Goal: Task Accomplishment & Management: Complete application form

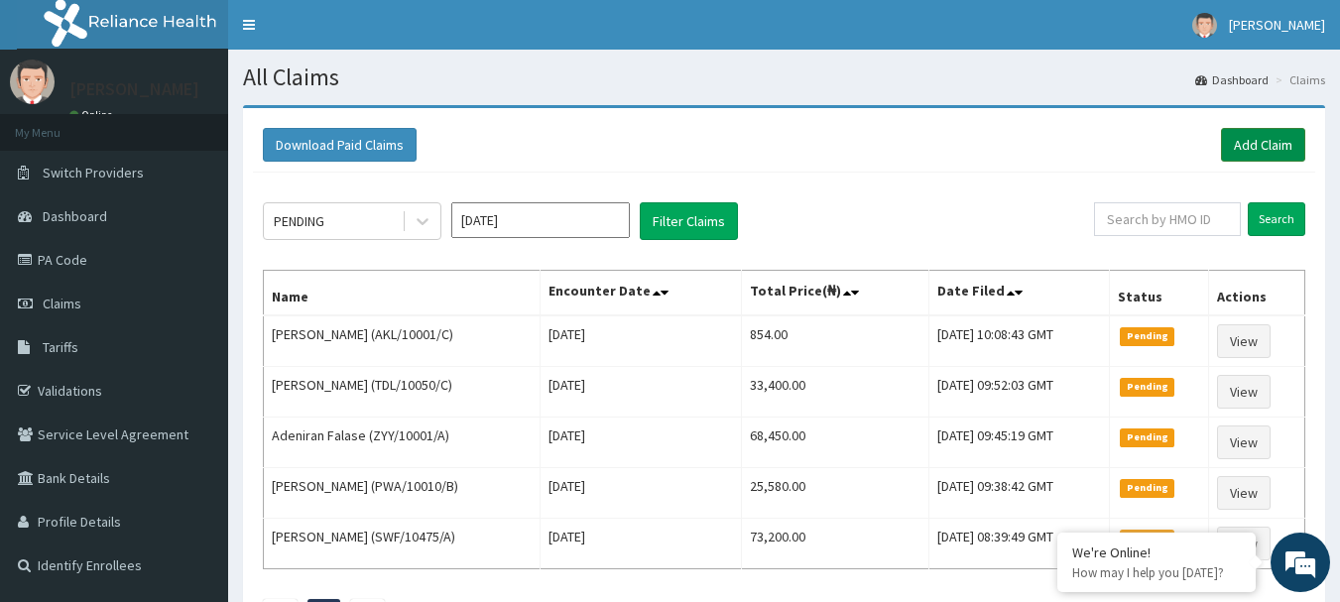
click at [1259, 153] on link "Add Claim" at bounding box center [1263, 145] width 84 height 34
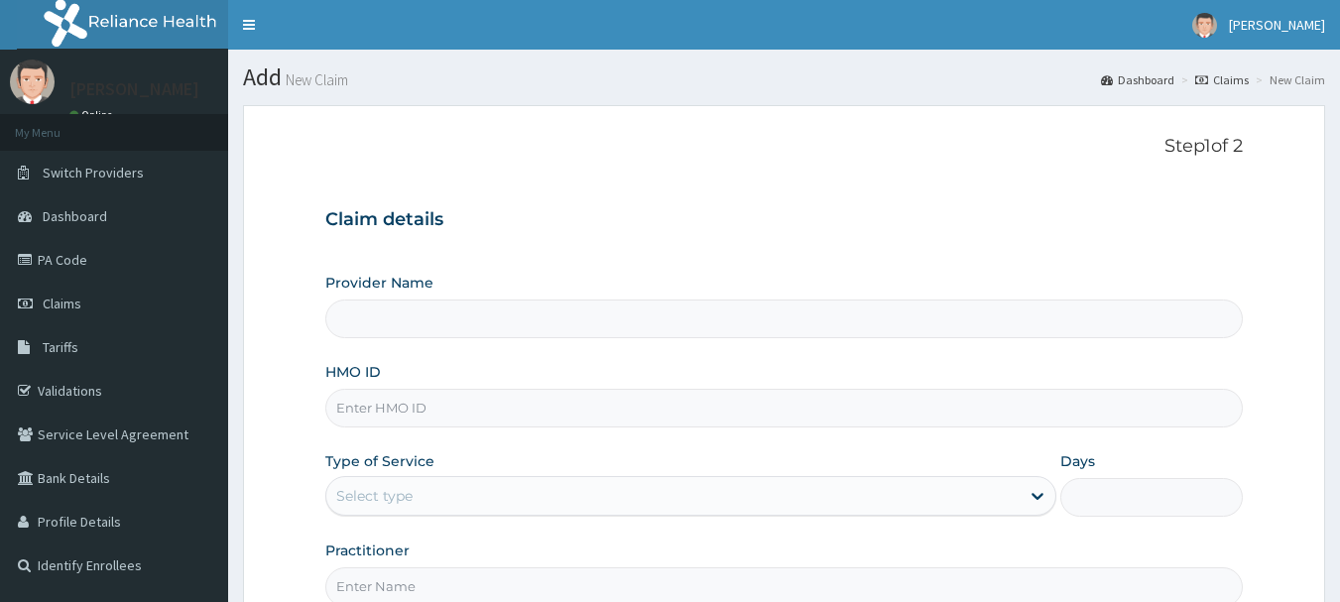
click at [351, 416] on input "HMO ID" at bounding box center [784, 408] width 919 height 39
paste input "LBP/10030/A"
type input "LBP/10030/A"
type input "Evercare Hospital"
type input "LBP/10030/A"
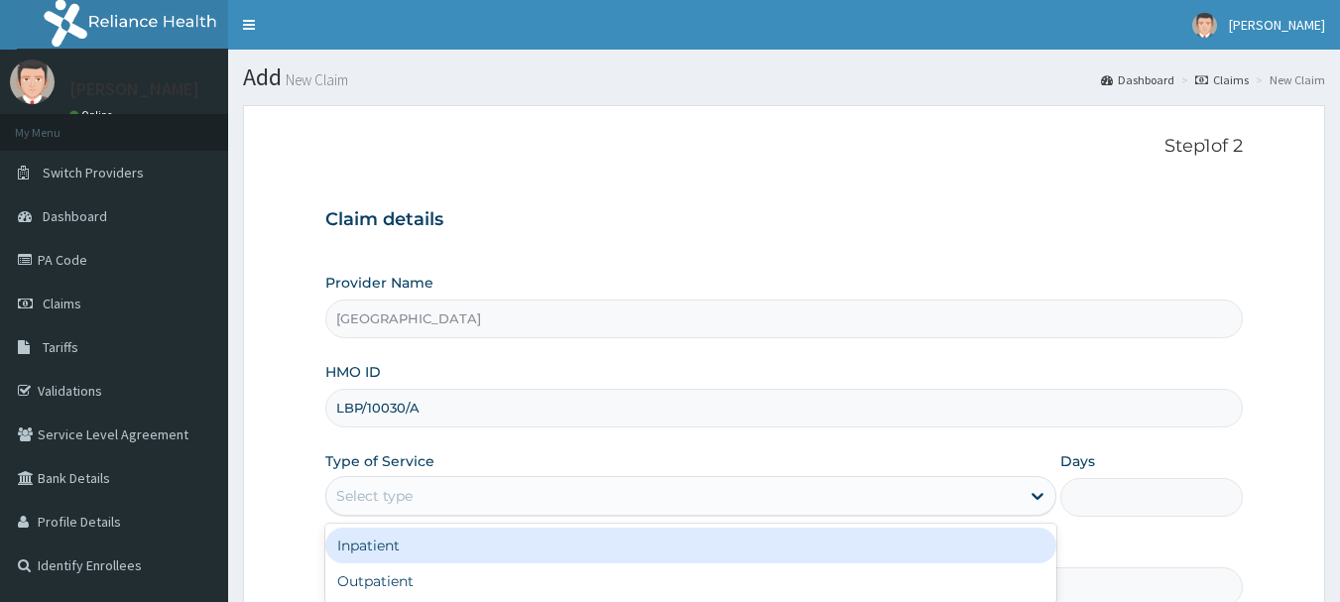
click at [362, 493] on div "Select type" at bounding box center [374, 496] width 76 height 20
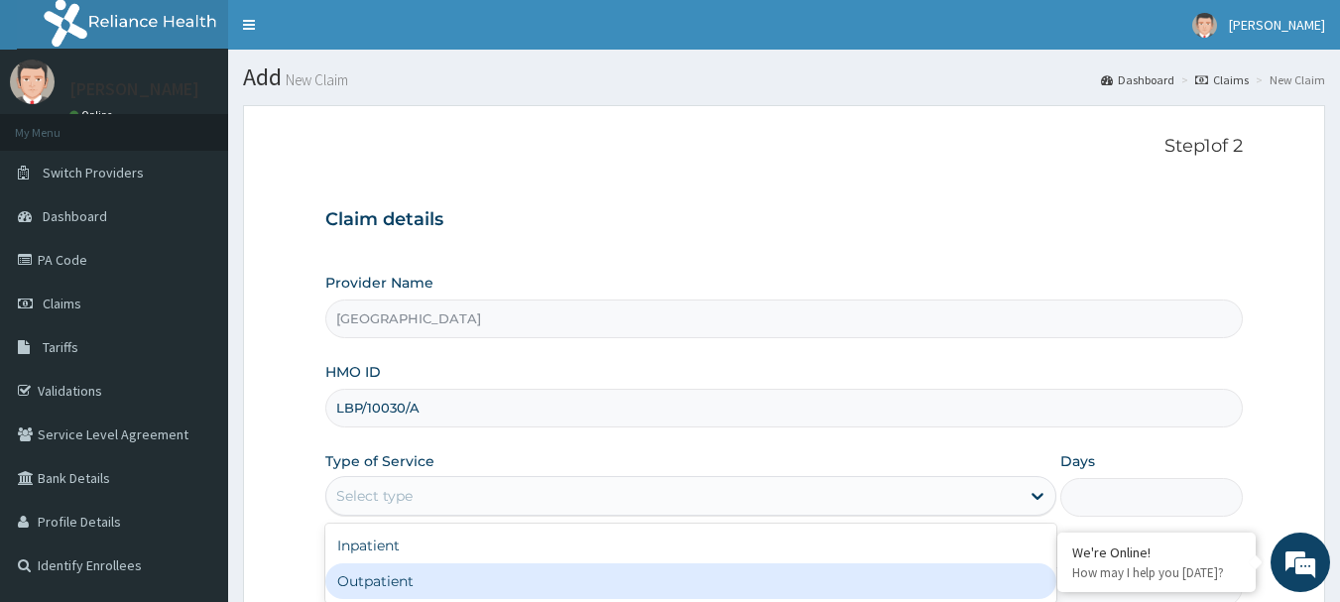
click at [361, 587] on div "Outpatient" at bounding box center [690, 581] width 731 height 36
type input "1"
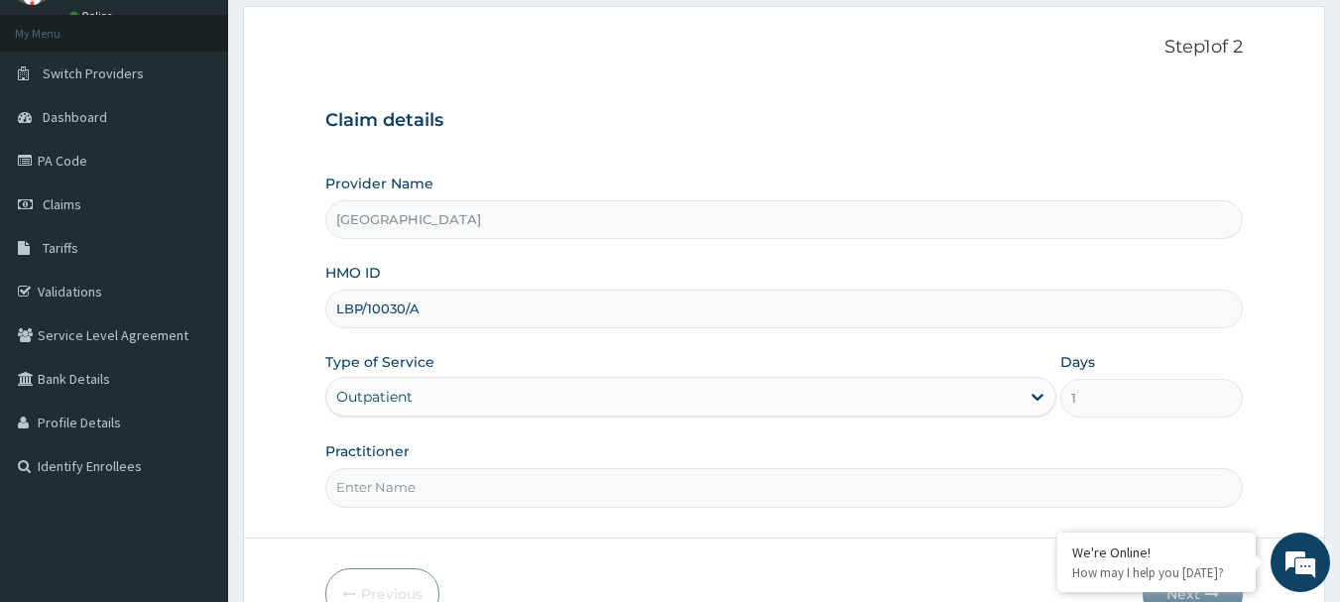
click at [433, 496] on input "Practitioner" at bounding box center [784, 487] width 919 height 39
paste input "Ifedayo Adejare"
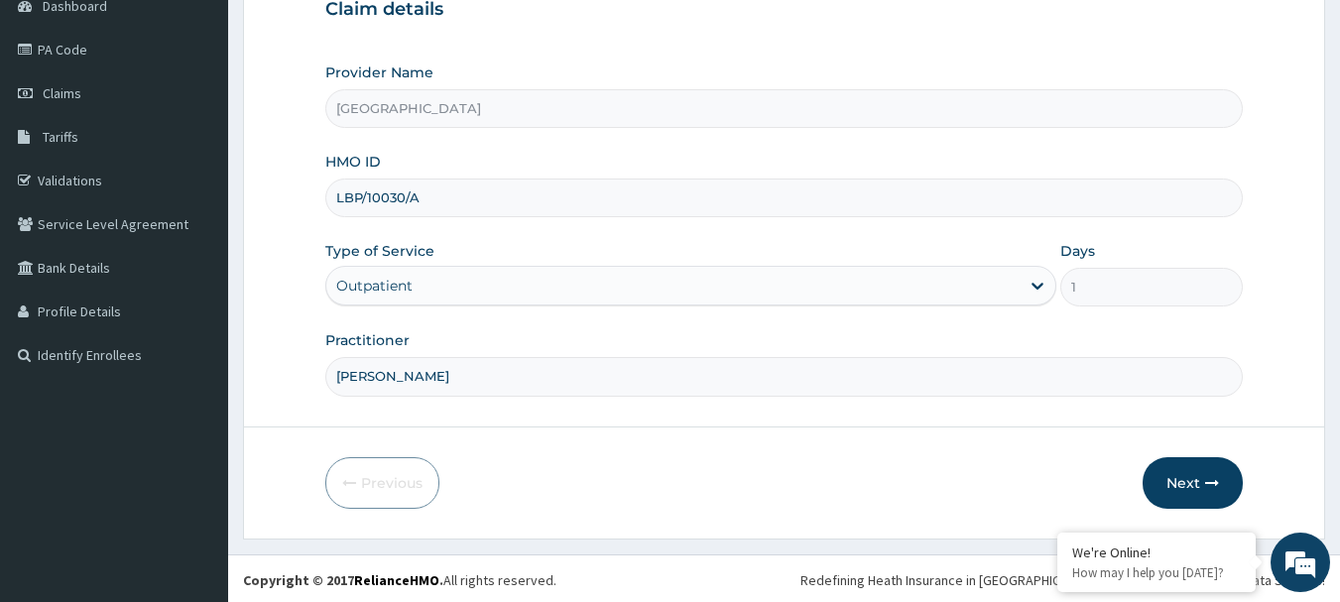
scroll to position [213, 0]
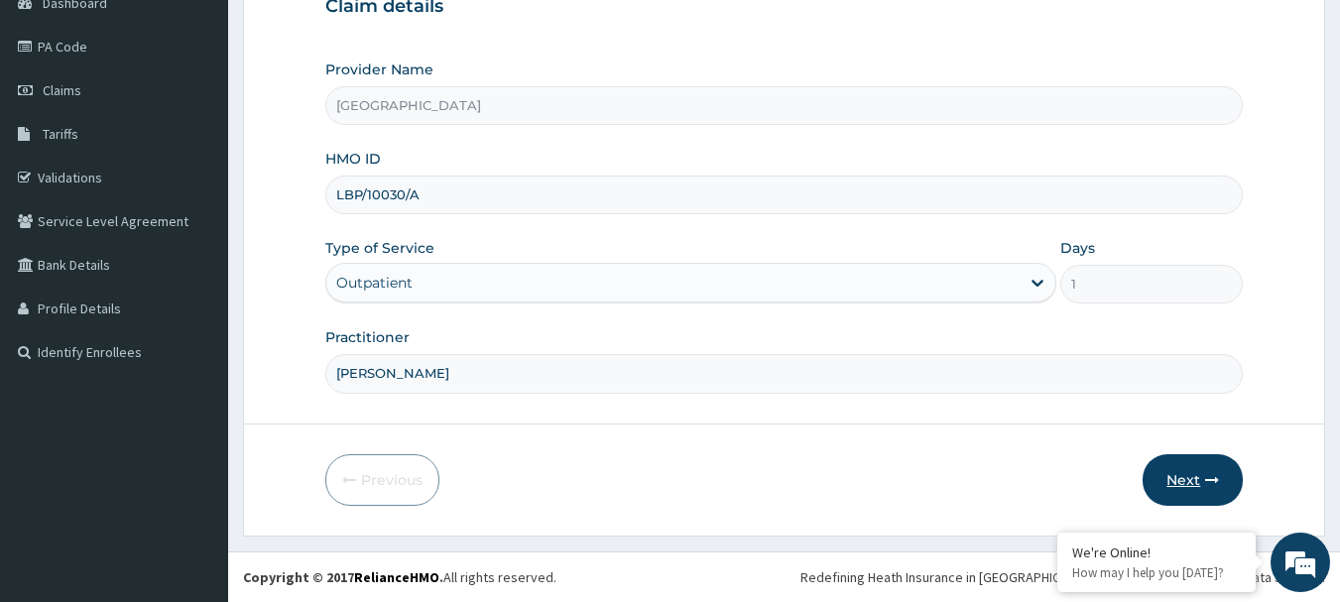
type input "Ifedayo Adejare"
click at [1225, 480] on button "Next" at bounding box center [1193, 480] width 100 height 52
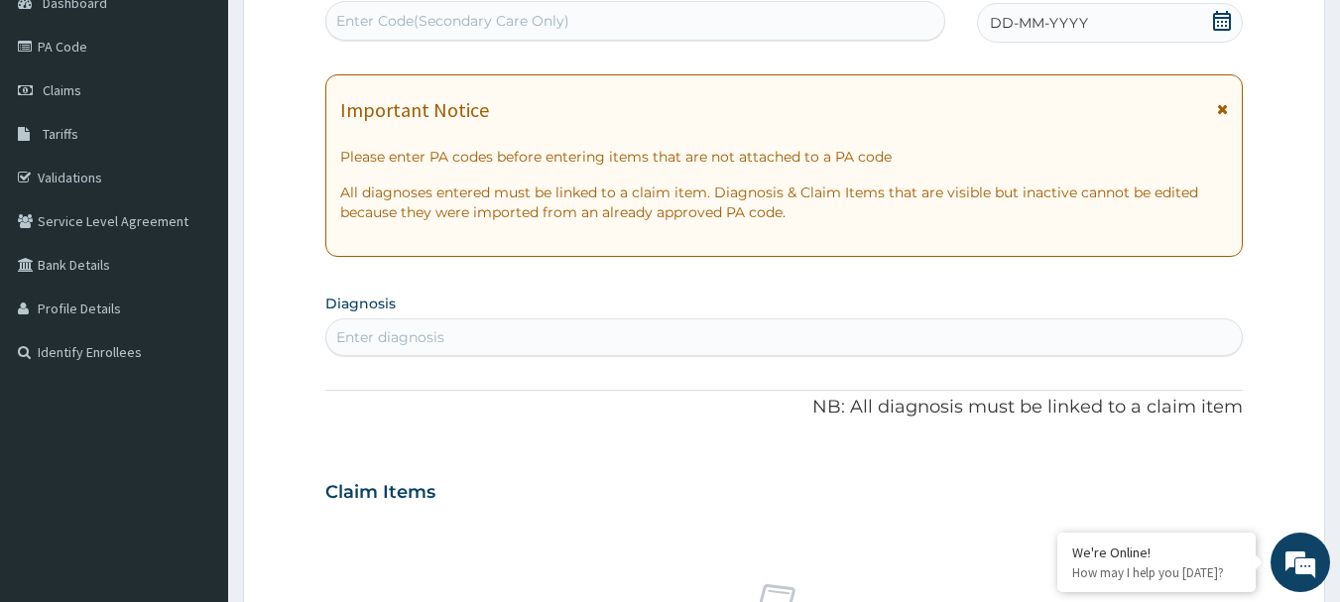
click at [390, 24] on div "Enter Code(Secondary Care Only)" at bounding box center [452, 21] width 233 height 20
paste input "PA/8B220D"
type input "PA/8B220D"
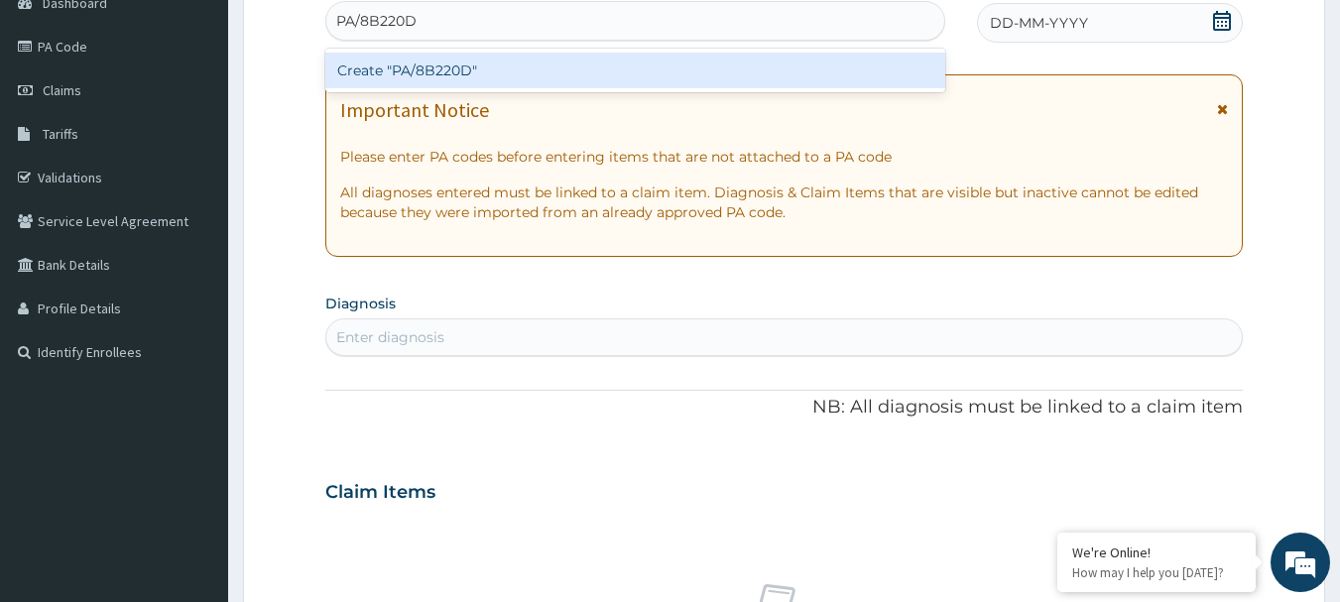
click at [361, 69] on div "Create "PA/8B220D"" at bounding box center [635, 71] width 621 height 36
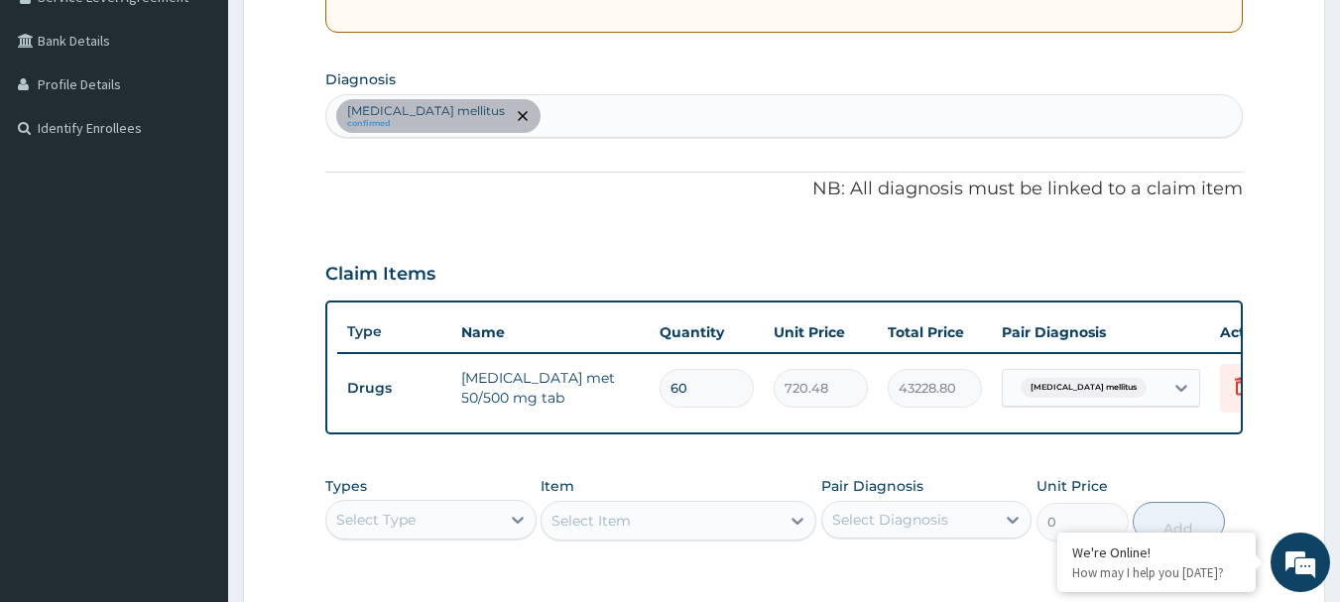
scroll to position [441, 0]
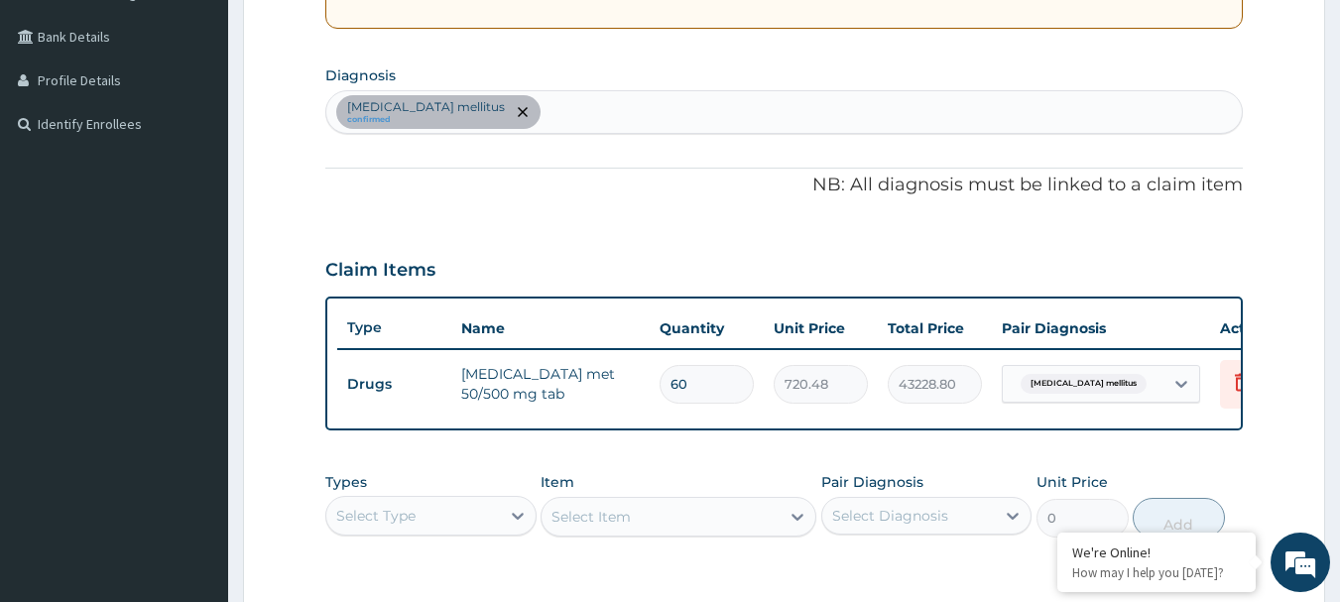
drag, startPoint x: 710, startPoint y: 390, endPoint x: 645, endPoint y: 404, distance: 66.9
click at [646, 404] on tr "Drugs galvus met 50/500 mg tab 60 720.48 43228.80 Type 2 diabetes mellitus Dele…" at bounding box center [823, 384] width 972 height 68
type input "1"
type input "720.48"
type input "12"
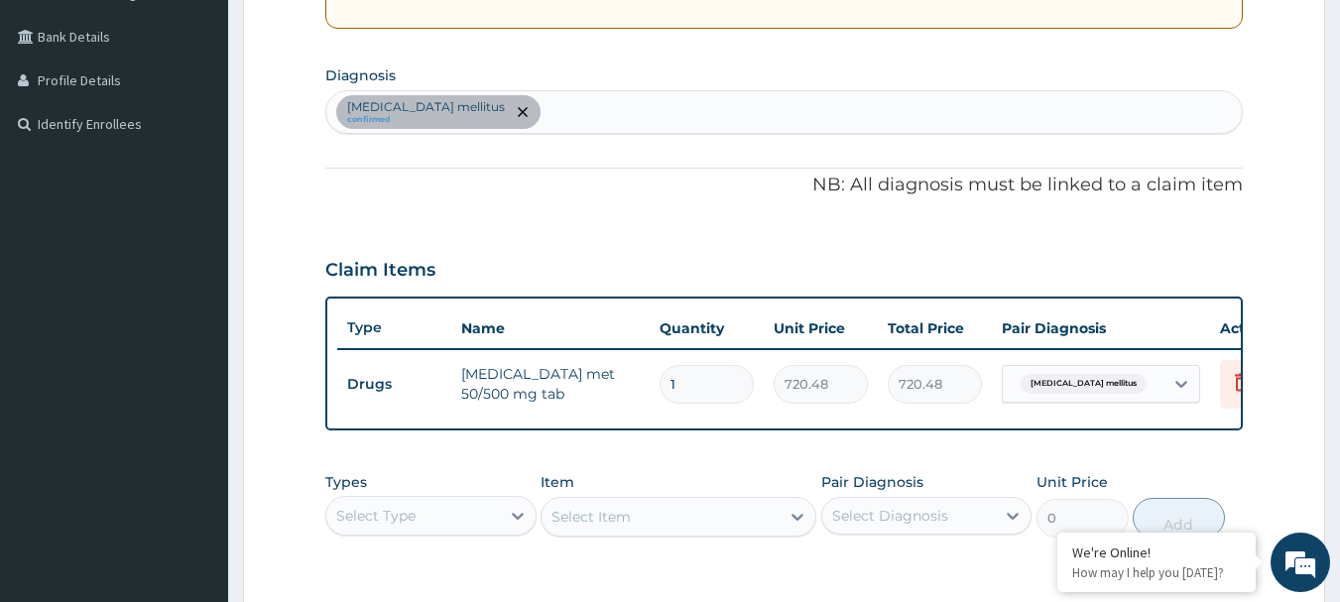
type input "8645.76"
type input "120"
type input "86457.60"
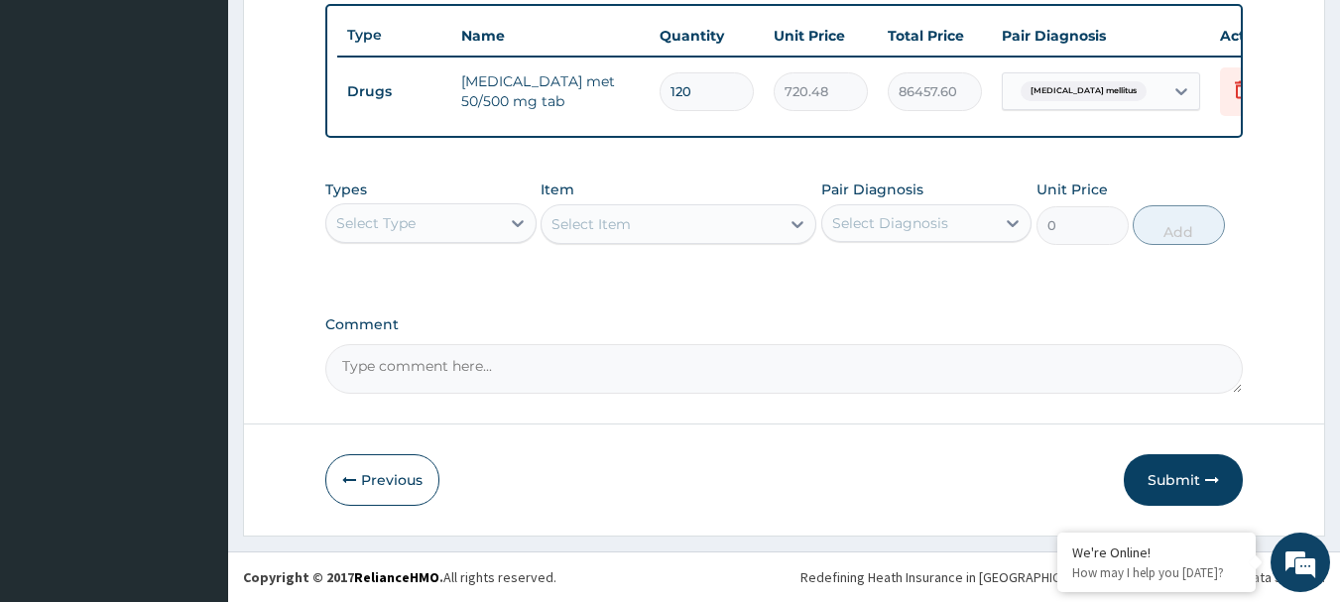
scroll to position [749, 0]
type input "120"
click at [1182, 483] on button "Submit" at bounding box center [1183, 480] width 119 height 52
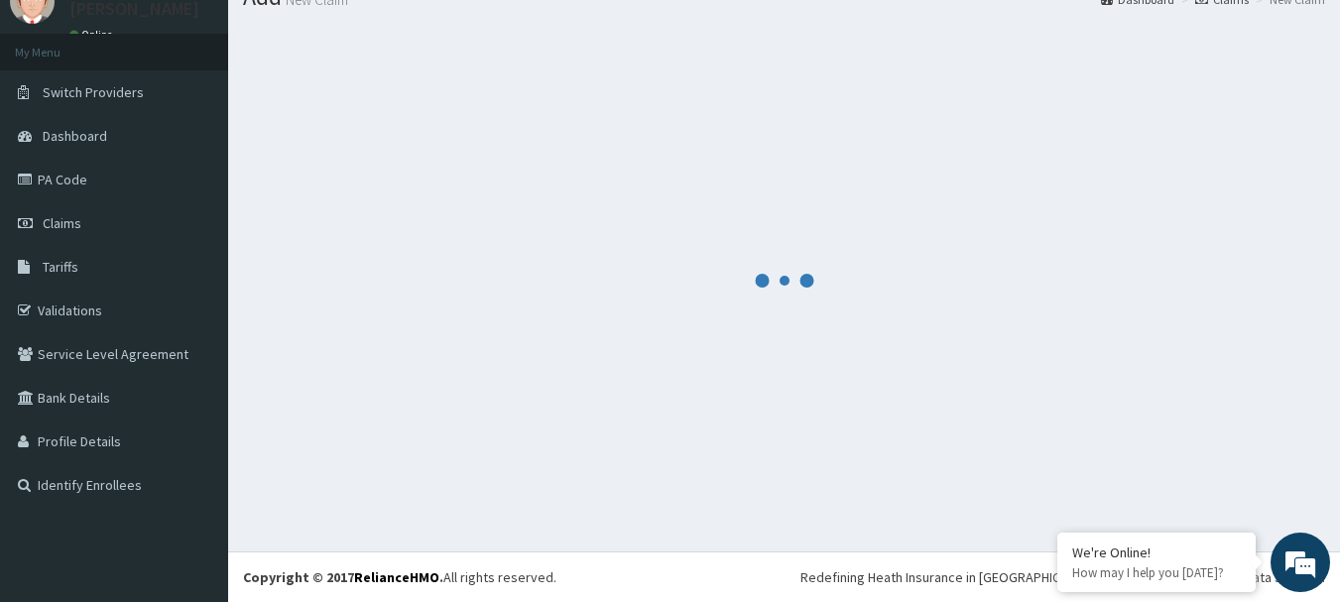
scroll to position [80, 0]
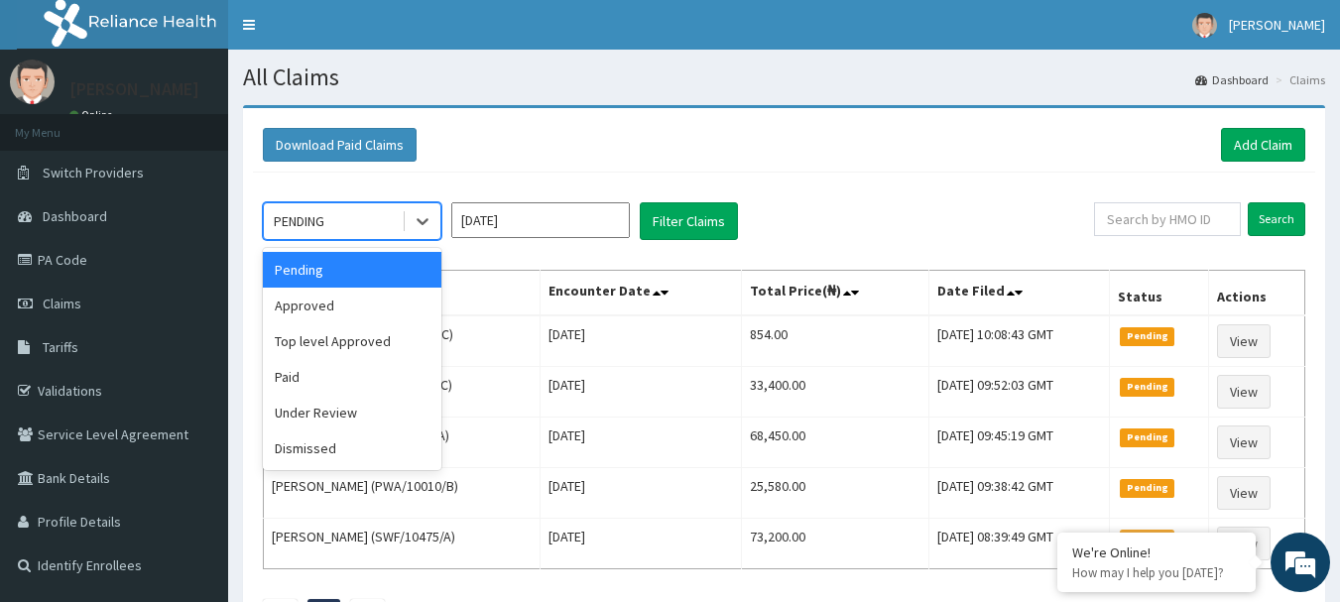
click at [300, 226] on div "PENDING" at bounding box center [299, 221] width 51 height 20
click at [318, 307] on div "Approved" at bounding box center [352, 306] width 179 height 36
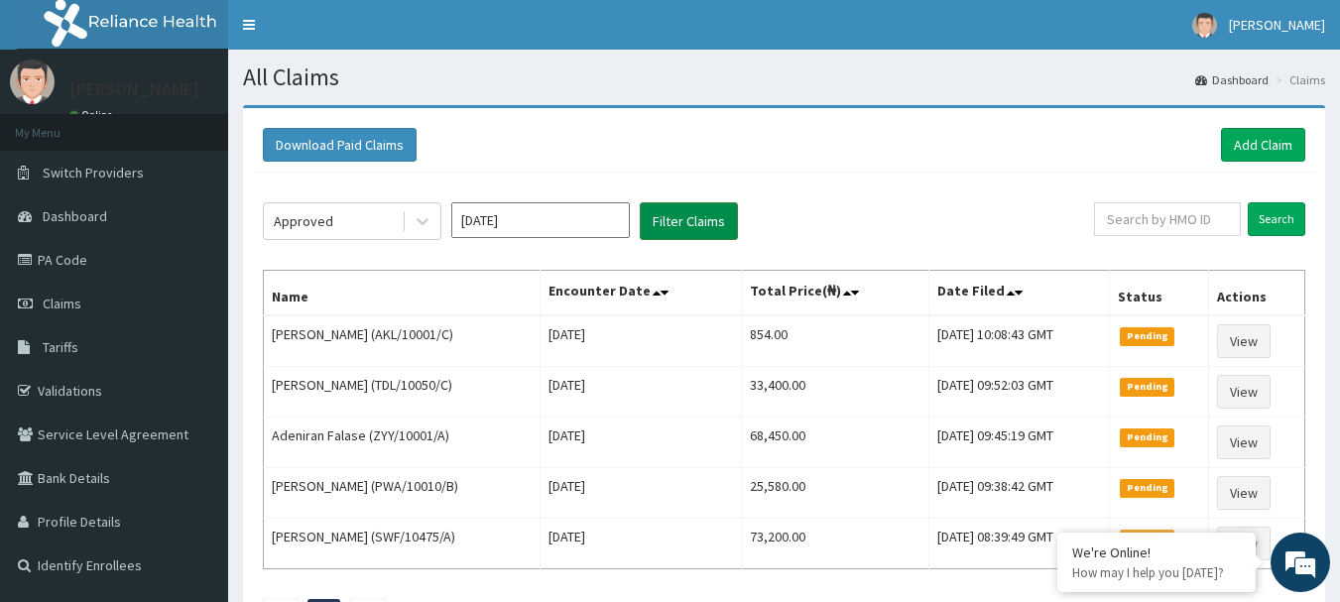
click at [662, 210] on button "Filter Claims" at bounding box center [689, 221] width 98 height 38
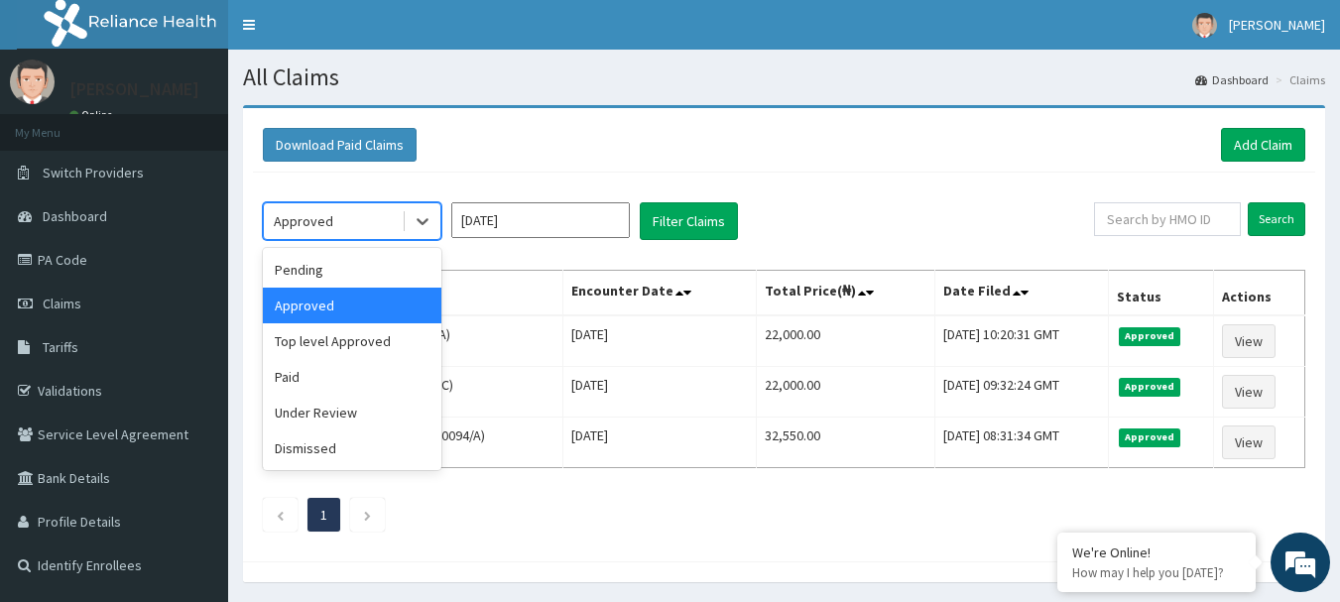
click at [334, 223] on div "Approved" at bounding box center [333, 221] width 138 height 32
click at [342, 412] on div "Under Review" at bounding box center [352, 413] width 179 height 36
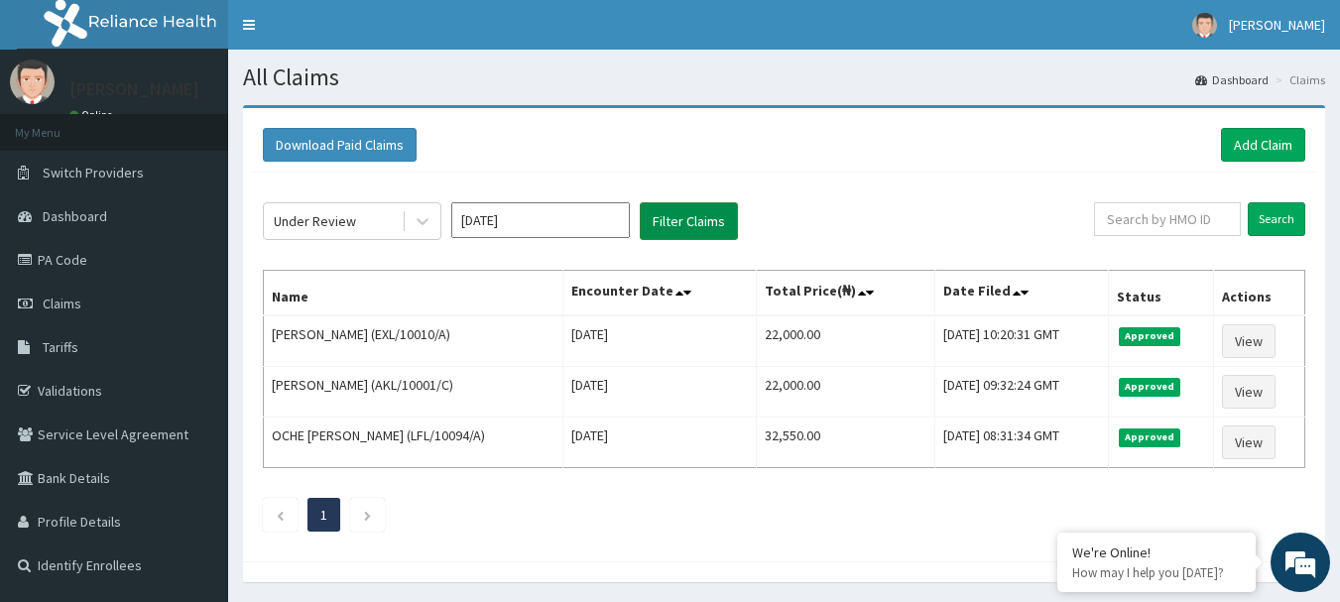
click at [674, 222] on button "Filter Claims" at bounding box center [689, 221] width 98 height 38
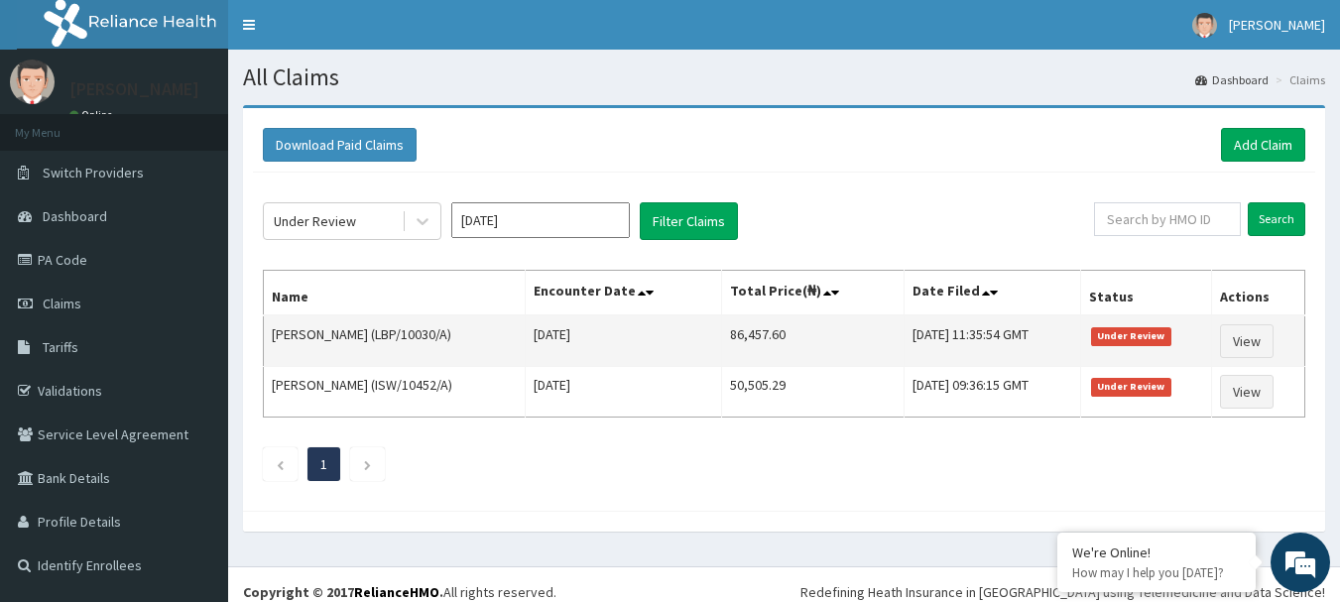
drag, startPoint x: 734, startPoint y: 334, endPoint x: 664, endPoint y: 348, distance: 71.8
click at [664, 348] on tr "OGOKO AMBROSE (LBP/10030/A) Fri Aug 08 2025 86,457.60 Mon, 11 Aug 2025 11:35:54…" at bounding box center [785, 341] width 1042 height 52
copy tr "86,457.60"
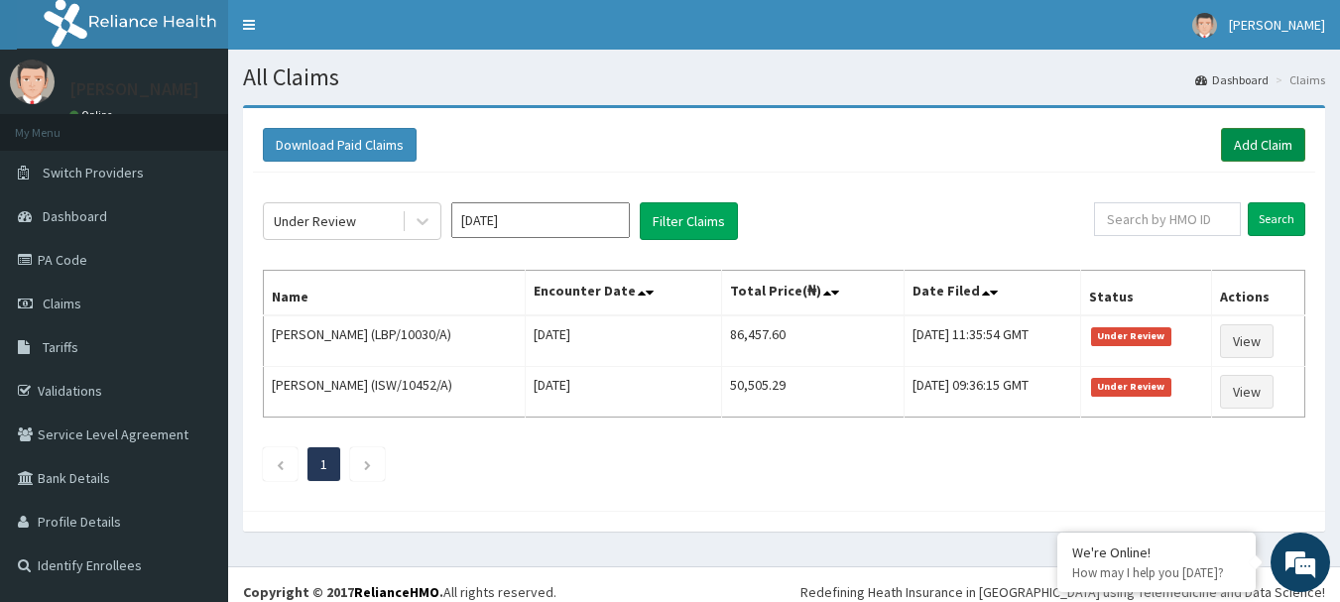
click at [1259, 145] on link "Add Claim" at bounding box center [1263, 145] width 84 height 34
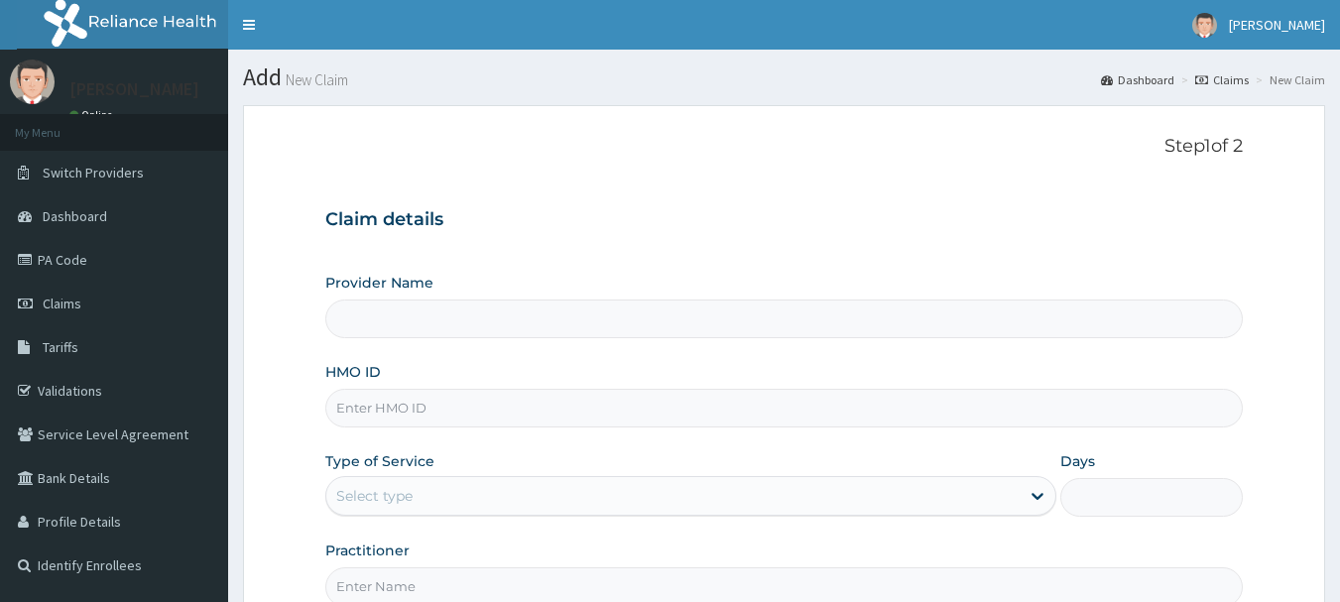
click at [398, 418] on input "HMO ID" at bounding box center [784, 408] width 919 height 39
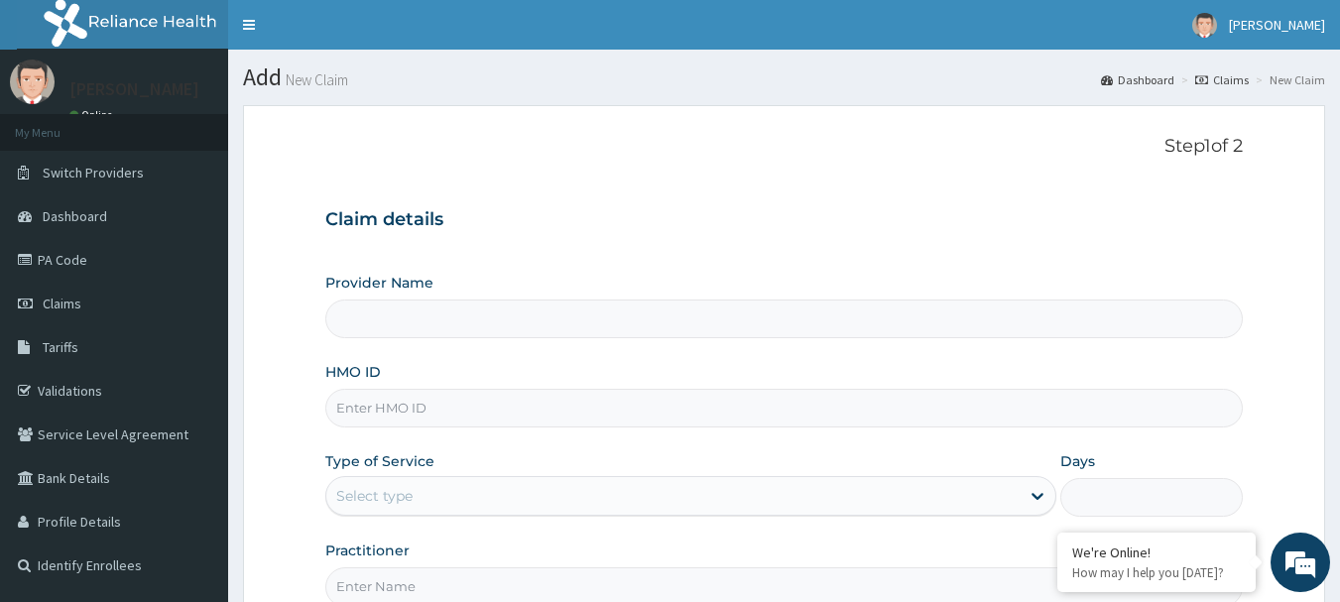
type input "Evercare Hospital"
paste input "PLG/10015/D"
type input "PLG/10015/D"
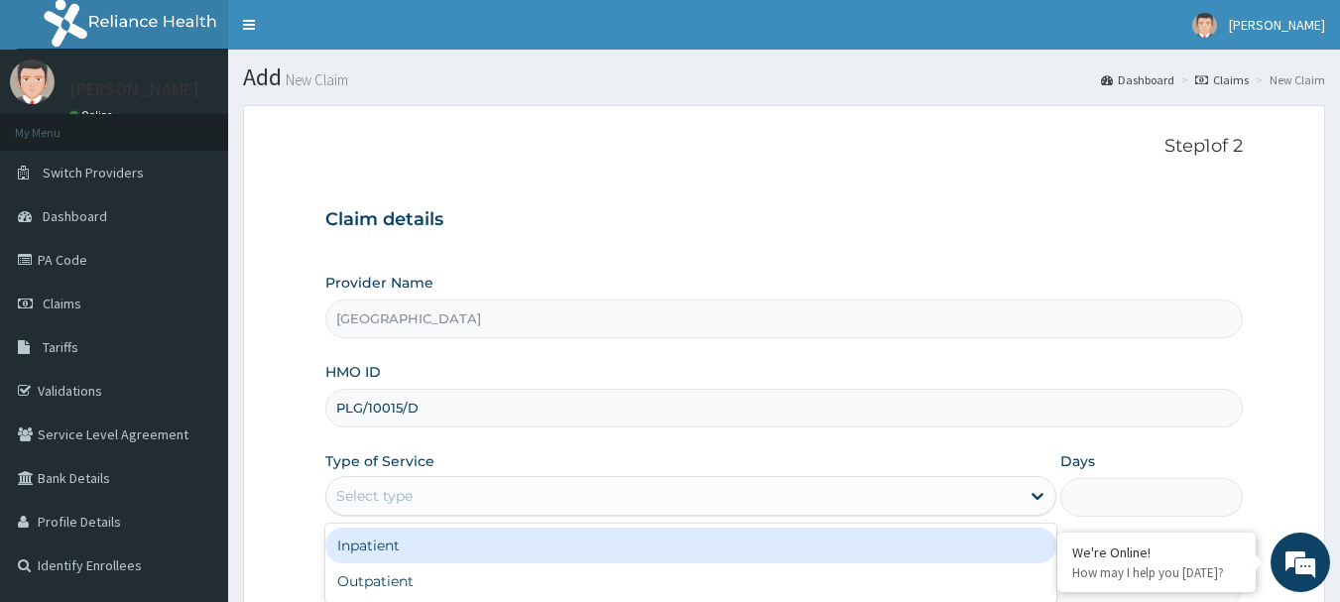
click at [350, 483] on div "Select type" at bounding box center [672, 496] width 693 height 32
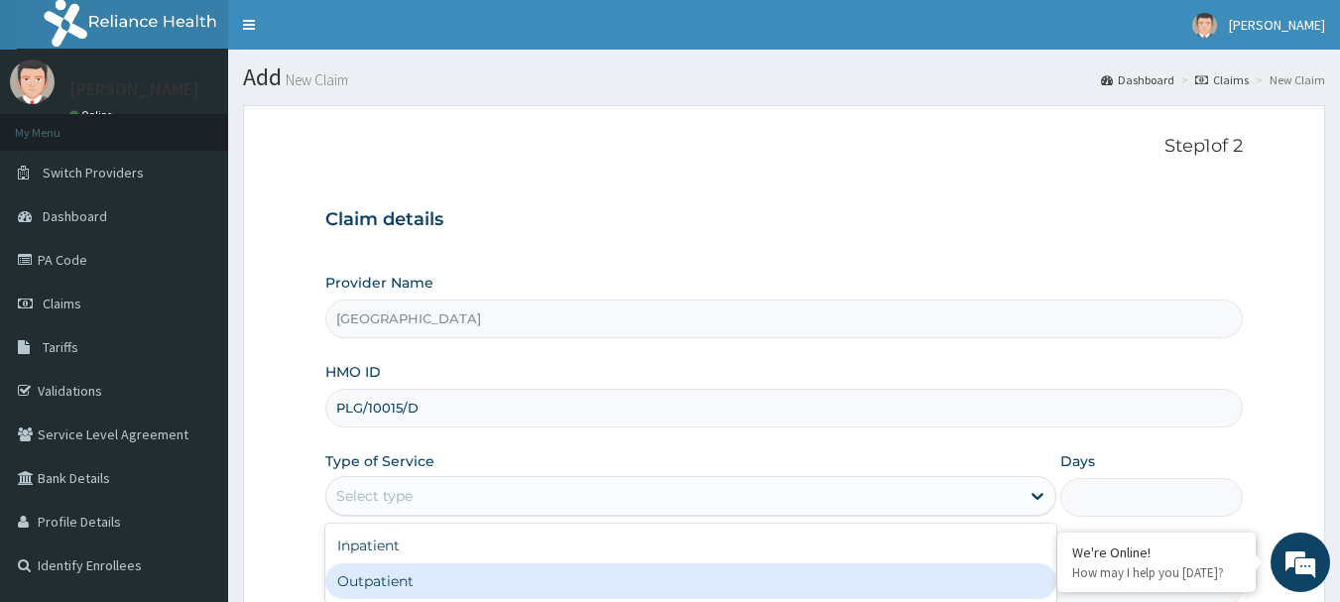
drag, startPoint x: 367, startPoint y: 592, endPoint x: 142, endPoint y: 35, distance: 601.3
click at [362, 579] on div "Outpatient" at bounding box center [690, 581] width 731 height 36
type input "1"
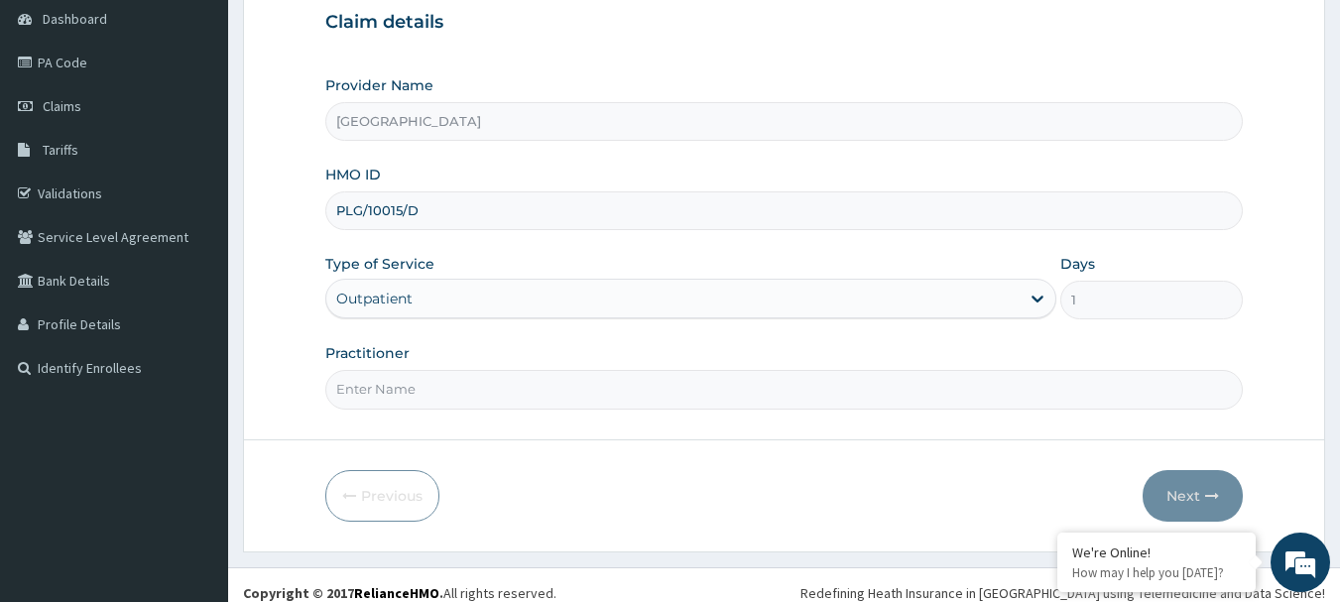
scroll to position [213, 0]
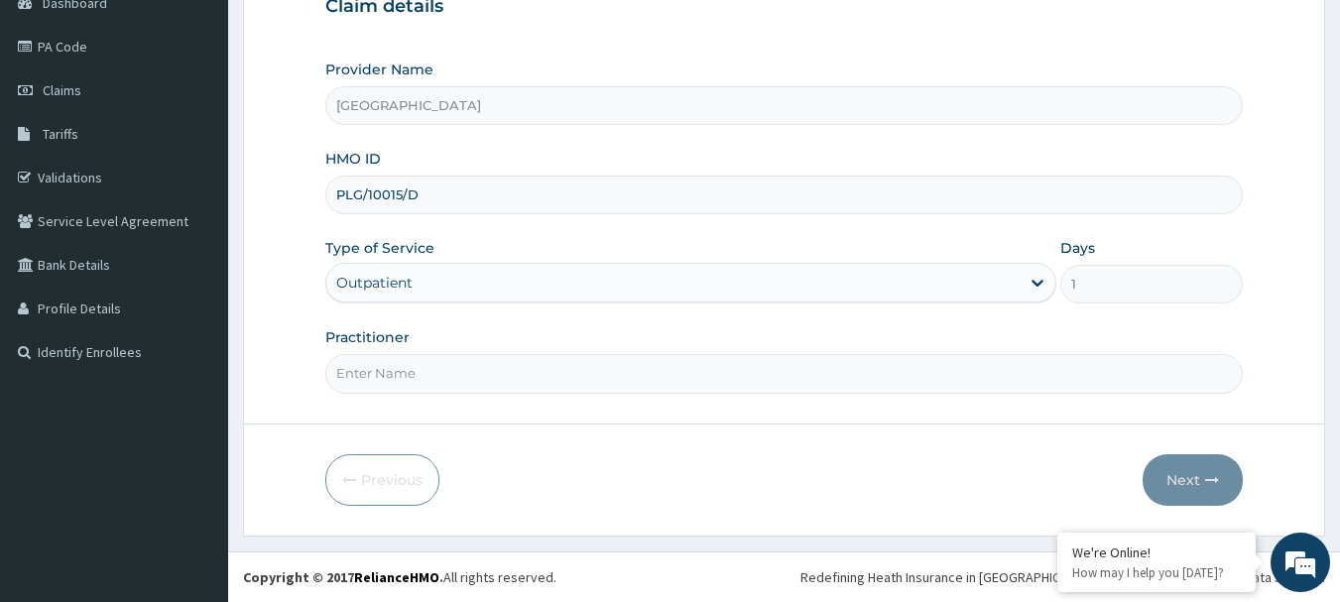
click at [416, 380] on input "Practitioner" at bounding box center [784, 373] width 919 height 39
paste input "Bashir Olanrewaju Oyeyemi"
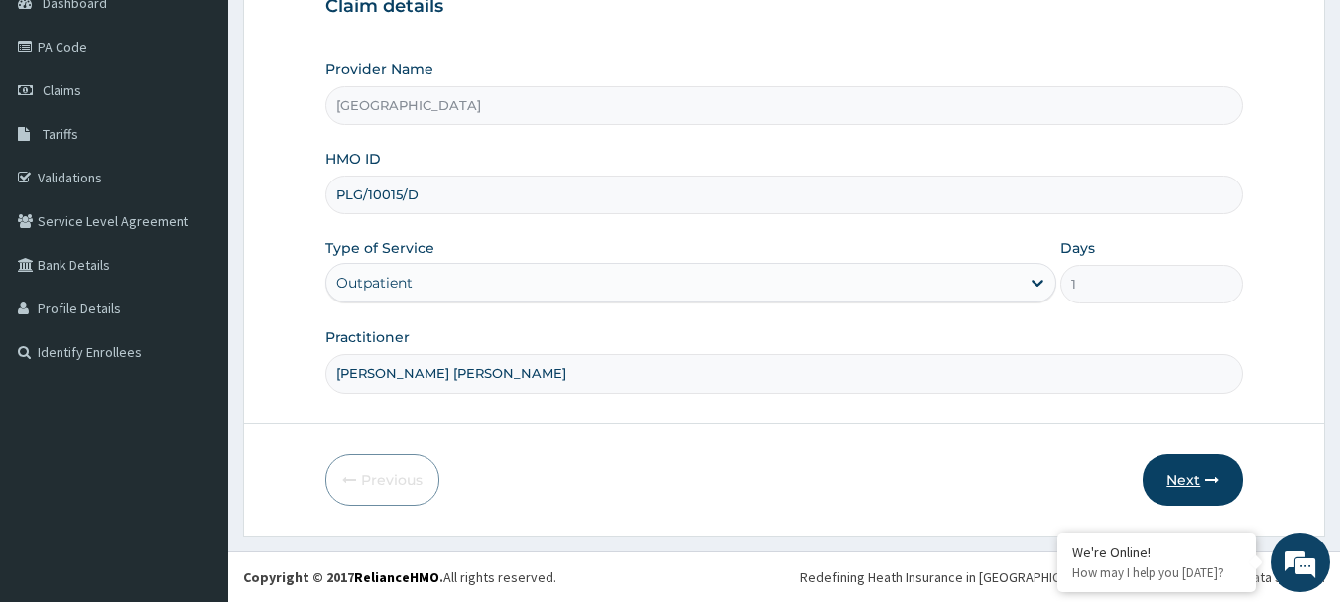
type input "Bashir Olanrewaju Oyeyemi"
click at [1146, 483] on button "Next" at bounding box center [1193, 480] width 100 height 52
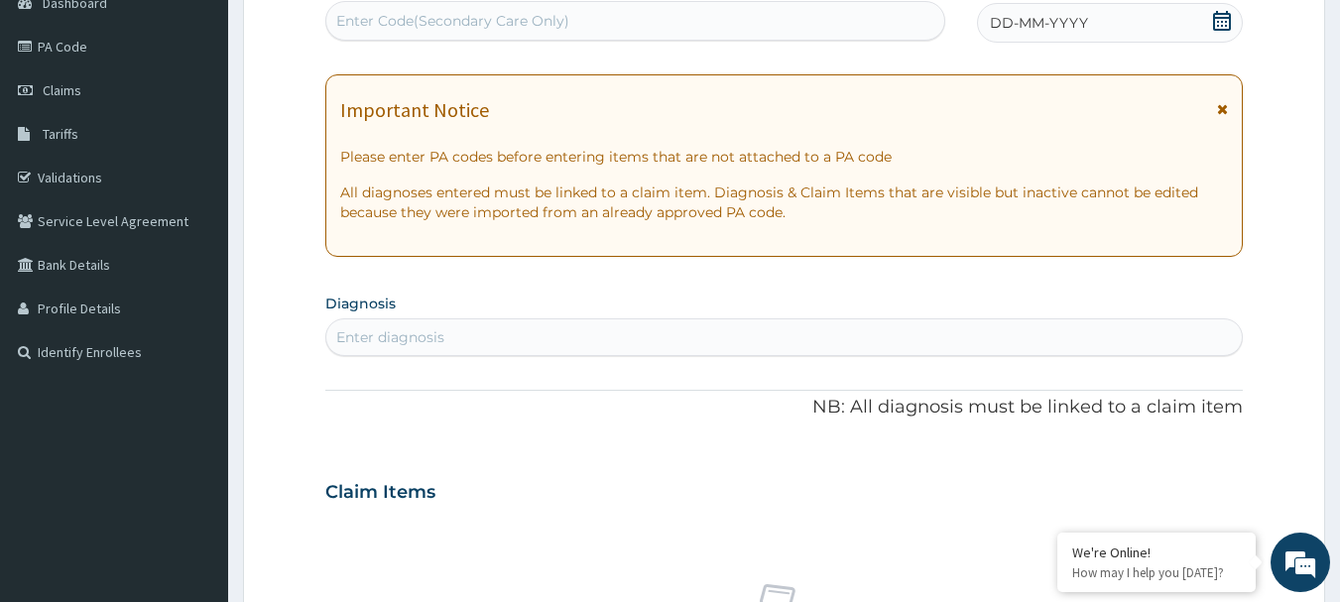
click at [392, 341] on div "Enter diagnosis" at bounding box center [390, 337] width 108 height 20
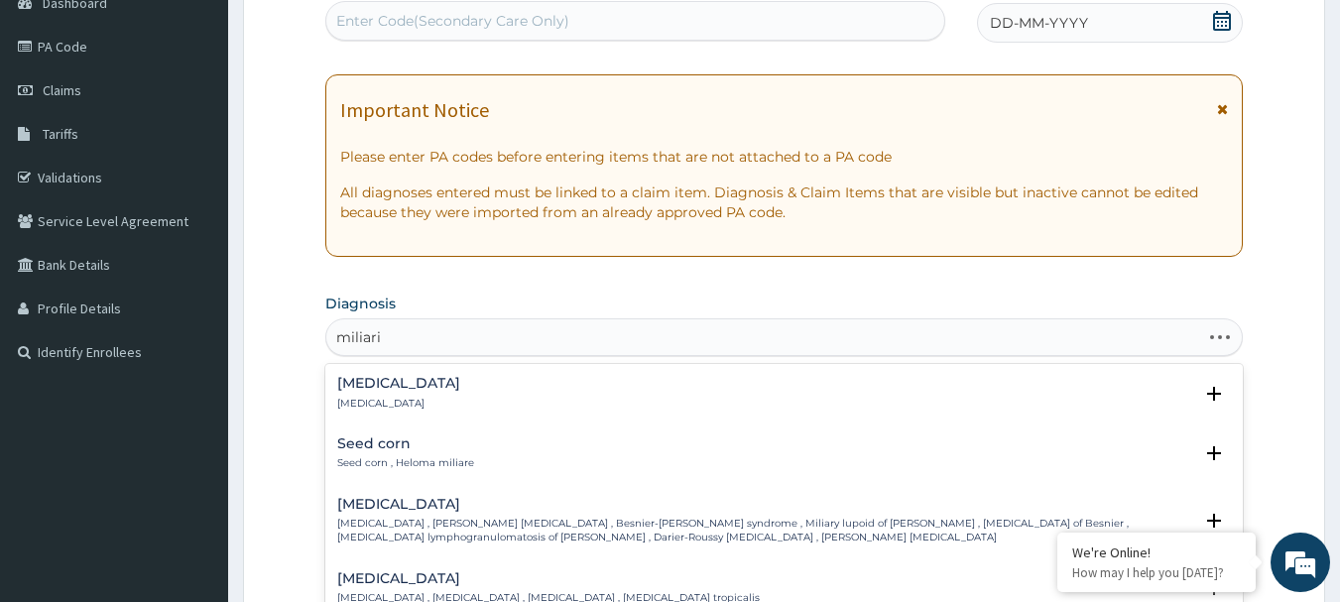
type input "miliaria"
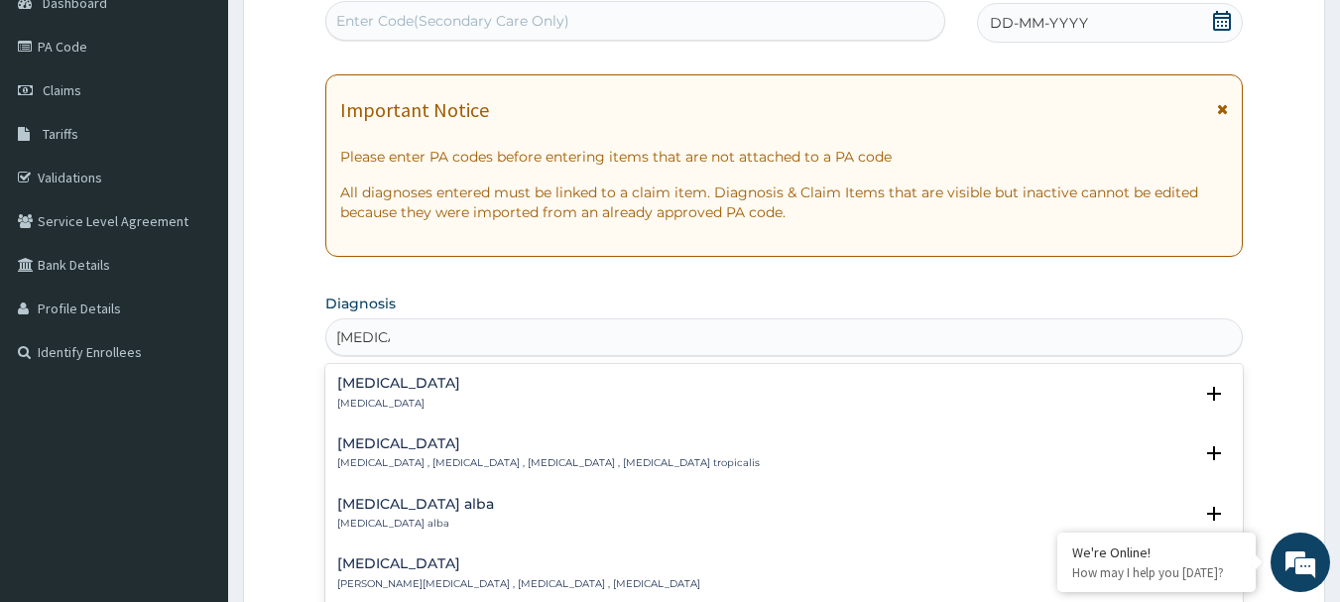
click at [349, 390] on h4 "Miliaria" at bounding box center [398, 383] width 123 height 15
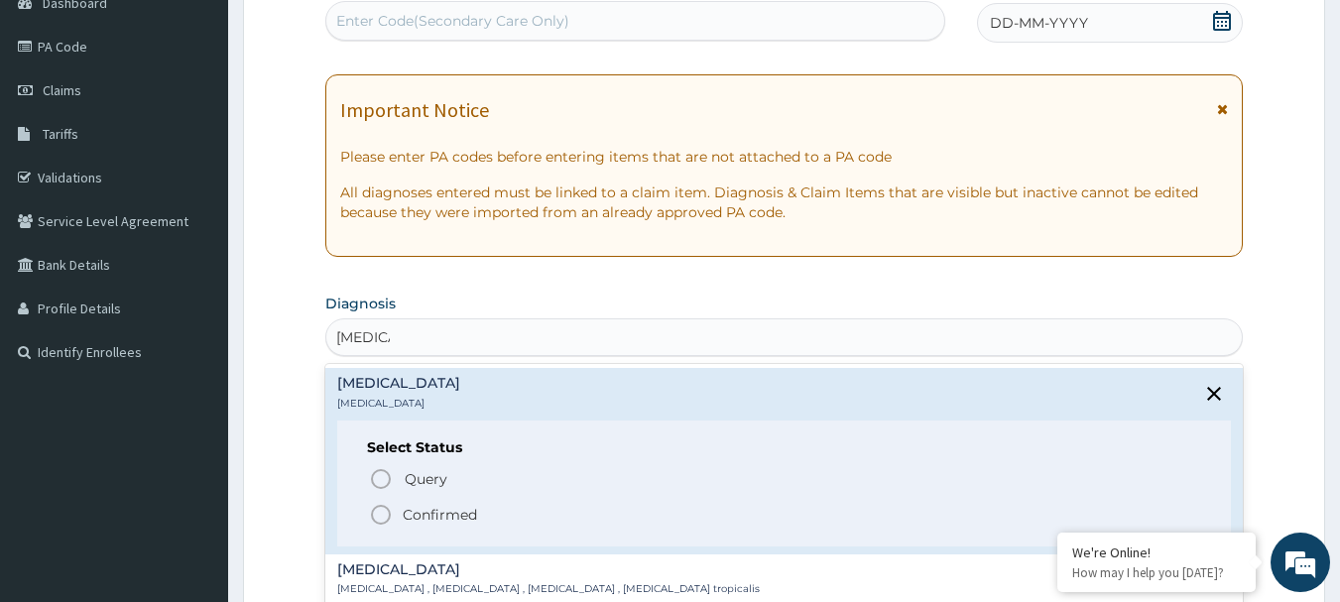
click at [374, 512] on icon "status option filled" at bounding box center [381, 515] width 24 height 24
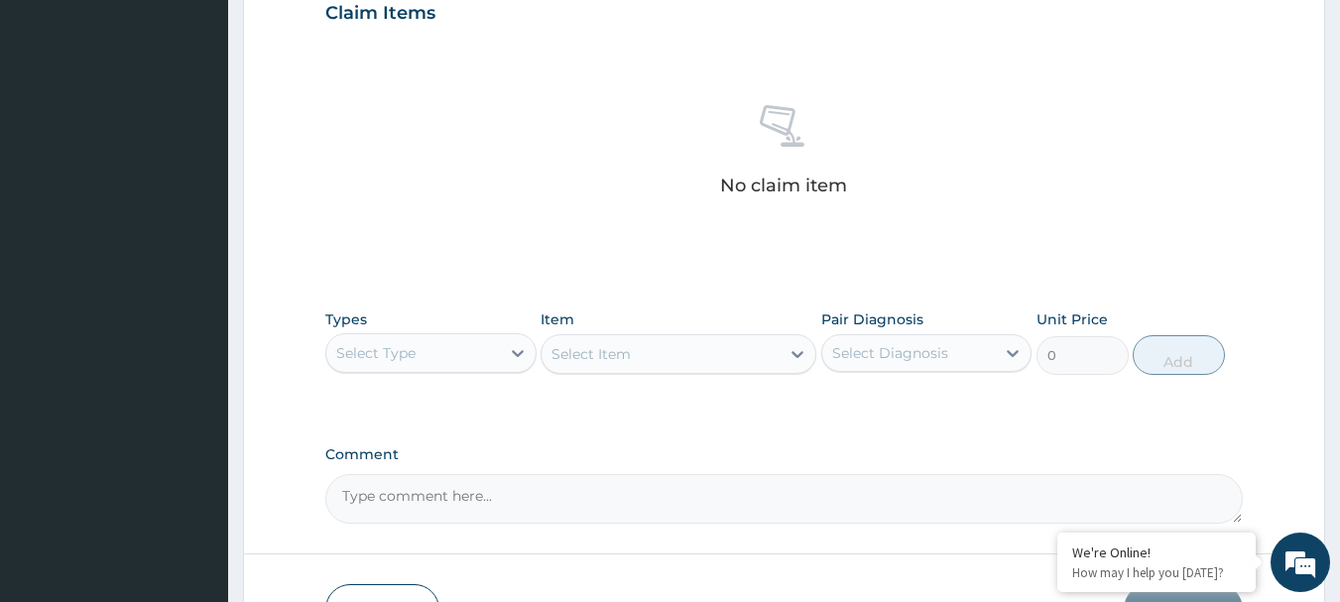
scroll to position [630, 0]
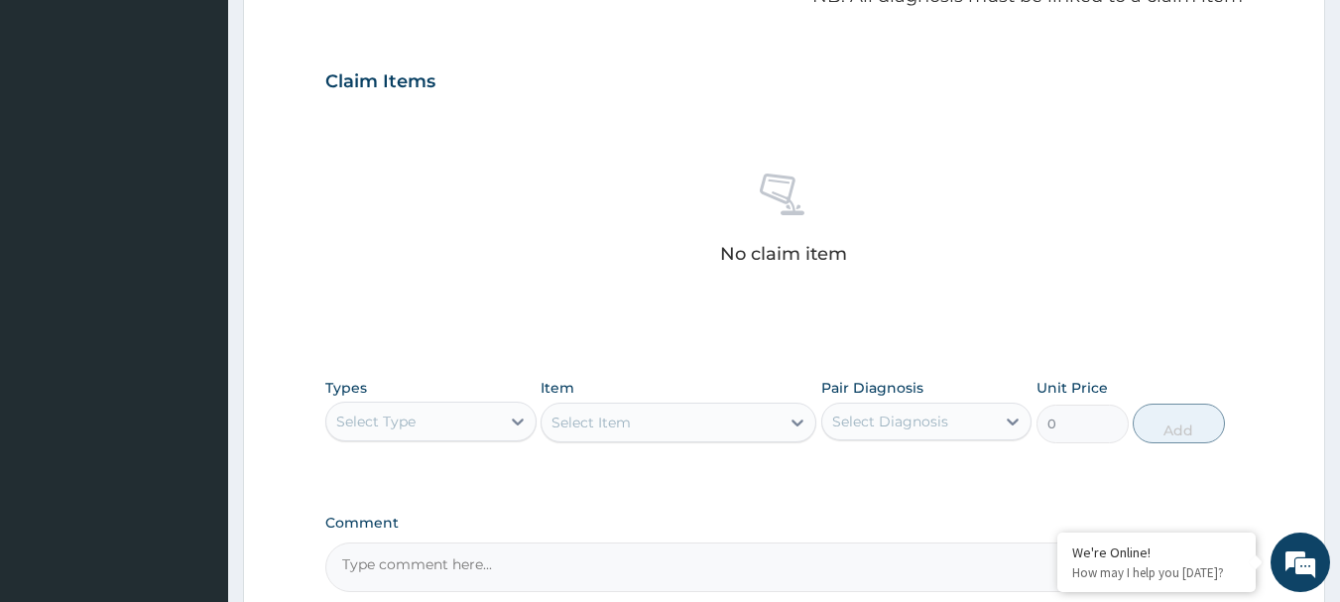
click at [602, 420] on div "Select Item" at bounding box center [679, 423] width 276 height 40
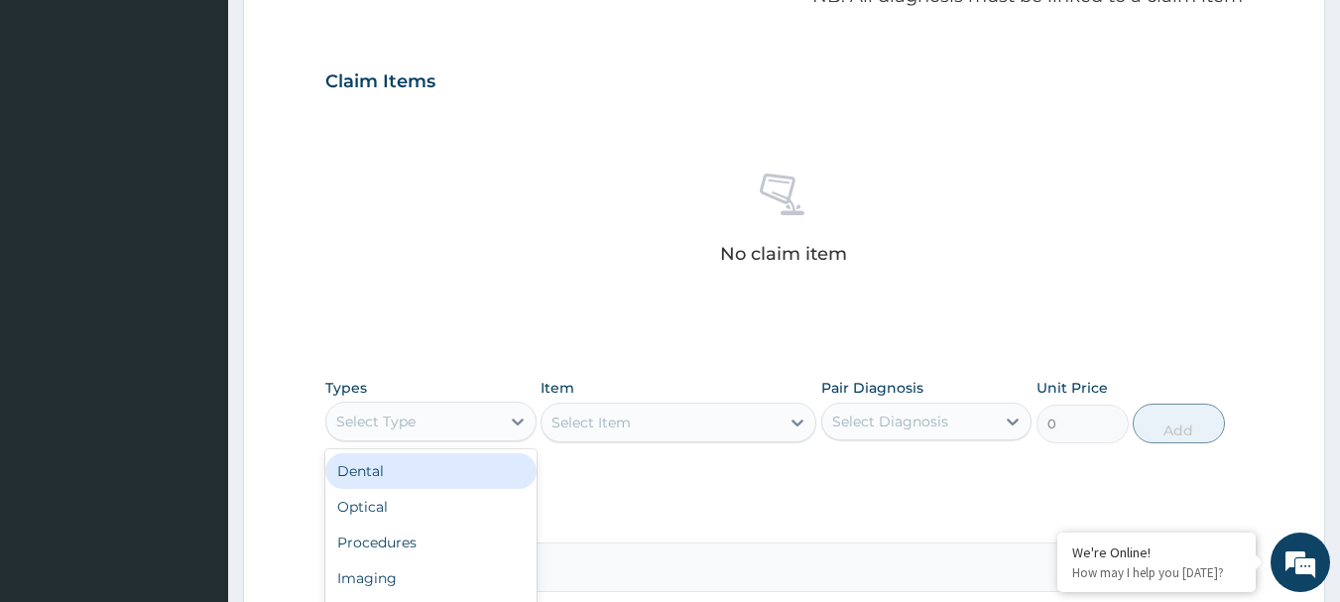
click at [399, 428] on div "Select Type" at bounding box center [375, 422] width 79 height 20
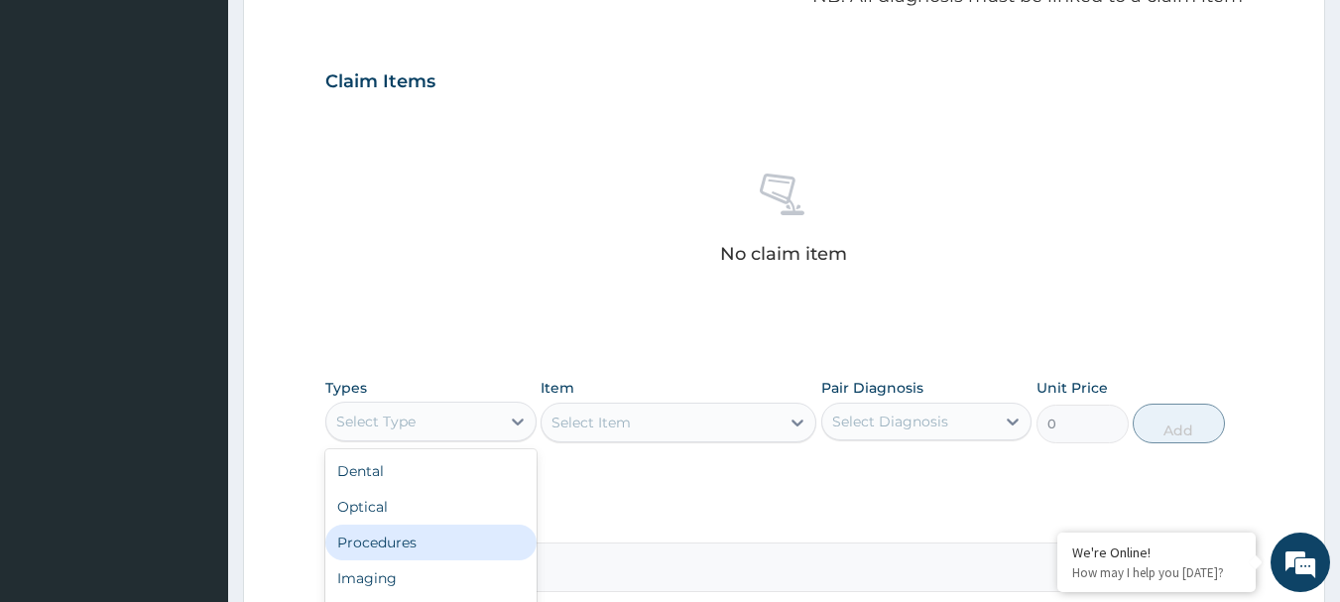
click at [410, 549] on div "Procedures" at bounding box center [430, 543] width 211 height 36
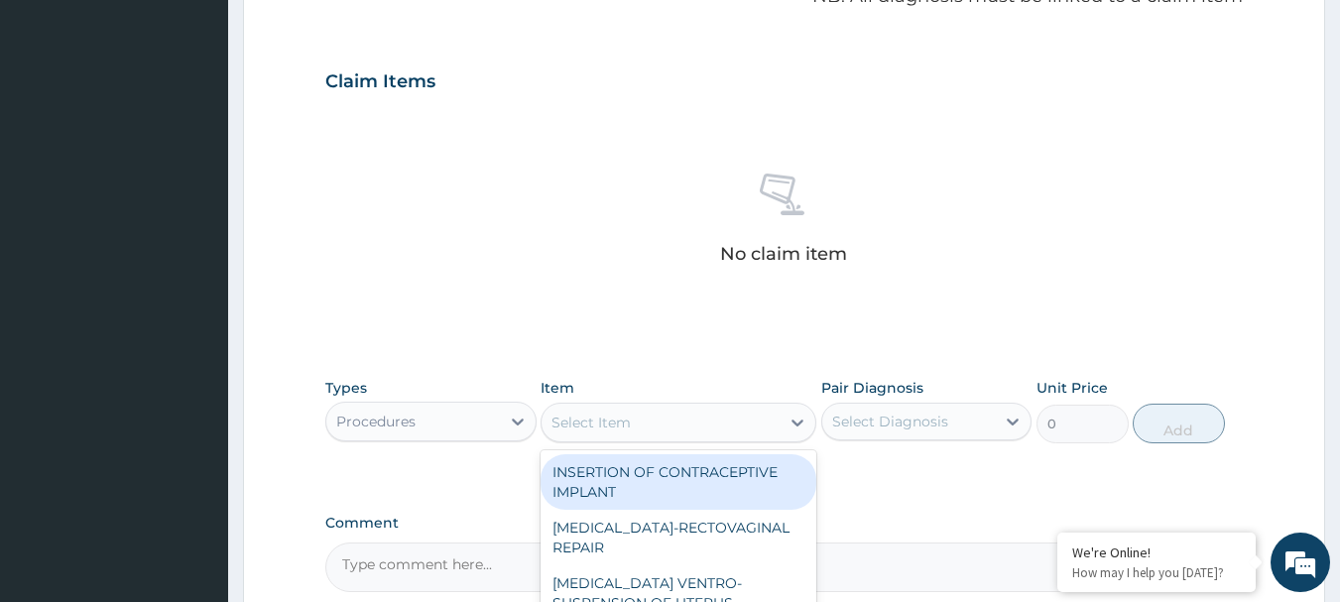
click at [604, 431] on div "Select Item" at bounding box center [591, 423] width 79 height 20
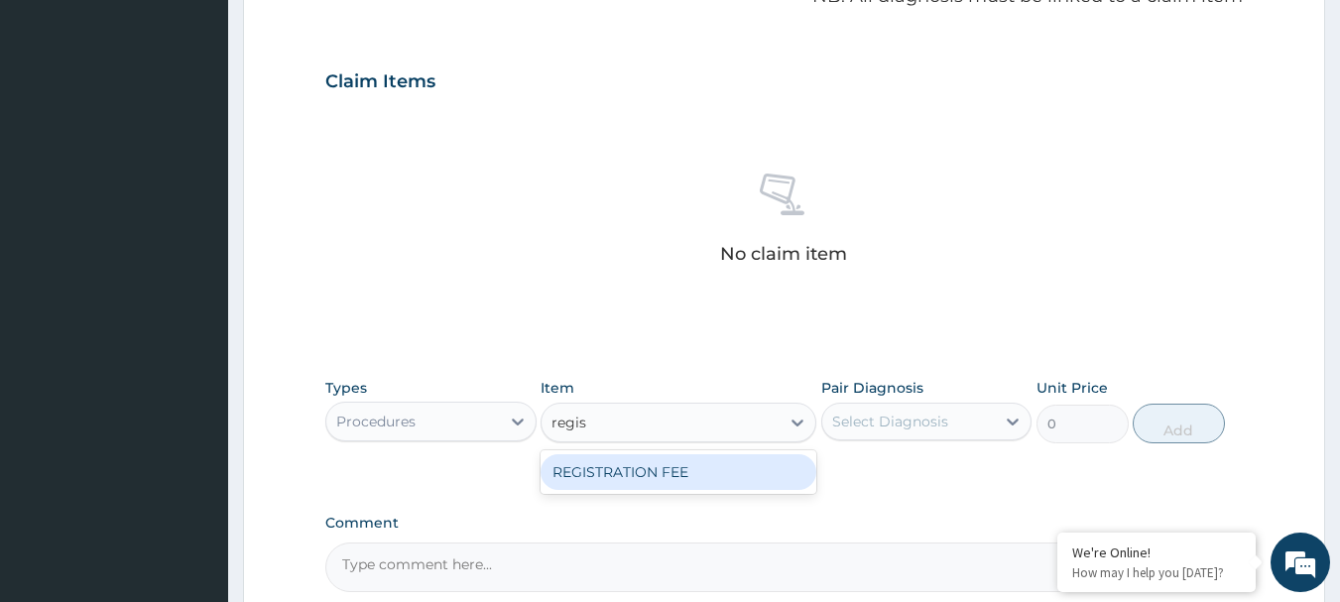
type input "regist"
click at [622, 470] on div "REGISTRATION FEE" at bounding box center [679, 472] width 276 height 36
type input "4750"
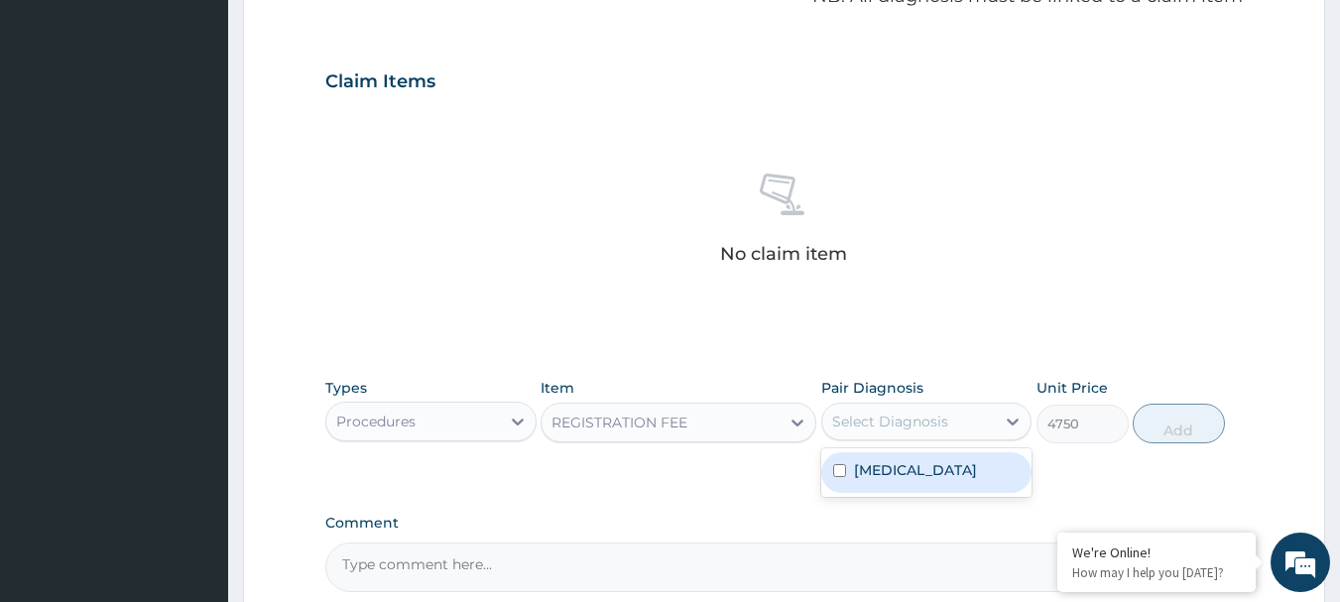
click at [876, 424] on div "Select Diagnosis" at bounding box center [890, 422] width 116 height 20
click at [873, 468] on label "Miliaria" at bounding box center [915, 470] width 123 height 20
checkbox input "true"
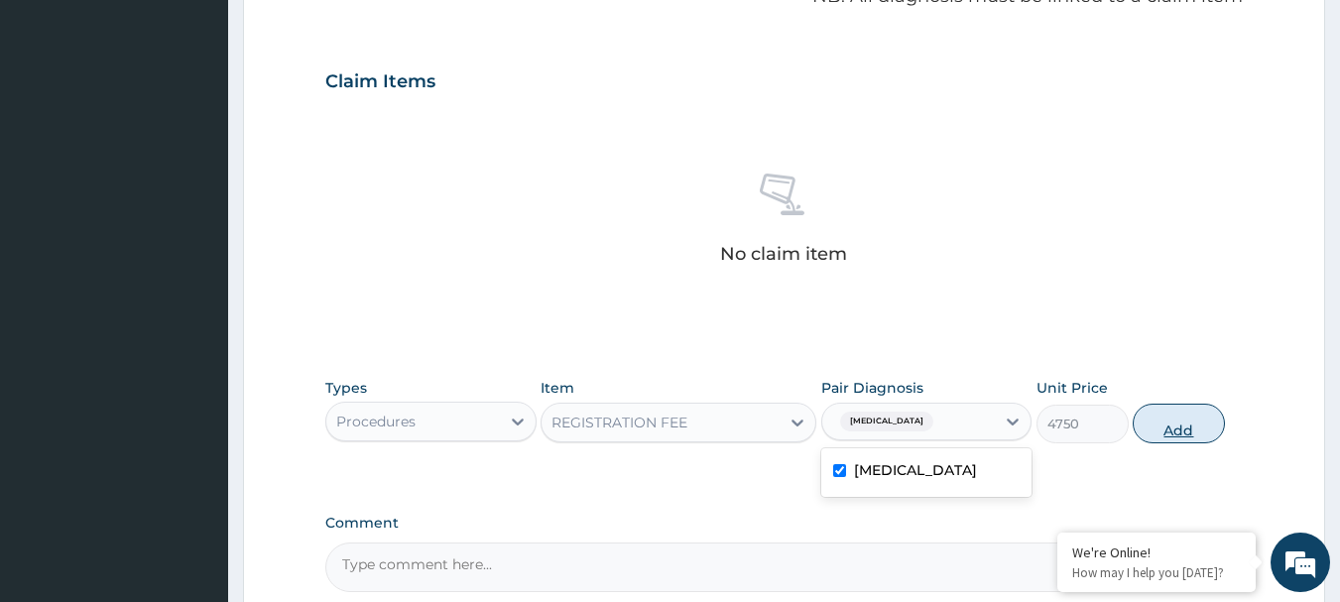
click at [1174, 415] on button "Add" at bounding box center [1179, 424] width 92 height 40
type input "0"
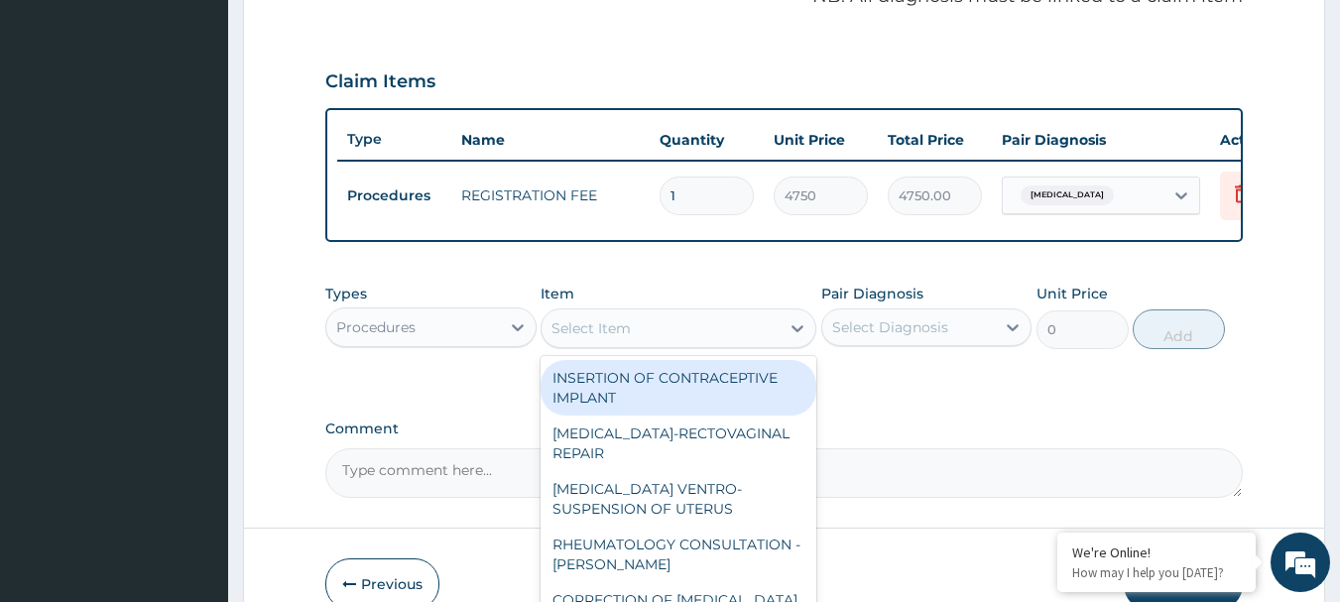
click at [551, 344] on div "Select Item" at bounding box center [661, 328] width 238 height 32
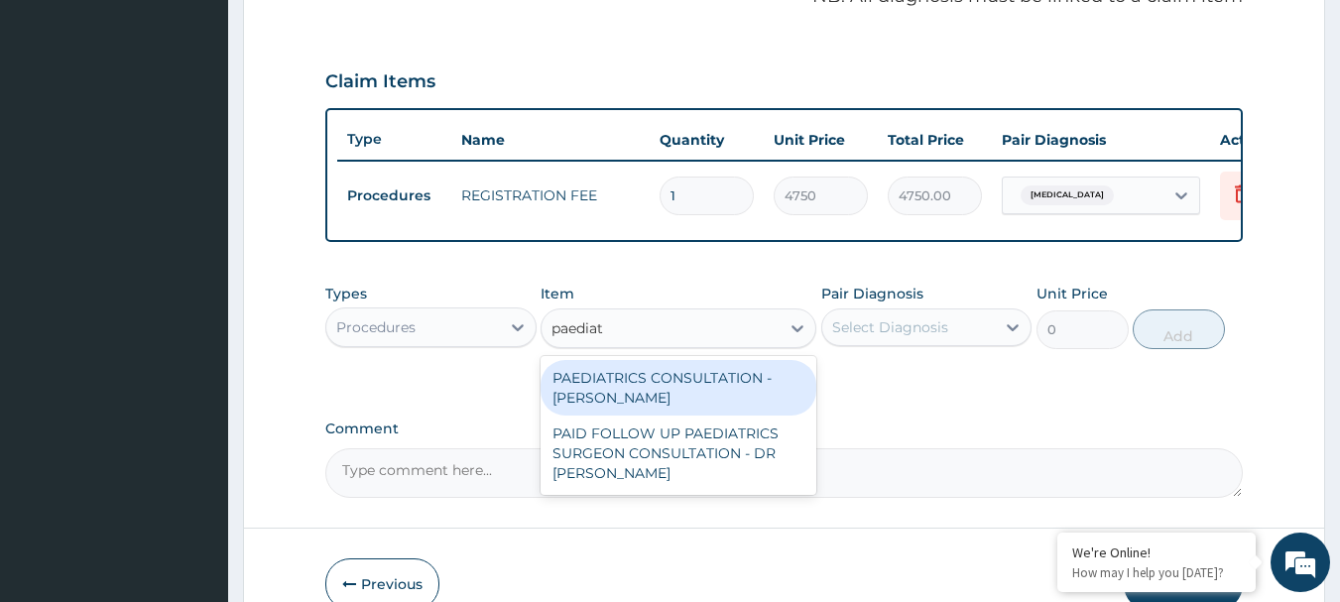
type input "paediatr"
click at [643, 410] on div "PAEDIATRICS CONSULTATION - DR UGONNA" at bounding box center [679, 388] width 276 height 56
type input "22000"
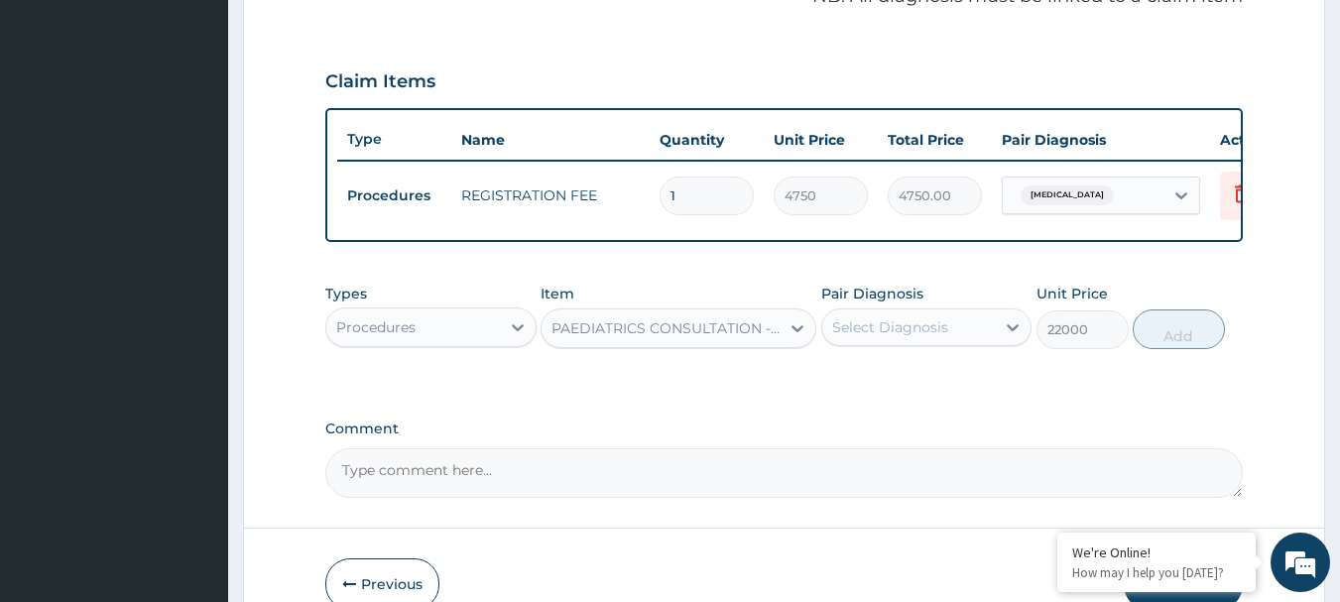
drag, startPoint x: 848, startPoint y: 349, endPoint x: 859, endPoint y: 356, distance: 12.9
click at [851, 343] on div "Select Diagnosis" at bounding box center [909, 327] width 174 height 32
click at [864, 386] on label "Miliaria" at bounding box center [915, 376] width 123 height 20
checkbox input "true"
click at [1166, 346] on button "Add" at bounding box center [1179, 330] width 92 height 40
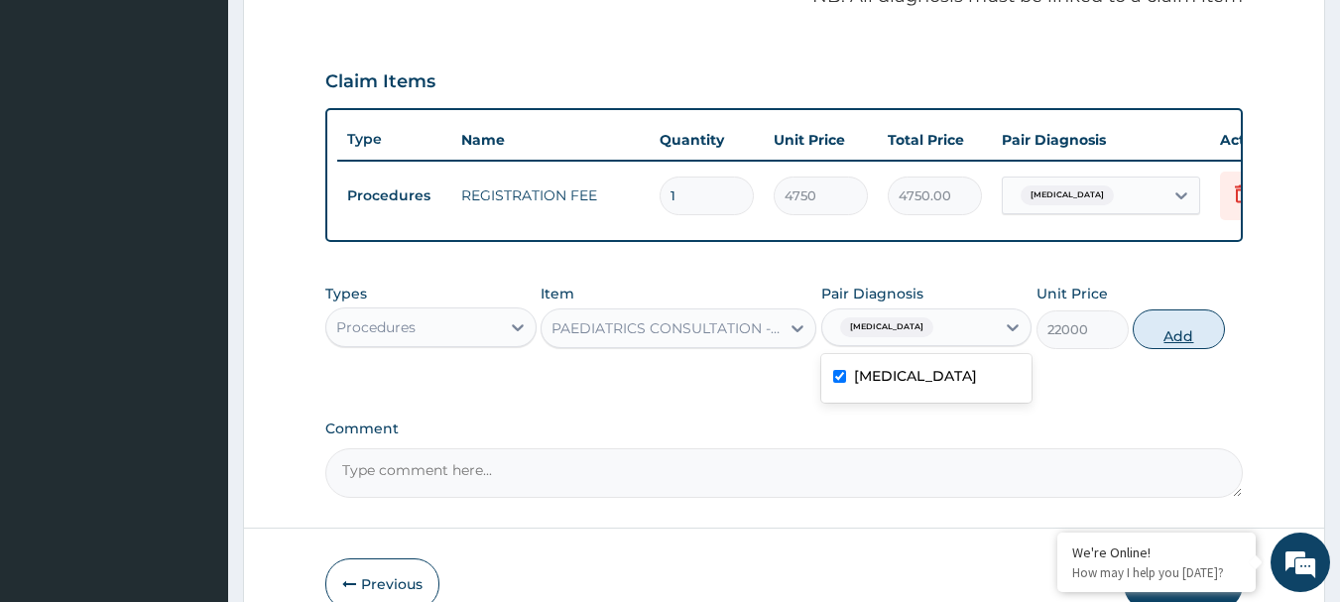
type input "0"
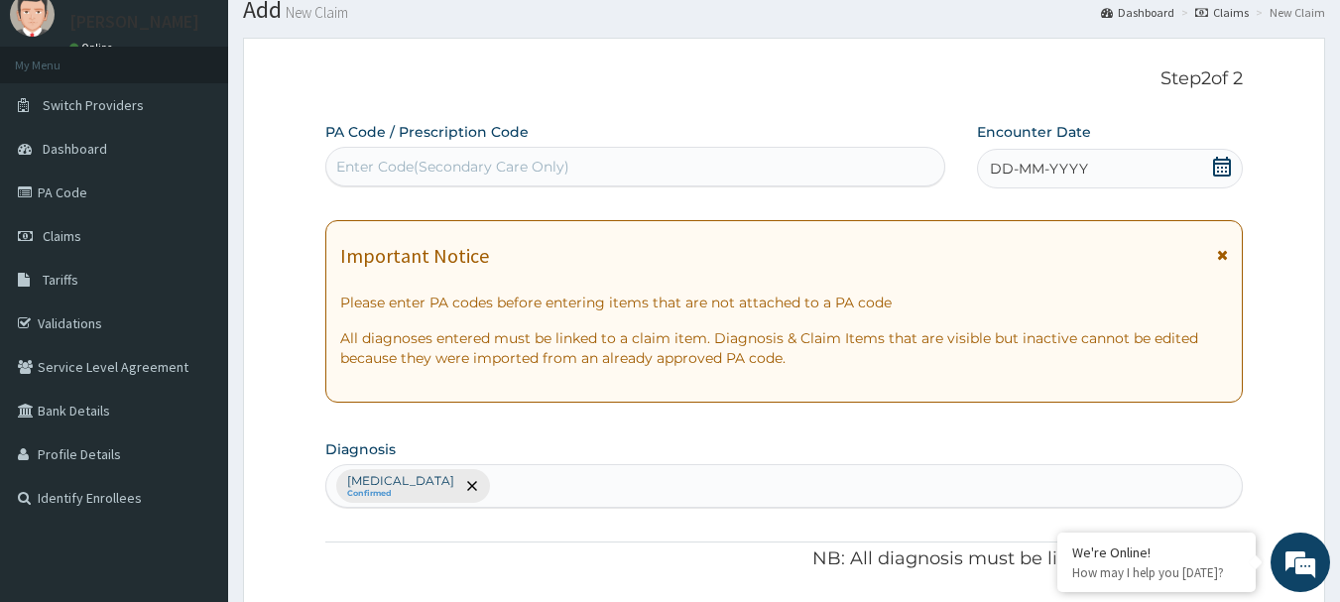
scroll to position [35, 0]
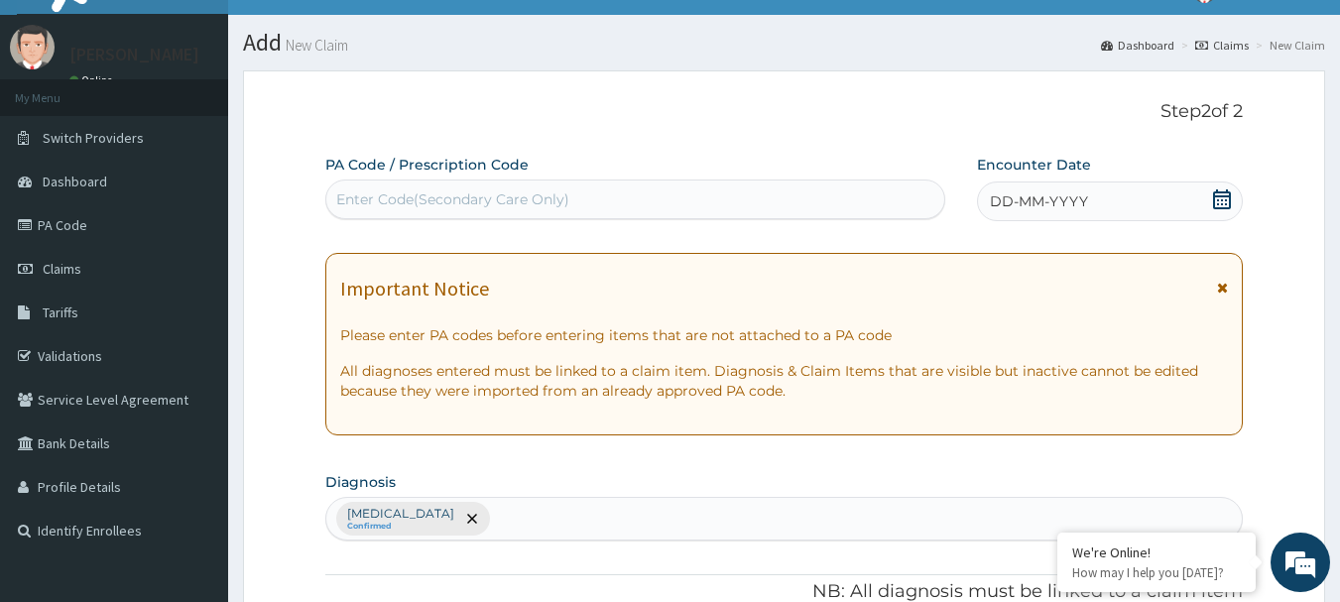
click at [1220, 198] on icon at bounding box center [1222, 199] width 20 height 20
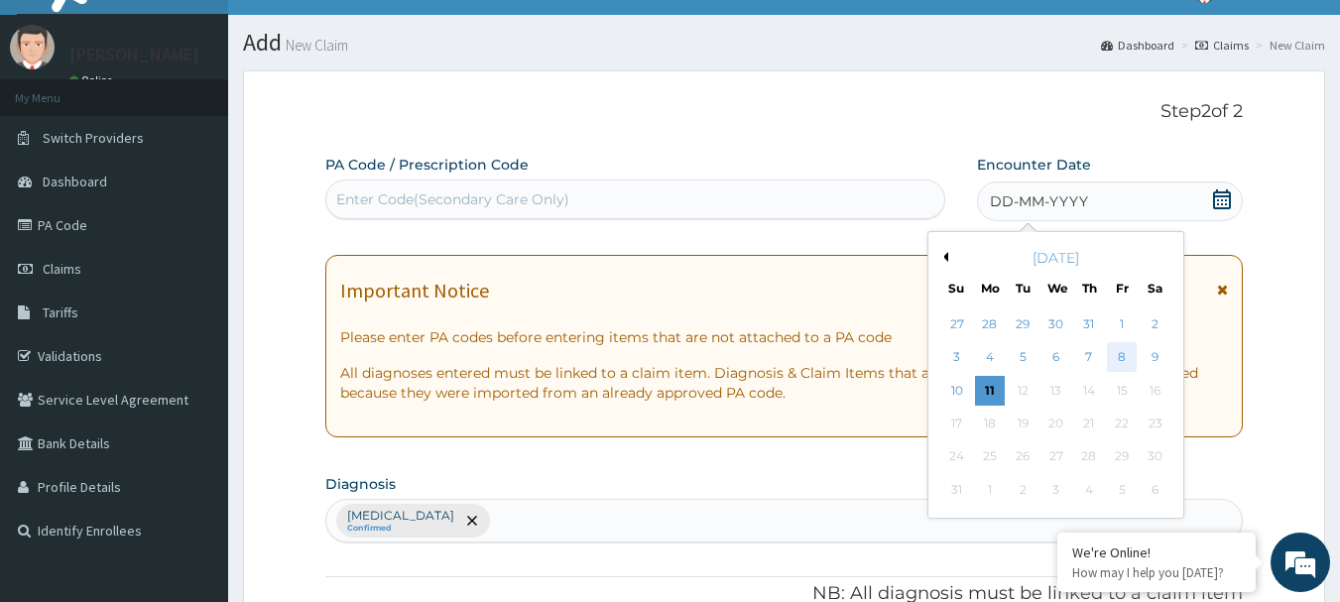
click at [1120, 359] on div "8" at bounding box center [1122, 358] width 30 height 30
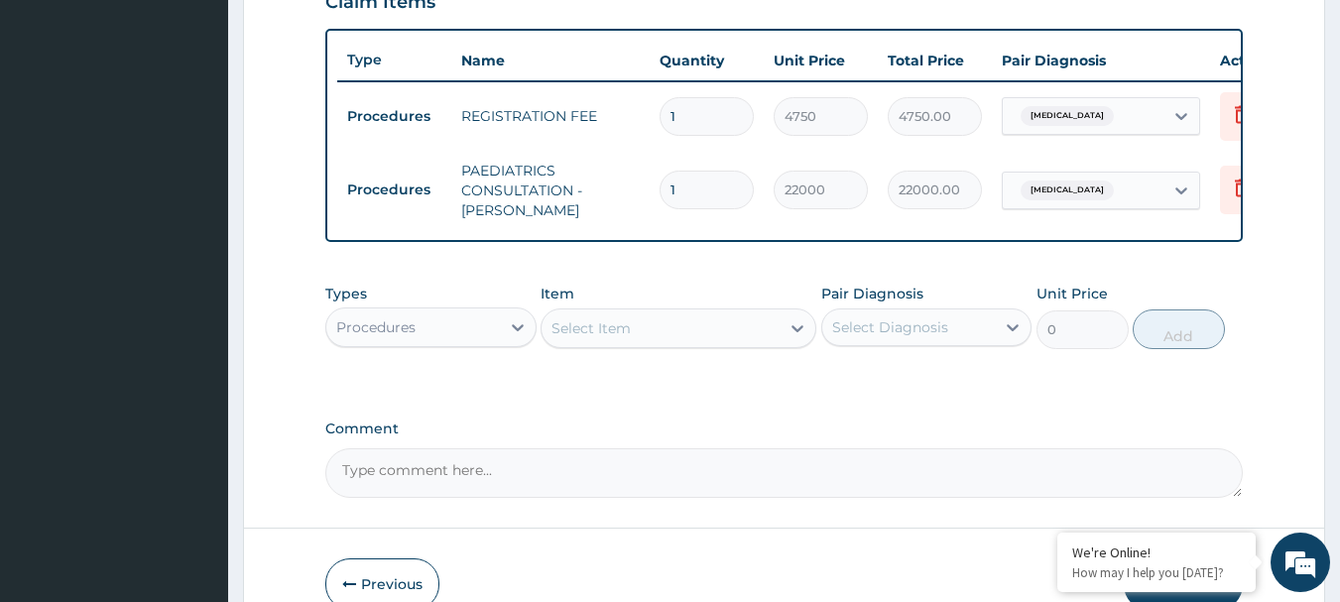
scroll to position [828, 0]
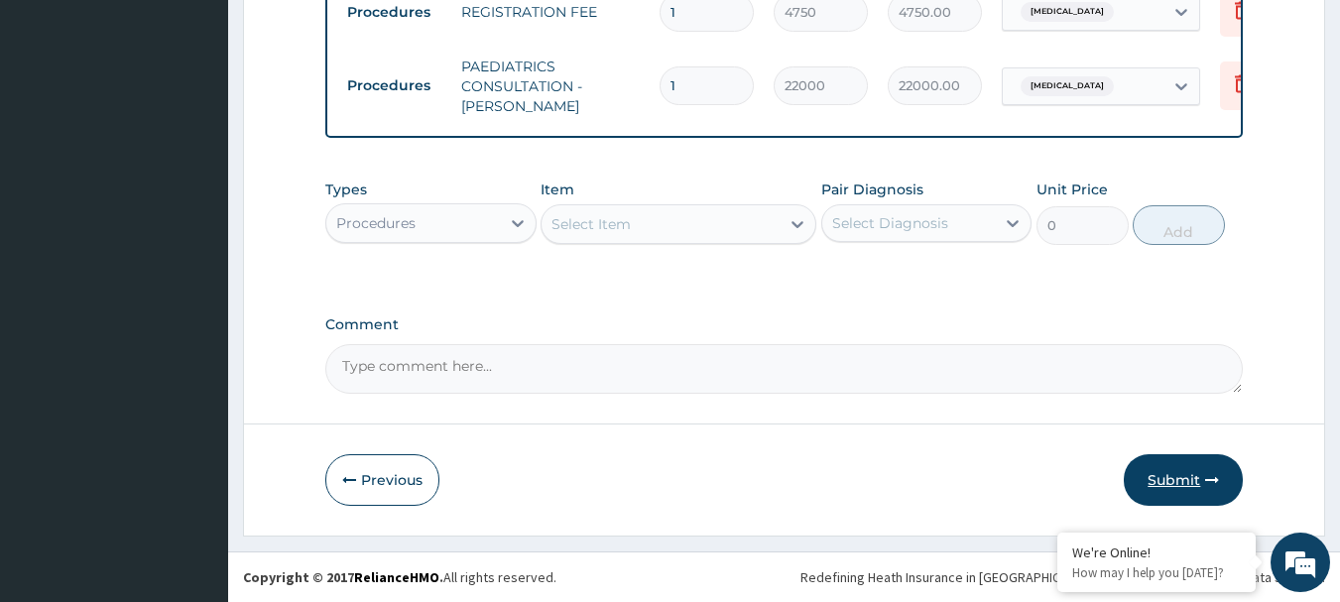
click at [1181, 483] on button "Submit" at bounding box center [1183, 480] width 119 height 52
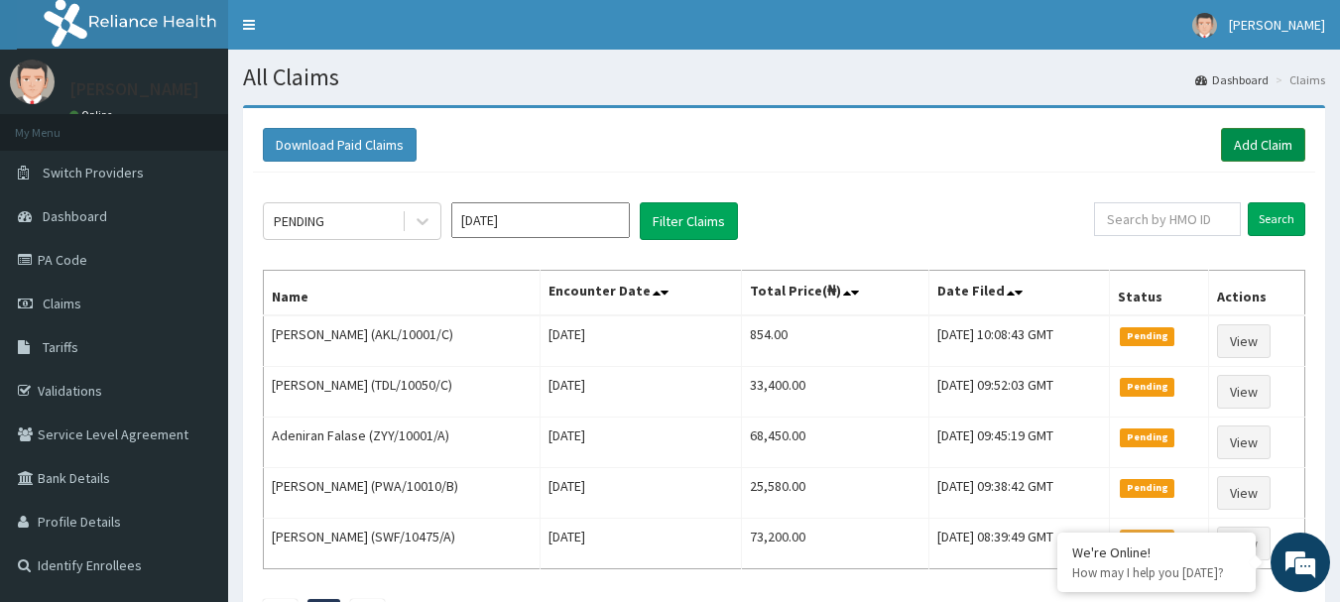
click at [1248, 152] on link "Add Claim" at bounding box center [1263, 145] width 84 height 34
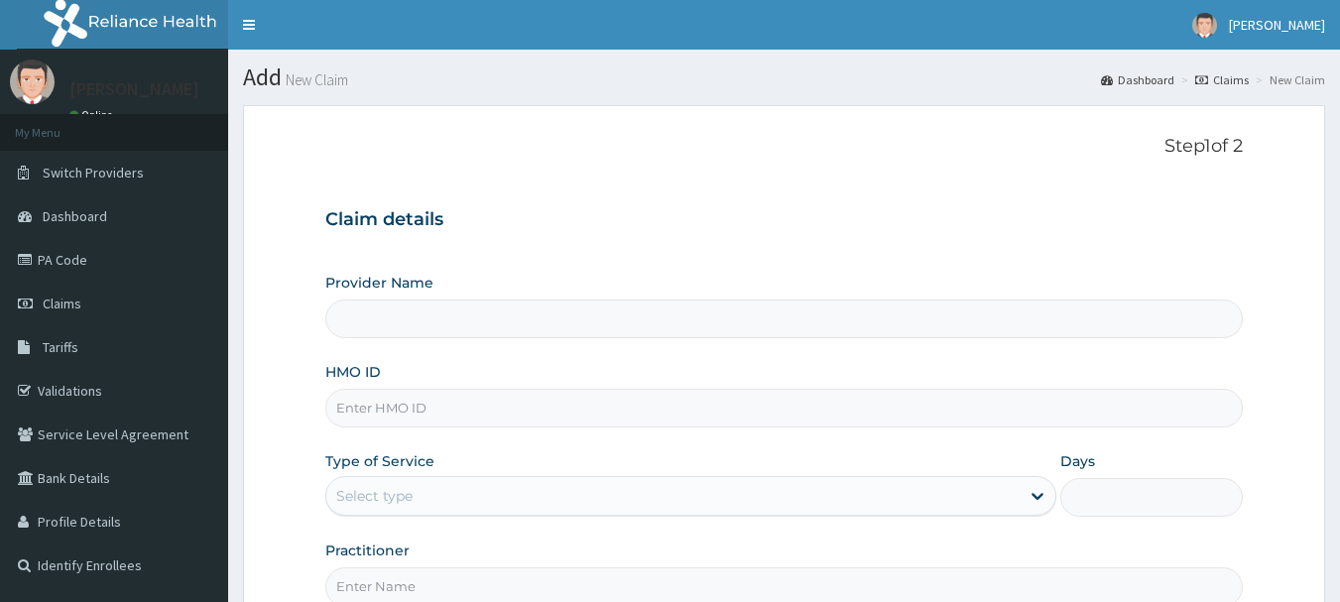
click at [380, 409] on input "HMO ID" at bounding box center [784, 408] width 919 height 39
type input "[GEOGRAPHIC_DATA]"
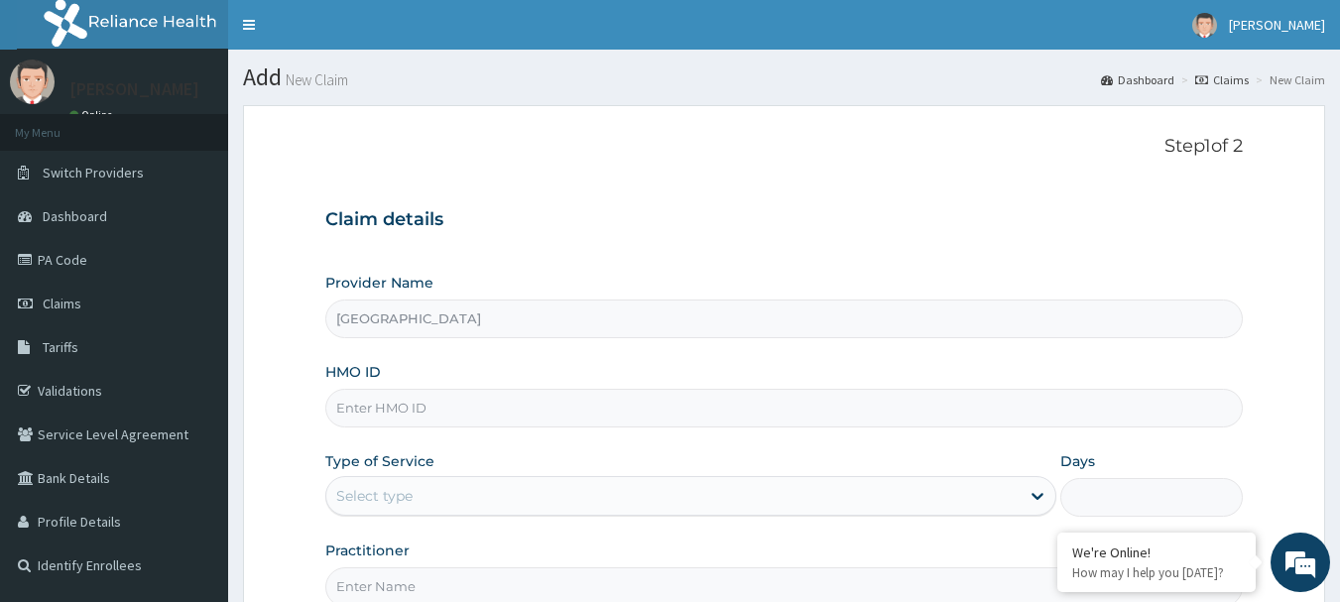
paste input "pay/10161/a"
type input "pay/10161/a"
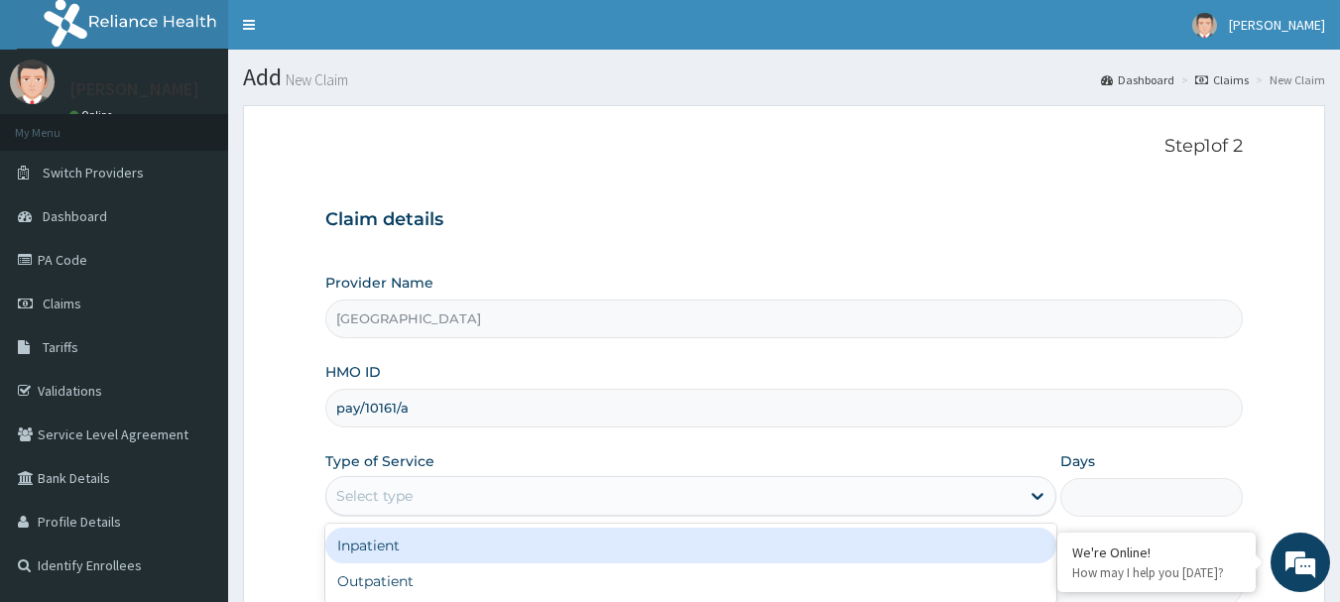
click at [371, 495] on div "Select type" at bounding box center [374, 496] width 76 height 20
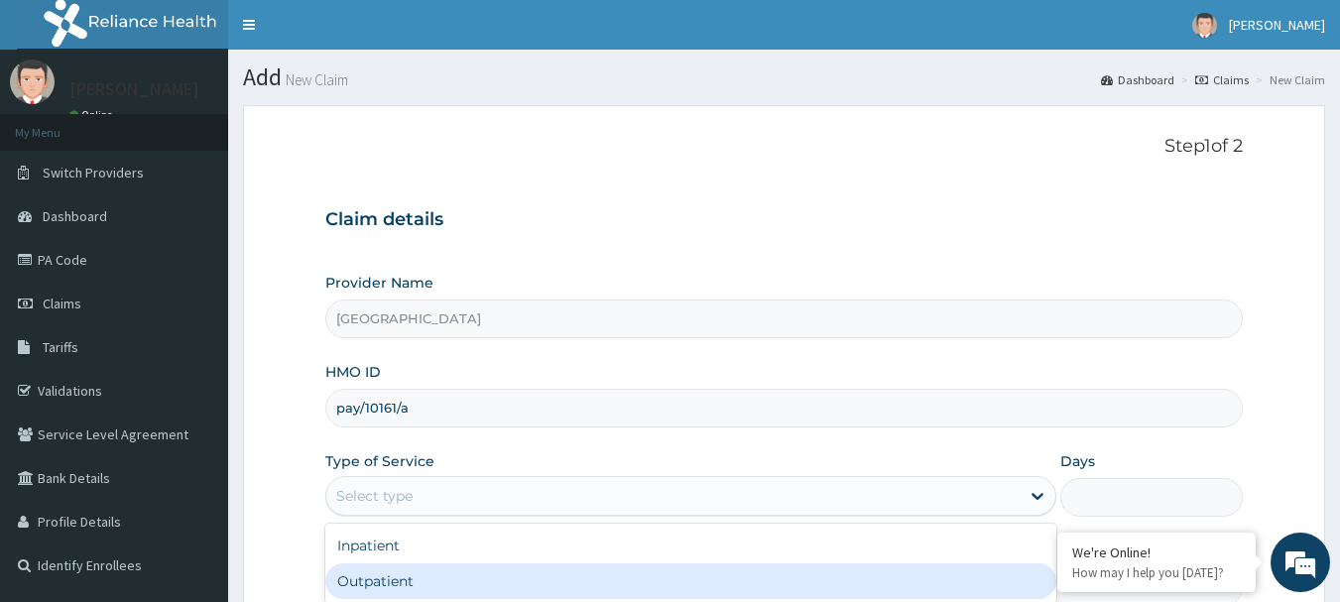
click at [396, 588] on div "Outpatient" at bounding box center [690, 581] width 731 height 36
type input "1"
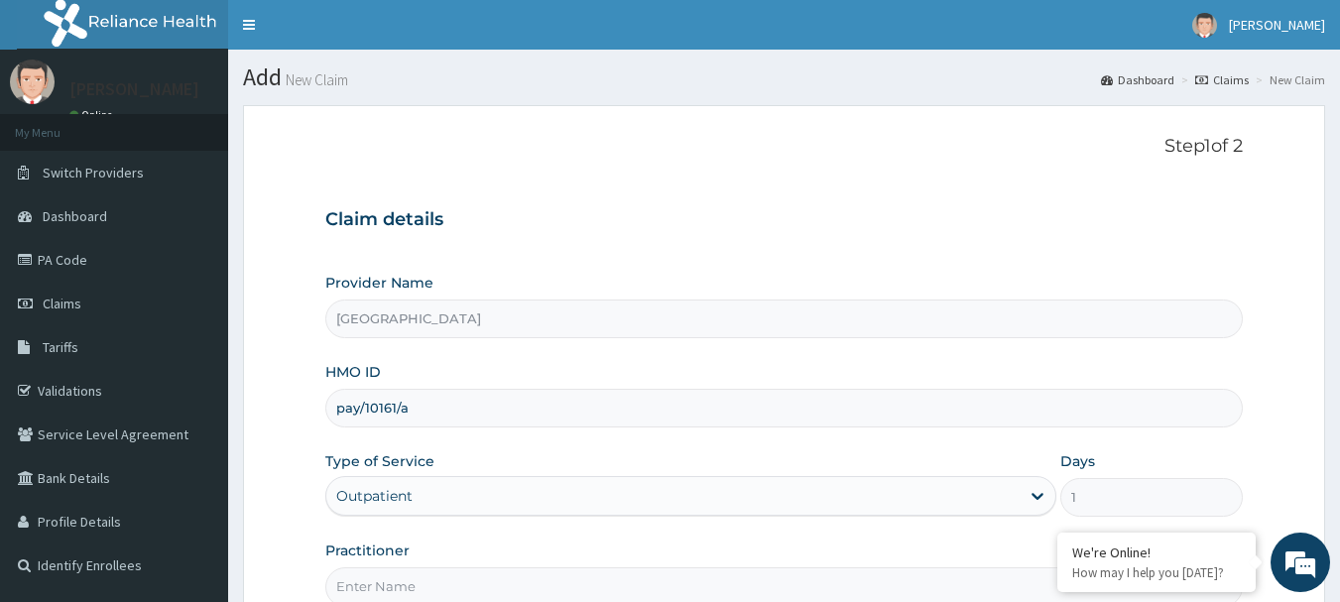
click at [413, 590] on input "Practitioner" at bounding box center [784, 586] width 919 height 39
paste input "[PERSON_NAME] Akporehe"
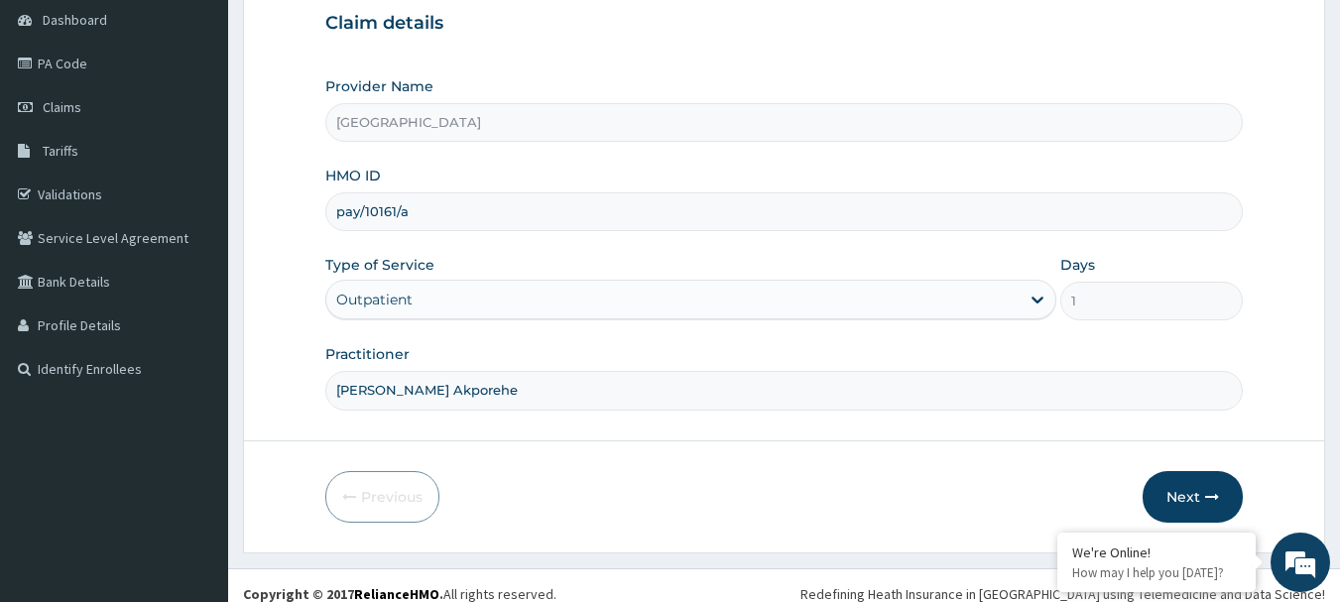
scroll to position [213, 0]
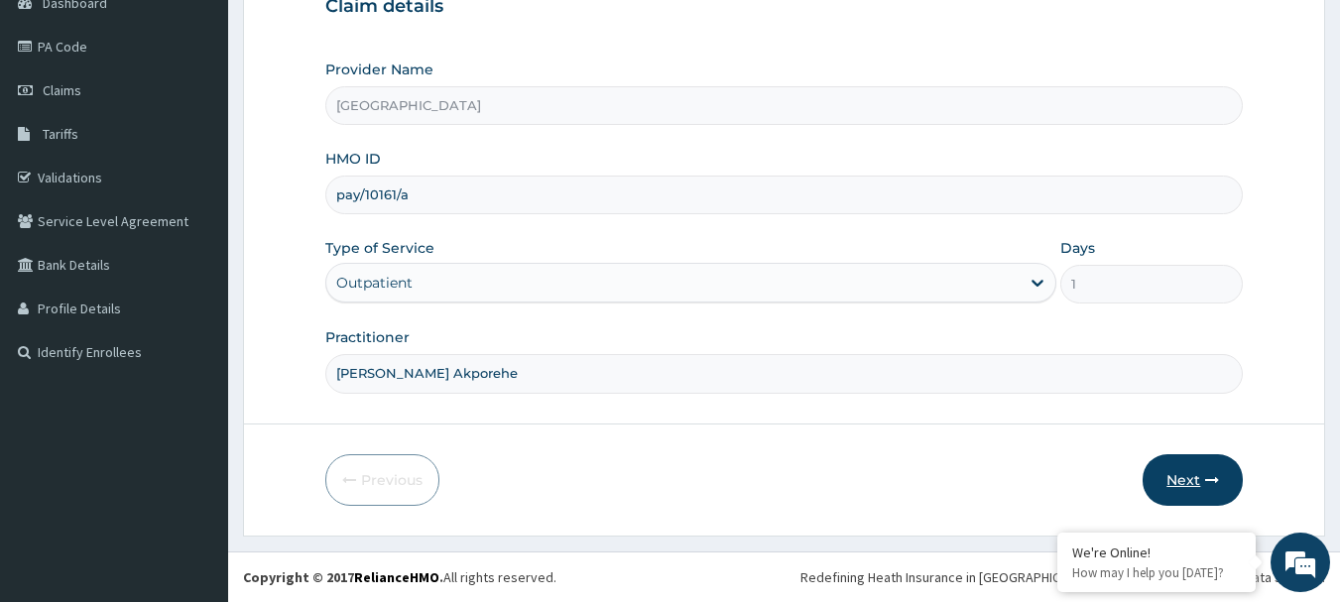
type input "Sylvia Ovokeyhen Akporehe"
drag, startPoint x: 1194, startPoint y: 485, endPoint x: 1218, endPoint y: 534, distance: 54.1
click at [1197, 502] on button "Next" at bounding box center [1193, 480] width 100 height 52
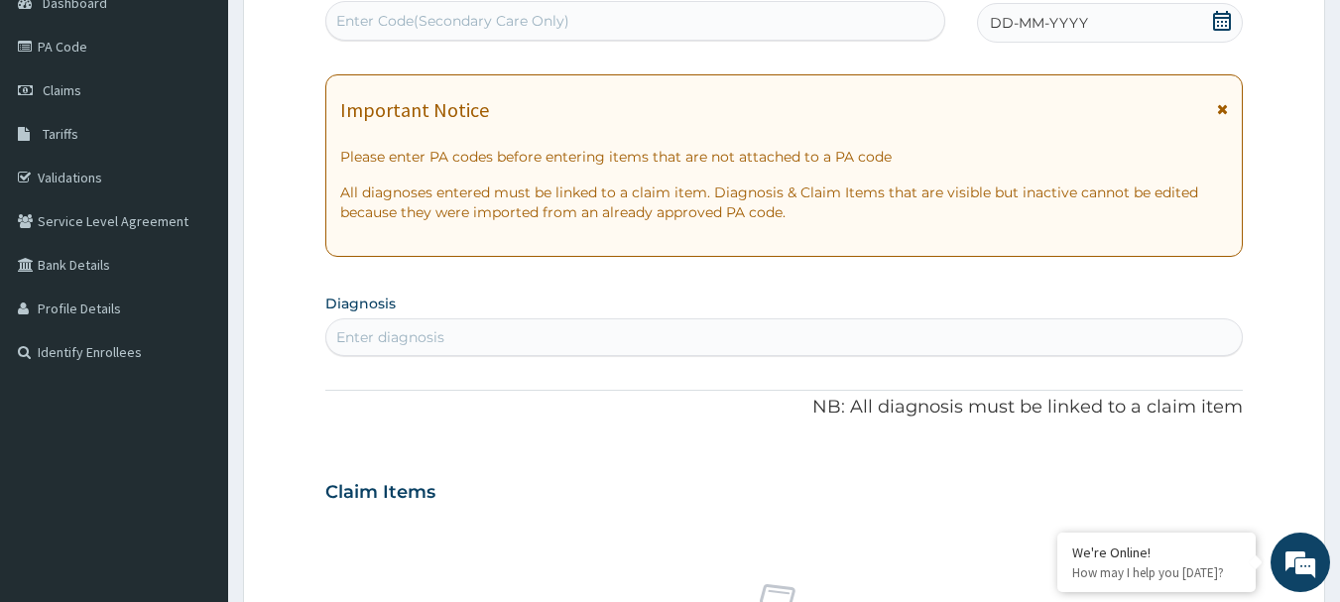
click at [422, 30] on div "Enter Code(Secondary Care Only)" at bounding box center [452, 21] width 233 height 20
paste input "PA/F421FE"
type input "PA/F421FE"
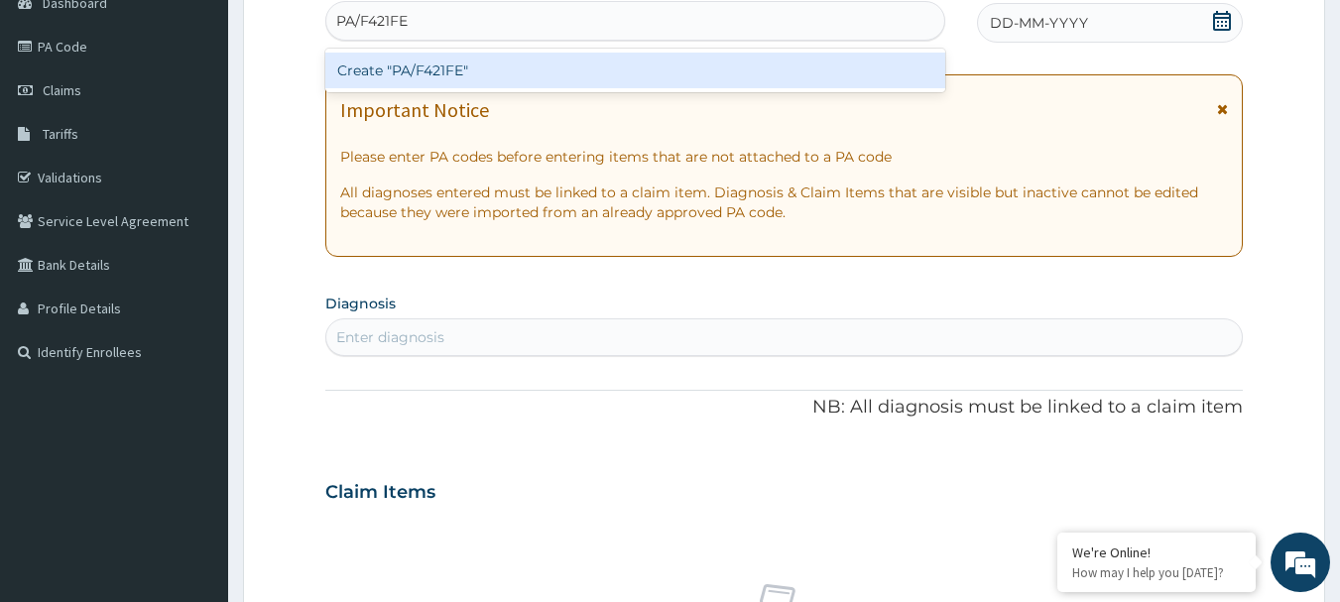
click at [407, 68] on div "Create "PA/F421FE"" at bounding box center [635, 71] width 621 height 36
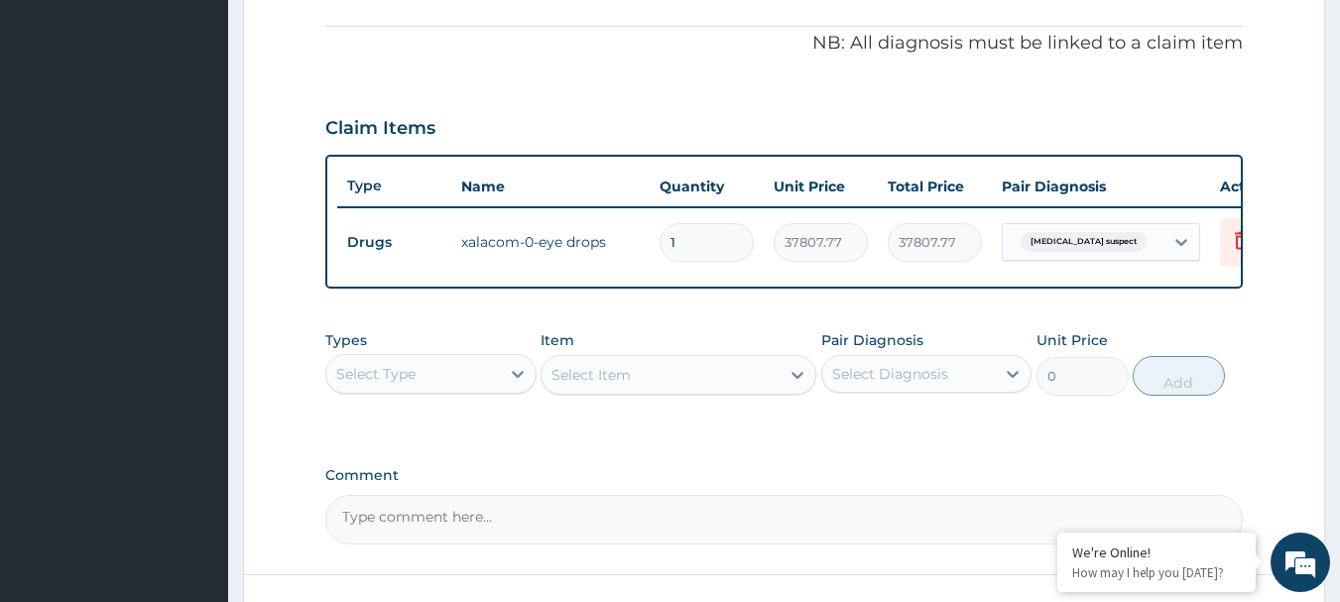
scroll to position [749, 0]
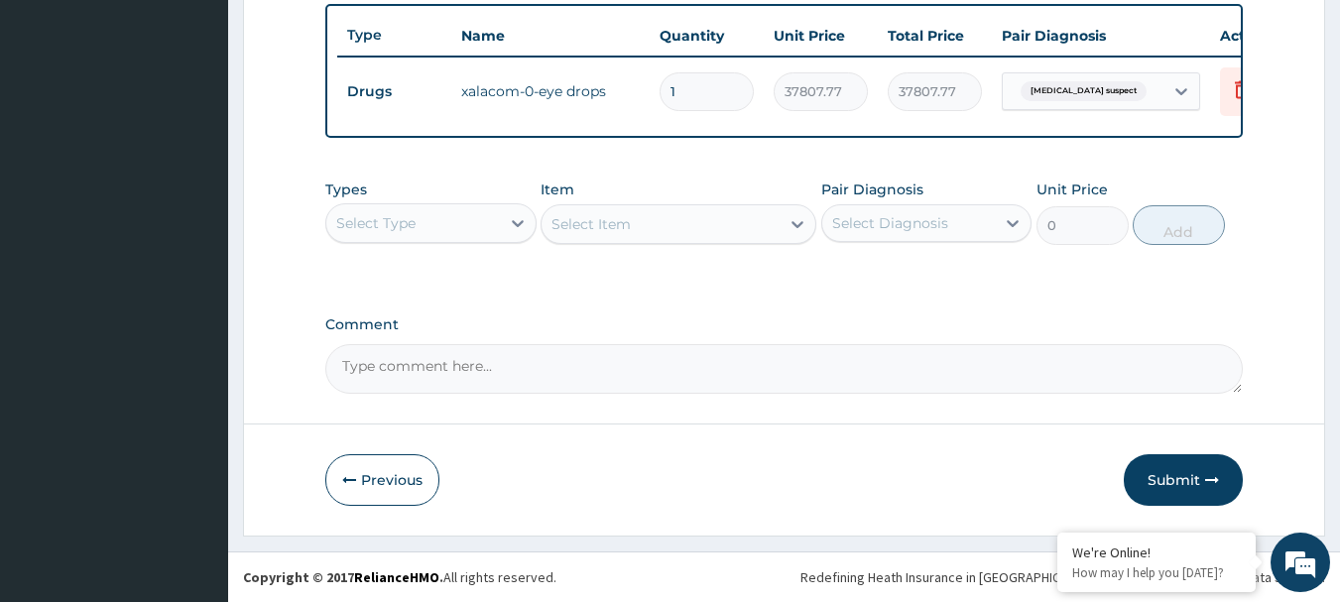
drag, startPoint x: 1175, startPoint y: 478, endPoint x: 780, endPoint y: 79, distance: 561.2
click at [1166, 459] on button "Submit" at bounding box center [1183, 480] width 119 height 52
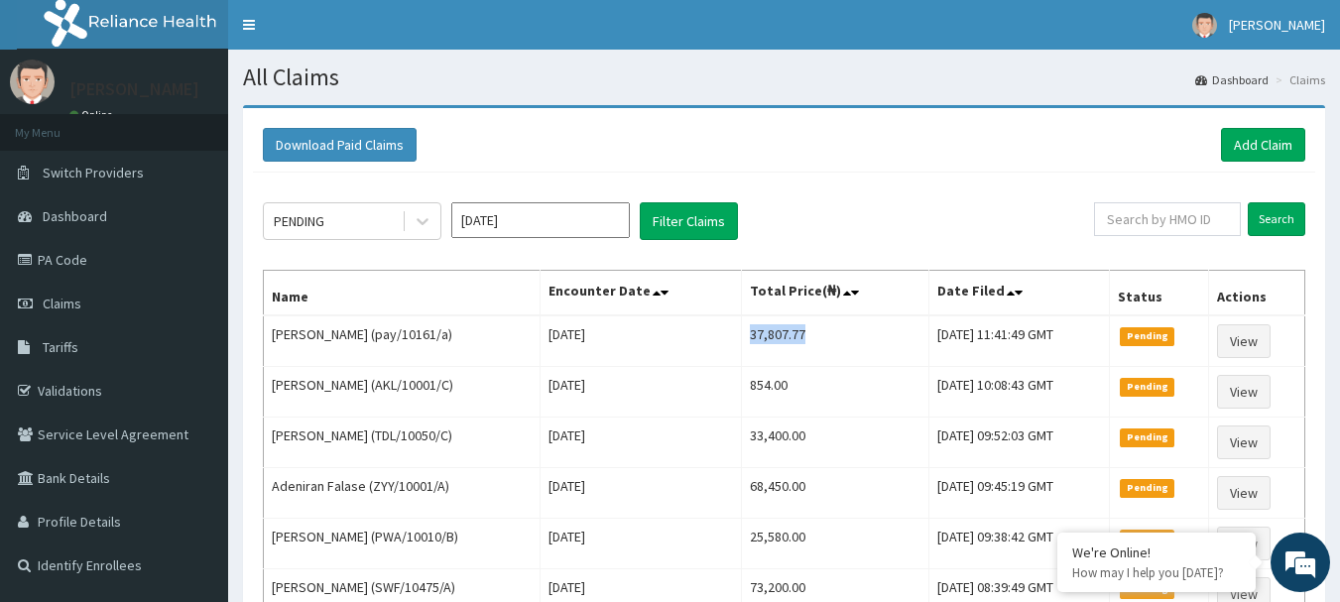
drag, startPoint x: 722, startPoint y: 333, endPoint x: 866, endPoint y: 268, distance: 158.0
click at [829, 323] on td "37,807.77" at bounding box center [835, 341] width 187 height 52
copy td "37,807.77"
click at [1265, 136] on link "Add Claim" at bounding box center [1263, 145] width 84 height 34
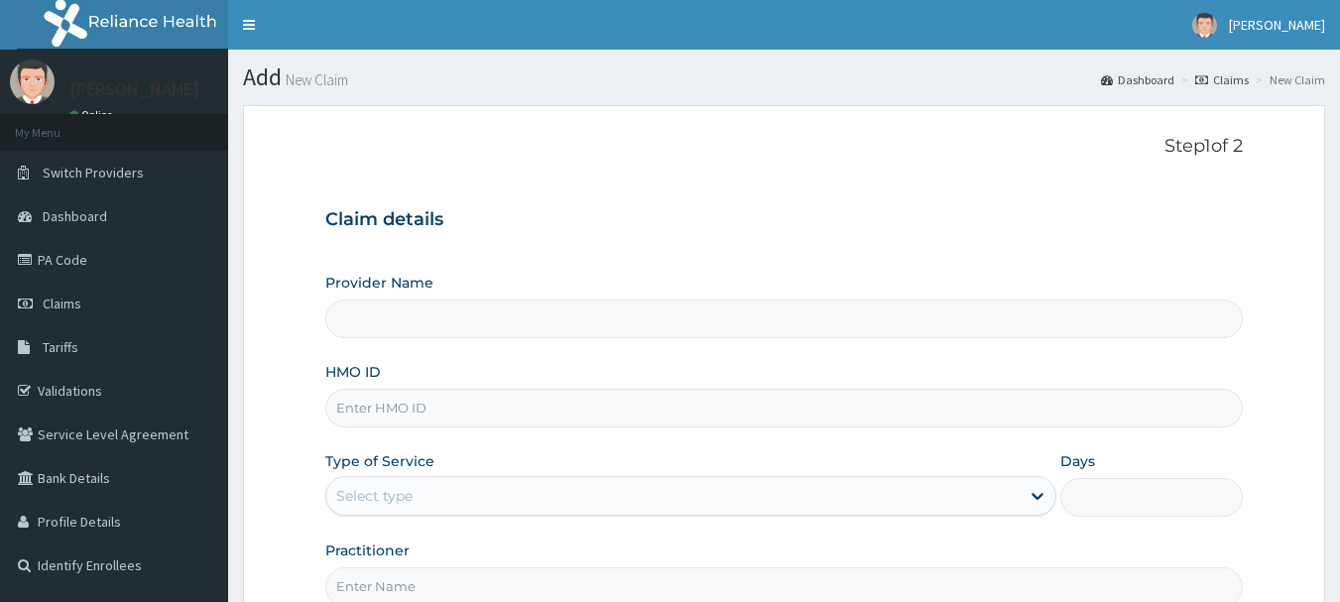
click at [370, 418] on input "HMO ID" at bounding box center [784, 408] width 919 height 39
paste input "ISW/10424/A"
type input "ISW/10424/A"
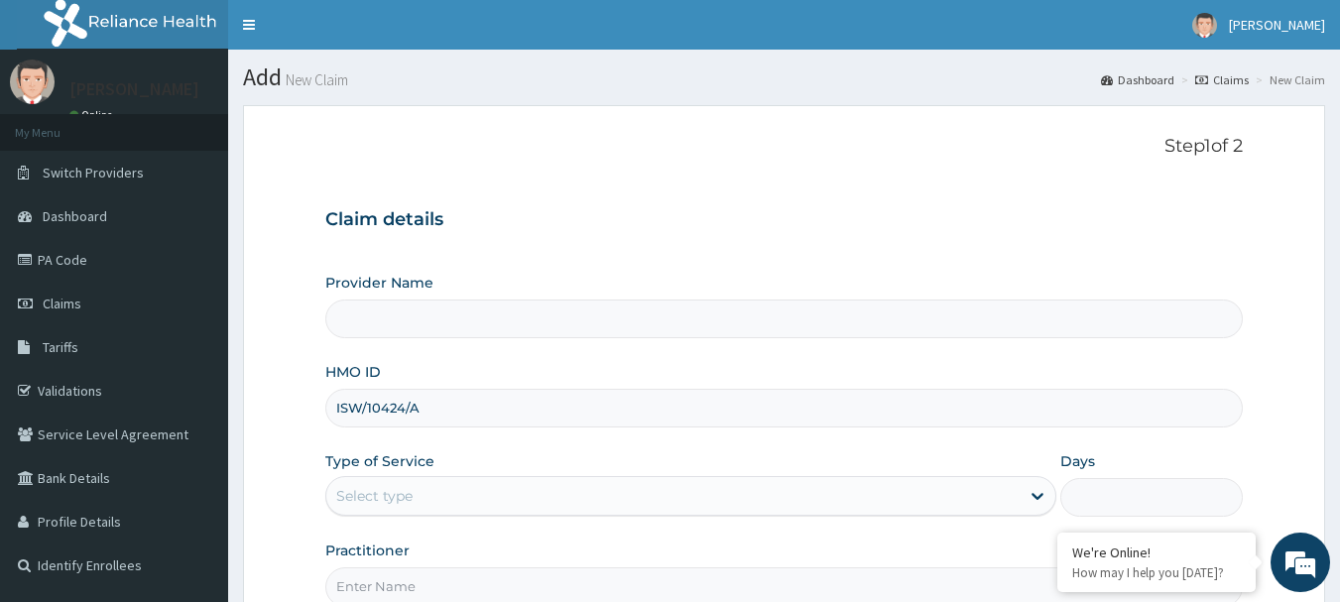
type input "[GEOGRAPHIC_DATA]"
type input "ISW/10424/A"
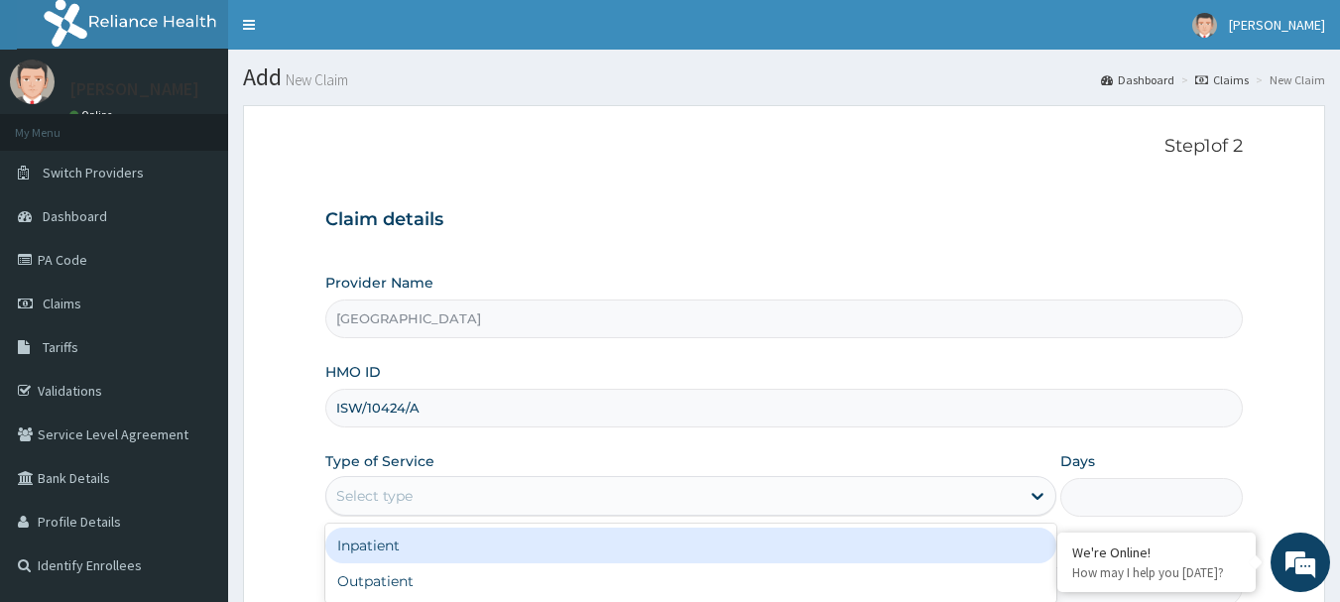
drag, startPoint x: 371, startPoint y: 492, endPoint x: 394, endPoint y: 519, distance: 35.2
click at [374, 496] on div "Select type" at bounding box center [374, 496] width 76 height 20
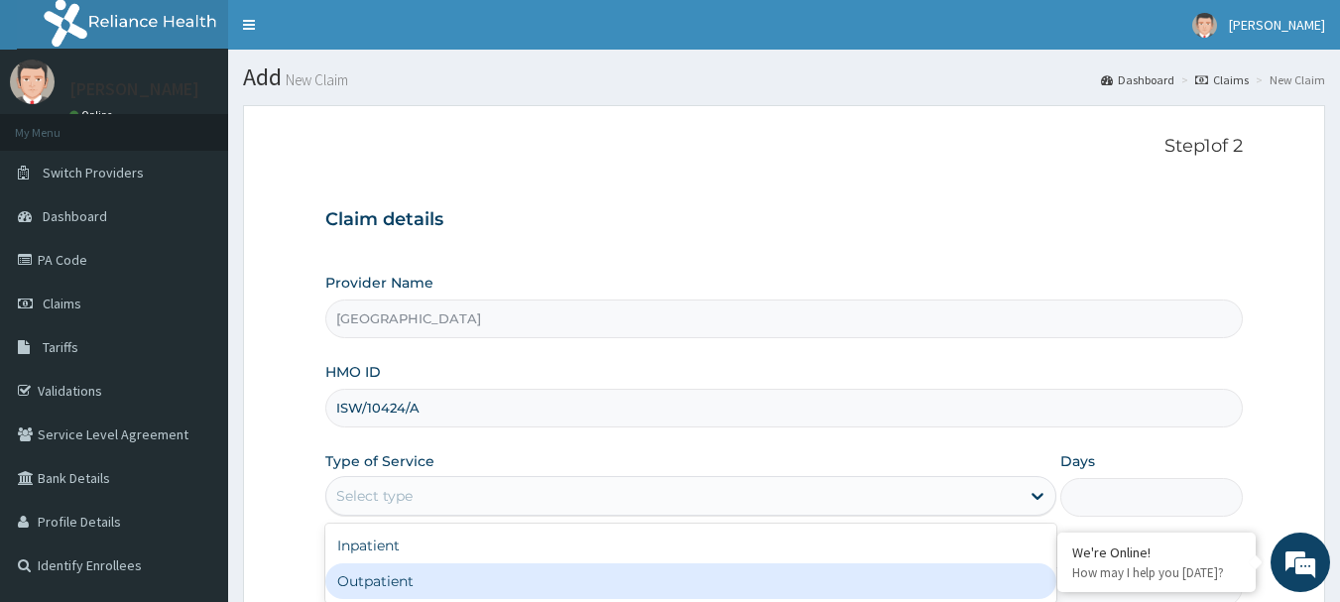
click at [408, 573] on div "Outpatient" at bounding box center [690, 581] width 731 height 36
type input "1"
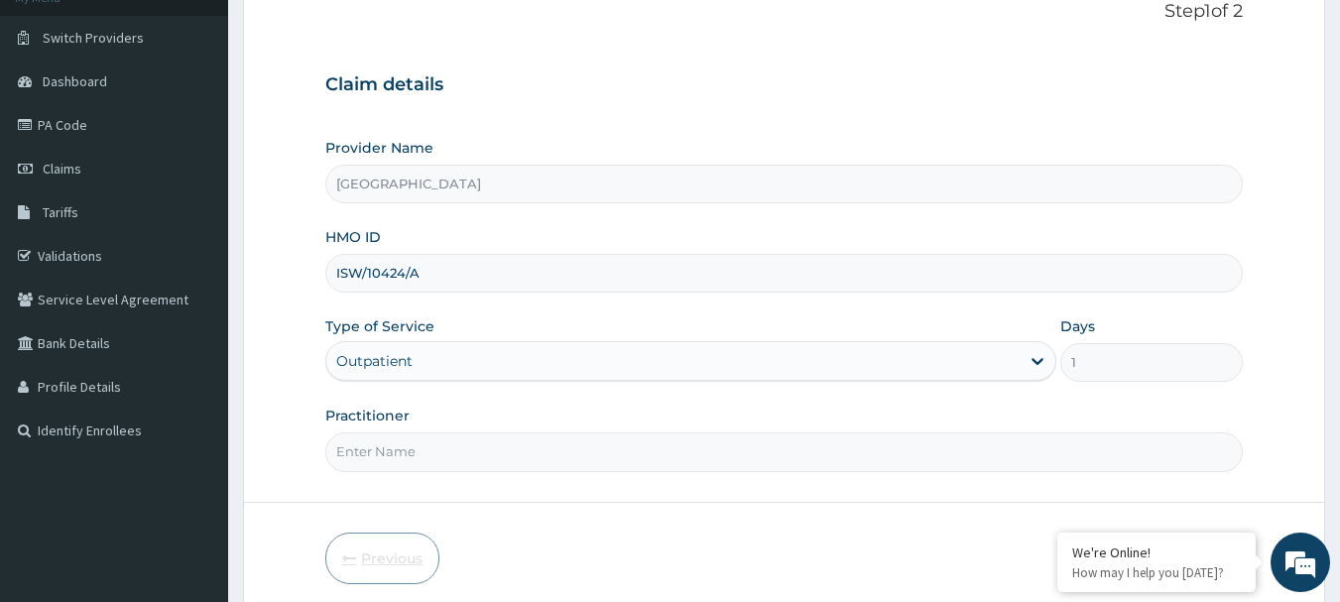
scroll to position [198, 0]
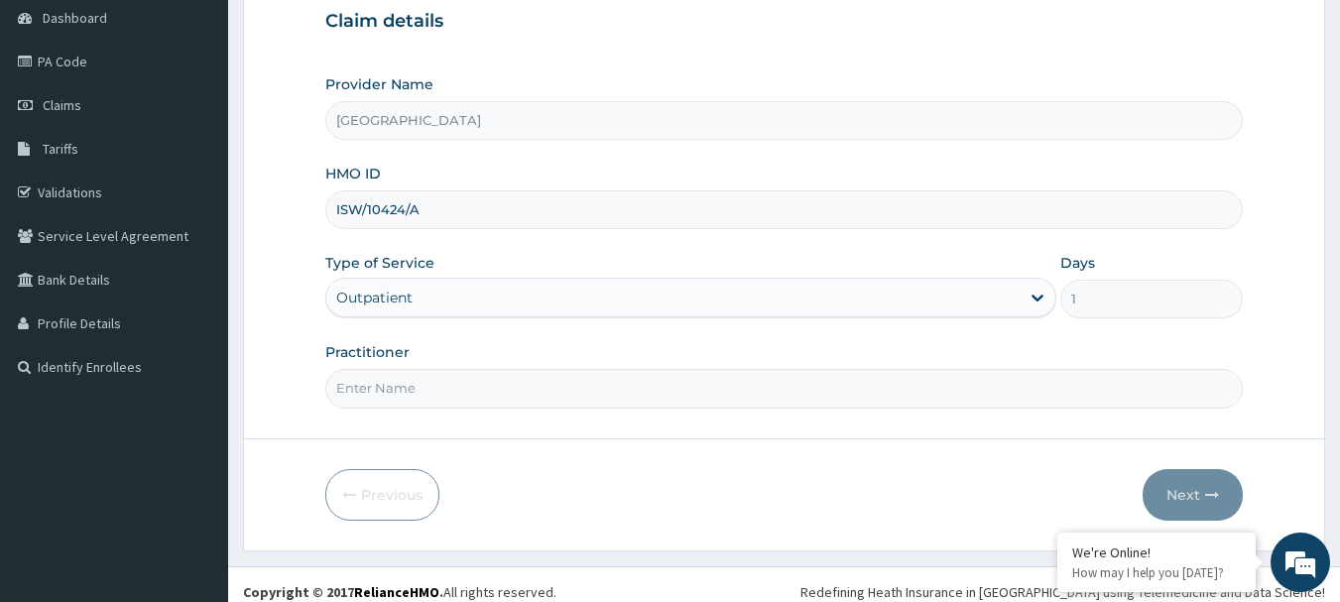
click at [380, 397] on input "Practitioner" at bounding box center [784, 388] width 919 height 39
paste input "Dr. Enaholo Odia"
type input "Dr. Enaholo Odia"
click at [1190, 499] on button "Next" at bounding box center [1193, 495] width 100 height 52
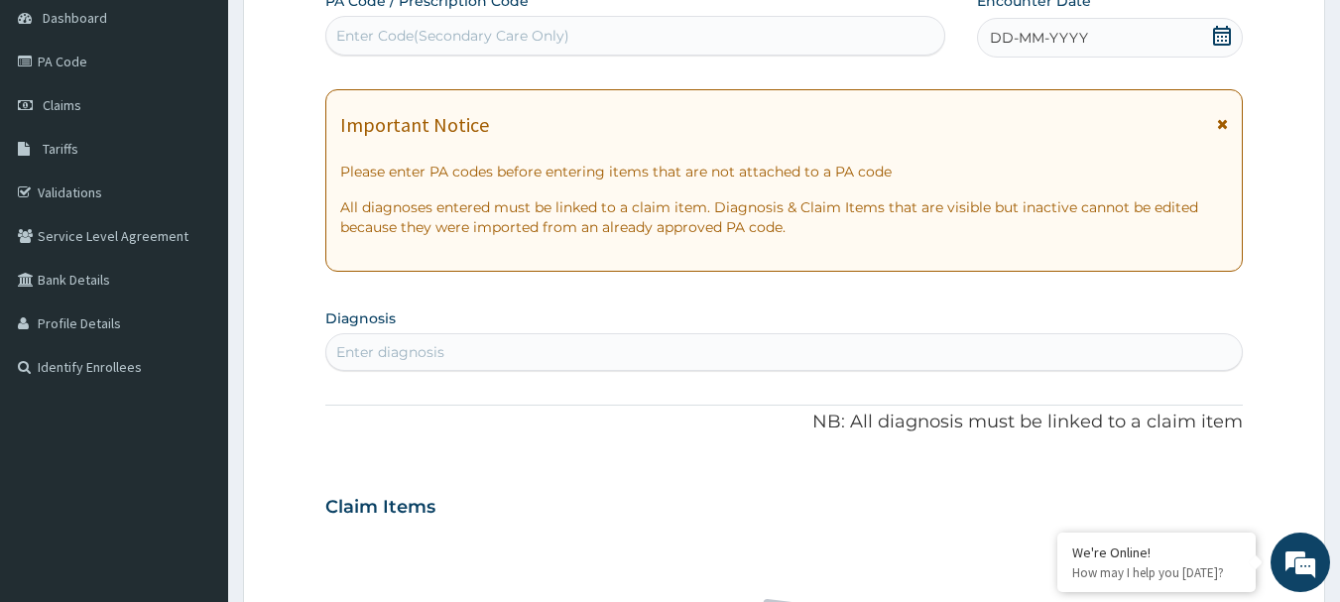
click at [440, 347] on div "Enter diagnosis" at bounding box center [390, 352] width 108 height 20
type input "low back"
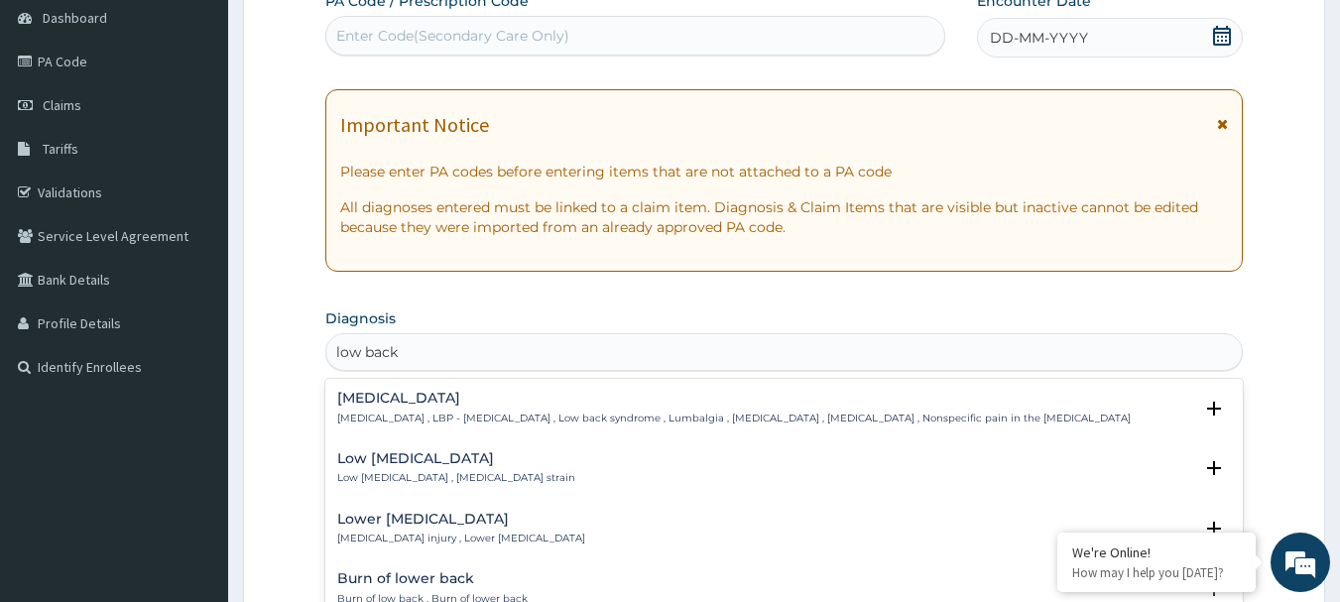
click at [438, 412] on p "[MEDICAL_DATA] , LBP - [MEDICAL_DATA] , Low back syndrome , Lumbalgia , [MEDICA…" at bounding box center [734, 419] width 794 height 14
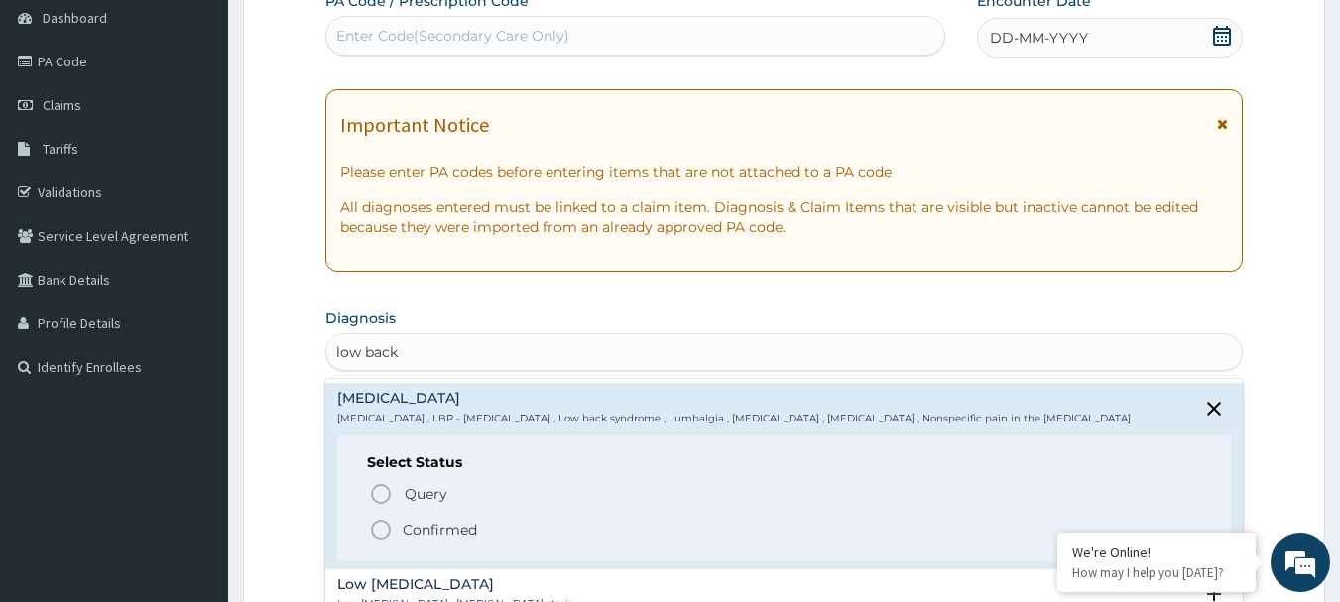
click at [377, 528] on icon "status option filled" at bounding box center [381, 530] width 24 height 24
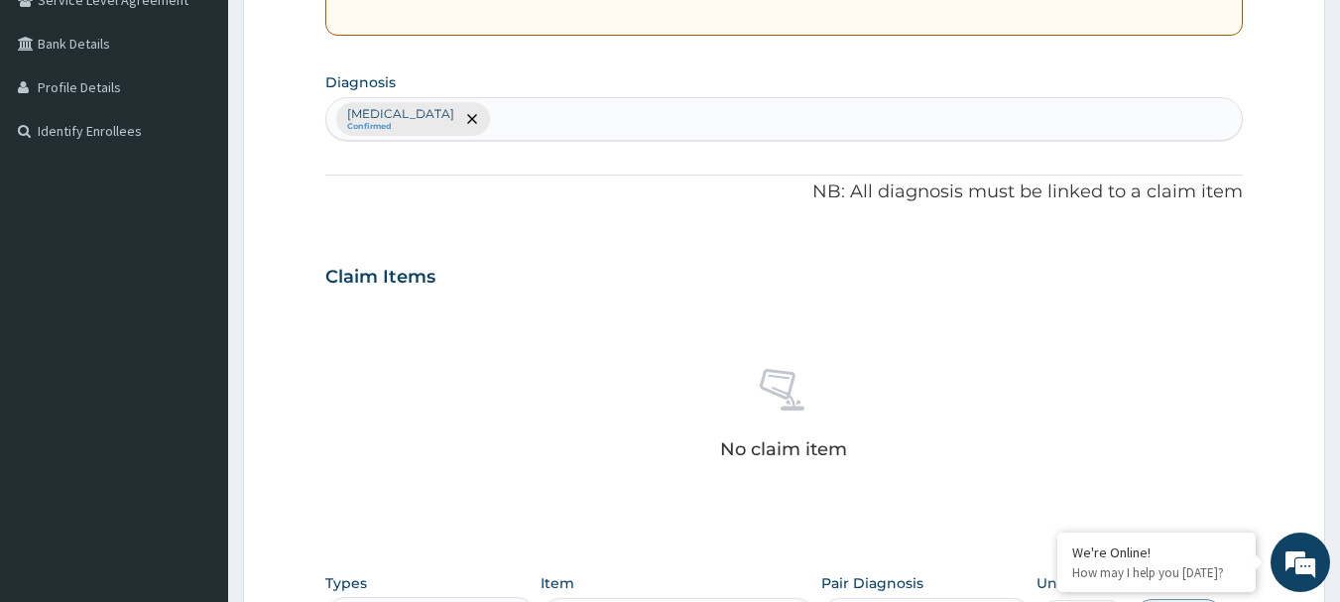
scroll to position [595, 0]
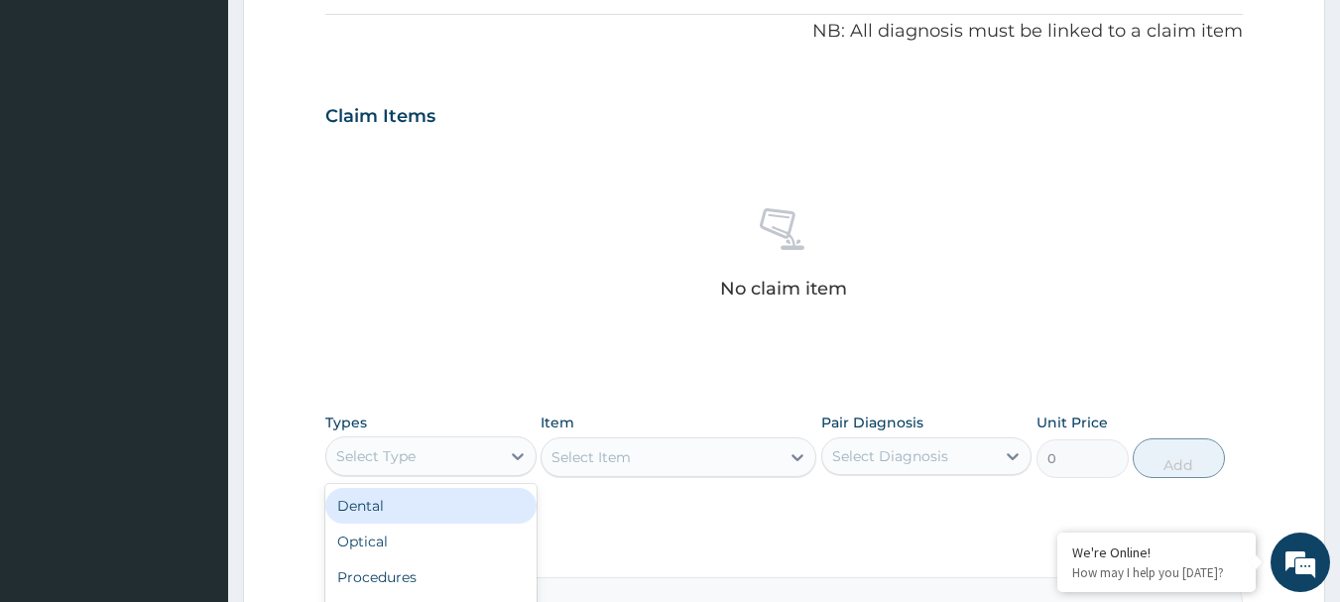
click at [430, 459] on div "Select Type" at bounding box center [413, 456] width 174 height 32
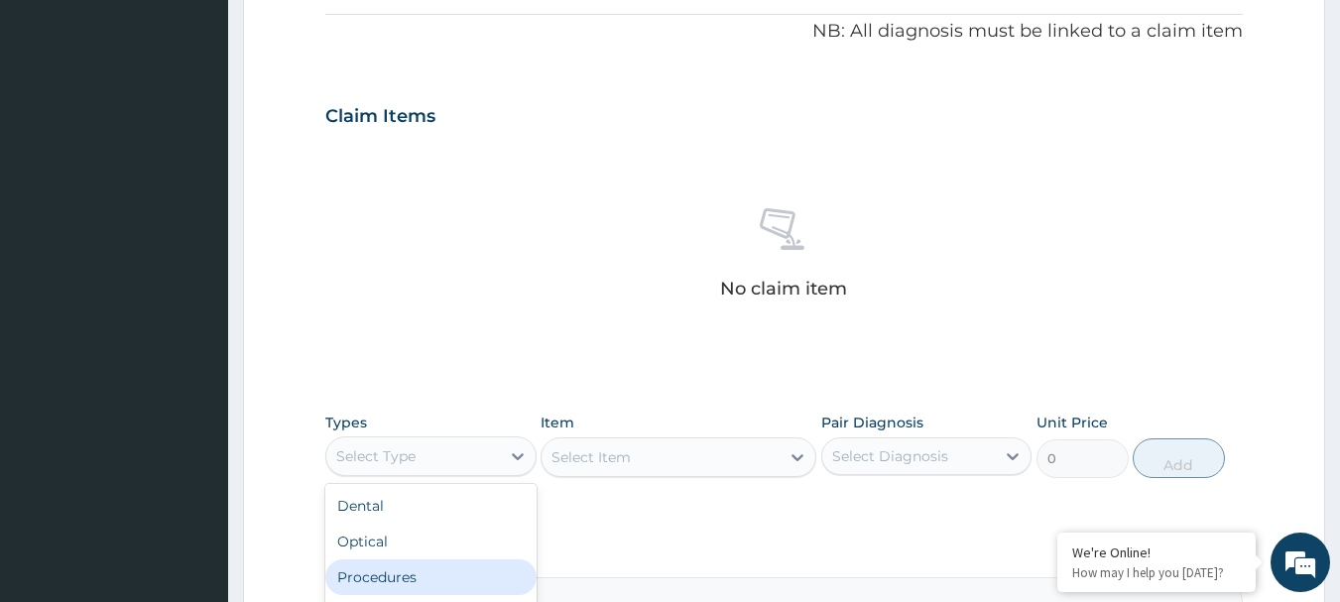
click at [435, 585] on div "Procedures" at bounding box center [430, 577] width 211 height 36
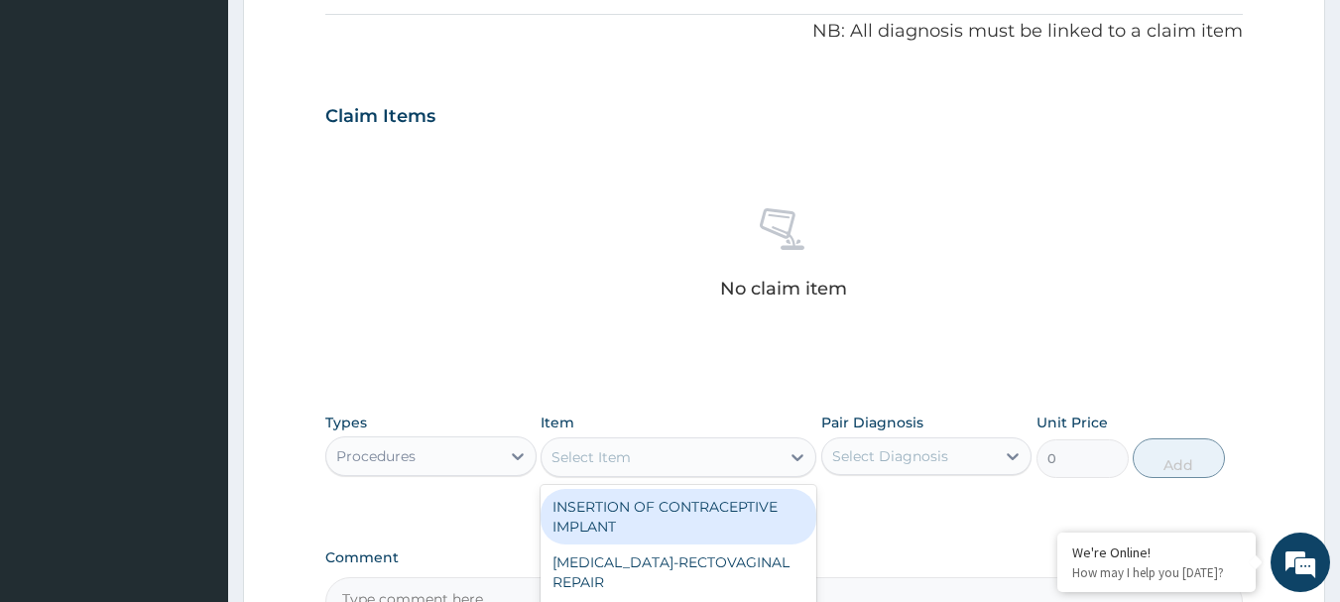
click at [648, 464] on div "Select Item" at bounding box center [661, 457] width 238 height 32
type input "famil"
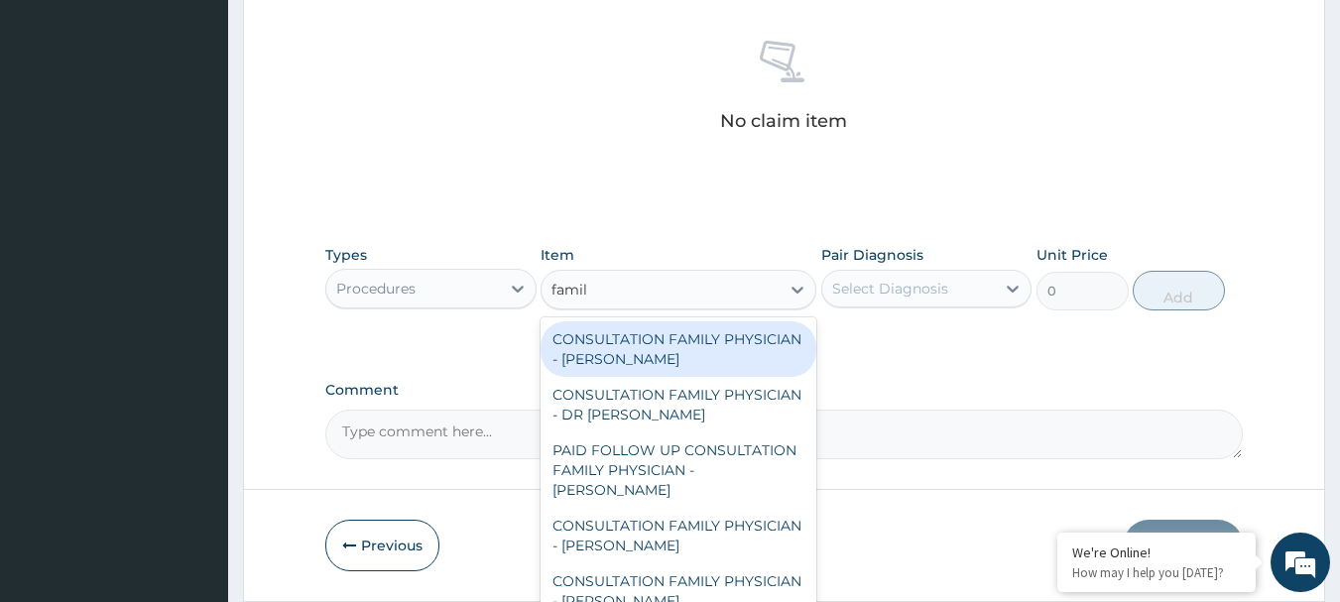
scroll to position [794, 0]
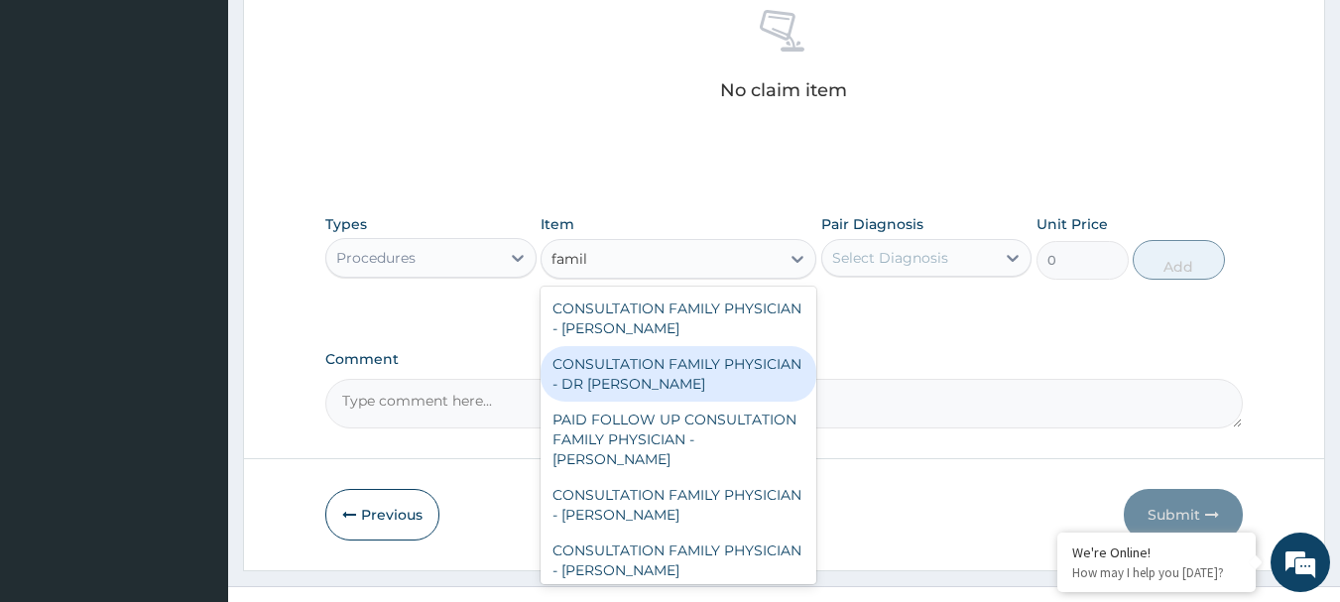
click at [625, 368] on div "CONSULTATION FAMILY PHYSICIAN - DR [PERSON_NAME]" at bounding box center [679, 374] width 276 height 56
type input "13200"
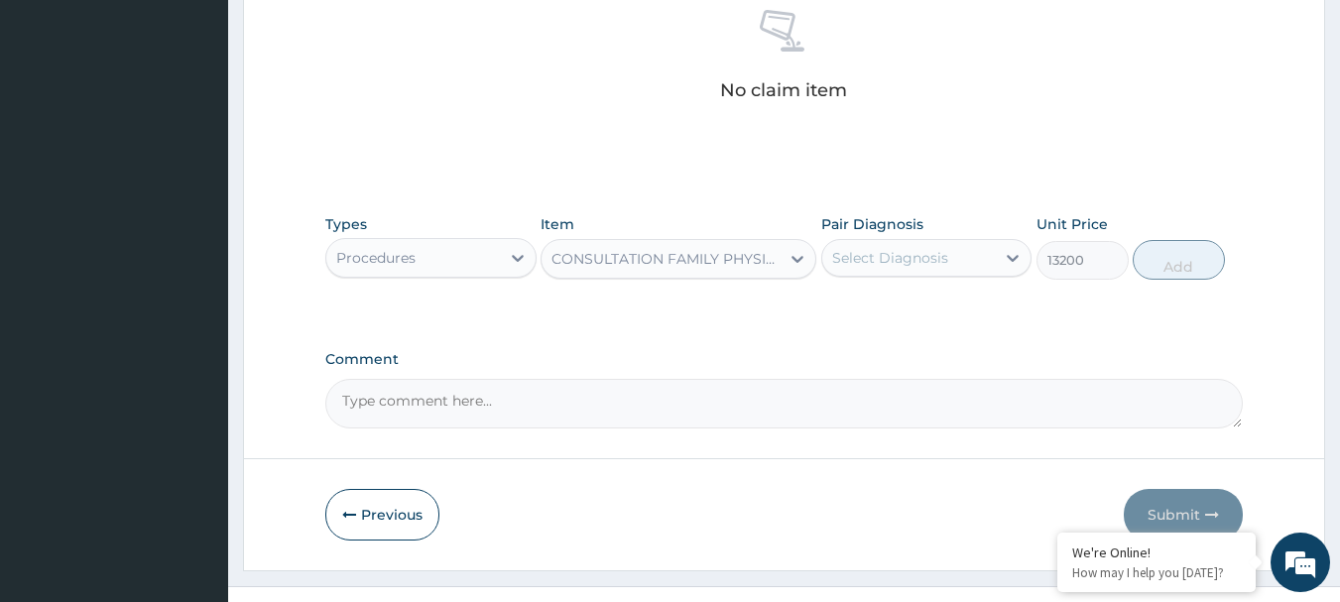
click at [933, 264] on div "Select Diagnosis" at bounding box center [890, 258] width 116 height 20
drag, startPoint x: 911, startPoint y: 315, endPoint x: 923, endPoint y: 312, distance: 12.3
click at [915, 314] on label "Low back pain" at bounding box center [915, 307] width 123 height 20
checkbox input "true"
click at [1179, 266] on button "Add" at bounding box center [1179, 260] width 92 height 40
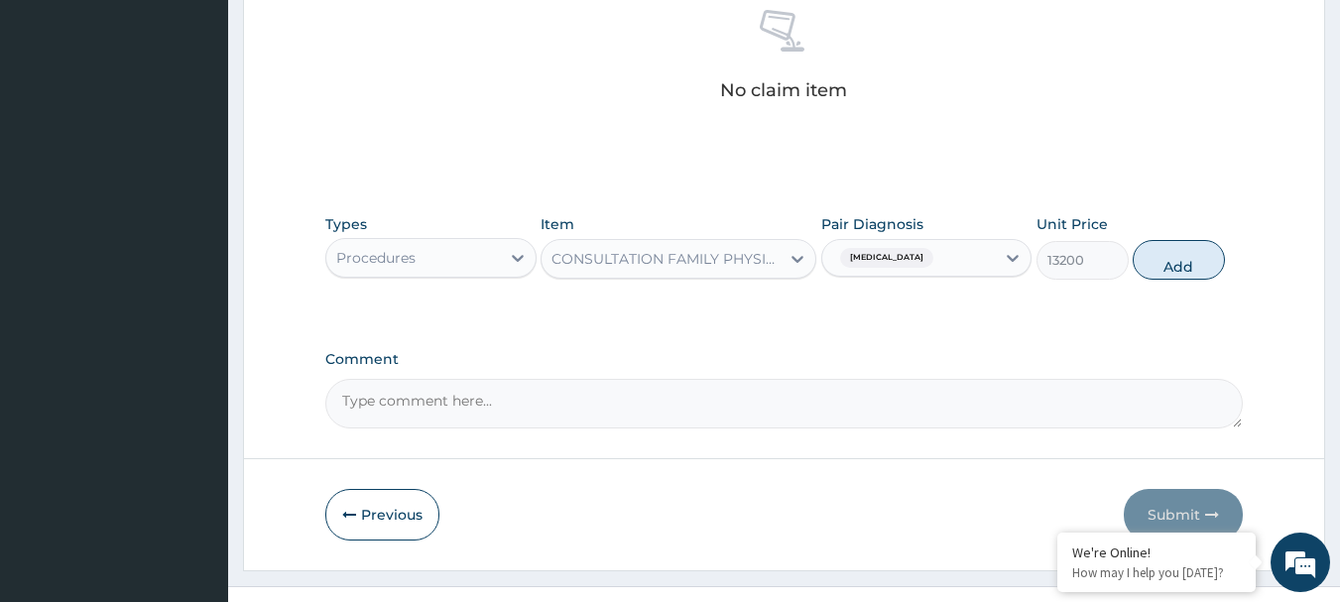
type input "0"
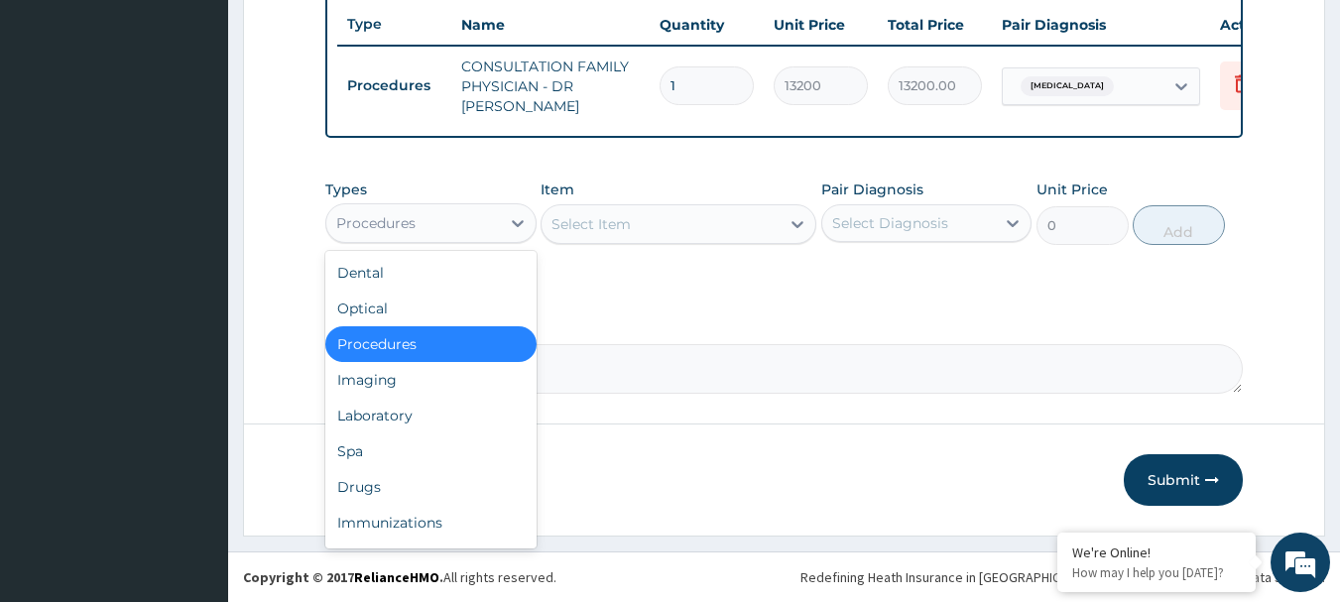
click at [415, 228] on div "Procedures" at bounding box center [375, 223] width 79 height 20
click at [387, 496] on div "Drugs" at bounding box center [430, 487] width 211 height 36
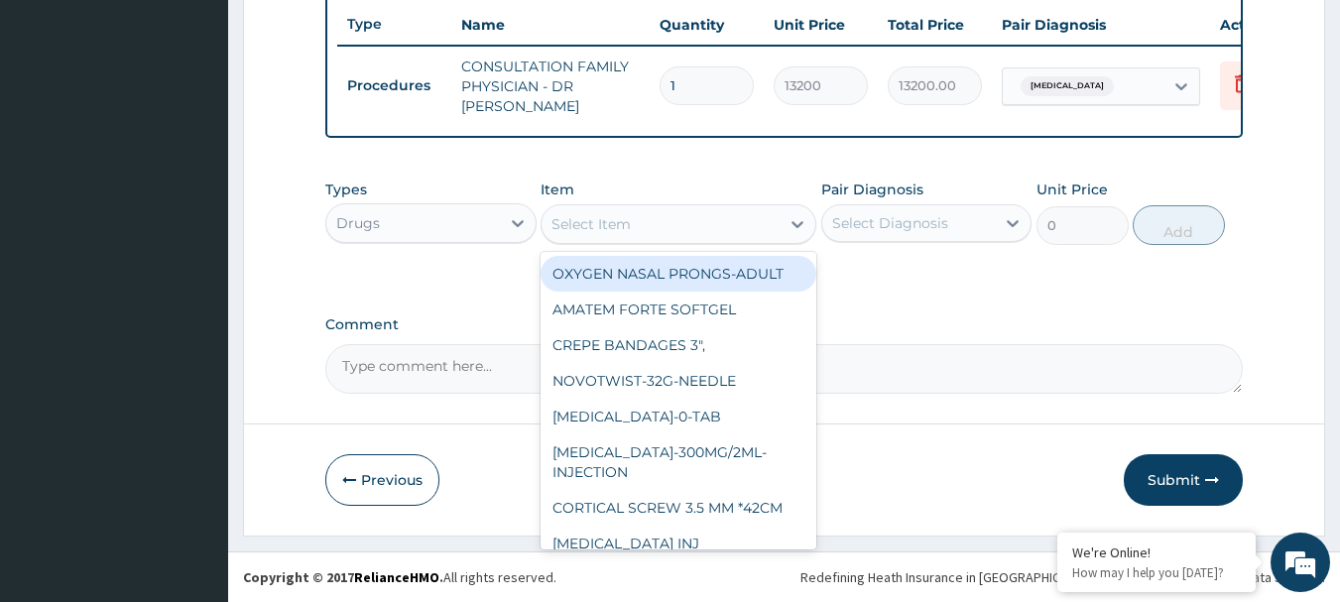
click at [604, 217] on div "Select Item" at bounding box center [591, 224] width 79 height 20
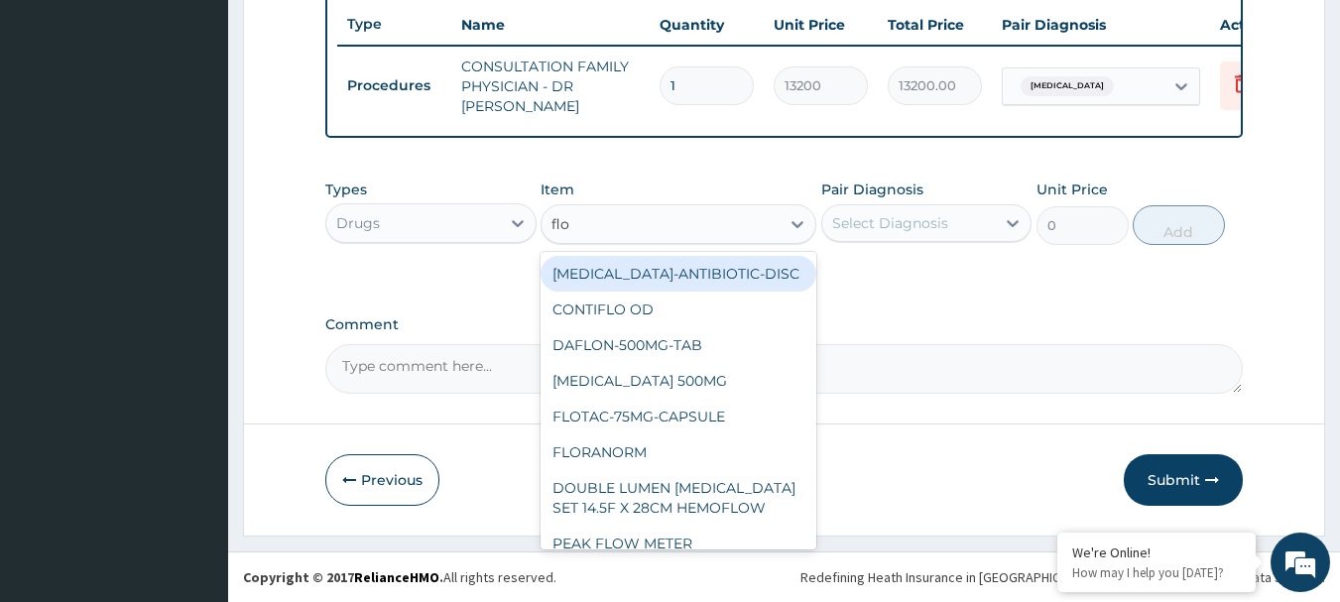
type input "flot"
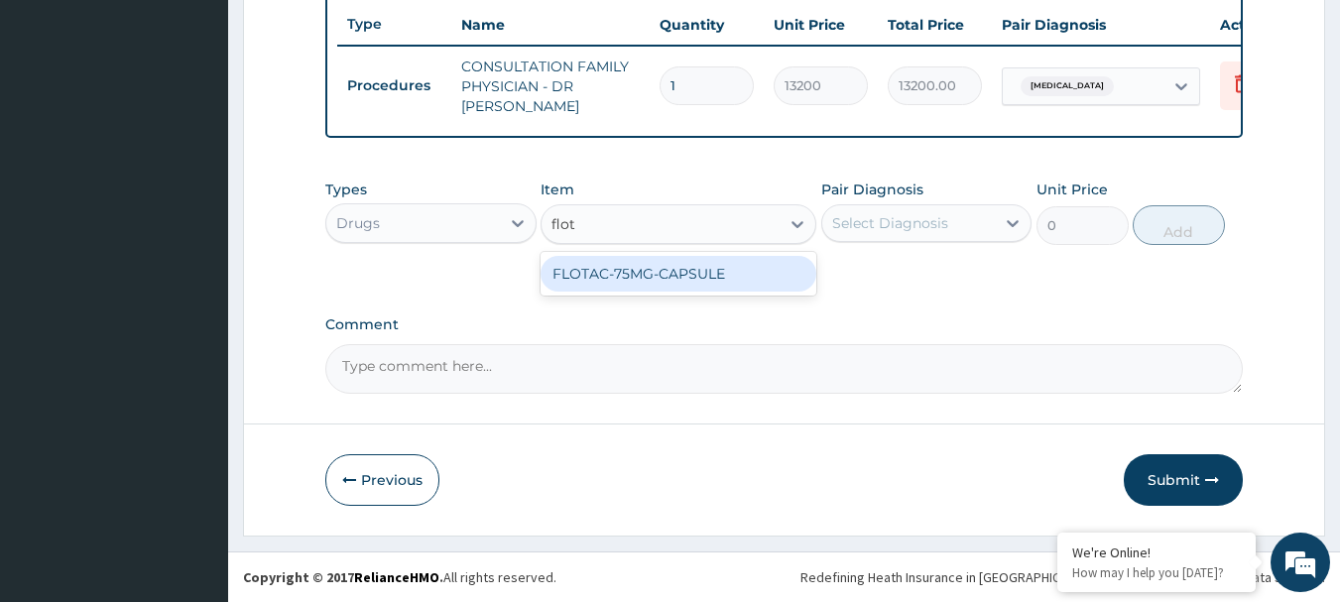
click at [624, 265] on div "FLOTAC-75MG-CAPSULE" at bounding box center [679, 274] width 276 height 36
type input "375.41"
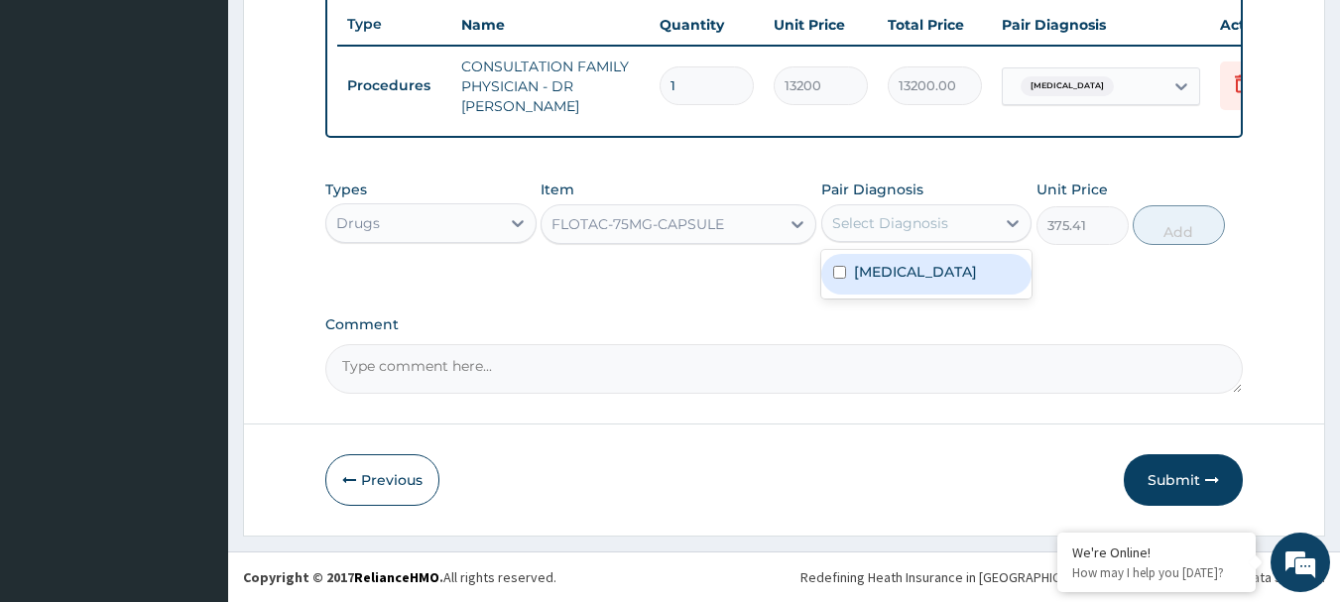
drag, startPoint x: 895, startPoint y: 223, endPoint x: 917, endPoint y: 264, distance: 46.2
click at [895, 224] on div "Select Diagnosis" at bounding box center [890, 223] width 116 height 20
drag, startPoint x: 921, startPoint y: 280, endPoint x: 976, endPoint y: 280, distance: 55.6
click at [927, 280] on label "Low back pain" at bounding box center [915, 272] width 123 height 20
checkbox input "true"
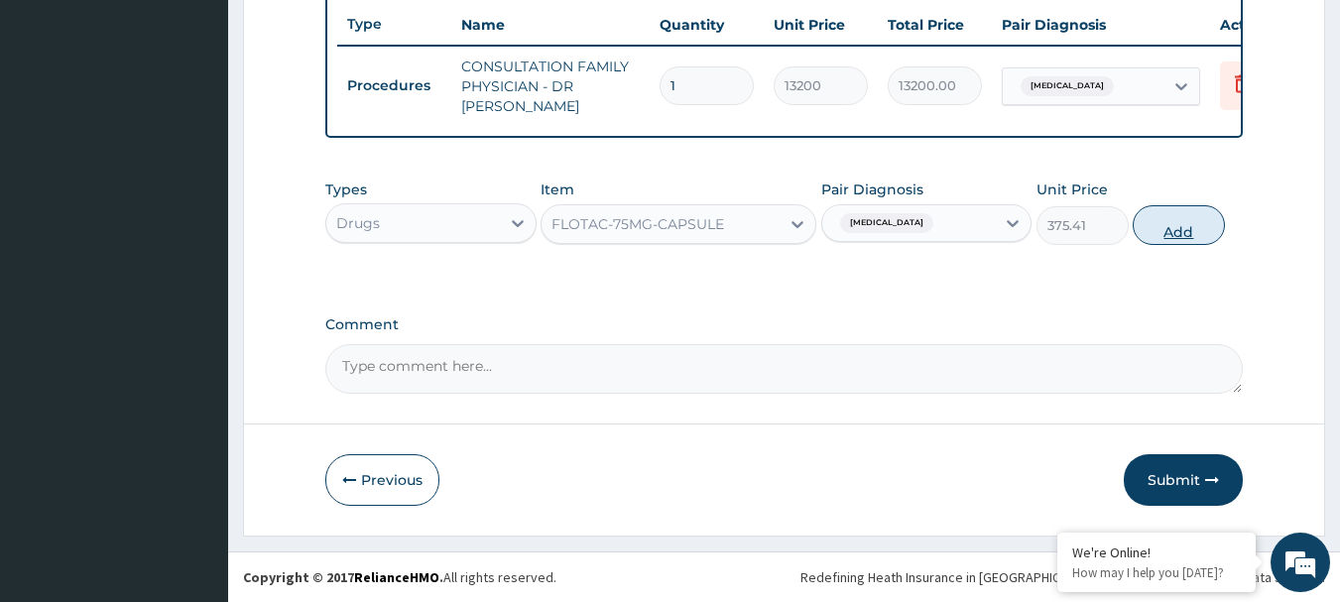
click at [1191, 221] on button "Add" at bounding box center [1179, 225] width 92 height 40
type input "0"
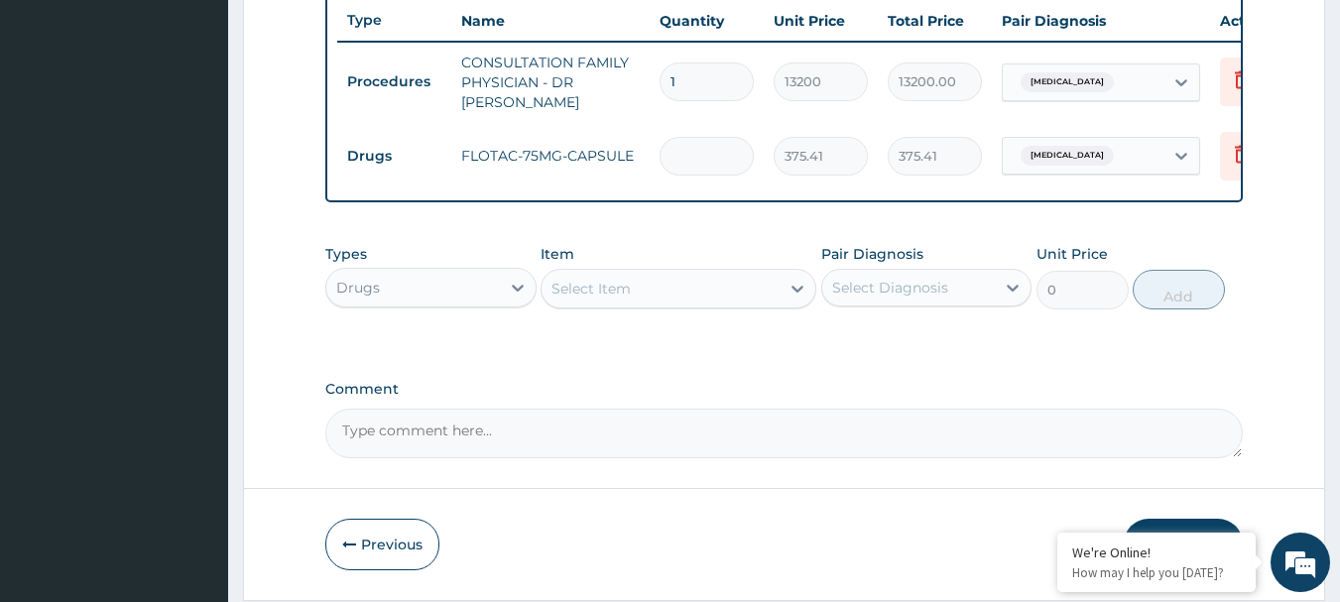
type input "0.00"
type input "1"
type input "375.41"
type input "13"
type input "4880.33"
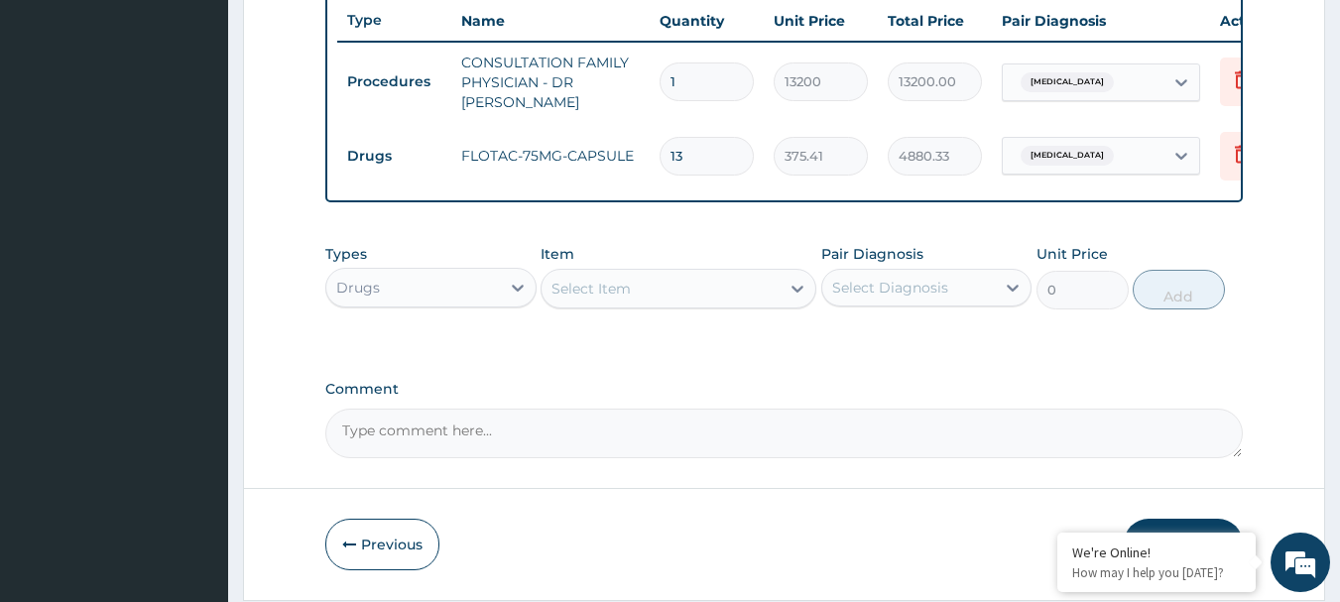
type input "1"
type input "375.41"
type input "14"
type input "5255.74"
type input "14"
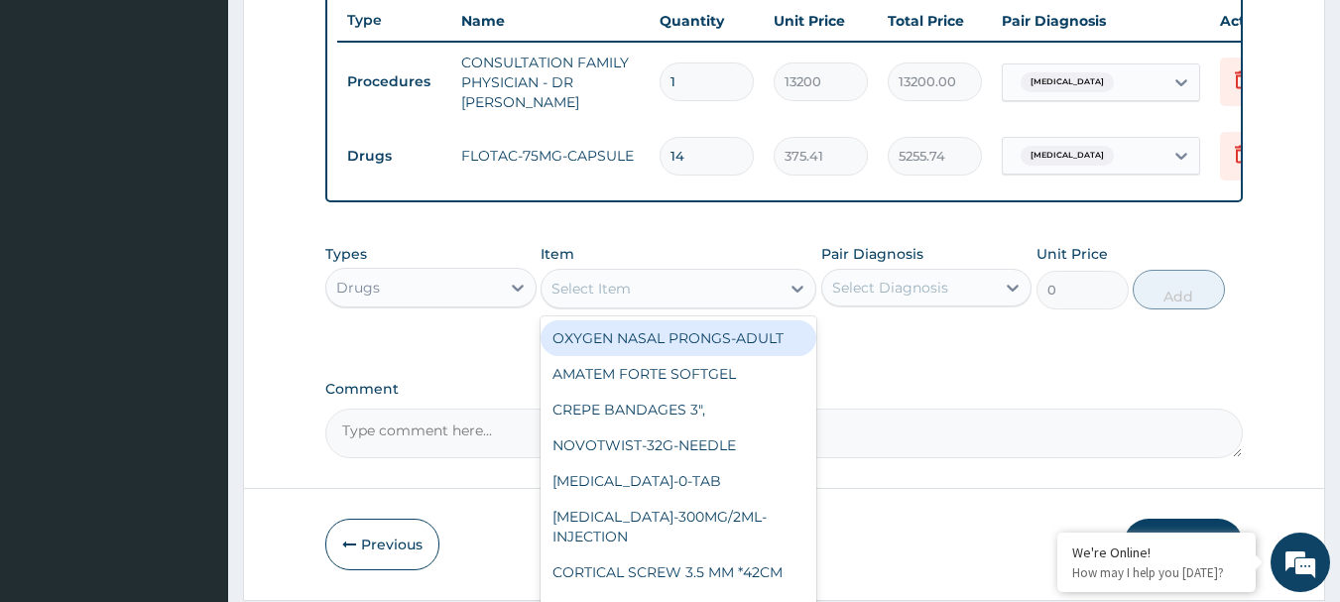
click at [585, 305] on div "Select Item" at bounding box center [661, 289] width 238 height 32
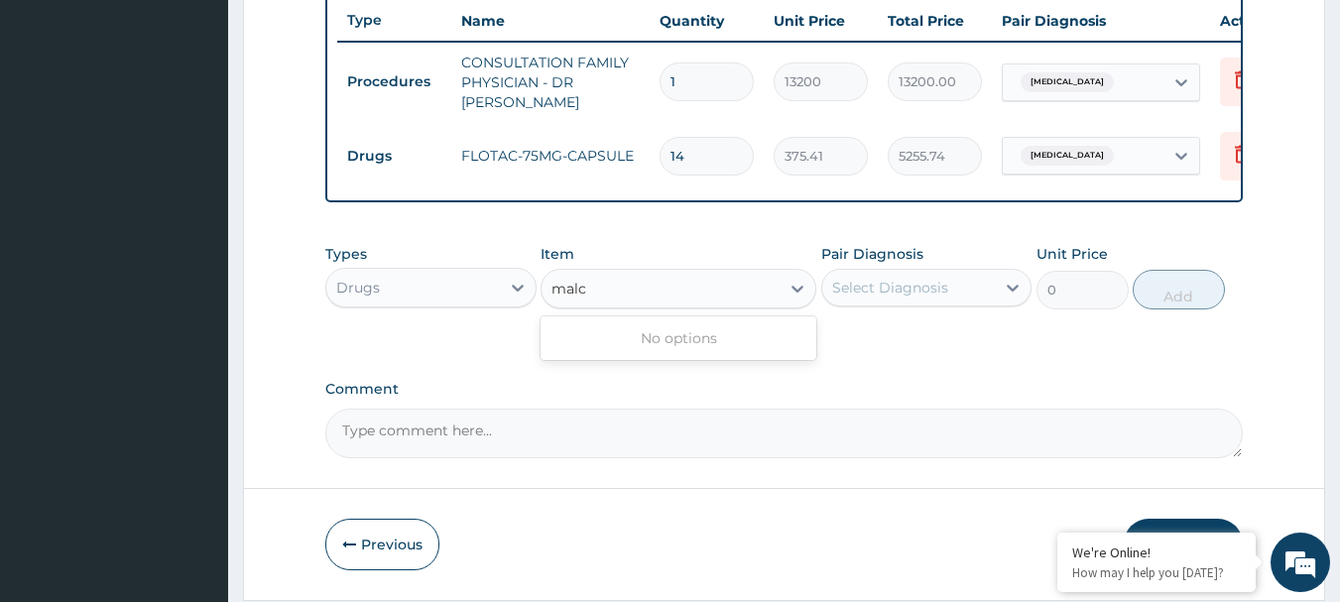
type input "malc"
click at [607, 282] on div "Select Item" at bounding box center [591, 289] width 79 height 20
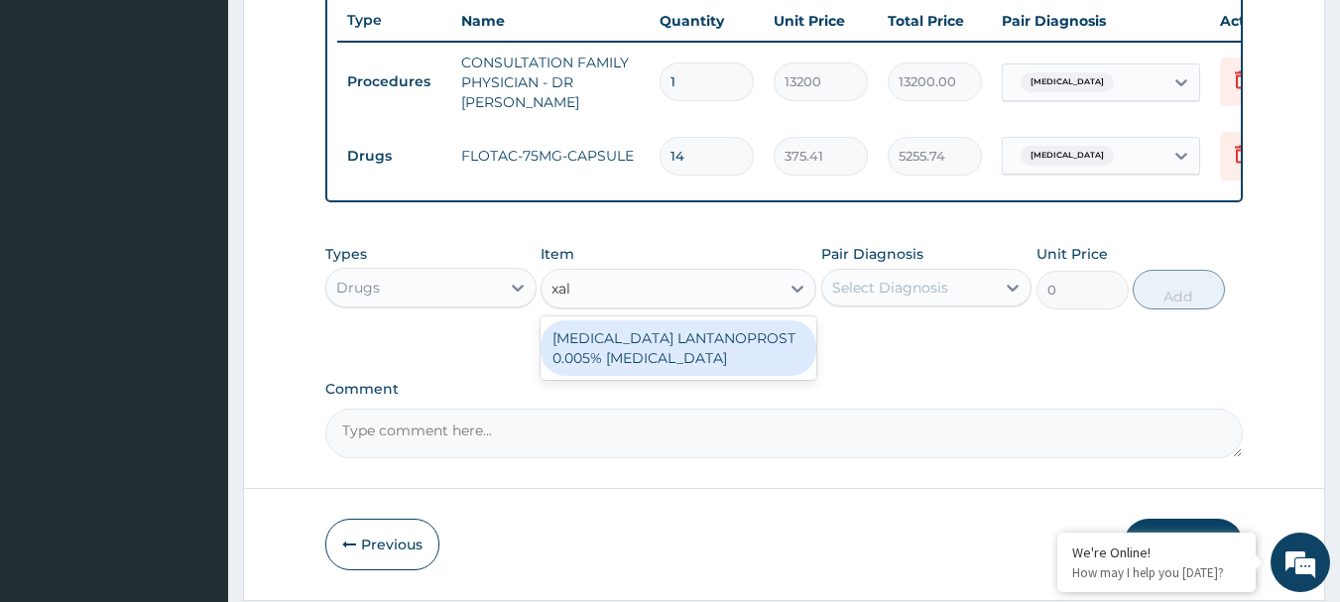
type input "xala"
click at [618, 347] on div "XALATAN LANTANOPROST 0.005% EYE DROP" at bounding box center [679, 348] width 276 height 56
type input "11150"
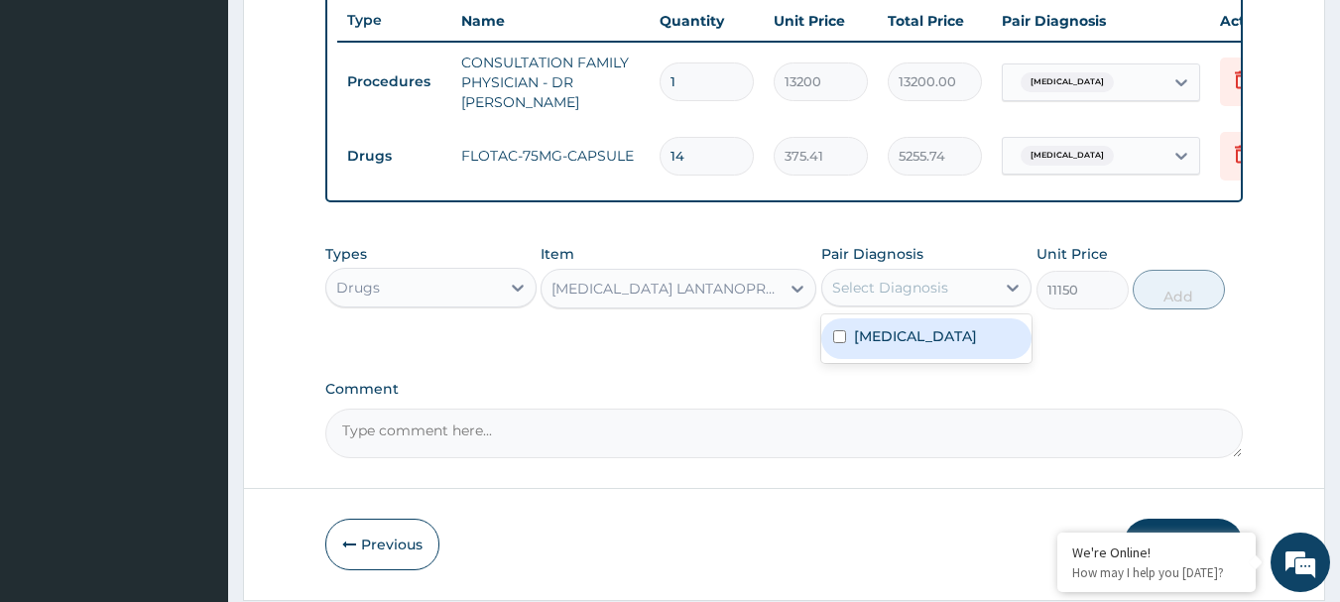
click at [882, 286] on div "Select Diagnosis" at bounding box center [890, 288] width 116 height 20
click at [921, 359] on div "[MEDICAL_DATA]" at bounding box center [926, 338] width 211 height 41
checkbox input "true"
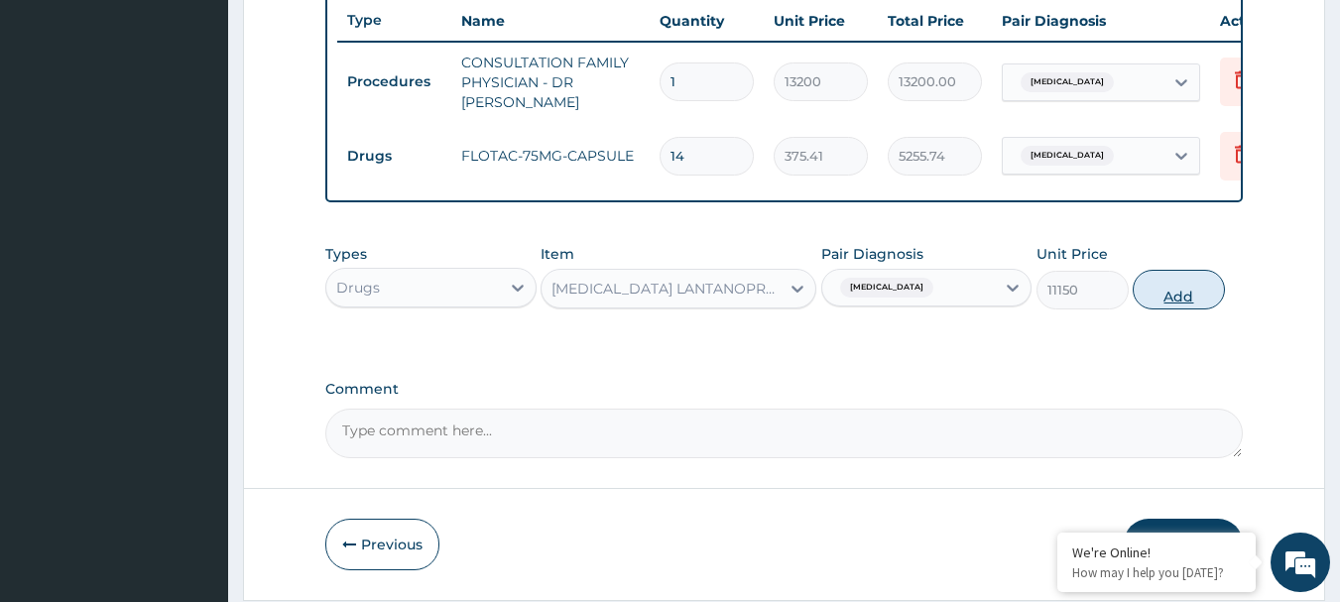
click at [1190, 286] on button "Add" at bounding box center [1179, 290] width 92 height 40
type input "0"
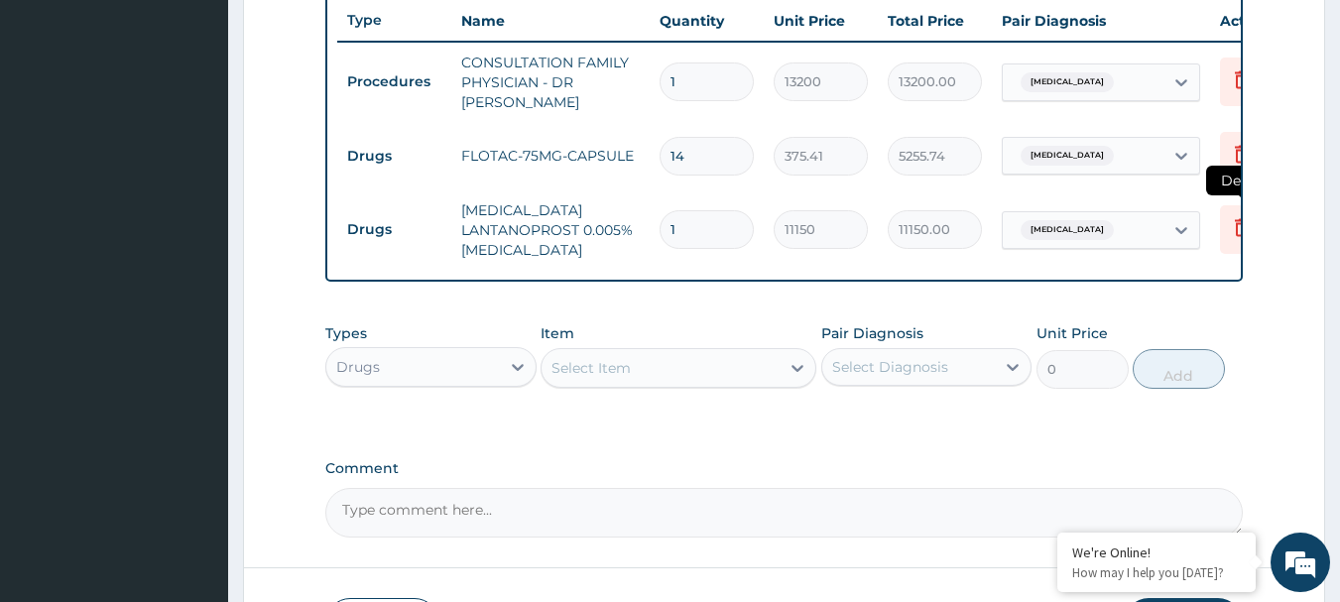
click at [1233, 221] on icon at bounding box center [1242, 227] width 24 height 24
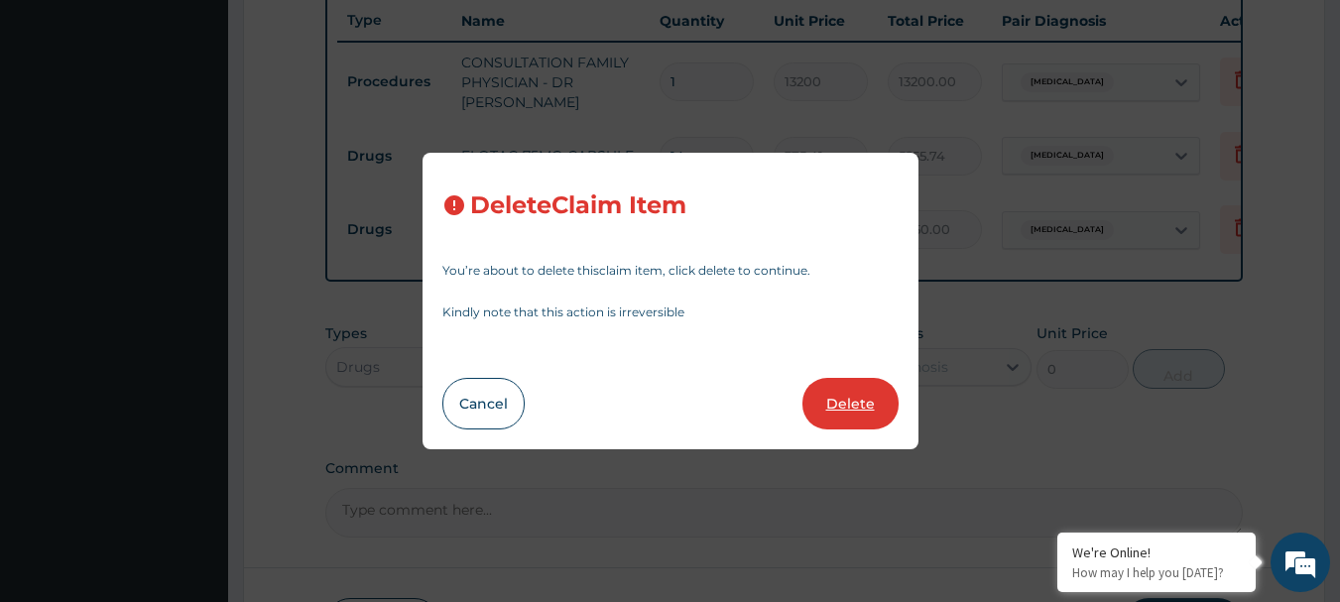
click at [827, 397] on button "Delete" at bounding box center [851, 404] width 96 height 52
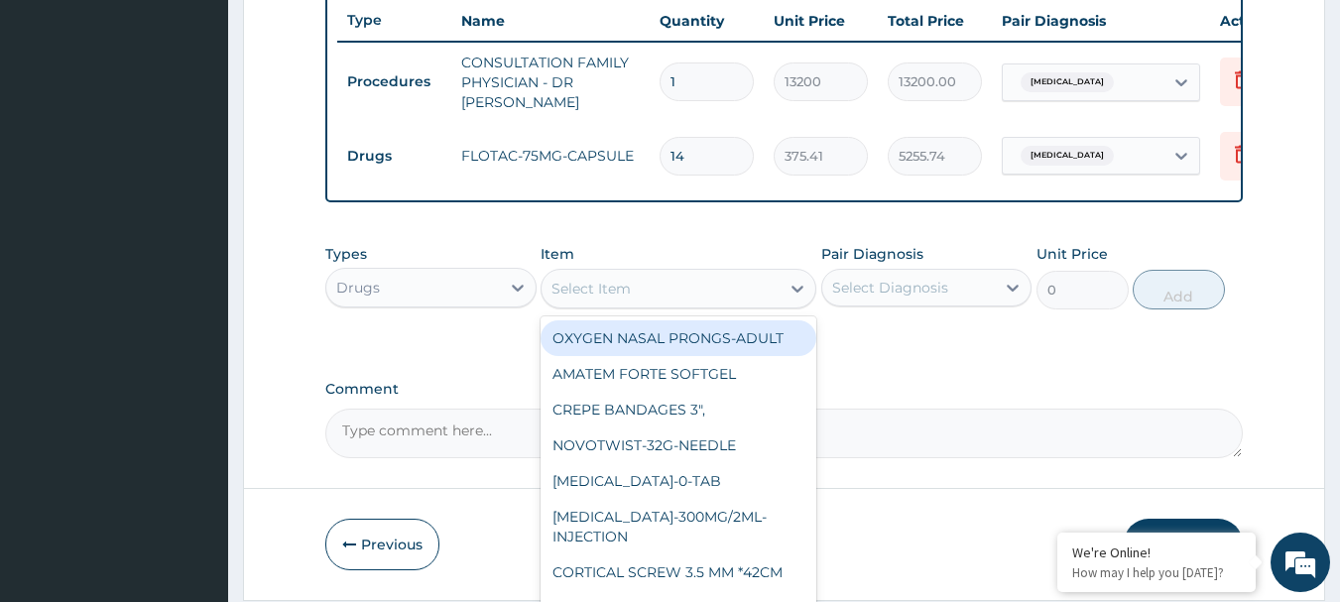
click at [609, 277] on div "Select Item" at bounding box center [661, 289] width 238 height 32
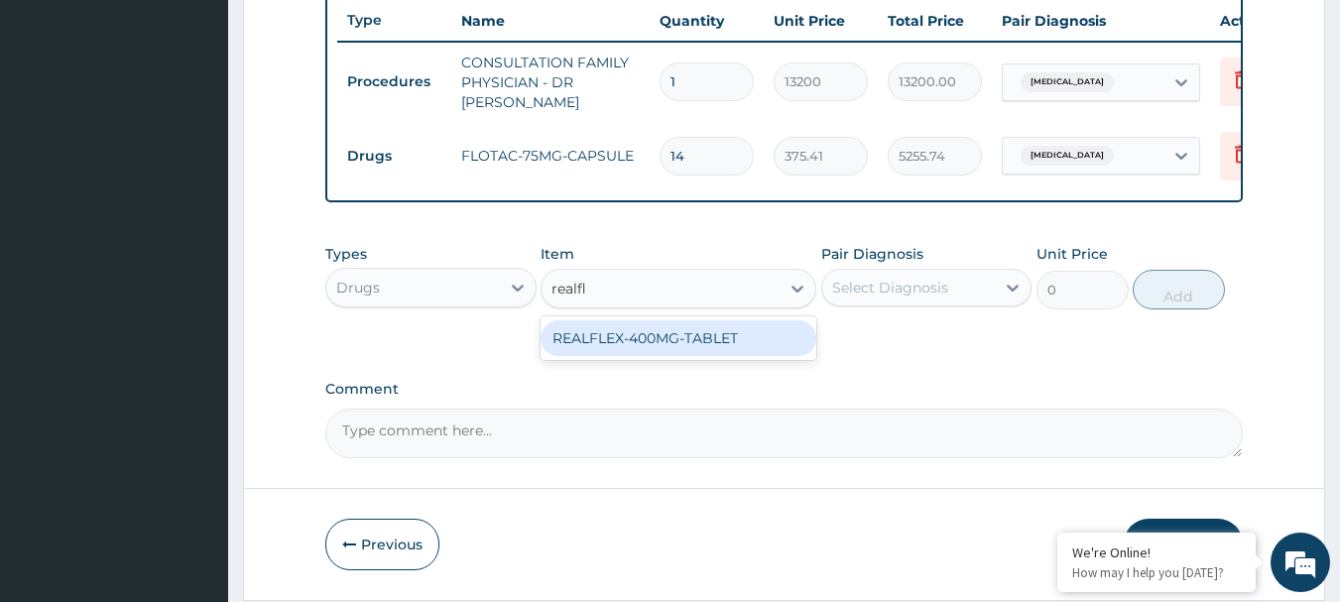
type input "realfle"
click at [572, 337] on div "REALFLEX-400MG-TABLET" at bounding box center [679, 338] width 276 height 36
type input "567"
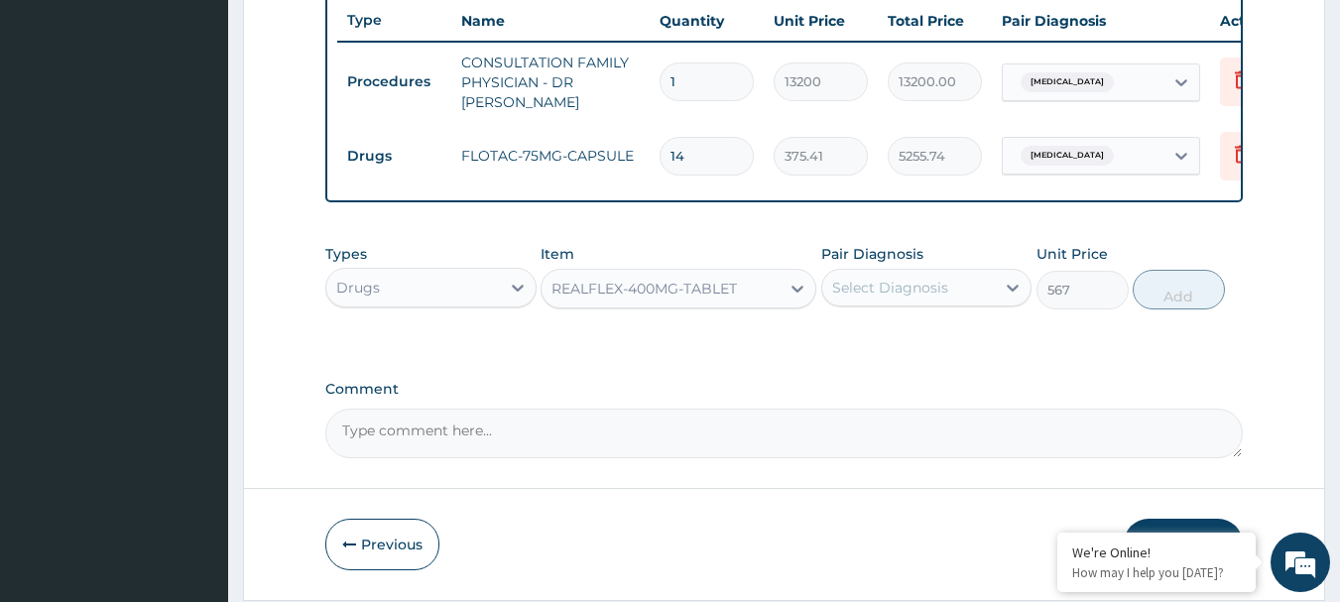
click at [902, 291] on div "Select Diagnosis" at bounding box center [890, 288] width 116 height 20
drag, startPoint x: 887, startPoint y: 353, endPoint x: 923, endPoint y: 342, distance: 37.3
click at [905, 346] on div "[MEDICAL_DATA]" at bounding box center [926, 338] width 211 height 41
checkbox input "true"
click at [1163, 295] on button "Add" at bounding box center [1179, 290] width 92 height 40
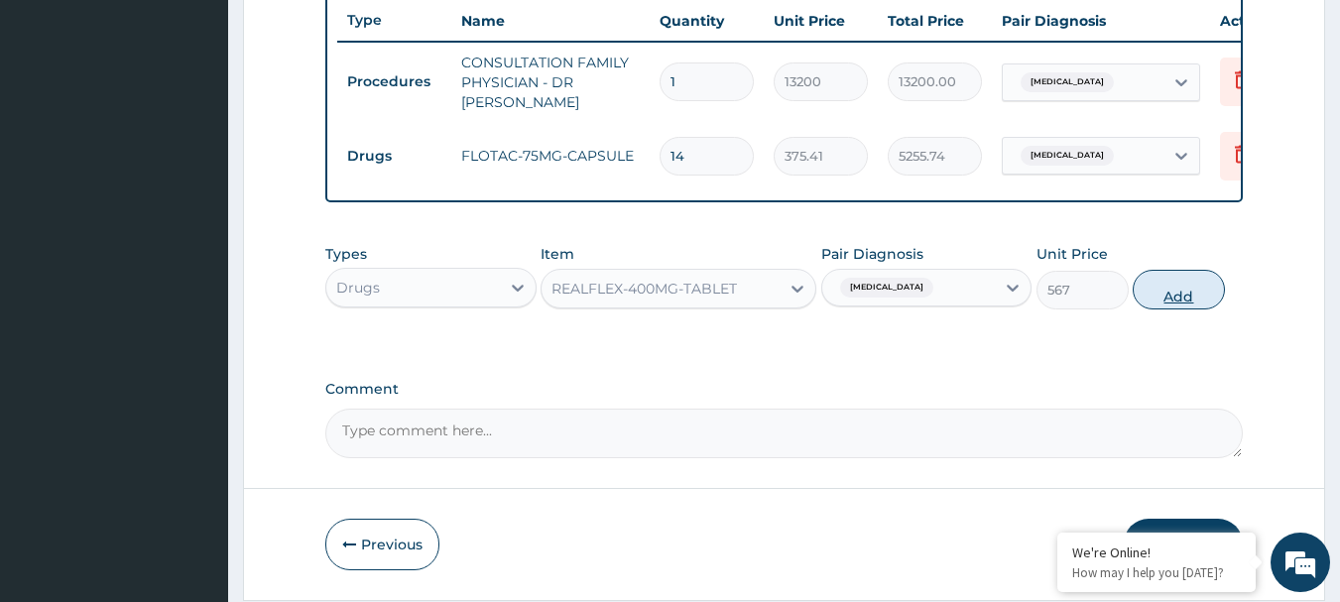
type input "0"
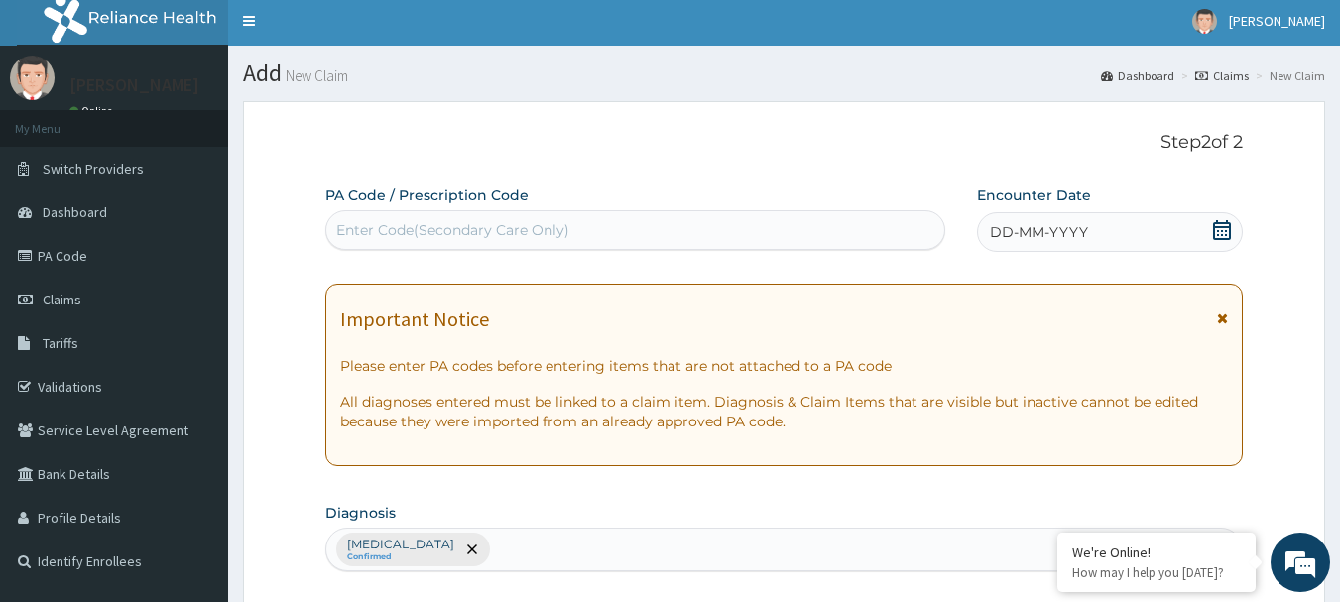
scroll to position [0, 0]
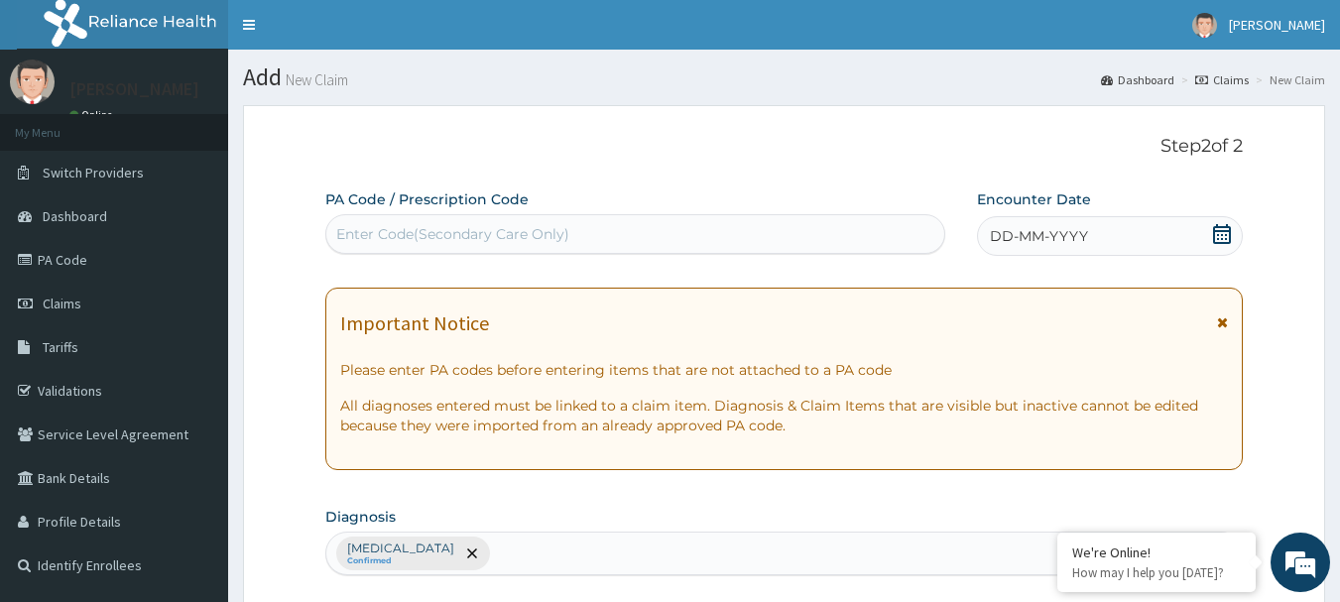
click at [1057, 241] on span "DD-MM-YYYY" at bounding box center [1039, 236] width 98 height 20
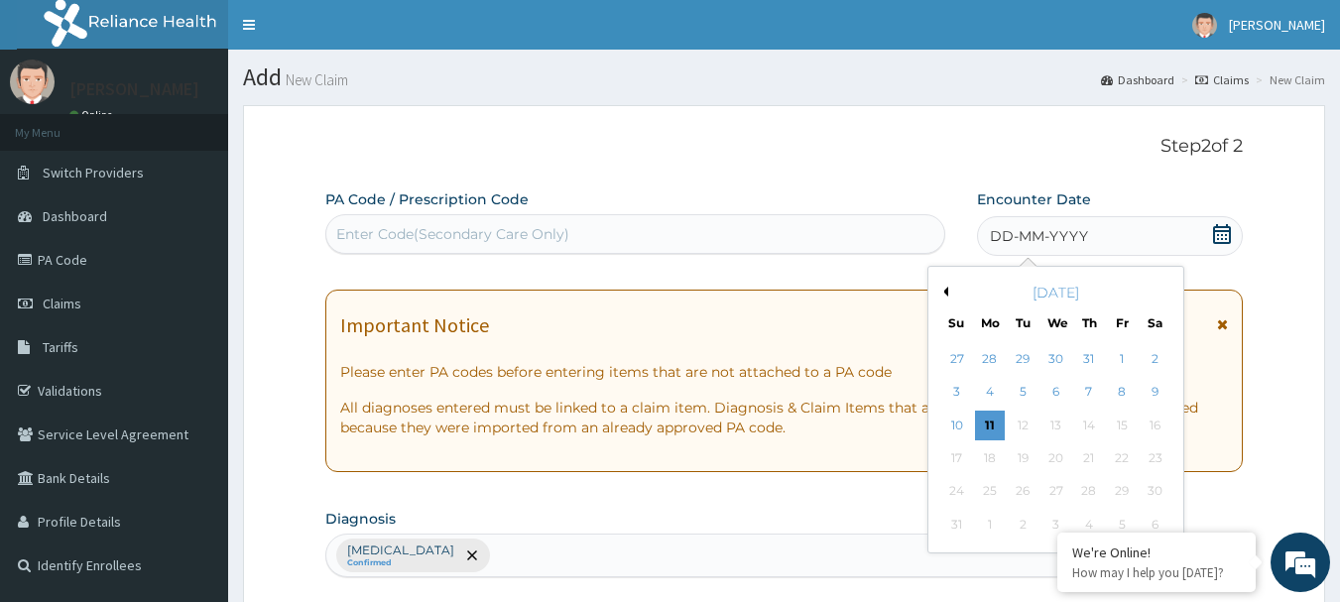
click at [947, 292] on button "Previous Month" at bounding box center [943, 292] width 10 height 10
click at [988, 388] on div "7" at bounding box center [990, 393] width 30 height 30
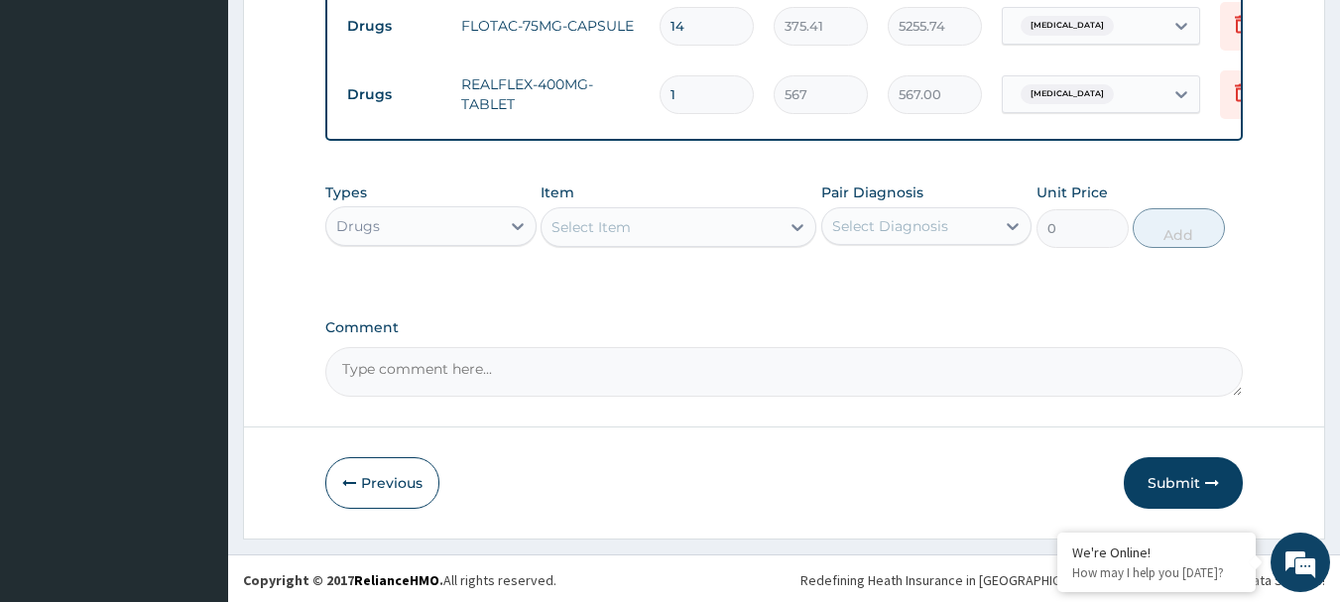
scroll to position [886, 0]
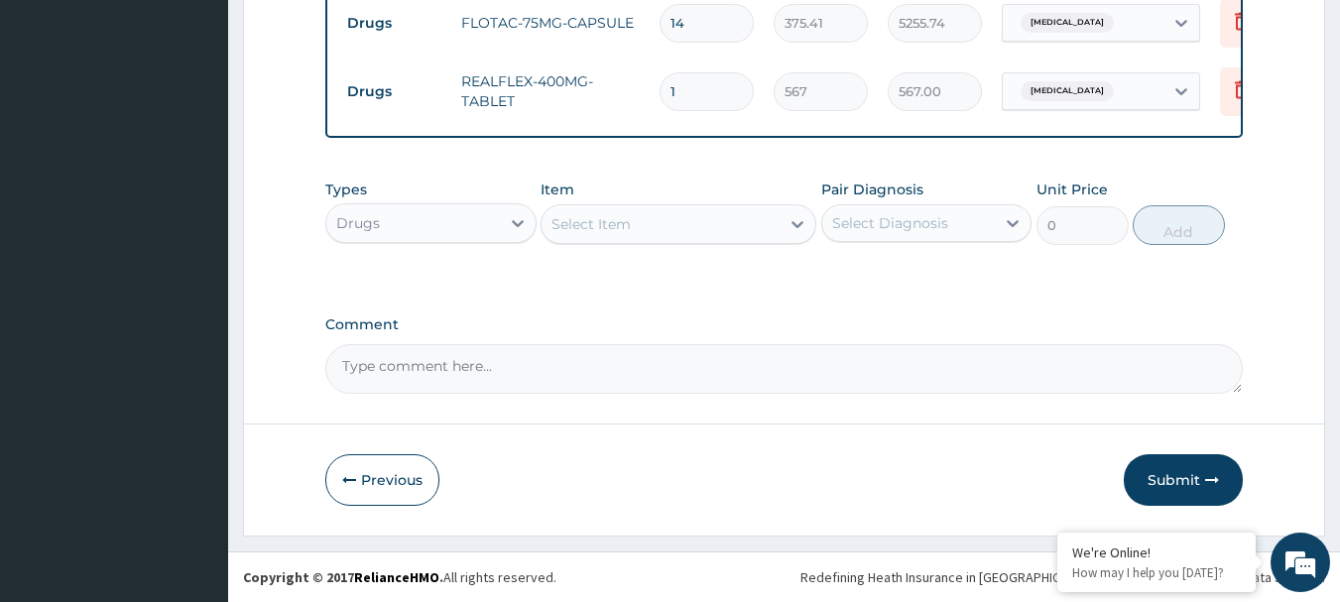
drag, startPoint x: 1199, startPoint y: 470, endPoint x: 856, endPoint y: 295, distance: 385.5
click at [1201, 462] on button "Submit" at bounding box center [1183, 480] width 119 height 52
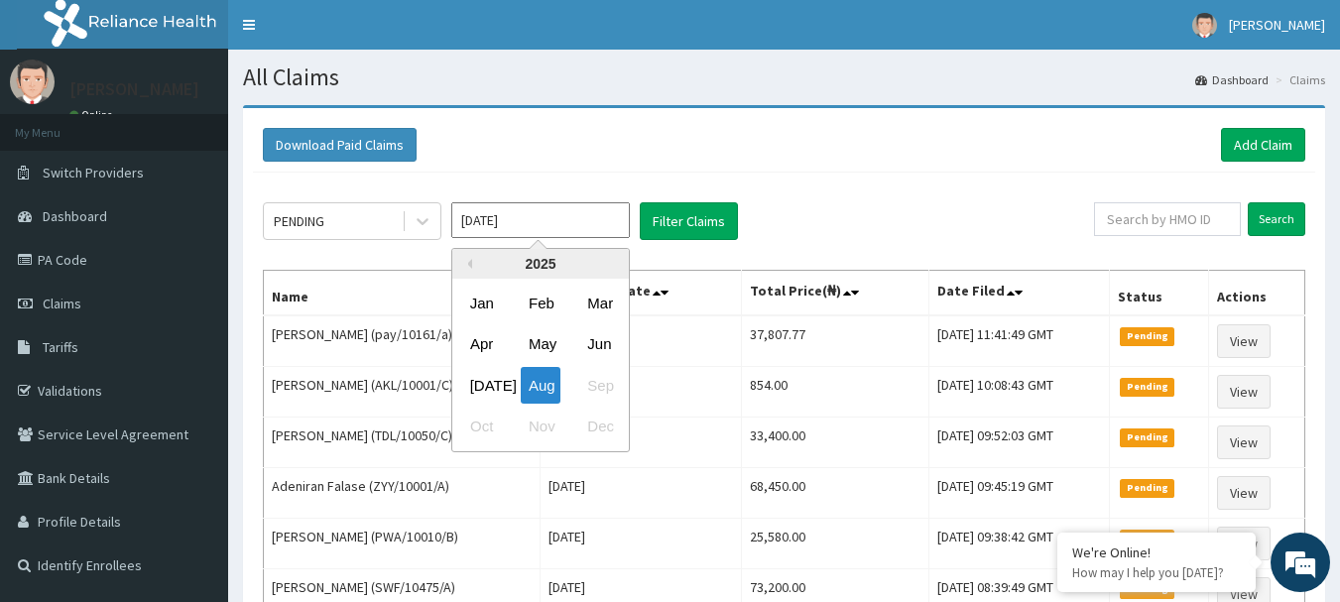
click at [516, 234] on input "[DATE]" at bounding box center [540, 220] width 179 height 36
click at [482, 381] on div "[DATE]" at bounding box center [482, 385] width 40 height 37
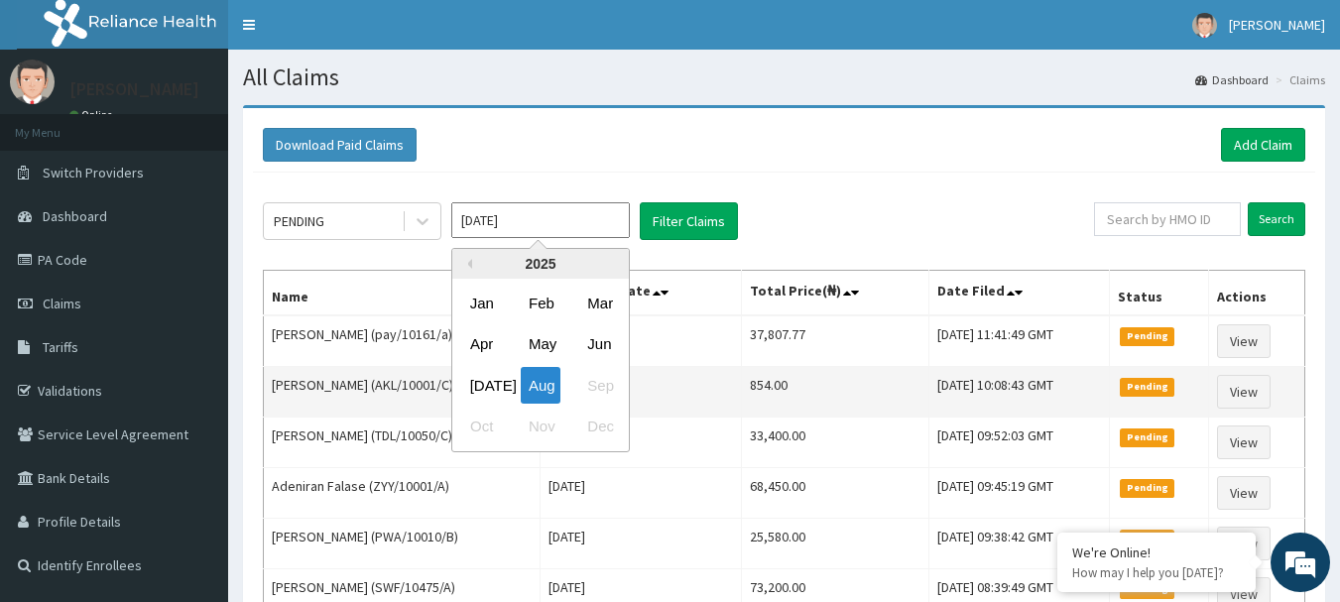
type input "[DATE]"
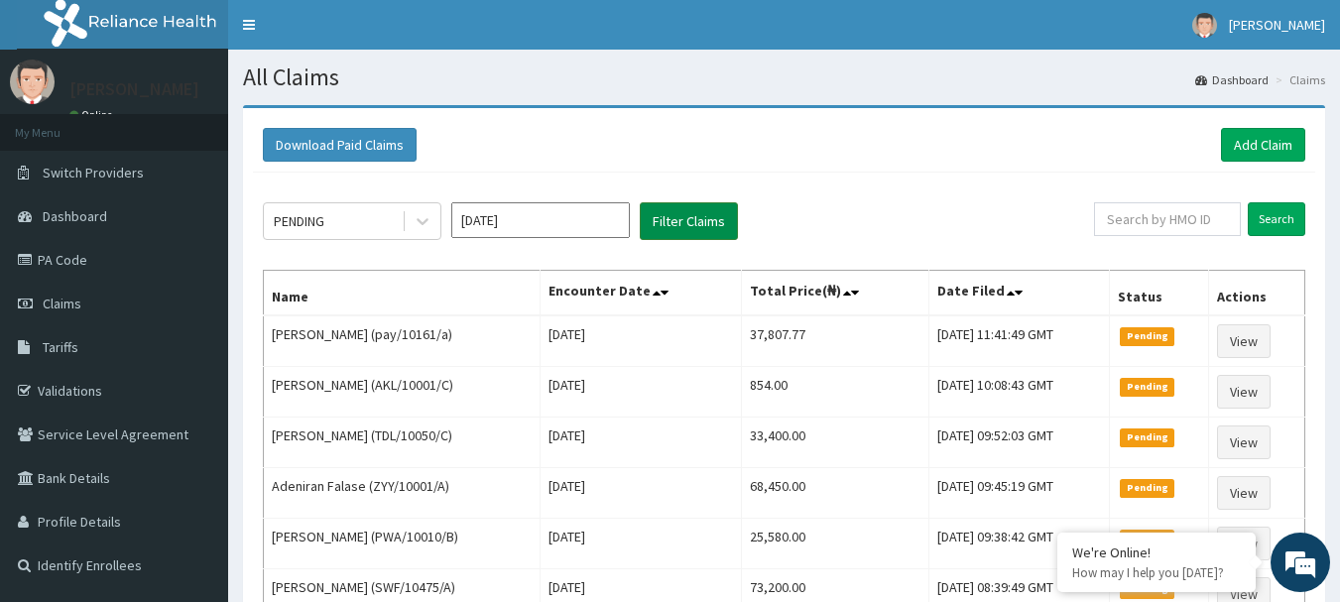
click at [706, 219] on button "Filter Claims" at bounding box center [689, 221] width 98 height 38
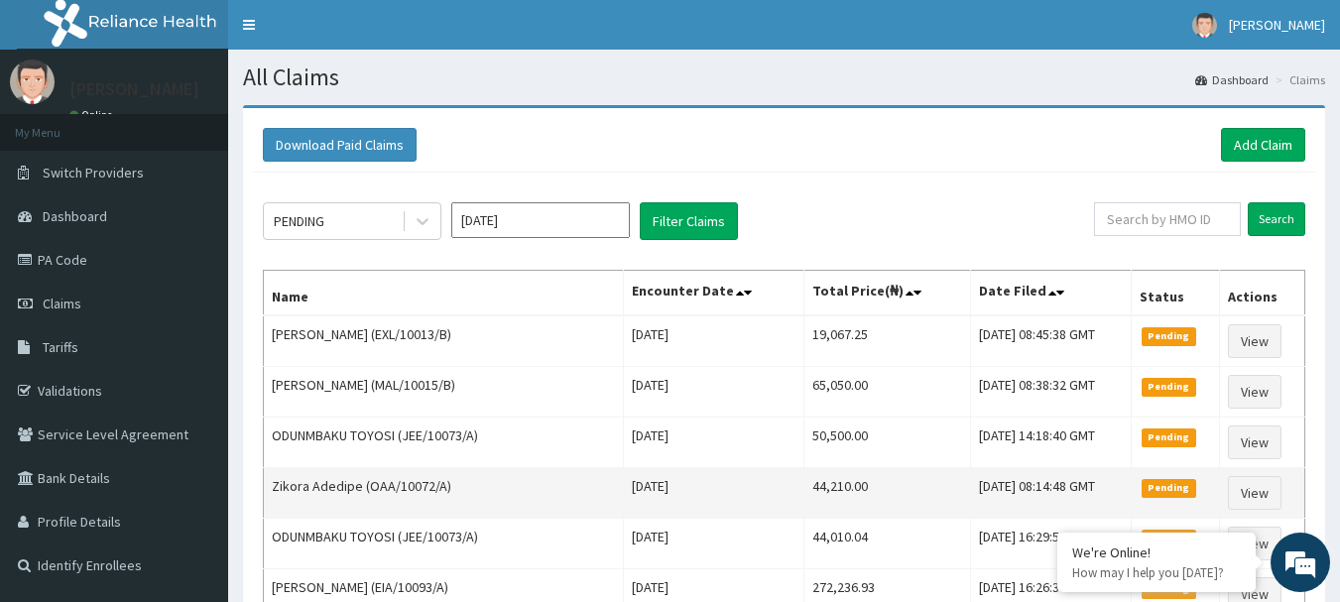
drag, startPoint x: 758, startPoint y: 342, endPoint x: 933, endPoint y: 469, distance: 216.7
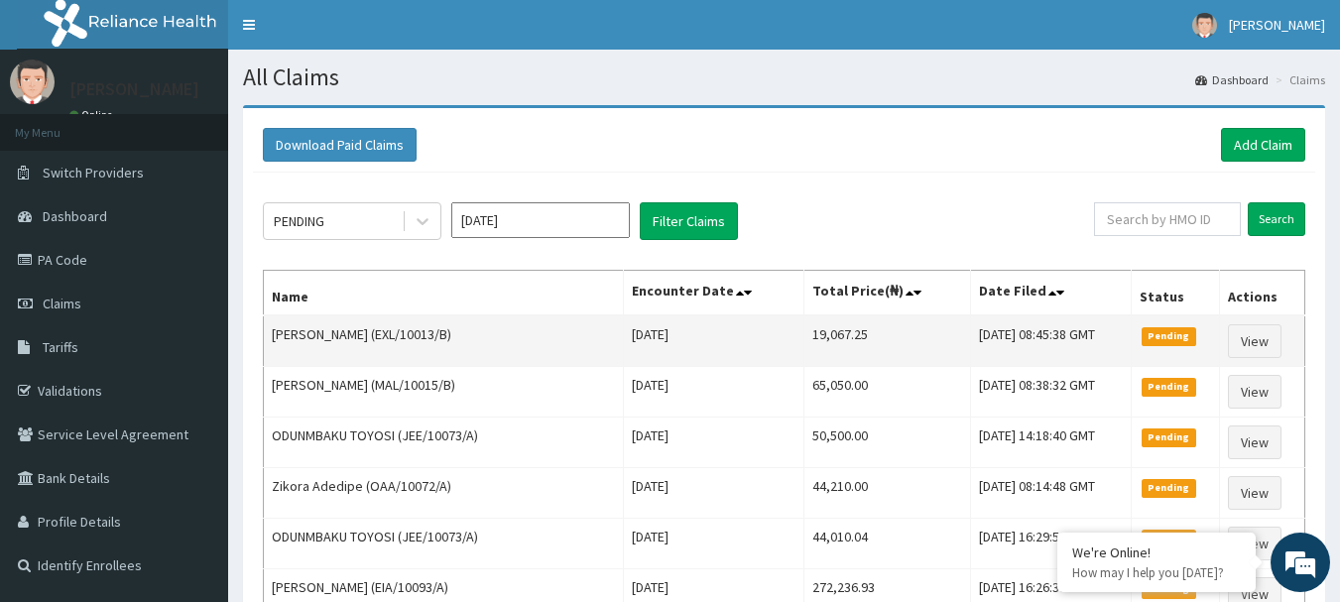
click at [727, 344] on td "[DATE]" at bounding box center [714, 341] width 181 height 52
drag, startPoint x: 750, startPoint y: 333, endPoint x: 841, endPoint y: 330, distance: 91.3
click at [841, 330] on tr "[PERSON_NAME] (EXL/10013/B) [DATE] 19,067.25 [DATE] 08:45:38 GMT Pending View" at bounding box center [785, 341] width 1042 height 52
copy tr "19,067.25"
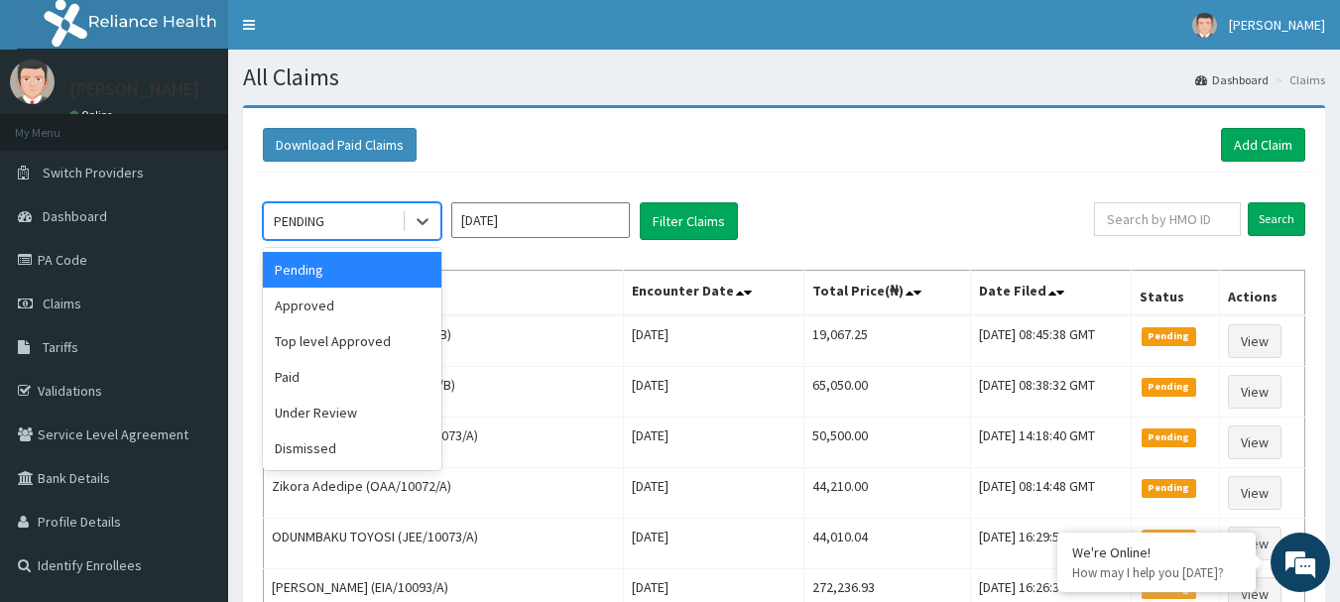
click at [320, 215] on div "PENDING" at bounding box center [299, 221] width 51 height 20
click at [346, 309] on div "Approved" at bounding box center [352, 306] width 179 height 36
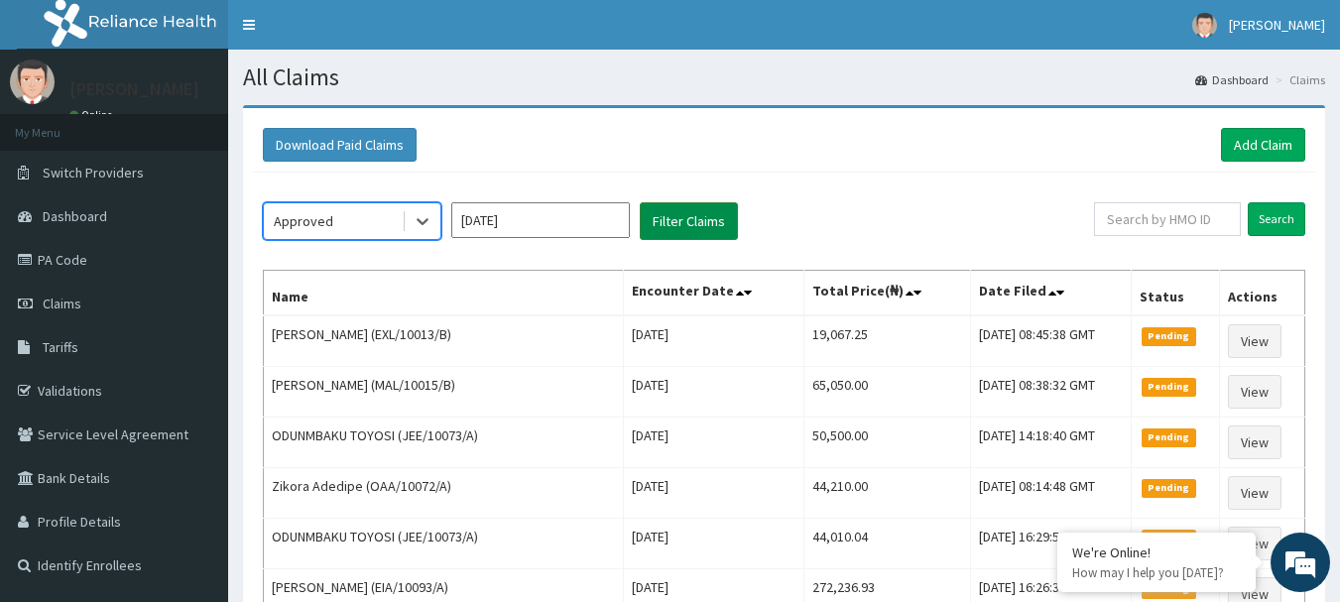
click at [641, 203] on button "Filter Claims" at bounding box center [689, 221] width 98 height 38
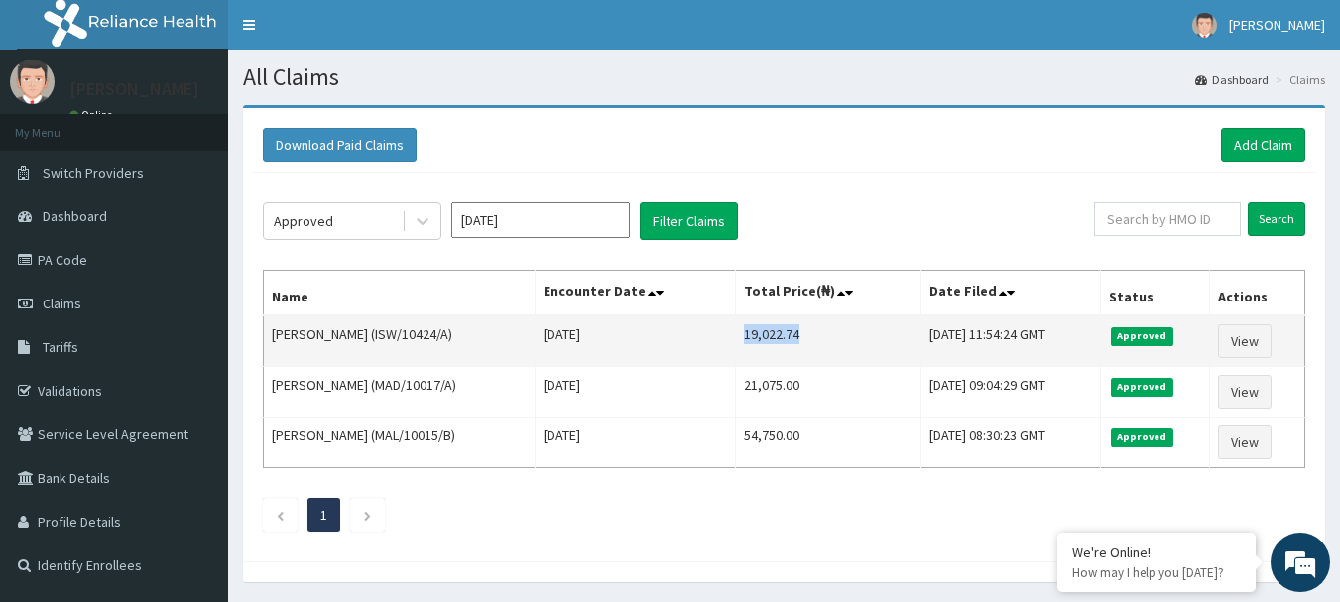
drag, startPoint x: 740, startPoint y: 337, endPoint x: 841, endPoint y: 327, distance: 101.7
click at [841, 327] on td "19,022.74" at bounding box center [829, 341] width 186 height 52
copy td "19,022.74"
click at [853, 322] on td "19,022.74" at bounding box center [829, 341] width 186 height 52
click at [1254, 342] on link "View" at bounding box center [1245, 341] width 54 height 34
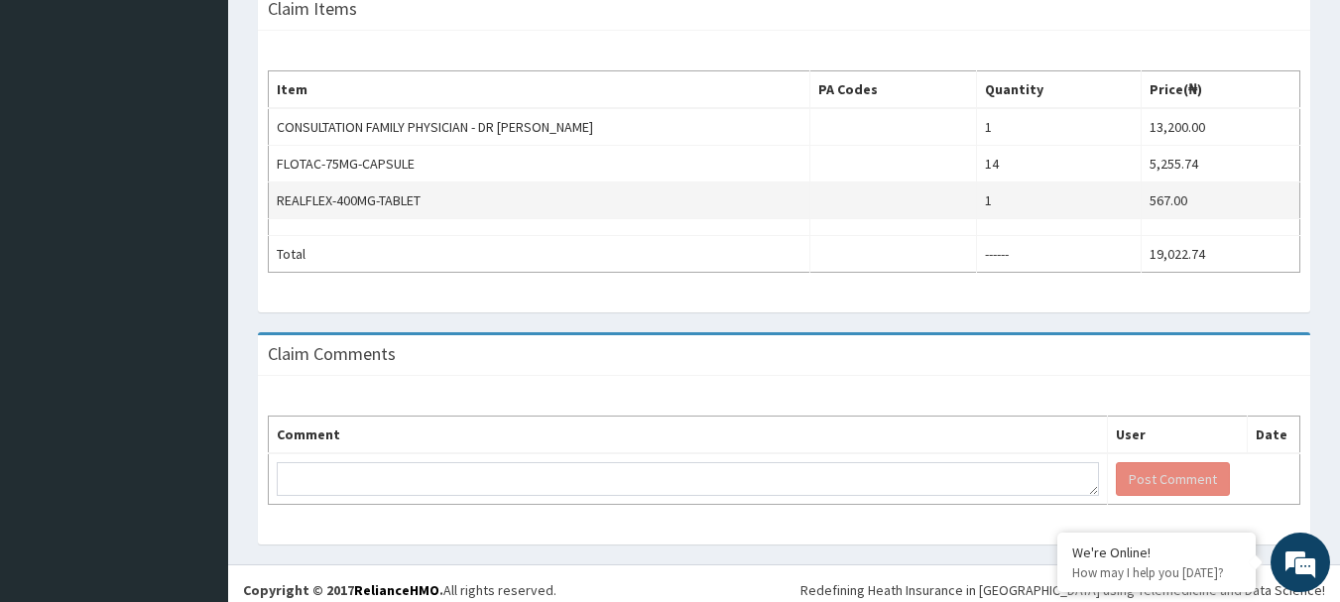
scroll to position [608, 0]
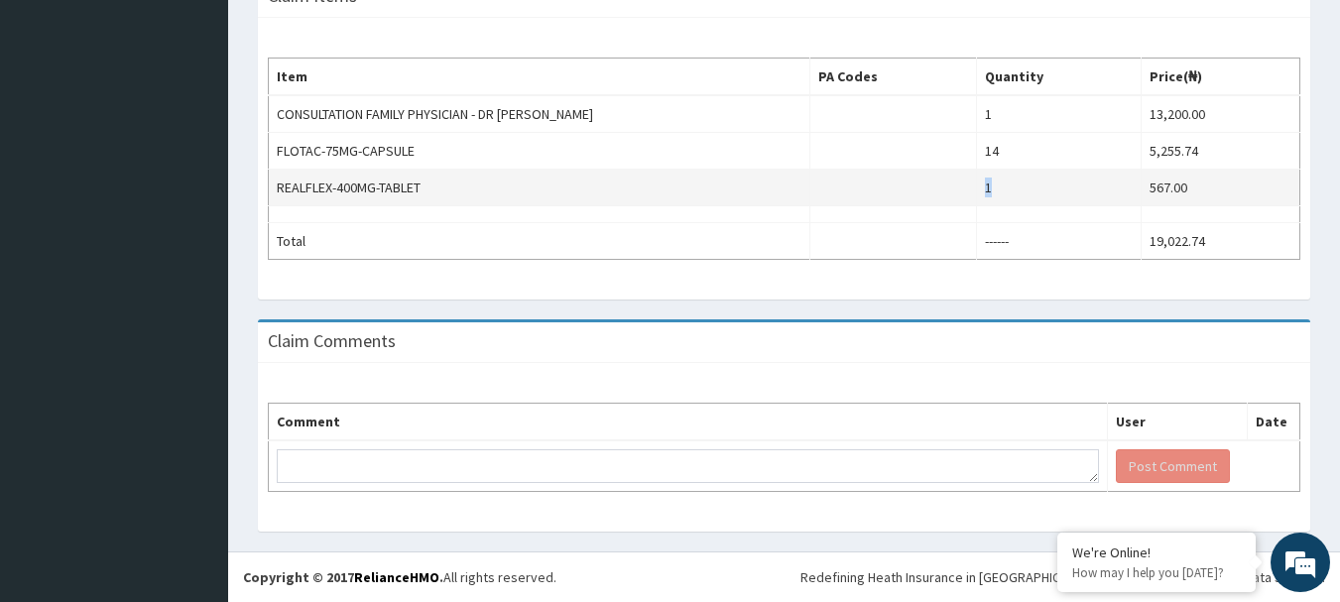
drag, startPoint x: 1022, startPoint y: 188, endPoint x: 970, endPoint y: 202, distance: 53.4
click at [966, 197] on tr "REALFLEX-400MG-TABLET 1 567.00" at bounding box center [785, 188] width 1032 height 37
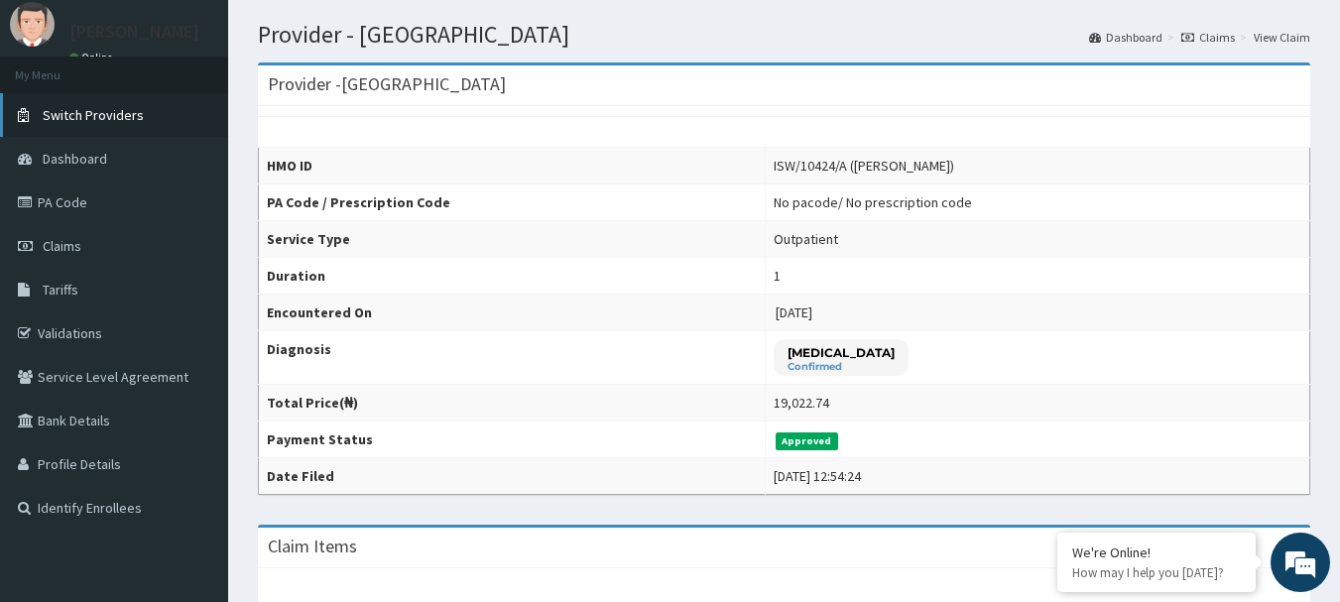
scroll to position [13, 0]
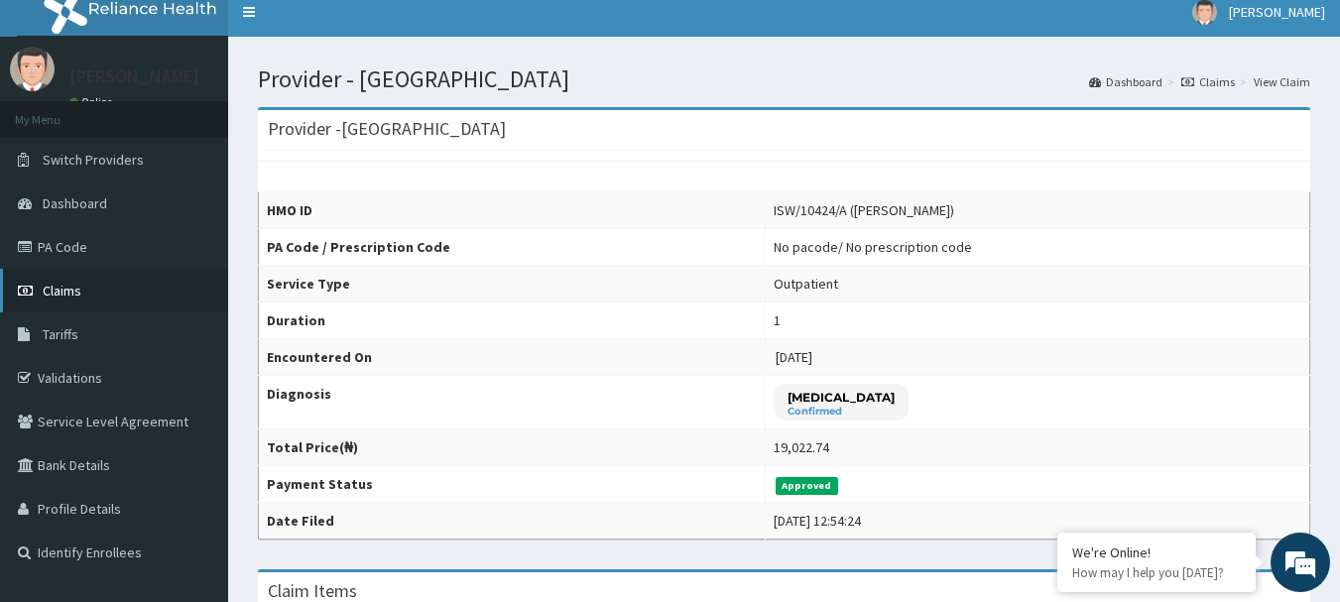
click at [65, 290] on span "Claims" at bounding box center [62, 291] width 39 height 18
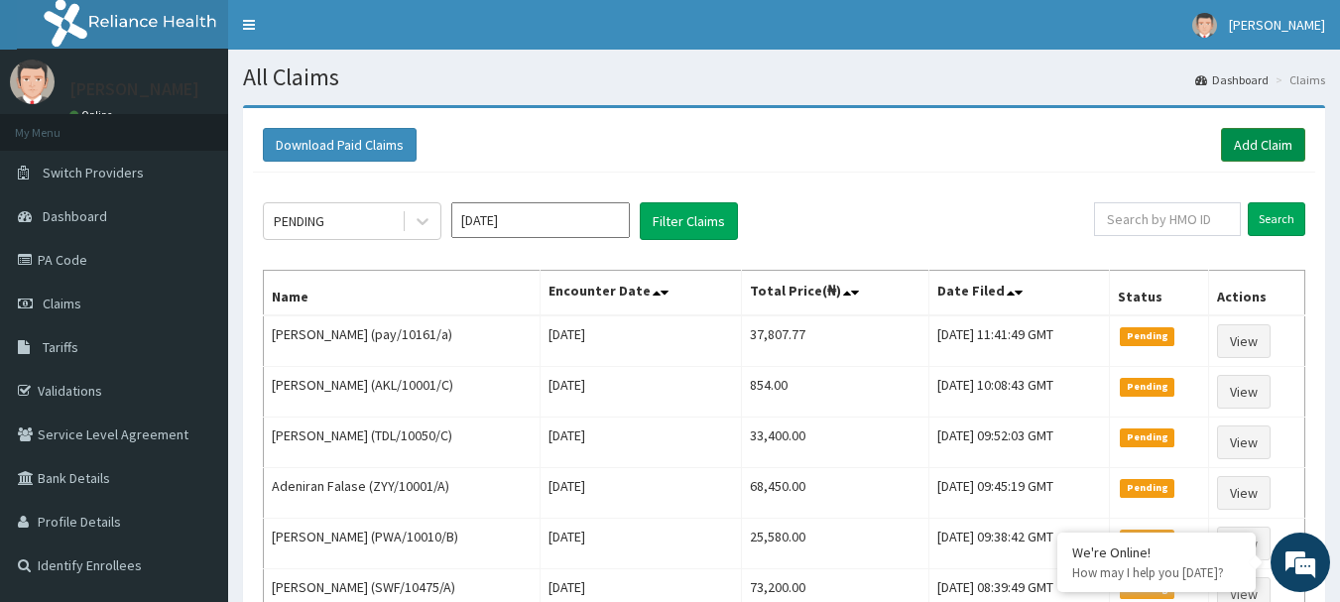
click at [1263, 144] on link "Add Claim" at bounding box center [1263, 145] width 84 height 34
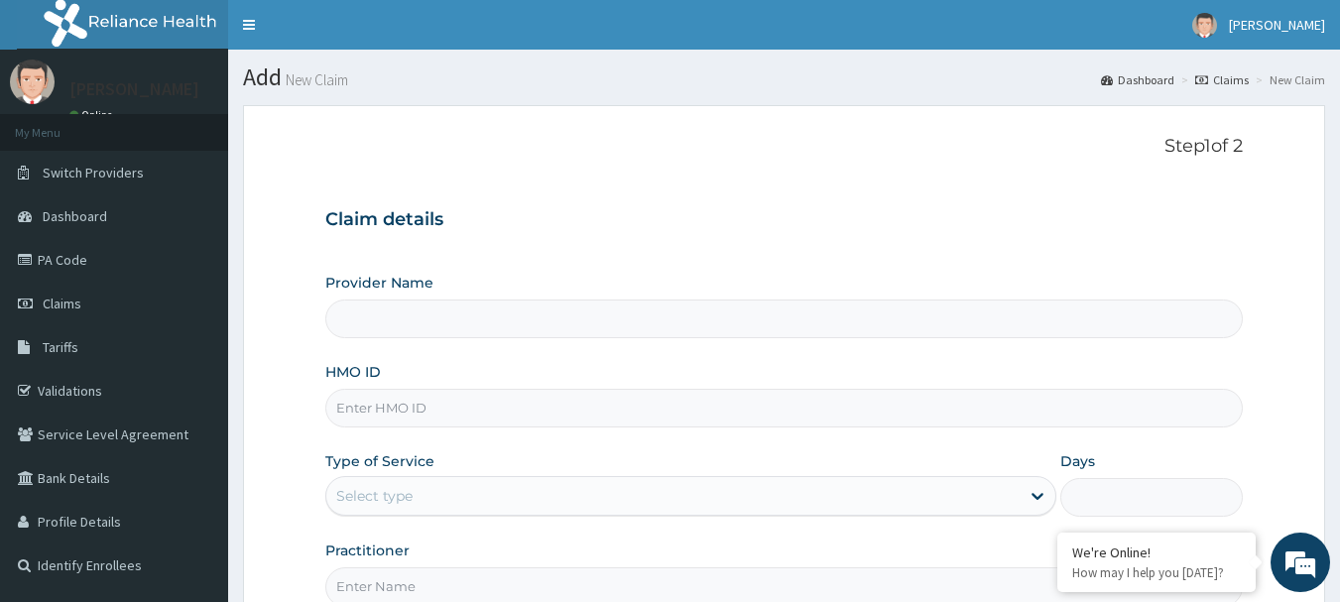
click at [353, 410] on input "HMO ID" at bounding box center [784, 408] width 919 height 39
type input "[GEOGRAPHIC_DATA]"
paste input "ISW/10424/A"
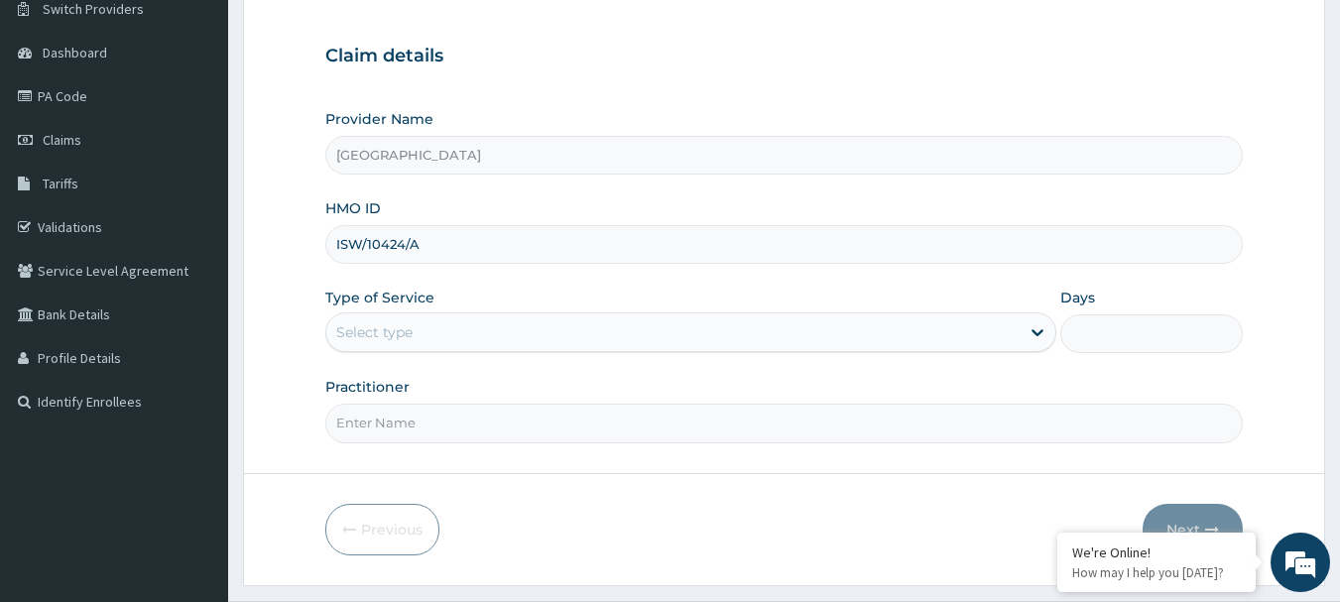
type input "ISW/10424/A"
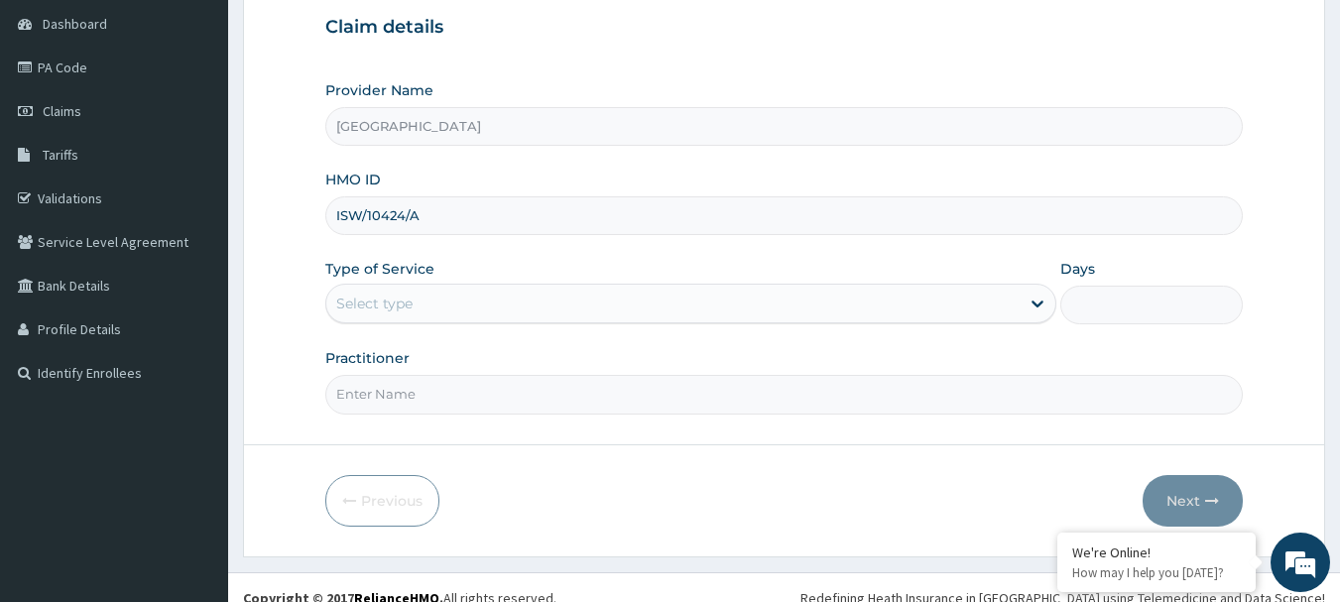
click at [411, 489] on form "Step 1 of 2 Claim details Provider Name Evercare Hospital HMO ID ISW/10424/A Ty…" at bounding box center [784, 235] width 1082 height 644
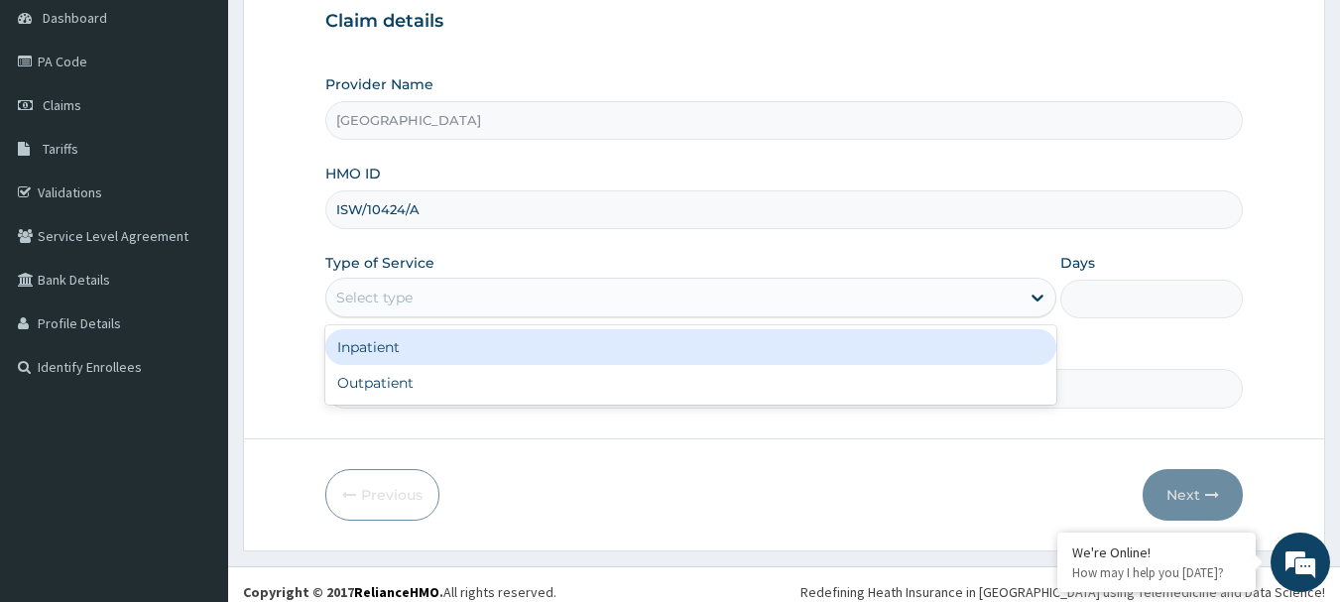
click at [408, 306] on div "Select type" at bounding box center [374, 298] width 76 height 20
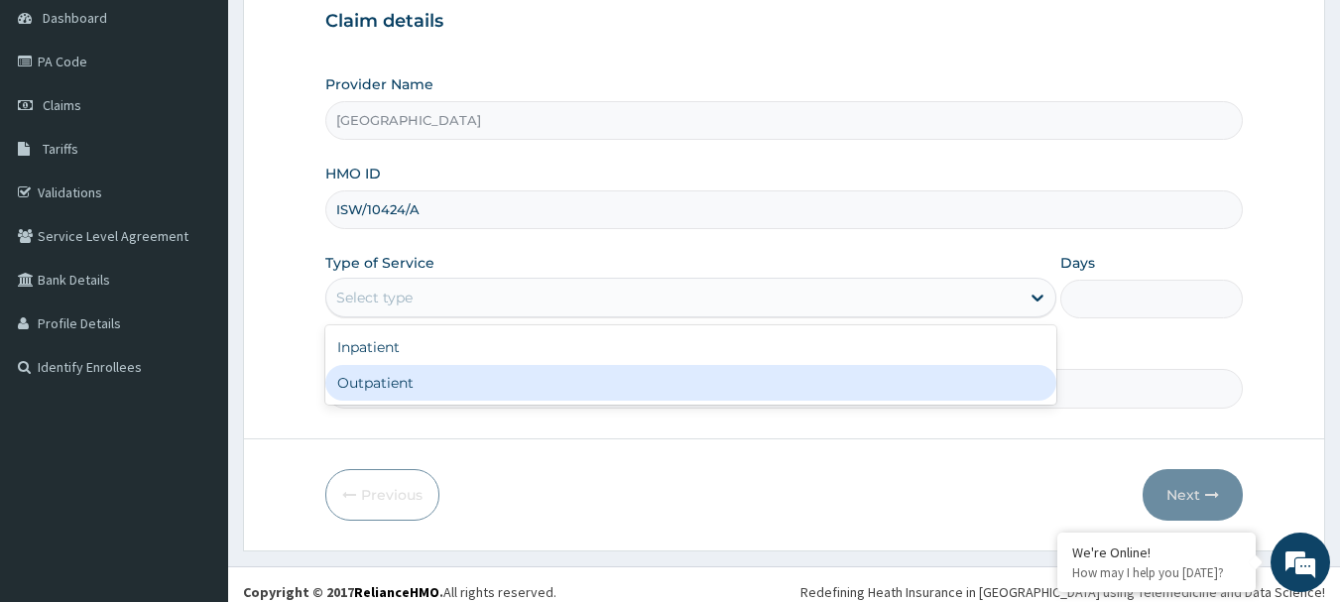
click at [423, 389] on div "Outpatient" at bounding box center [690, 383] width 731 height 36
type input "1"
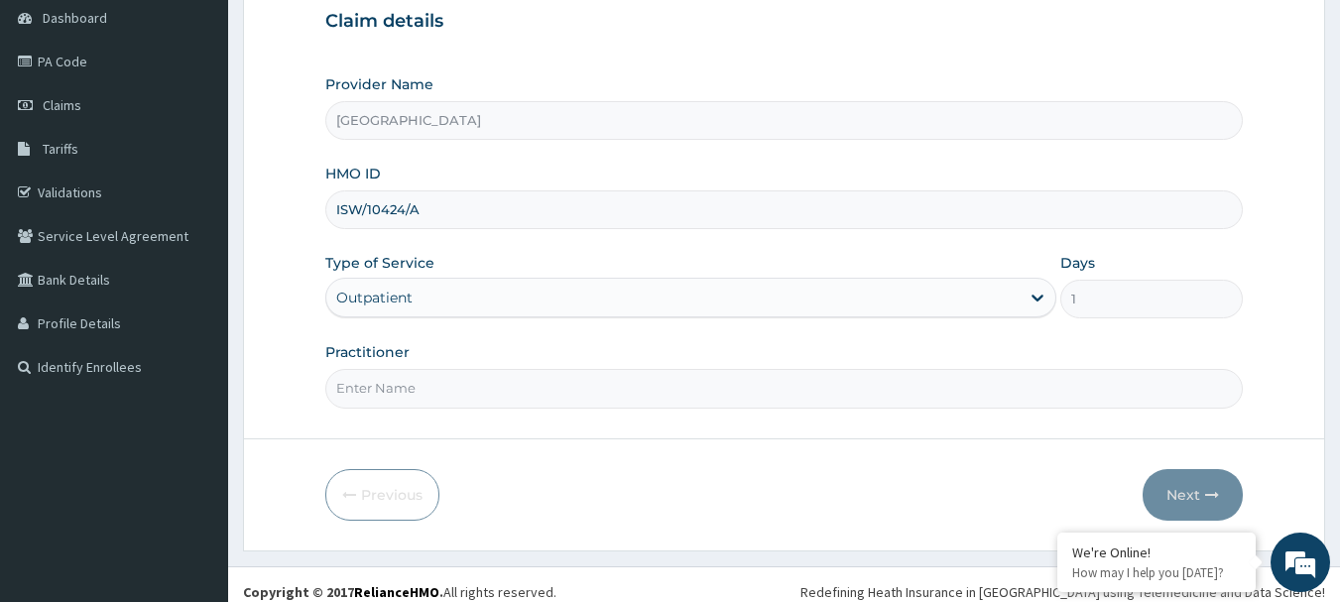
click at [393, 389] on input "Practitioner" at bounding box center [784, 388] width 919 height 39
type input "Kufre"
click at [1210, 473] on button "Next" at bounding box center [1193, 495] width 100 height 52
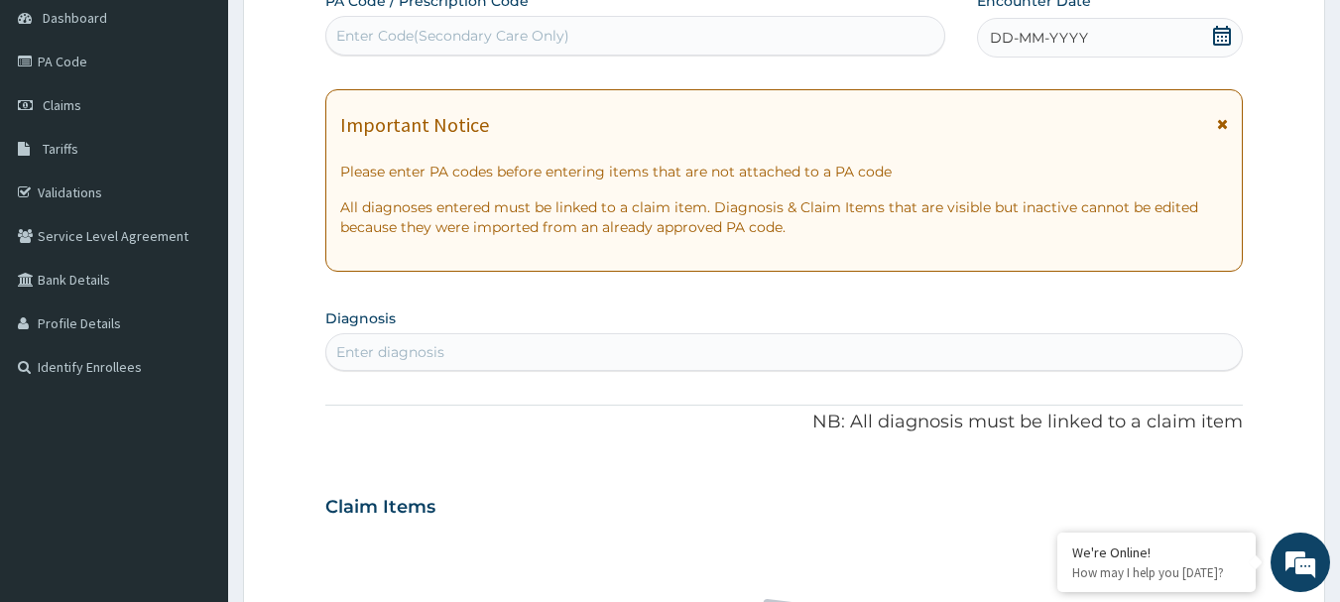
click at [401, 342] on div "Enter diagnosis" at bounding box center [390, 352] width 108 height 20
type input "low back"
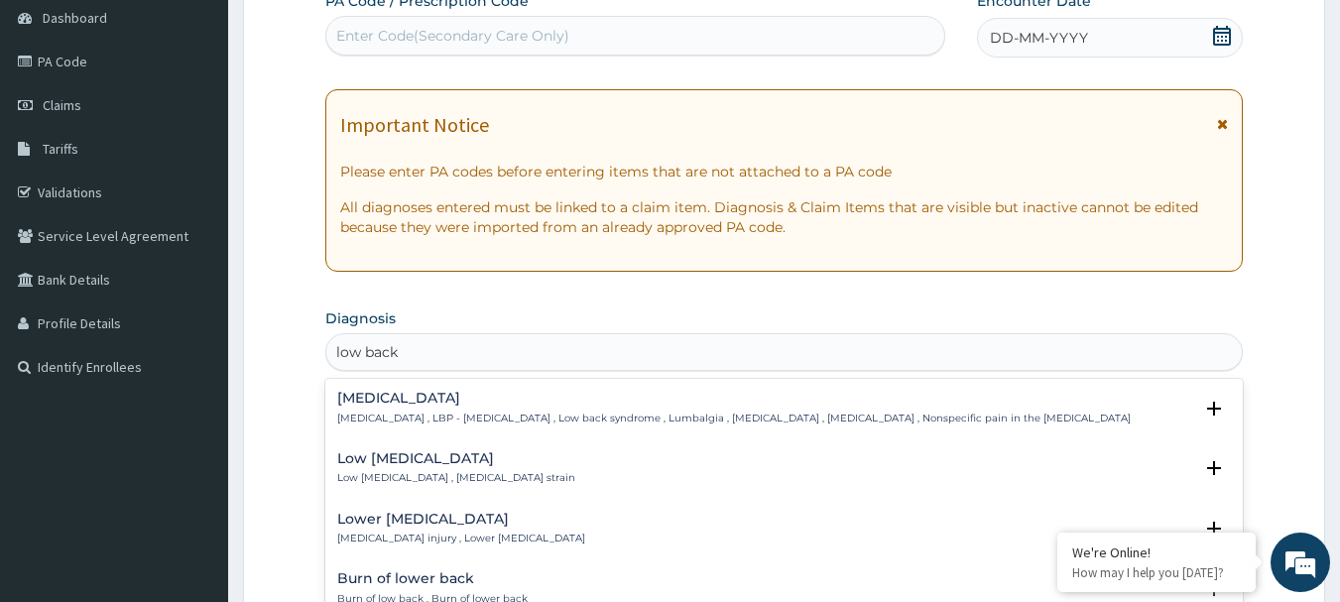
click at [394, 415] on p "Low back pain , LBP - Low back pain , Low back syndrome , Lumbalgia , Lumbago ,…" at bounding box center [734, 419] width 794 height 14
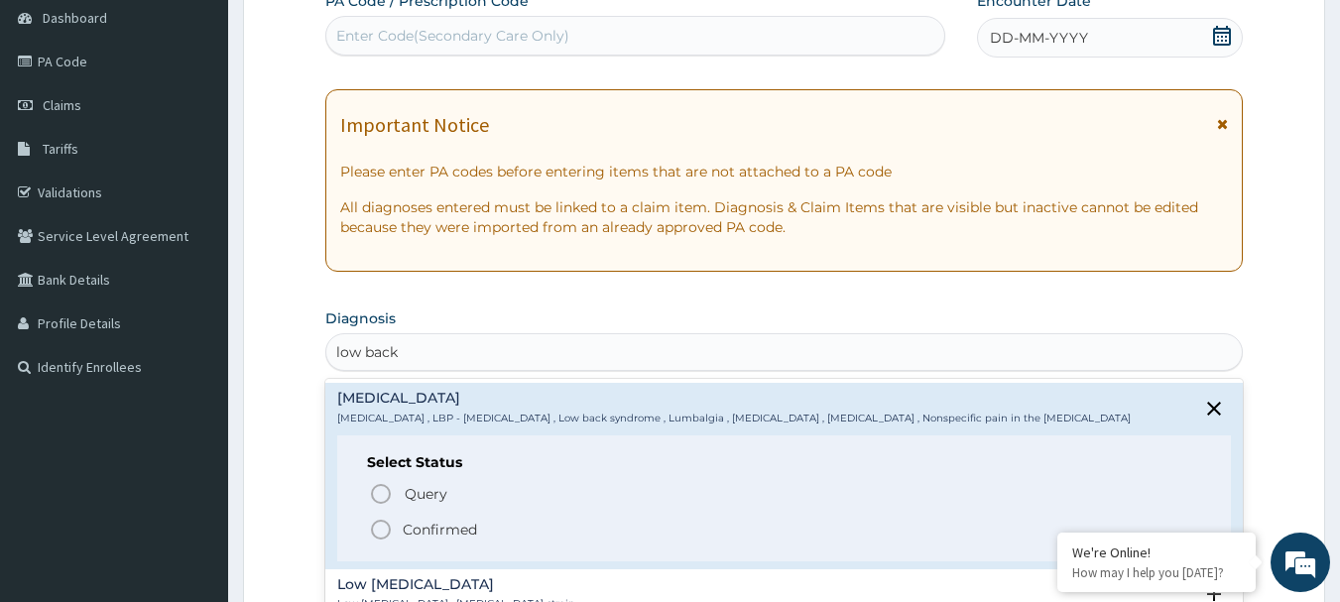
click at [380, 533] on icon "status option filled" at bounding box center [381, 530] width 24 height 24
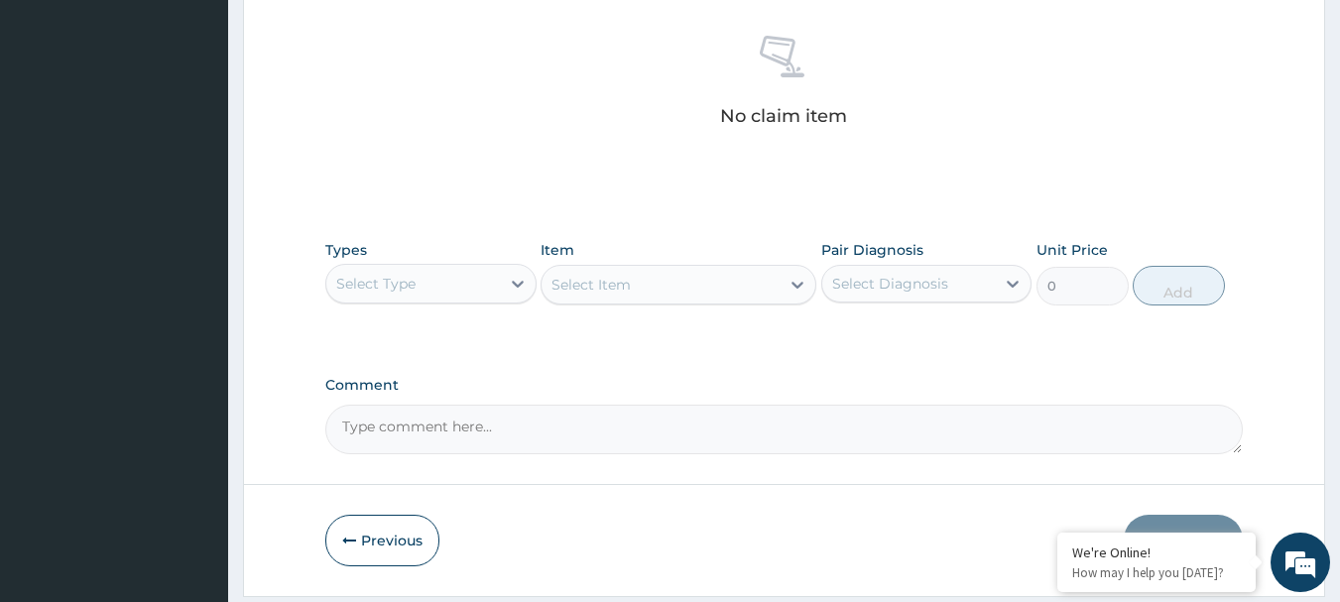
scroll to position [794, 0]
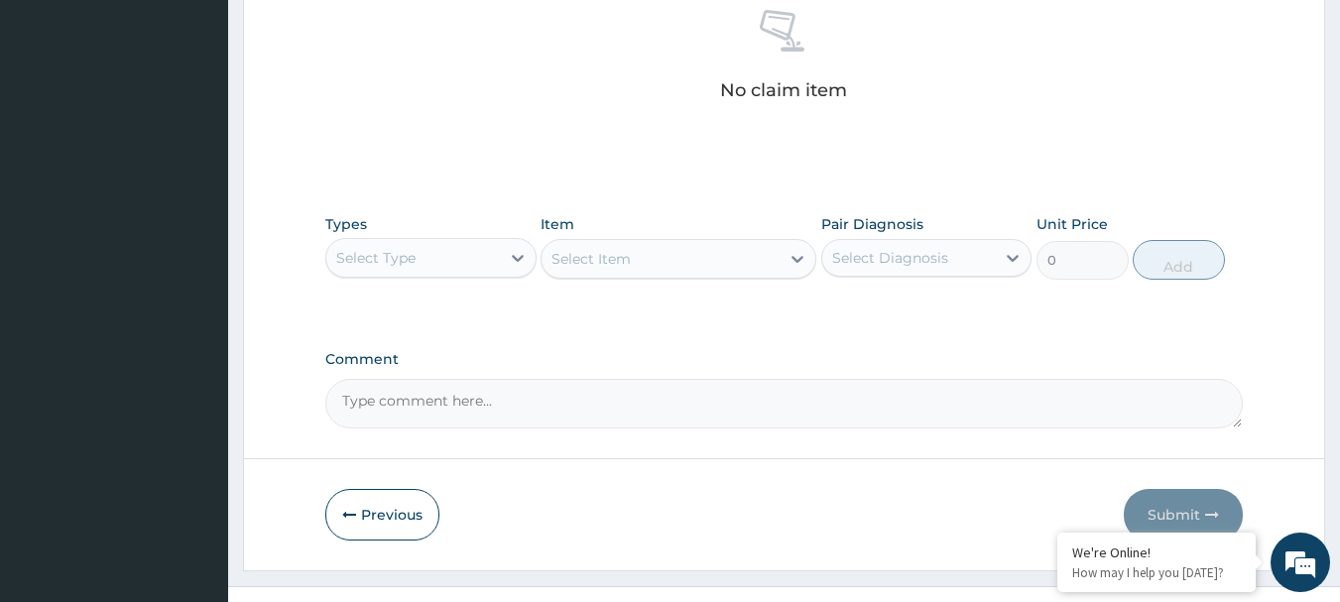
click at [380, 257] on div "Select Type" at bounding box center [375, 258] width 79 height 20
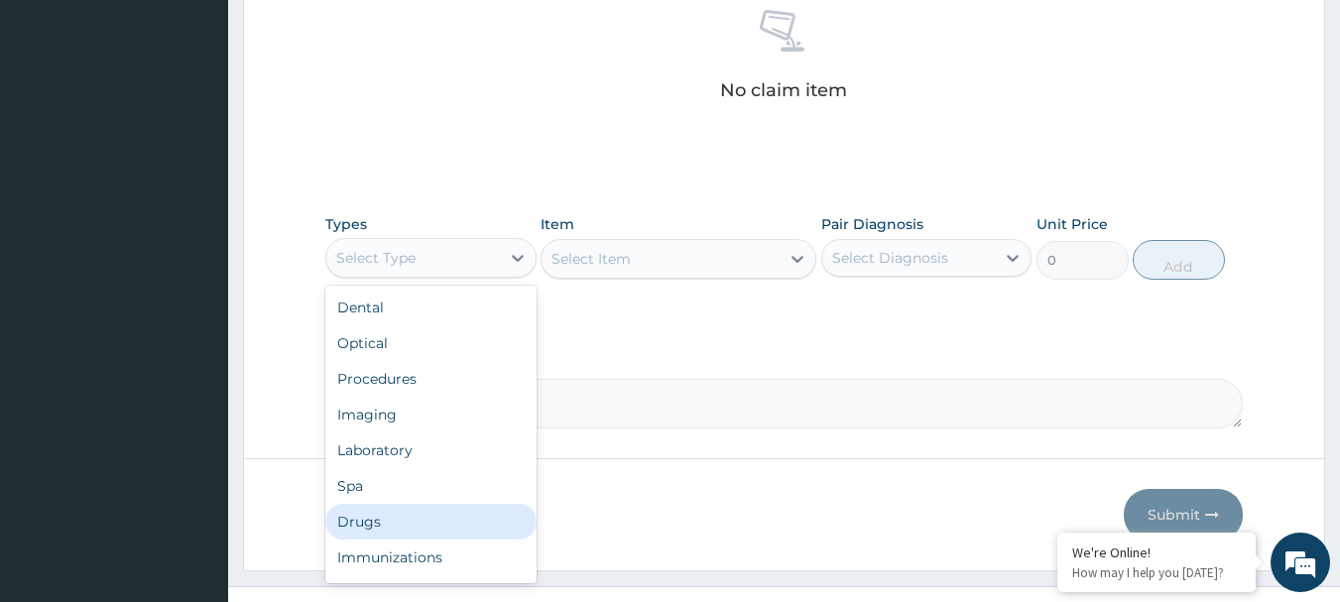
click at [392, 523] on div "Drugs" at bounding box center [430, 522] width 211 height 36
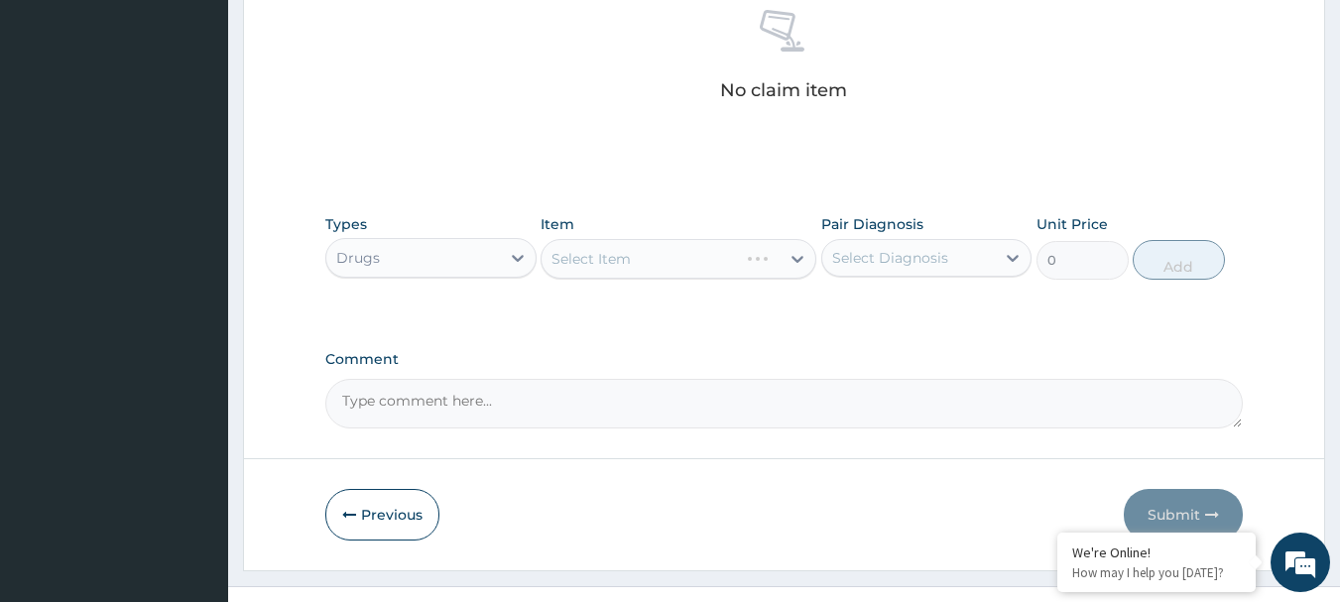
click at [584, 252] on div "Select Item" at bounding box center [679, 259] width 276 height 40
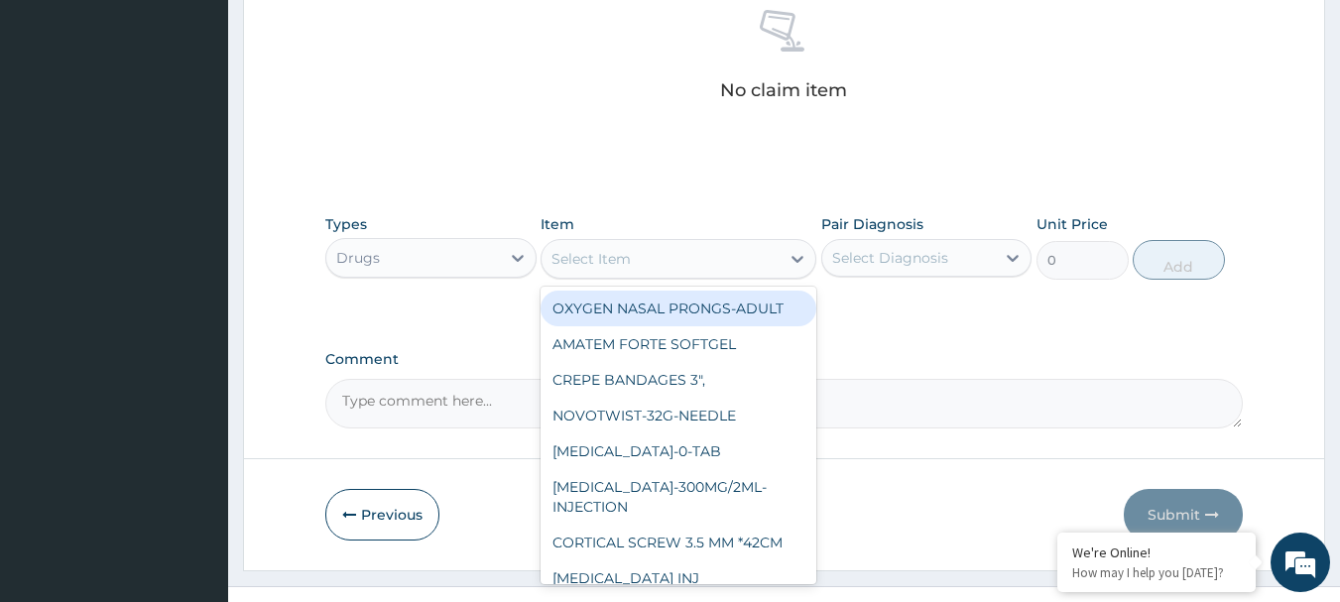
click at [623, 254] on div "Select Item" at bounding box center [591, 259] width 79 height 20
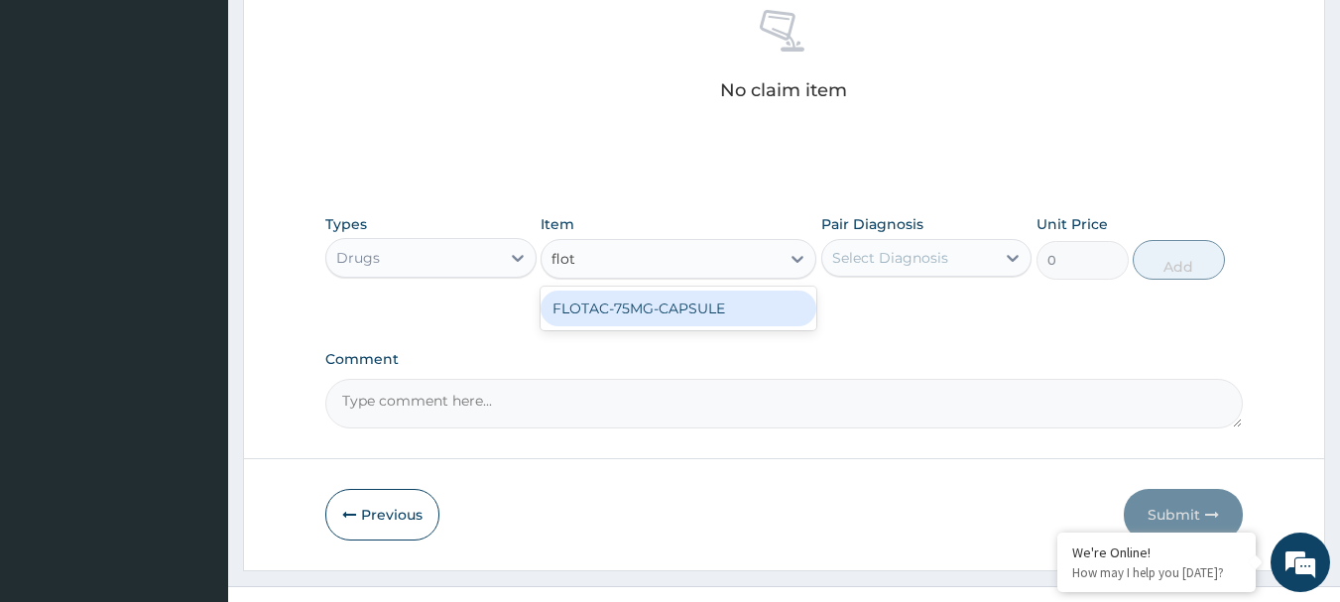
type input "flota"
drag, startPoint x: 591, startPoint y: 309, endPoint x: 765, endPoint y: 276, distance: 176.7
click at [602, 308] on div "FLOTAC-75MG-CAPSULE" at bounding box center [679, 309] width 276 height 36
type input "375.41"
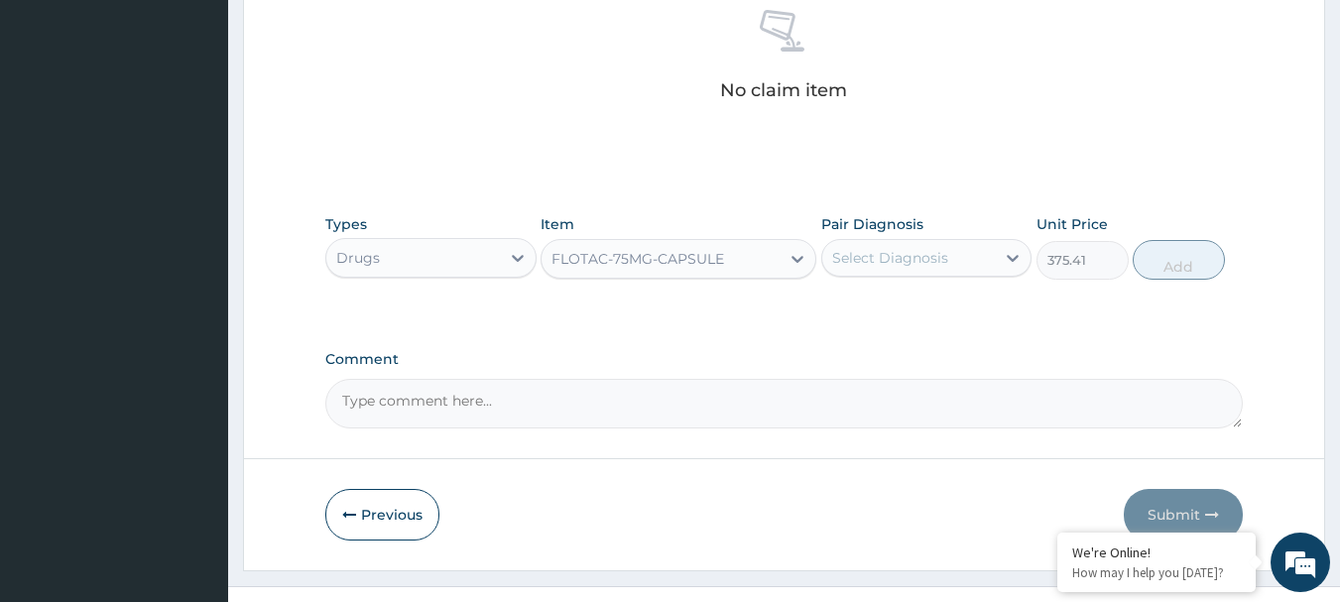
click at [872, 246] on div "Select Diagnosis" at bounding box center [909, 258] width 174 height 32
drag, startPoint x: 901, startPoint y: 308, endPoint x: 960, endPoint y: 301, distance: 59.9
click at [904, 308] on label "Low back pain" at bounding box center [915, 307] width 123 height 20
checkbox input "true"
click at [1148, 266] on button "Add" at bounding box center [1179, 260] width 92 height 40
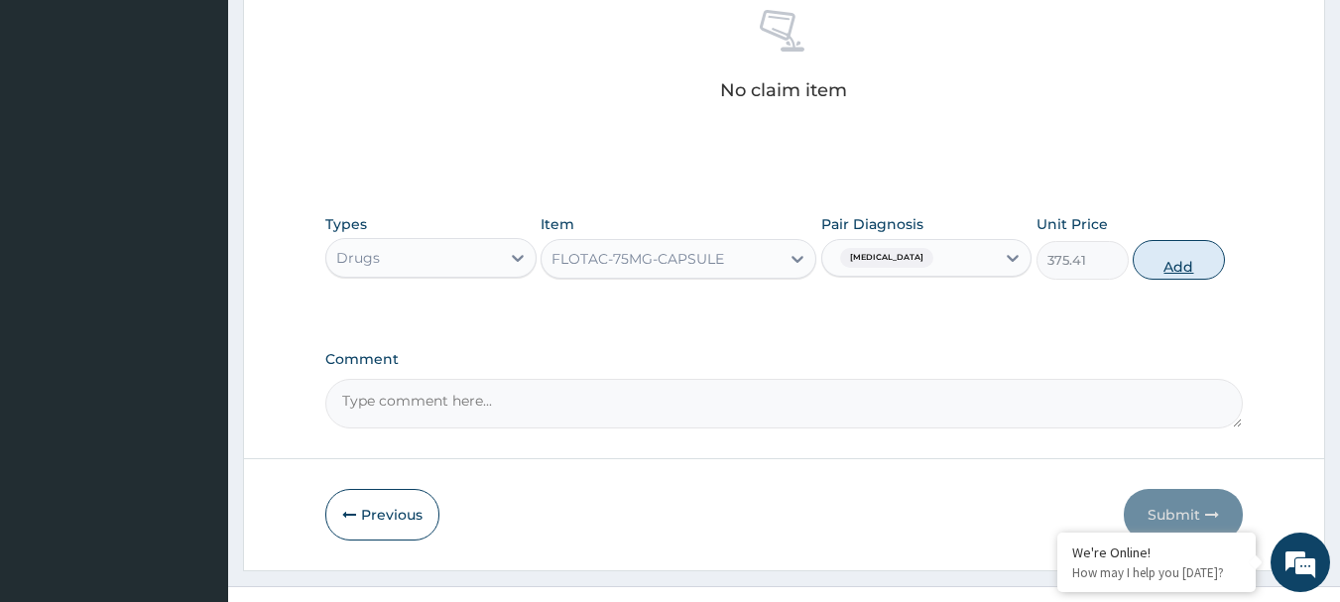
type input "0"
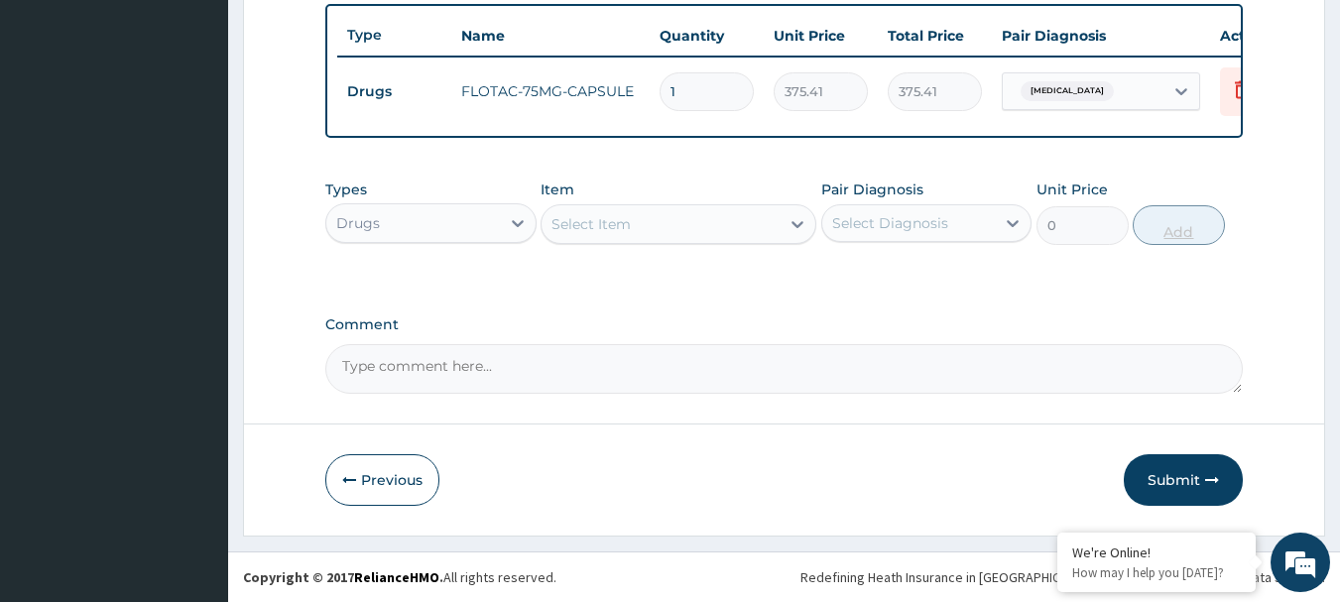
scroll to position [749, 0]
drag, startPoint x: 691, startPoint y: 62, endPoint x: 663, endPoint y: 79, distance: 33.3
click at [663, 79] on input "1" at bounding box center [707, 91] width 94 height 39
type input "6"
type input "2252.46"
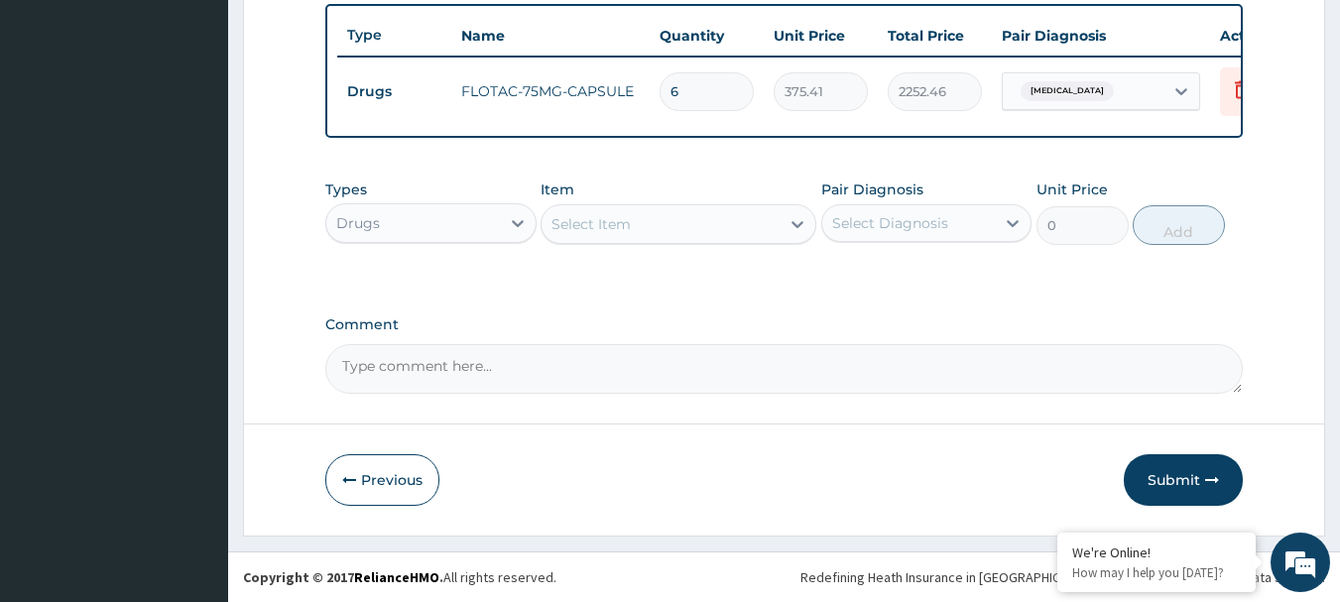
type input "6"
click at [611, 227] on div "Select Item" at bounding box center [591, 224] width 79 height 20
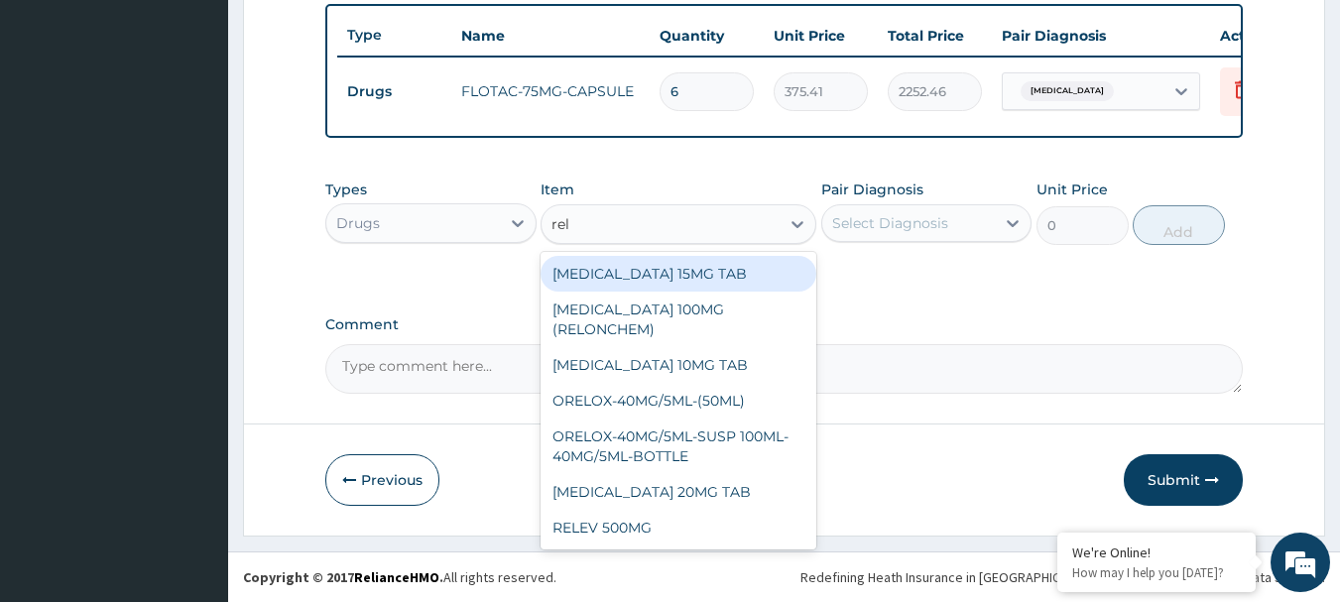
type input "rele"
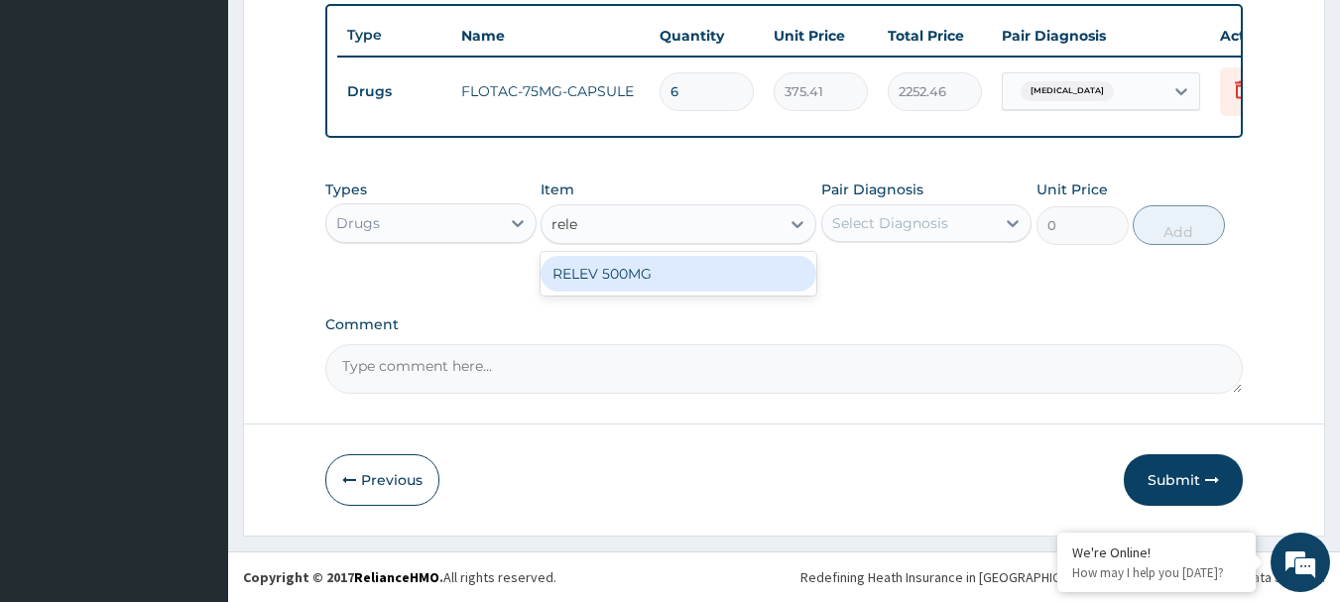
drag, startPoint x: 604, startPoint y: 275, endPoint x: 469, endPoint y: 82, distance: 235.0
click at [598, 269] on div "RELEV 500MG" at bounding box center [679, 274] width 276 height 36
type input "134.4"
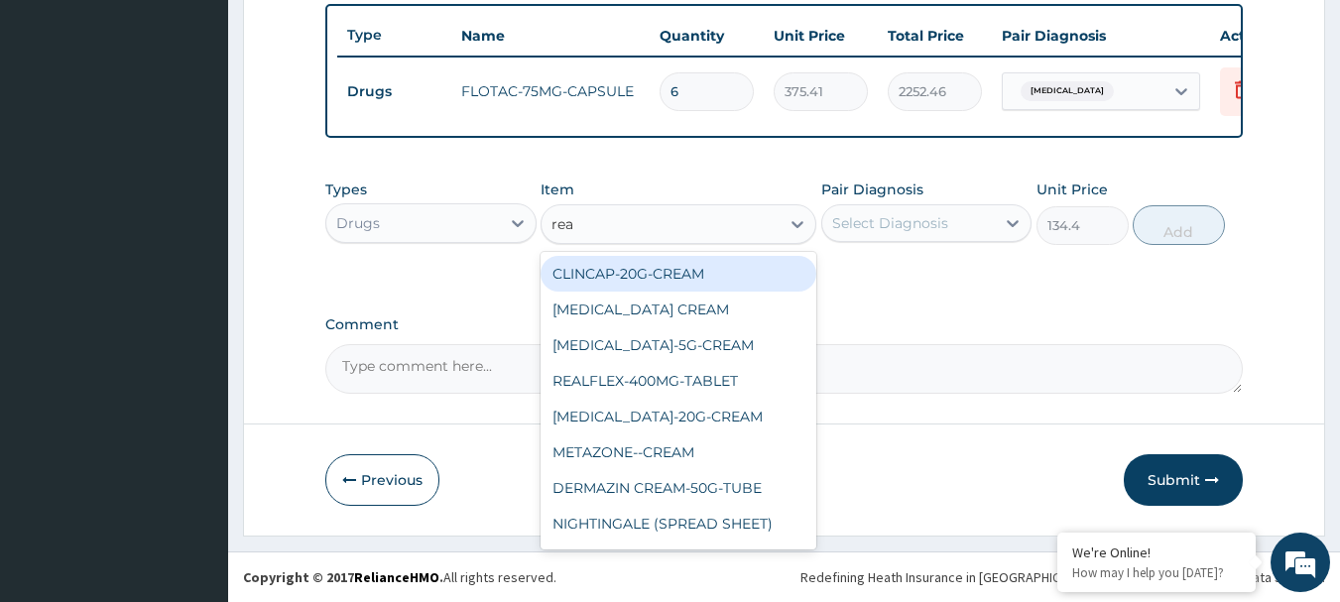
type input "real"
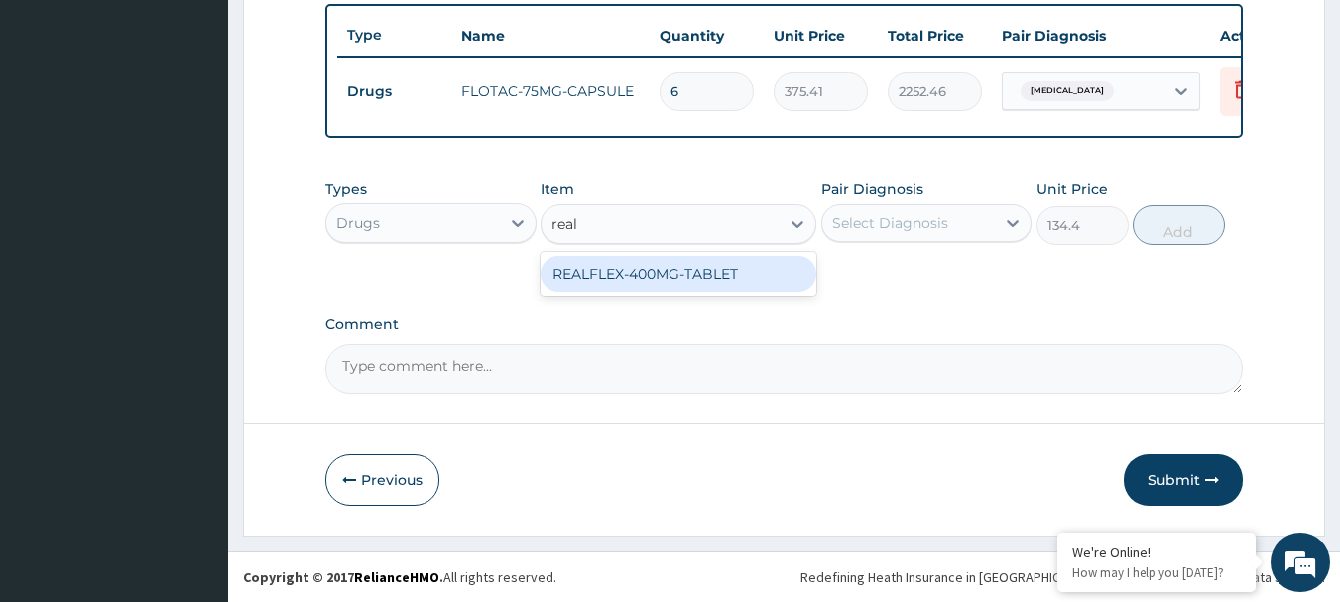
drag, startPoint x: 612, startPoint y: 278, endPoint x: 667, endPoint y: 264, distance: 56.3
click at [626, 275] on div "REALFLEX-400MG-TABLET" at bounding box center [679, 274] width 276 height 36
type input "567"
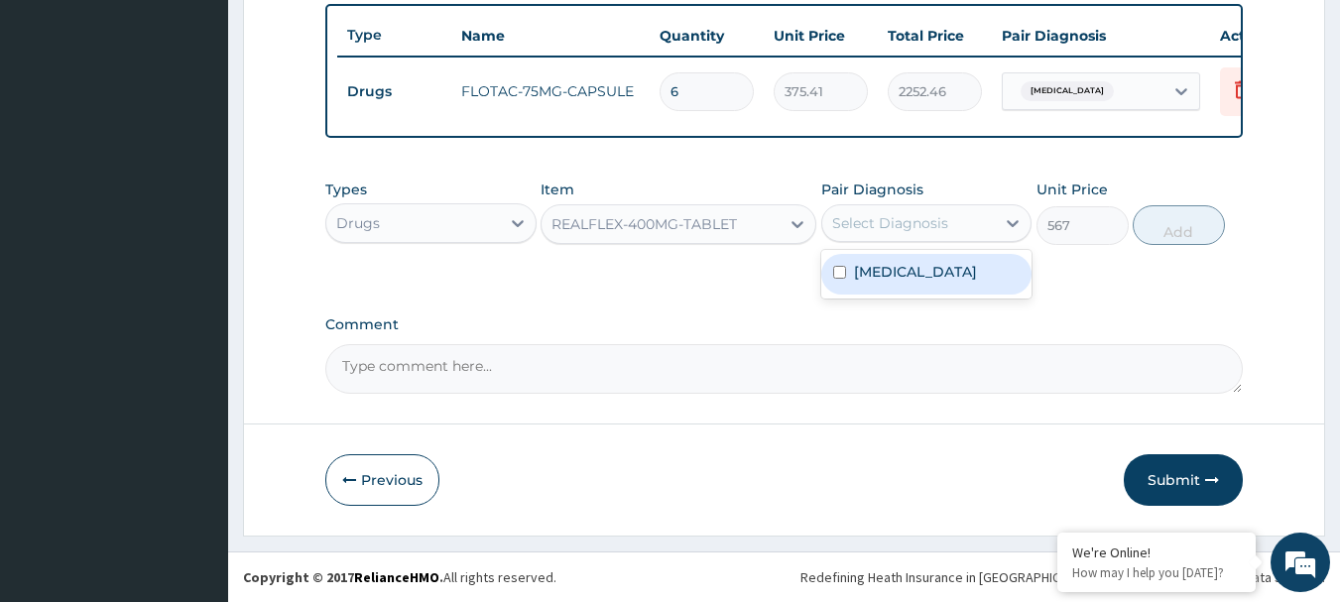
drag, startPoint x: 908, startPoint y: 211, endPoint x: 906, endPoint y: 236, distance: 24.9
click at [908, 213] on div "Select Diagnosis" at bounding box center [909, 223] width 174 height 32
drag, startPoint x: 901, startPoint y: 262, endPoint x: 927, endPoint y: 262, distance: 25.8
click at [910, 262] on label "[MEDICAL_DATA]" at bounding box center [915, 272] width 123 height 20
checkbox input "true"
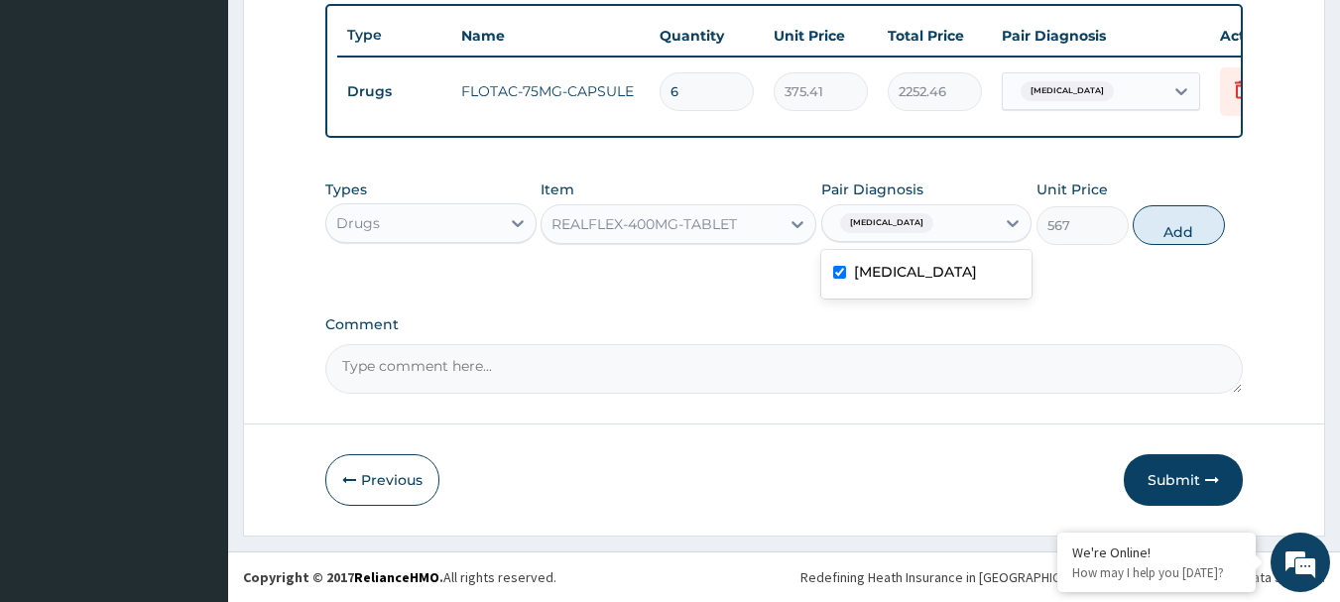
drag, startPoint x: 1188, startPoint y: 224, endPoint x: 1149, endPoint y: 225, distance: 39.7
click at [1182, 224] on button "Add" at bounding box center [1179, 225] width 92 height 40
type input "0"
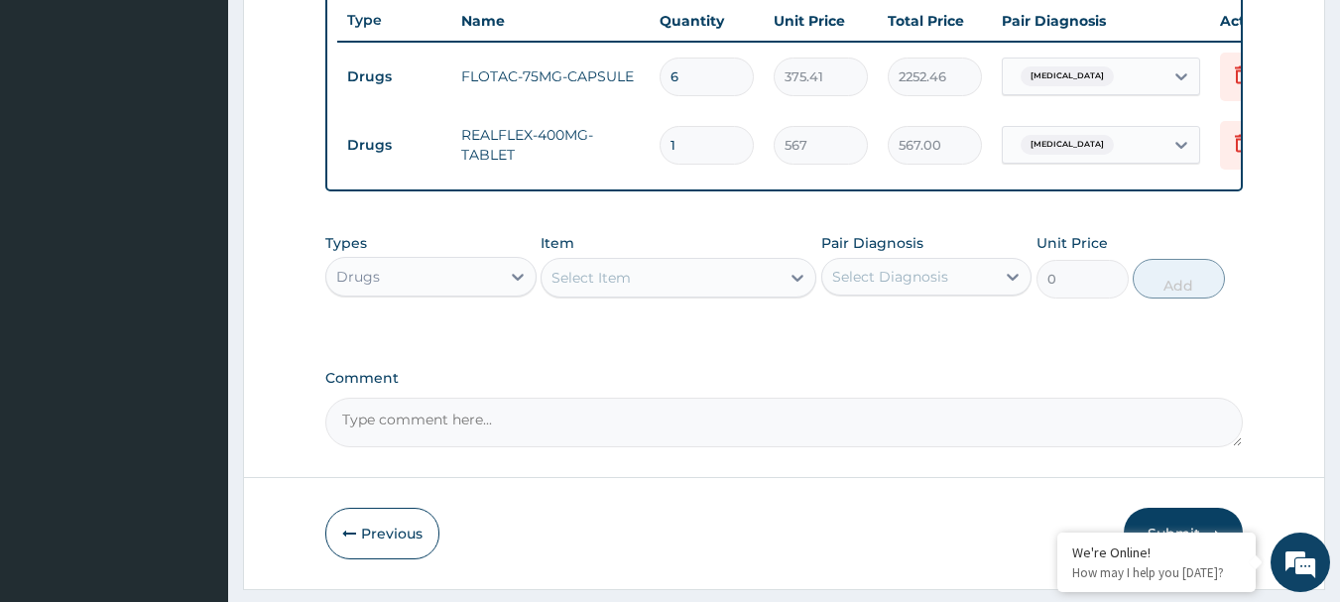
type input "19"
type input "10773.00"
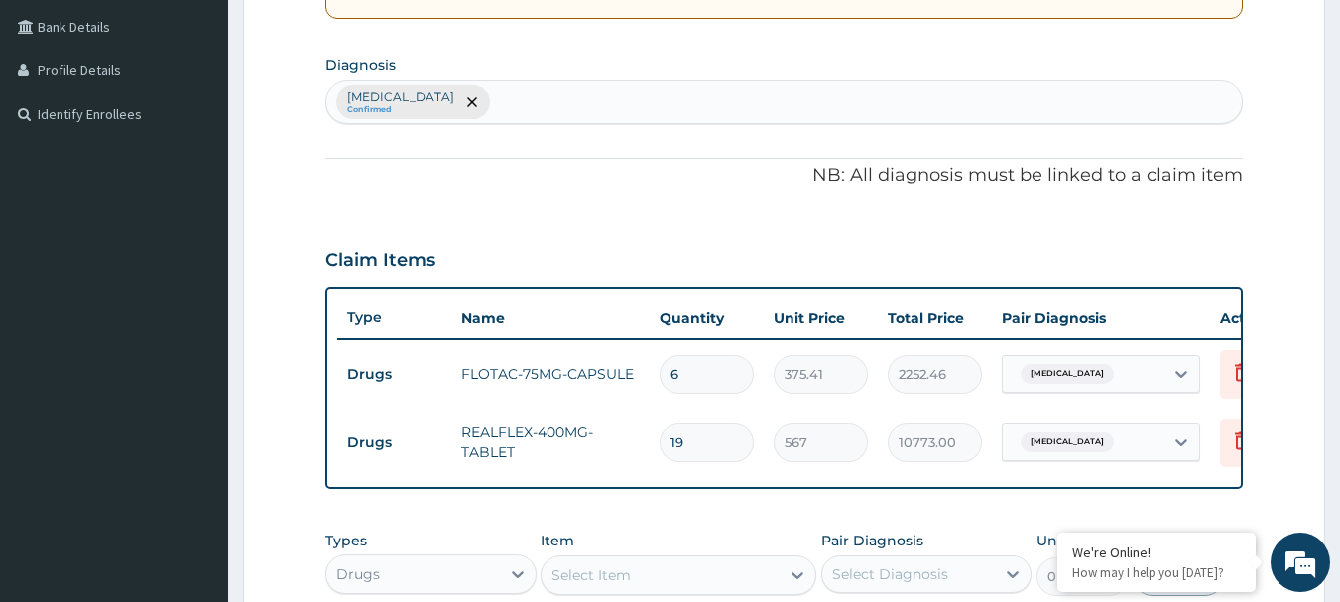
scroll to position [55, 0]
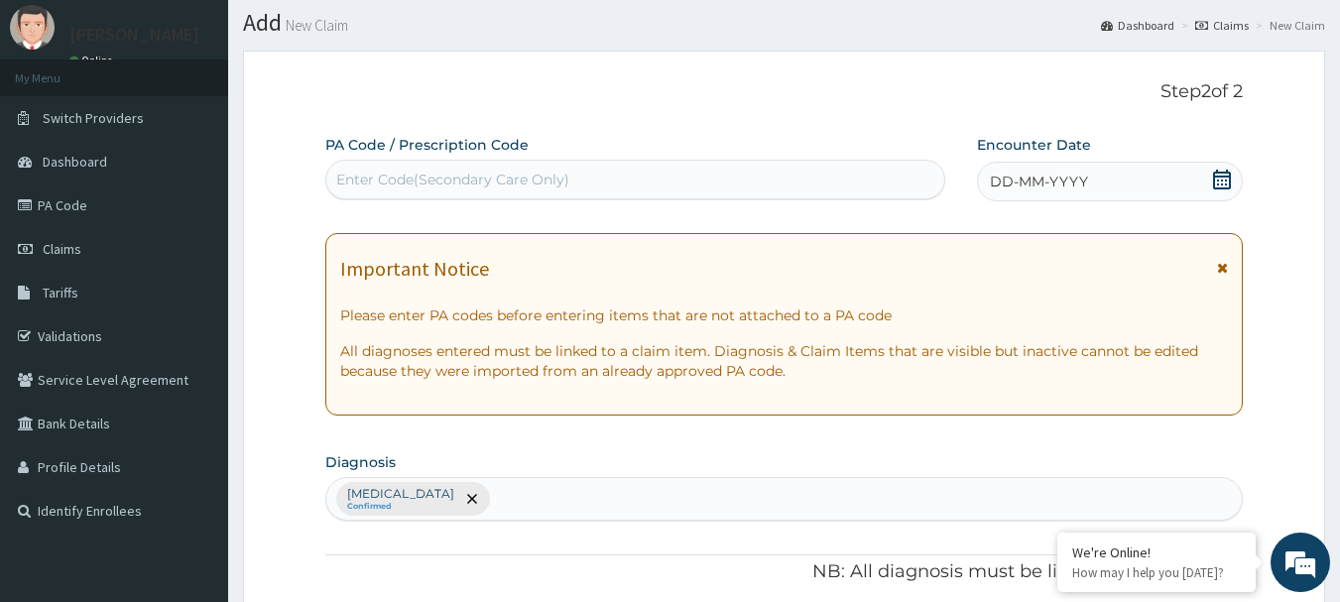
type input "19"
click at [1219, 184] on icon at bounding box center [1222, 180] width 18 height 20
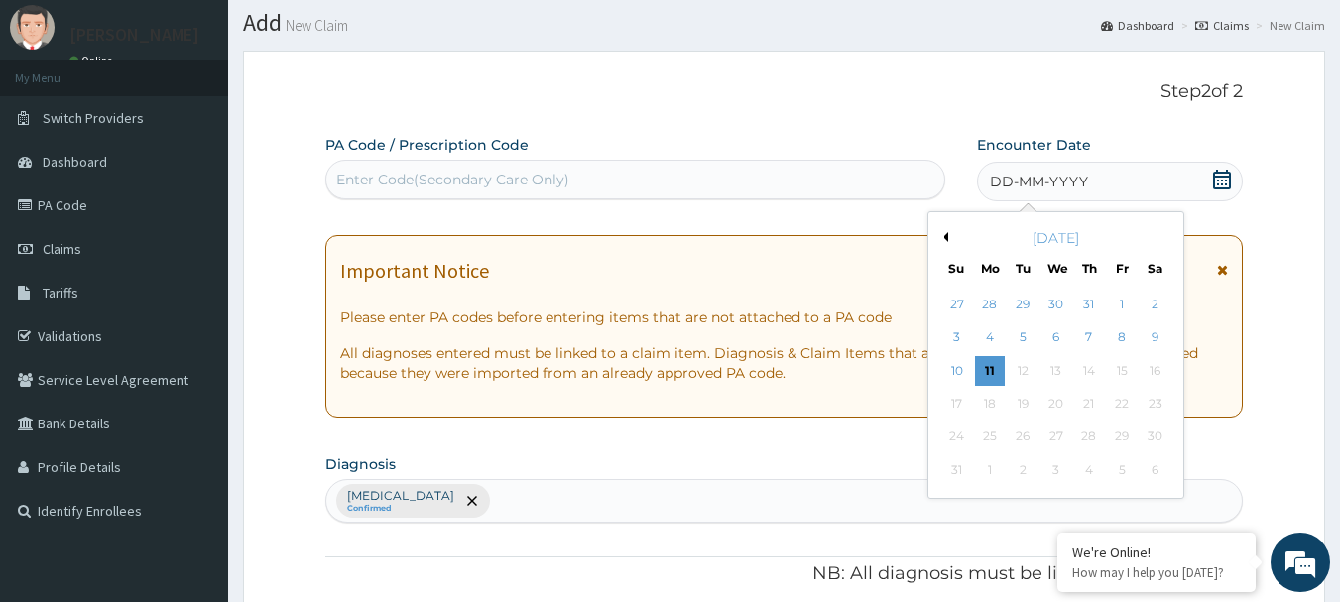
click at [947, 239] on button "Previous Month" at bounding box center [943, 237] width 10 height 10
click at [987, 338] on div "7" at bounding box center [990, 338] width 30 height 30
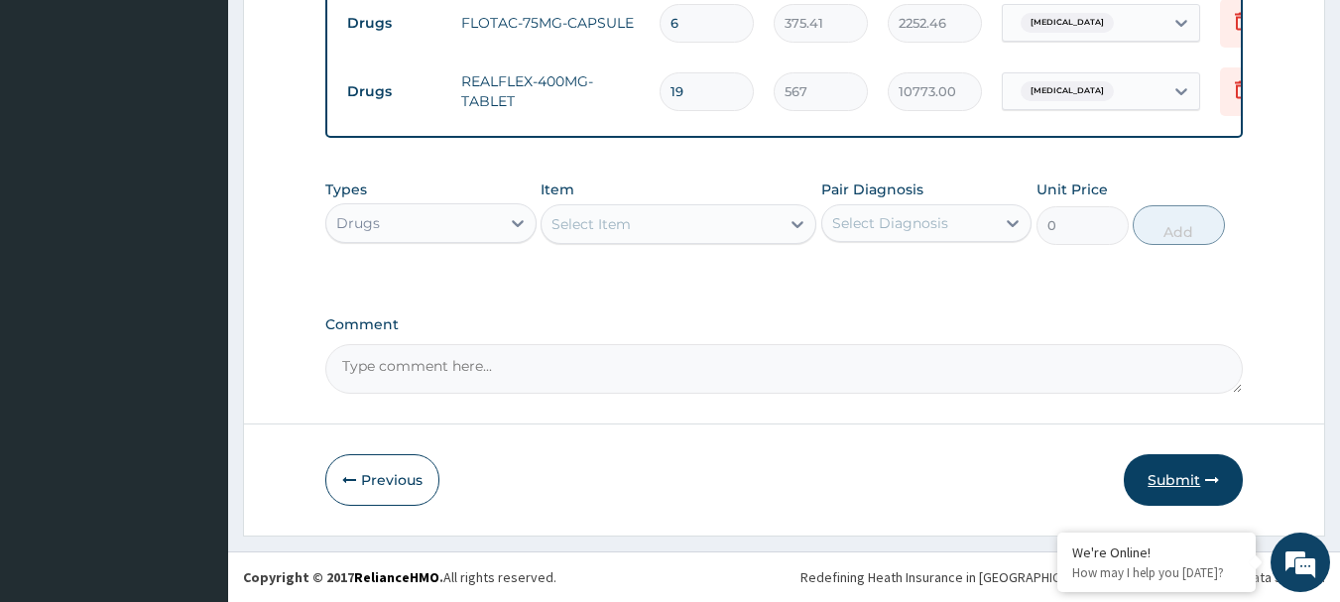
click at [1177, 479] on button "Submit" at bounding box center [1183, 480] width 119 height 52
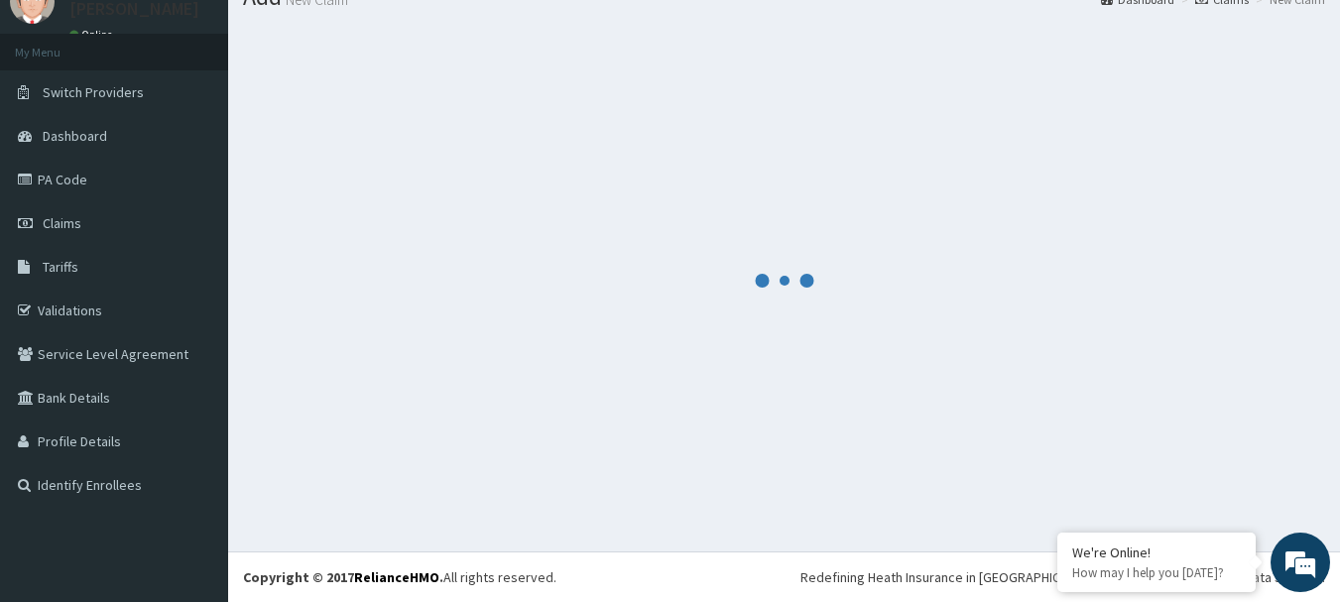
scroll to position [80, 0]
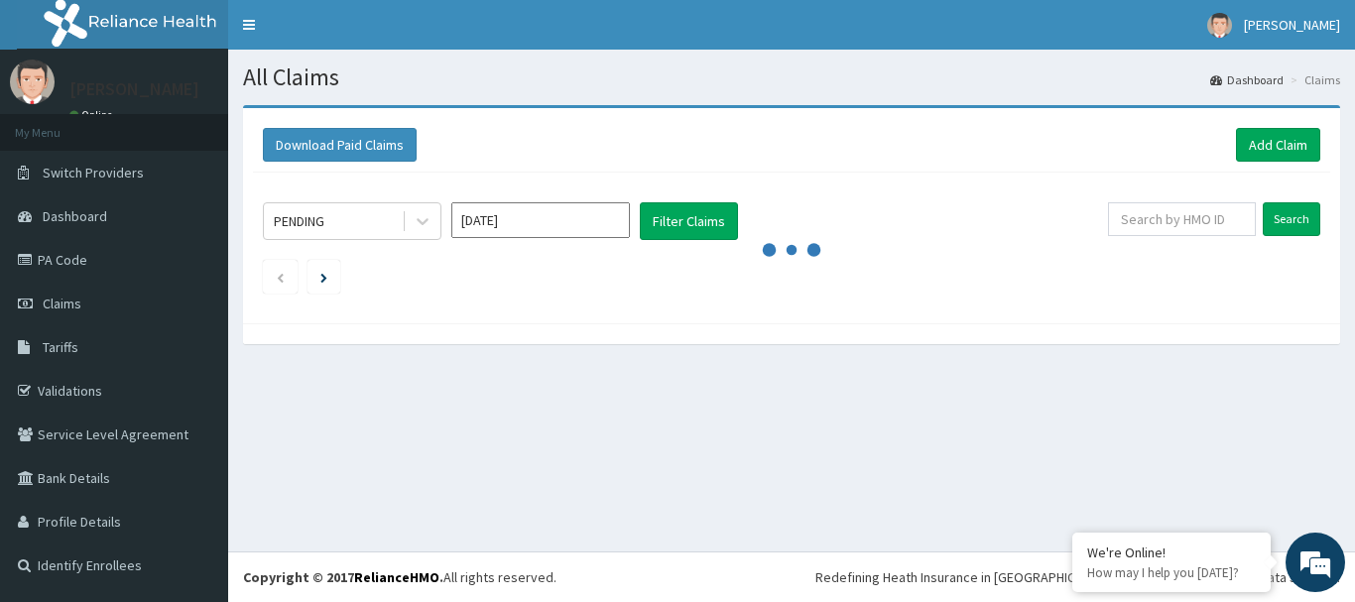
click at [517, 227] on input "Aug 2025" at bounding box center [540, 220] width 179 height 36
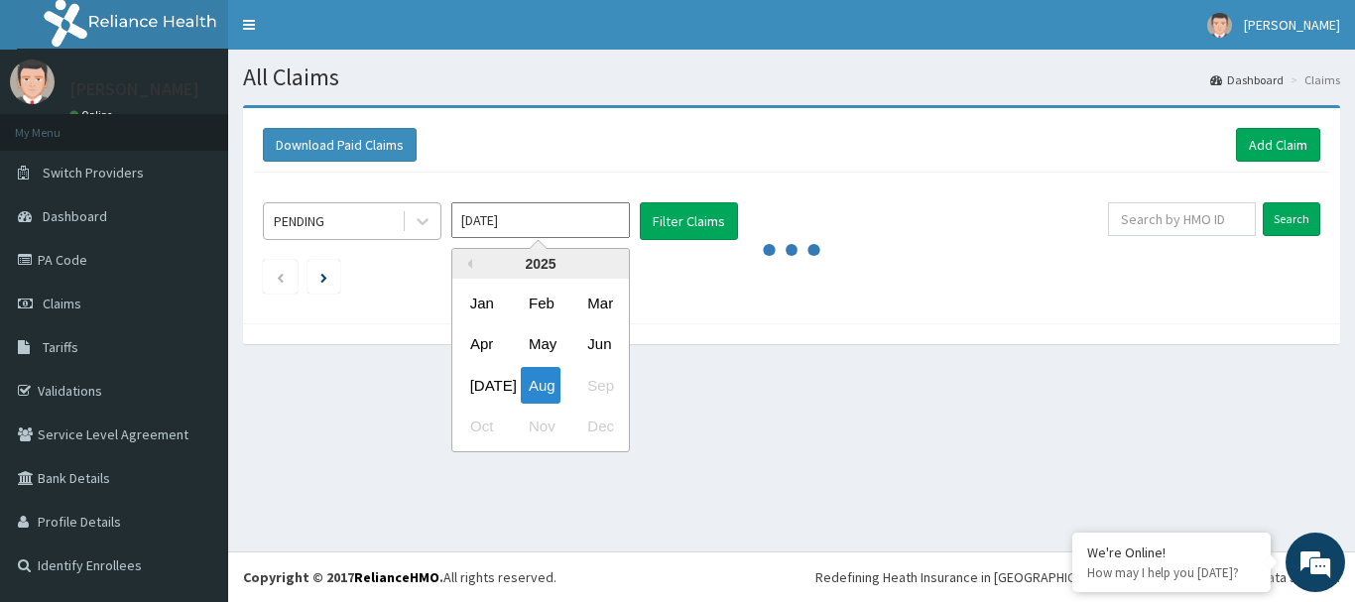
click at [313, 208] on div "PENDING" at bounding box center [352, 221] width 179 height 38
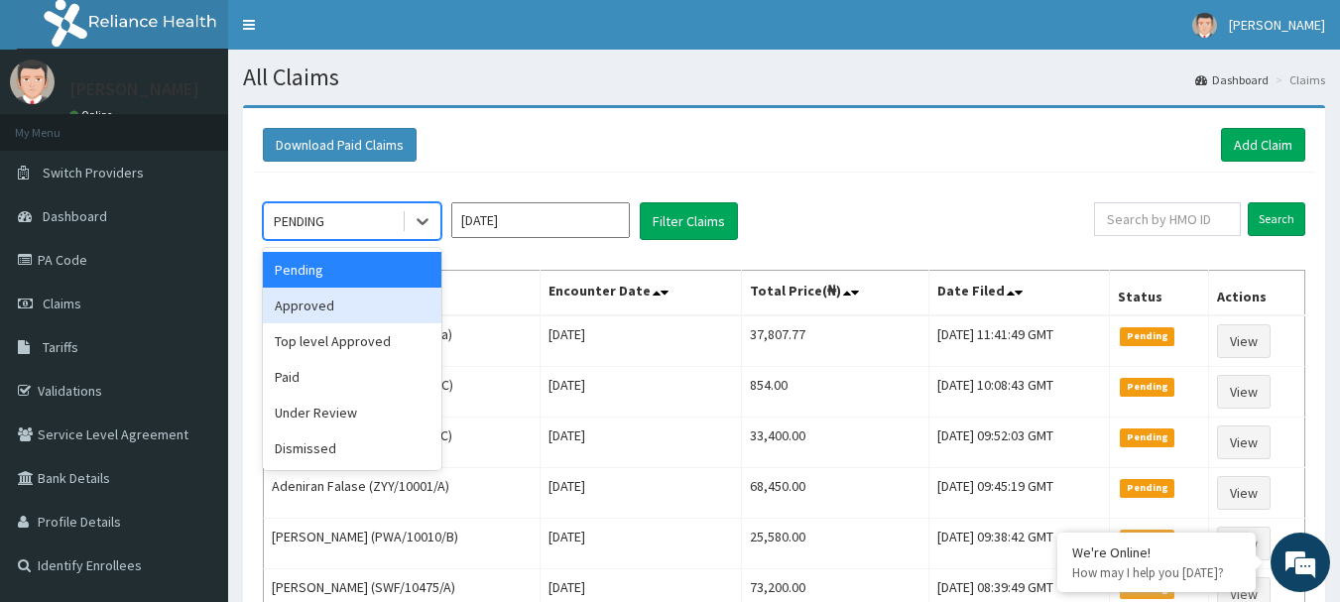
drag, startPoint x: 314, startPoint y: 309, endPoint x: 353, endPoint y: 294, distance: 41.5
click at [323, 306] on div "Approved" at bounding box center [352, 306] width 179 height 36
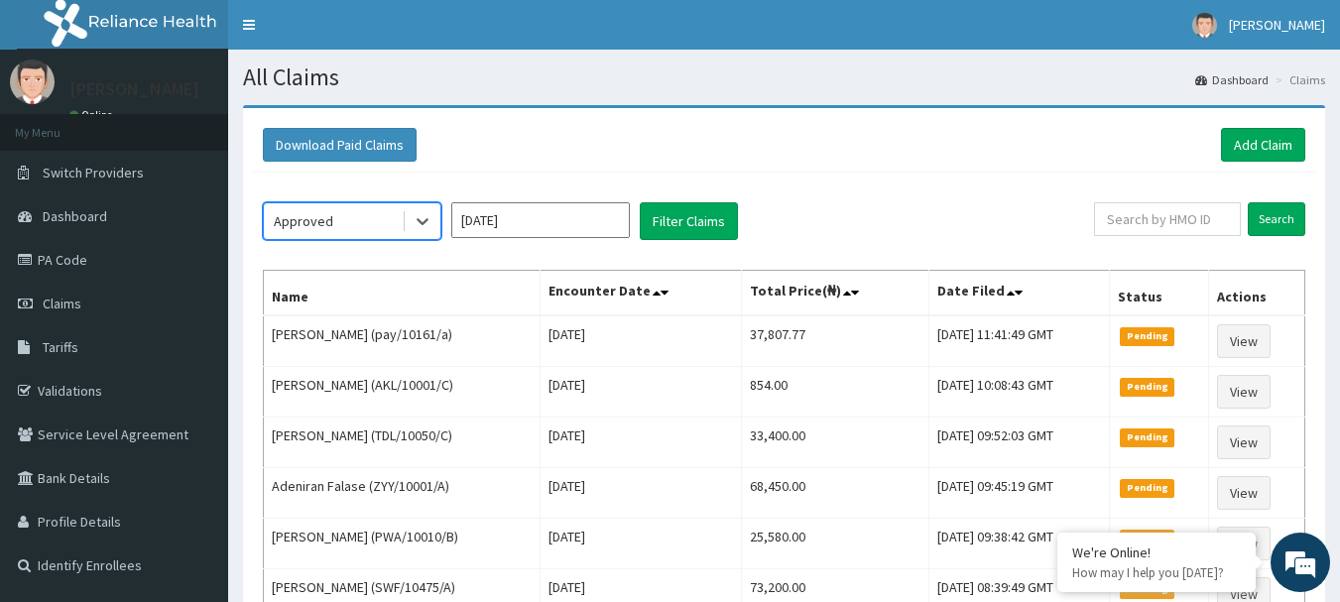
drag, startPoint x: 496, startPoint y: 220, endPoint x: 526, endPoint y: 236, distance: 33.7
click at [499, 220] on input "Aug 2025" at bounding box center [540, 220] width 179 height 36
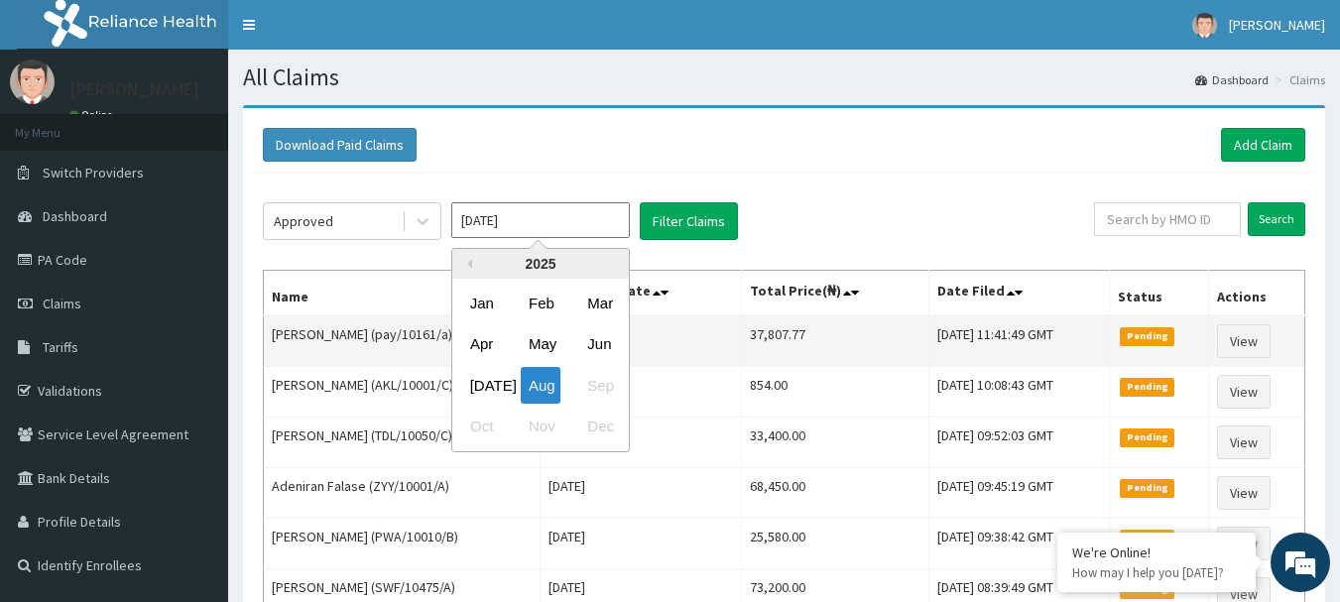
drag, startPoint x: 490, startPoint y: 381, endPoint x: 515, endPoint y: 360, distance: 32.4
click at [500, 370] on div "[DATE]" at bounding box center [482, 385] width 40 height 37
type input "[DATE]"
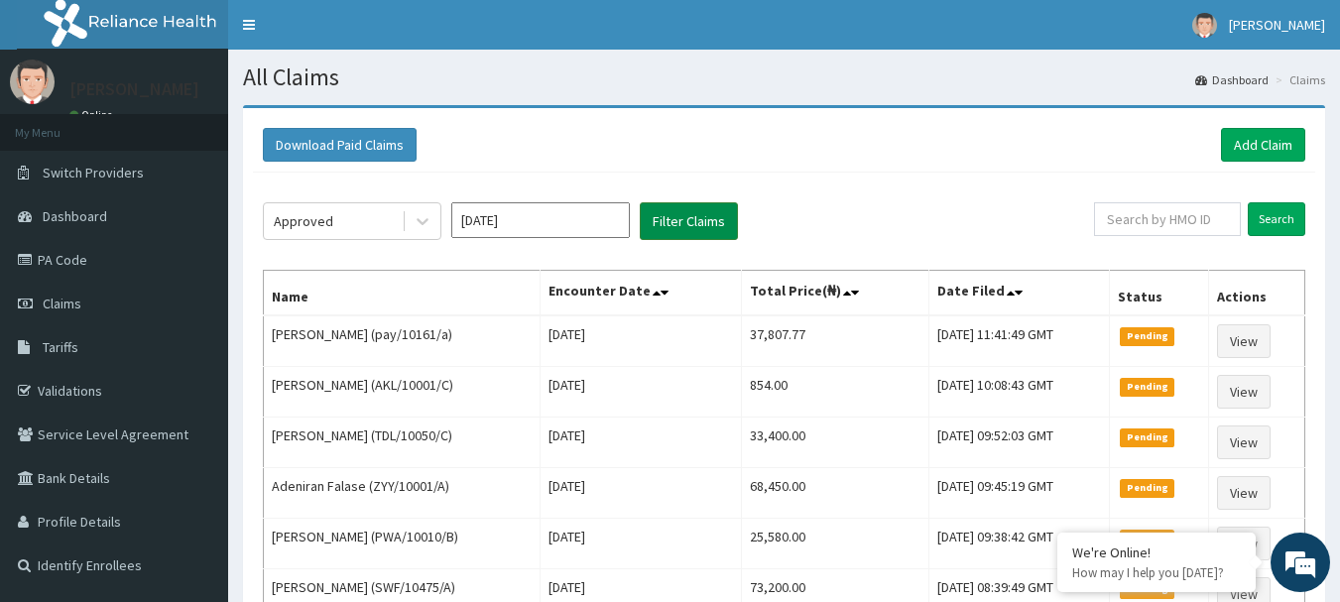
click at [681, 220] on button "Filter Claims" at bounding box center [689, 221] width 98 height 38
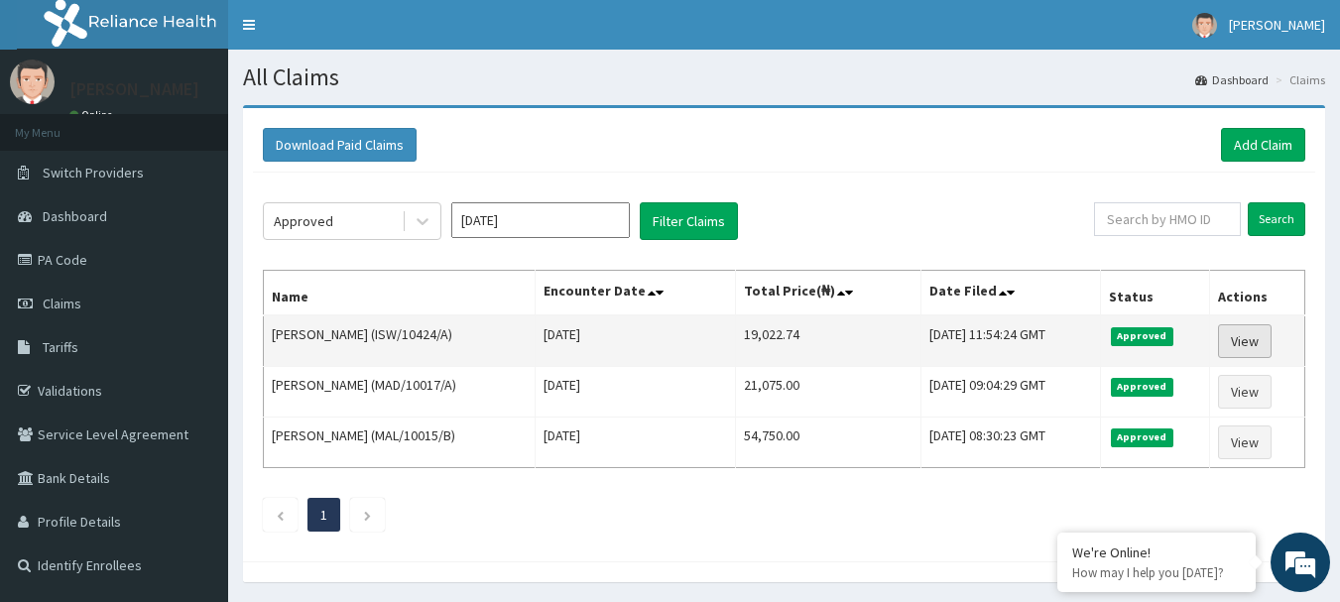
click at [1239, 343] on link "View" at bounding box center [1245, 341] width 54 height 34
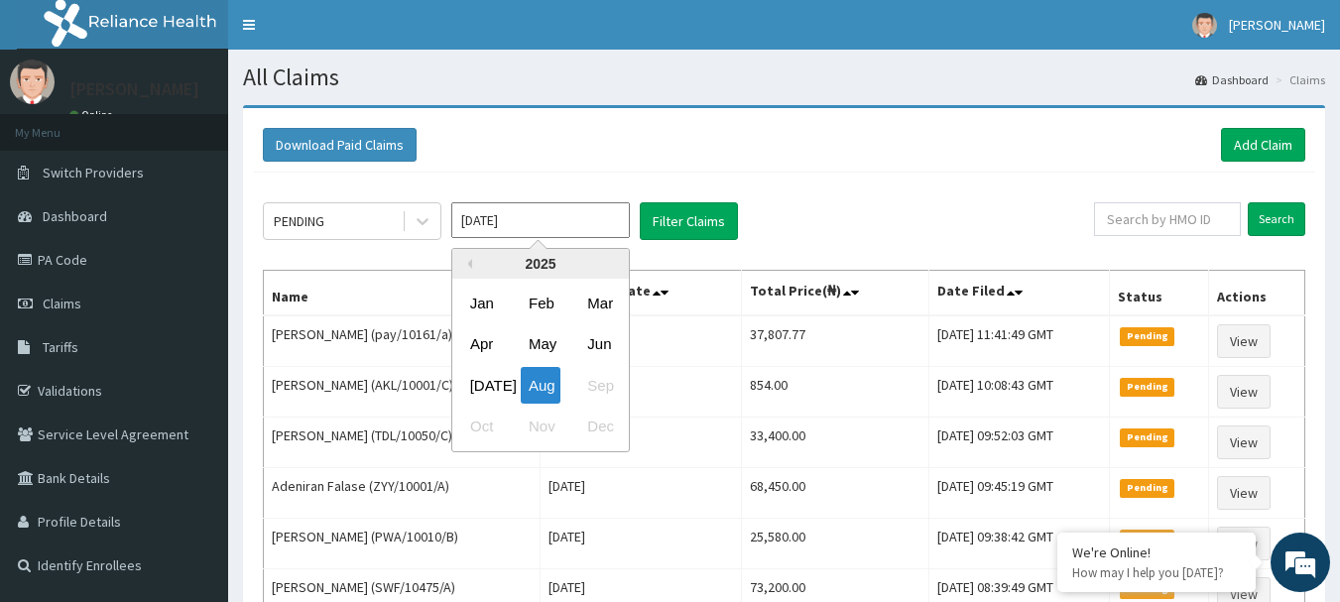
drag, startPoint x: 462, startPoint y: 214, endPoint x: 516, endPoint y: 227, distance: 55.1
click at [467, 214] on input "[DATE]" at bounding box center [540, 220] width 179 height 36
drag, startPoint x: 476, startPoint y: 383, endPoint x: 554, endPoint y: 299, distance: 114.4
click at [477, 378] on div "[DATE]" at bounding box center [482, 385] width 40 height 37
type input "[DATE]"
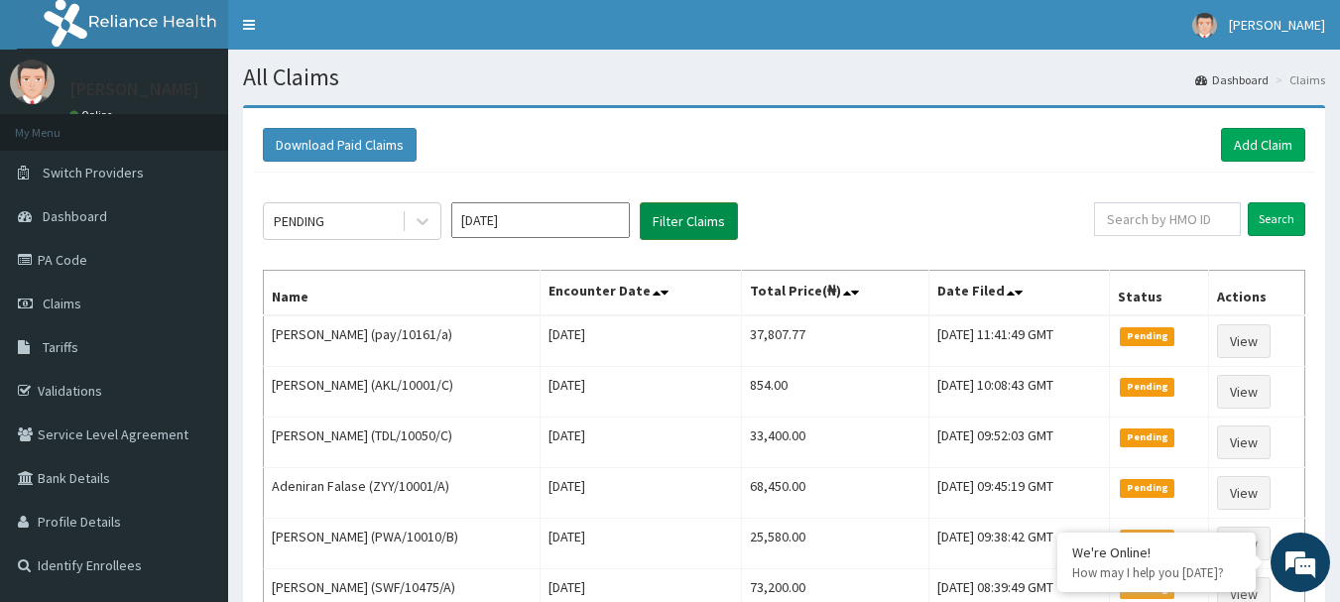
click at [670, 216] on button "Filter Claims" at bounding box center [689, 221] width 98 height 38
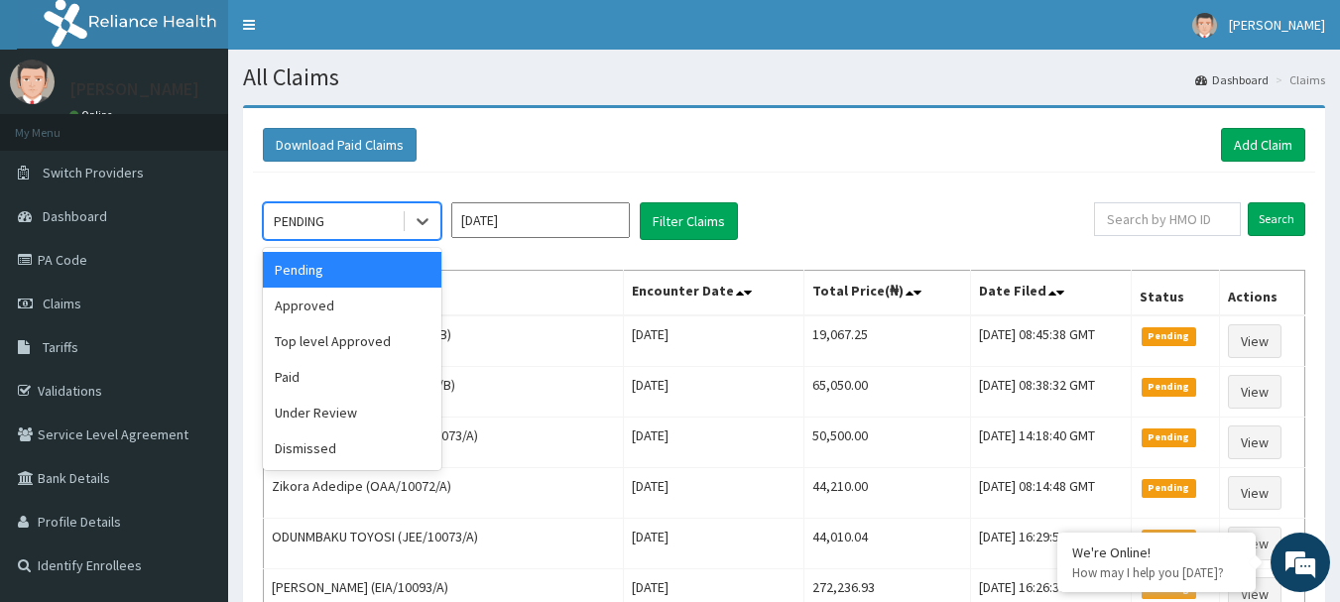
drag, startPoint x: 328, startPoint y: 213, endPoint x: 350, endPoint y: 253, distance: 45.3
click at [329, 213] on div "PENDING" at bounding box center [333, 221] width 138 height 32
drag, startPoint x: 332, startPoint y: 307, endPoint x: 387, endPoint y: 271, distance: 65.2
click at [334, 306] on div "Approved" at bounding box center [352, 306] width 179 height 36
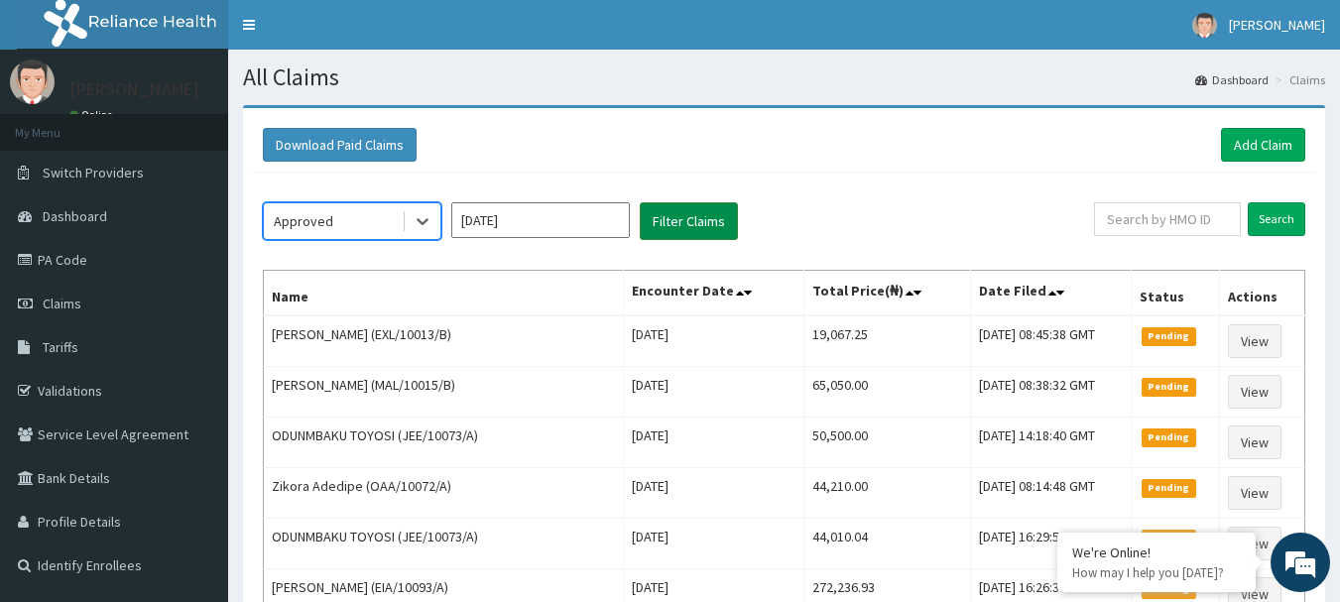
click at [690, 221] on button "Filter Claims" at bounding box center [689, 221] width 98 height 38
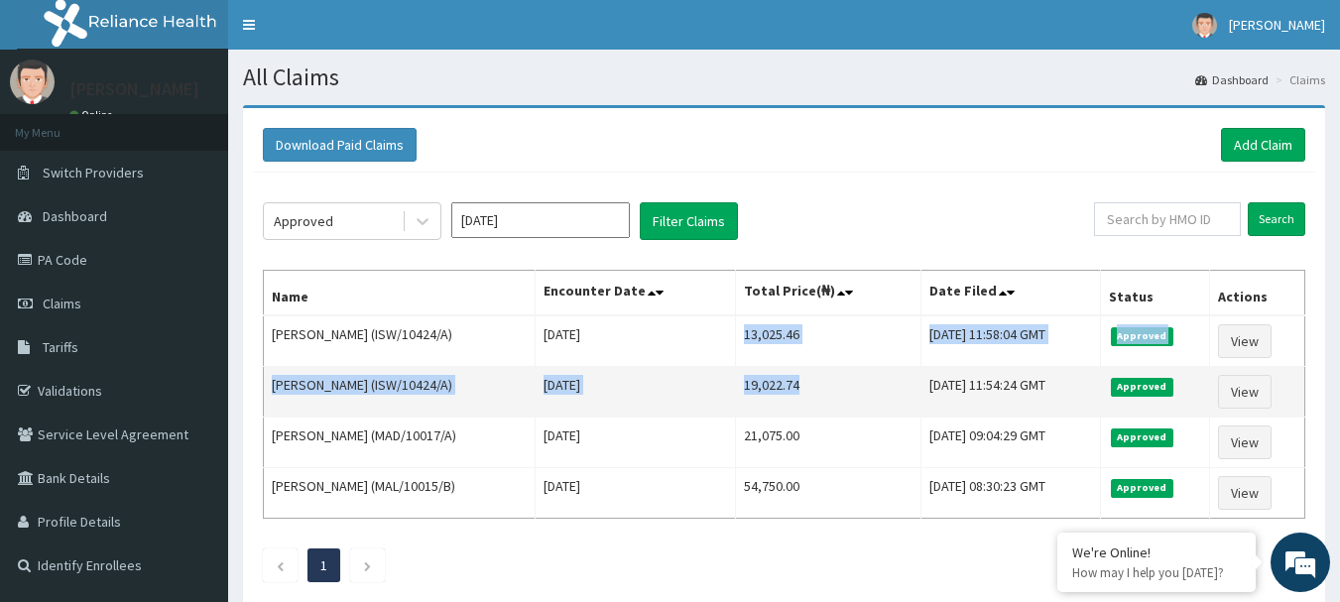
drag, startPoint x: 741, startPoint y: 336, endPoint x: 797, endPoint y: 376, distance: 68.3
click at [797, 381] on tbody "Babatunde Fadeyi (ISW/10424/A) Mon Jul 07 2025 13,025.46 Mon, 11 Aug 2025 11:58…" at bounding box center [785, 416] width 1042 height 203
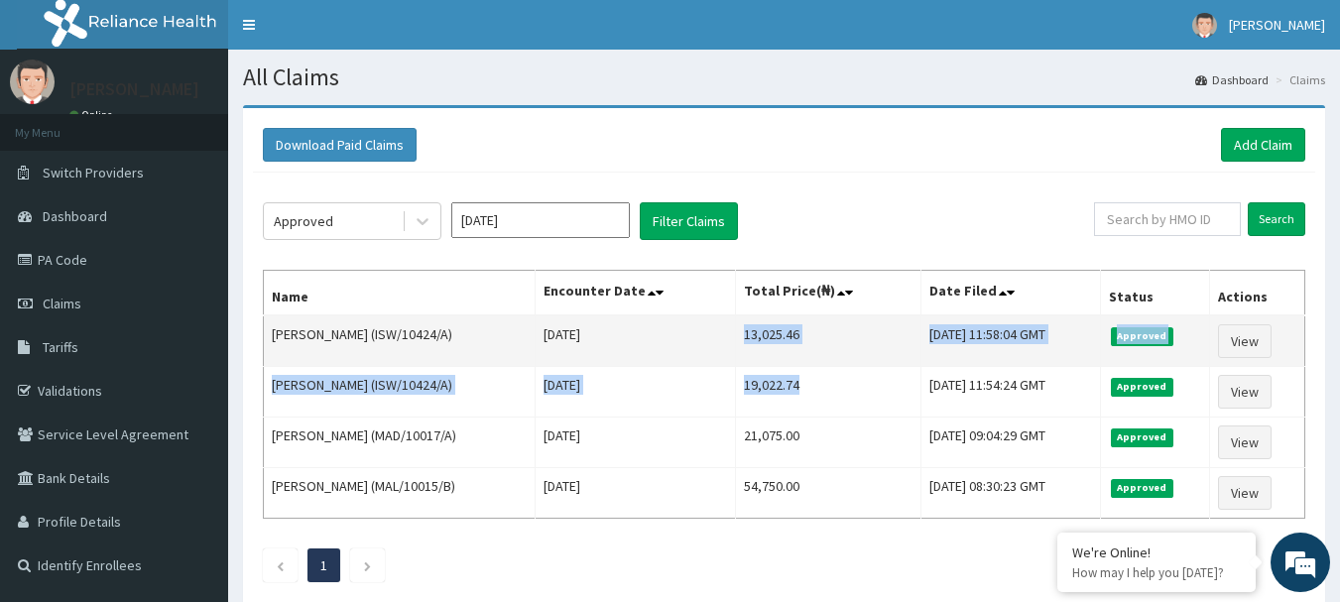
click at [777, 349] on td "13,025.46" at bounding box center [829, 341] width 186 height 52
drag, startPoint x: 765, startPoint y: 353, endPoint x: 756, endPoint y: 348, distance: 10.2
click at [763, 352] on td "13,025.46" at bounding box center [829, 341] width 186 height 52
click at [741, 336] on td "13,025.46" at bounding box center [829, 341] width 186 height 52
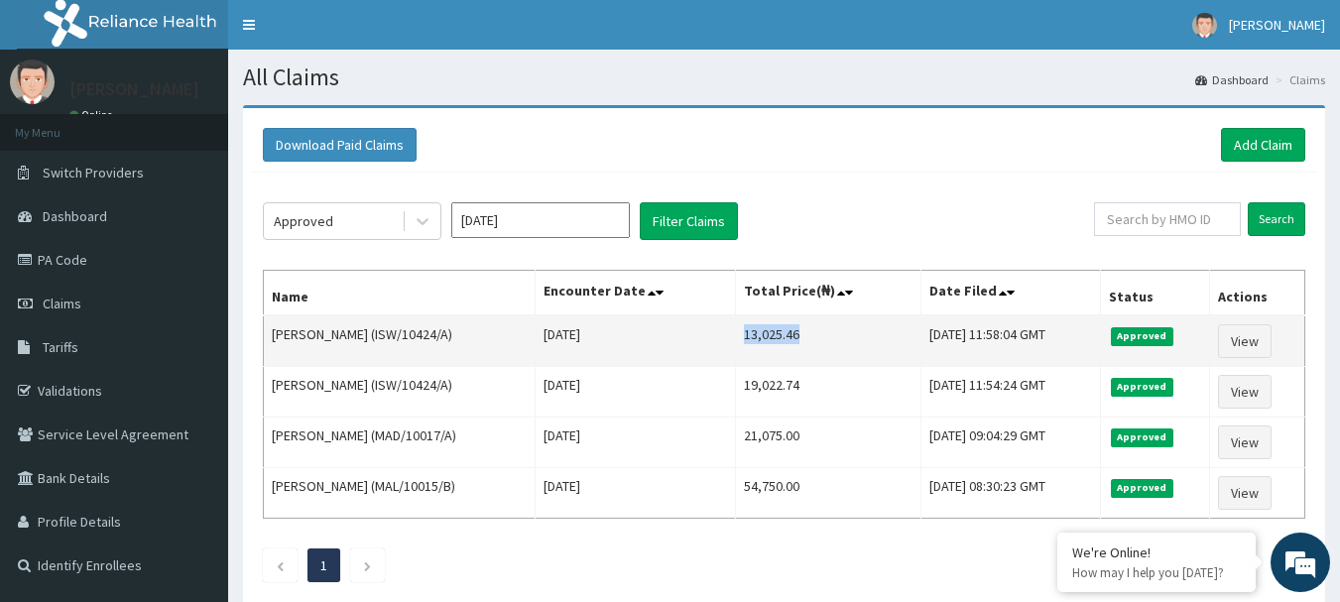
drag, startPoint x: 741, startPoint y: 336, endPoint x: 814, endPoint y: 343, distance: 73.7
click at [814, 343] on td "13,025.46" at bounding box center [829, 341] width 186 height 52
copy td "13,025.46"
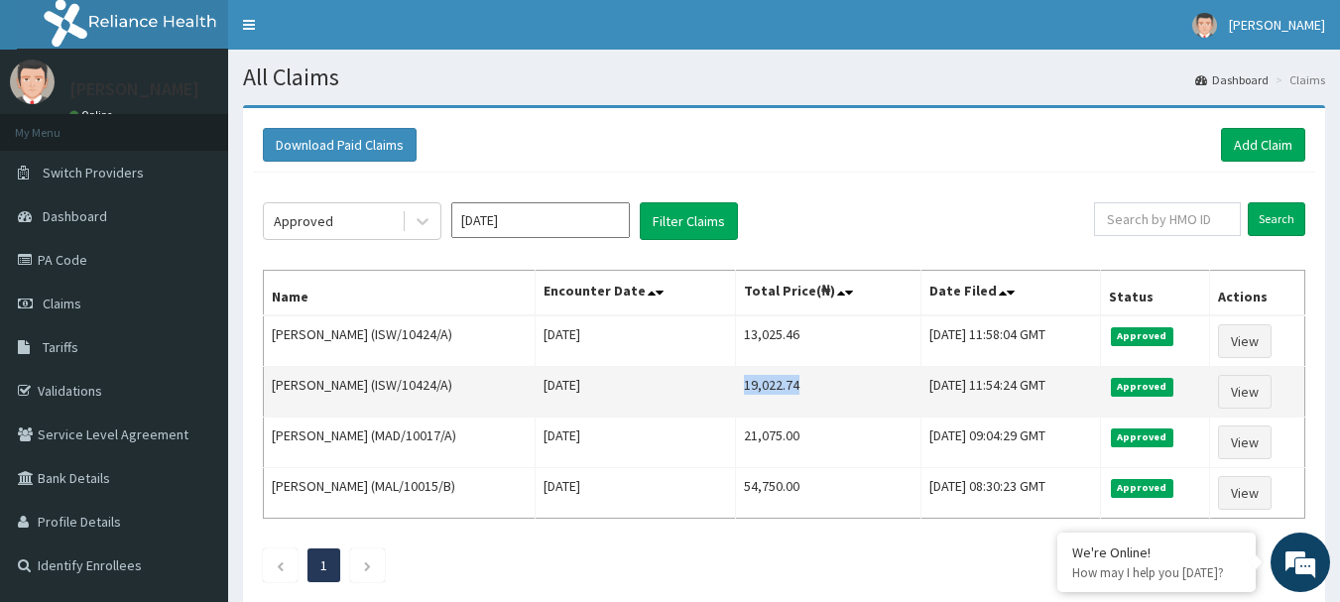
drag, startPoint x: 737, startPoint y: 386, endPoint x: 846, endPoint y: 386, distance: 109.1
click at [846, 386] on td "19,022.74" at bounding box center [829, 392] width 186 height 51
copy td "19,022.74"
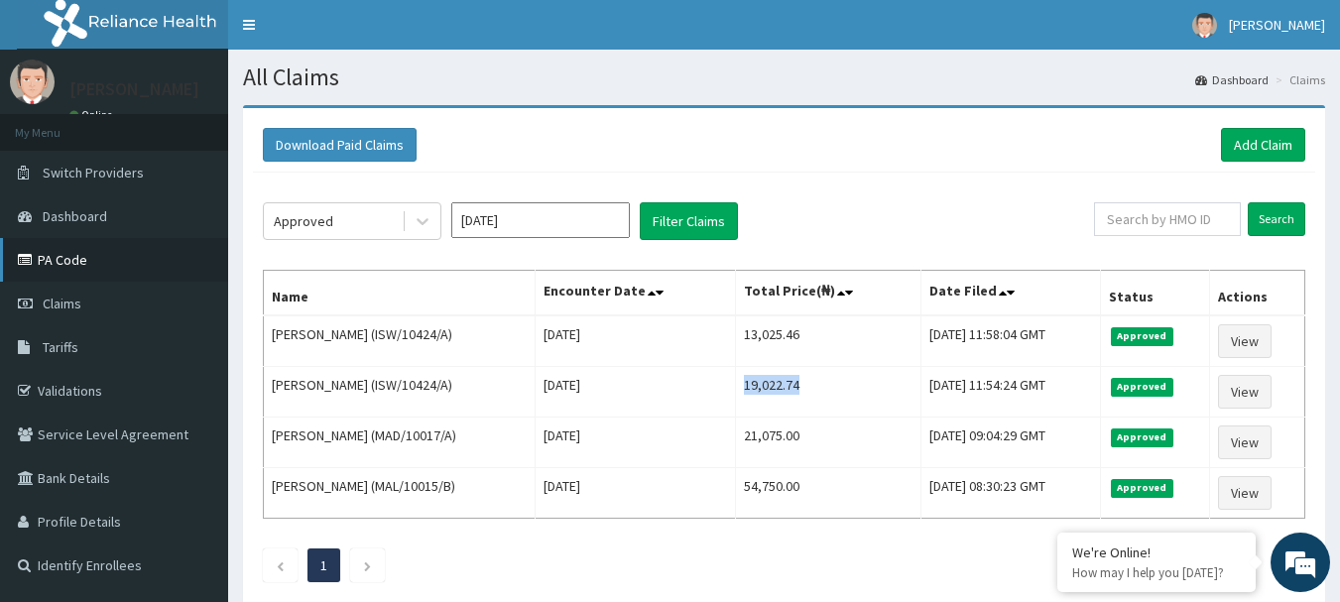
click at [56, 257] on link "PA Code" at bounding box center [114, 260] width 228 height 44
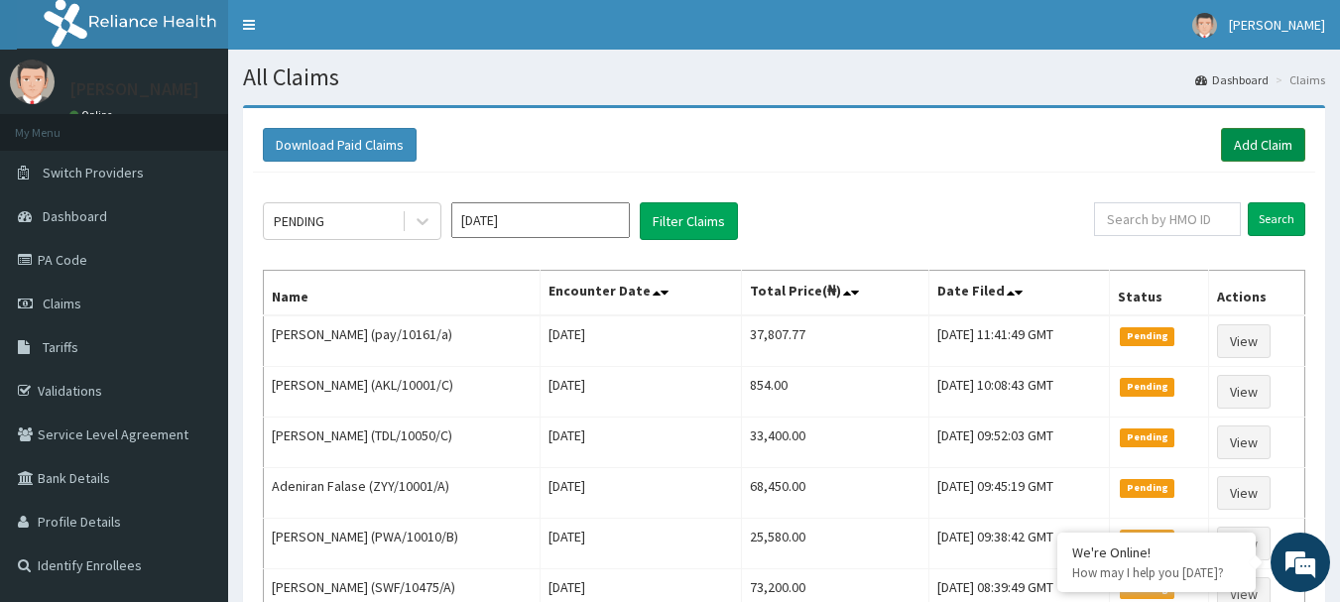
click at [1243, 142] on link "Add Claim" at bounding box center [1263, 145] width 84 height 34
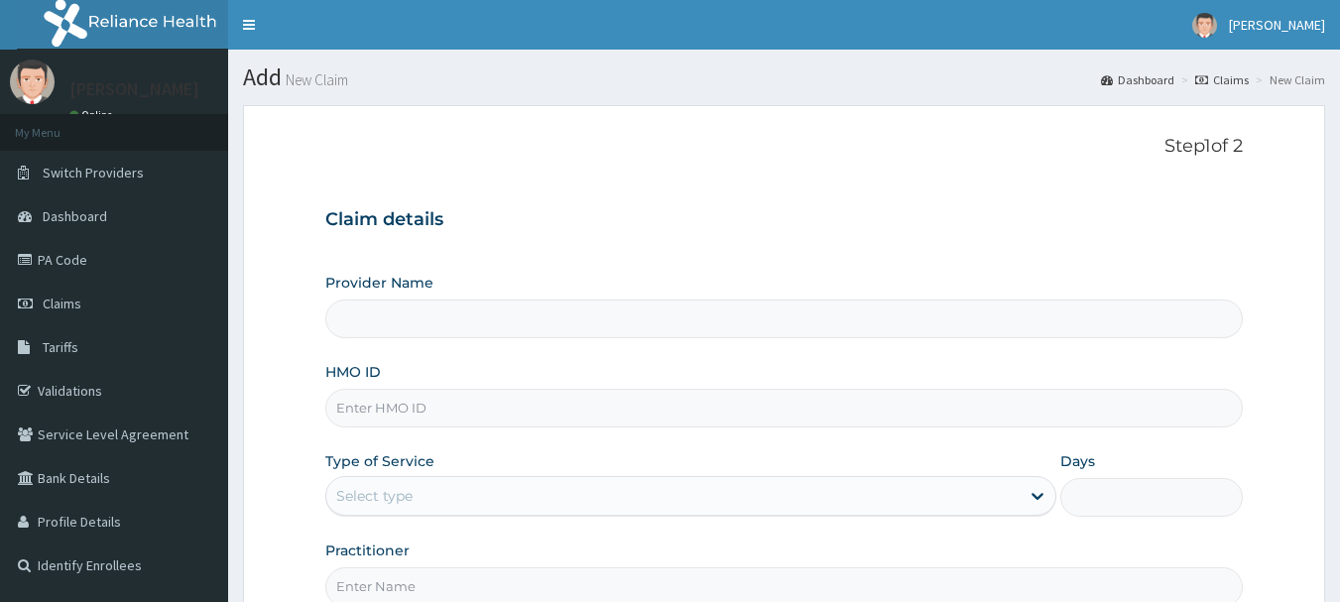
click at [379, 425] on input "HMO ID" at bounding box center [784, 408] width 919 height 39
paste input "TYR/10001/A"
type input "TYR/10001/A"
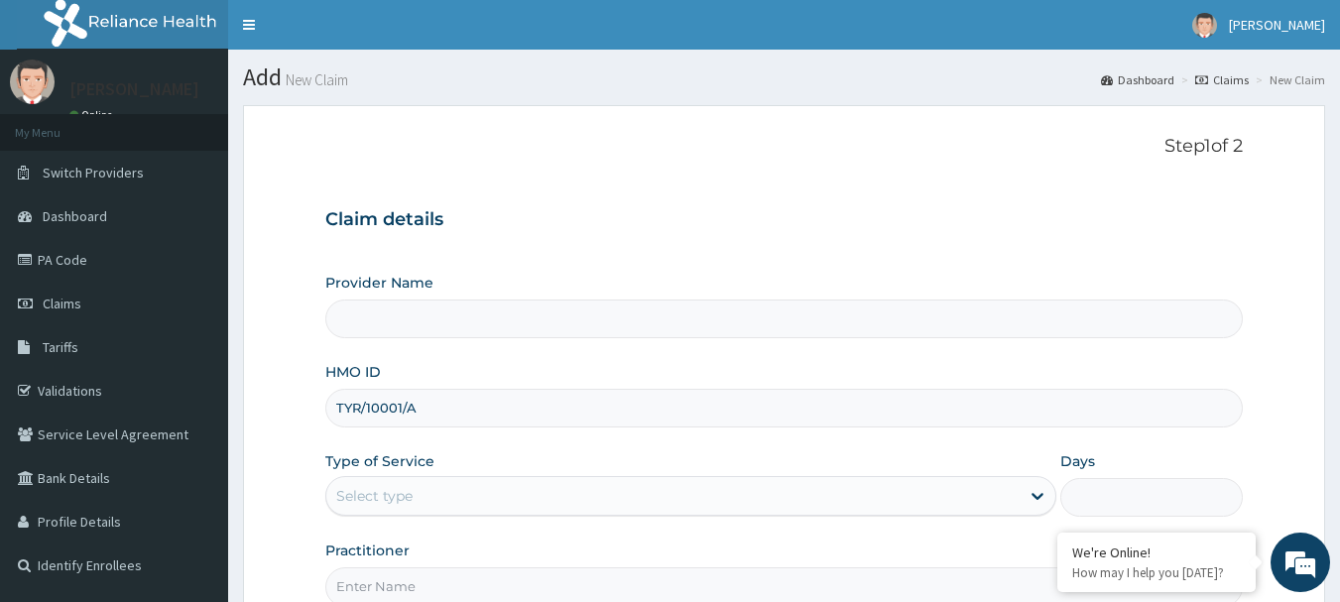
type input "[GEOGRAPHIC_DATA]"
type input "TYR/10001/A"
click at [359, 487] on div "Select type" at bounding box center [374, 496] width 76 height 20
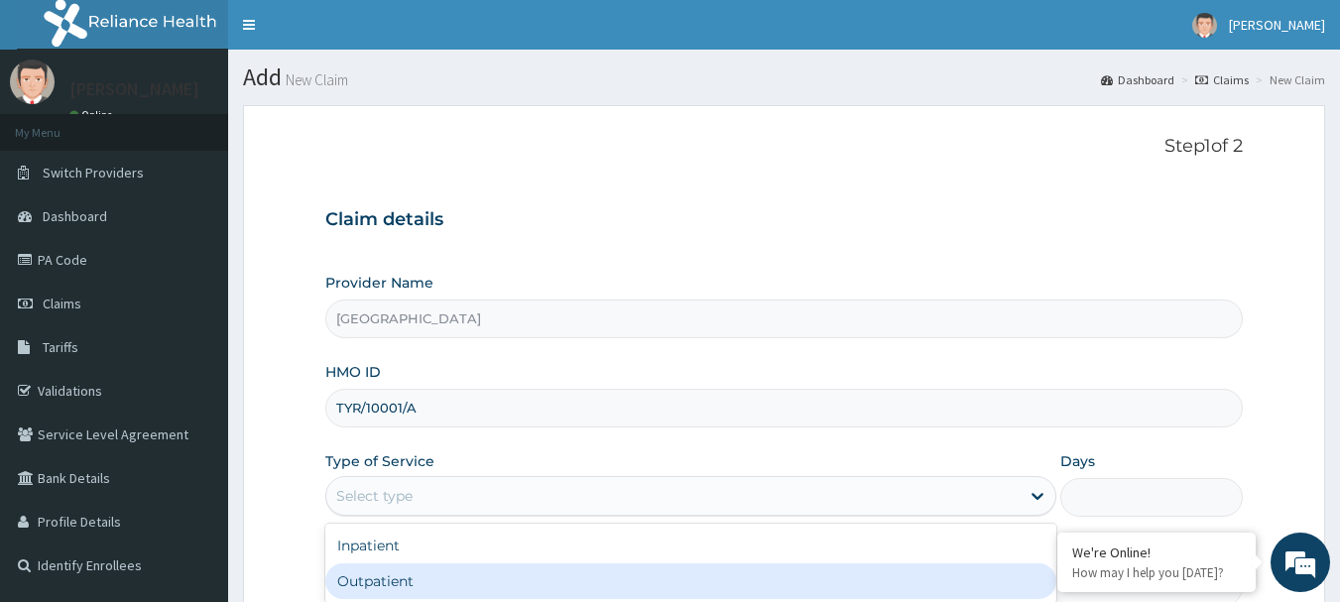
click at [370, 587] on div "Outpatient" at bounding box center [690, 581] width 731 height 36
type input "1"
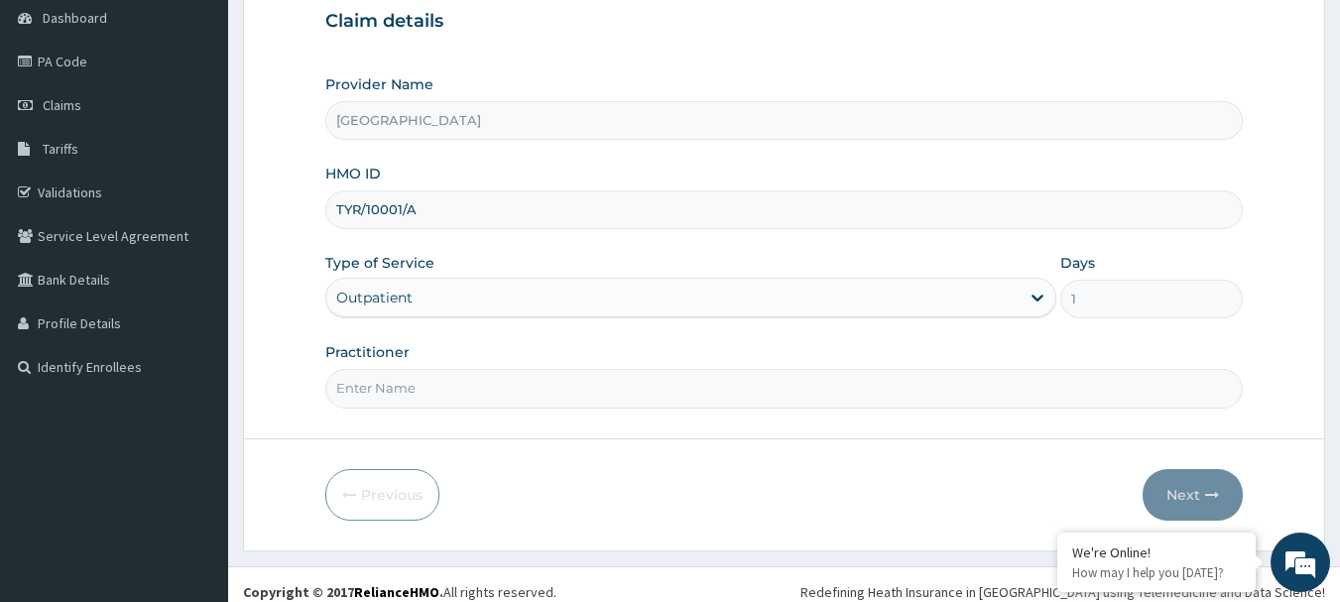
click at [386, 395] on input "Practitioner" at bounding box center [784, 388] width 919 height 39
paste input "Jimi Sodipo"
type input "Jimi Sodipo"
click at [1199, 507] on button "Next" at bounding box center [1193, 495] width 100 height 52
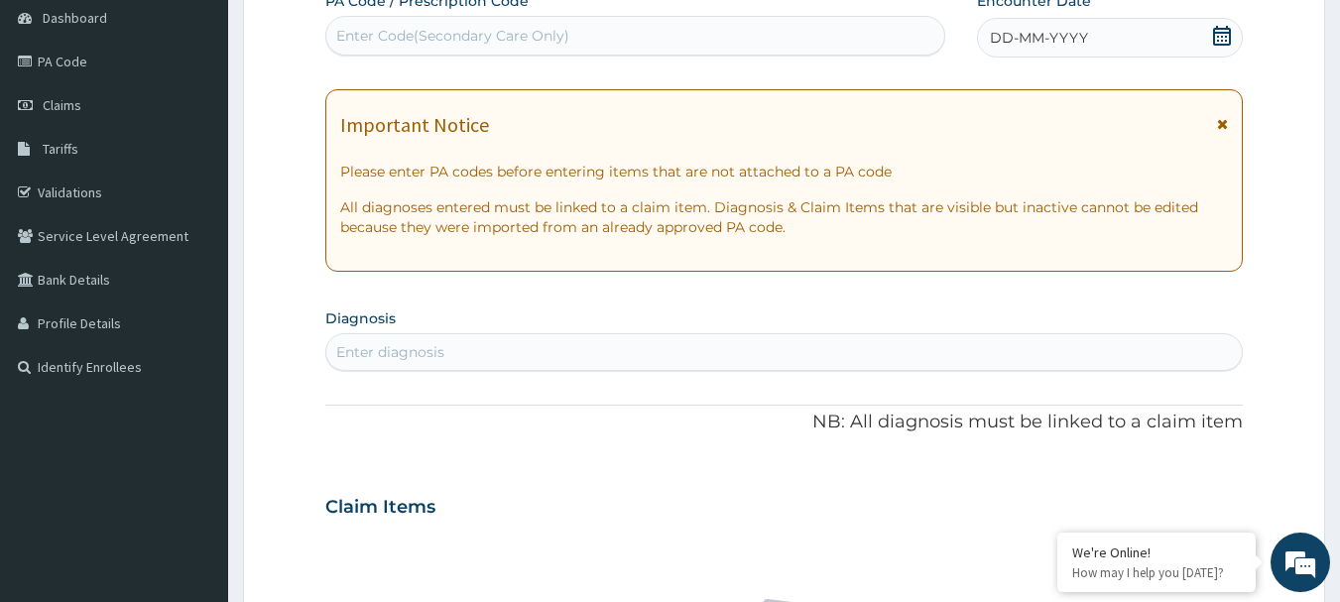
click at [418, 30] on div "Enter Code(Secondary Care Only)" at bounding box center [452, 36] width 233 height 20
paste input "PA/F5AD4B"
type input "PA/F5AD4B"
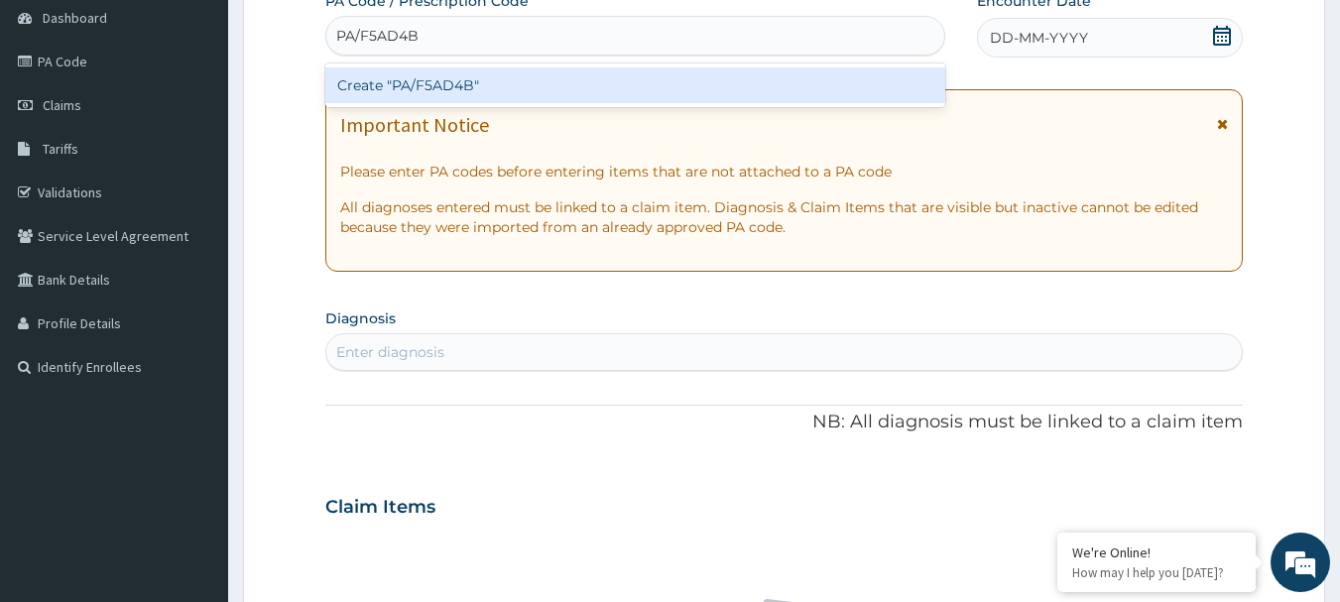
click at [364, 88] on div "Create "PA/F5AD4B"" at bounding box center [635, 85] width 621 height 36
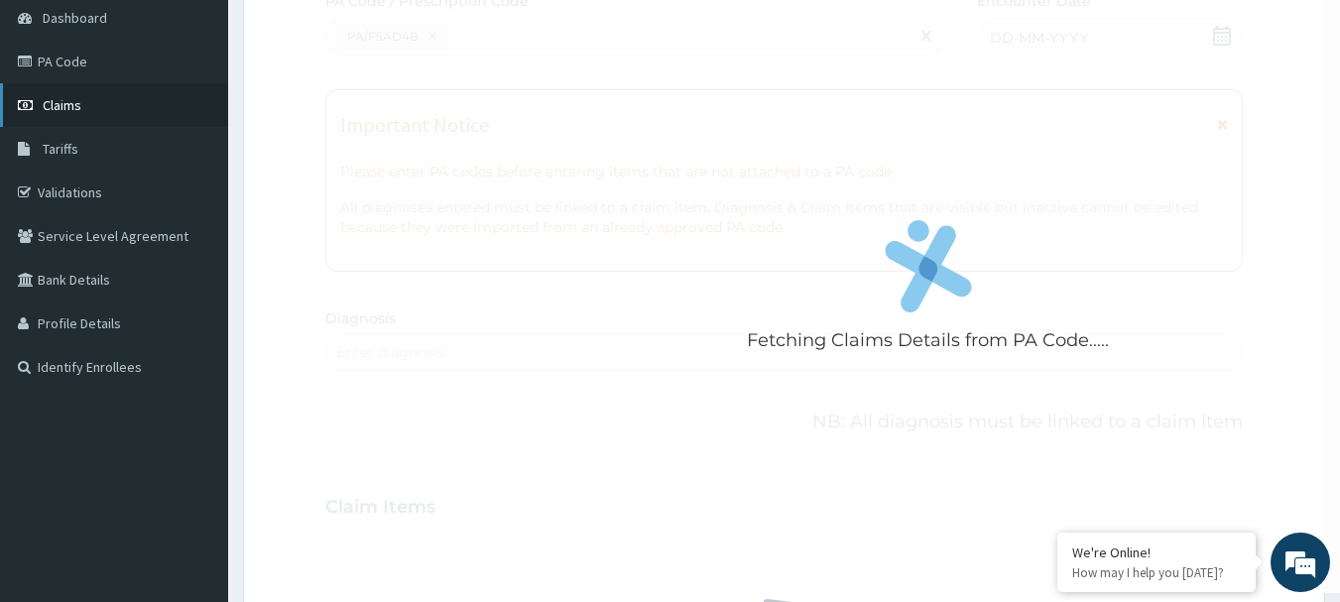
click at [84, 96] on link "Claims" at bounding box center [114, 105] width 228 height 44
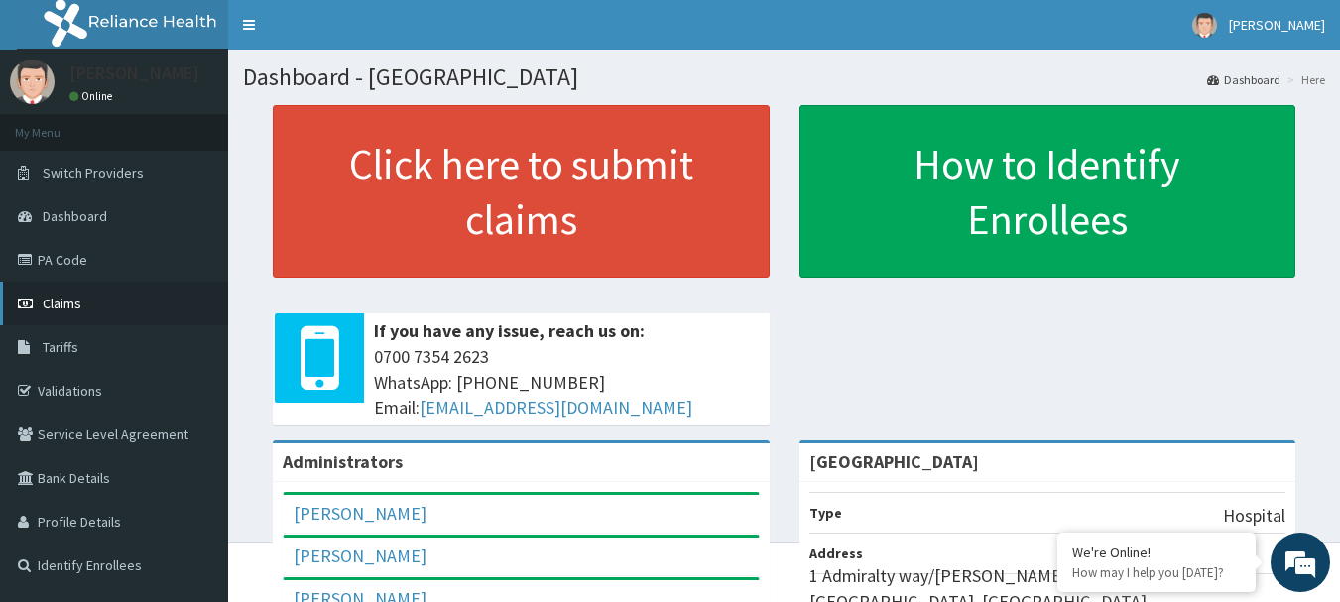
click at [93, 296] on link "Claims" at bounding box center [114, 304] width 228 height 44
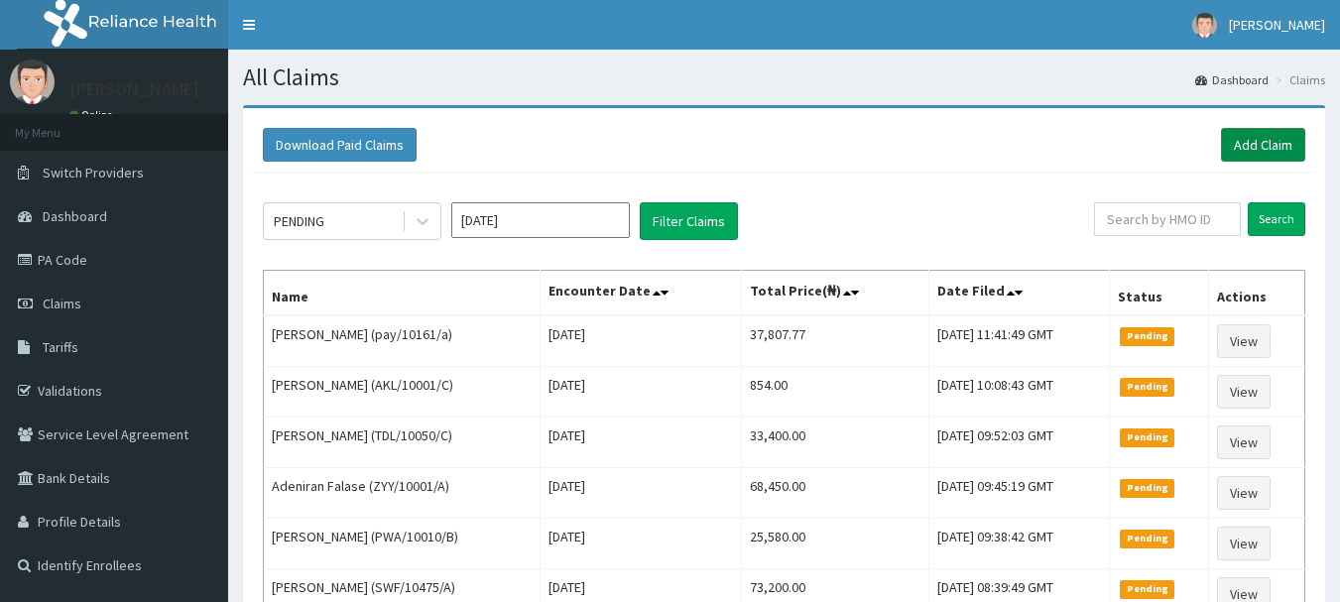
click at [1252, 158] on link "Add Claim" at bounding box center [1263, 145] width 84 height 34
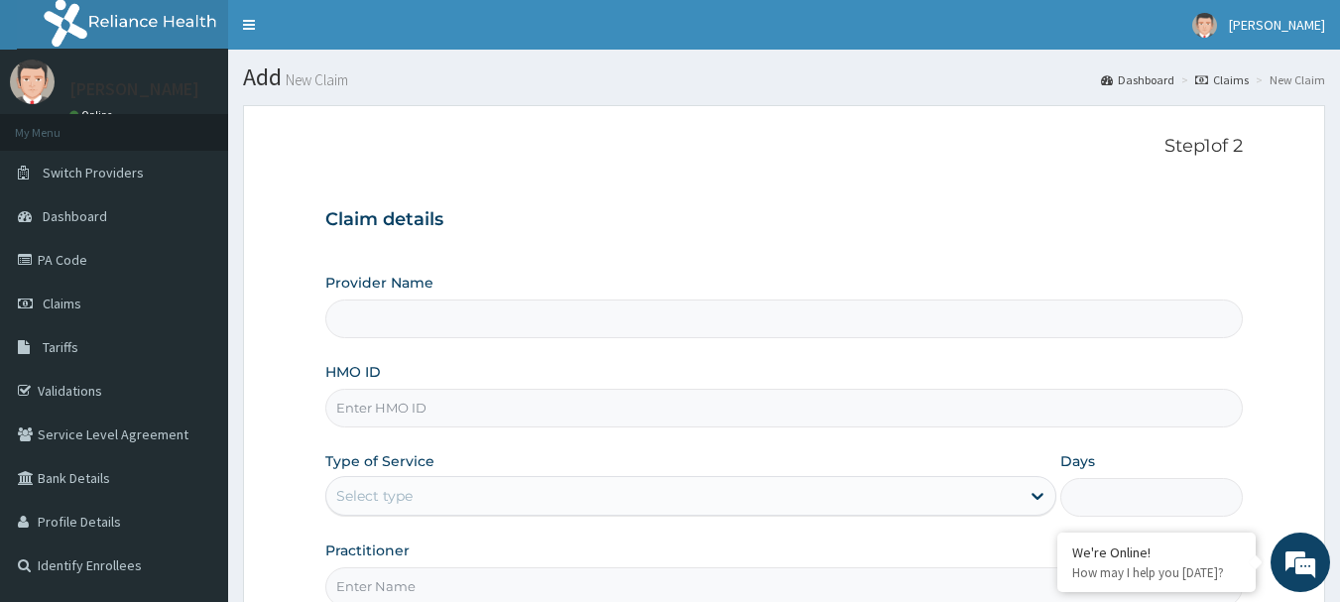
type input "Evercare Hospital"
click at [438, 415] on input "HMO ID" at bounding box center [784, 408] width 919 height 39
paste input "TYR/10001/A"
type input "TYR/10001/A"
click at [367, 506] on div "Select type" at bounding box center [374, 496] width 76 height 20
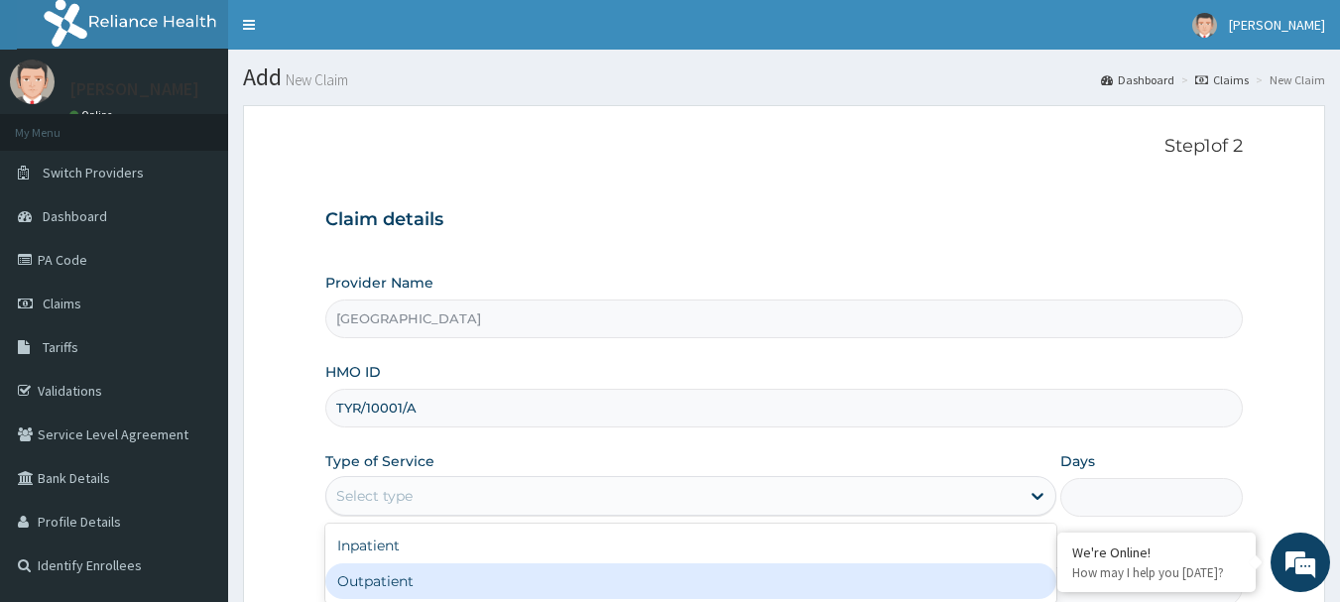
drag, startPoint x: 394, startPoint y: 587, endPoint x: 349, endPoint y: 542, distance: 63.8
click at [387, 579] on div "Outpatient" at bounding box center [690, 581] width 731 height 36
type input "1"
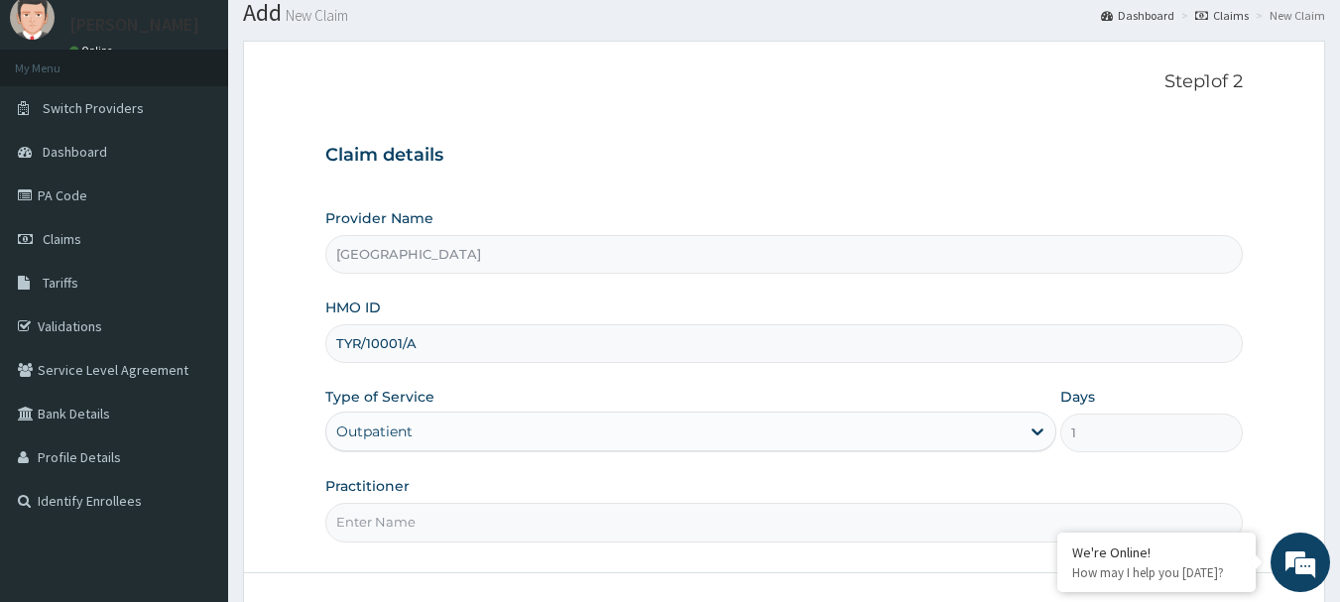
scroll to position [99, 0]
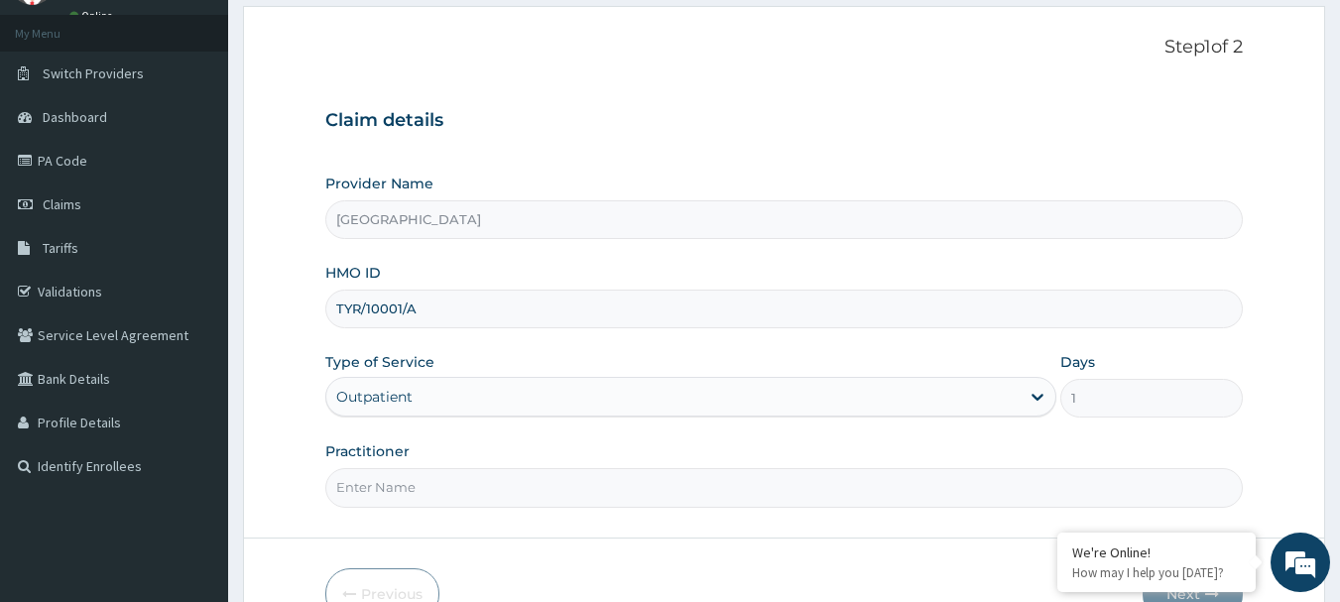
drag, startPoint x: 368, startPoint y: 497, endPoint x: 369, endPoint y: 512, distance: 14.9
click at [369, 512] on form "Step 1 of 2 Claim details Provider Name Evercare Hospital HMO ID TYR/10001/A Ty…" at bounding box center [784, 328] width 1082 height 644
paste input "Jimi Sodipo"
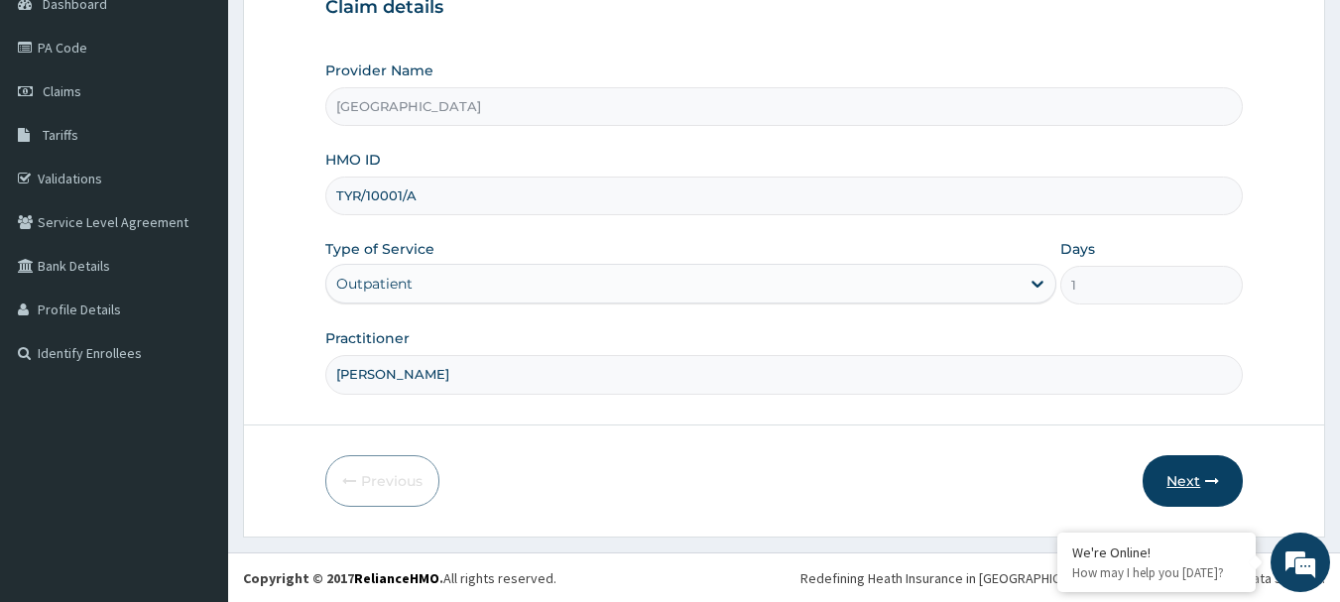
scroll to position [213, 0]
type input "Jimi Sodipo"
click at [1184, 481] on button "Next" at bounding box center [1193, 480] width 100 height 52
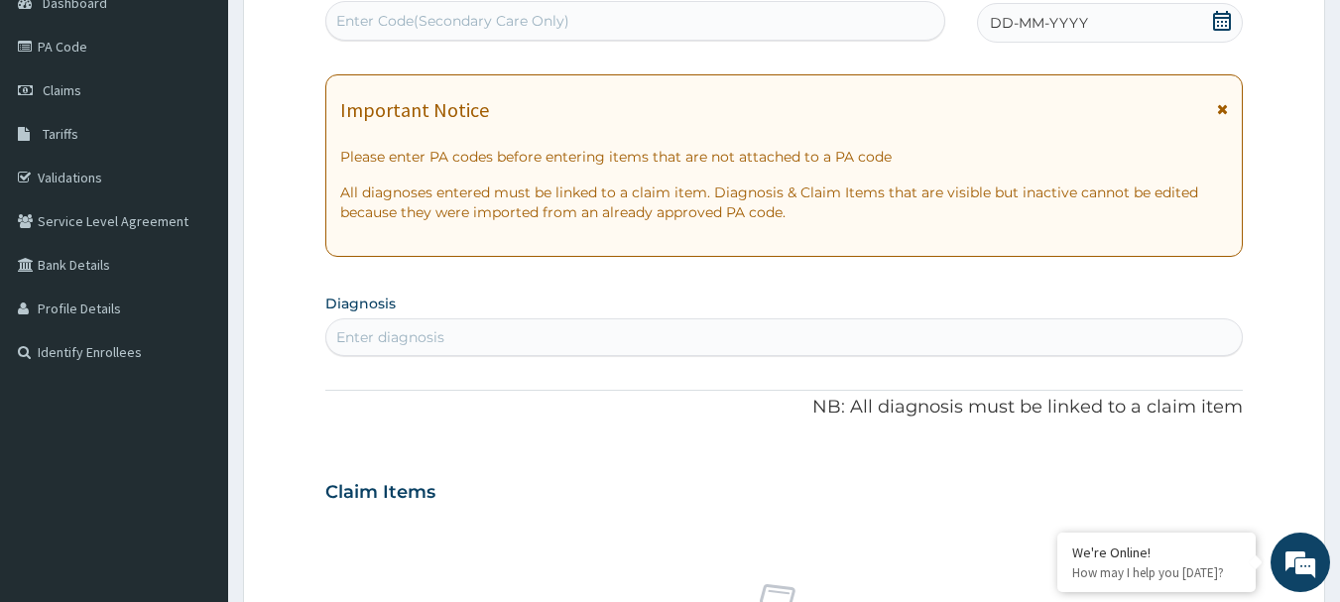
click at [418, 25] on div "Enter Code(Secondary Care Only)" at bounding box center [452, 21] width 233 height 20
paste input "PA/F5AD4B"
type input "PA/F5AD4B"
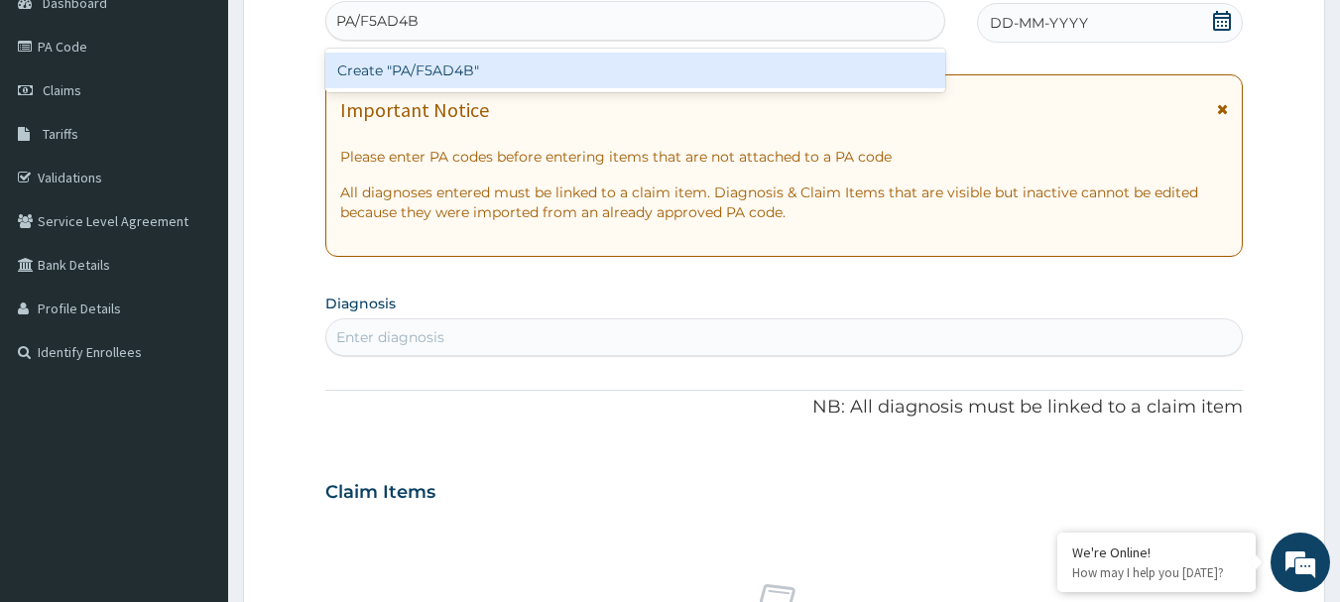
click at [487, 72] on div "Create "PA/F5AD4B"" at bounding box center [635, 71] width 621 height 36
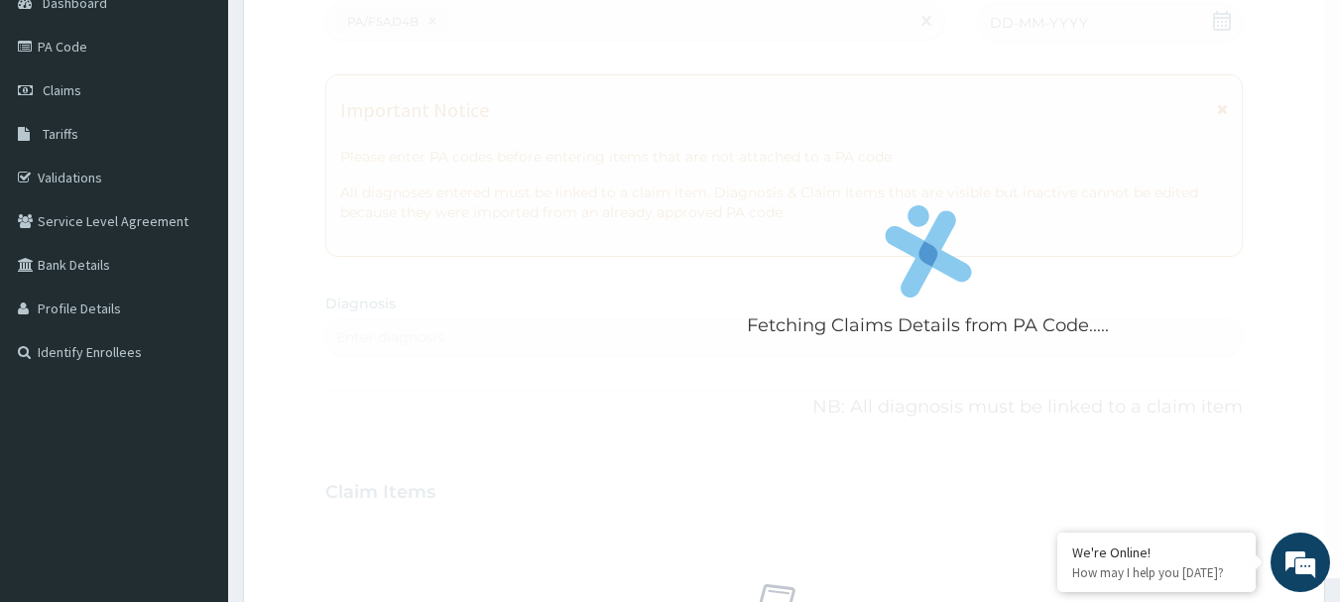
scroll to position [682, 0]
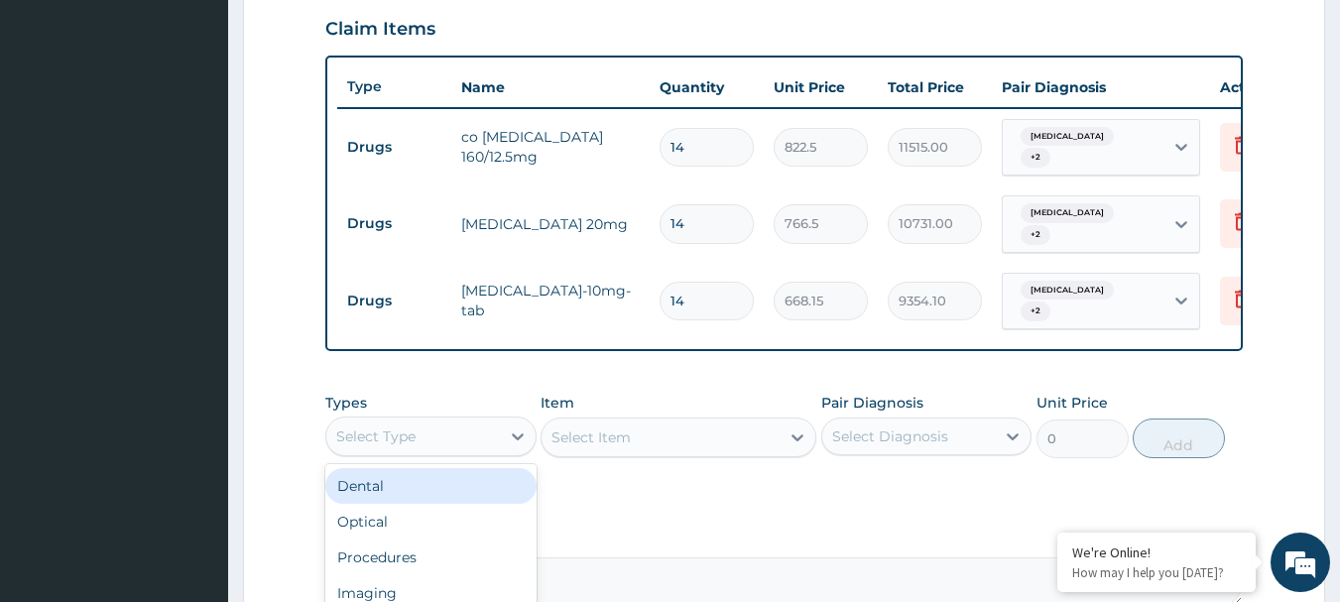
click at [365, 441] on div "Select Type" at bounding box center [375, 437] width 79 height 20
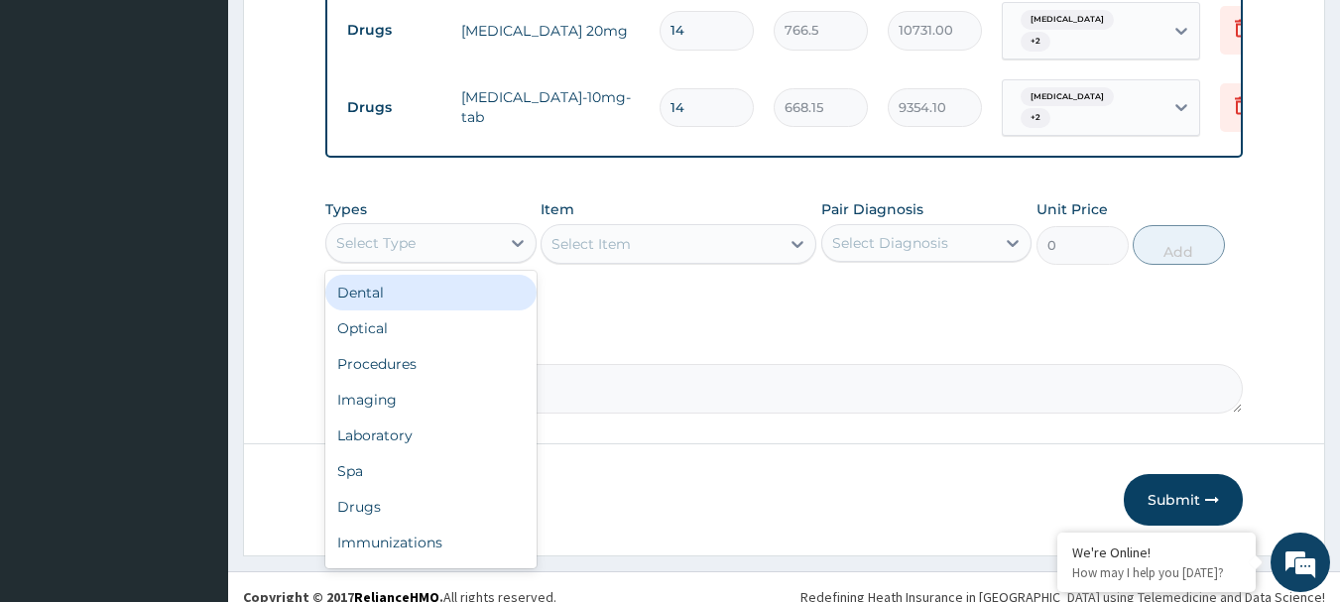
scroll to position [911, 0]
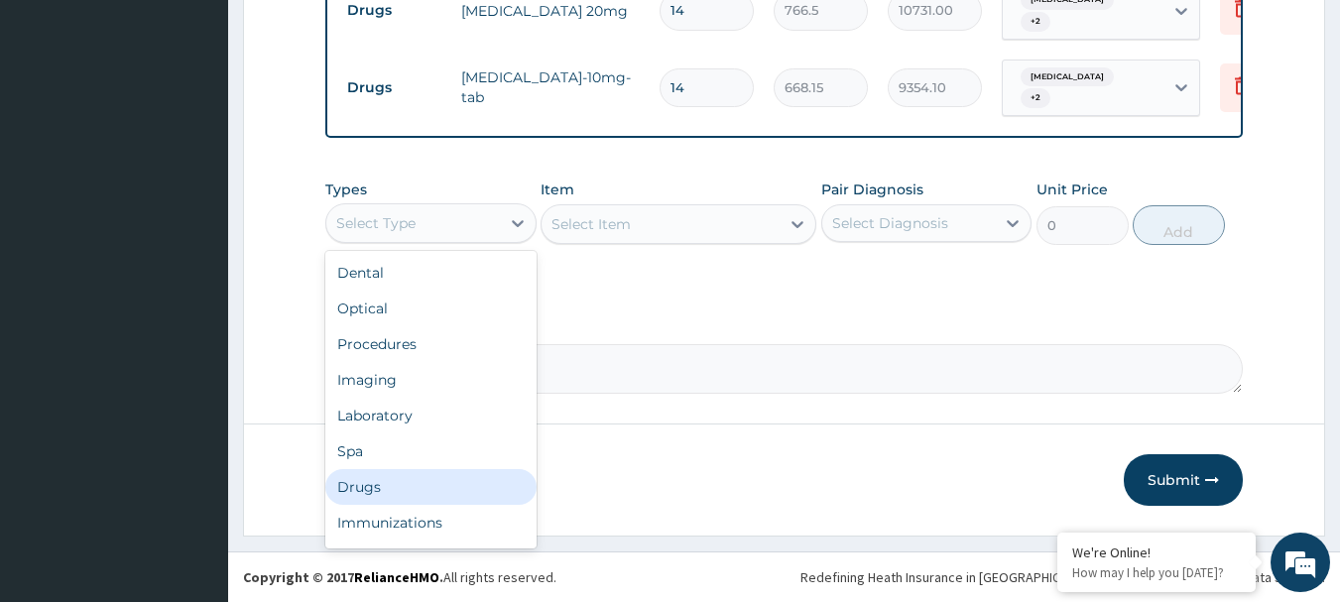
click at [402, 488] on div "Drugs" at bounding box center [430, 487] width 211 height 36
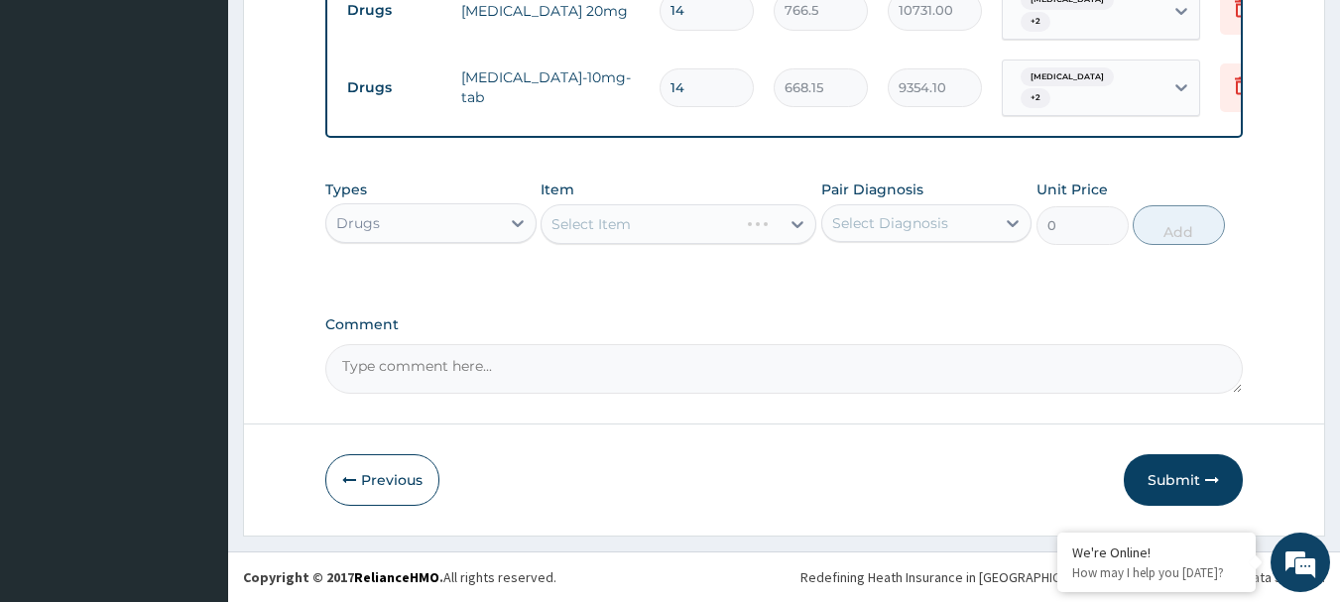
click at [597, 219] on div "Select Item" at bounding box center [679, 224] width 276 height 40
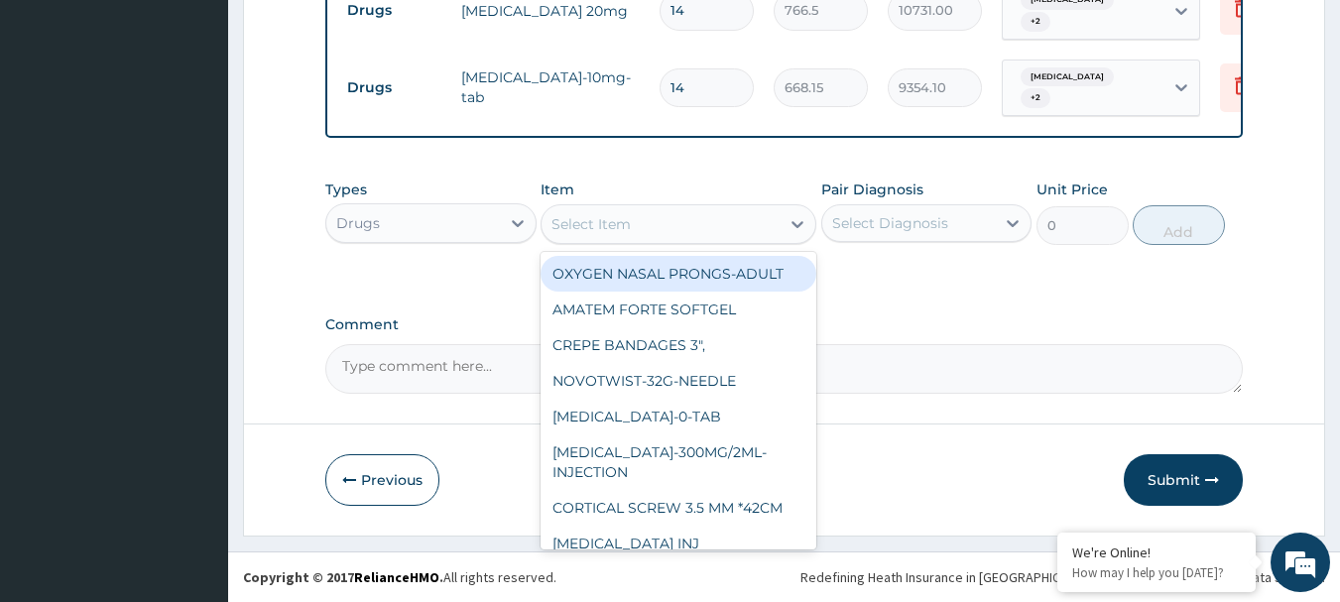
click at [597, 224] on div "Select Item" at bounding box center [591, 224] width 79 height 20
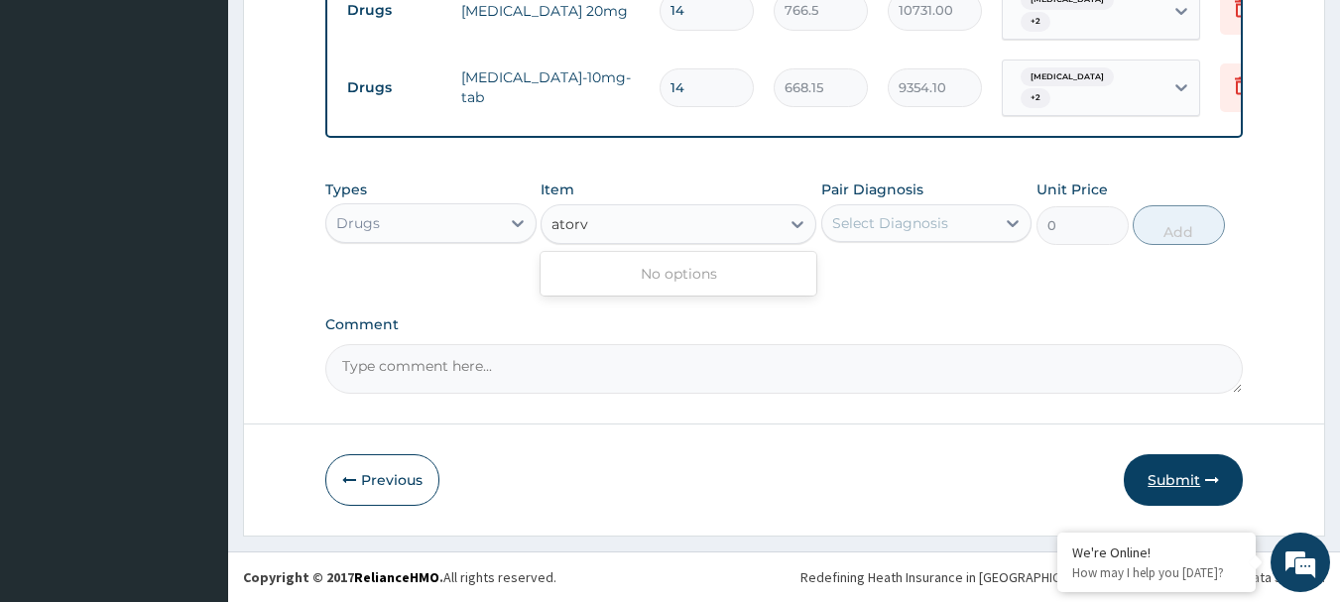
type input "atorv"
click at [1174, 484] on button "Submit" at bounding box center [1183, 480] width 119 height 52
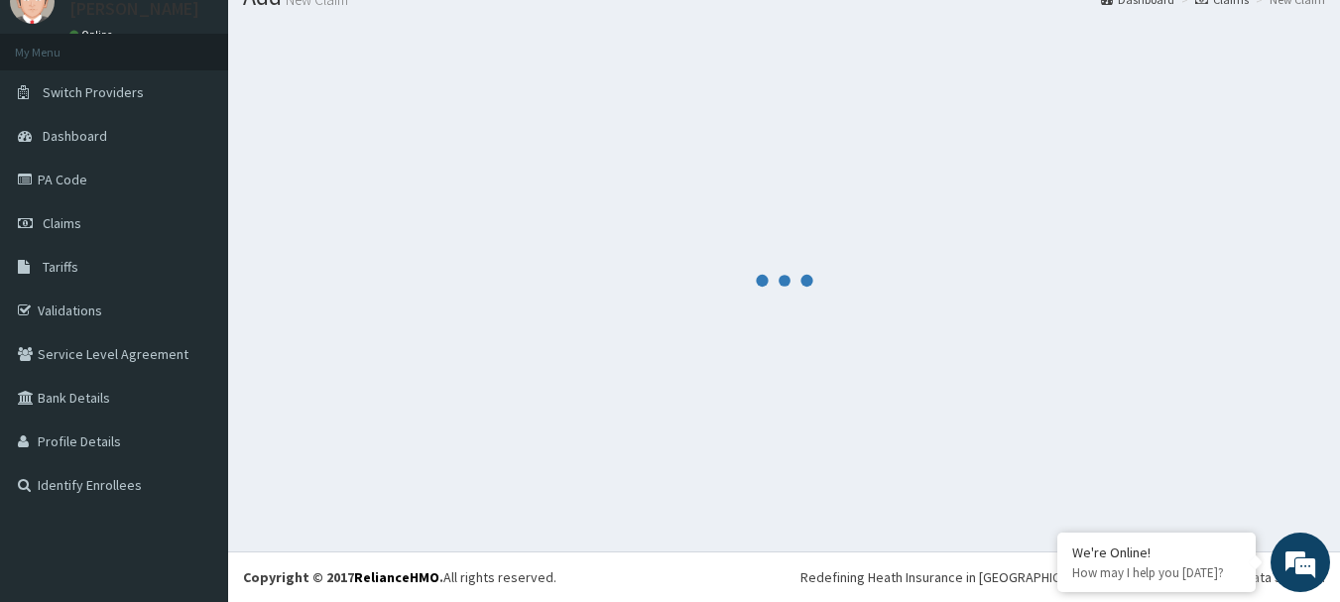
scroll to position [80, 0]
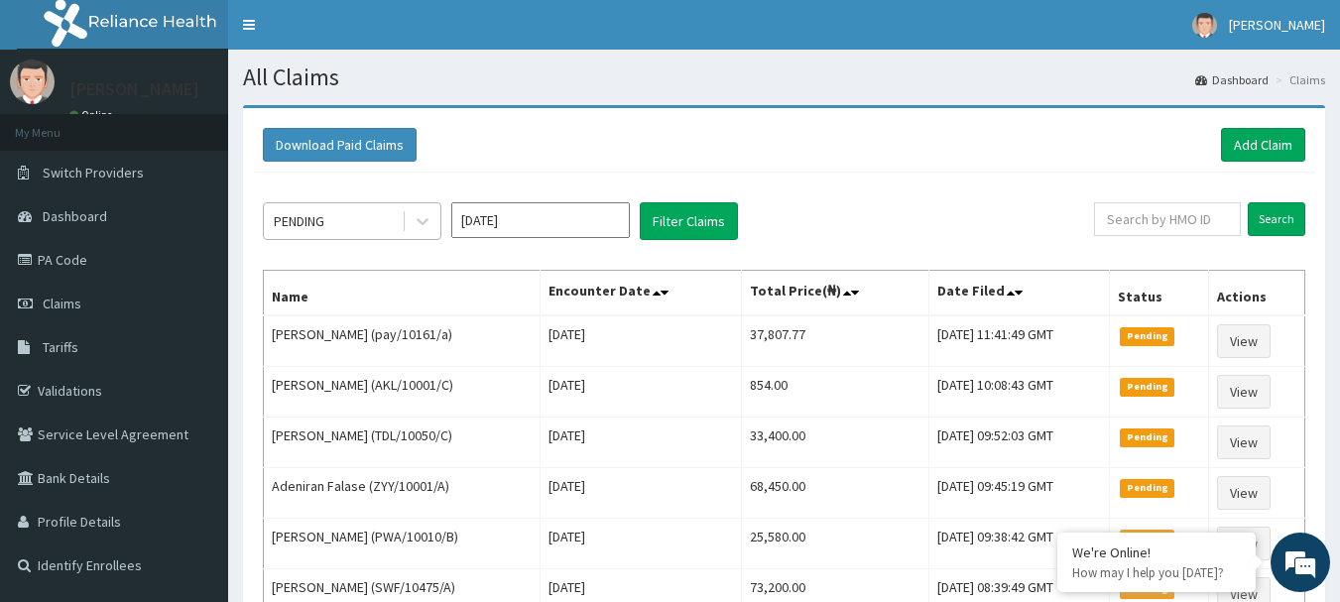
click at [320, 225] on div "PENDING" at bounding box center [299, 221] width 51 height 20
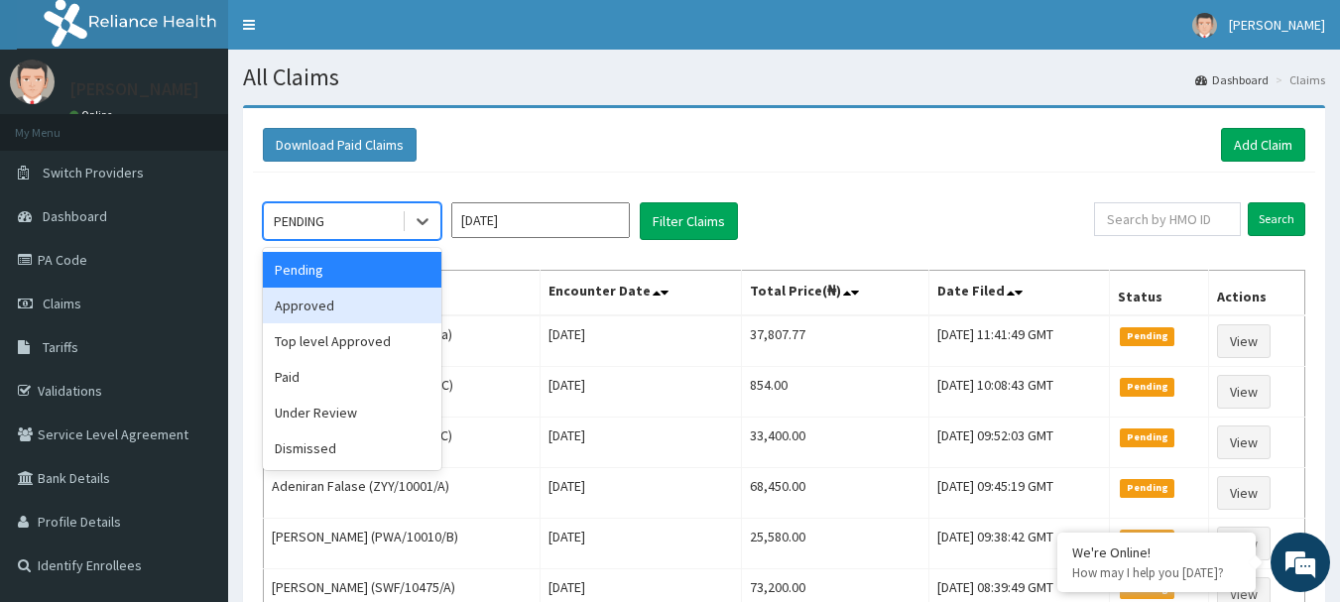
drag, startPoint x: 327, startPoint y: 310, endPoint x: 340, endPoint y: 304, distance: 14.6
click at [333, 310] on div "Approved" at bounding box center [352, 306] width 179 height 36
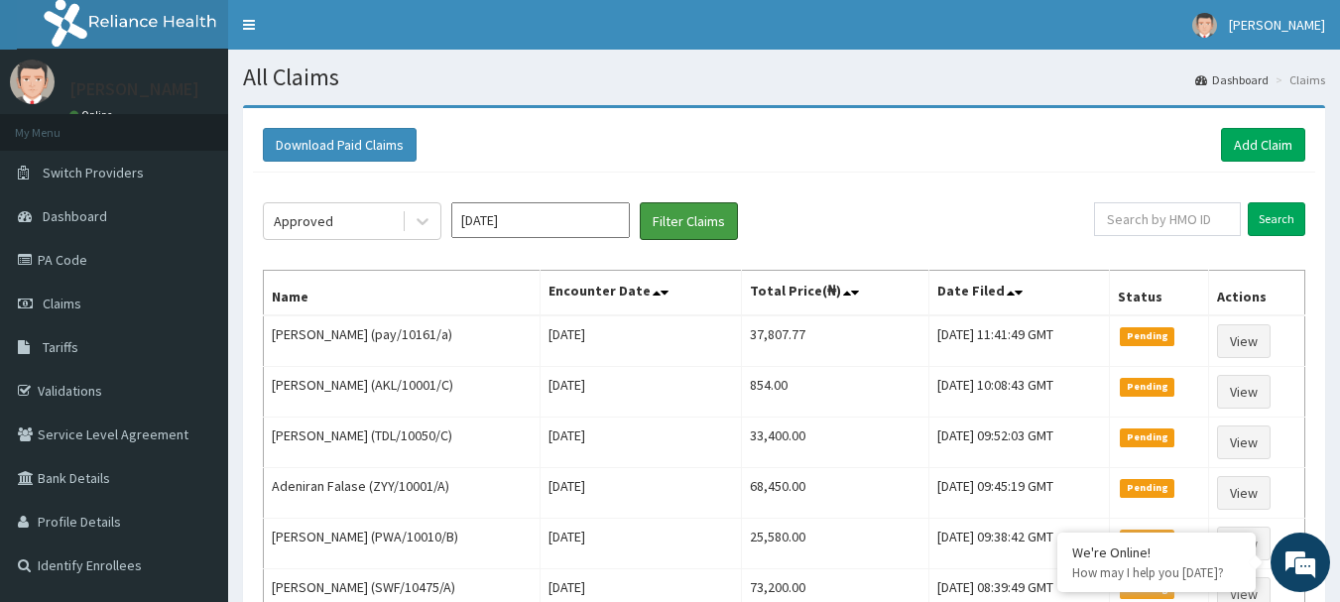
drag, startPoint x: 696, startPoint y: 218, endPoint x: 531, endPoint y: 21, distance: 257.7
click at [695, 218] on button "Filter Claims" at bounding box center [689, 221] width 98 height 38
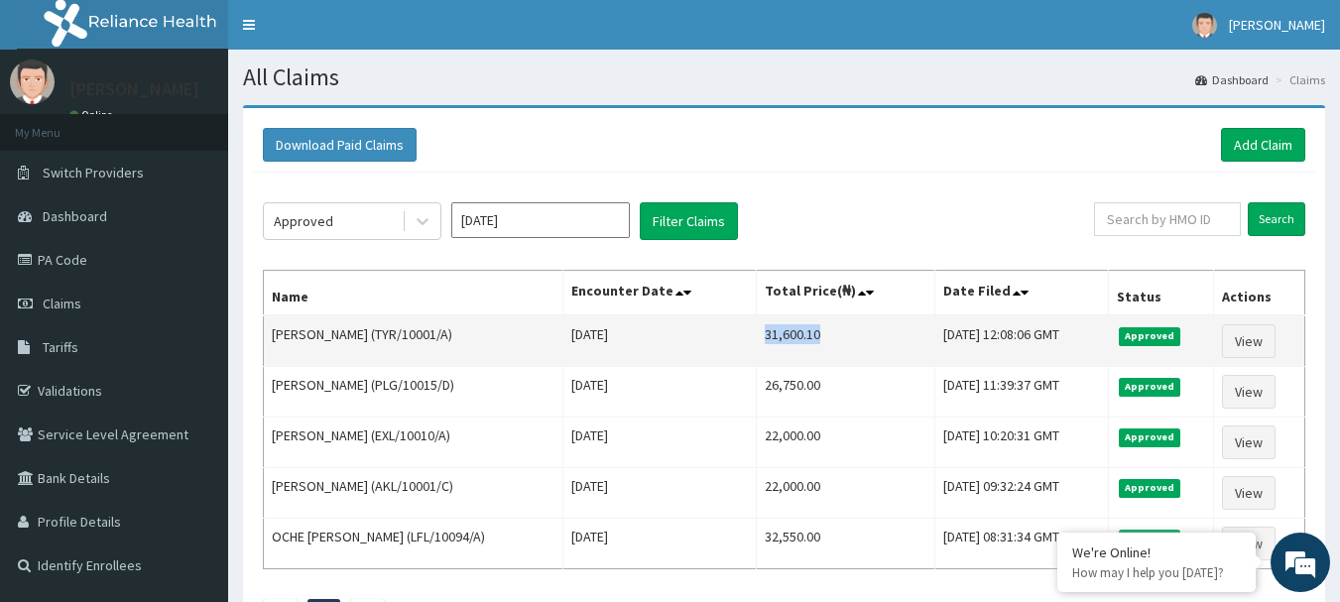
drag, startPoint x: 734, startPoint y: 338, endPoint x: 811, endPoint y: 339, distance: 77.4
click at [811, 339] on td "31,600.10" at bounding box center [846, 341] width 180 height 52
copy td "31,600.10"
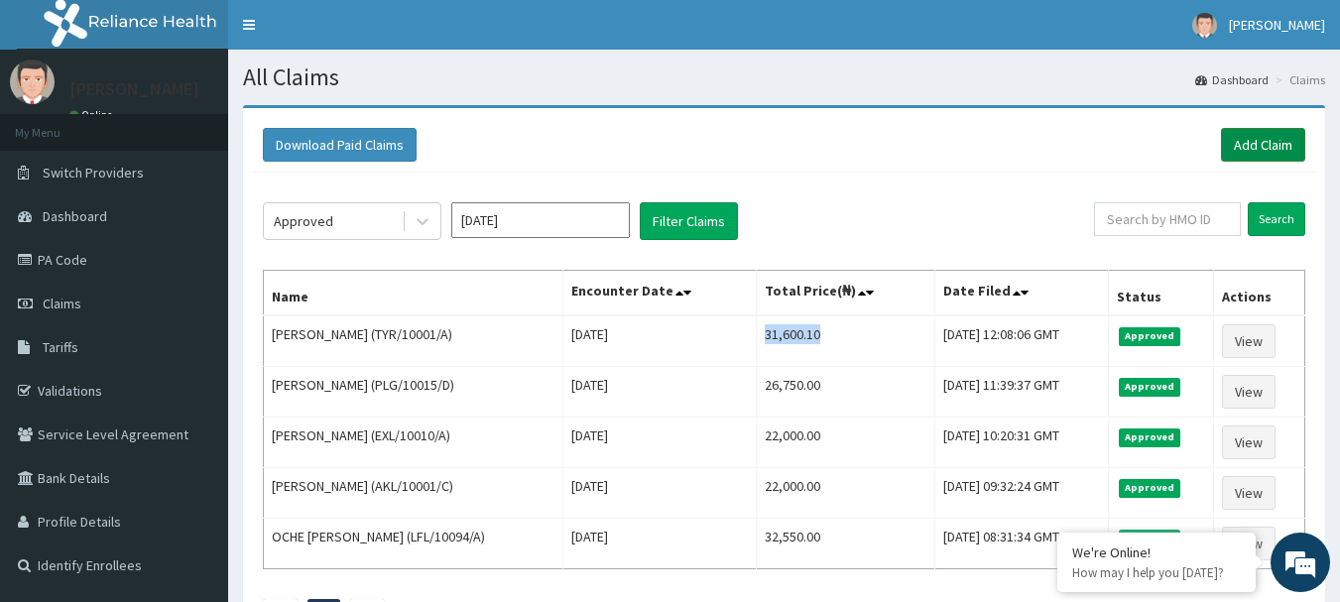
click at [1242, 141] on link "Add Claim" at bounding box center [1263, 145] width 84 height 34
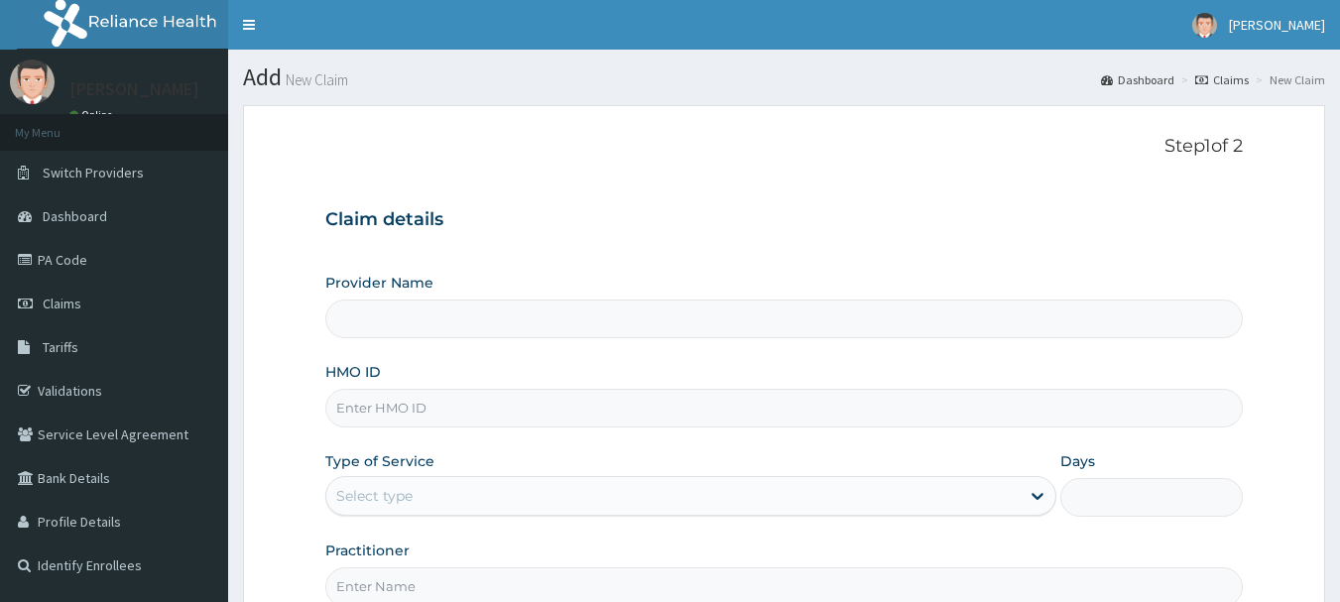
click at [364, 408] on input "HMO ID" at bounding box center [784, 408] width 919 height 39
type input "[GEOGRAPHIC_DATA]"
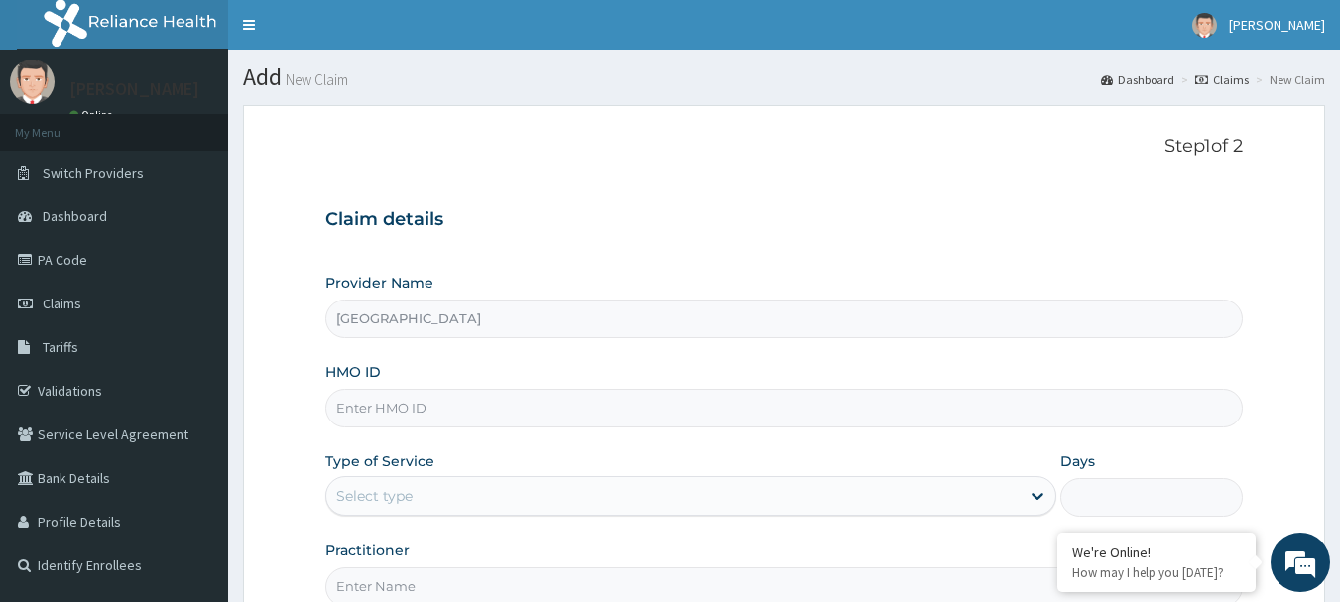
paste input "TYR/10001/A"
type input "TYR/10001/A"
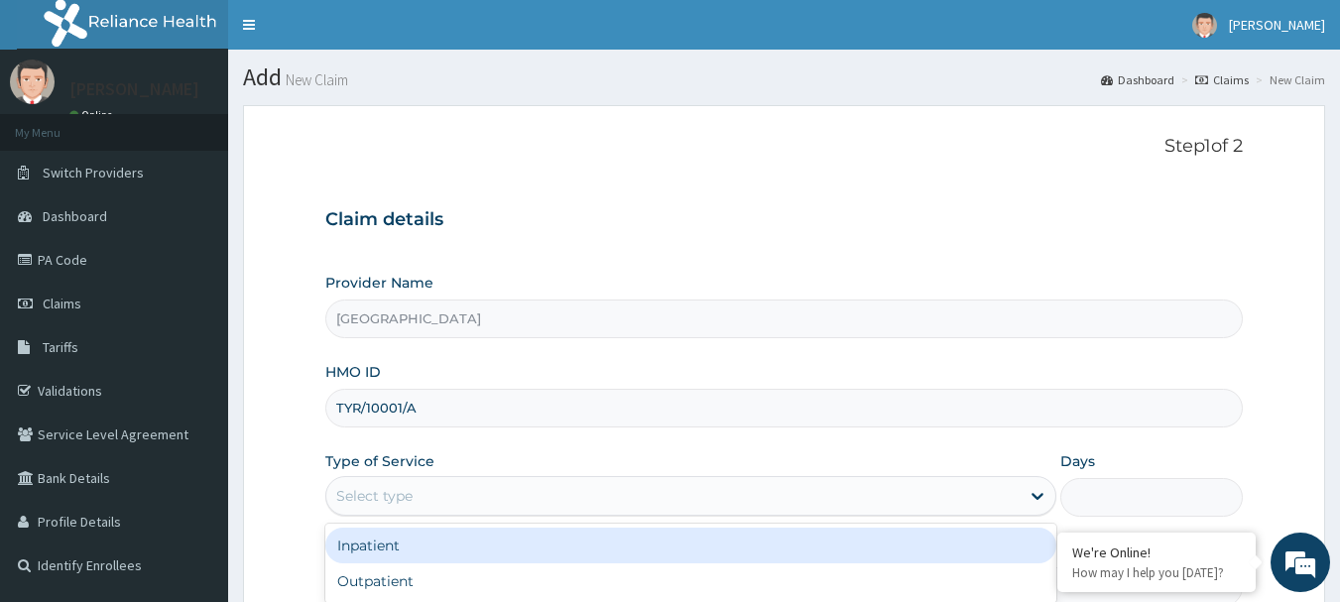
click at [396, 489] on div "Select type" at bounding box center [374, 496] width 76 height 20
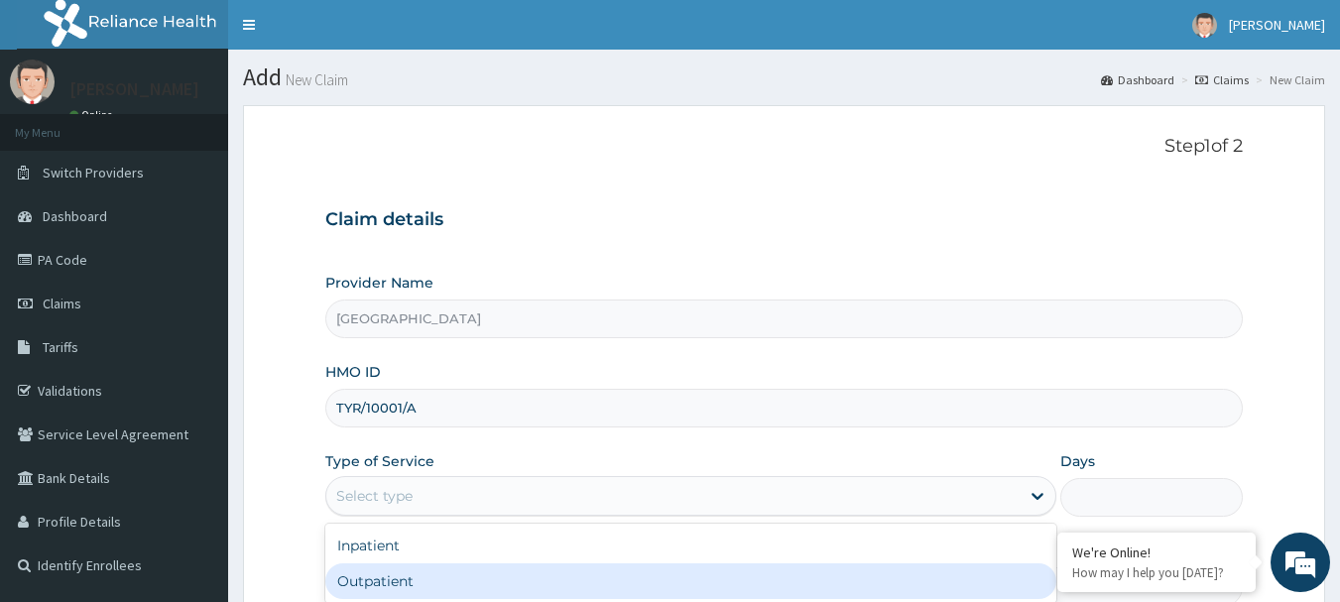
click at [337, 585] on div "Outpatient" at bounding box center [690, 581] width 731 height 36
type input "1"
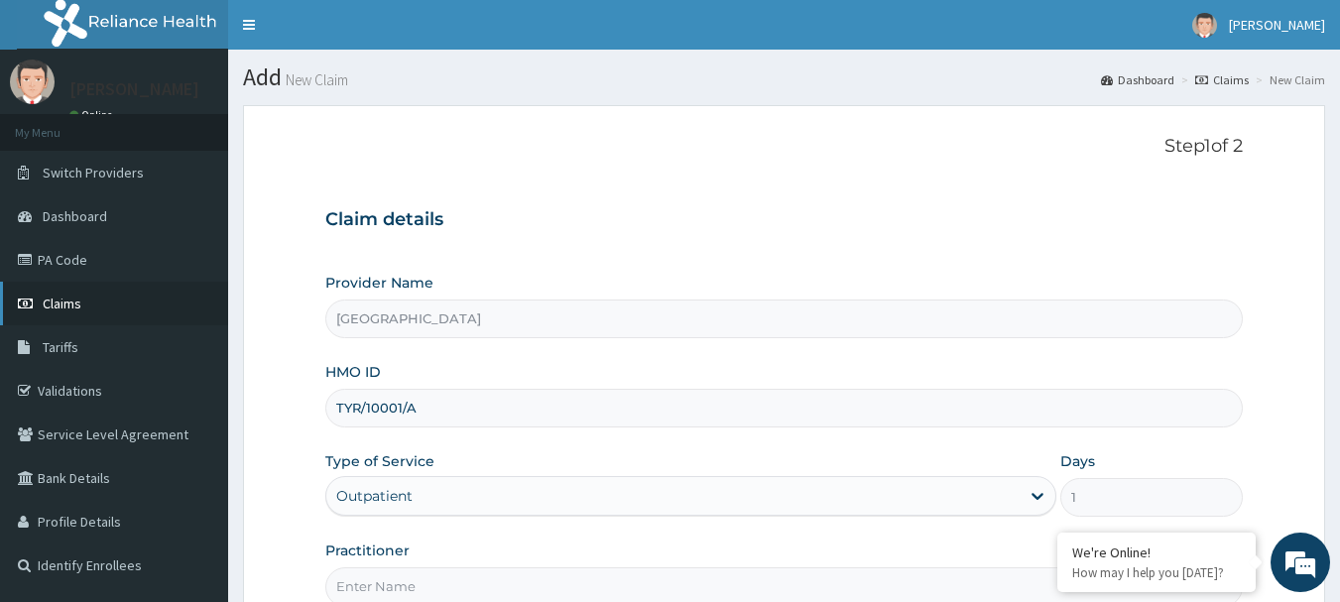
click at [120, 294] on link "Claims" at bounding box center [114, 304] width 228 height 44
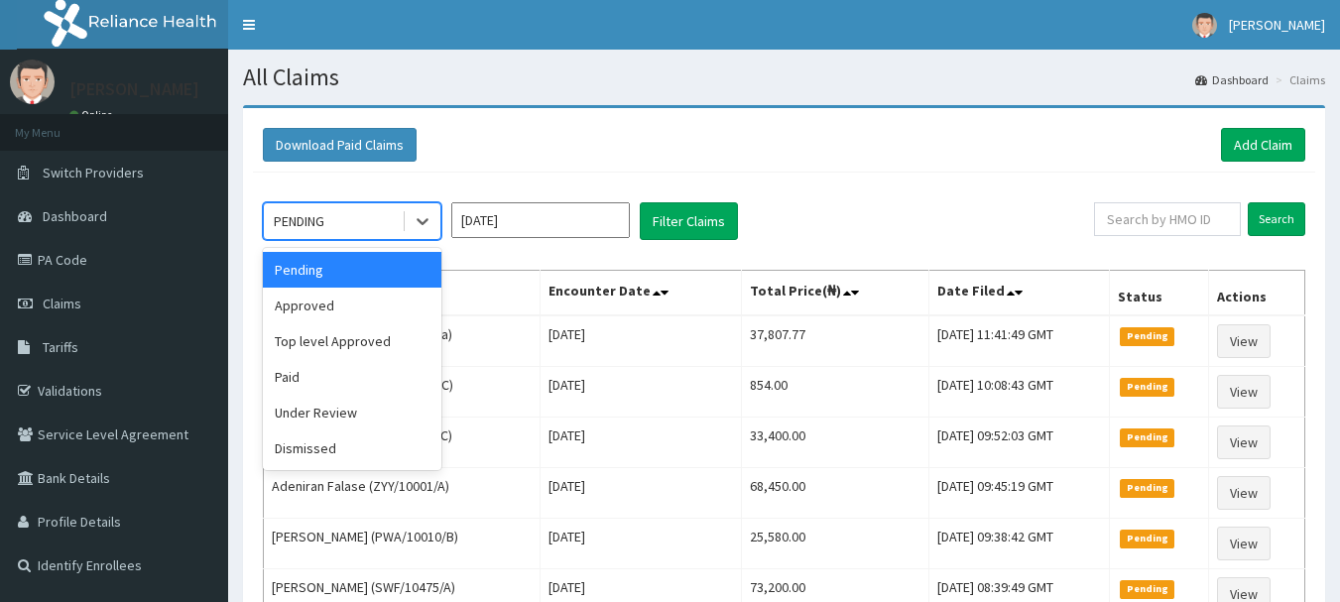
click at [365, 221] on div "PENDING" at bounding box center [333, 221] width 138 height 32
click at [323, 306] on div "Approved" at bounding box center [352, 306] width 179 height 36
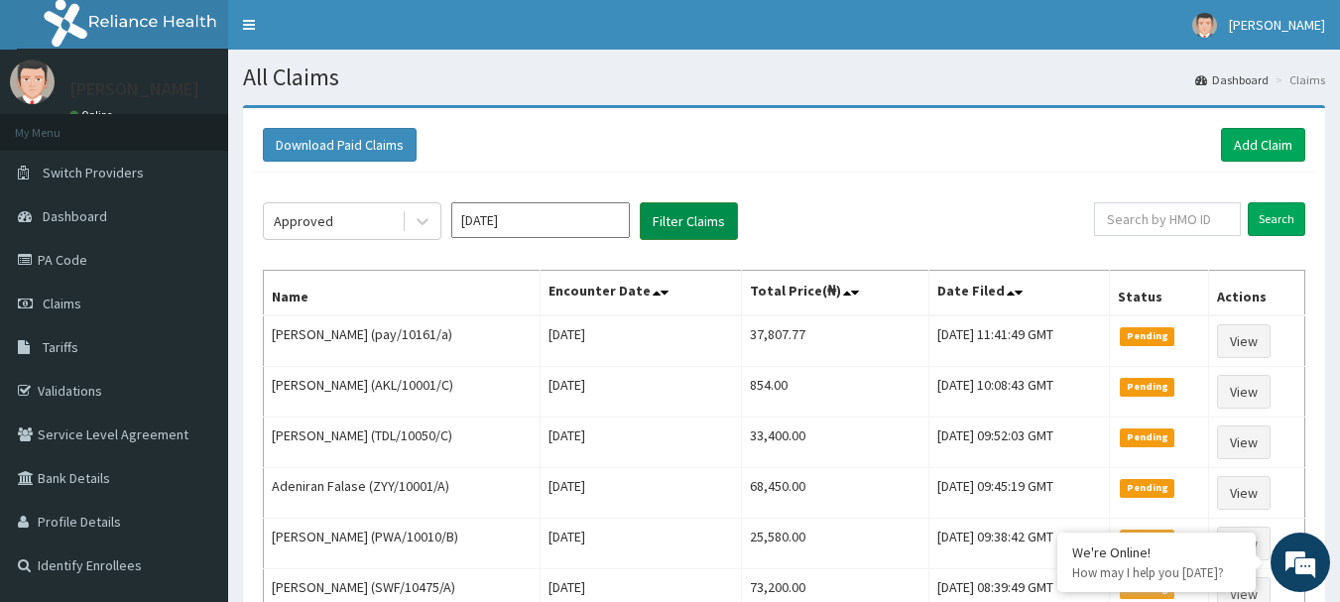
click at [665, 222] on button "Filter Claims" at bounding box center [689, 221] width 98 height 38
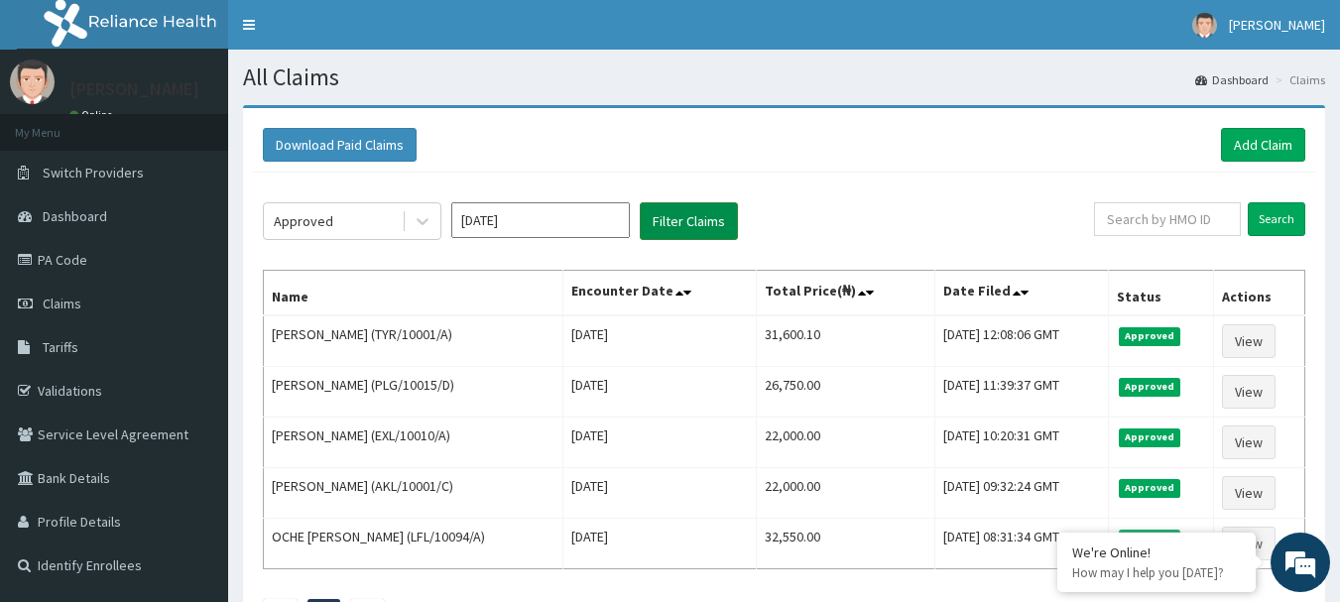
click at [675, 214] on button "Filter Claims" at bounding box center [689, 221] width 98 height 38
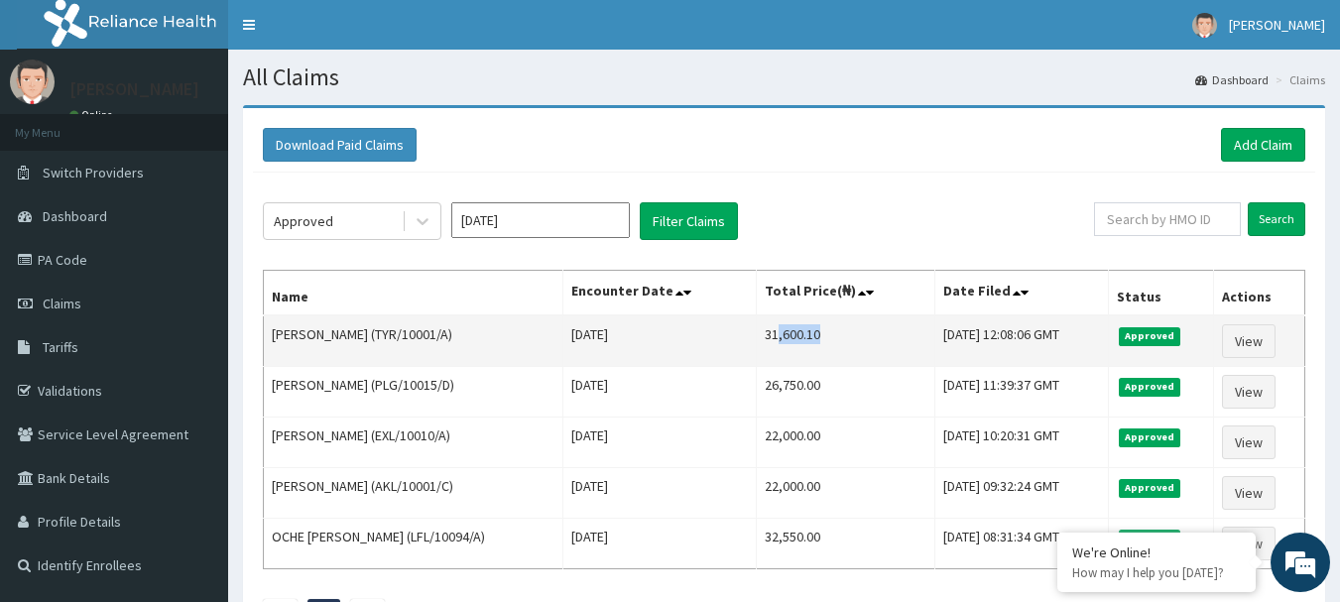
drag, startPoint x: 766, startPoint y: 329, endPoint x: 805, endPoint y: 326, distance: 39.8
click at [805, 326] on td "31,600.10" at bounding box center [846, 341] width 180 height 52
drag, startPoint x: 734, startPoint y: 337, endPoint x: 841, endPoint y: 330, distance: 107.4
click at [841, 330] on td "31,600.10" at bounding box center [846, 341] width 180 height 52
copy td "31,600.10"
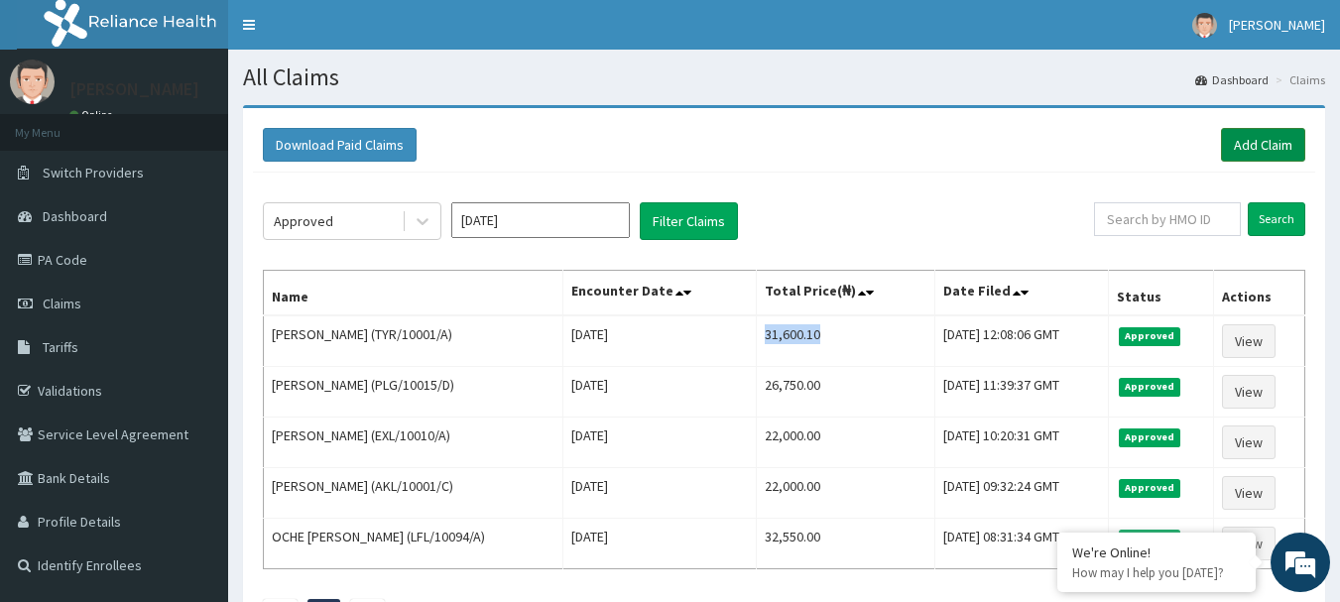
click at [1266, 151] on link "Add Claim" at bounding box center [1263, 145] width 84 height 34
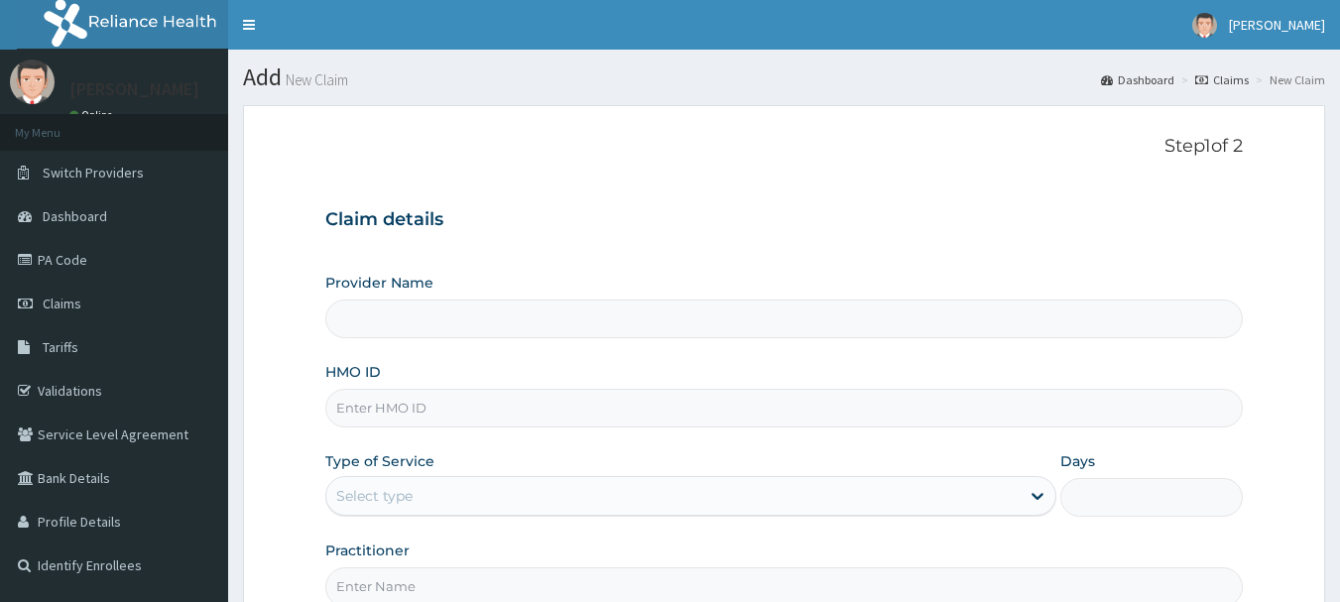
click at [385, 405] on input "HMO ID" at bounding box center [784, 408] width 919 height 39
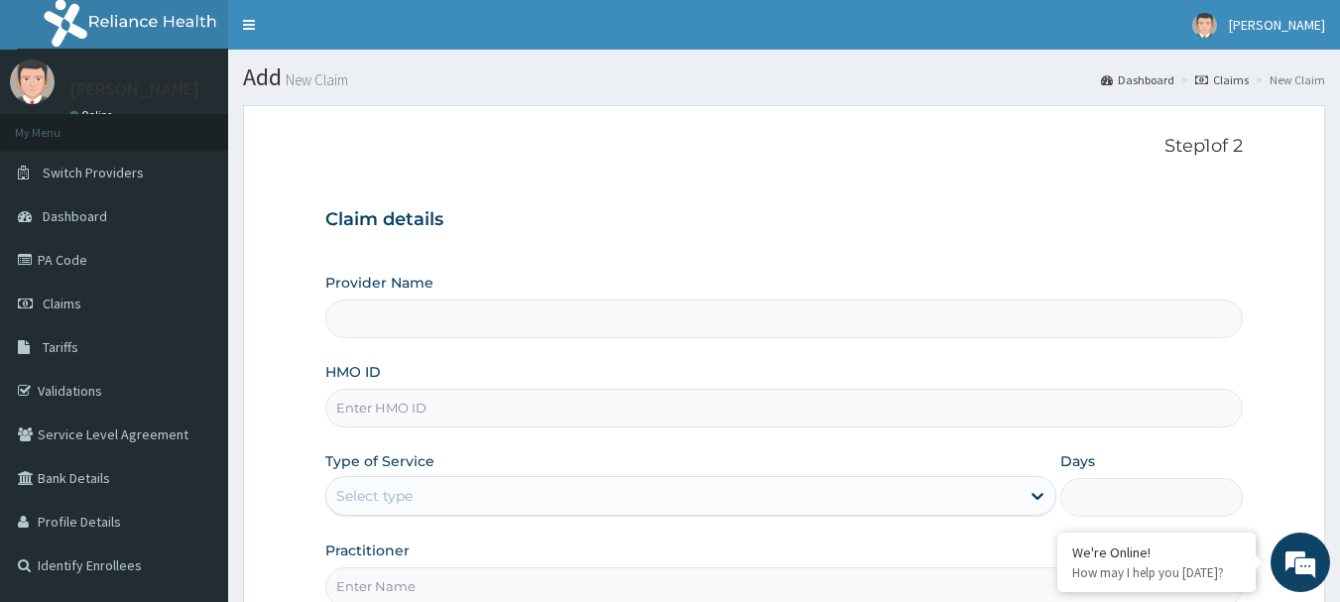
type input "[GEOGRAPHIC_DATA]"
paste input "CYS/10062/D"
type input "CYS/10062/D"
click at [408, 490] on div "Select type" at bounding box center [374, 496] width 76 height 20
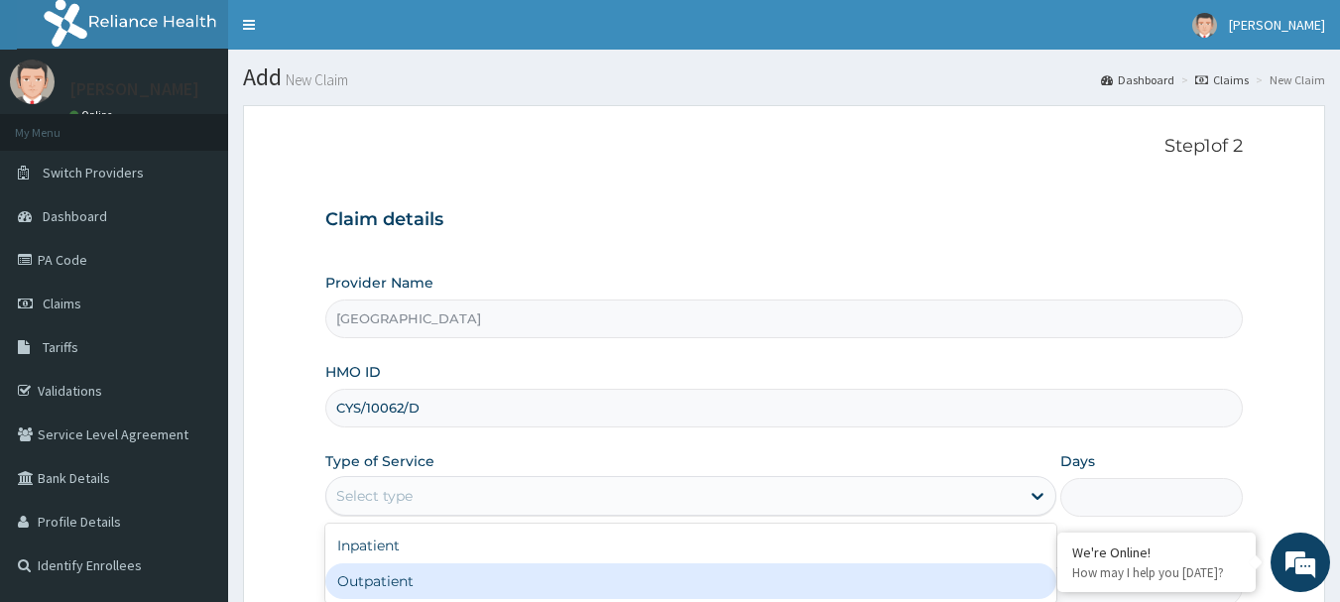
click at [389, 586] on div "Outpatient" at bounding box center [690, 581] width 731 height 36
type input "1"
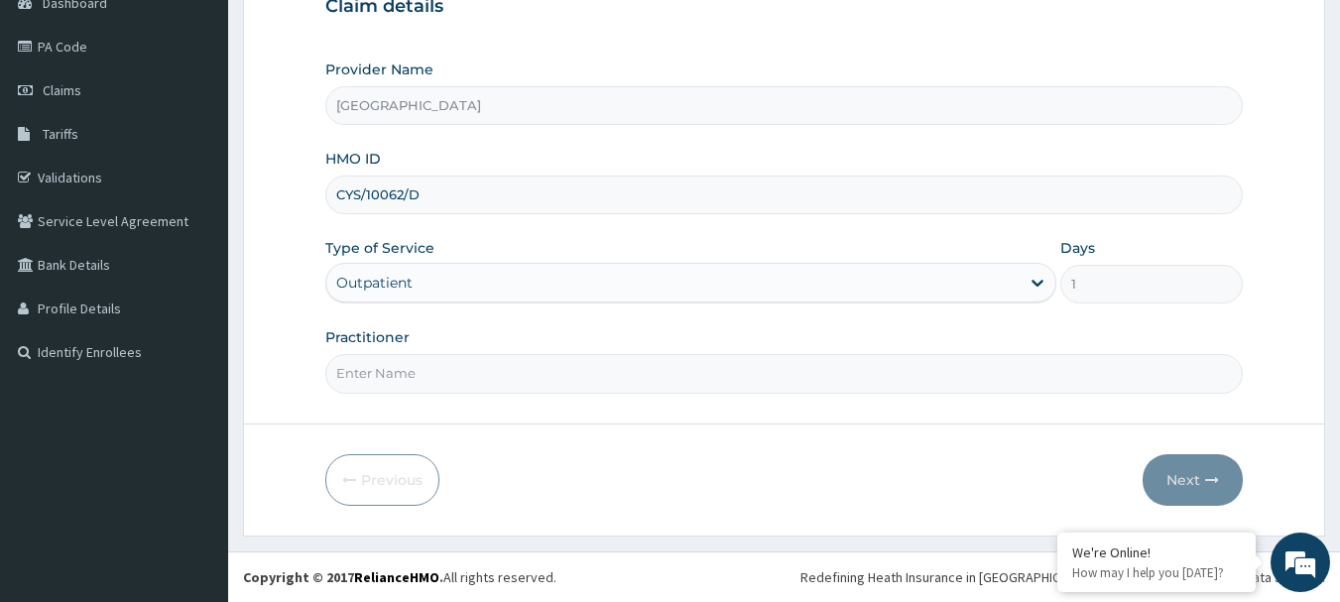
click at [422, 374] on input "Practitioner" at bounding box center [784, 373] width 919 height 39
paste input "Bashir Olanrewaju Oyeyem"
type input "Bashir Olanrewaju Oyeyem"
click at [1222, 477] on button "Next" at bounding box center [1193, 480] width 100 height 52
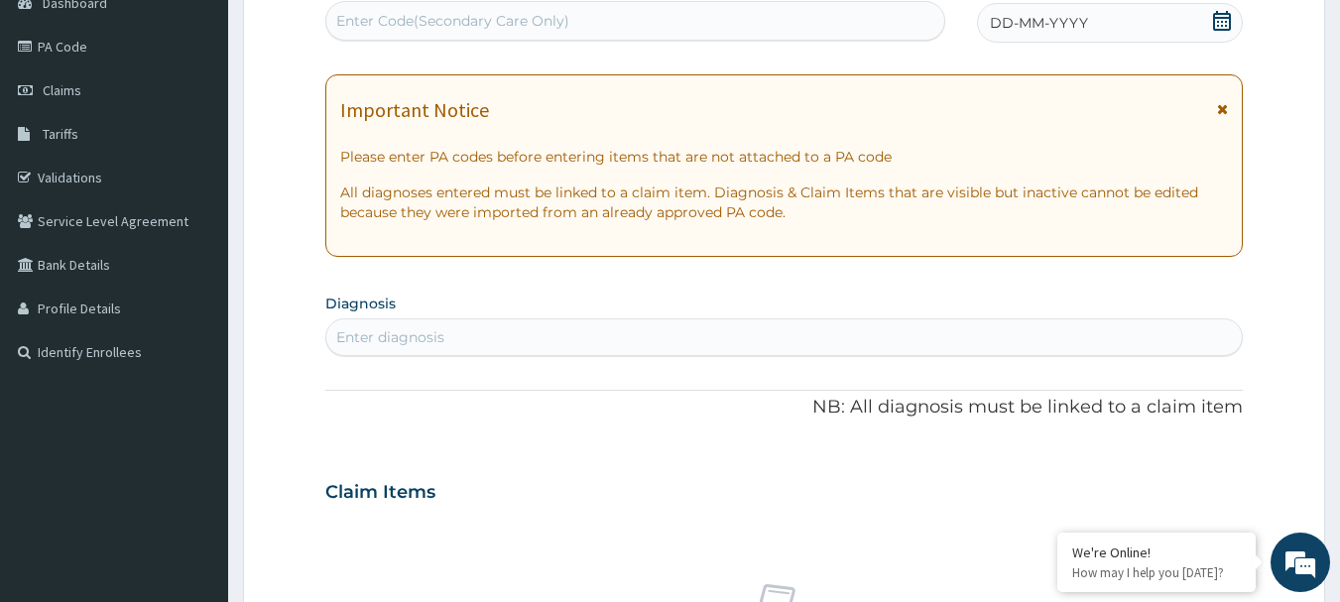
click at [389, 0] on div "PA Code / Prescription Code Enter Code(Secondary Care Only)" at bounding box center [635, 8] width 621 height 64
click at [394, 14] on div "Enter Code(Secondary Care Only)" at bounding box center [452, 21] width 233 height 20
paste input "PA/F5AD4B"
type input "PA/F5AD4B"
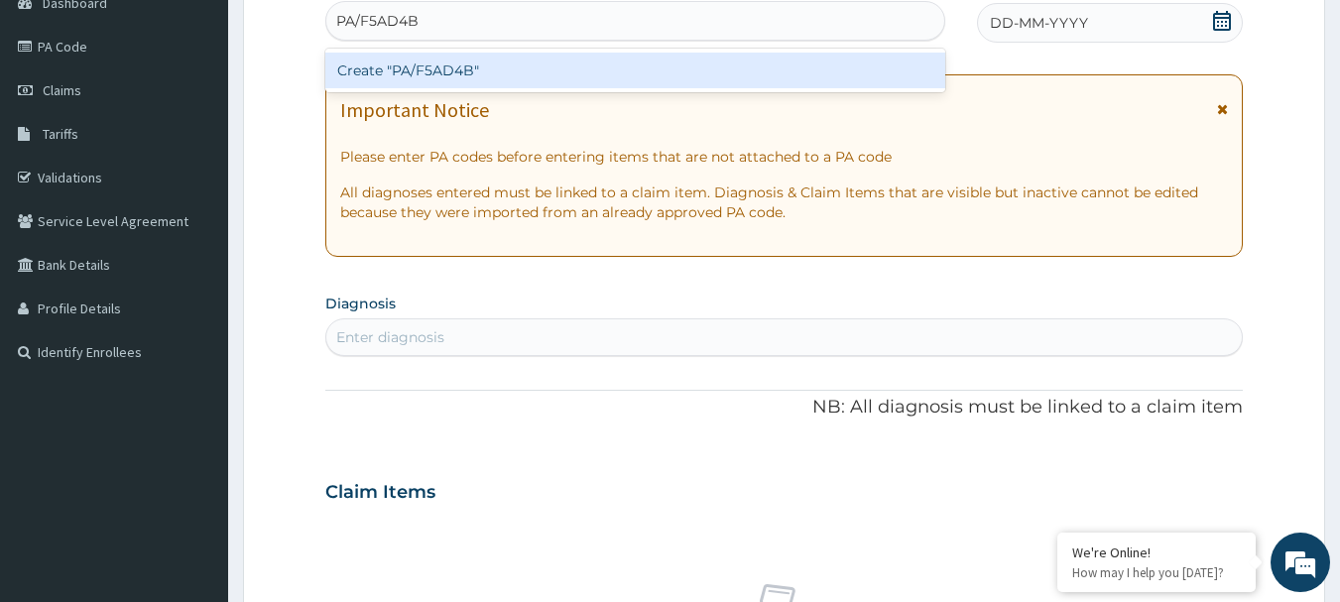
click at [373, 63] on div "Create "PA/F5AD4B"" at bounding box center [635, 71] width 621 height 36
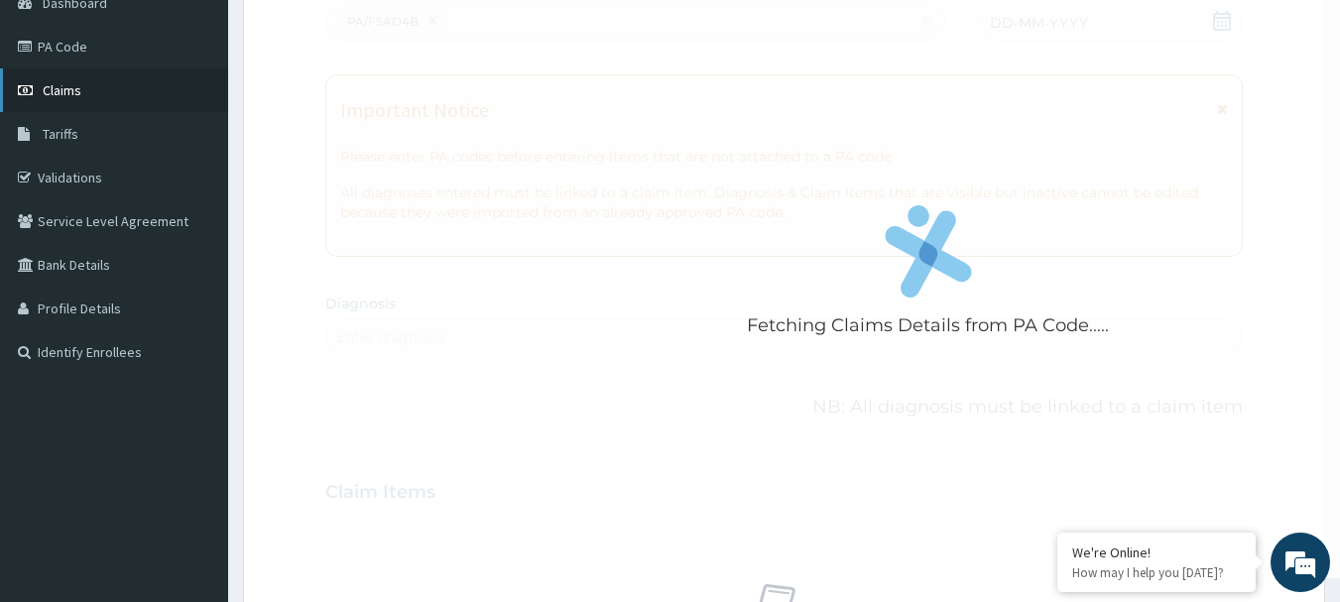
click at [49, 86] on span "Claims" at bounding box center [62, 90] width 39 height 18
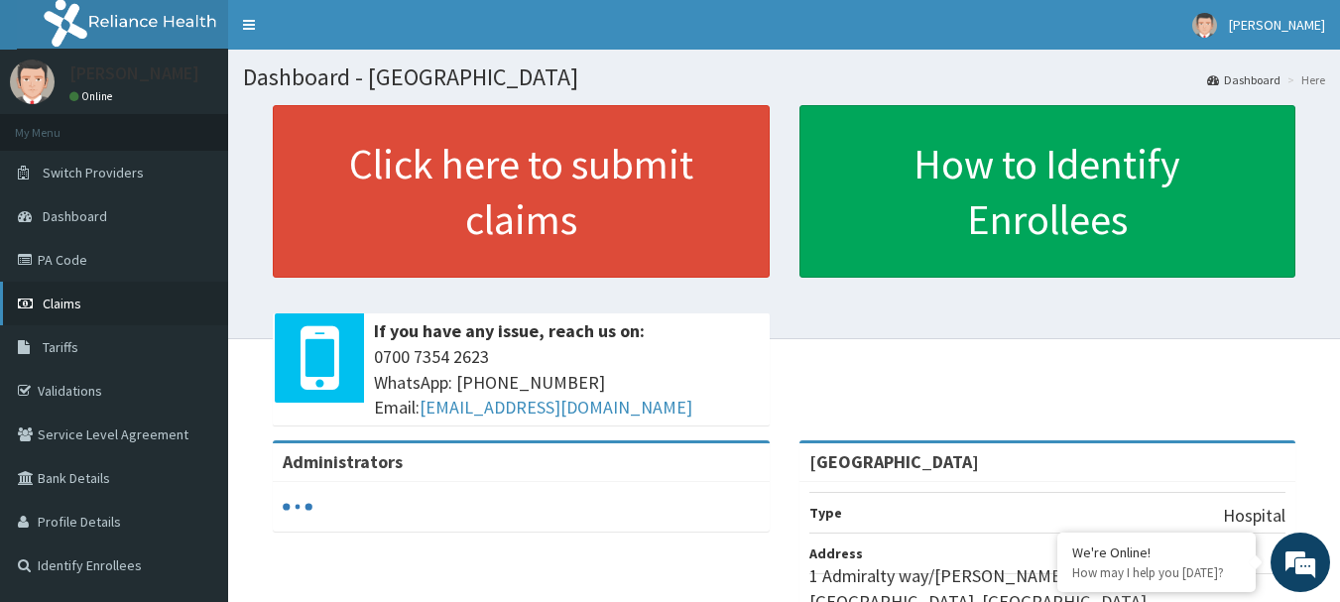
click at [82, 296] on link "Claims" at bounding box center [114, 304] width 228 height 44
click at [43, 308] on span "Claims" at bounding box center [62, 304] width 39 height 18
click at [56, 303] on span "Claims" at bounding box center [62, 304] width 39 height 18
click at [58, 298] on span "Claims" at bounding box center [62, 304] width 39 height 18
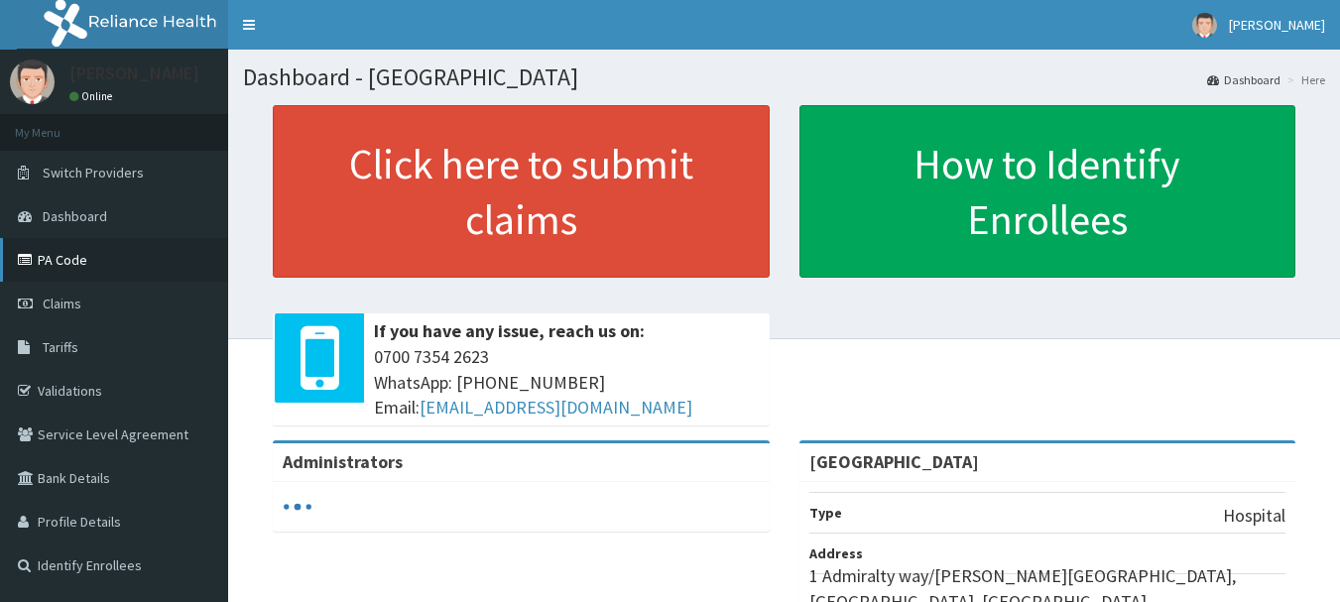
click at [56, 265] on link "PA Code" at bounding box center [114, 260] width 228 height 44
click at [73, 306] on span "Claims" at bounding box center [62, 304] width 39 height 18
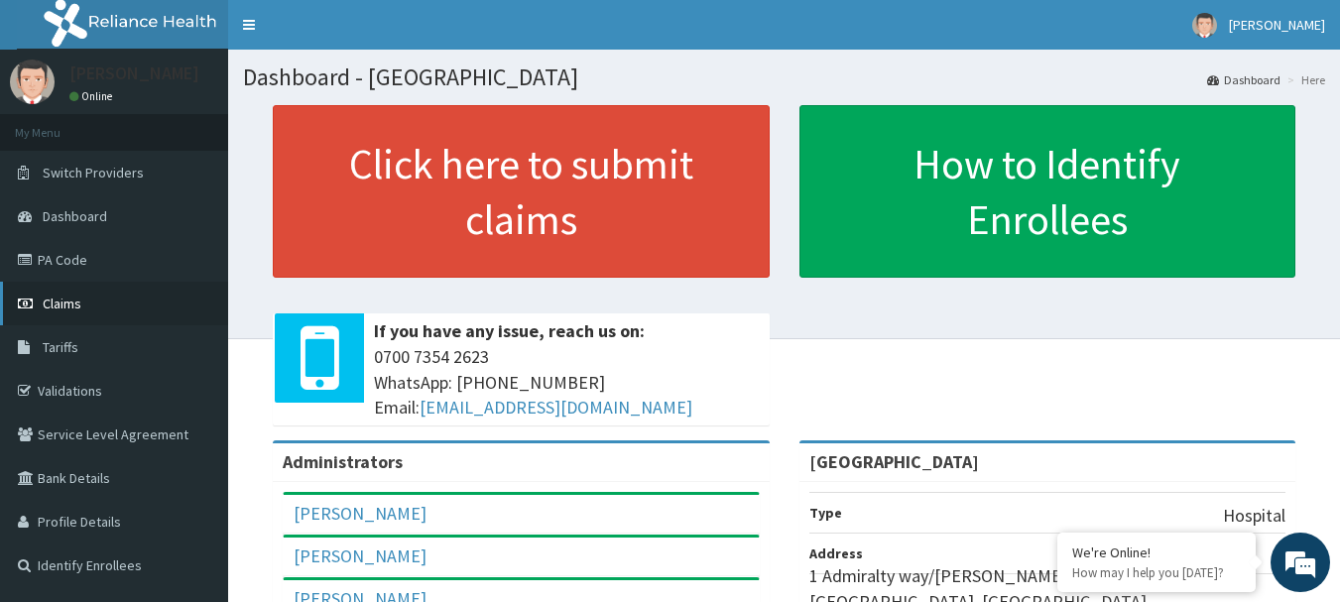
click at [80, 311] on span "Claims" at bounding box center [62, 304] width 39 height 18
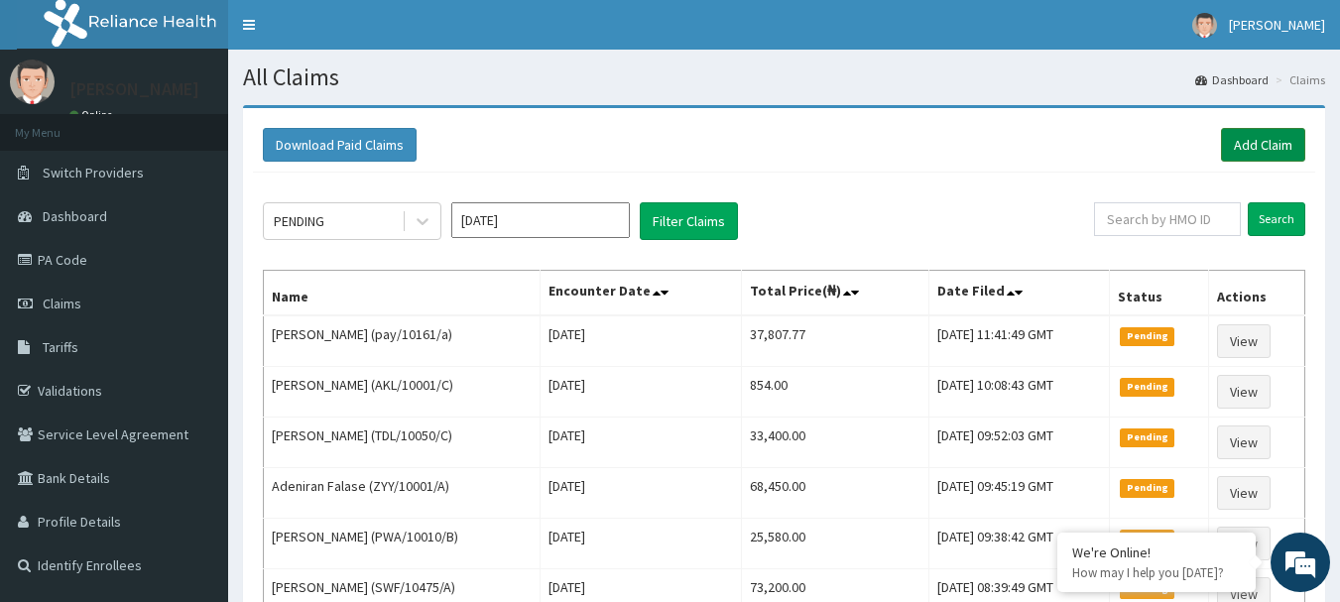
click at [1251, 147] on link "Add Claim" at bounding box center [1263, 145] width 84 height 34
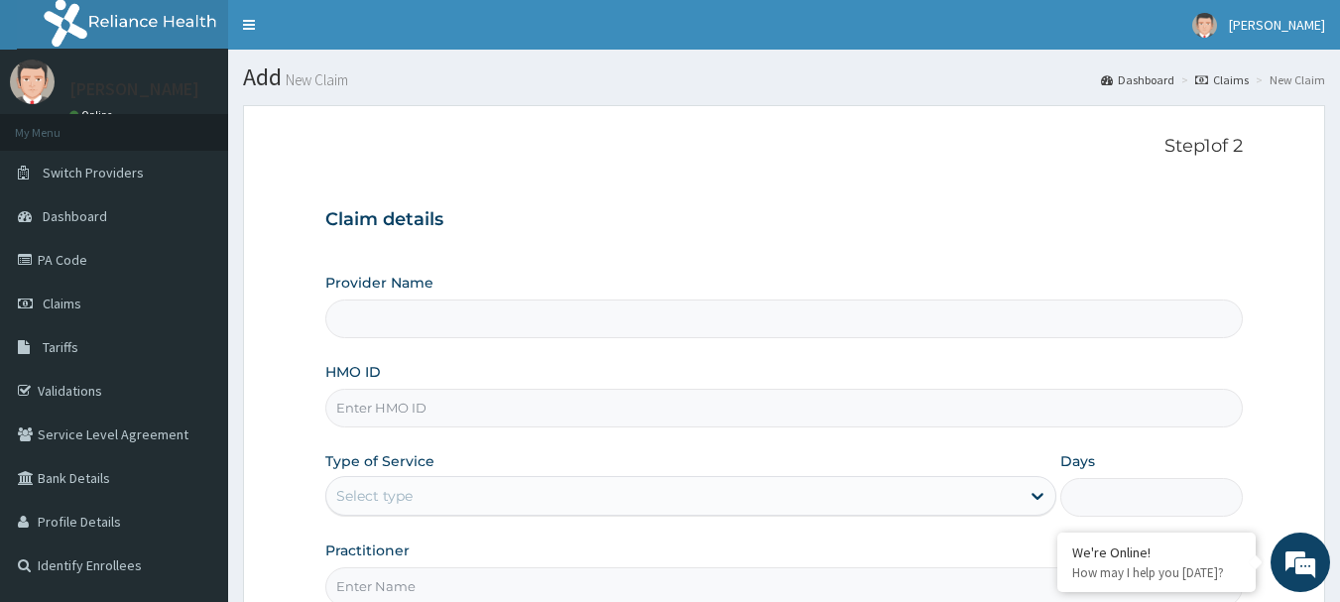
click at [394, 427] on input "HMO ID" at bounding box center [784, 408] width 919 height 39
type input "[GEOGRAPHIC_DATA]"
paste input "CYS/10062/D"
type input "CYS/10062/D"
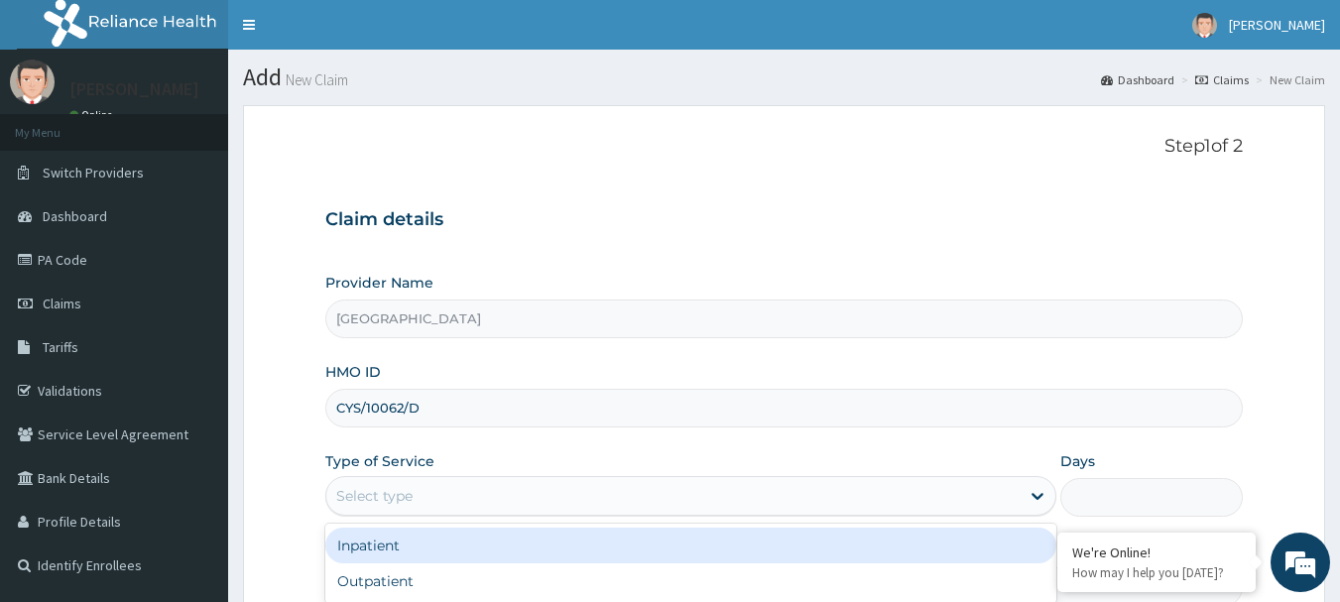
click at [371, 489] on div "Select type" at bounding box center [374, 496] width 76 height 20
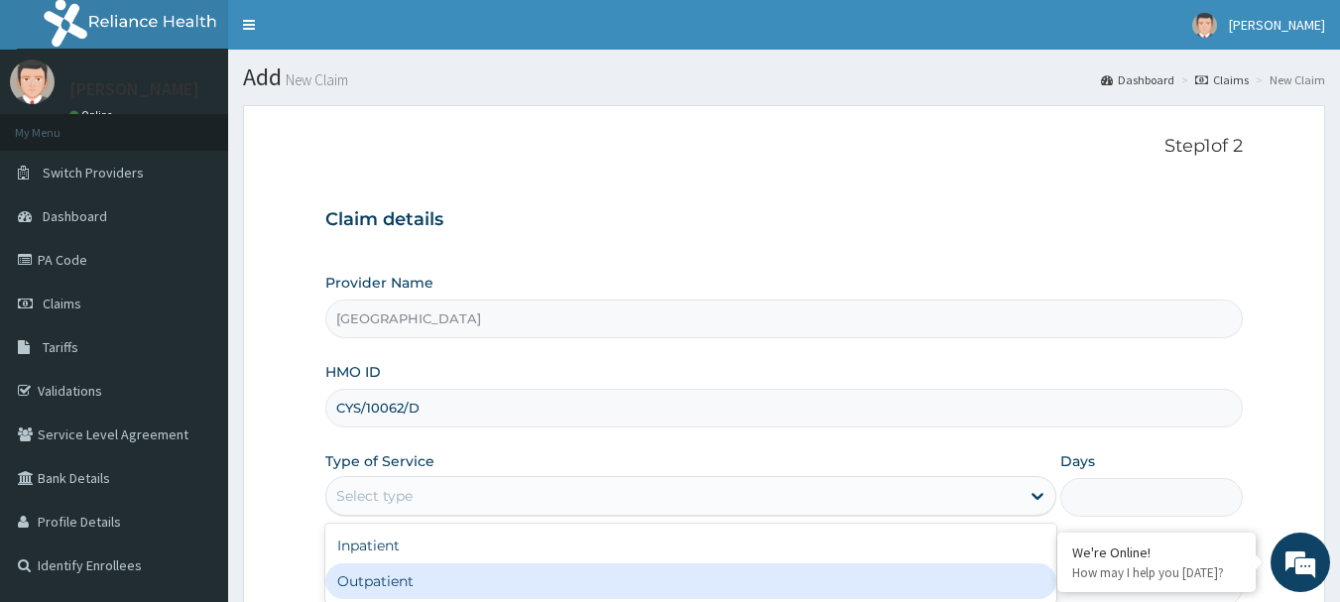
click at [376, 587] on div "Outpatient" at bounding box center [690, 581] width 731 height 36
type input "1"
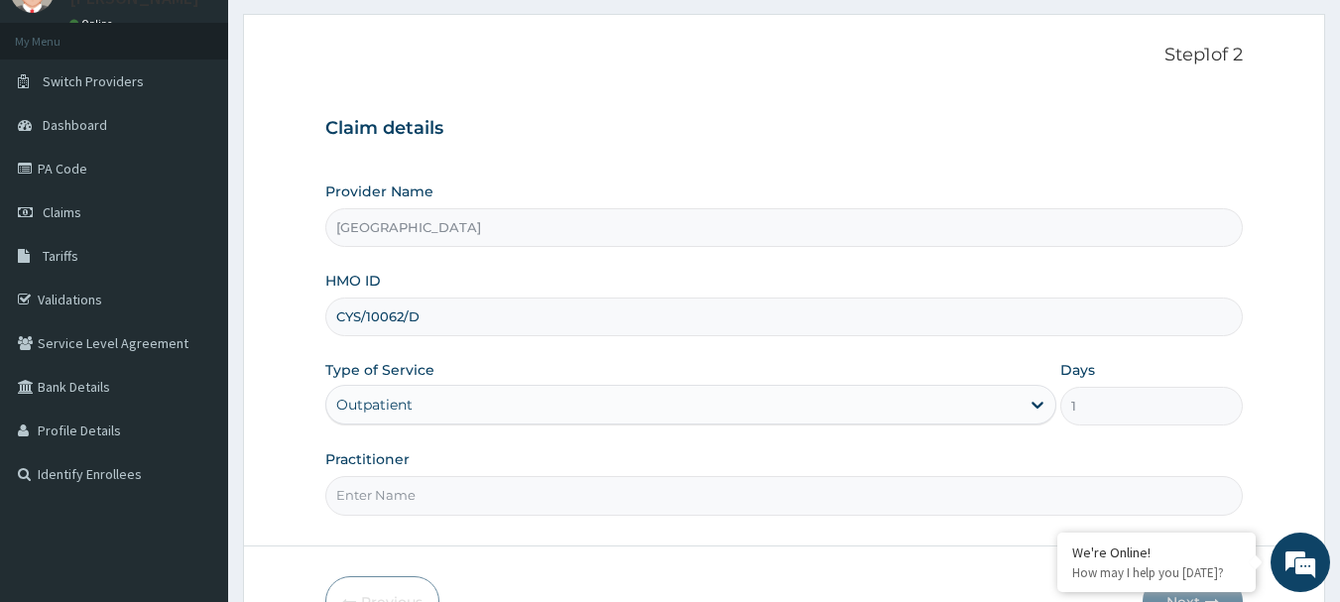
scroll to position [213, 0]
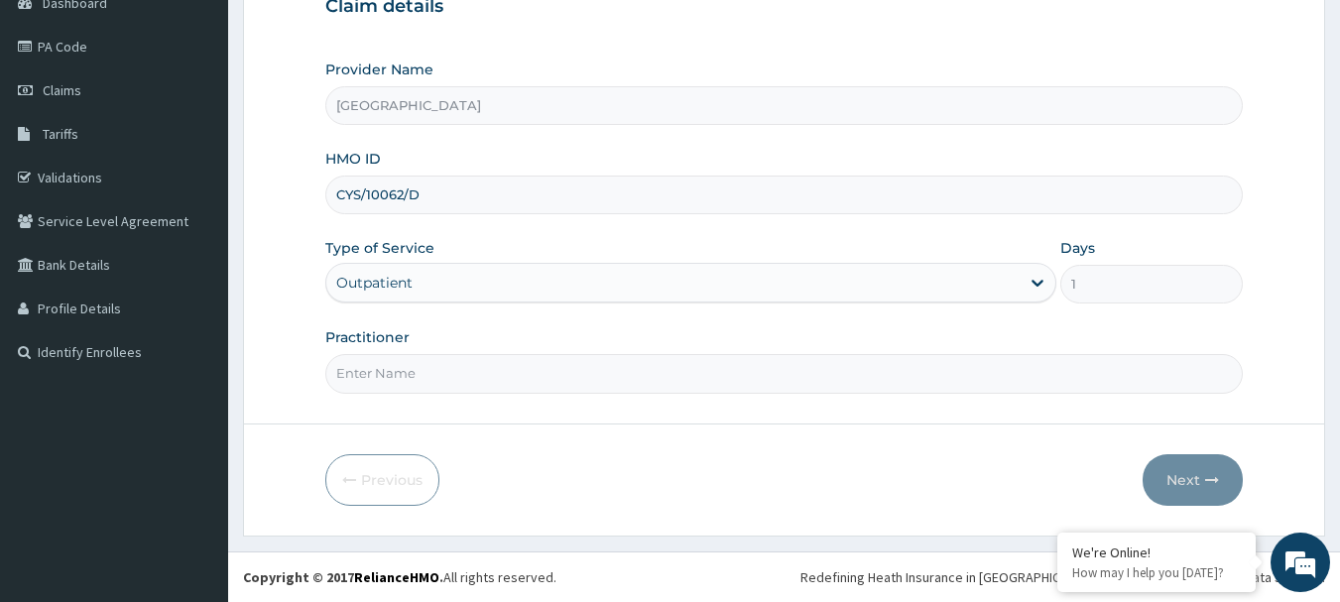
click at [365, 381] on input "Practitioner" at bounding box center [784, 373] width 919 height 39
paste input "Bashir Olanrewaju Oyeyem"
type input "Bashir Olanrewaju Oyeyem"
drag, startPoint x: 1195, startPoint y: 486, endPoint x: 1183, endPoint y: 467, distance: 22.3
click at [1183, 467] on button "Next" at bounding box center [1193, 480] width 100 height 52
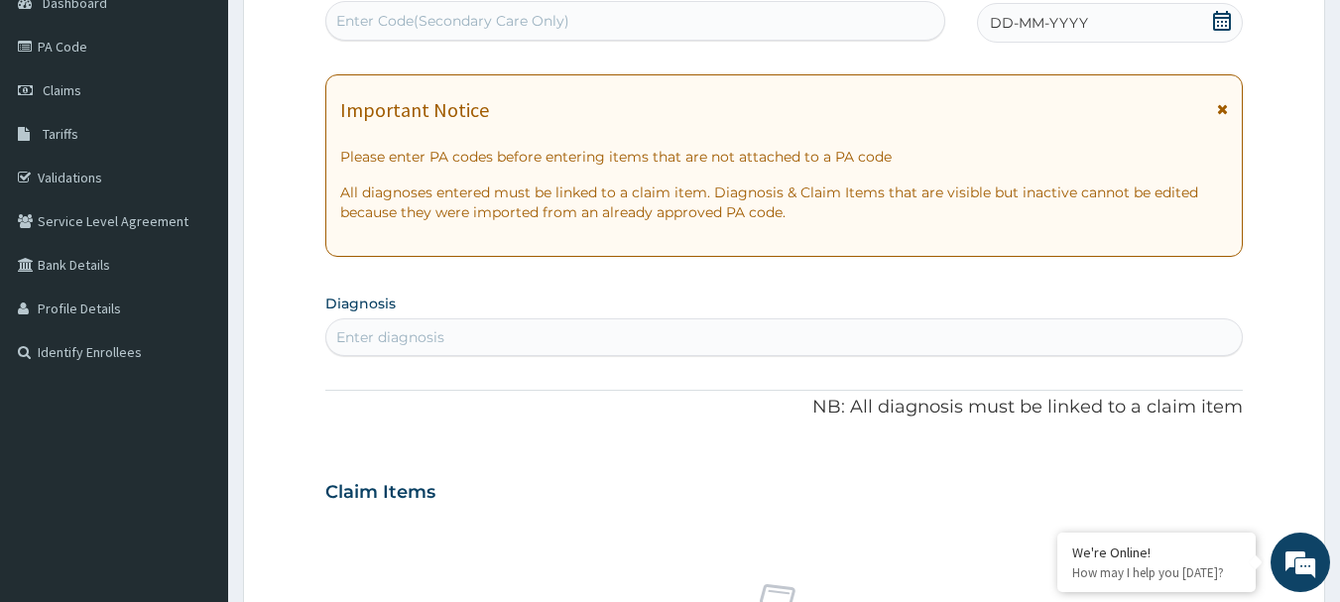
click at [481, 22] on div "Enter Code(Secondary Care Only)" at bounding box center [452, 21] width 233 height 20
paste input "PA/F5AD4B"
type input "PA/F5AD4B"
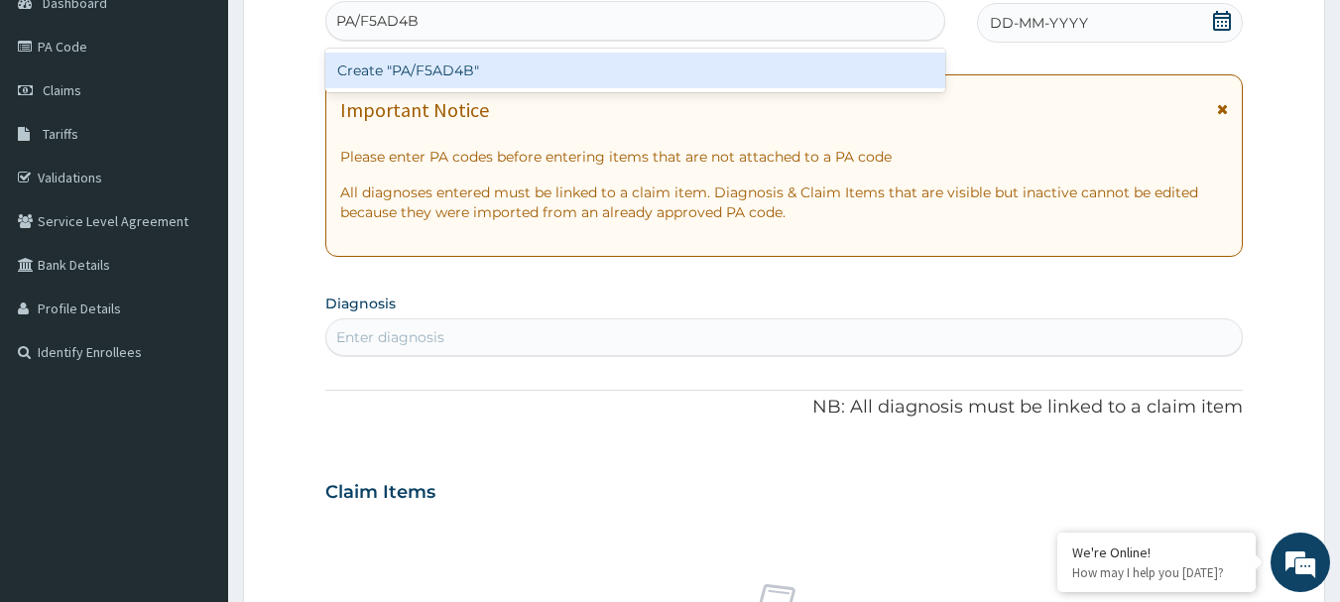
click at [440, 65] on div "Create "PA/F5AD4B"" at bounding box center [635, 71] width 621 height 36
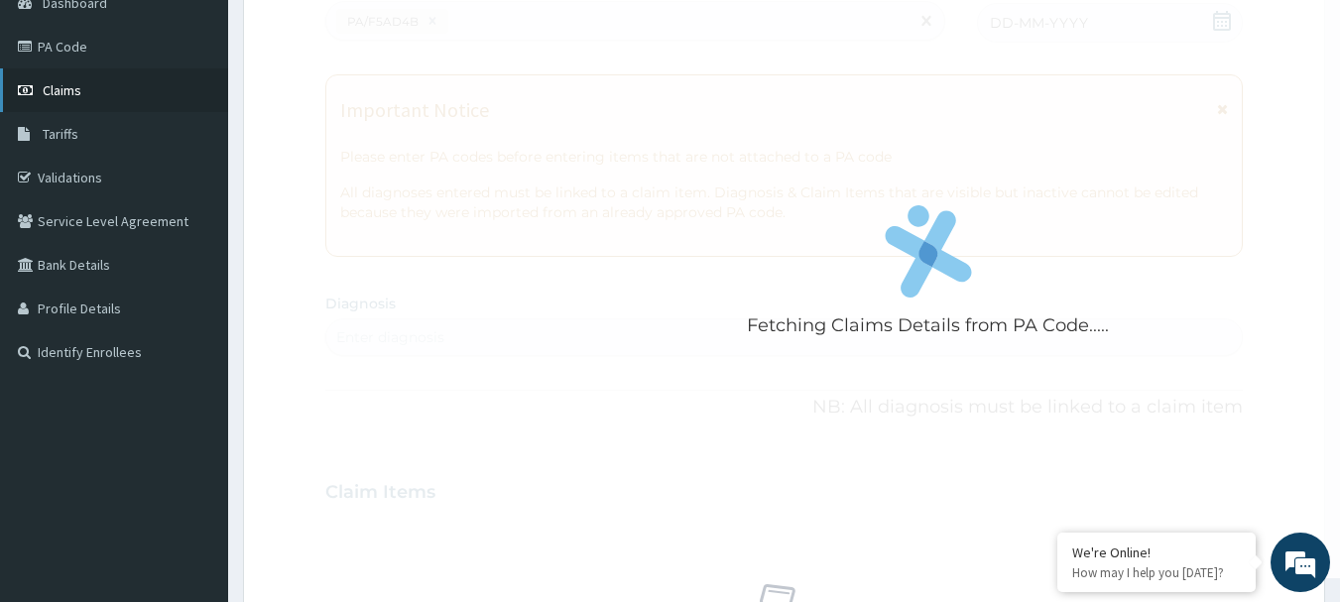
click at [86, 81] on link "Claims" at bounding box center [114, 90] width 228 height 44
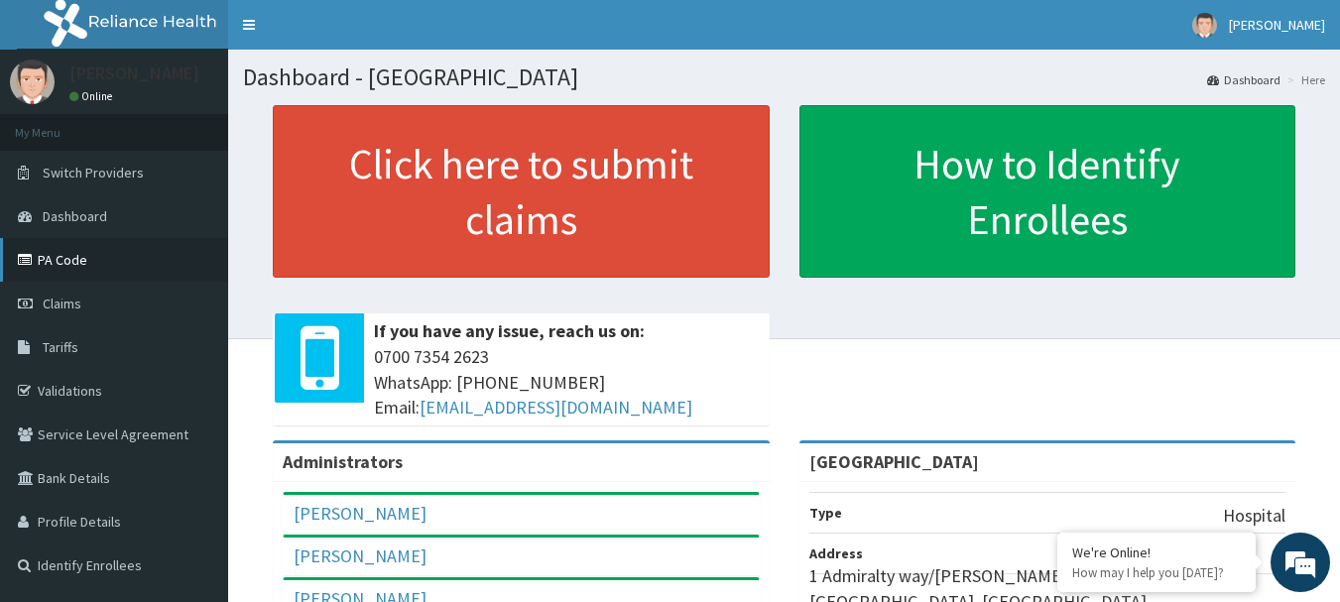
click at [83, 255] on link "PA Code" at bounding box center [114, 260] width 228 height 44
click at [47, 308] on span "Claims" at bounding box center [62, 304] width 39 height 18
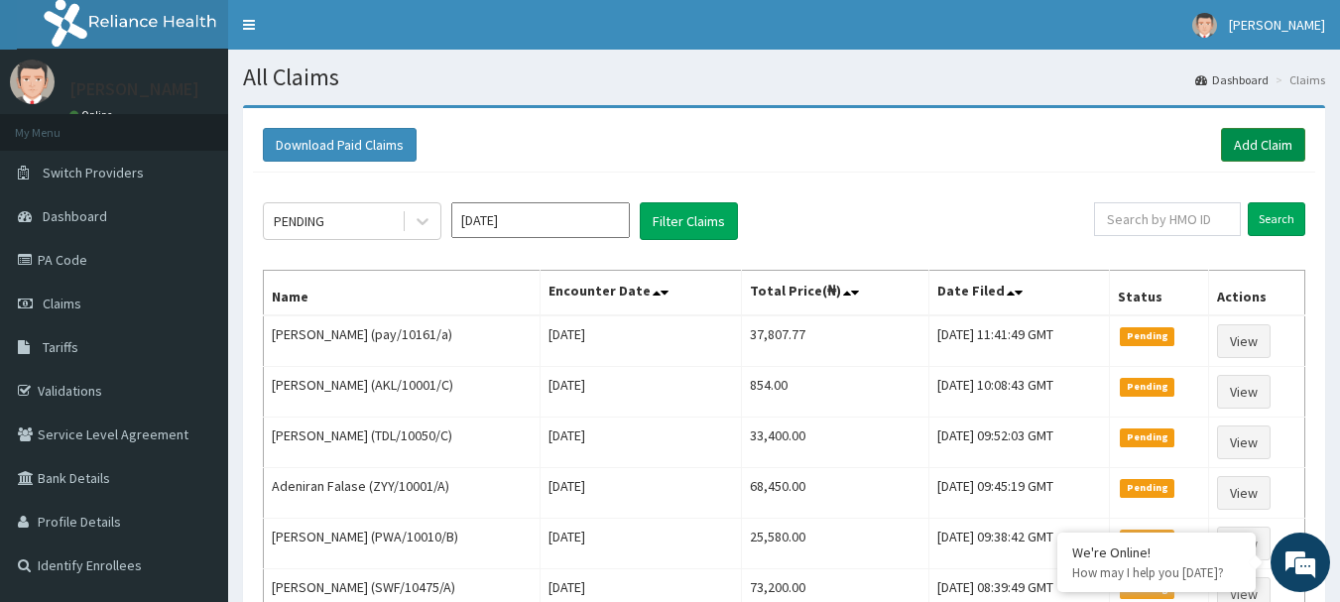
click at [1259, 144] on link "Add Claim" at bounding box center [1263, 145] width 84 height 34
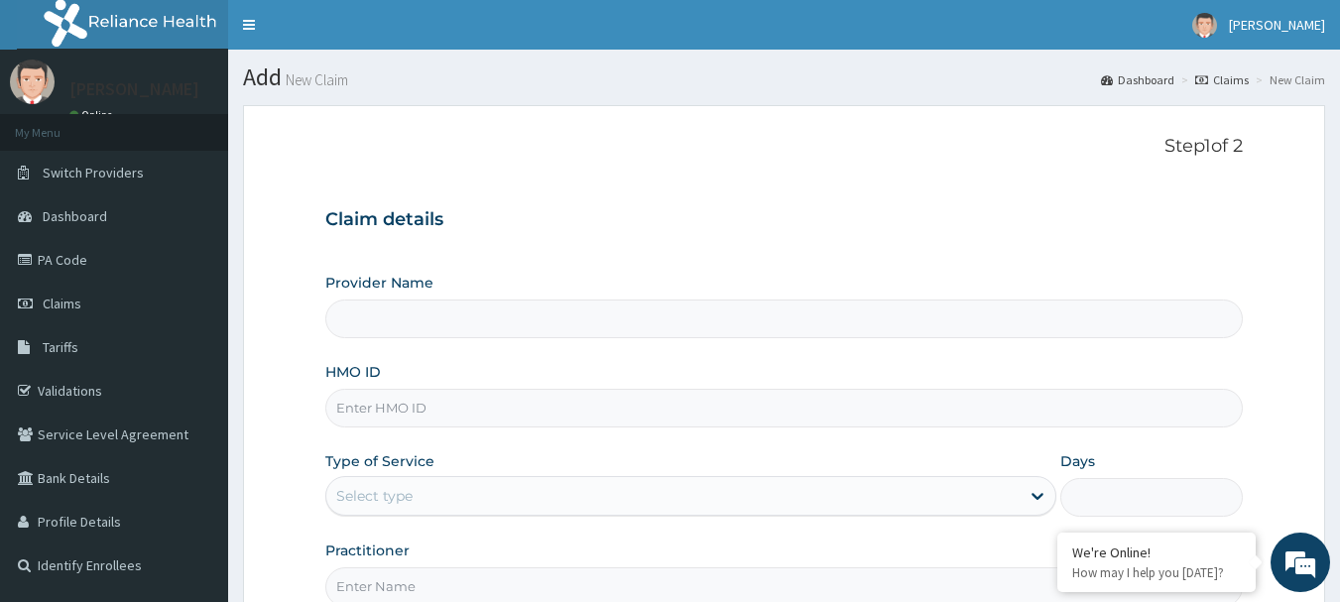
click at [362, 407] on input "HMO ID" at bounding box center [784, 408] width 919 height 39
type input "[GEOGRAPHIC_DATA]"
paste input "CYS/10062/D"
type input "CYS/10062/D"
click at [351, 474] on div "Type of Service Select type" at bounding box center [690, 483] width 731 height 65
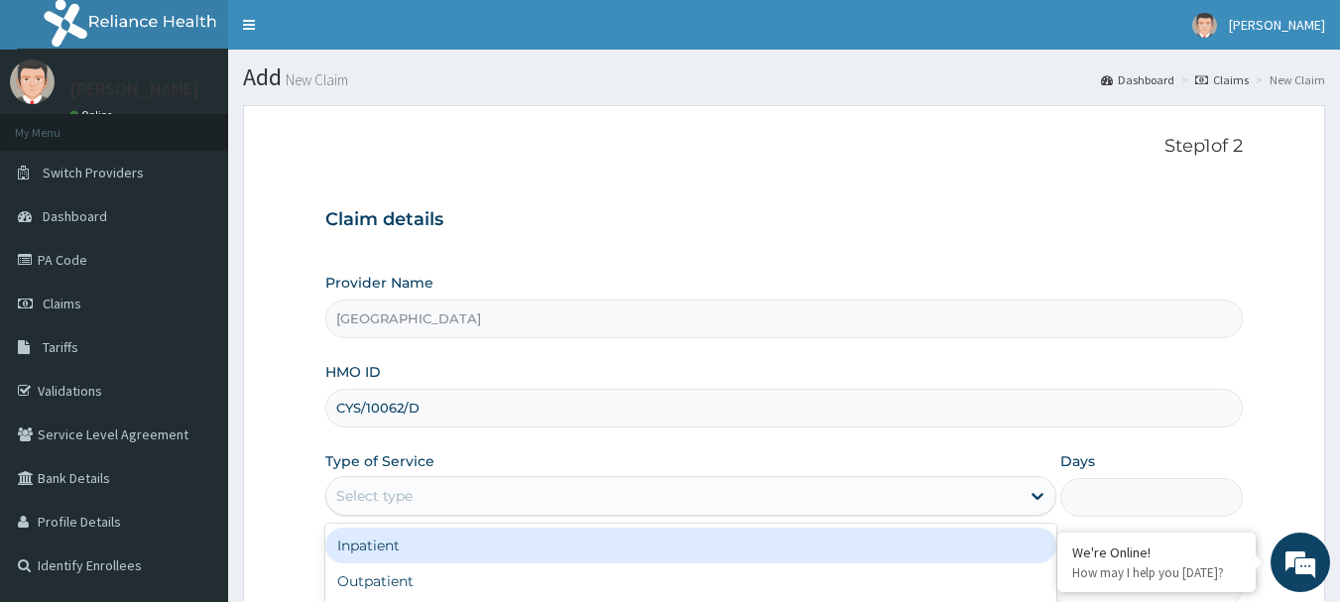
click at [362, 496] on div "Select type" at bounding box center [374, 496] width 76 height 20
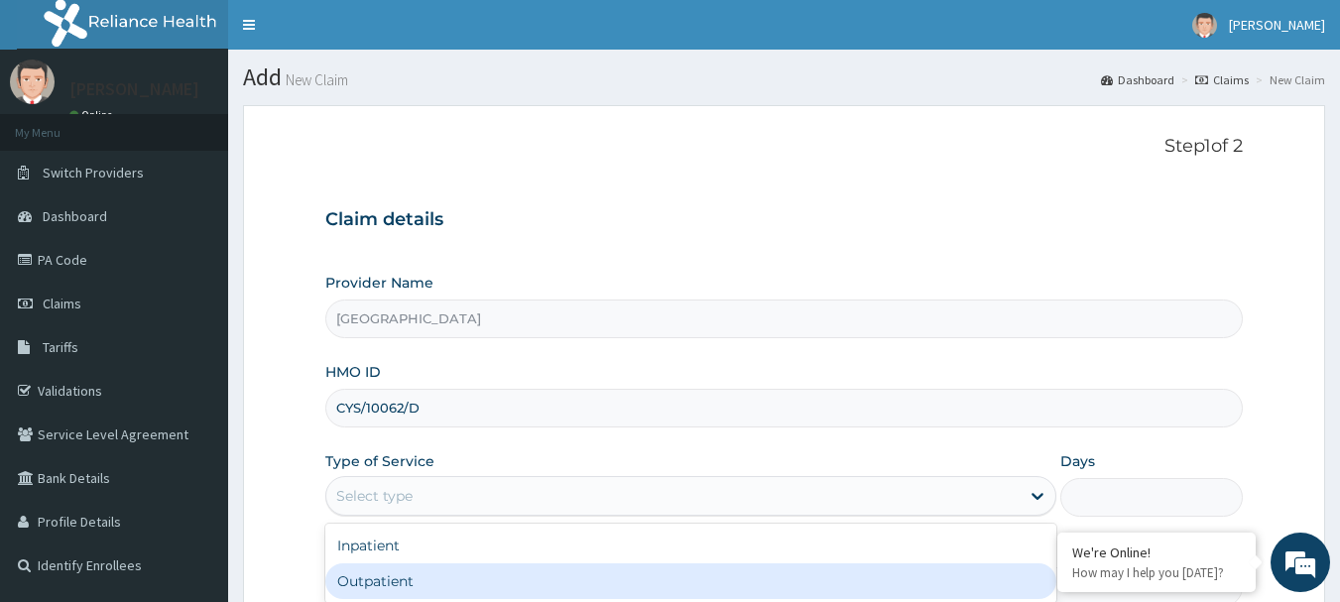
drag, startPoint x: 367, startPoint y: 586, endPoint x: 366, endPoint y: 560, distance: 25.8
click at [368, 572] on div "Outpatient" at bounding box center [690, 581] width 731 height 36
type input "1"
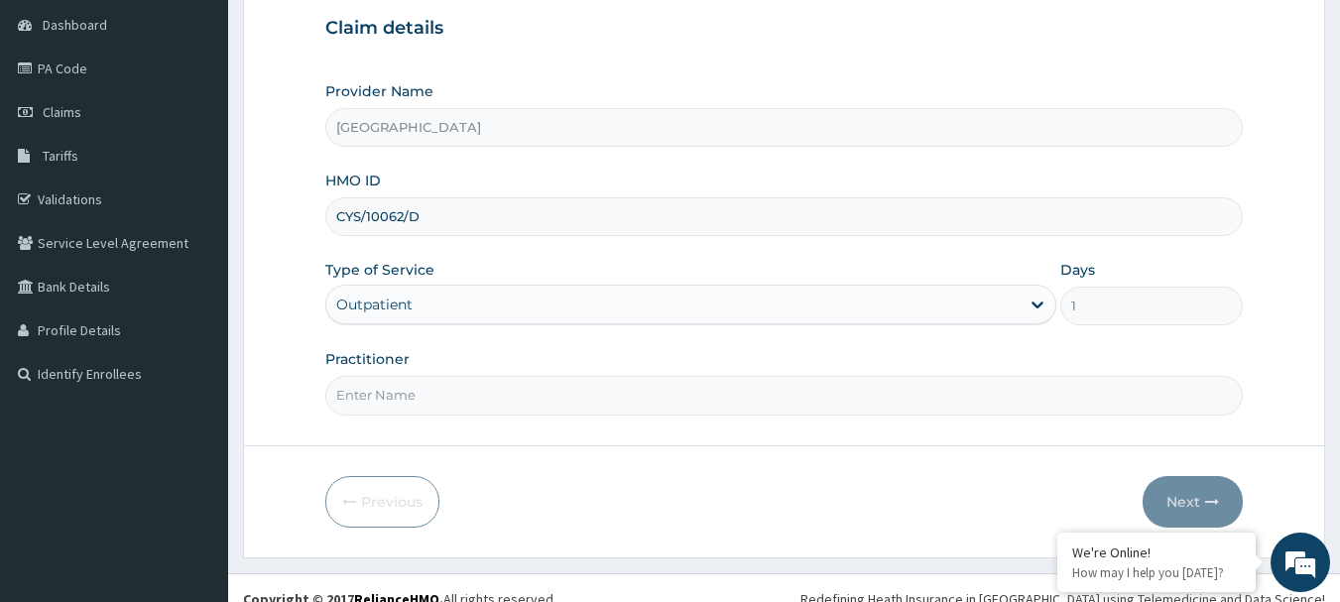
scroll to position [198, 0]
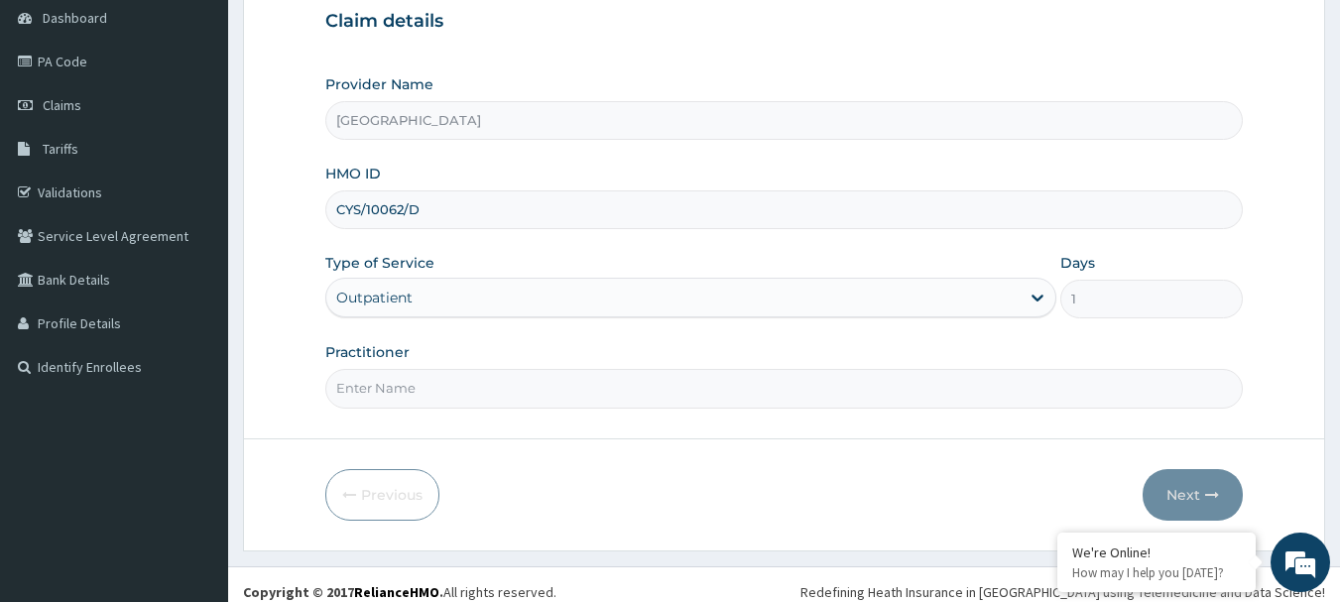
drag, startPoint x: 399, startPoint y: 396, endPoint x: 386, endPoint y: 396, distance: 12.9
click at [391, 396] on input "Practitioner" at bounding box center [784, 388] width 919 height 39
paste input "Dr. Bashir Olanrewaju Oyeyemi"
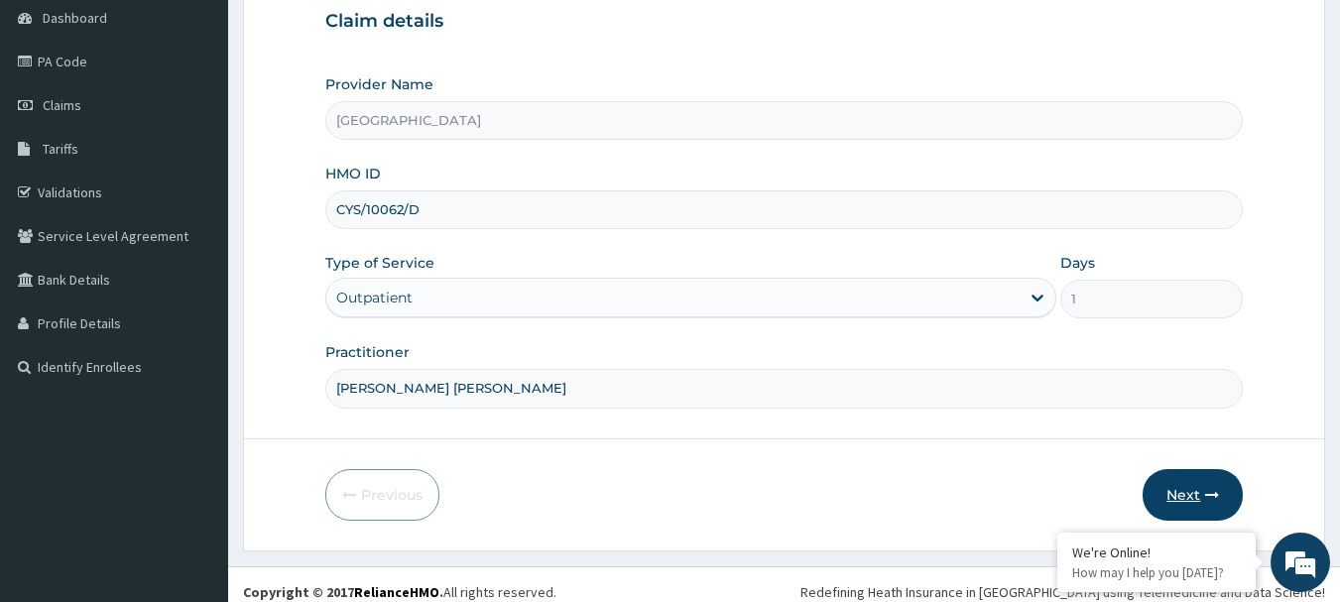
type input "Dr. Bashir Olanrewaju Oyeyemi"
click at [1177, 490] on button "Next" at bounding box center [1193, 495] width 100 height 52
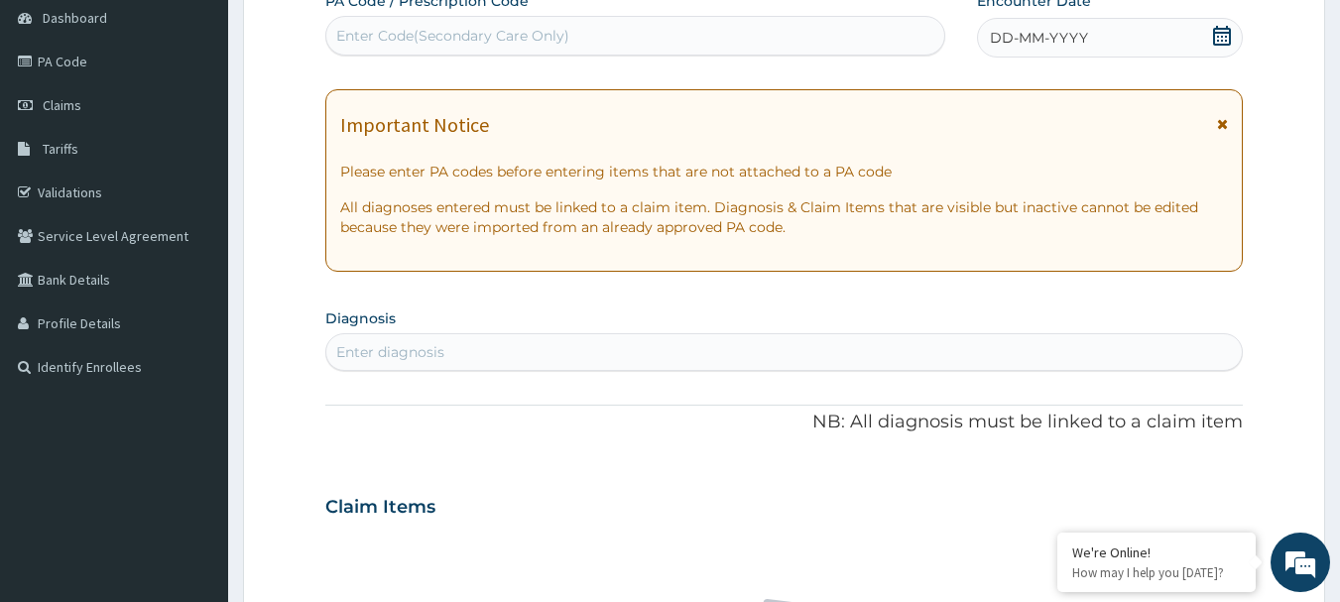
click at [450, 36] on div "Enter Code(Secondary Care Only)" at bounding box center [452, 36] width 233 height 20
paste input "PA/CD820A"
type input "PA/CD820A"
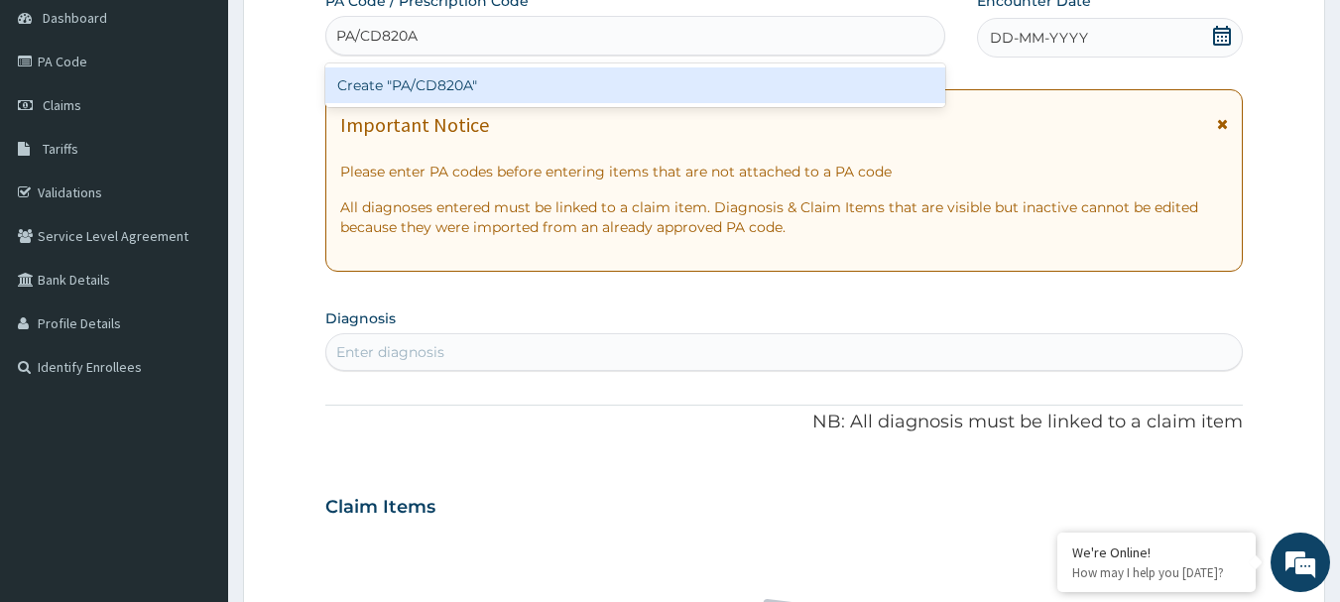
click at [380, 87] on div "Create "PA/CD820A"" at bounding box center [635, 85] width 621 height 36
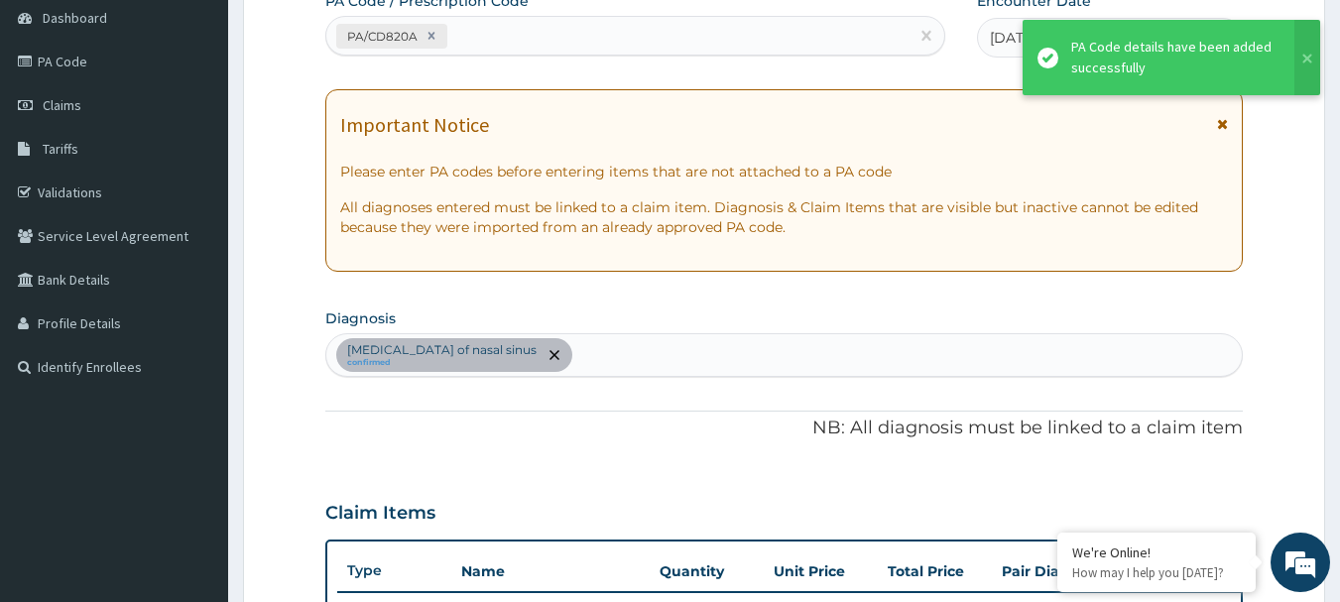
scroll to position [525, 0]
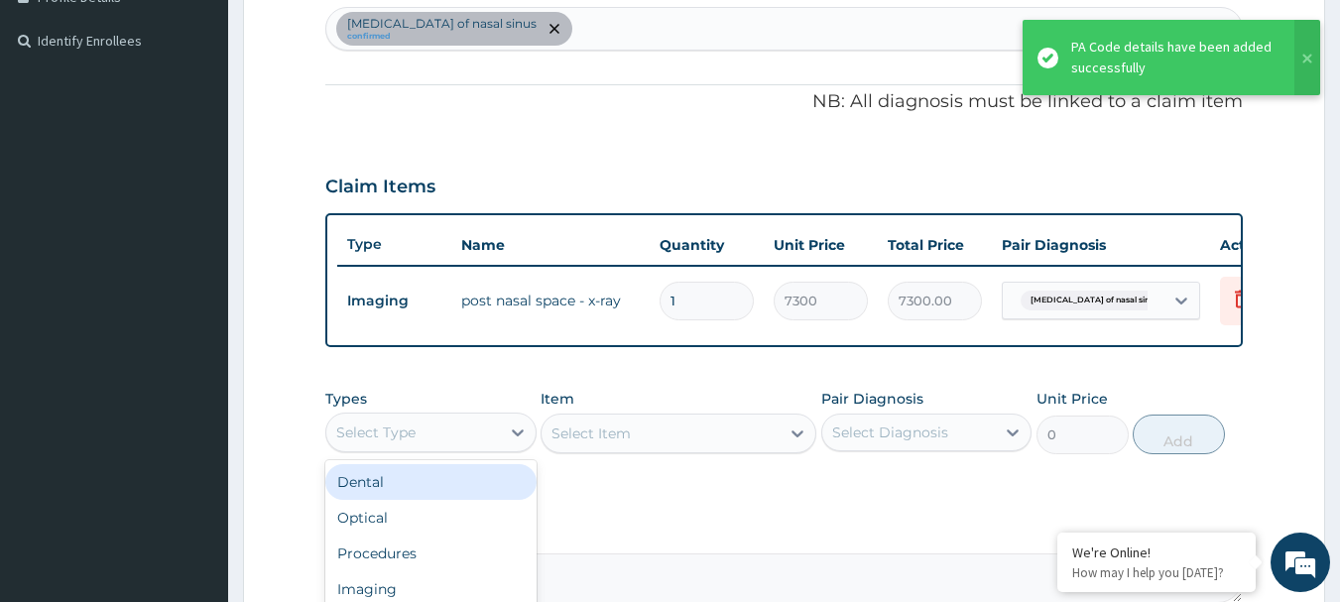
click at [440, 448] on div "Select Type" at bounding box center [413, 433] width 174 height 32
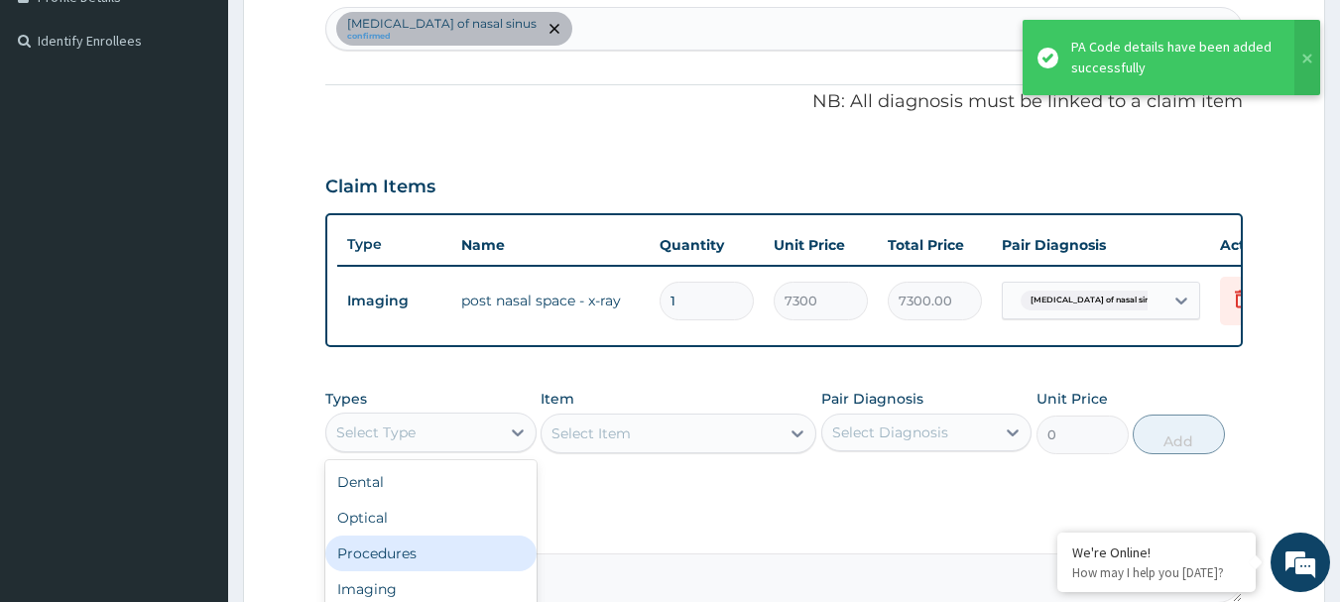
click at [383, 566] on div "Procedures" at bounding box center [430, 554] width 211 height 36
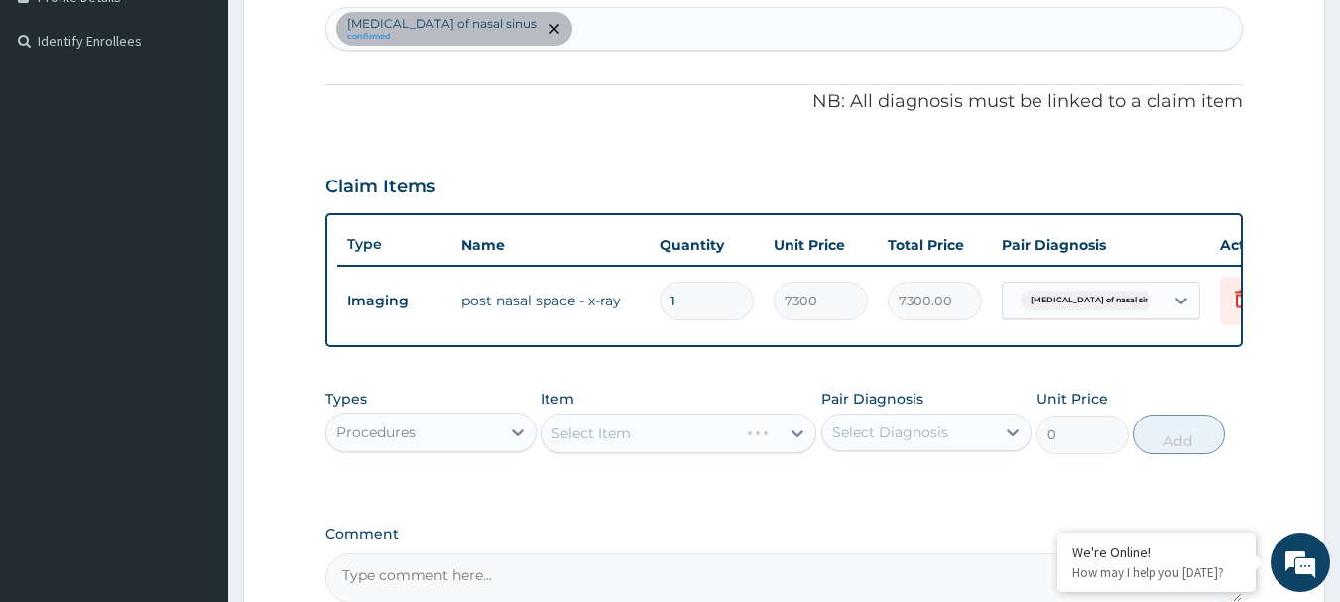
click at [566, 446] on div "Select Item" at bounding box center [679, 434] width 276 height 40
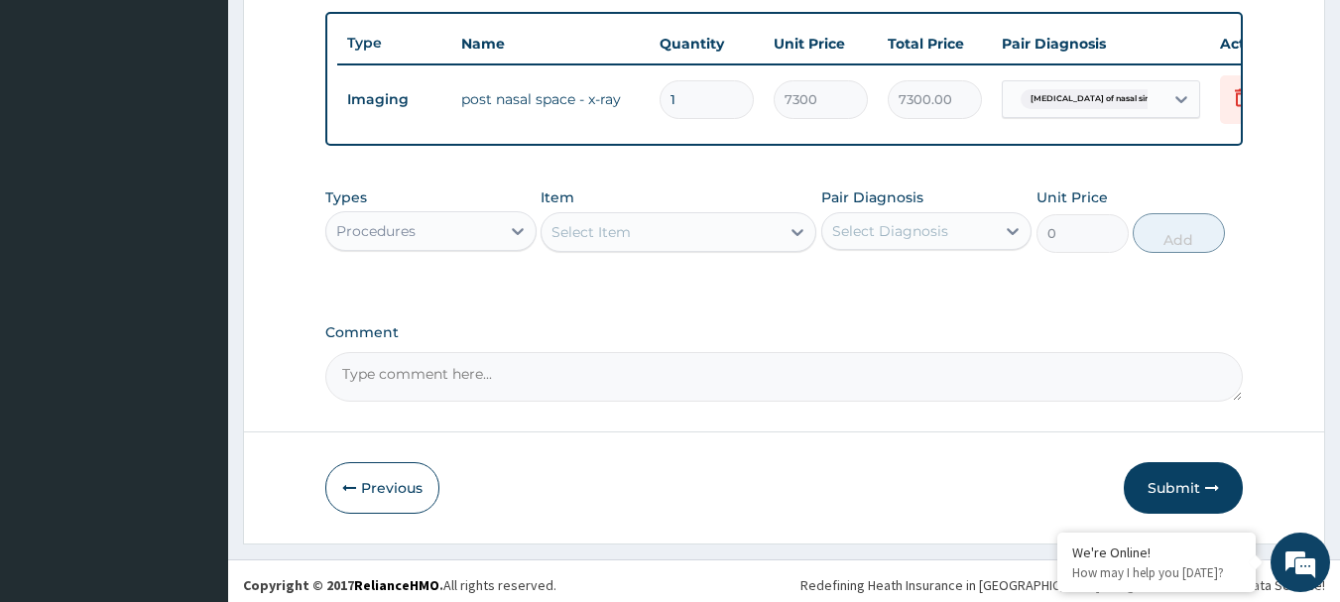
scroll to position [749, 0]
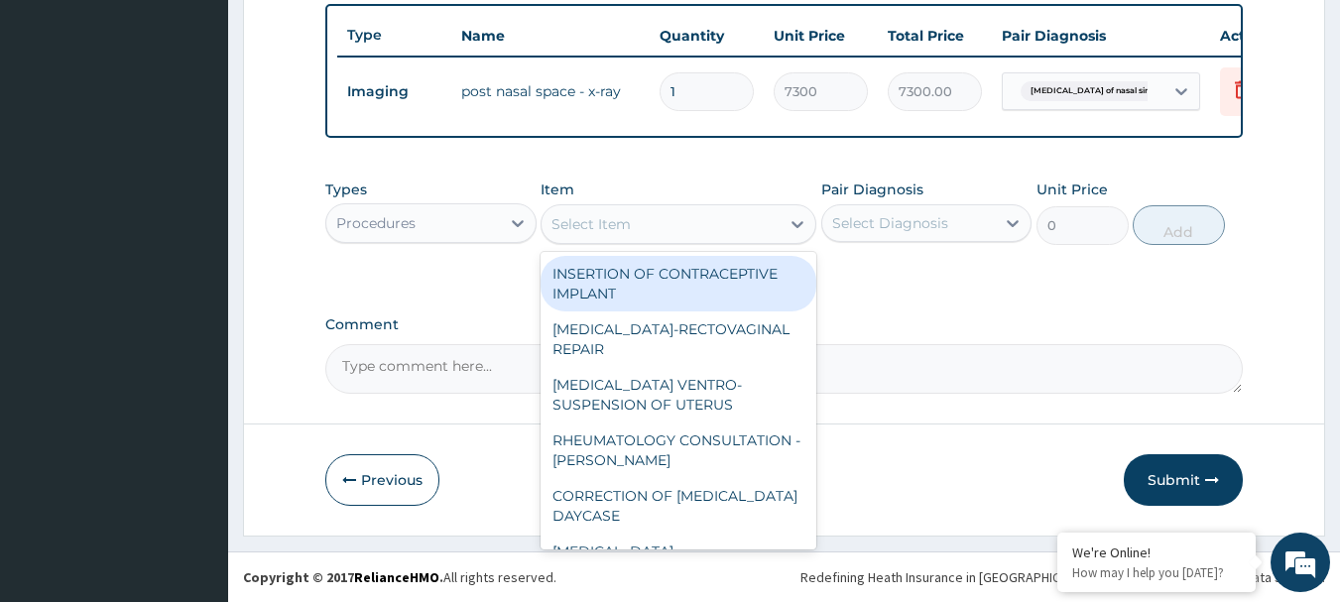
click at [572, 227] on div "Select Item" at bounding box center [591, 224] width 79 height 20
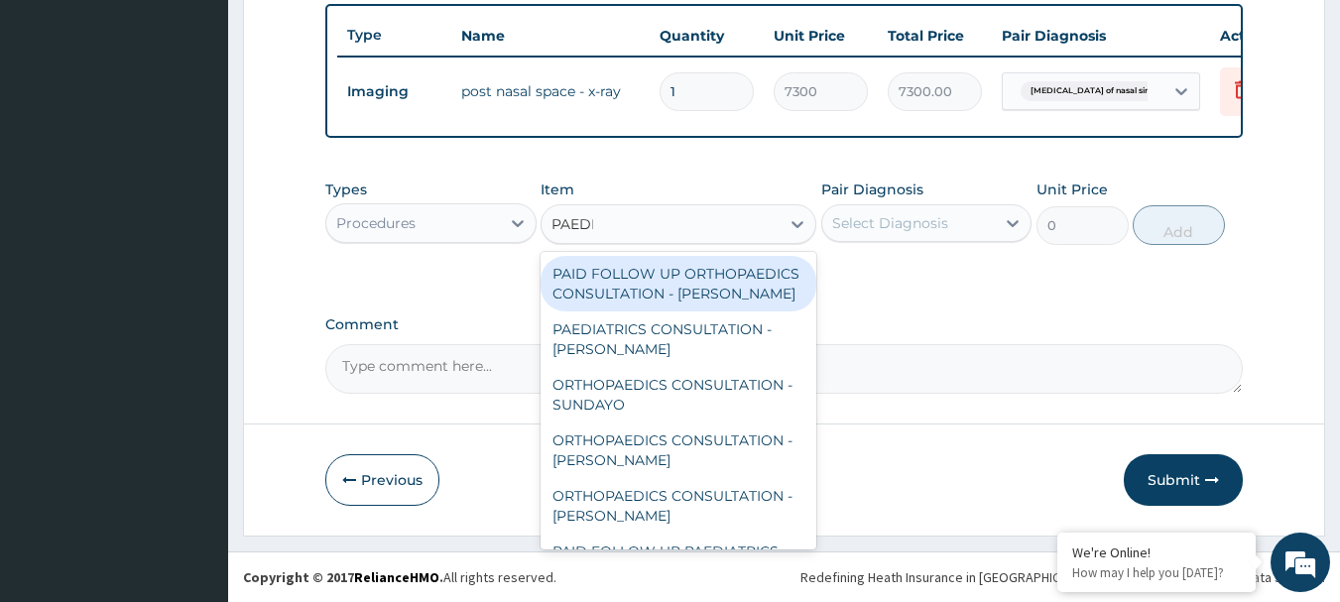
type input "PAEDIA"
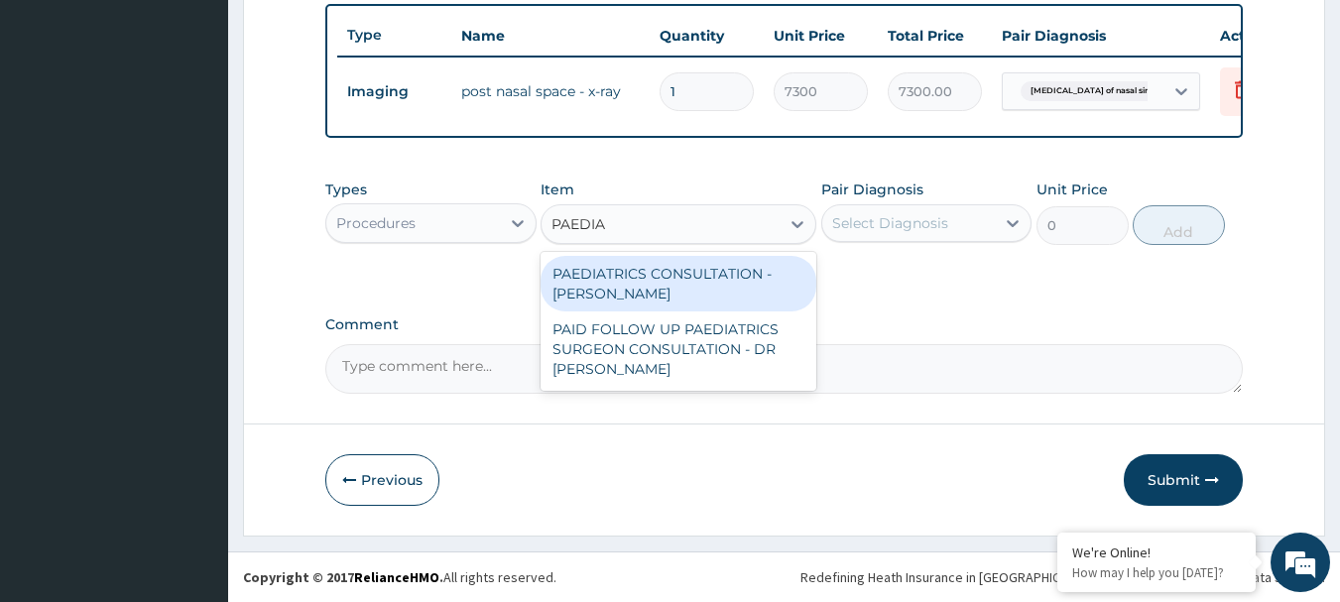
drag, startPoint x: 699, startPoint y: 281, endPoint x: 785, endPoint y: 269, distance: 86.1
click at [708, 281] on div "PAEDIATRICS CONSULTATION - DR UGONNA" at bounding box center [679, 284] width 276 height 56
type input "22000"
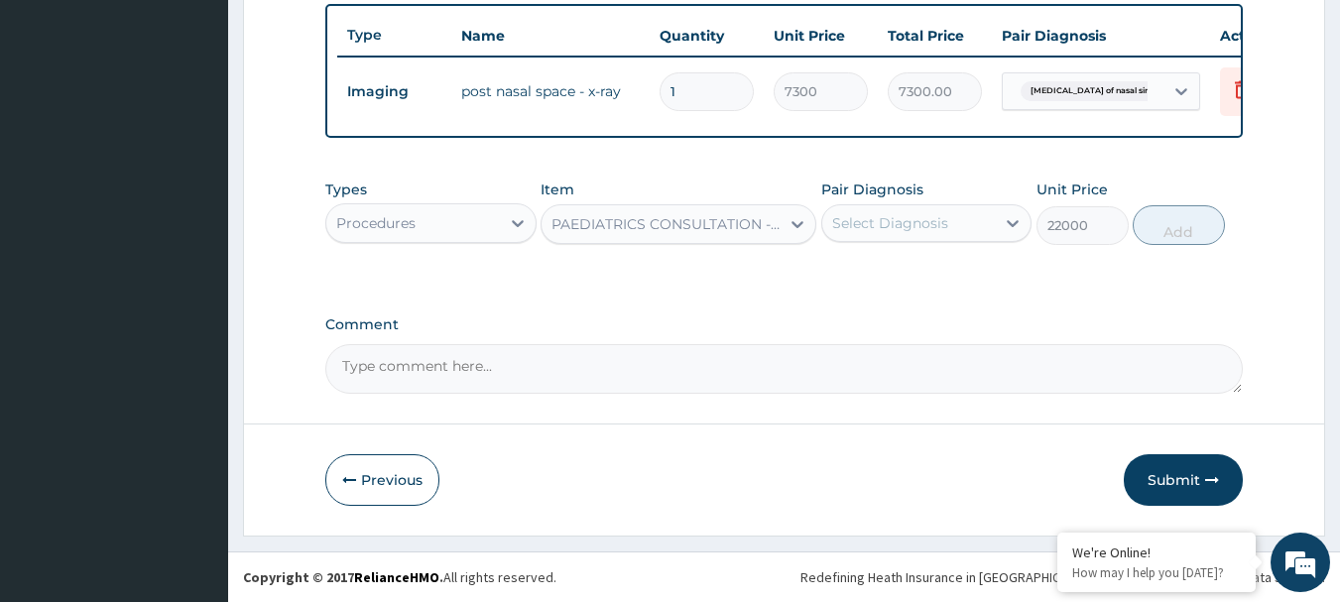
click at [893, 224] on div "Select Diagnosis" at bounding box center [890, 223] width 116 height 20
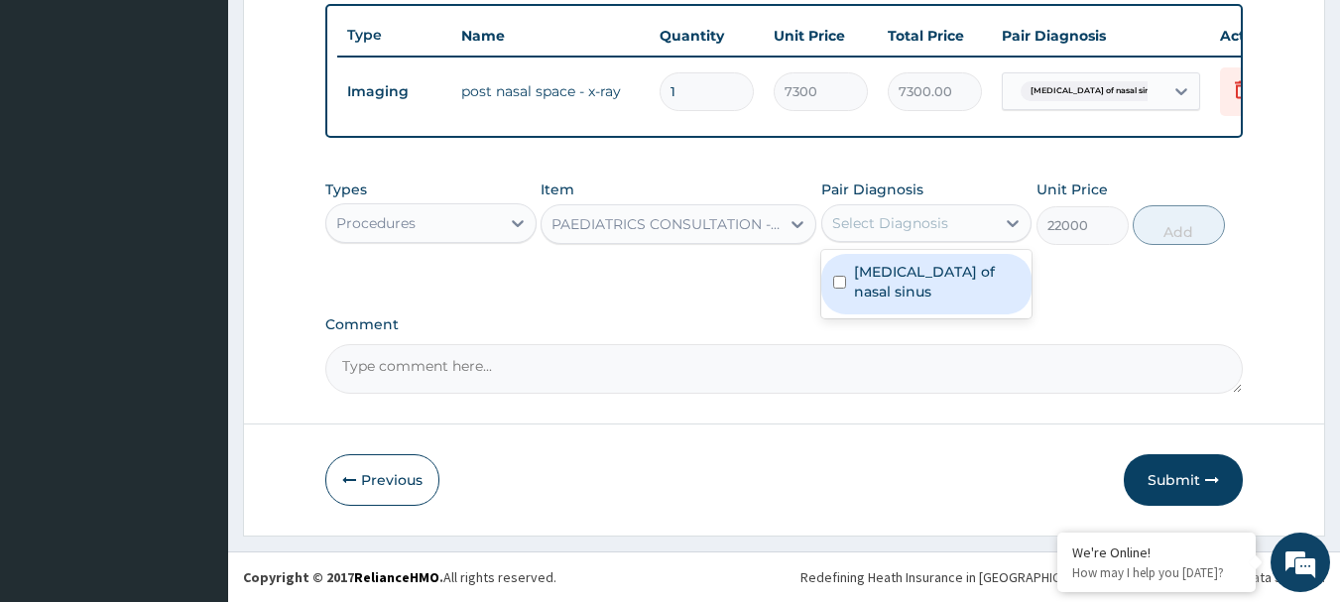
click at [905, 290] on div "Polyp of nasal sinus" at bounding box center [926, 284] width 211 height 61
checkbox input "true"
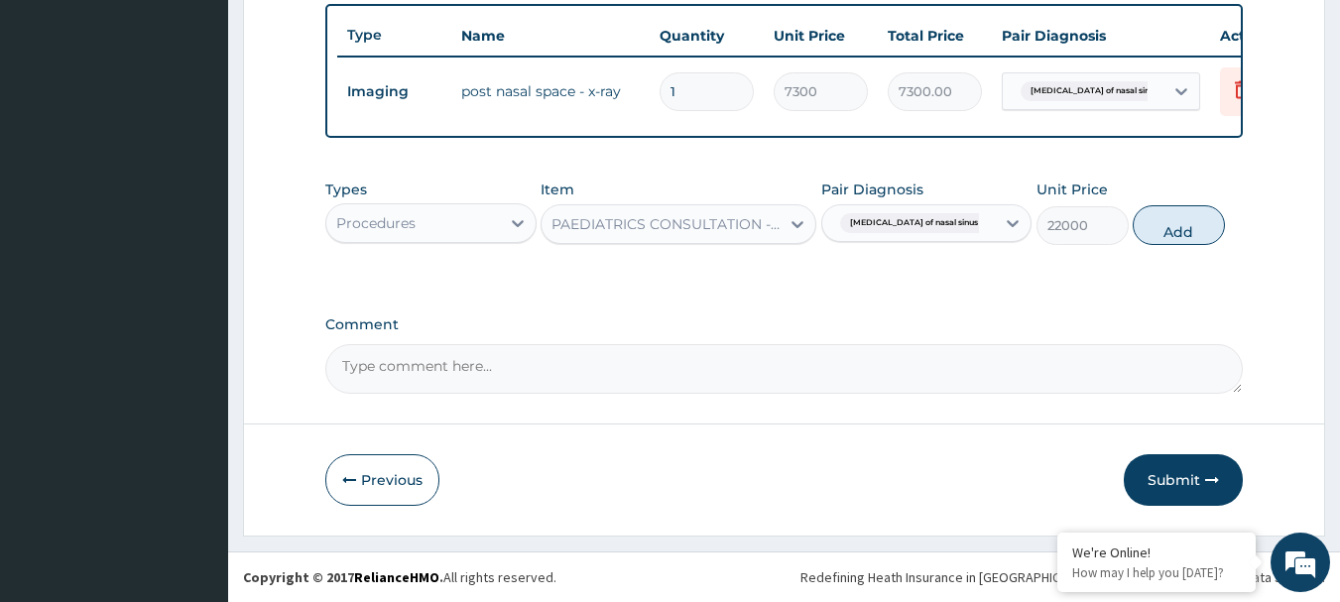
drag, startPoint x: 1192, startPoint y: 230, endPoint x: 859, endPoint y: 6, distance: 401.7
click at [1189, 228] on button "Add" at bounding box center [1179, 225] width 92 height 40
type input "0"
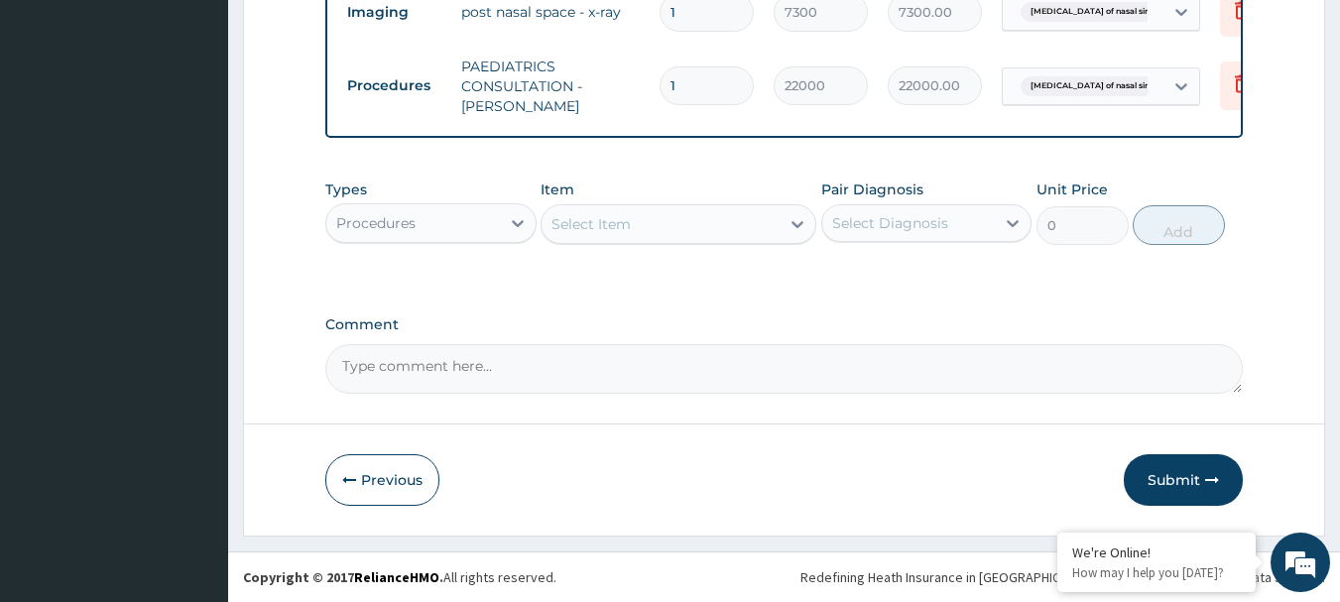
scroll to position [828, 0]
click at [1187, 484] on button "Submit" at bounding box center [1183, 480] width 119 height 52
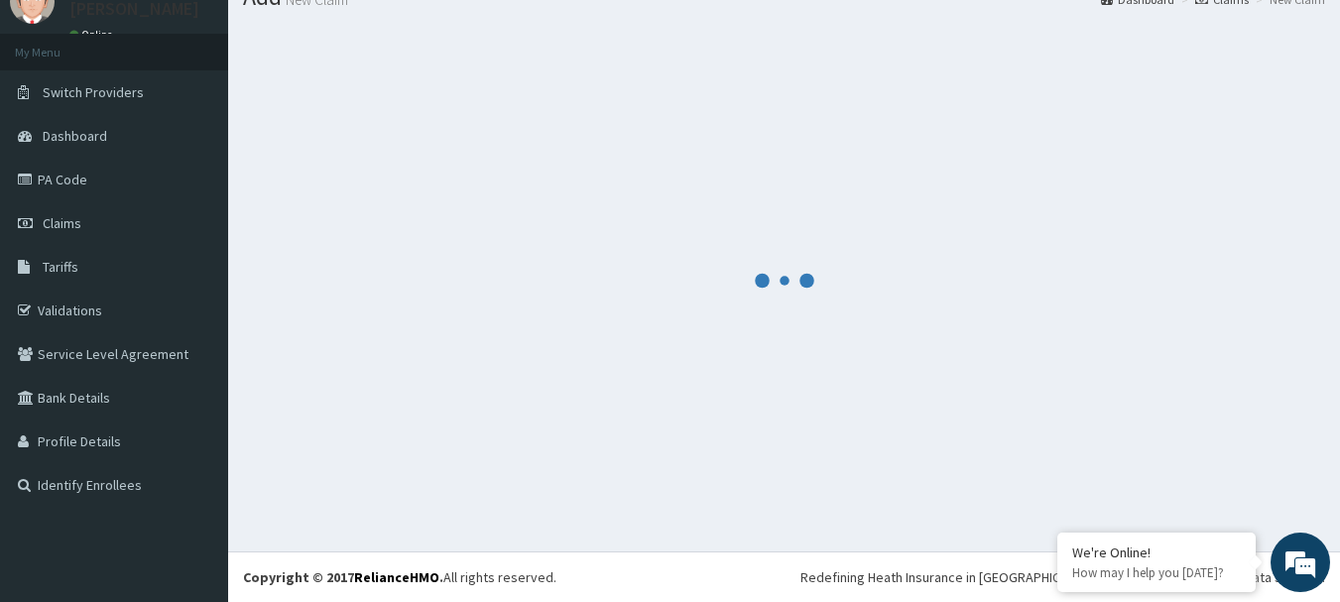
scroll to position [80, 0]
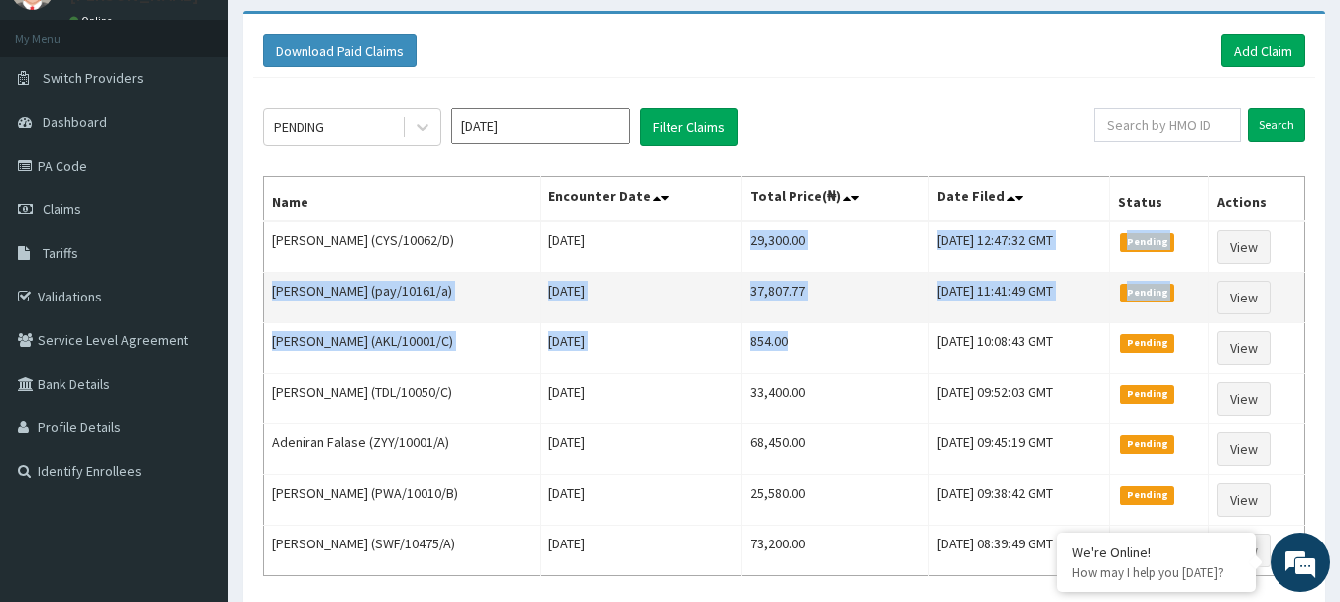
drag, startPoint x: 720, startPoint y: 340, endPoint x: 797, endPoint y: 341, distance: 76.4
click at [797, 341] on tbody "[PERSON_NAME] (CYS/10062/D) [DATE] 29,300.00 [DATE] 12:47:32 GMT Pending View […" at bounding box center [785, 398] width 1042 height 355
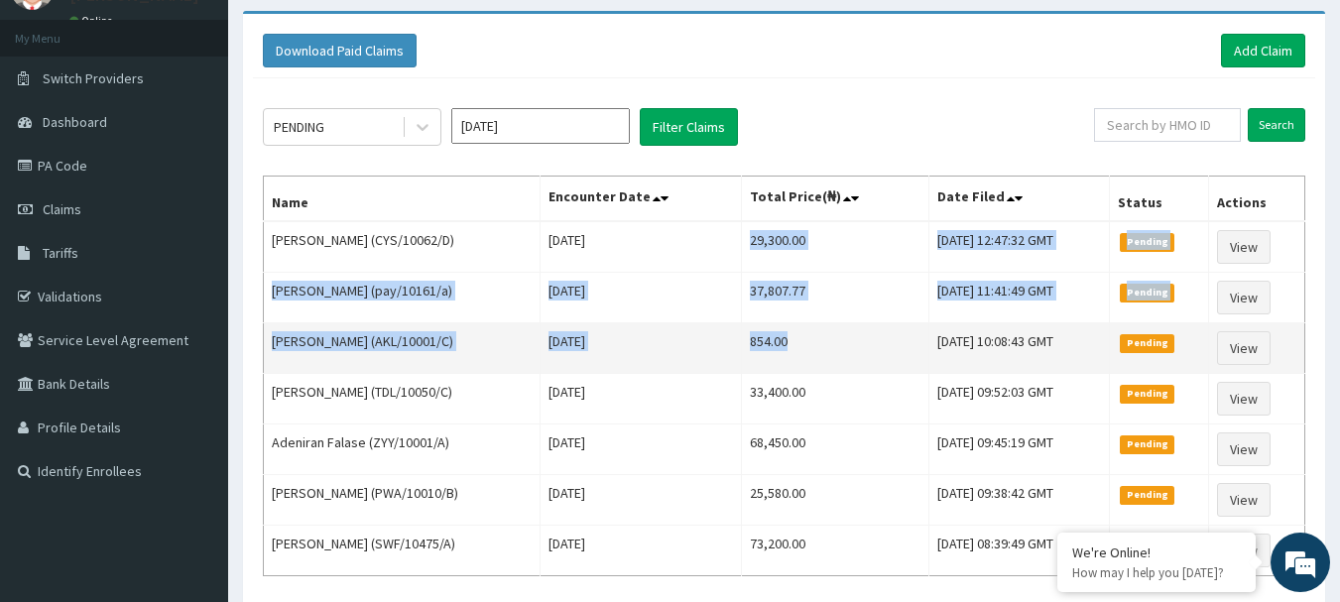
scroll to position [99, 0]
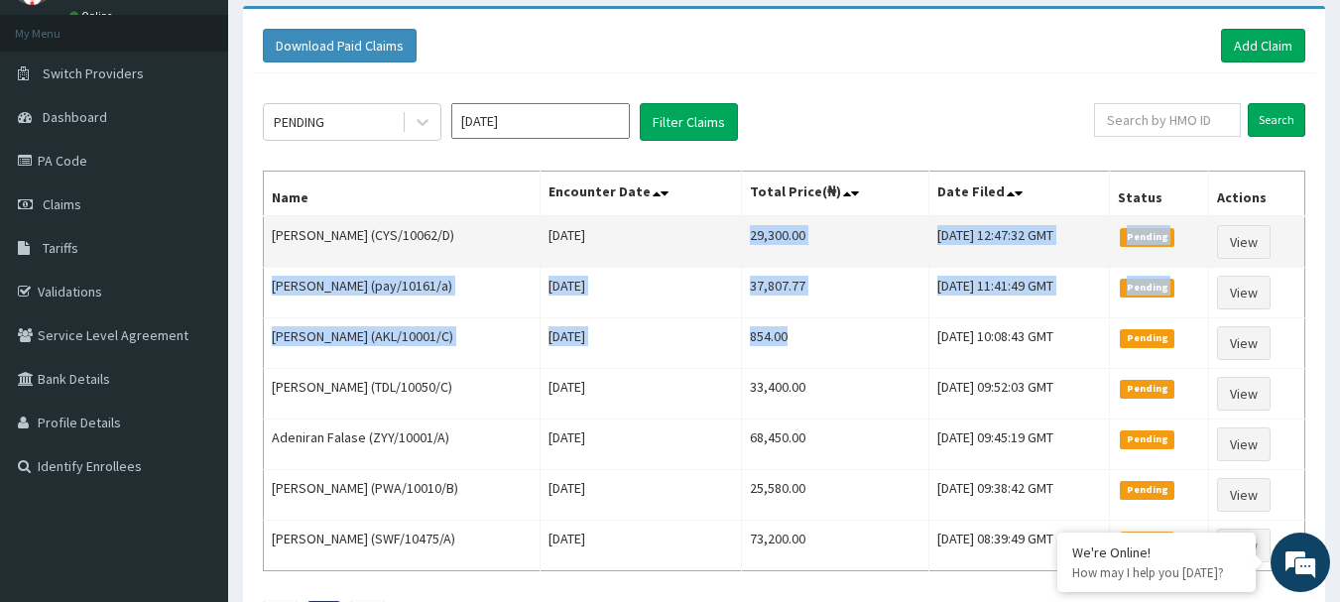
click at [812, 260] on td "29,300.00" at bounding box center [835, 242] width 187 height 52
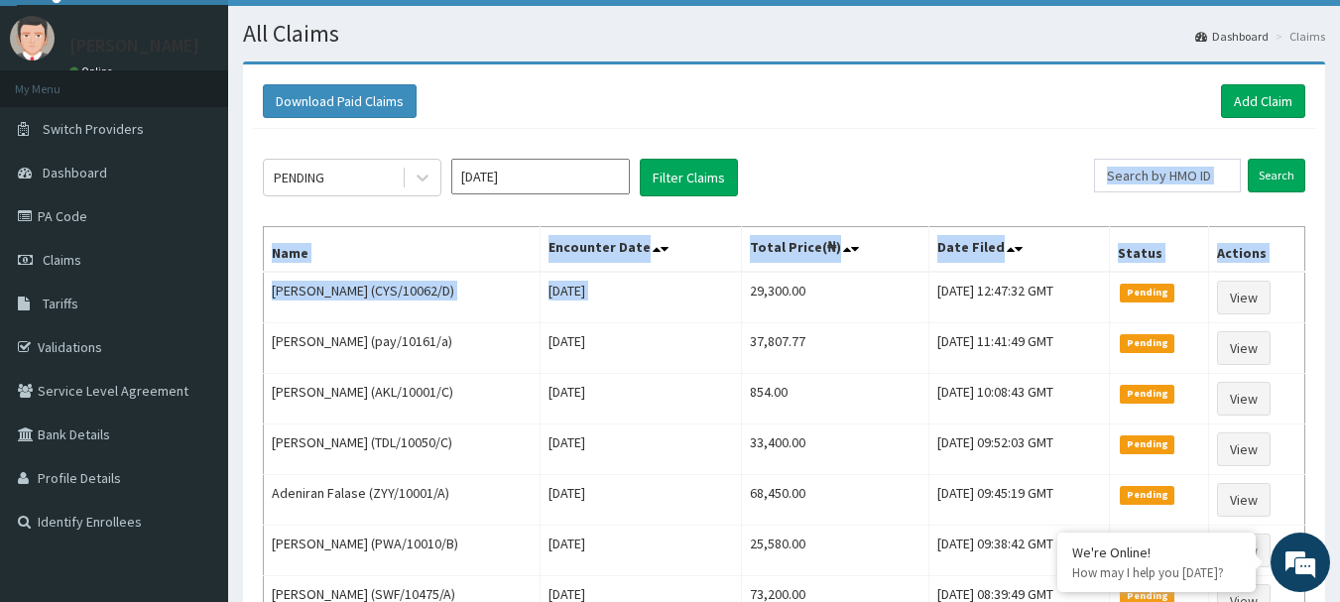
scroll to position [0, 0]
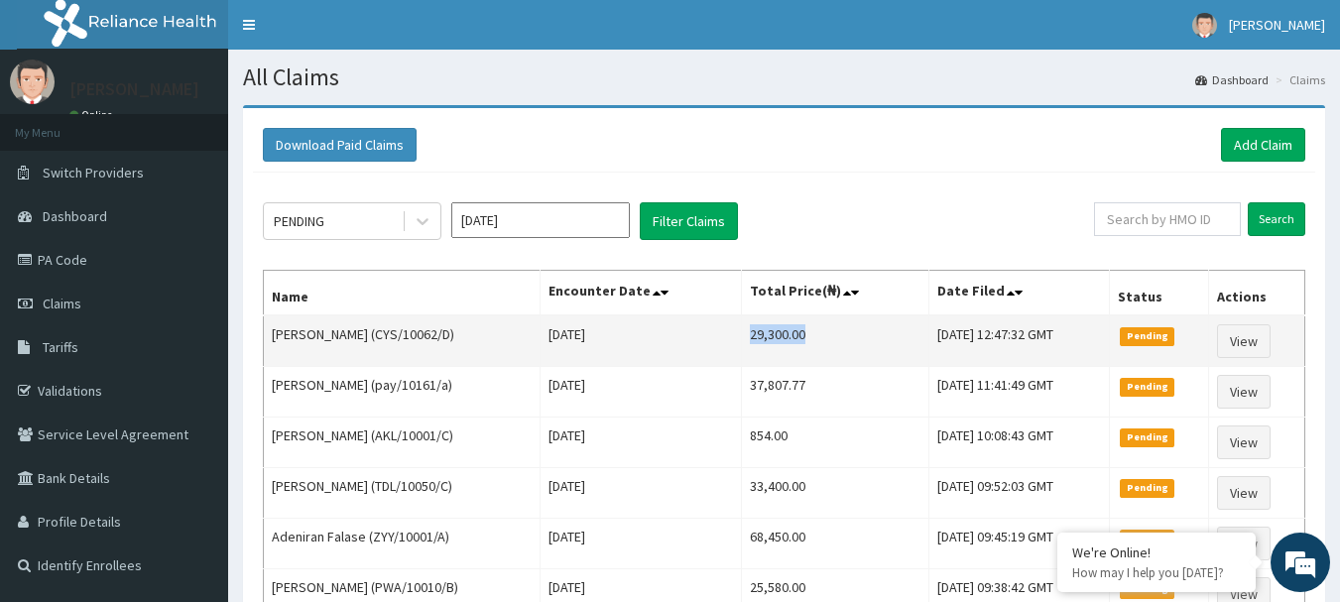
drag, startPoint x: 728, startPoint y: 239, endPoint x: 811, endPoint y: 359, distance: 146.1
click at [812, 358] on td "29,300.00" at bounding box center [835, 341] width 187 height 52
click at [809, 359] on td "29,300.00" at bounding box center [835, 341] width 187 height 52
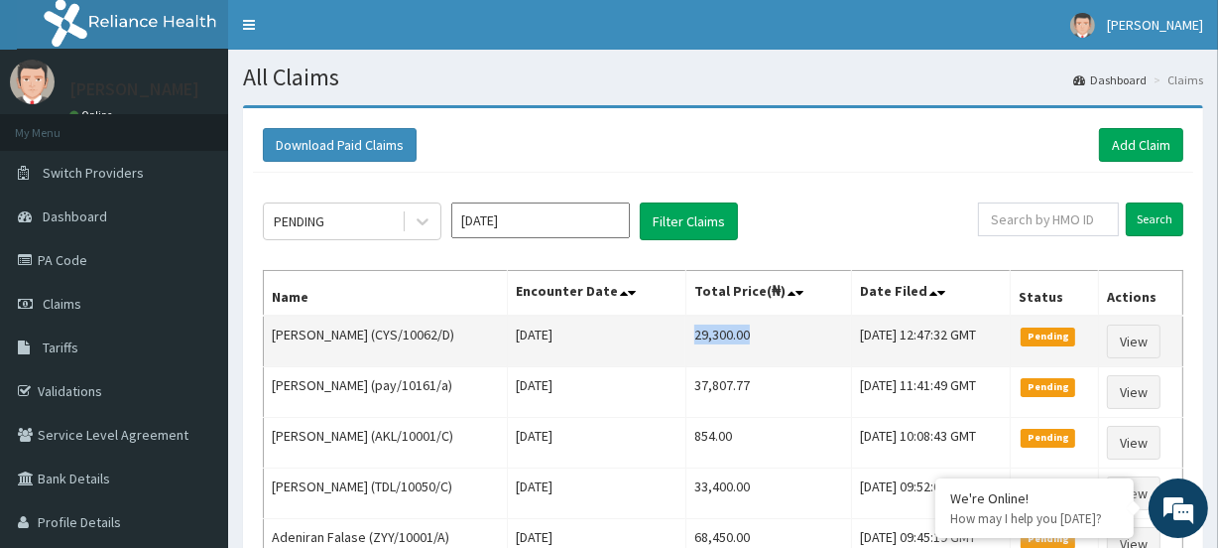
copy td "29,300.00"
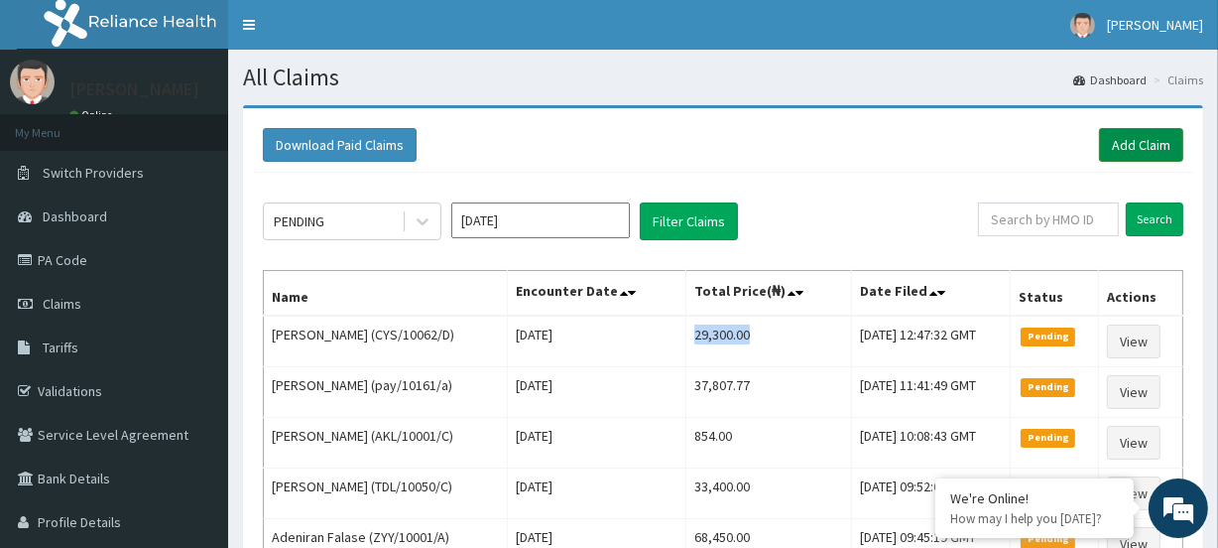
click at [1166, 139] on link "Add Claim" at bounding box center [1141, 145] width 84 height 34
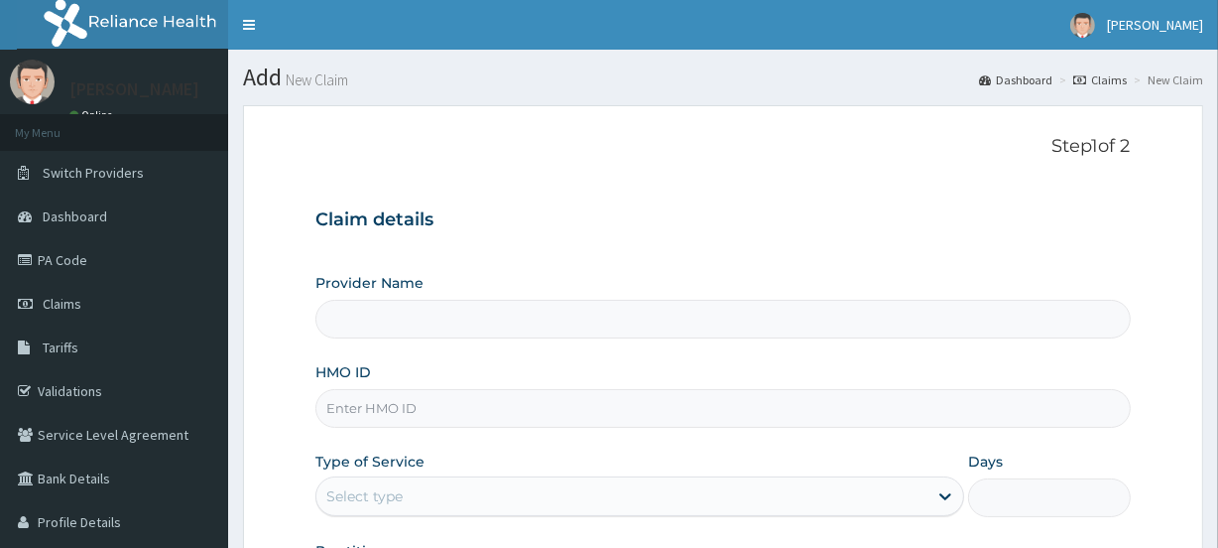
click at [367, 411] on input "HMO ID" at bounding box center [722, 408] width 814 height 39
paste input "RBP/10026/A"
type input "RBP/10026/A"
type input "[GEOGRAPHIC_DATA]"
type input "RBP/10026/A"
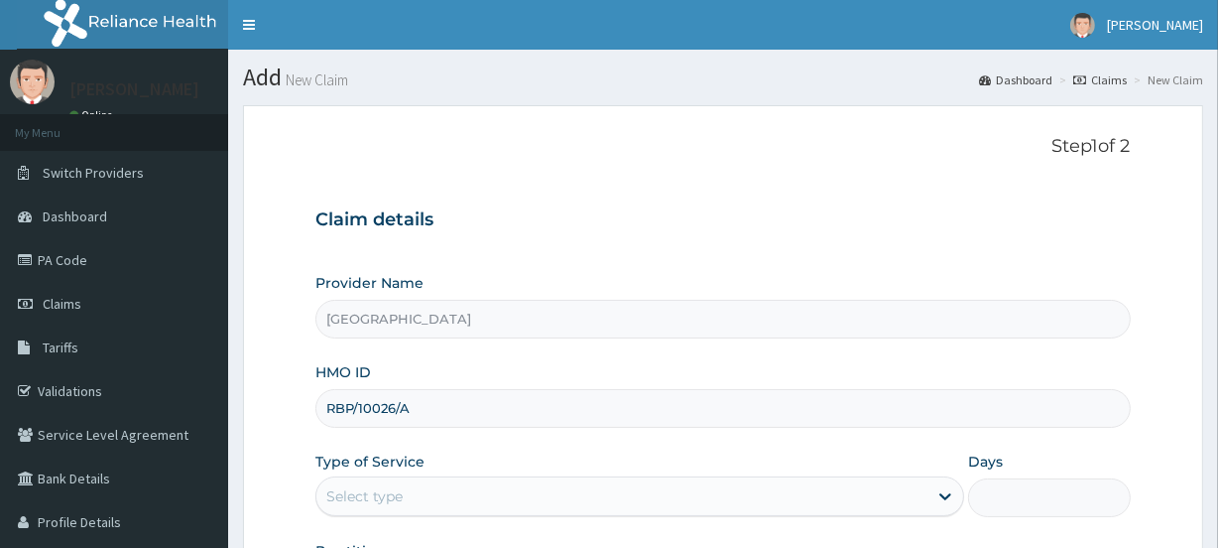
click at [345, 486] on div "Select type" at bounding box center [364, 496] width 76 height 20
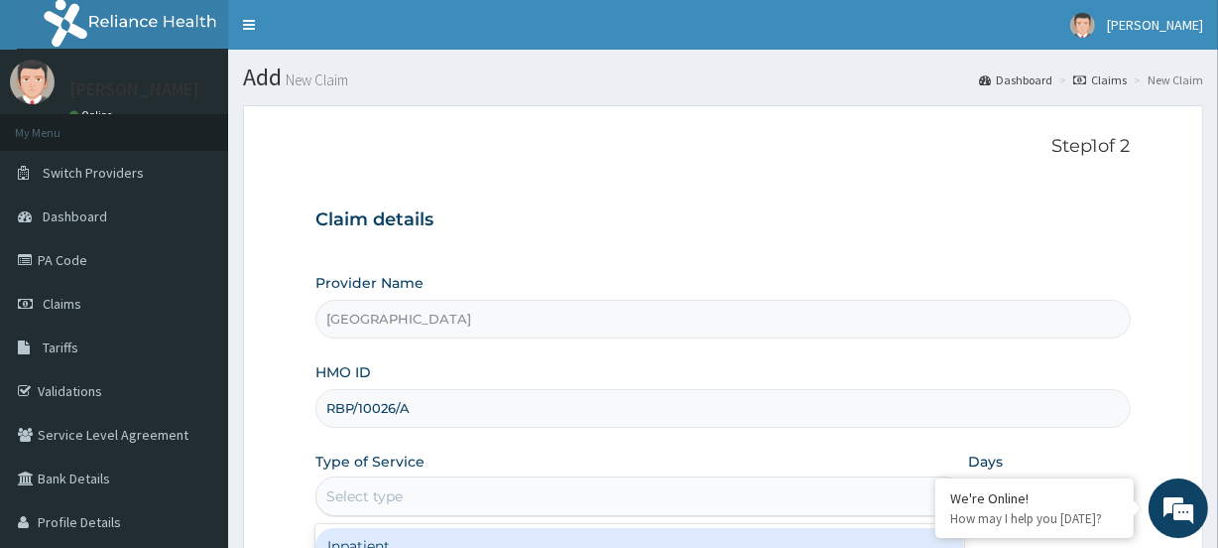
click at [388, 537] on div "Inpatient" at bounding box center [639, 546] width 649 height 36
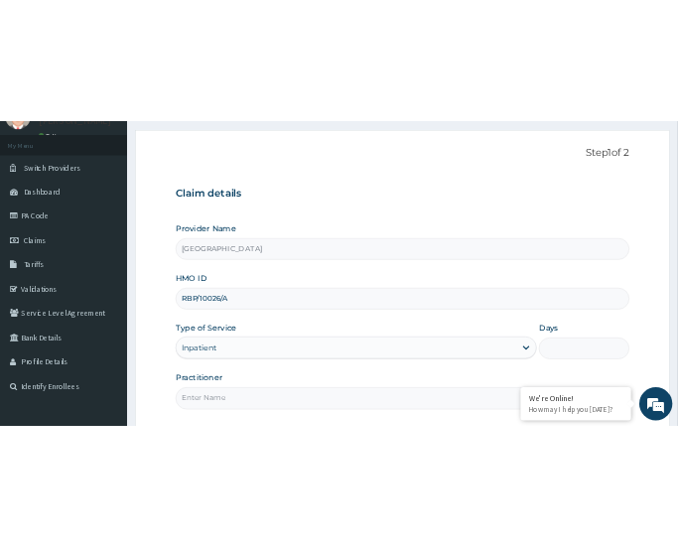
scroll to position [89, 0]
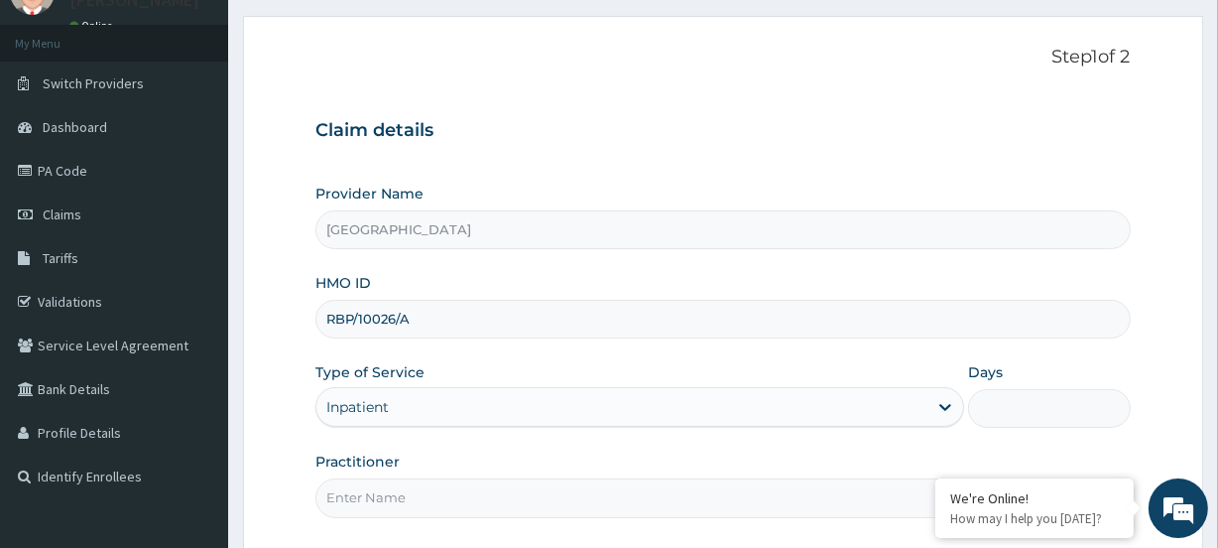
drag, startPoint x: 371, startPoint y: 405, endPoint x: 387, endPoint y: 409, distance: 16.4
click at [372, 405] on div "Inpatient" at bounding box center [357, 407] width 62 height 20
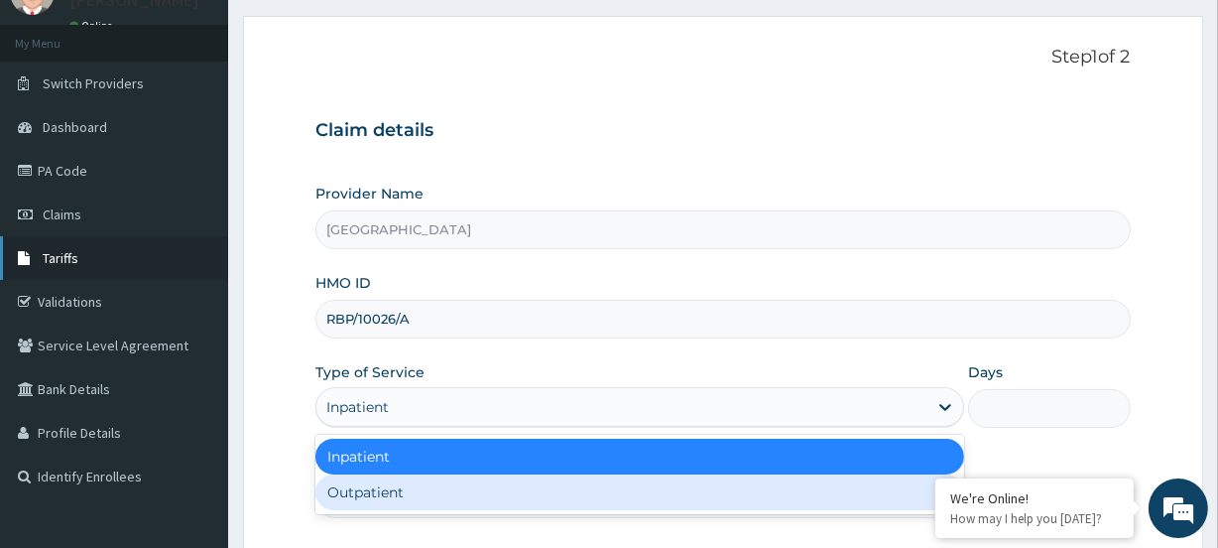
drag, startPoint x: 379, startPoint y: 489, endPoint x: 218, endPoint y: 254, distance: 284.8
click at [376, 489] on div "Outpatient" at bounding box center [639, 492] width 649 height 36
type input "1"
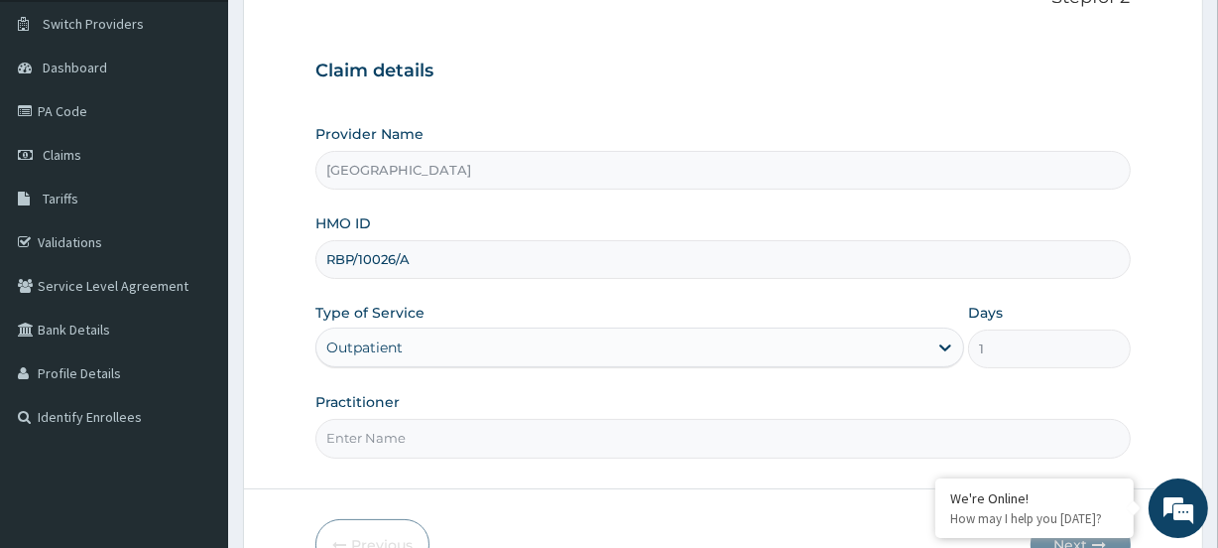
scroll to position [180, 0]
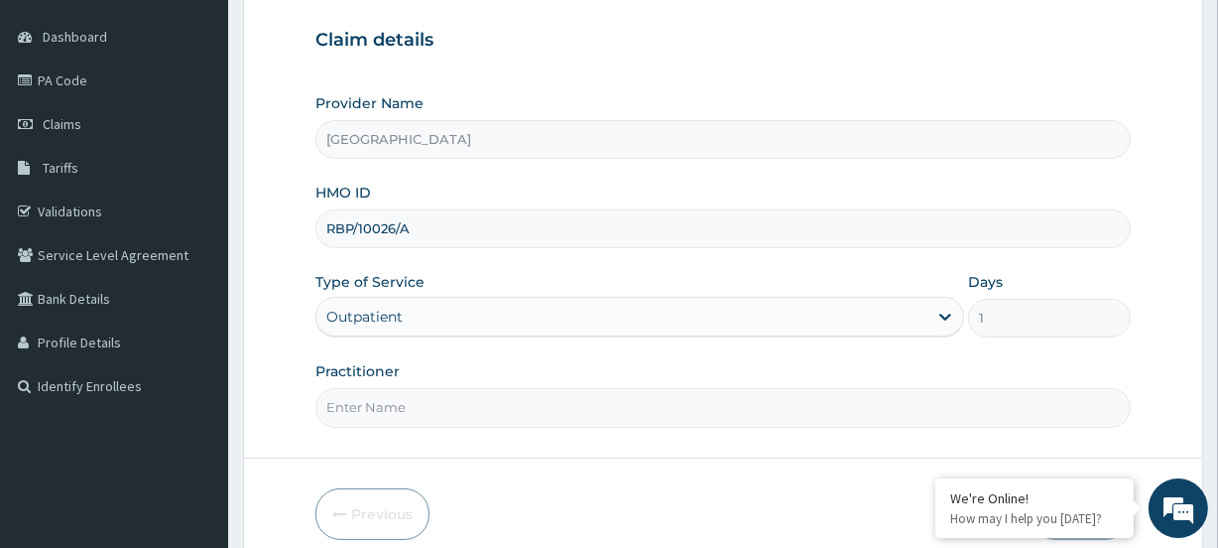
click at [387, 415] on input "Practitioner" at bounding box center [722, 407] width 814 height 39
paste input "Dr. Viola Ikebudu"
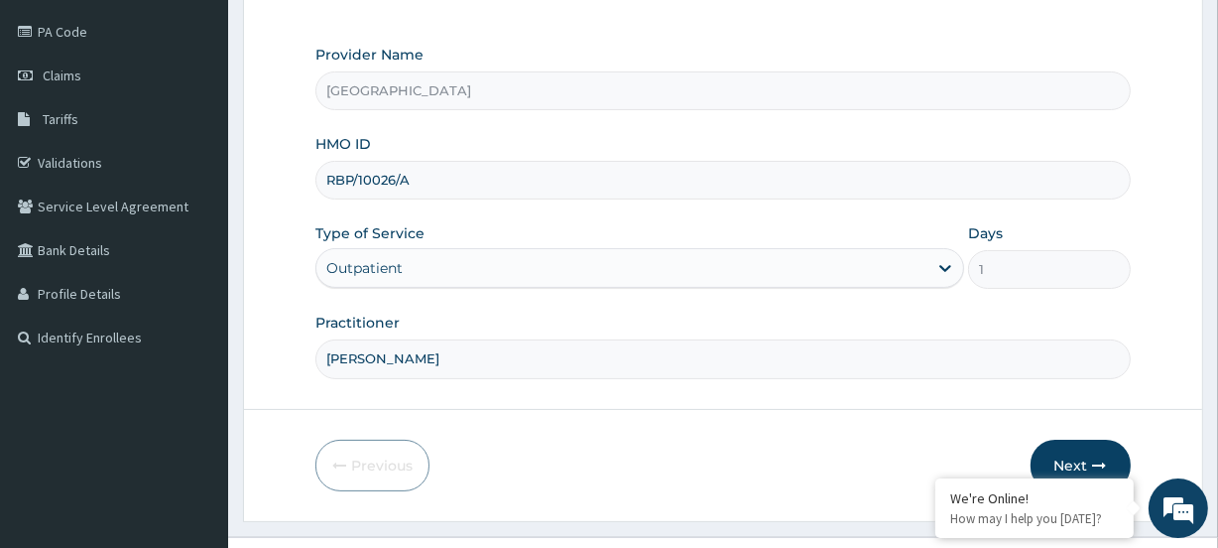
scroll to position [266, 0]
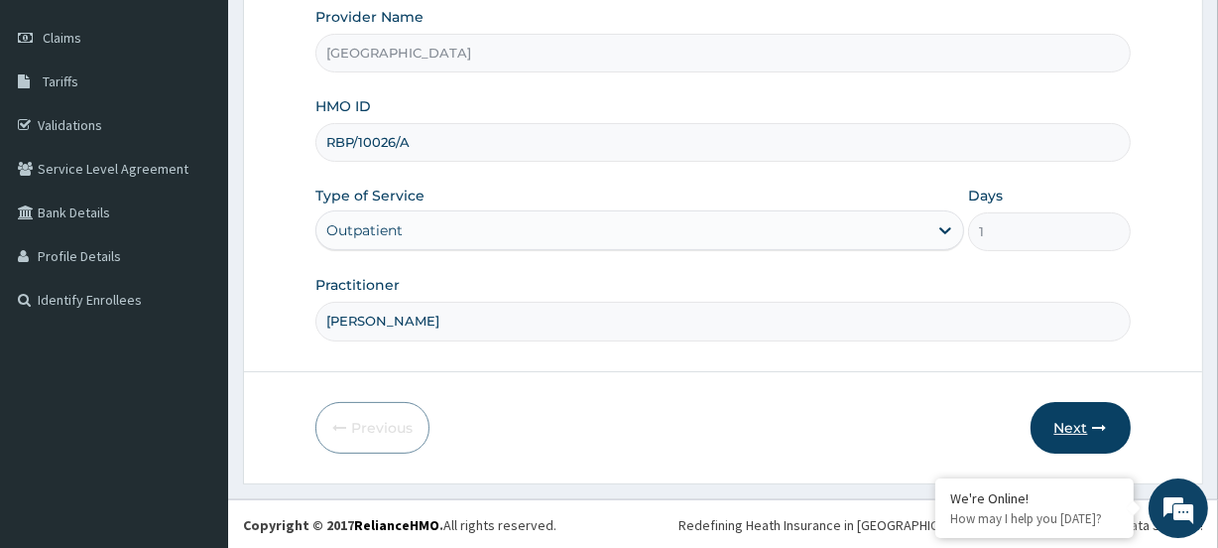
type input "Dr. Viola Ikebudu"
click at [1093, 427] on icon "button" at bounding box center [1100, 428] width 14 height 14
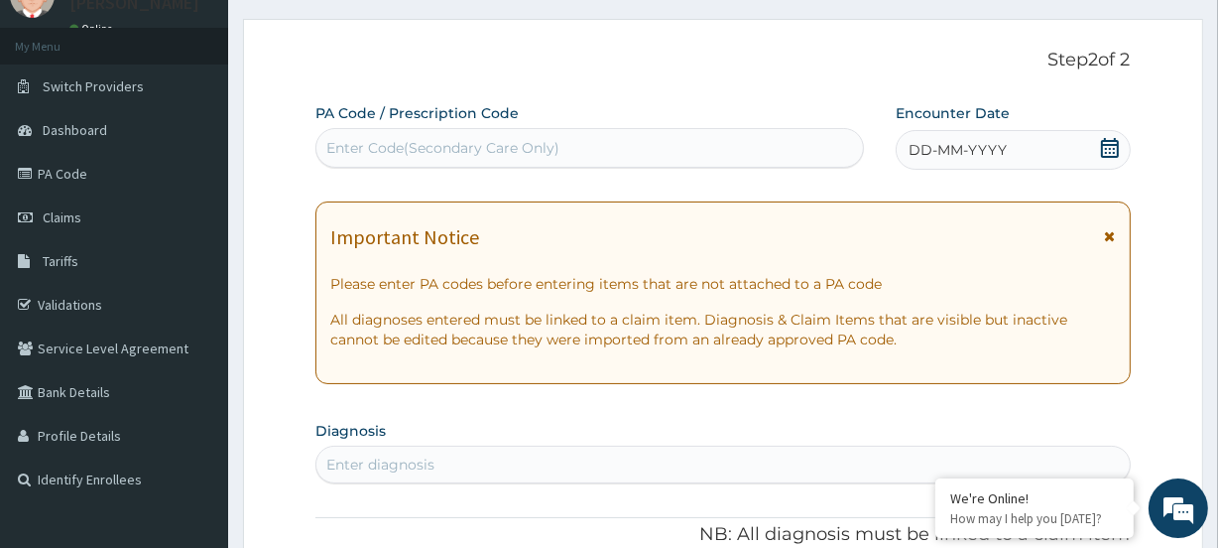
scroll to position [85, 0]
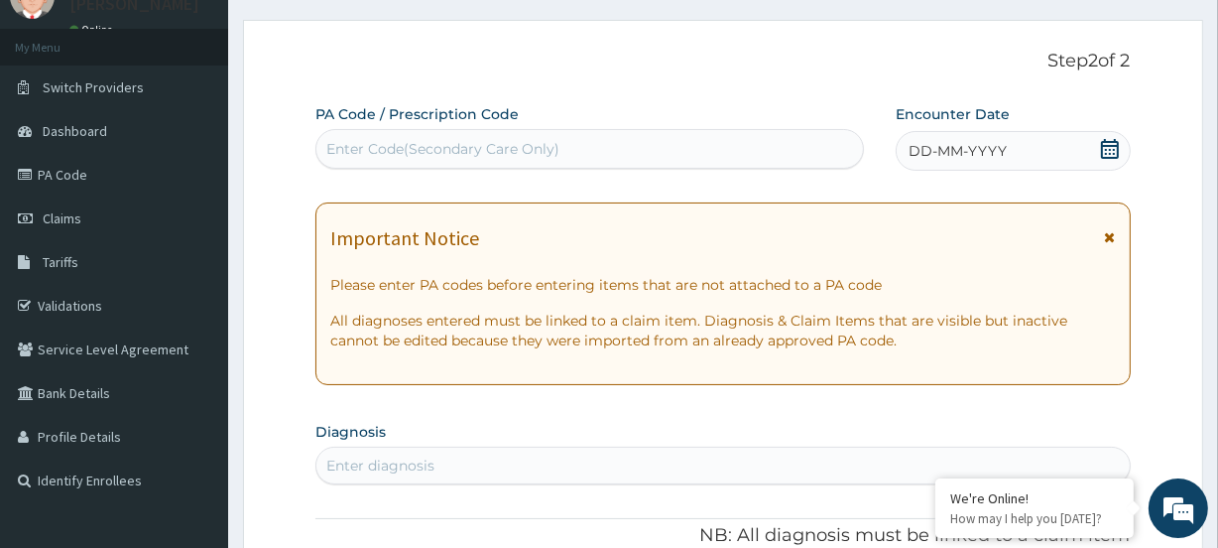
click at [370, 140] on div "Enter Code(Secondary Care Only)" at bounding box center [442, 149] width 233 height 20
paste input "PA/6D3CC1"
type input "PA/6D3CC1"
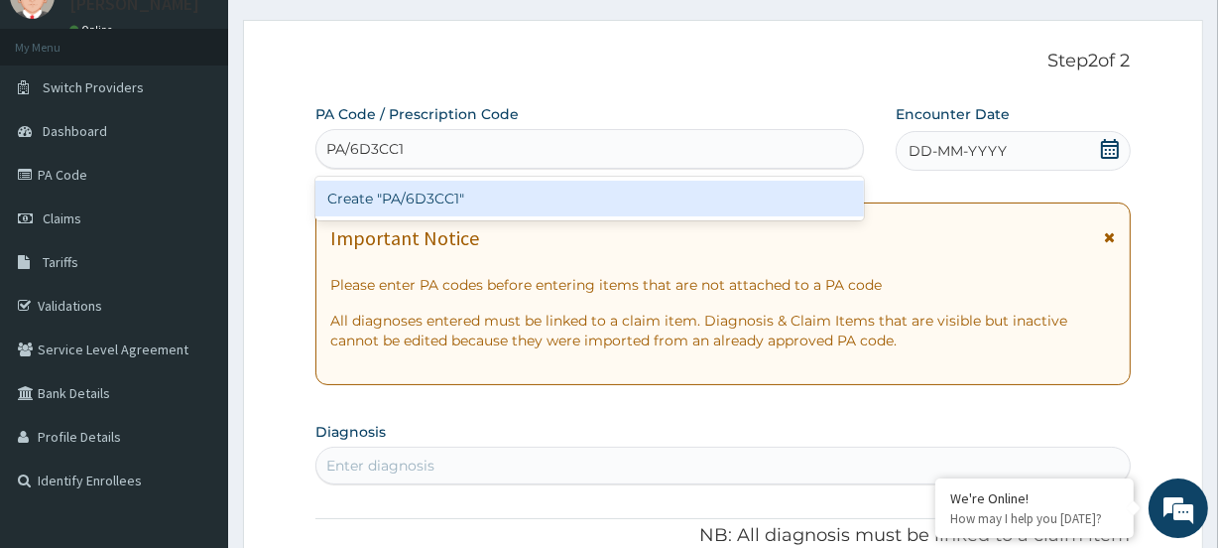
click at [349, 193] on div "Create "PA/6D3CC1"" at bounding box center [589, 199] width 548 height 36
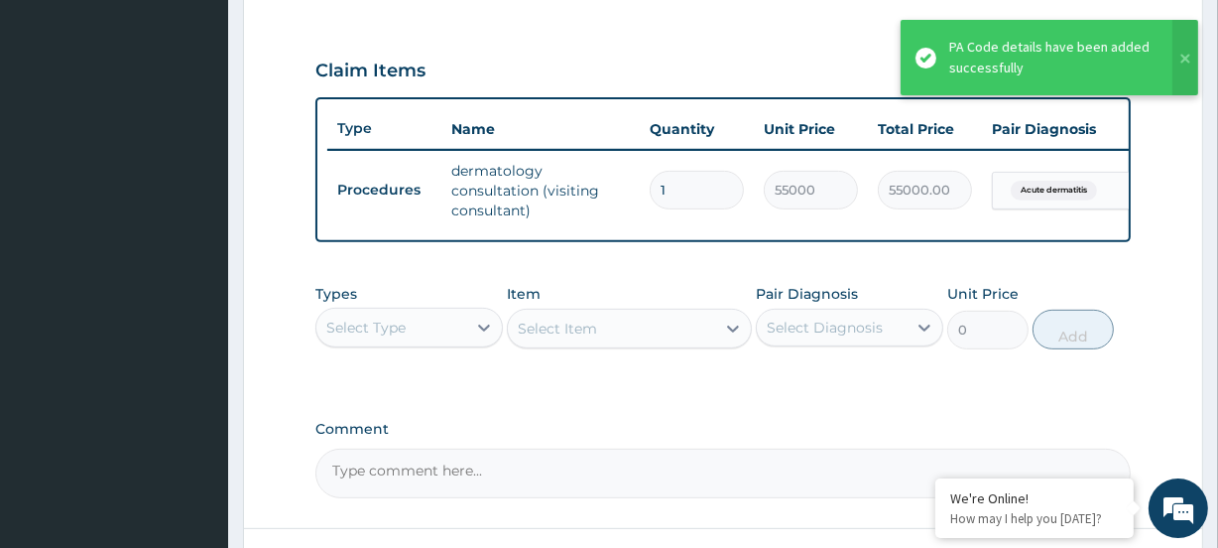
scroll to position [811, 0]
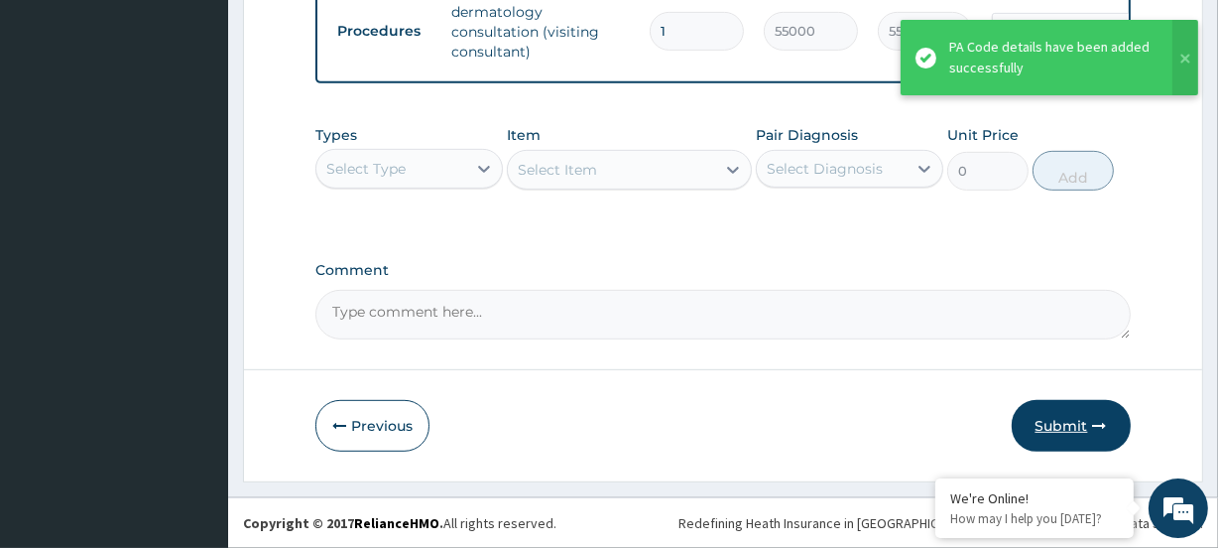
click at [1060, 424] on button "Submit" at bounding box center [1071, 426] width 119 height 52
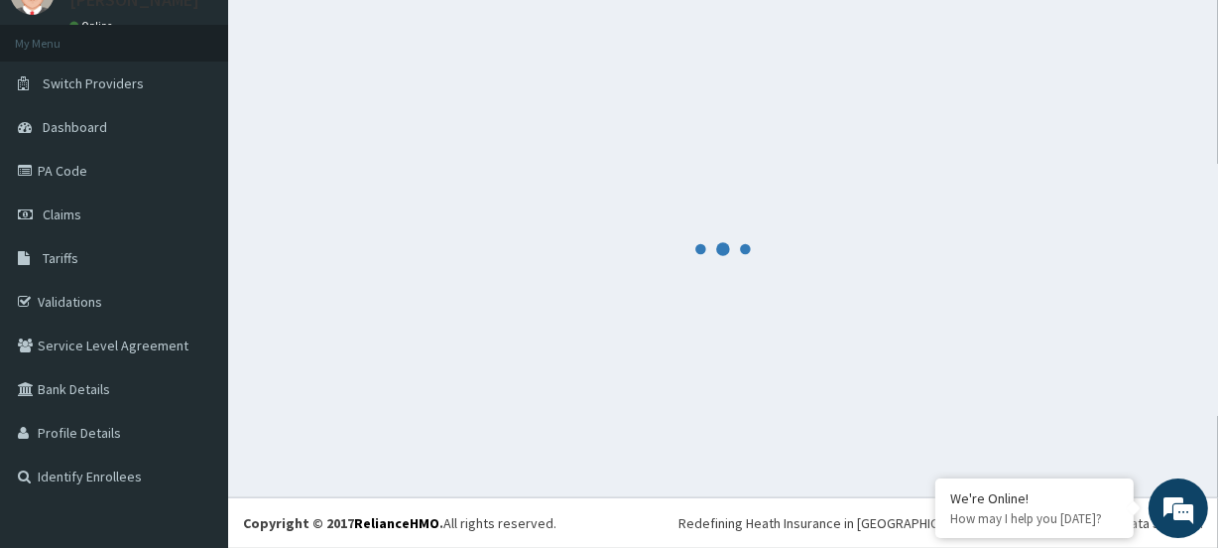
scroll to position [88, 0]
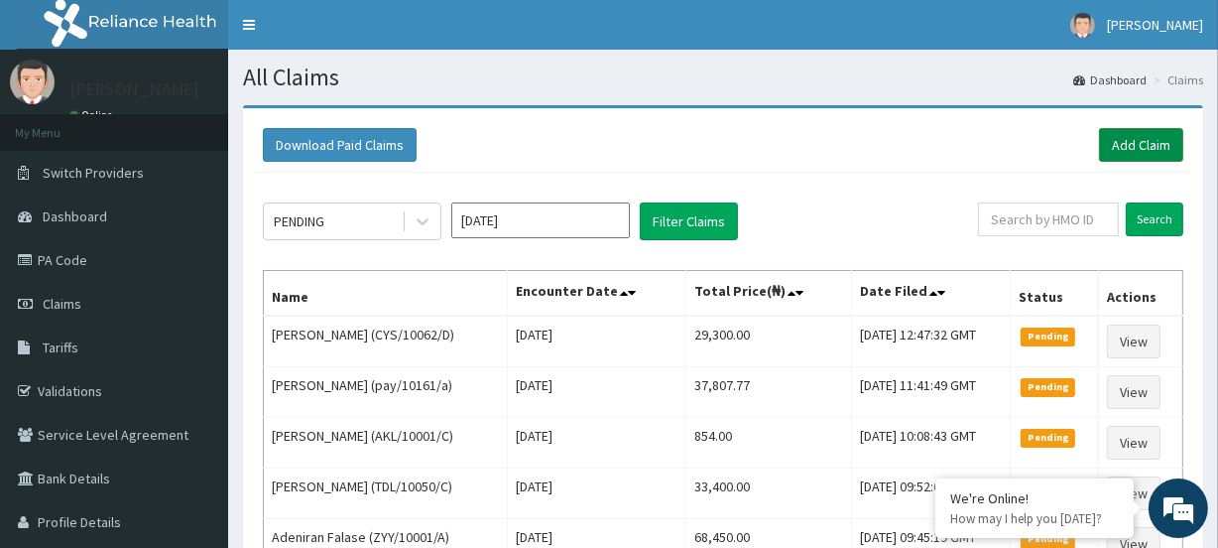
click at [1132, 151] on link "Add Claim" at bounding box center [1141, 145] width 84 height 34
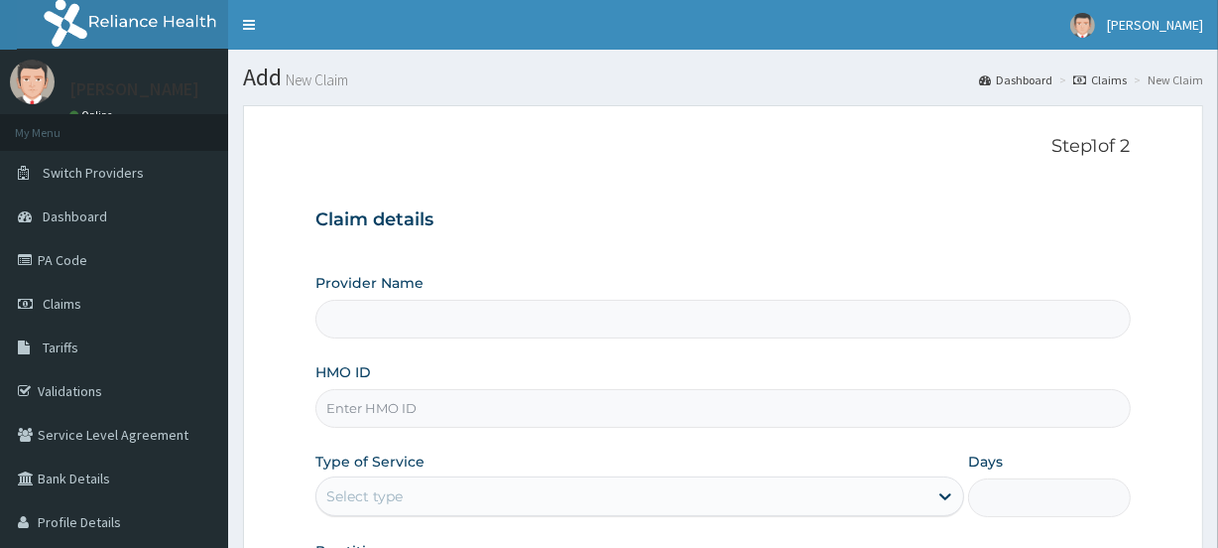
click at [391, 406] on input "HMO ID" at bounding box center [722, 408] width 814 height 39
paste input "LXH/10003/A"
type input "LXH/10003/A"
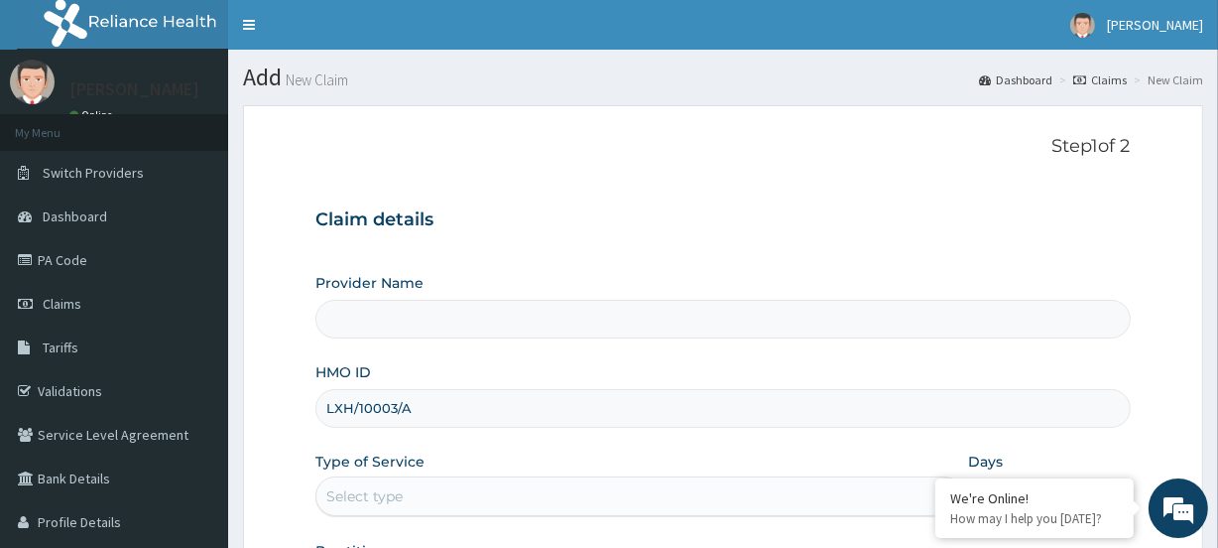
type input "[GEOGRAPHIC_DATA]"
type input "LXH/10003/A"
click at [343, 493] on div "Select type" at bounding box center [364, 496] width 76 height 20
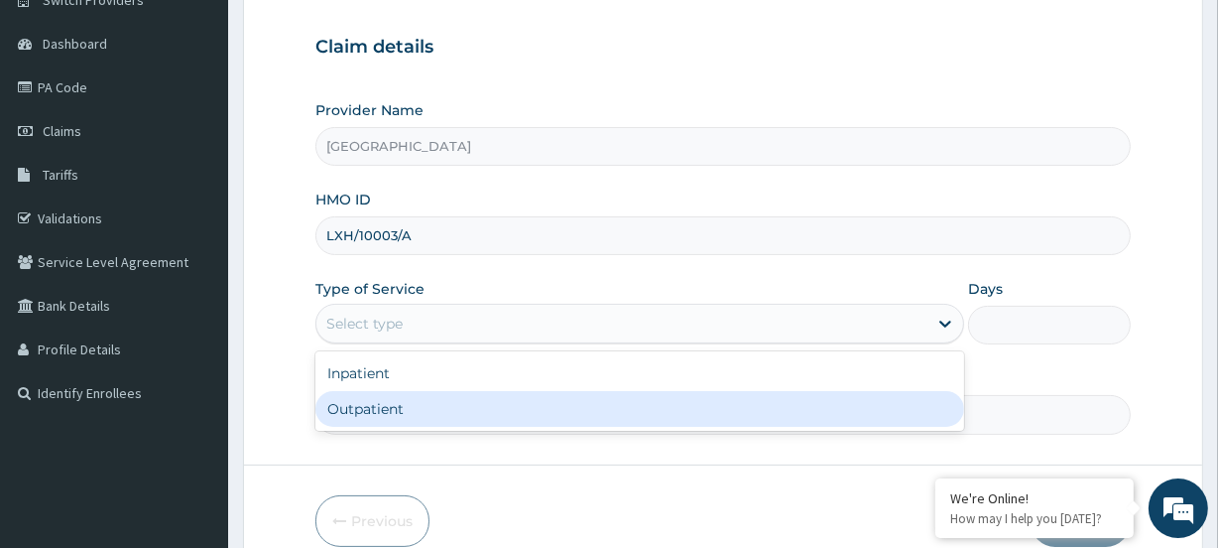
scroll to position [180, 0]
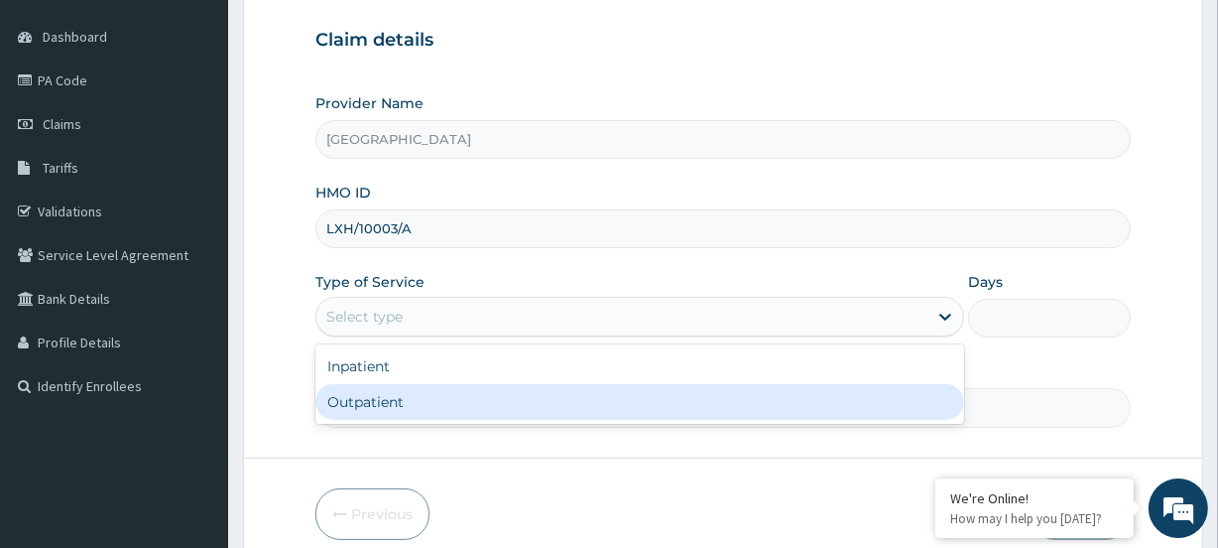
click at [355, 398] on div "Outpatient" at bounding box center [639, 402] width 649 height 36
type input "1"
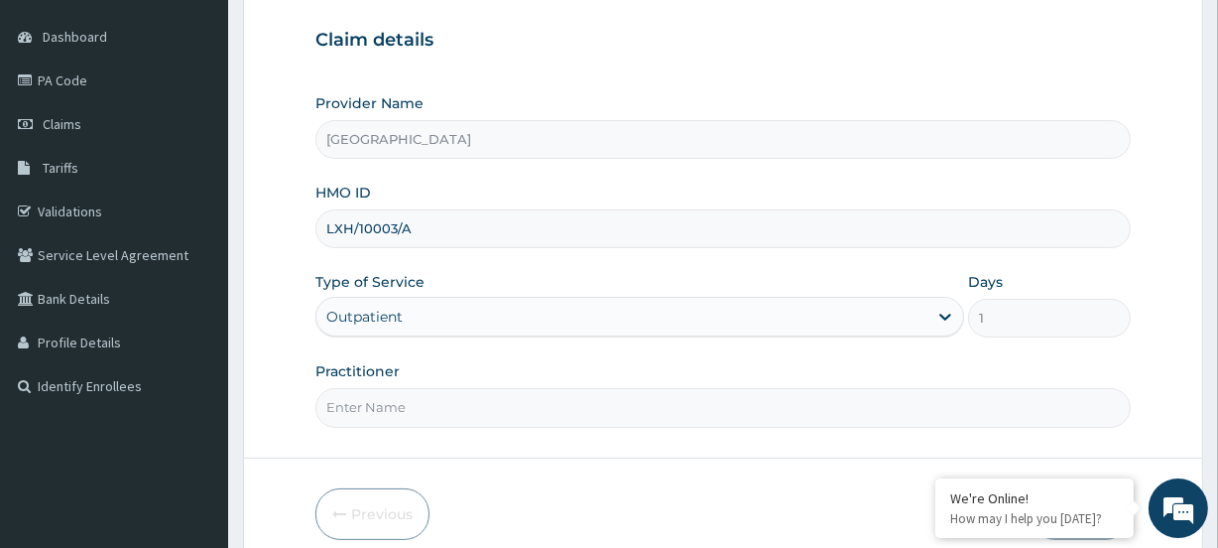
scroll to position [0, 0]
click at [365, 404] on input "Practitioner" at bounding box center [722, 407] width 814 height 39
paste input "Olaide Oluwakemi Oluleye"
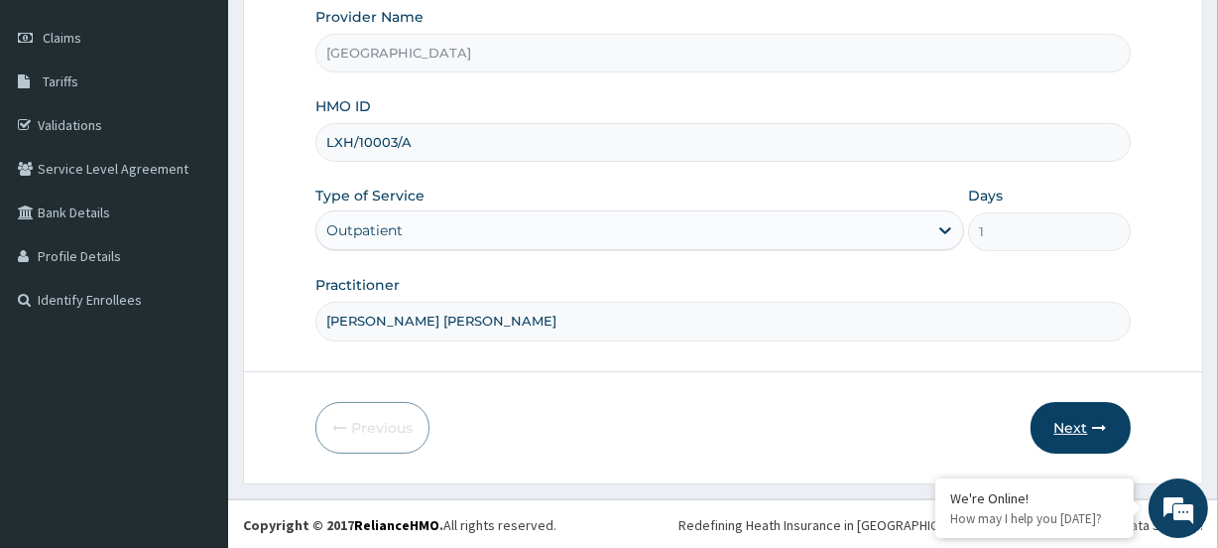
type input "Olaide Oluwakemi Oluleye"
click at [1081, 424] on button "Next" at bounding box center [1081, 428] width 100 height 52
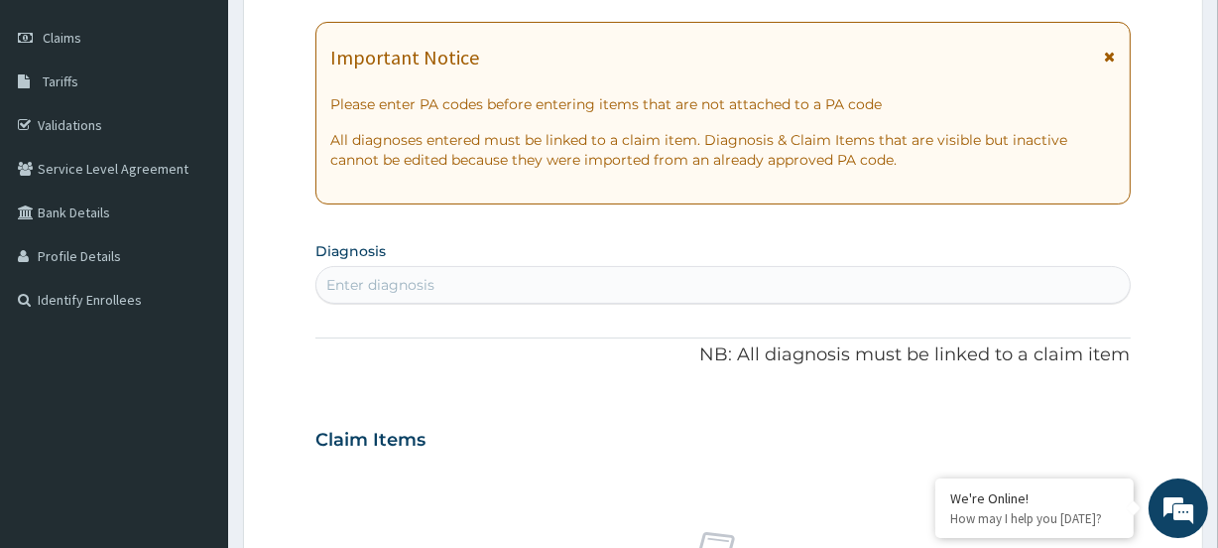
click at [387, 275] on div "Enter diagnosis" at bounding box center [380, 285] width 108 height 20
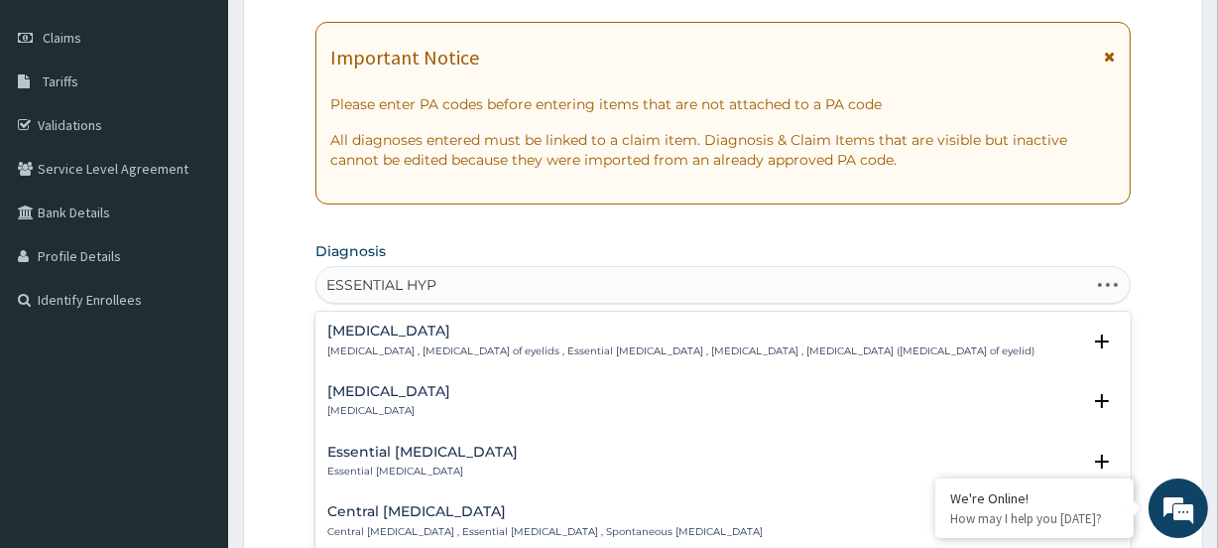
type input "ESSENTIAL HYPE"
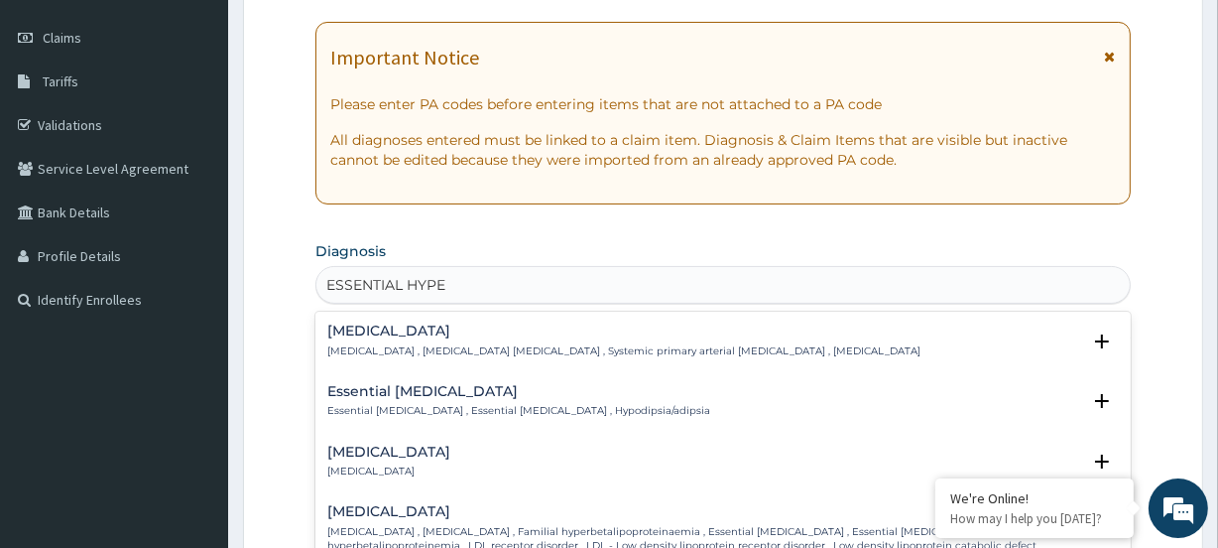
click at [371, 344] on p "Essential hypertension , Idiopathic hypertension , Systemic primary arterial hy…" at bounding box center [623, 351] width 593 height 14
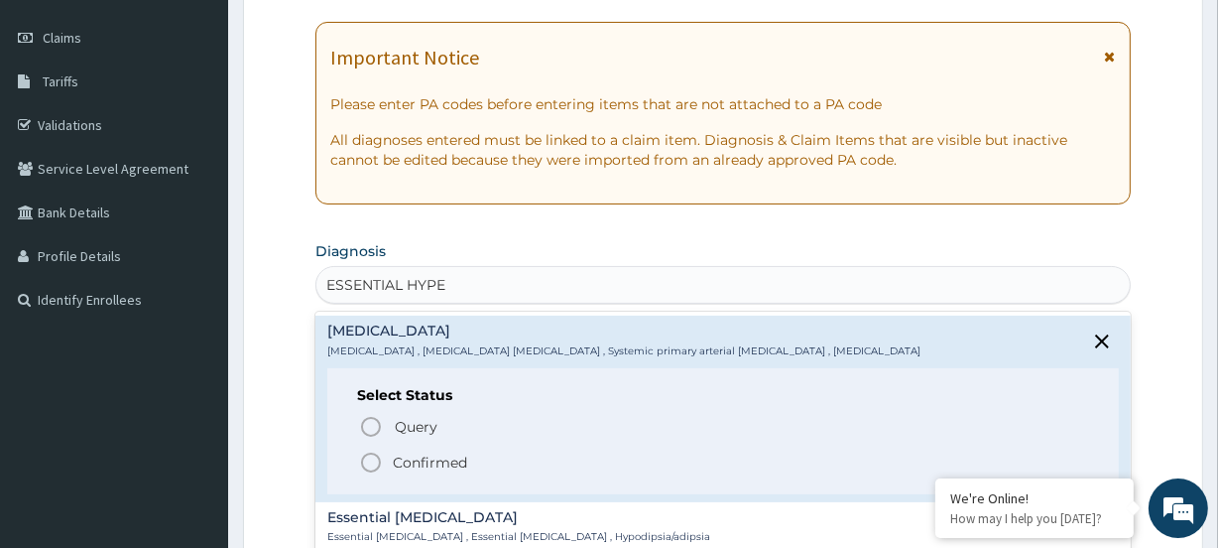
drag, startPoint x: 375, startPoint y: 457, endPoint x: 350, endPoint y: 377, distance: 84.1
click at [372, 453] on icon "status option filled" at bounding box center [371, 462] width 24 height 24
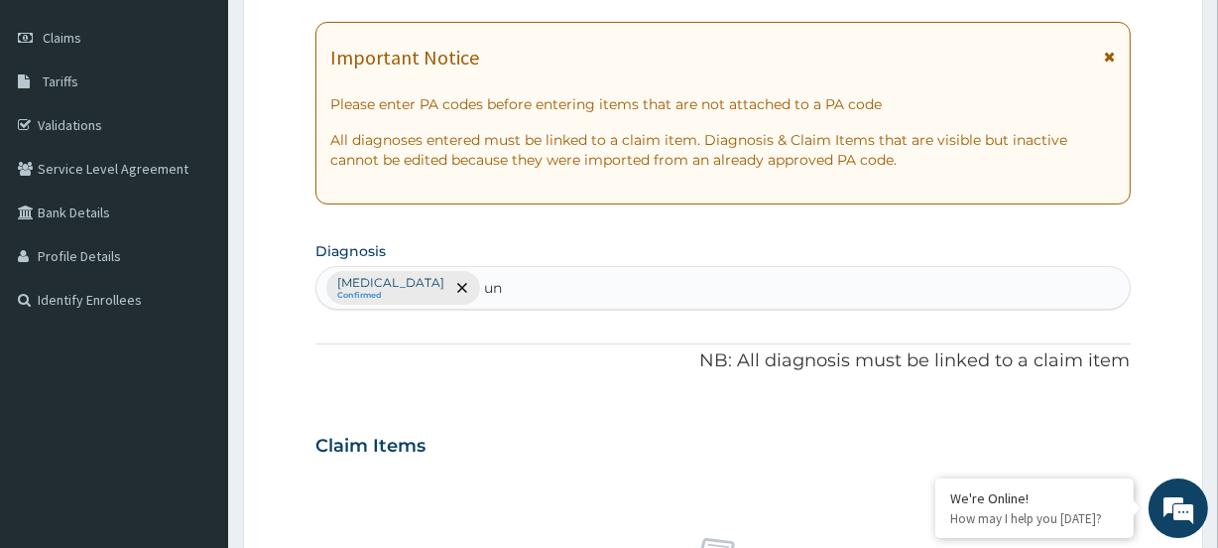
type input "u"
type input "jaundi"
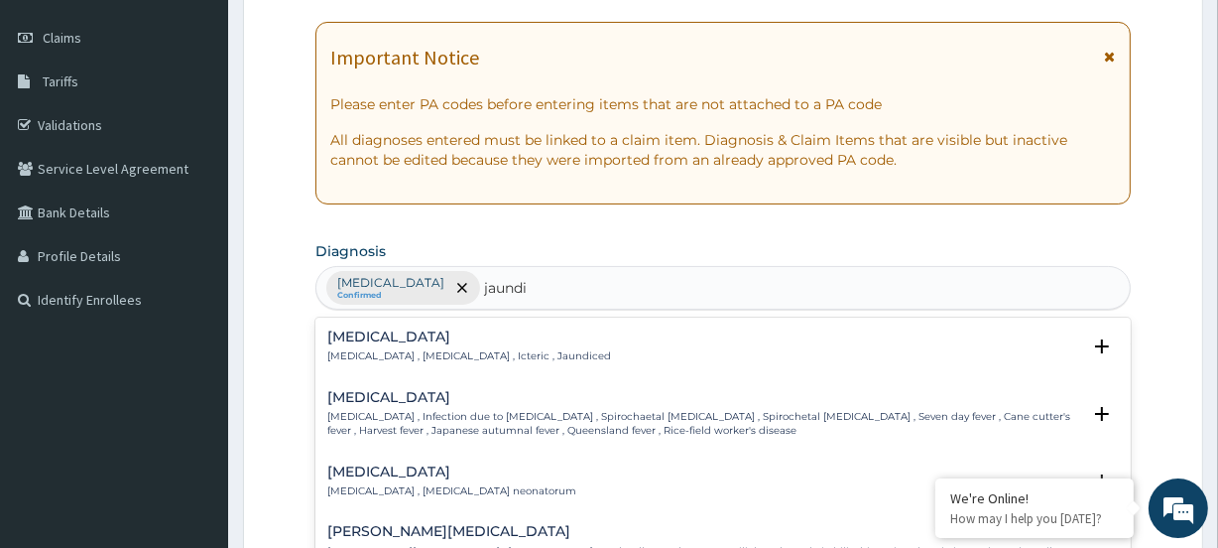
click at [360, 341] on h4 "Jaundice" at bounding box center [469, 336] width 284 height 15
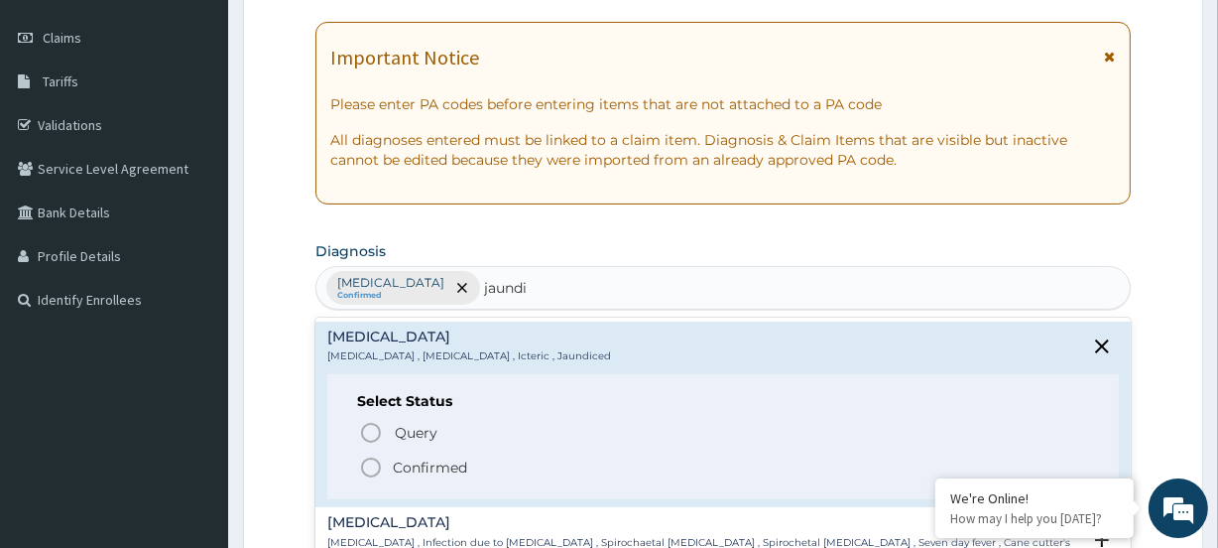
click at [378, 463] on circle "status option filled" at bounding box center [371, 467] width 18 height 18
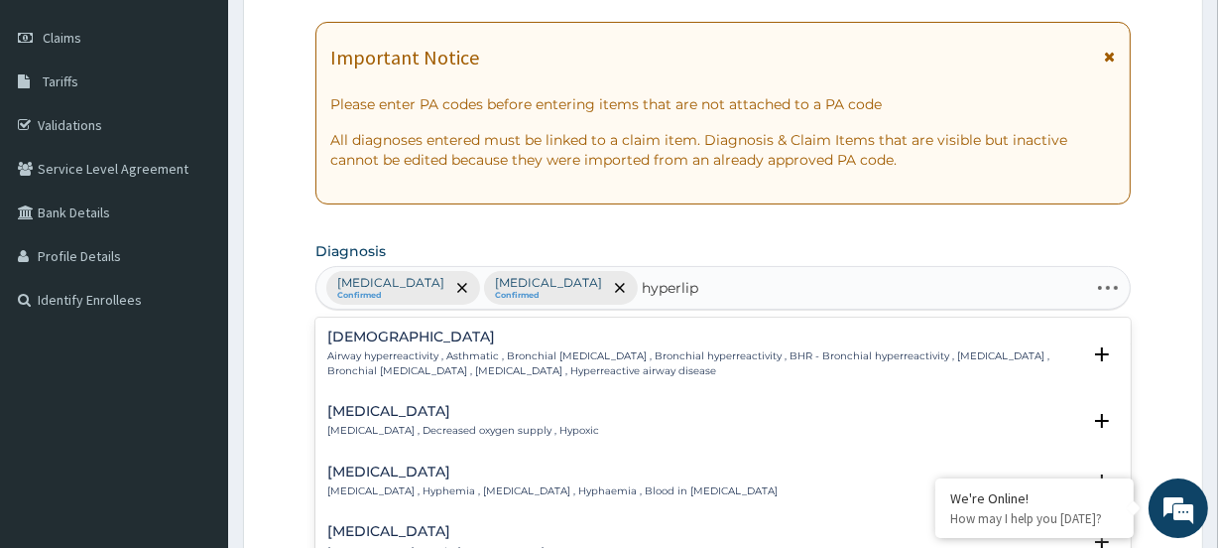
type input "hyperlipi"
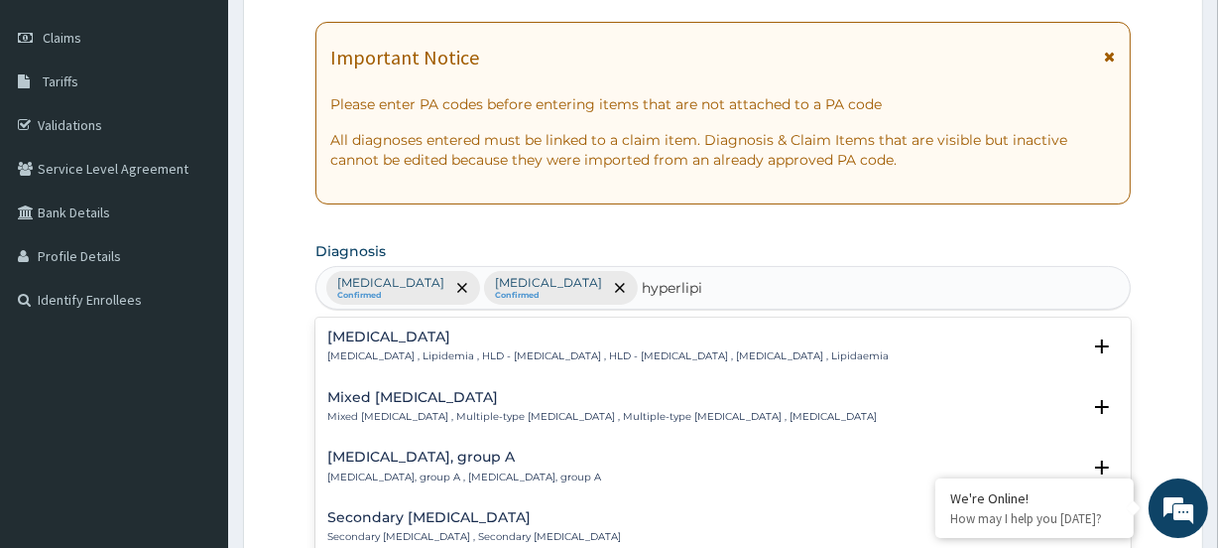
click at [392, 341] on h4 "Hyperlipidemia" at bounding box center [607, 336] width 561 height 15
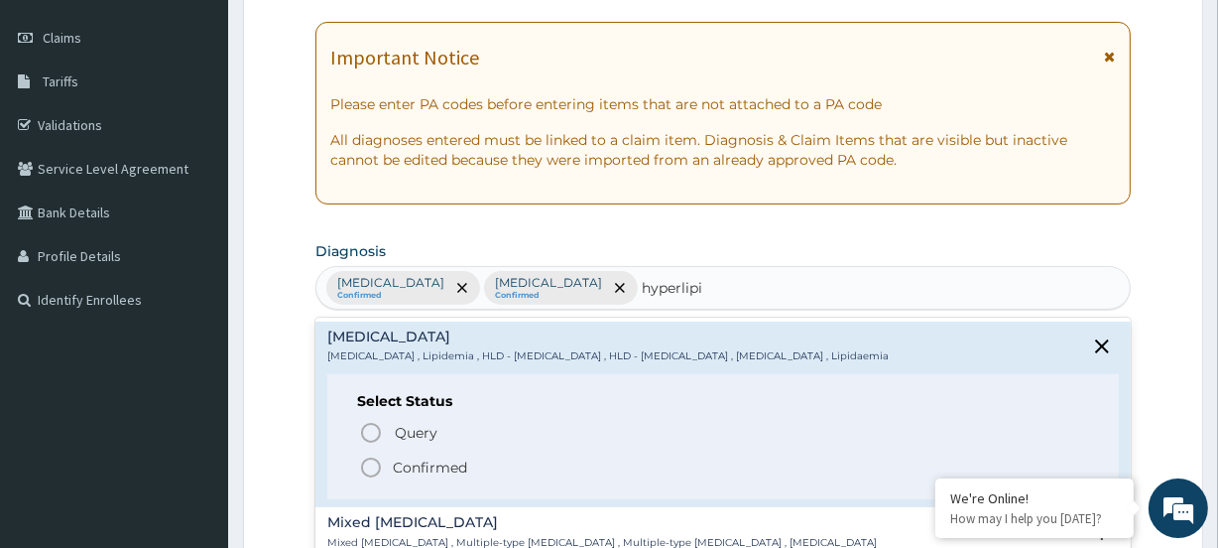
click at [363, 465] on circle "status option filled" at bounding box center [371, 467] width 18 height 18
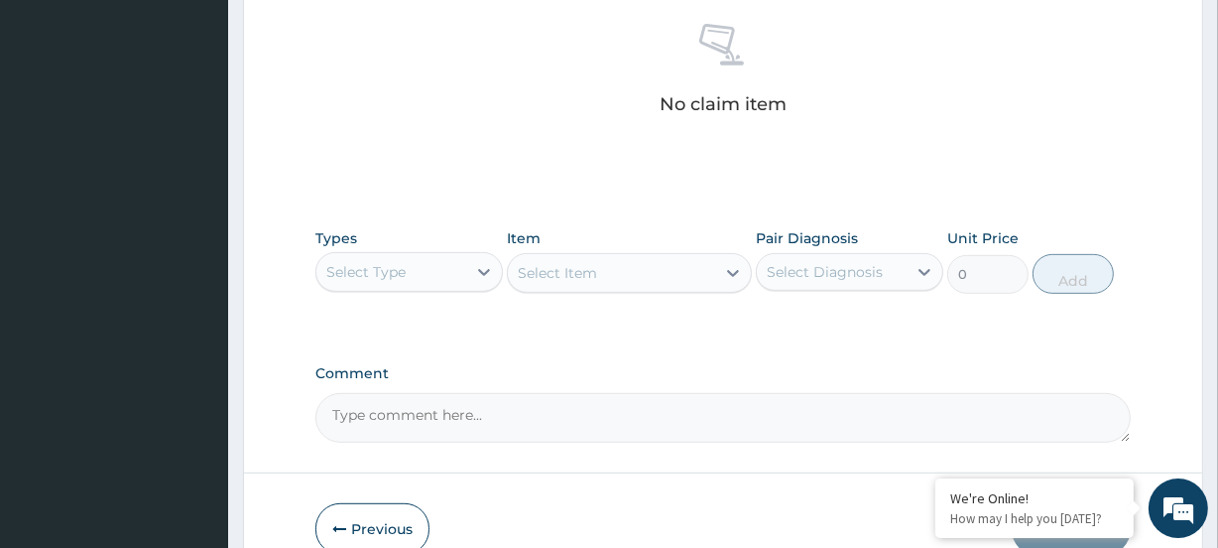
scroll to position [882, 0]
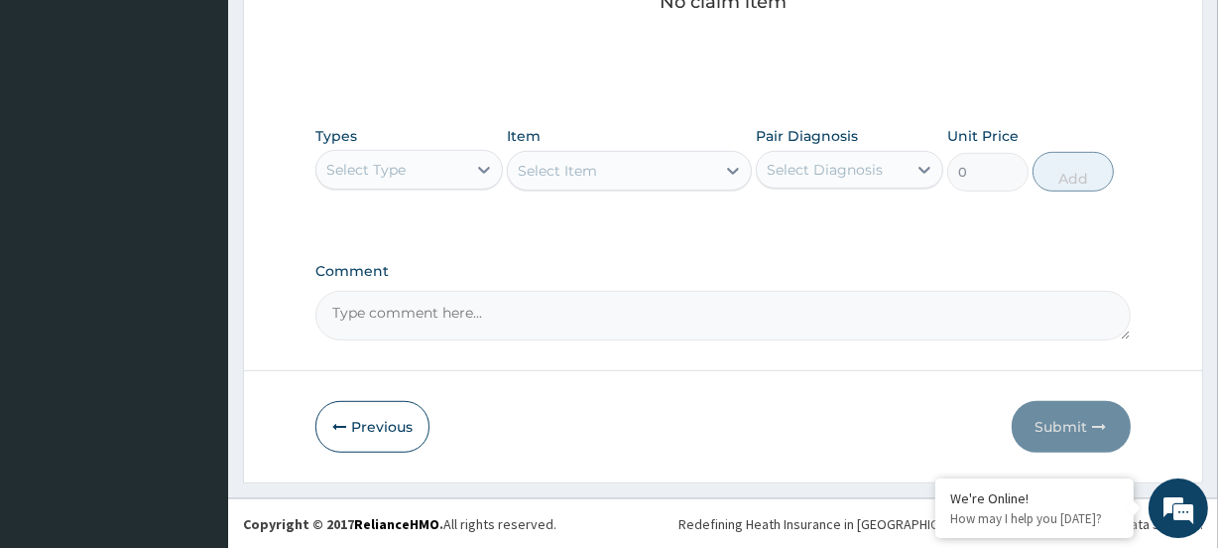
drag, startPoint x: 364, startPoint y: 169, endPoint x: 373, endPoint y: 179, distance: 13.3
click at [366, 175] on div "Select Type" at bounding box center [365, 170] width 79 height 20
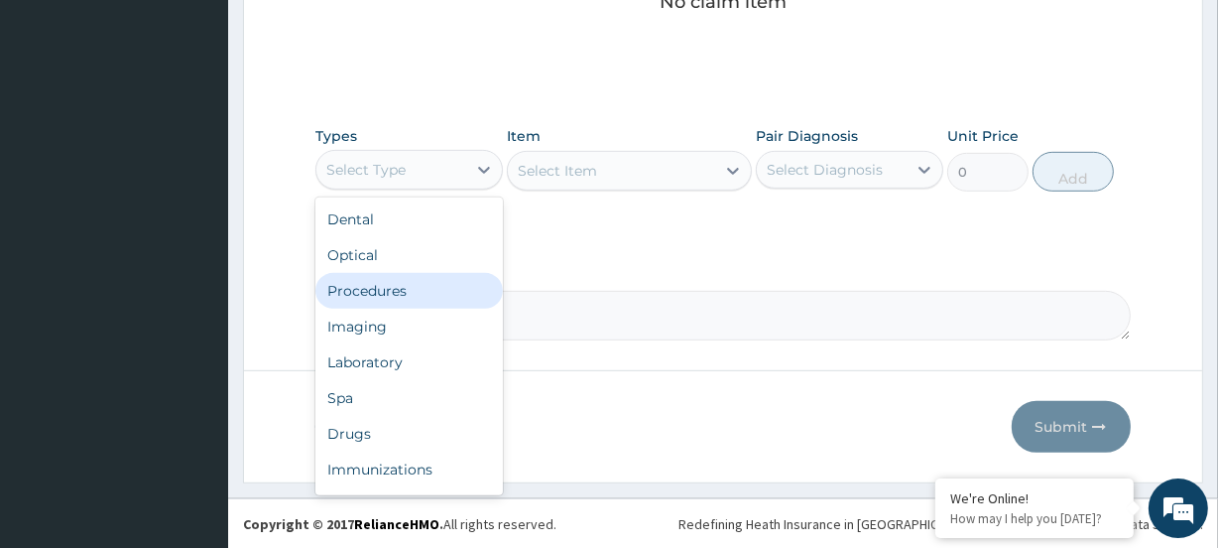
drag, startPoint x: 398, startPoint y: 293, endPoint x: 386, endPoint y: 244, distance: 50.0
click at [395, 283] on div "Procedures" at bounding box center [408, 291] width 187 height 36
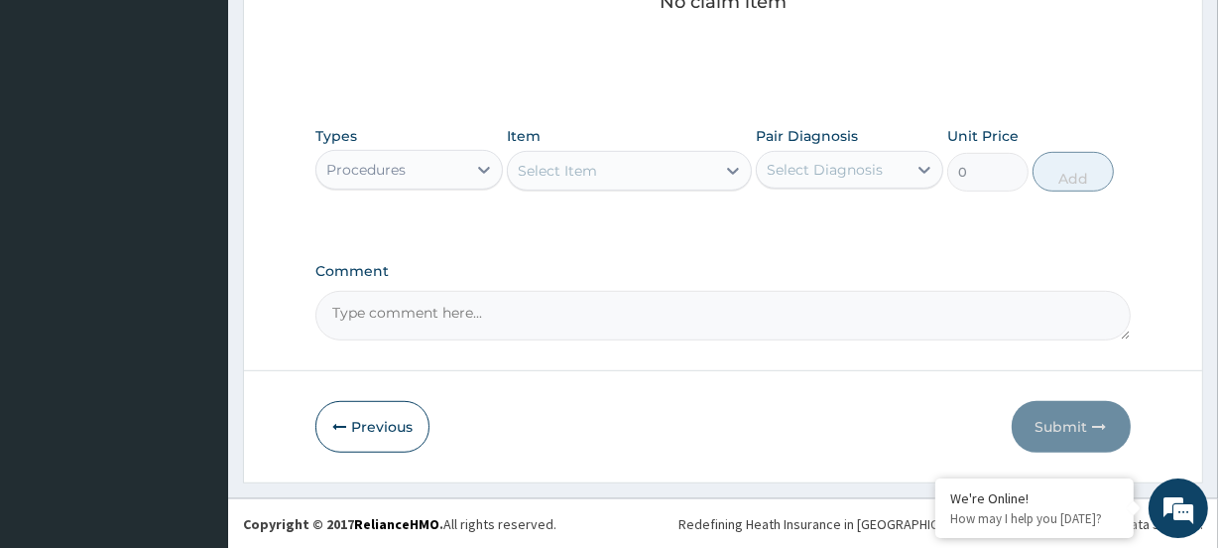
click at [558, 173] on div "Select Item" at bounding box center [557, 171] width 79 height 20
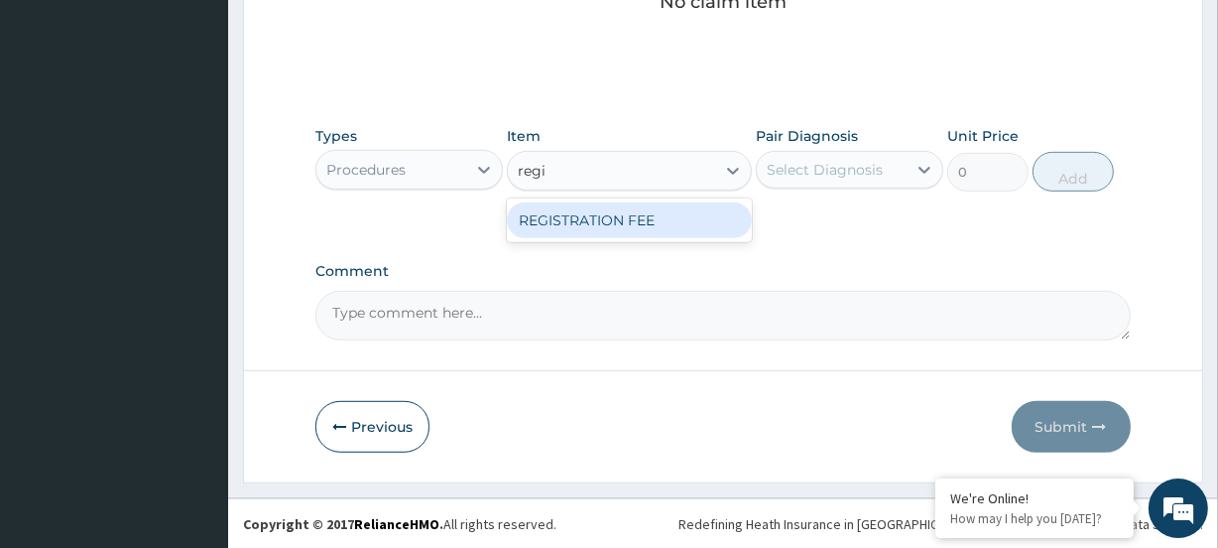
type input "regis"
drag, startPoint x: 560, startPoint y: 224, endPoint x: 714, endPoint y: 209, distance: 154.5
click at [563, 223] on div "REGISTRATION FEE" at bounding box center [629, 220] width 244 height 36
type input "4750"
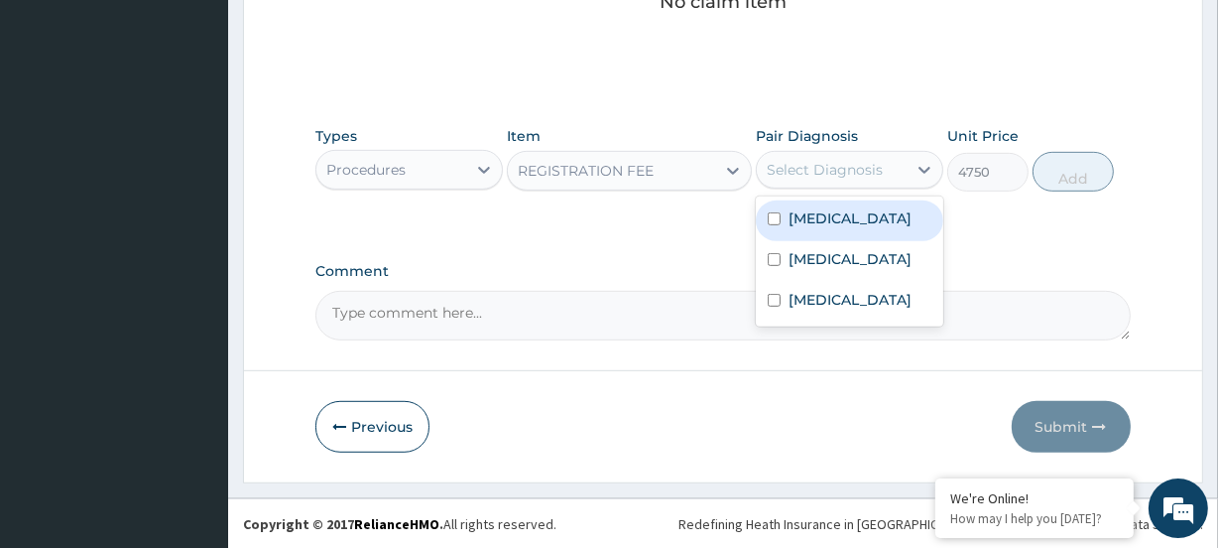
click at [829, 169] on div "Select Diagnosis" at bounding box center [825, 170] width 116 height 20
drag, startPoint x: 833, startPoint y: 227, endPoint x: 849, endPoint y: 278, distance: 53.0
click at [835, 228] on label "Essential hypertension" at bounding box center [850, 218] width 123 height 20
checkbox input "true"
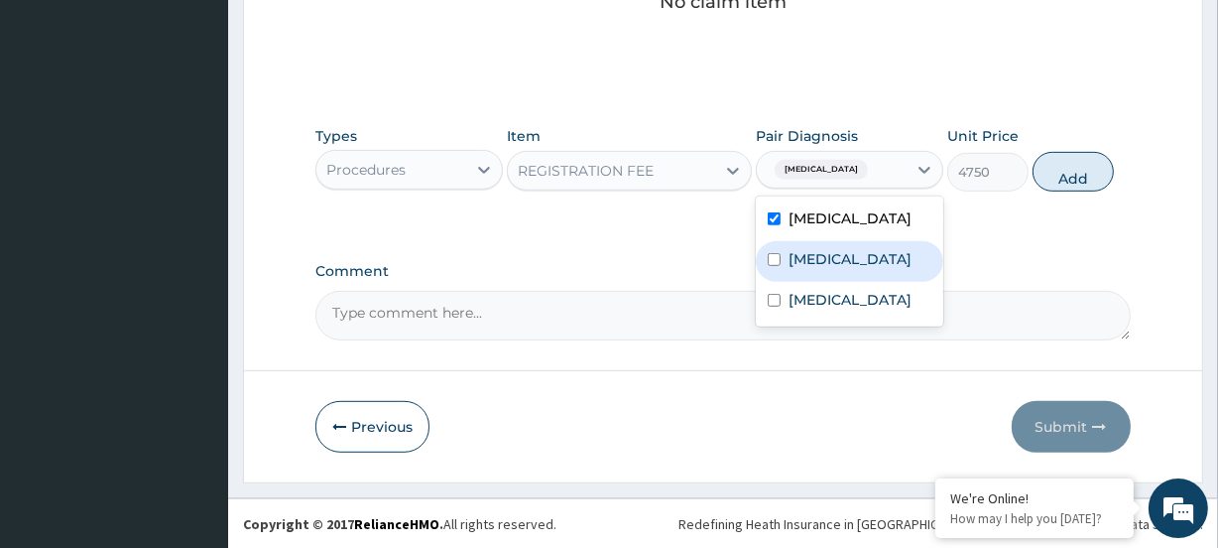
click at [850, 269] on label "Jaundice" at bounding box center [850, 259] width 123 height 20
checkbox input "true"
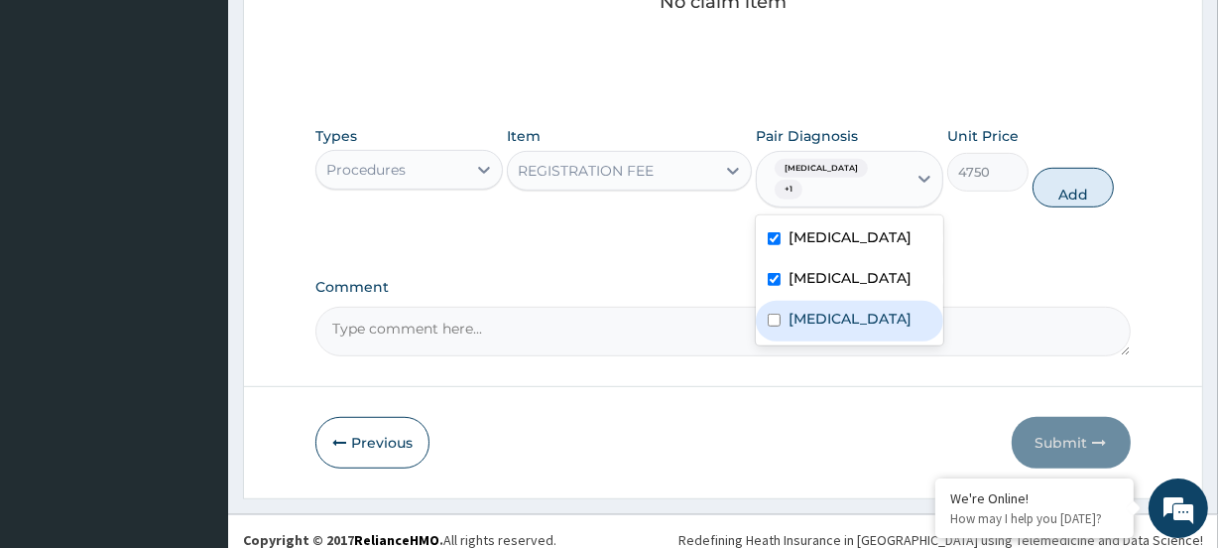
drag, startPoint x: 871, startPoint y: 336, endPoint x: 1057, endPoint y: 216, distance: 221.8
click at [882, 328] on label "Hyperlipidemia" at bounding box center [850, 319] width 123 height 20
checkbox input "true"
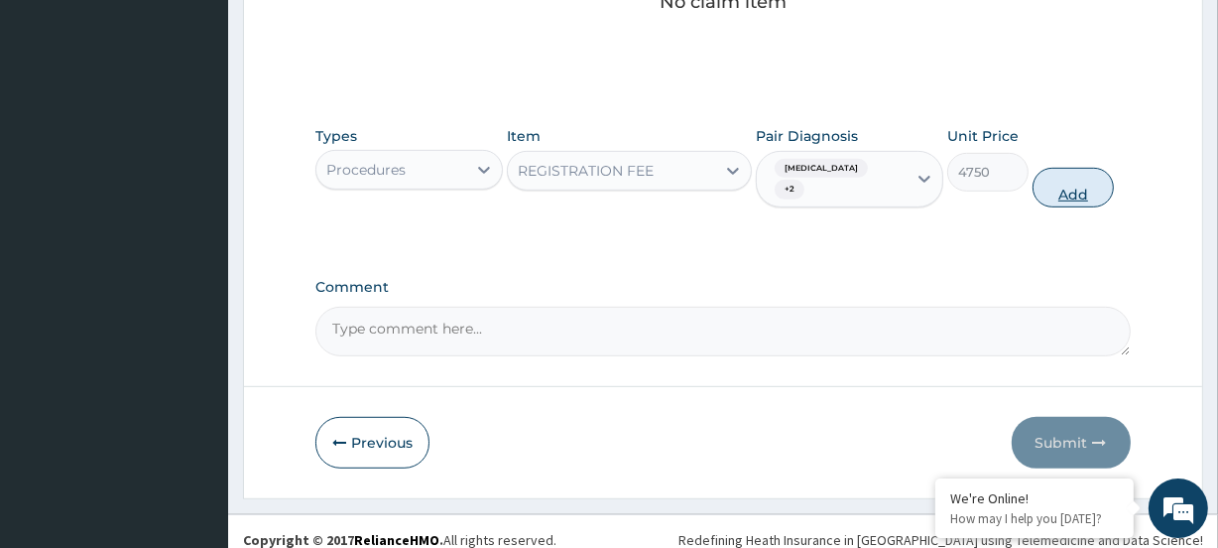
click at [1077, 181] on button "Add" at bounding box center [1073, 188] width 81 height 40
type input "0"
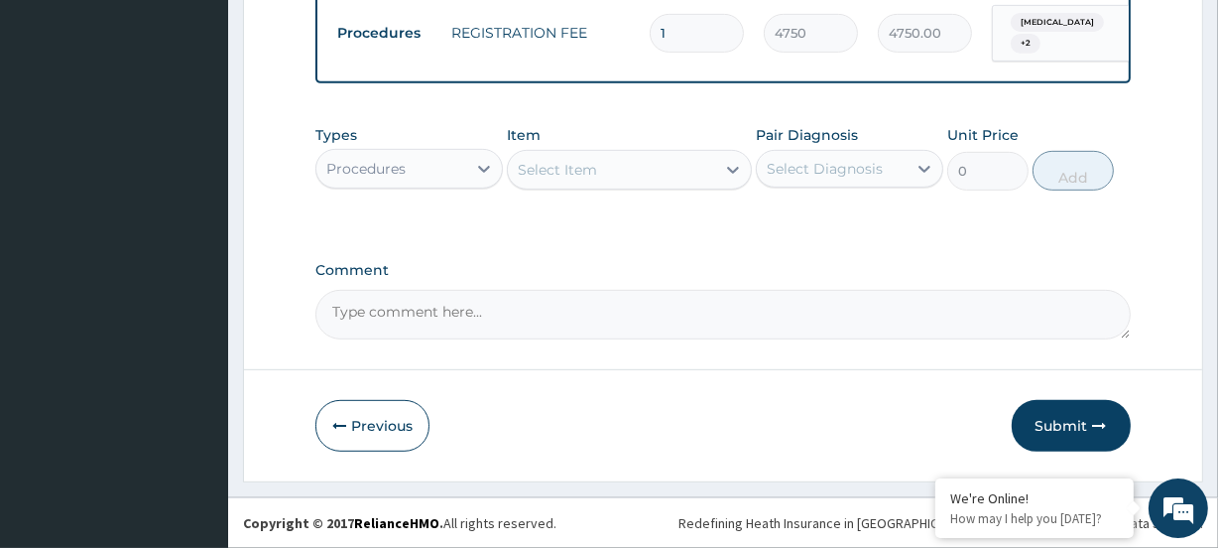
click at [592, 175] on div "Select Item" at bounding box center [557, 170] width 79 height 20
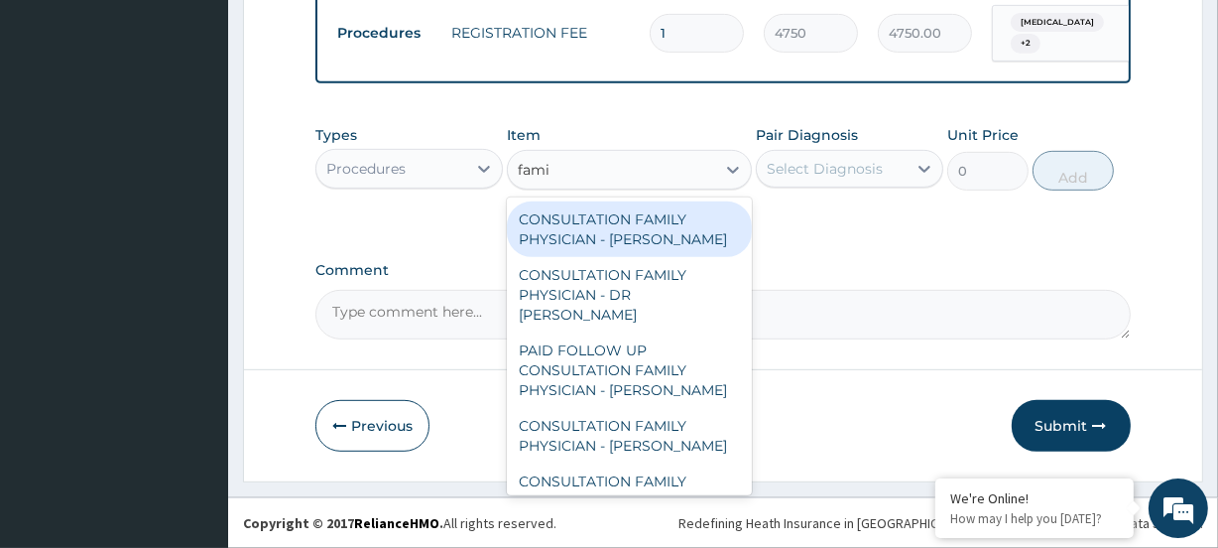
type input "famil"
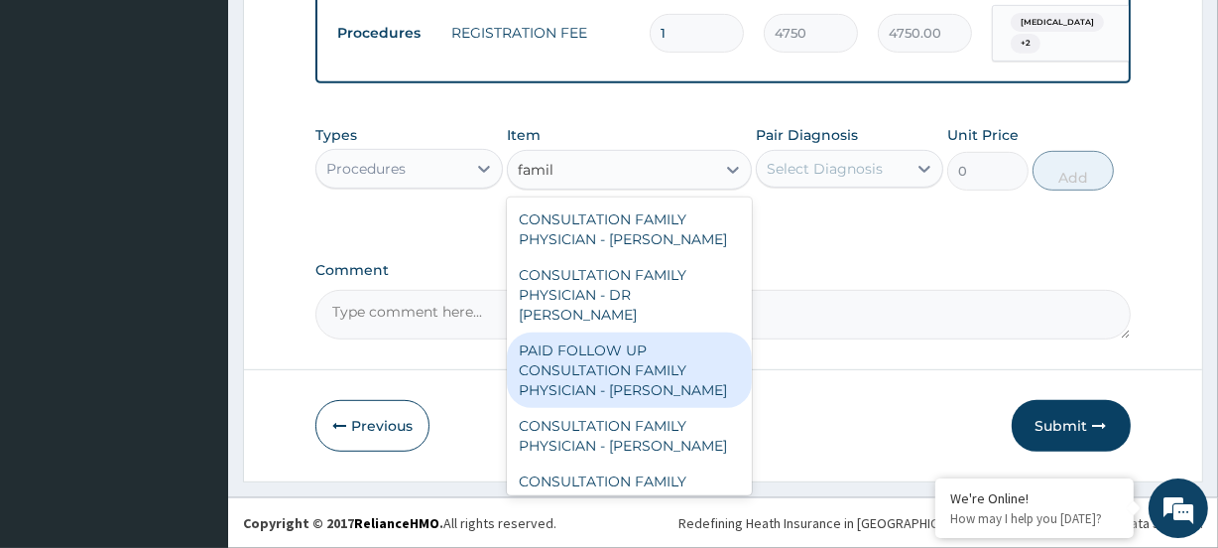
scroll to position [159, 0]
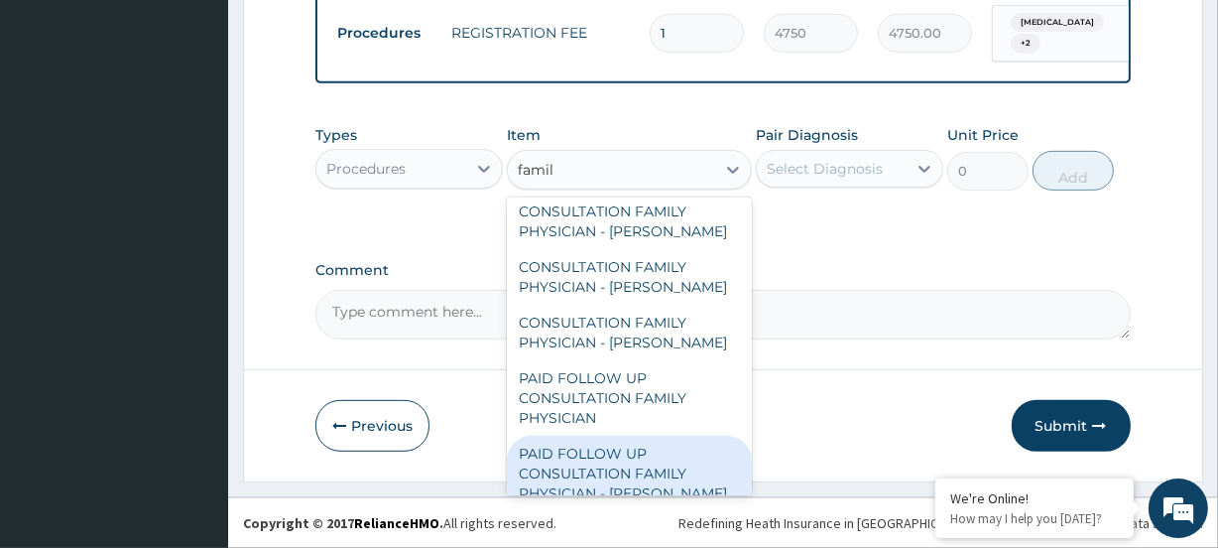
click at [630, 454] on div "PAID FOLLOW UP CONSULTATION FAMILY PHYSICIAN - DR ODIA" at bounding box center [629, 472] width 244 height 75
type input "14250"
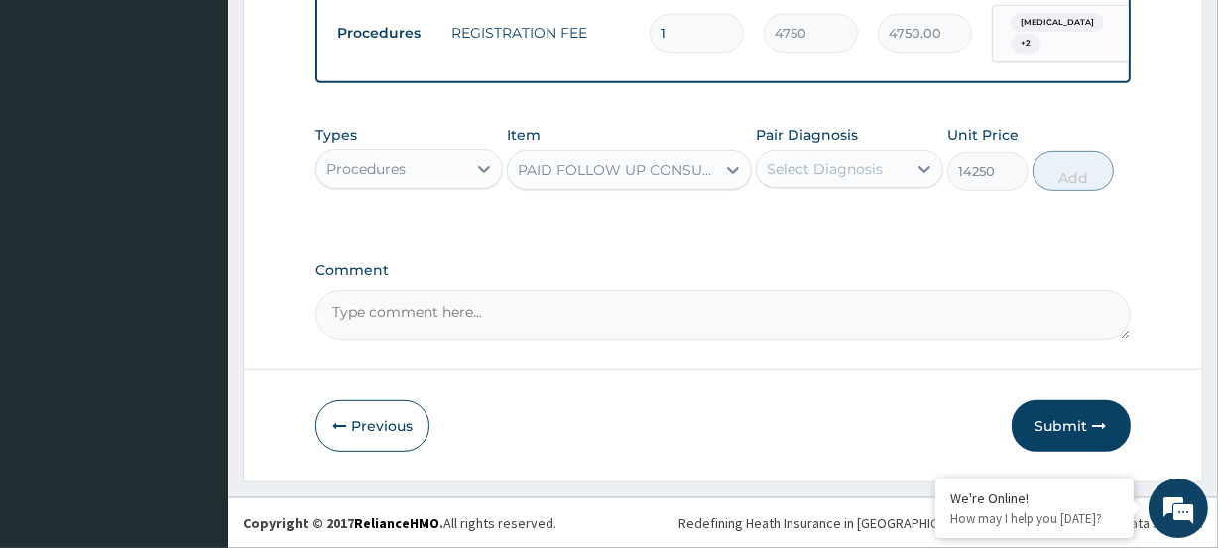
click at [846, 174] on div "Select Diagnosis" at bounding box center [825, 169] width 116 height 20
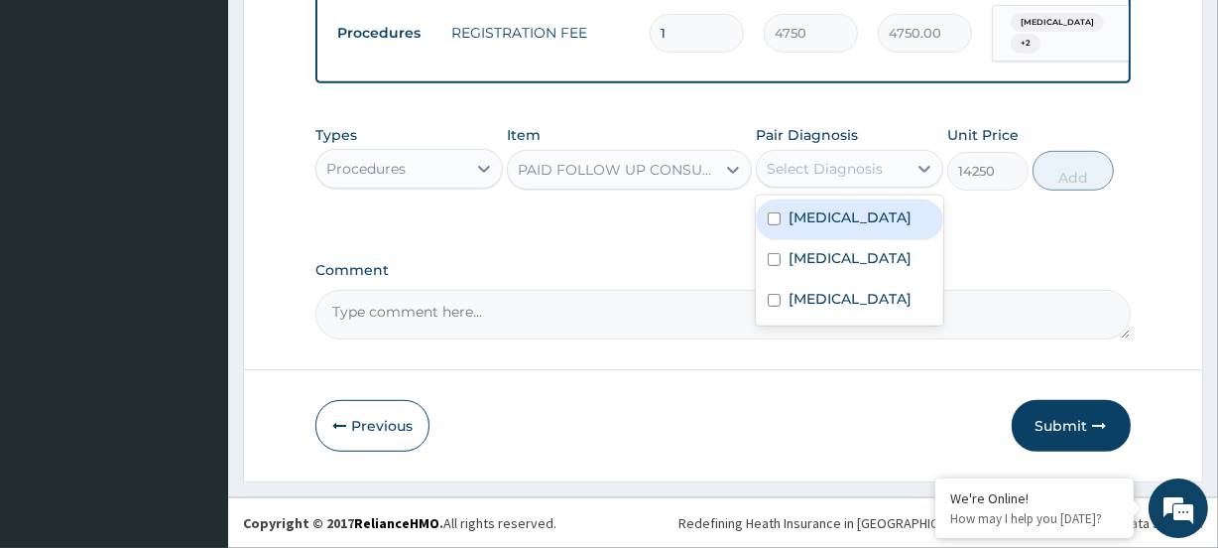
drag, startPoint x: 843, startPoint y: 209, endPoint x: 842, endPoint y: 242, distance: 32.8
click at [842, 227] on label "Essential hypertension" at bounding box center [850, 217] width 123 height 20
checkbox input "true"
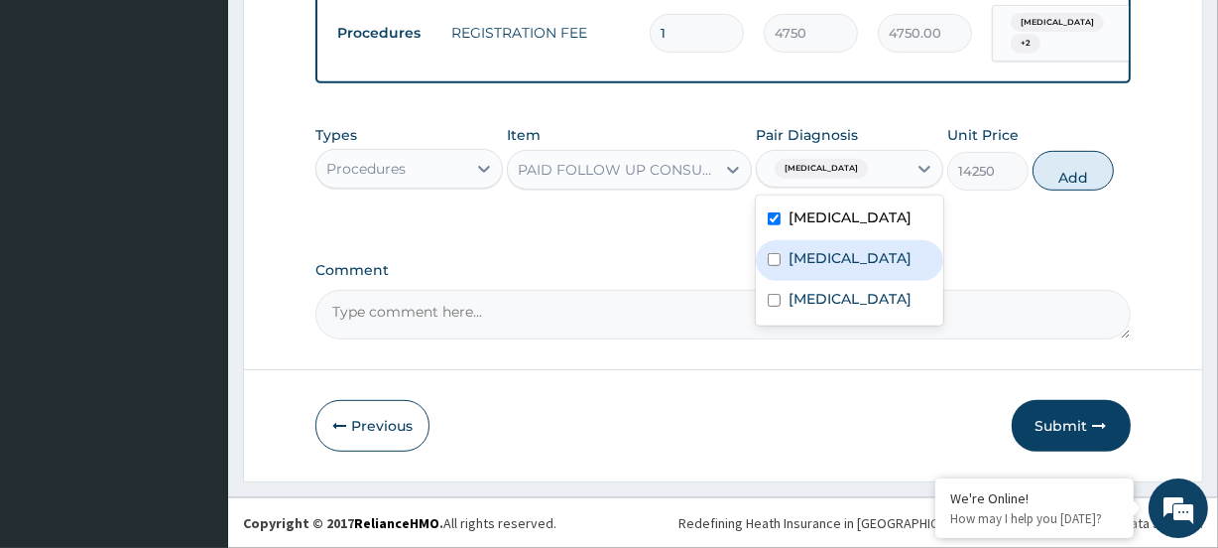
click at [838, 268] on label "Jaundice" at bounding box center [850, 258] width 123 height 20
checkbox input "true"
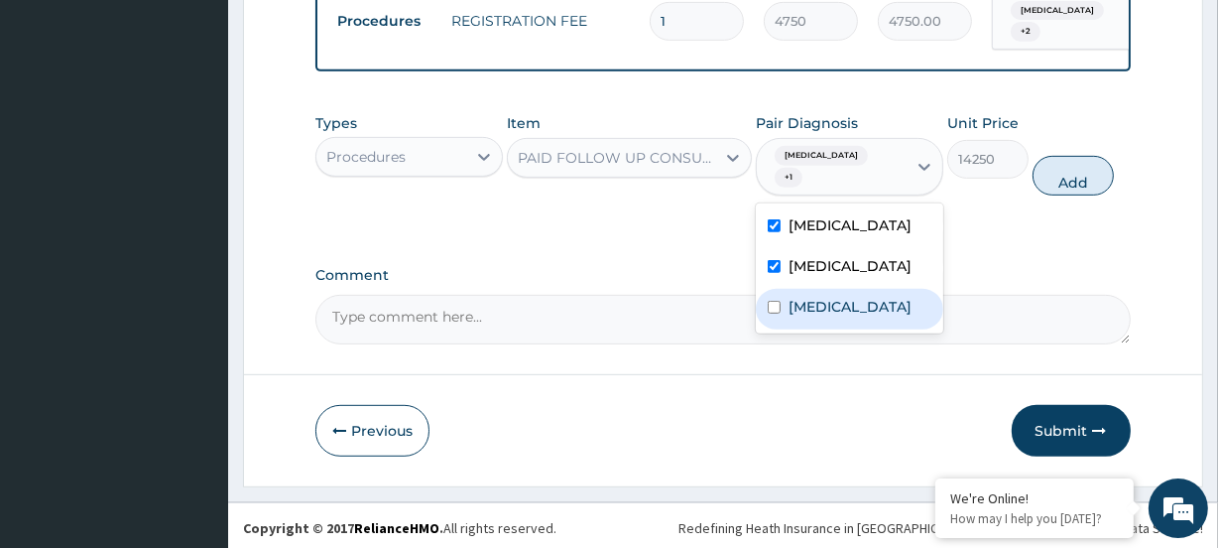
drag, startPoint x: 860, startPoint y: 324, endPoint x: 961, endPoint y: 269, distance: 115.4
click at [867, 319] on div "Hyperlipidemia" at bounding box center [849, 309] width 187 height 41
checkbox input "true"
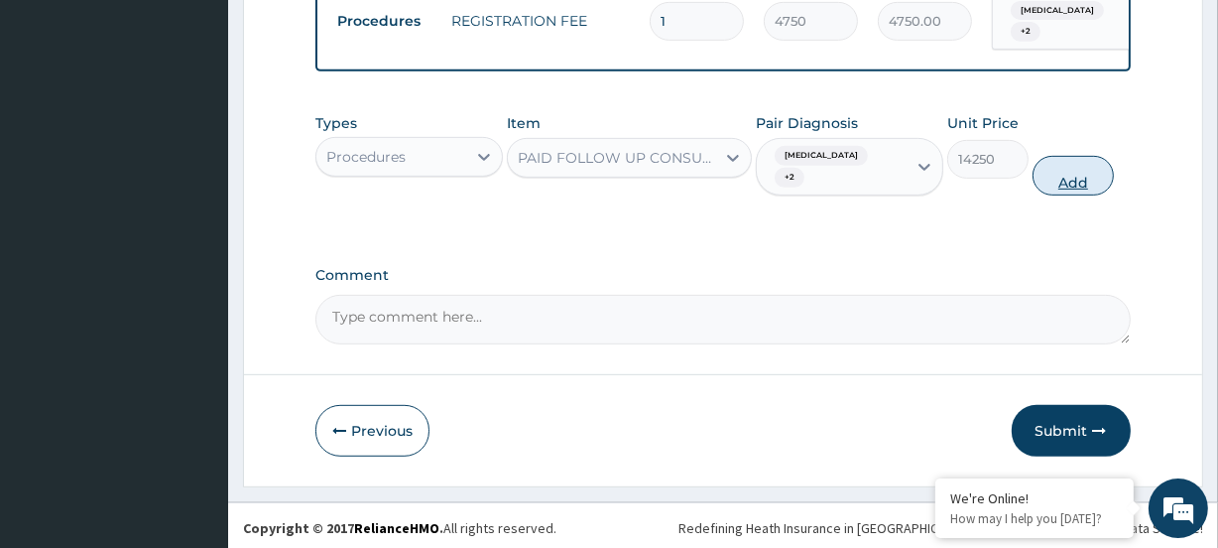
click at [1072, 177] on button "Add" at bounding box center [1073, 176] width 81 height 40
type input "0"
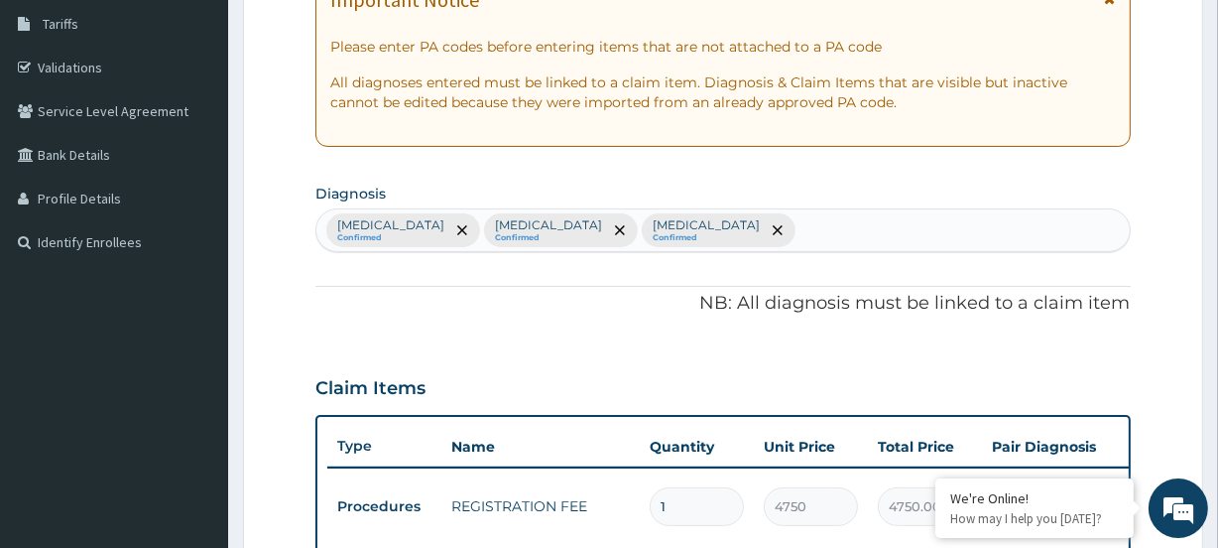
scroll to position [0, 0]
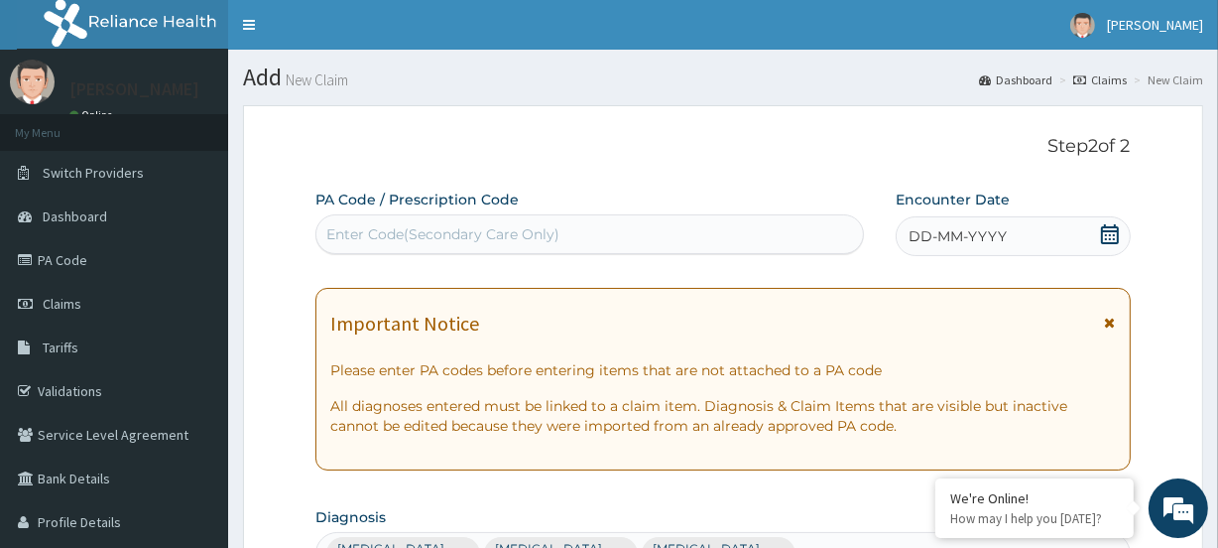
click at [1103, 239] on icon at bounding box center [1110, 234] width 20 height 20
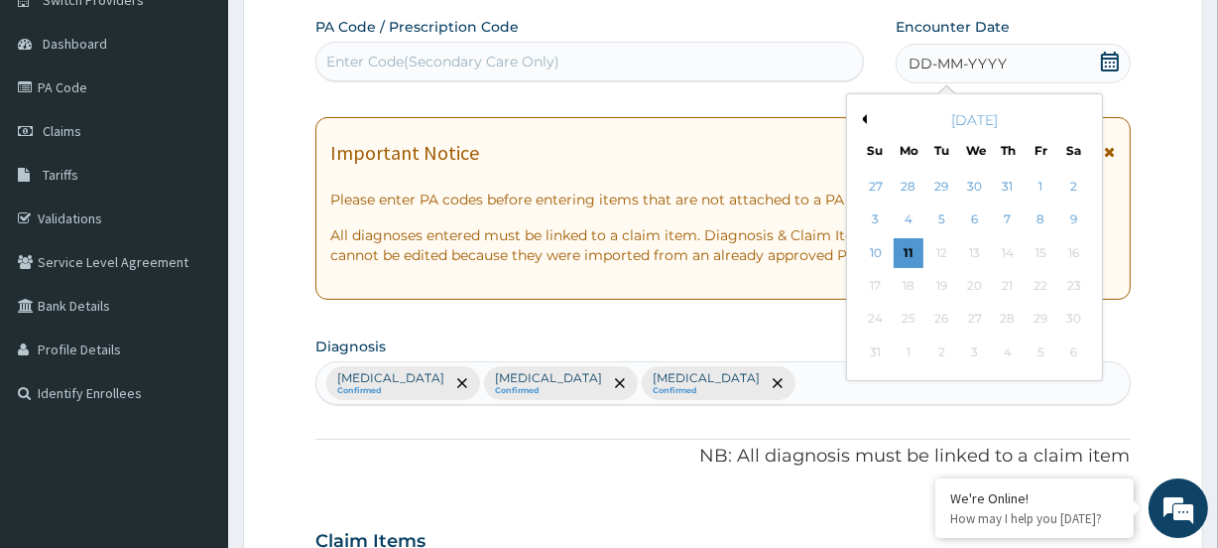
scroll to position [180, 0]
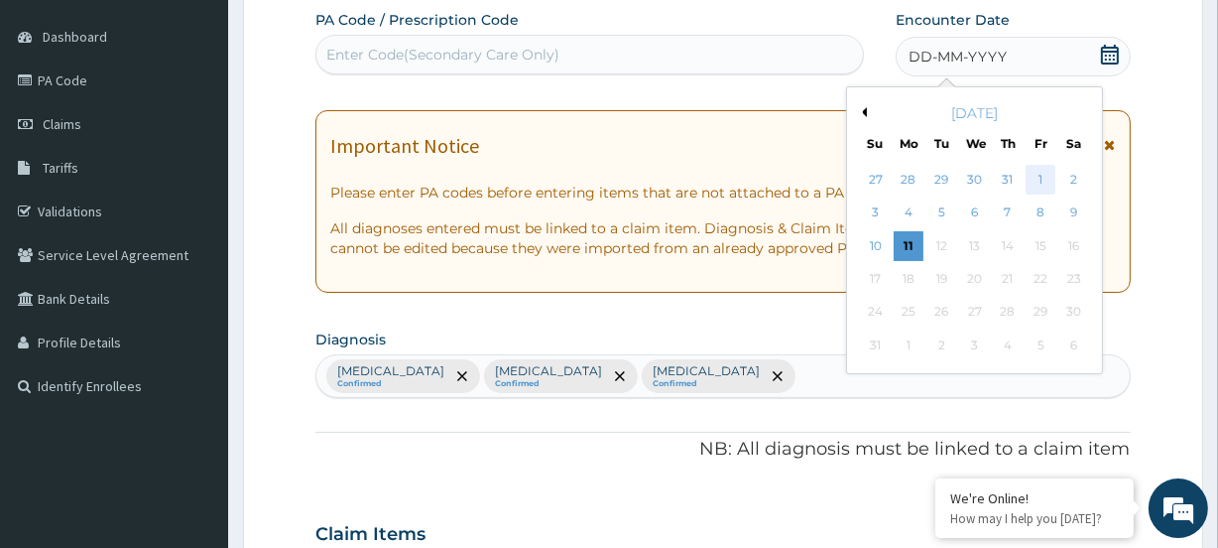
click at [1042, 180] on div "1" at bounding box center [1041, 180] width 30 height 30
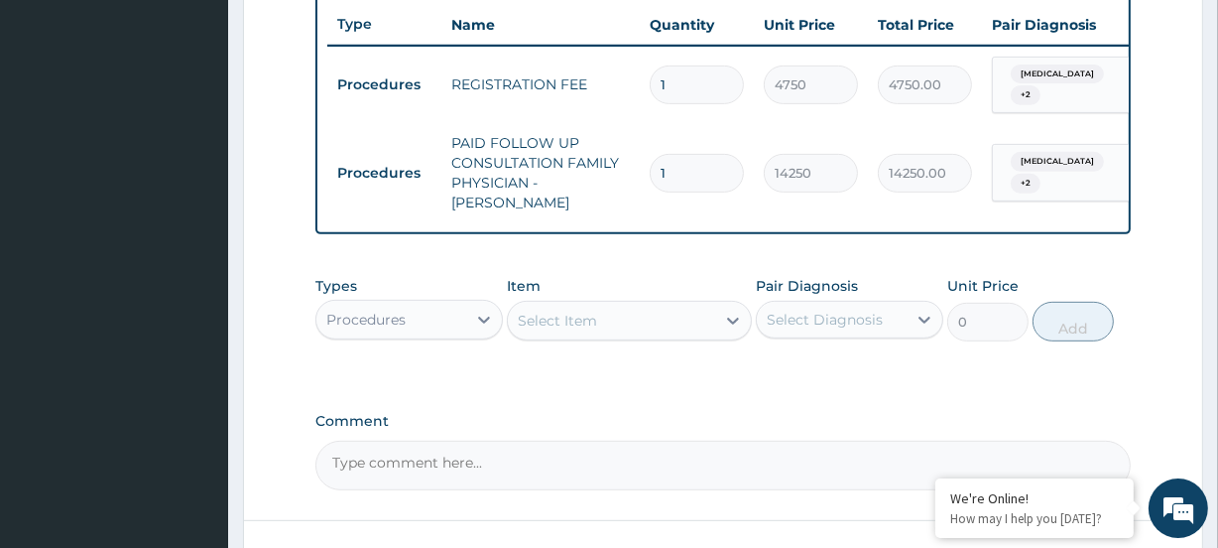
scroll to position [888, 0]
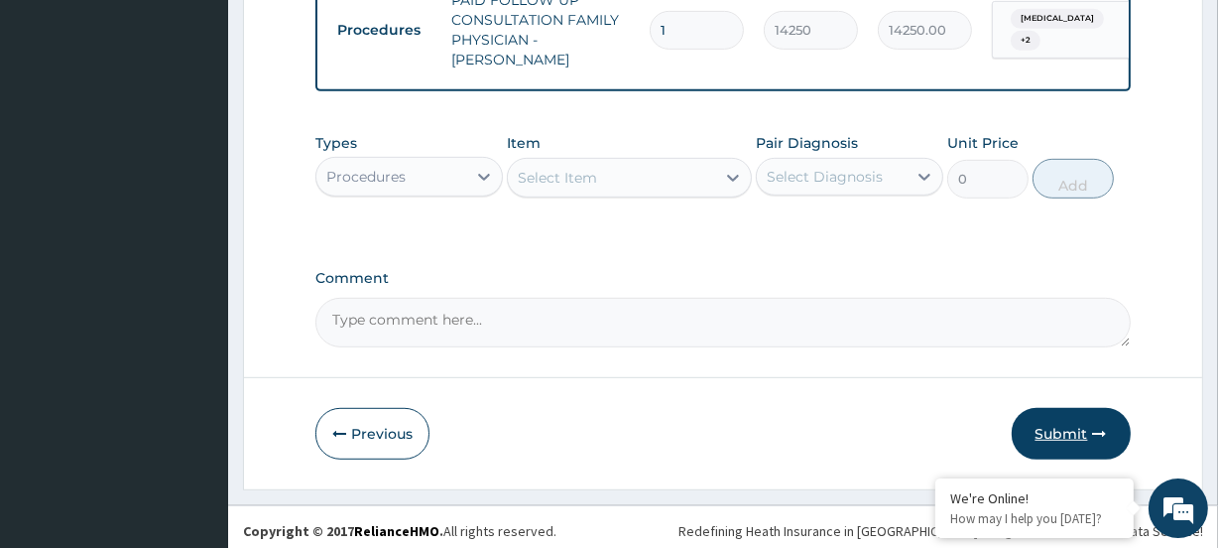
click at [1080, 424] on button "Submit" at bounding box center [1071, 434] width 119 height 52
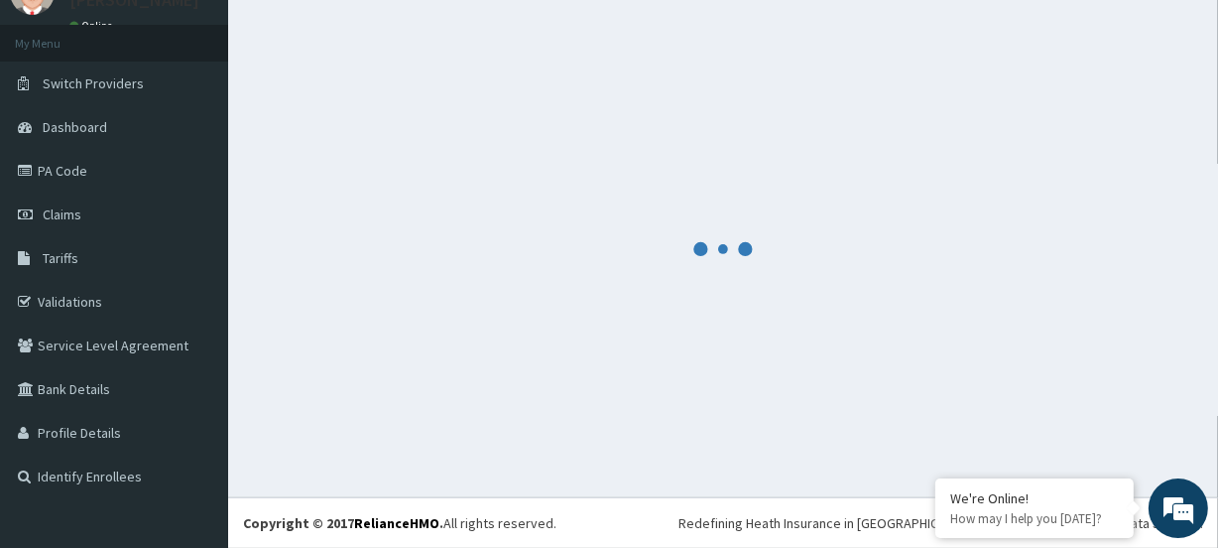
scroll to position [88, 0]
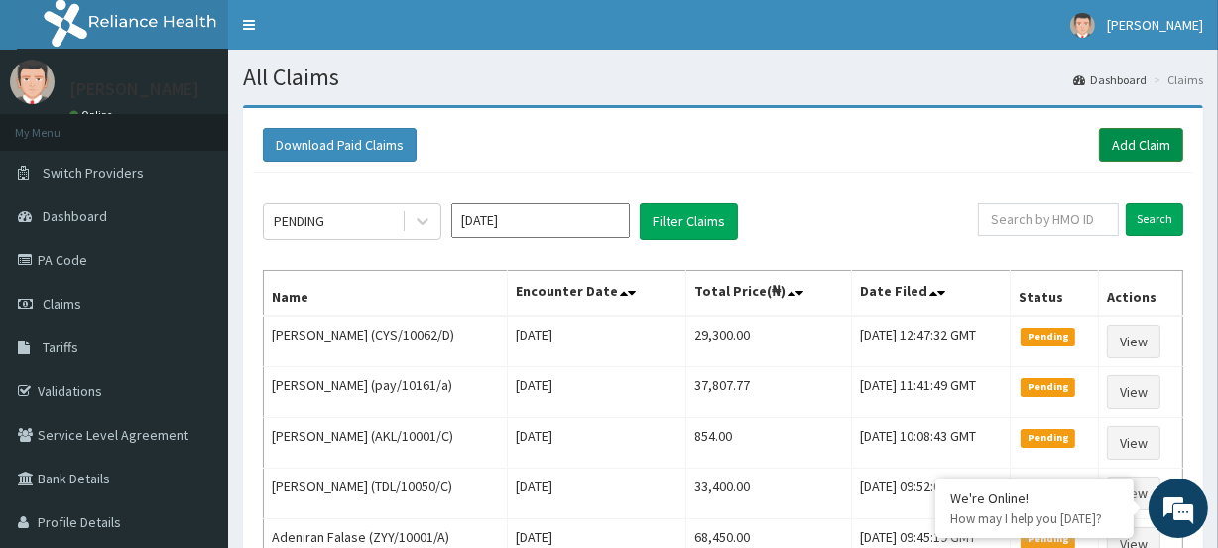
click at [1152, 159] on link "Add Claim" at bounding box center [1141, 145] width 84 height 34
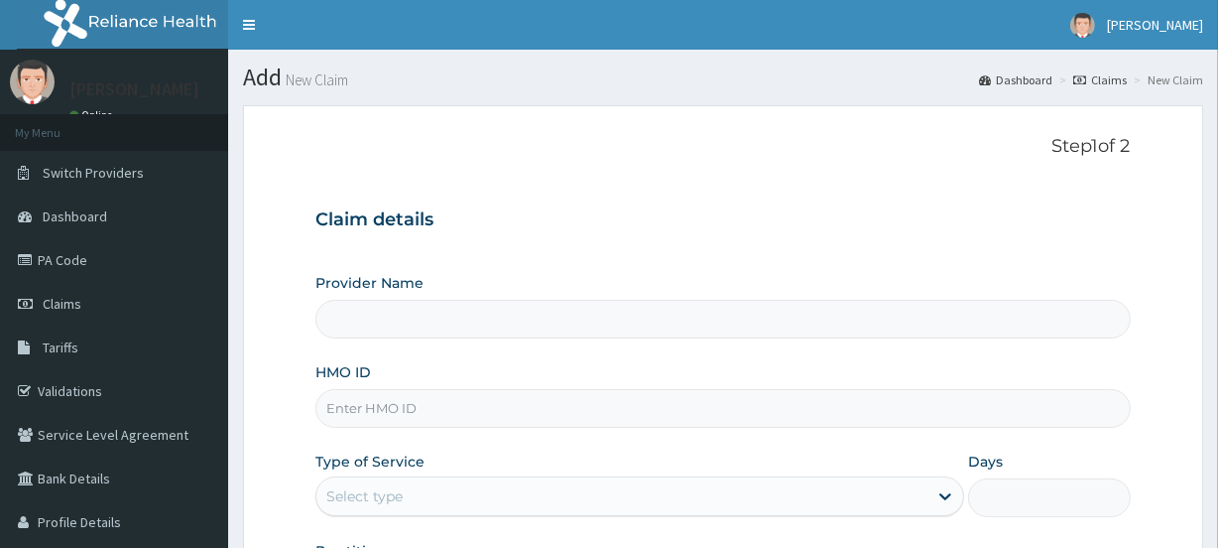
click at [367, 420] on input "HMO ID" at bounding box center [722, 408] width 814 height 39
paste input "LLD/10036/A"
type input "LLD/10036/A"
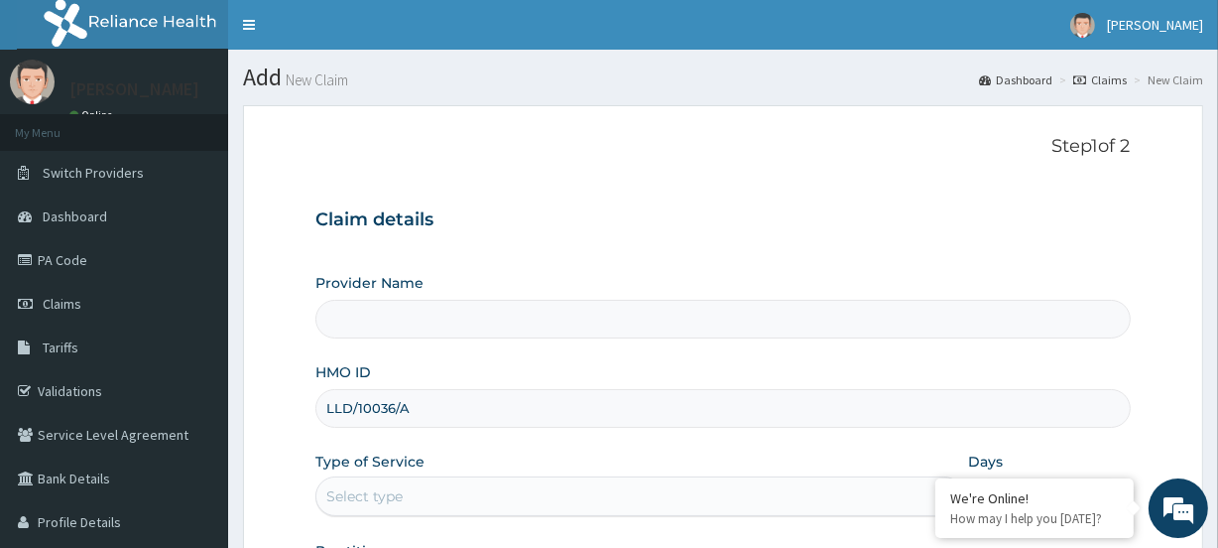
type input "[GEOGRAPHIC_DATA]"
type input "LLD/10036/A"
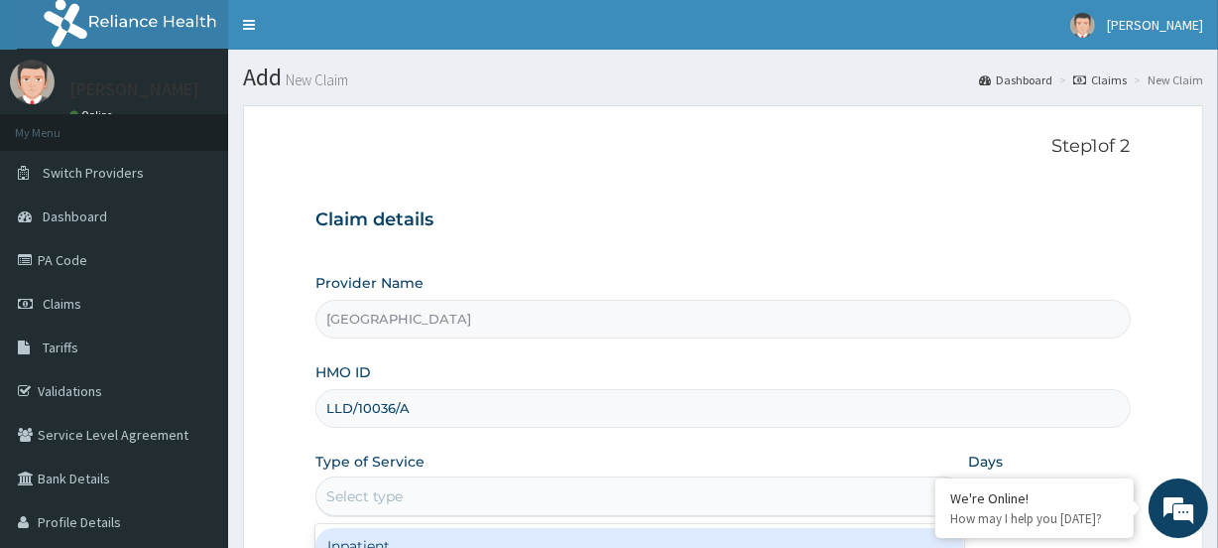
click at [337, 486] on div "Select type" at bounding box center [364, 496] width 76 height 20
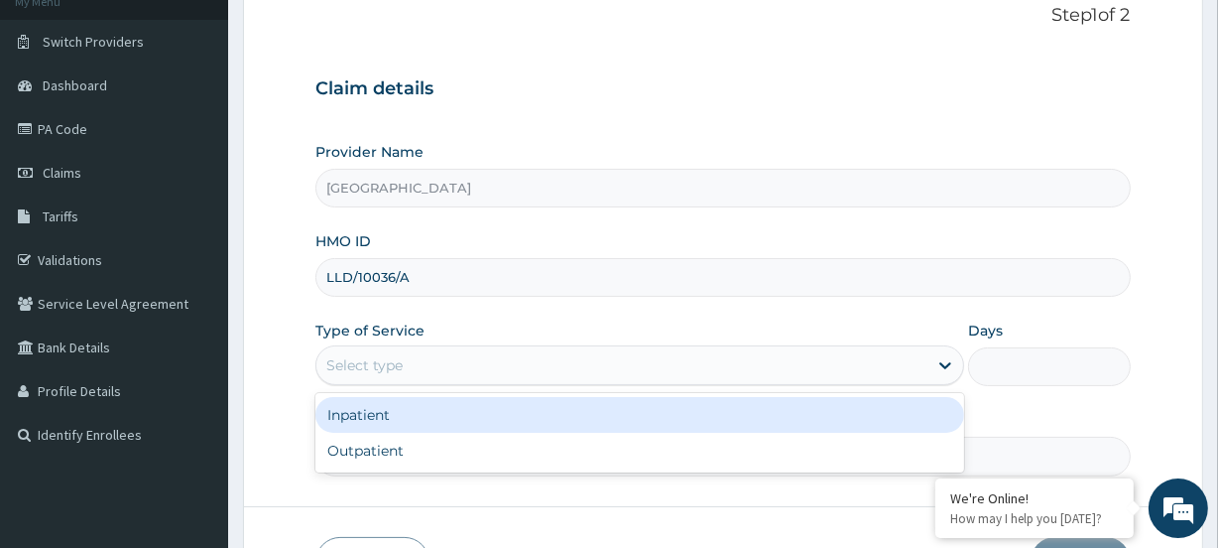
scroll to position [180, 0]
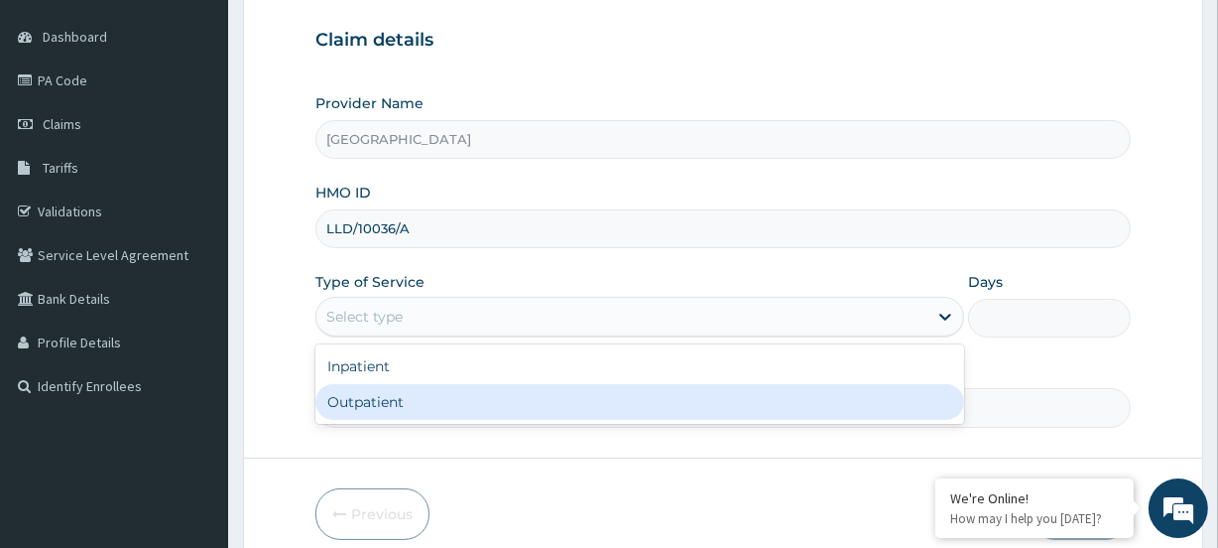
drag, startPoint x: 362, startPoint y: 408, endPoint x: 334, endPoint y: 357, distance: 57.7
click at [362, 407] on div "Outpatient" at bounding box center [639, 402] width 649 height 36
type input "1"
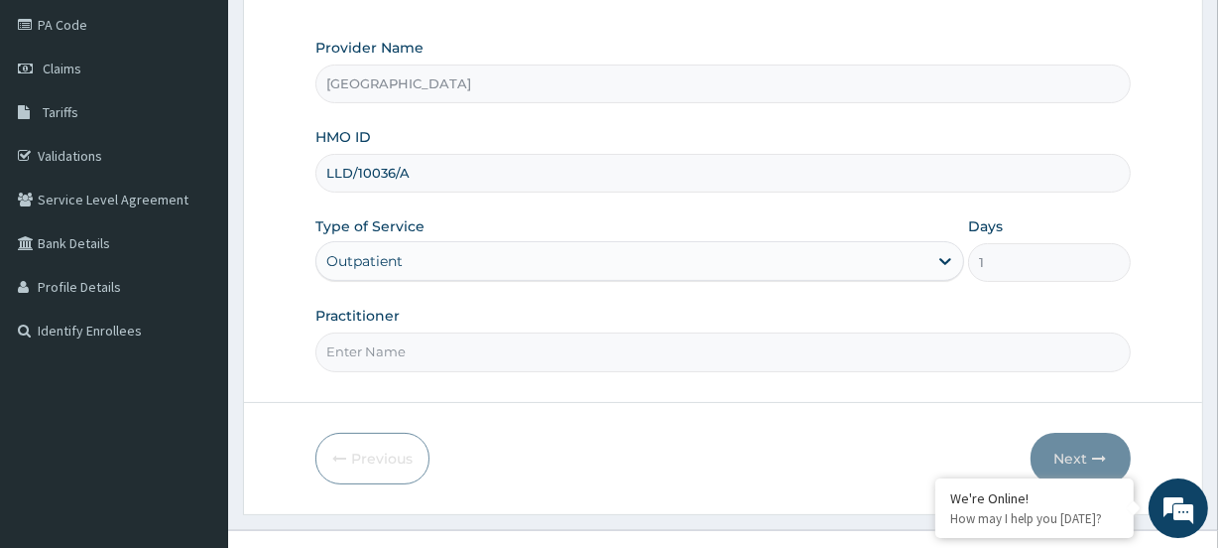
scroll to position [266, 0]
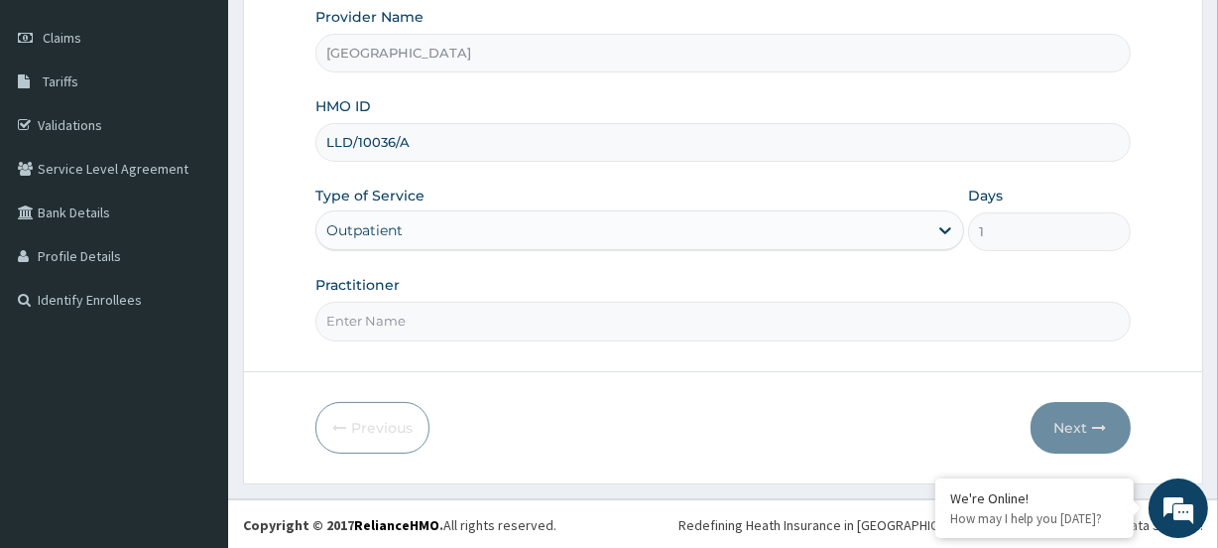
click at [401, 325] on input "Practitioner" at bounding box center [722, 321] width 814 height 39
paste input "[PERSON_NAME] [PERSON_NAME]"
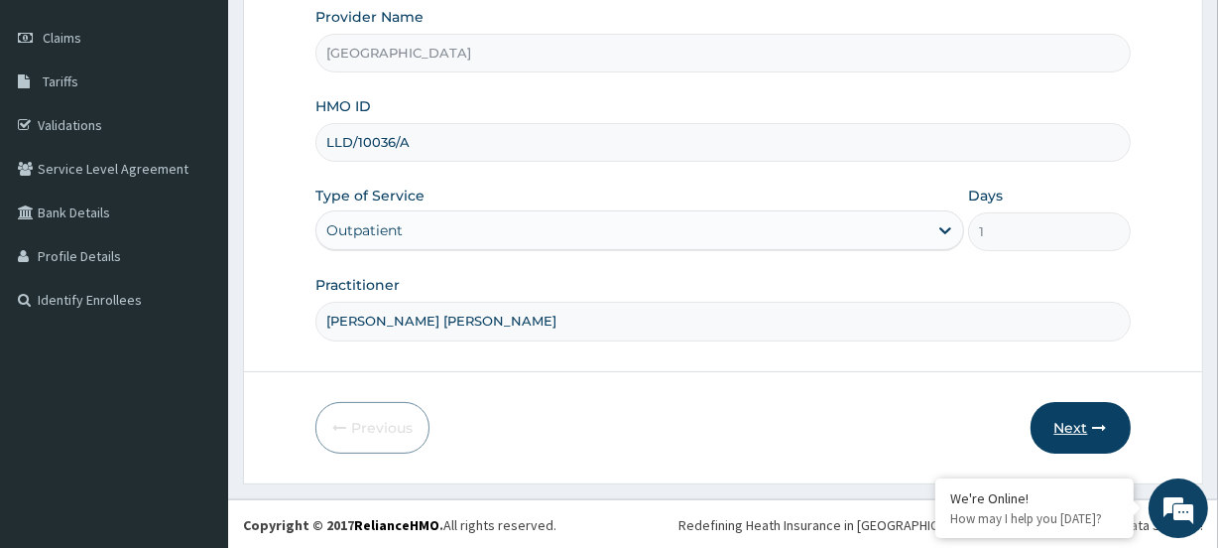
type input "[PERSON_NAME] [PERSON_NAME]"
drag, startPoint x: 1064, startPoint y: 418, endPoint x: 1051, endPoint y: 417, distance: 13.9
click at [1051, 417] on button "Next" at bounding box center [1081, 428] width 100 height 52
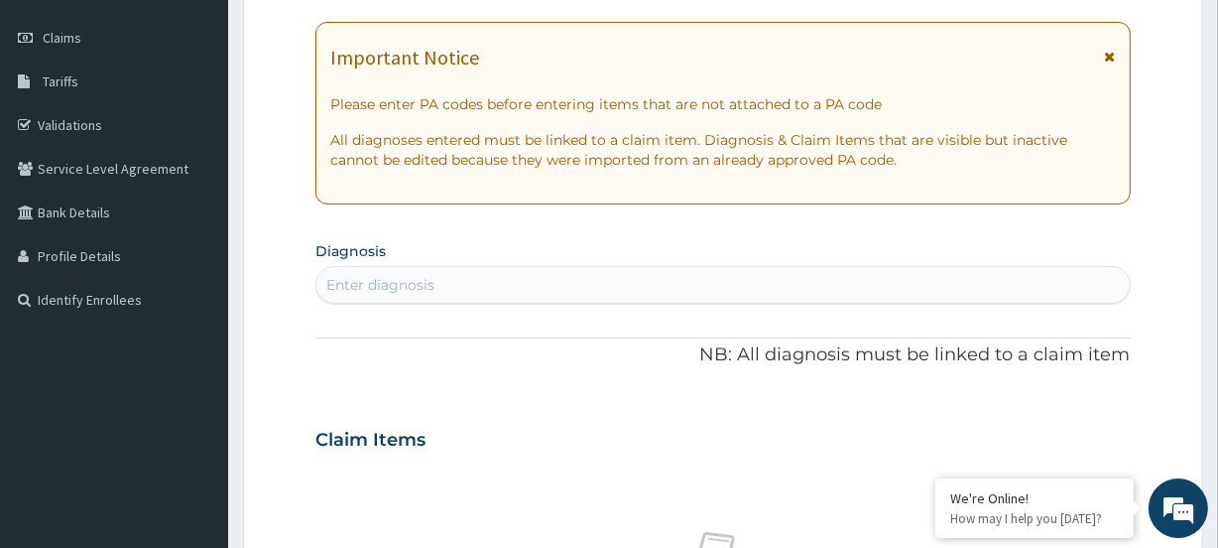
scroll to position [0, 0]
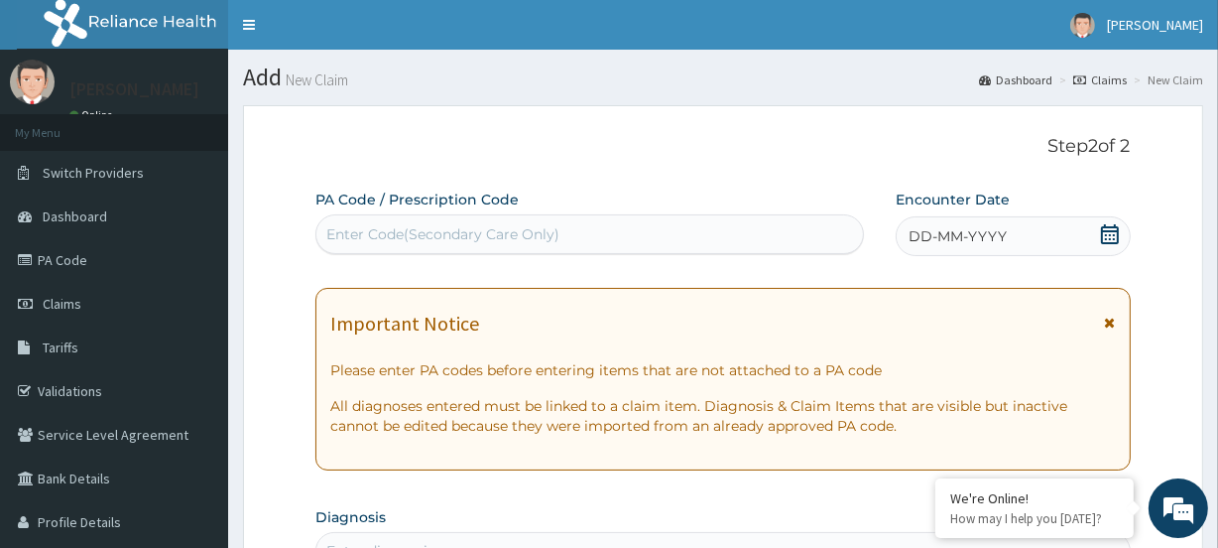
click at [385, 224] on div "Enter Code(Secondary Care Only)" at bounding box center [442, 234] width 233 height 20
paste input "PA/7729FA"
type input "PA/7729FA"
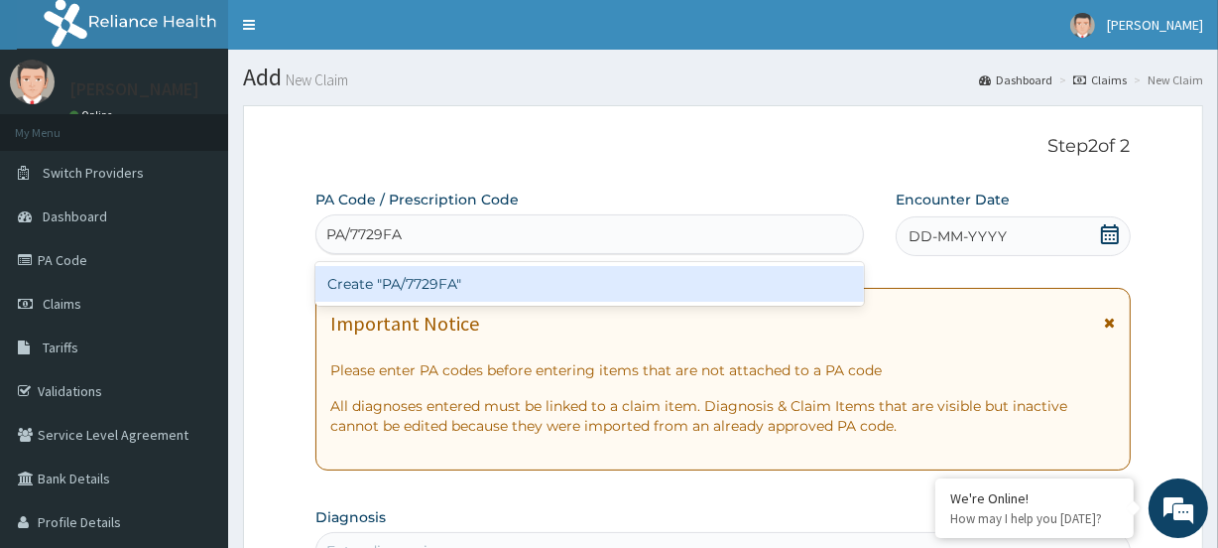
click at [387, 287] on div "Create "PA/7729FA"" at bounding box center [589, 284] width 548 height 36
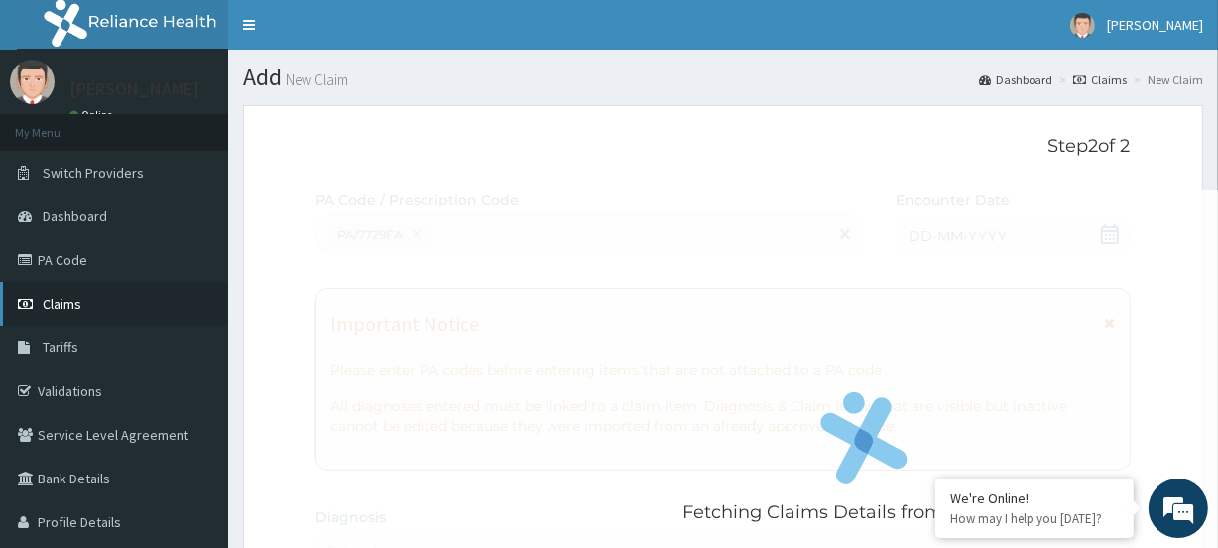
click at [59, 303] on span "Claims" at bounding box center [62, 304] width 39 height 18
click at [68, 309] on span "Claims" at bounding box center [62, 304] width 39 height 18
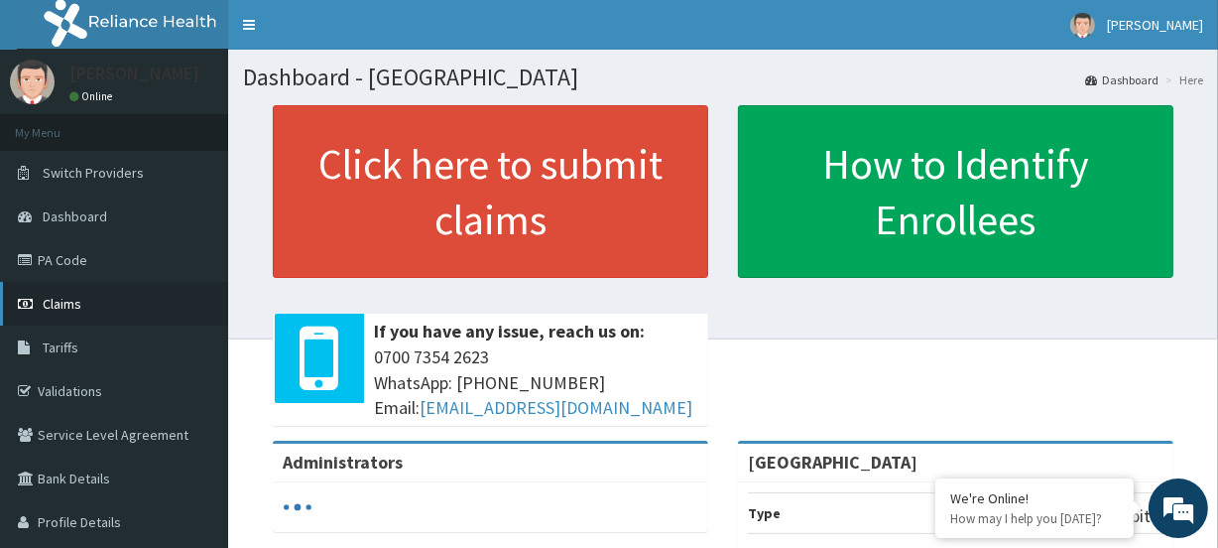
click at [69, 304] on span "Claims" at bounding box center [62, 304] width 39 height 18
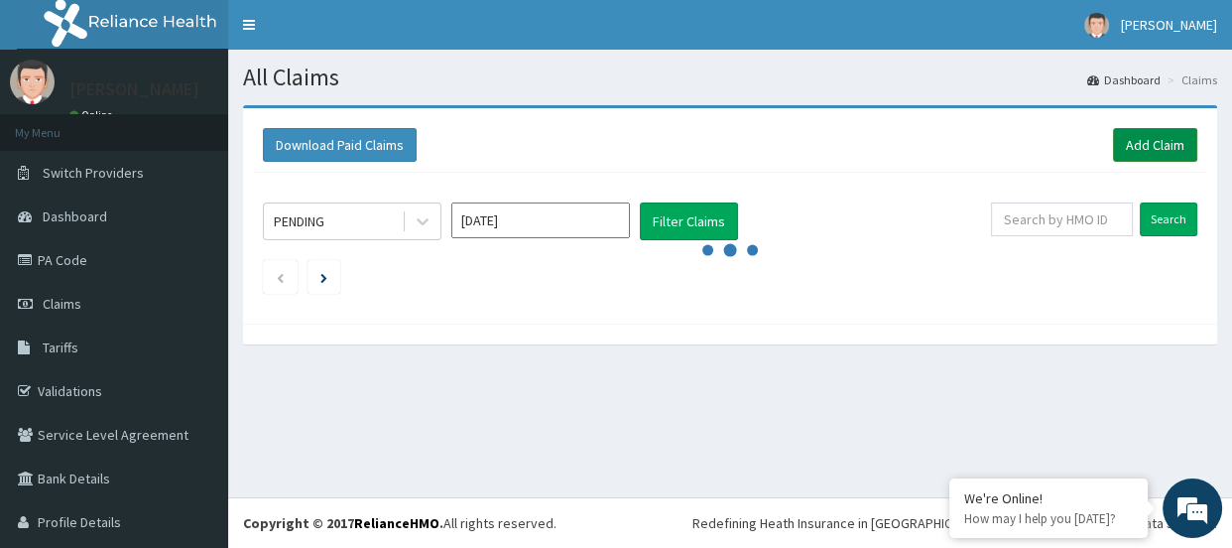
click at [1152, 139] on link "Add Claim" at bounding box center [1155, 145] width 84 height 34
click at [73, 260] on link "PA Code" at bounding box center [114, 260] width 228 height 44
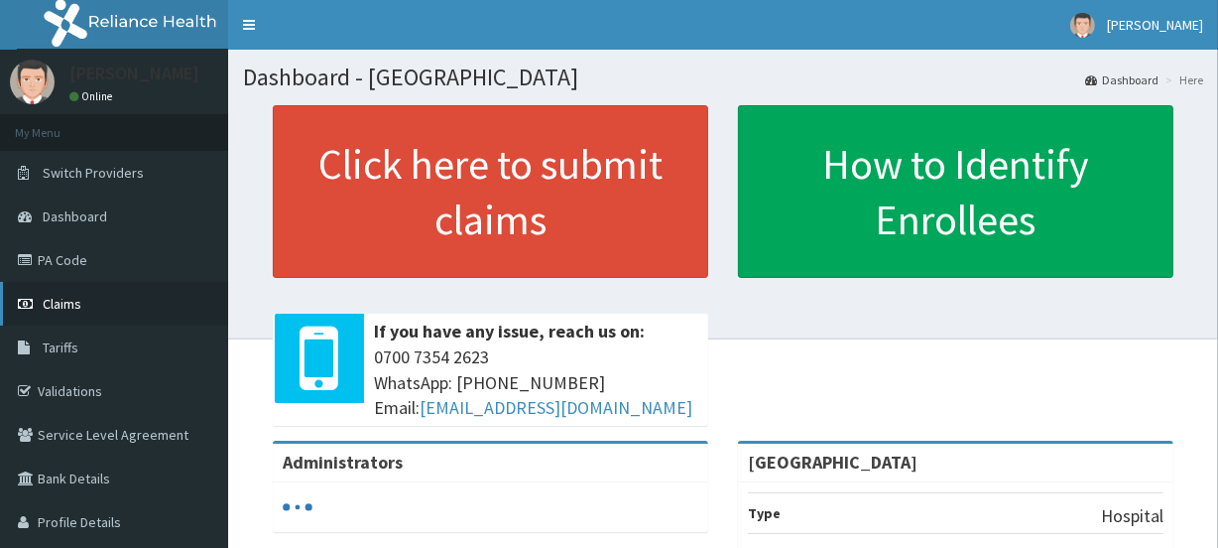
click at [86, 296] on link "Claims" at bounding box center [114, 304] width 228 height 44
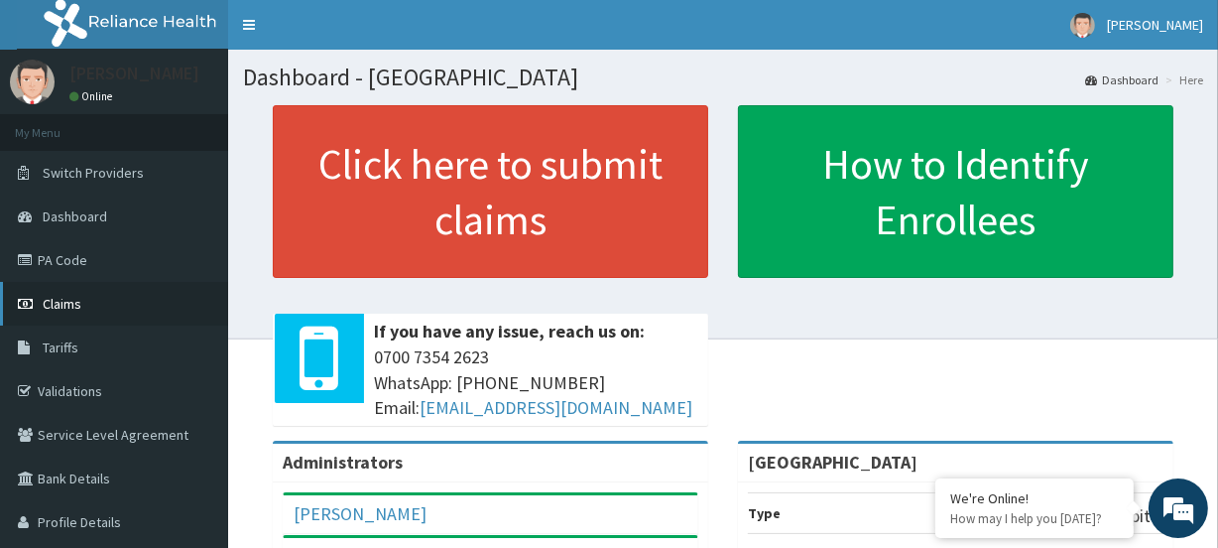
click at [71, 300] on span "Claims" at bounding box center [62, 304] width 39 height 18
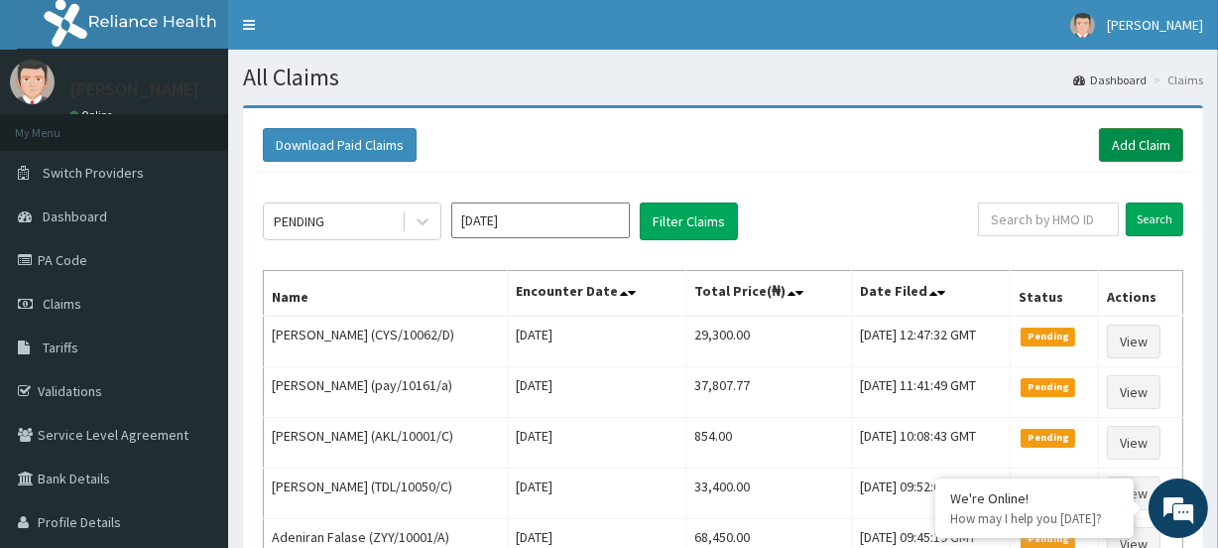
click at [1129, 139] on link "Add Claim" at bounding box center [1141, 145] width 84 height 34
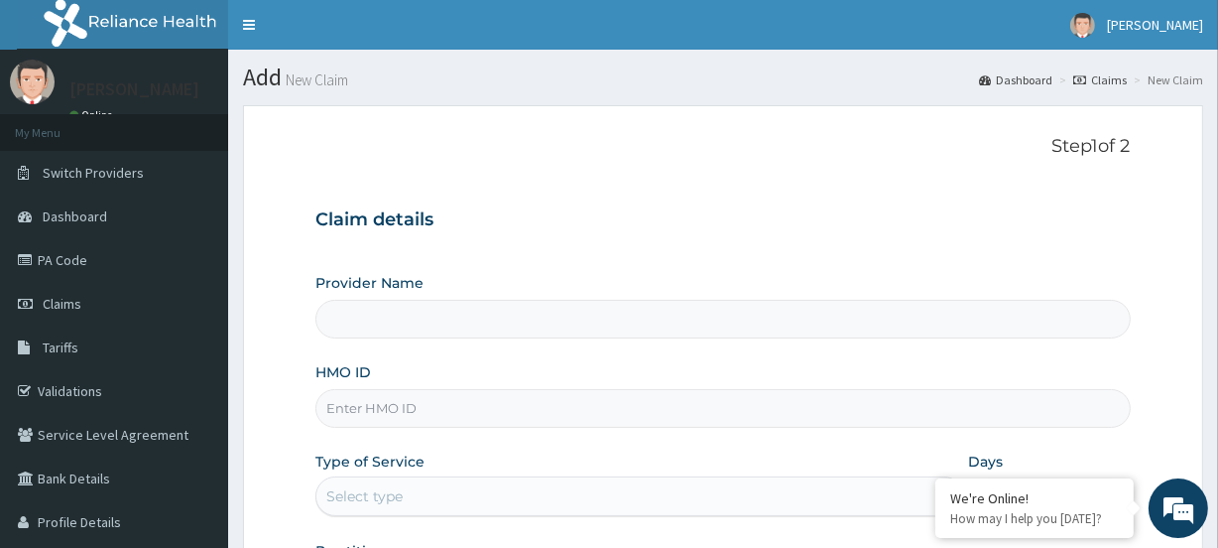
type input "[GEOGRAPHIC_DATA]"
click at [361, 417] on input "HMO ID" at bounding box center [722, 408] width 814 height 39
paste input "LLD/10036/A"
type input "LLD/10036/A"
click at [342, 493] on div "Select type" at bounding box center [364, 496] width 76 height 20
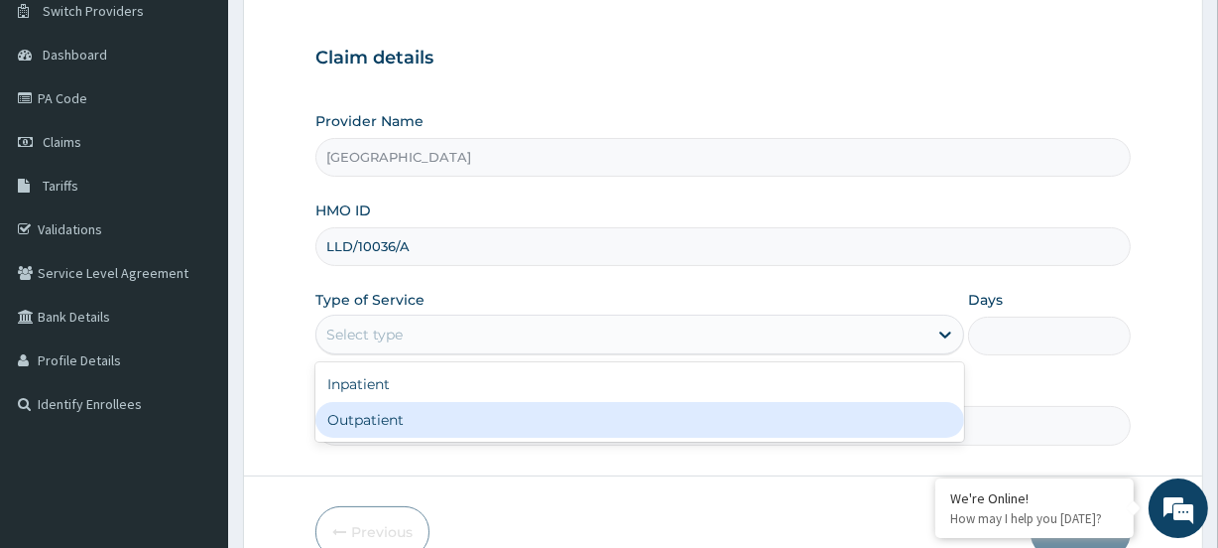
scroll to position [180, 0]
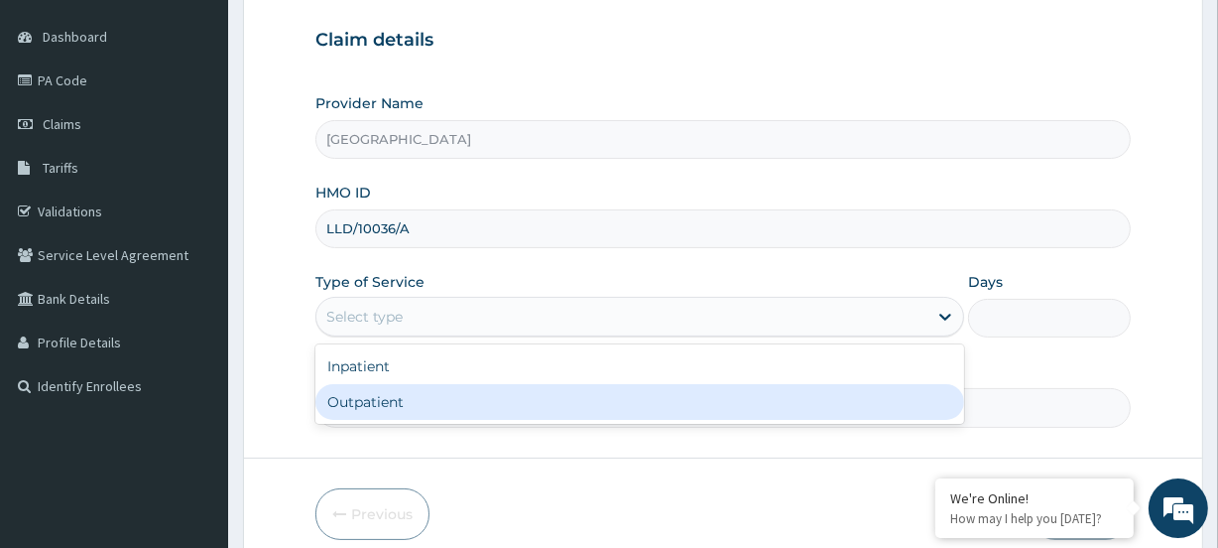
click at [364, 400] on div "Outpatient" at bounding box center [639, 402] width 649 height 36
type input "1"
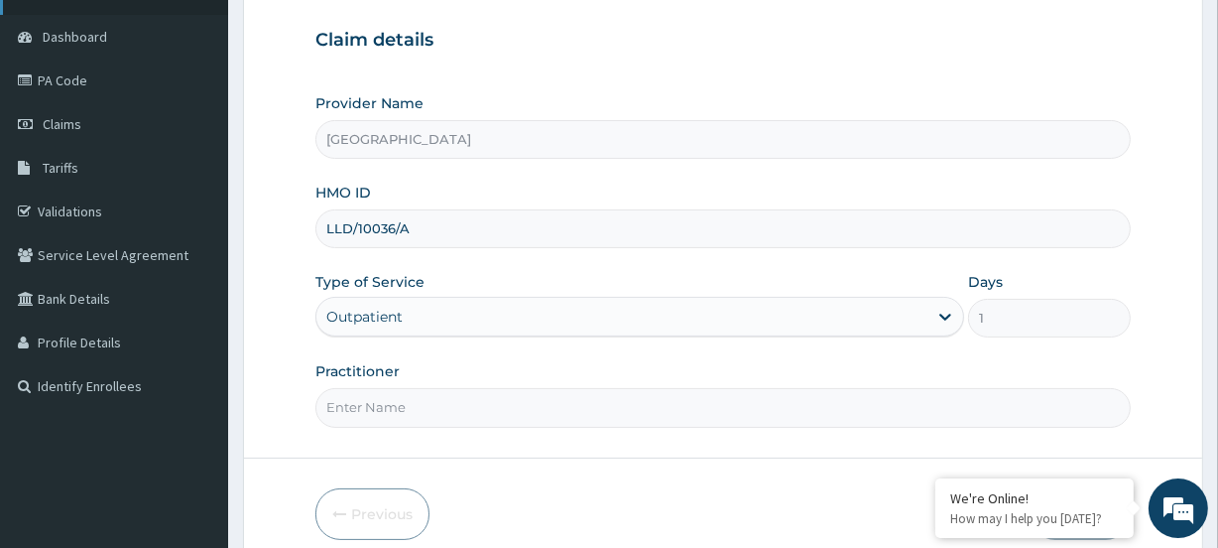
scroll to position [0, 0]
click at [392, 416] on input "Practitioner" at bounding box center [722, 407] width 814 height 39
paste input "Olaide Oluwakemi Oluleye"
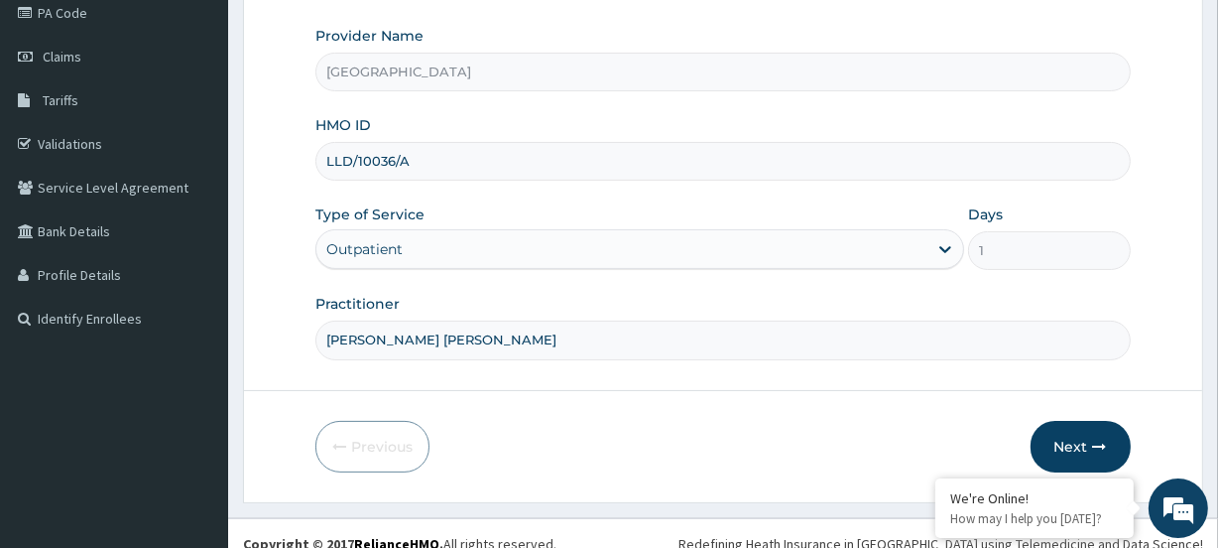
scroll to position [266, 0]
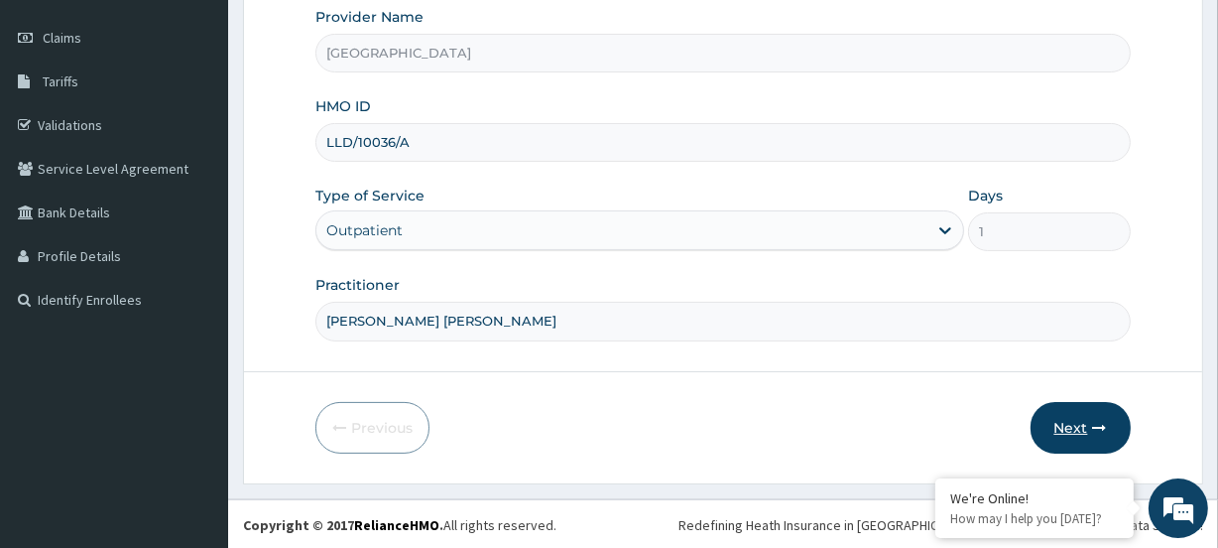
type input "Olaide Oluwakemi Oluleye"
click at [1062, 422] on button "Next" at bounding box center [1081, 428] width 100 height 52
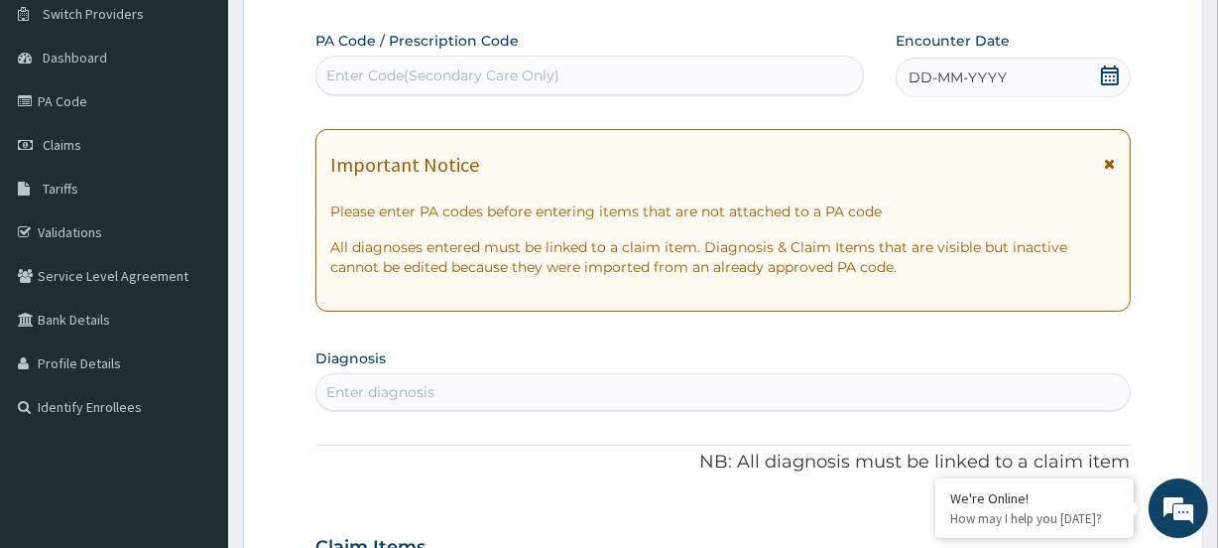
scroll to position [0, 0]
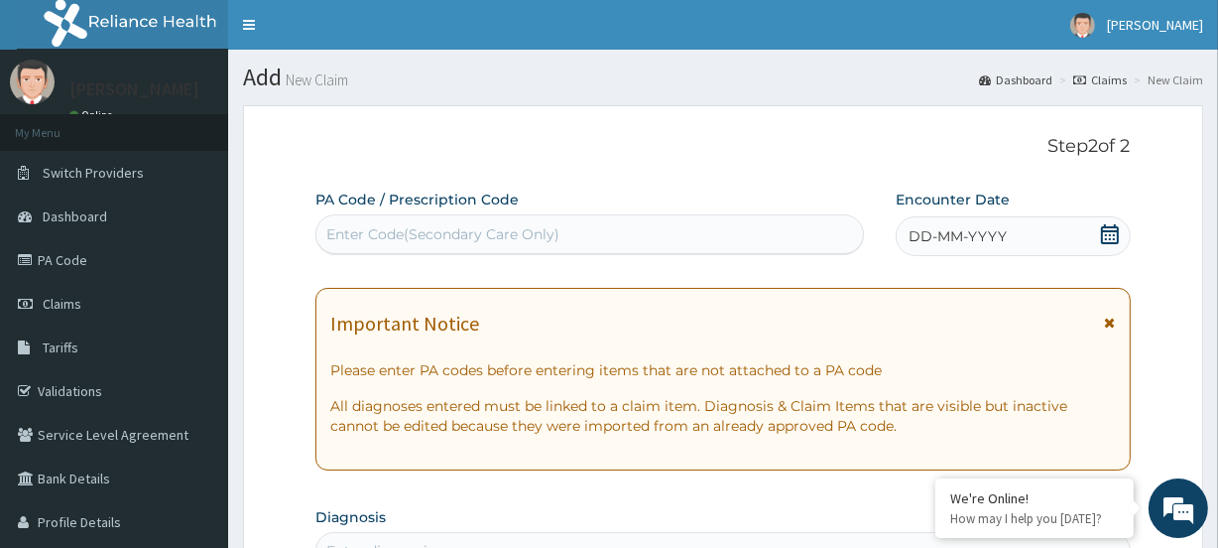
click at [369, 230] on div "Enter Code(Secondary Care Only)" at bounding box center [442, 234] width 233 height 20
paste input "PA/E3715F"
type input "PA/E3715F"
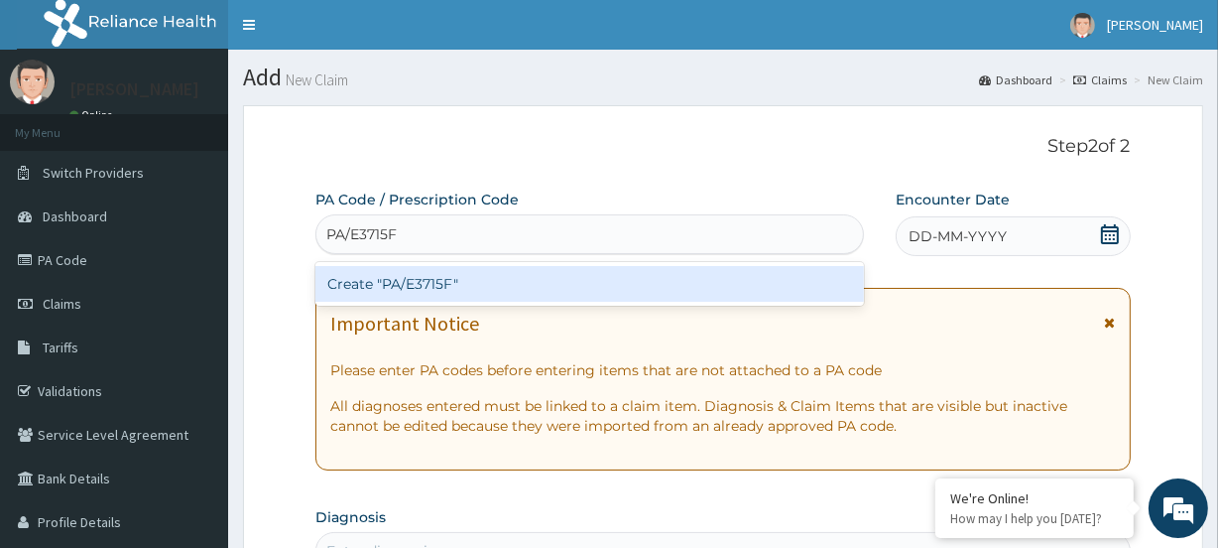
click at [368, 279] on div "Create "PA/E3715F"" at bounding box center [589, 284] width 548 height 36
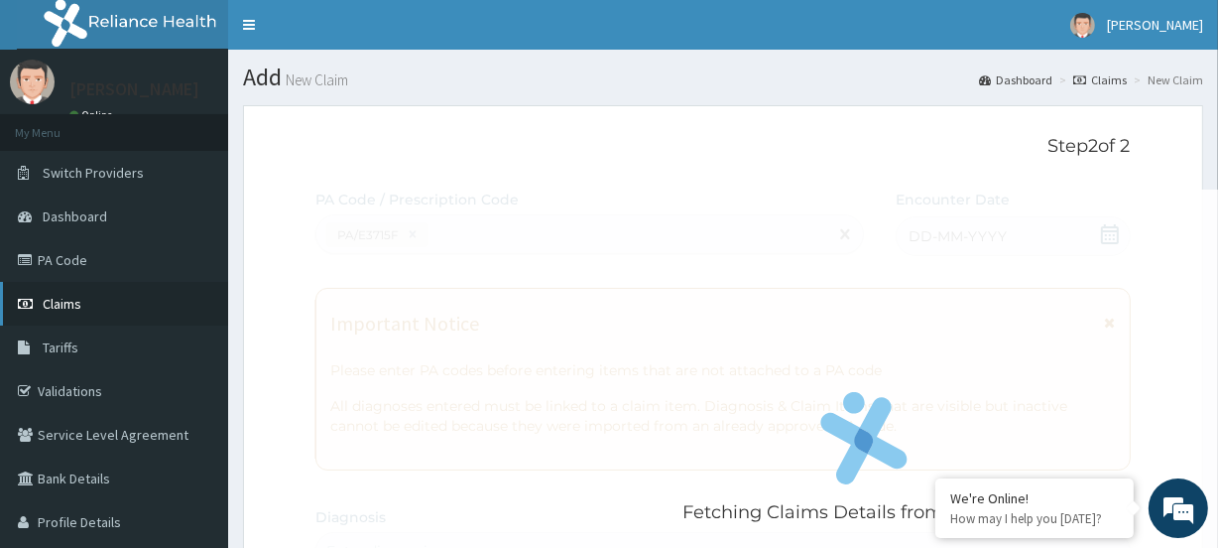
click at [54, 301] on span "Claims" at bounding box center [62, 304] width 39 height 18
click at [56, 292] on link "Claims" at bounding box center [114, 304] width 228 height 44
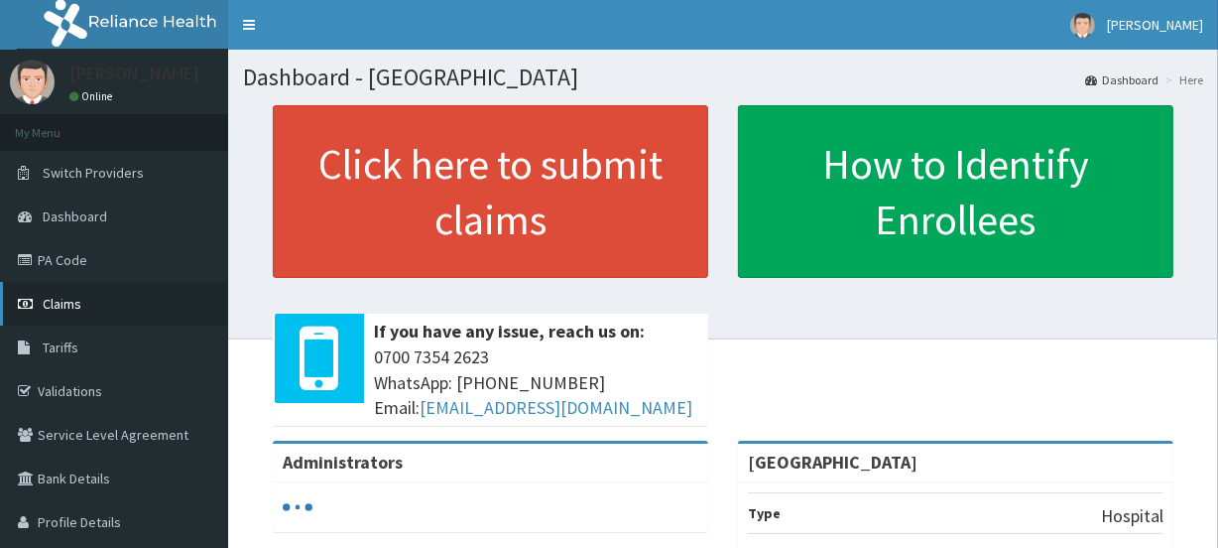
click at [91, 311] on link "Claims" at bounding box center [114, 304] width 228 height 44
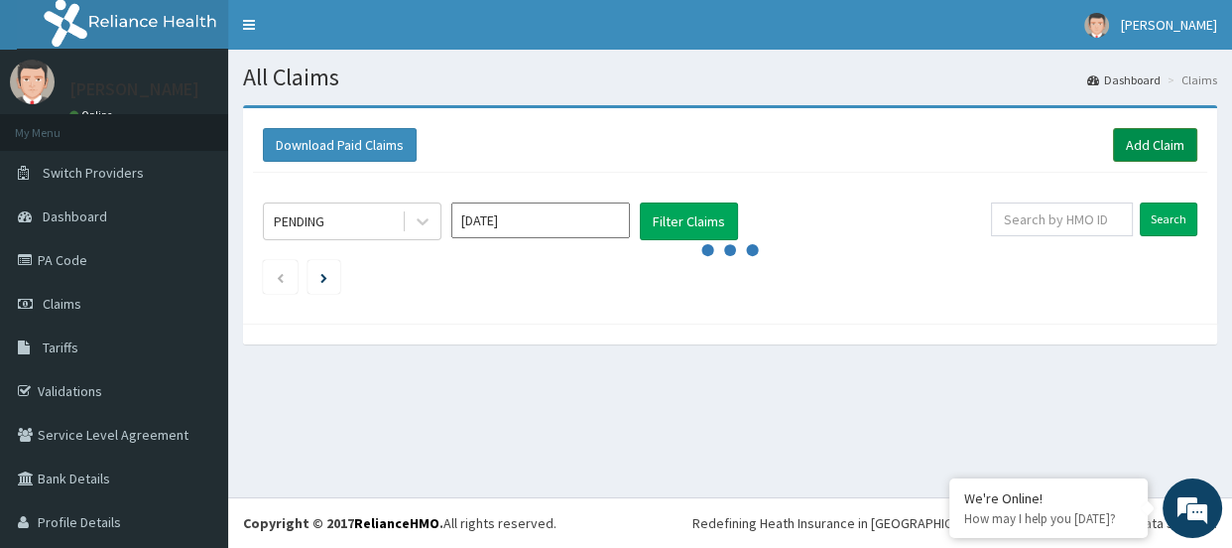
click at [1137, 149] on link "Add Claim" at bounding box center [1155, 145] width 84 height 34
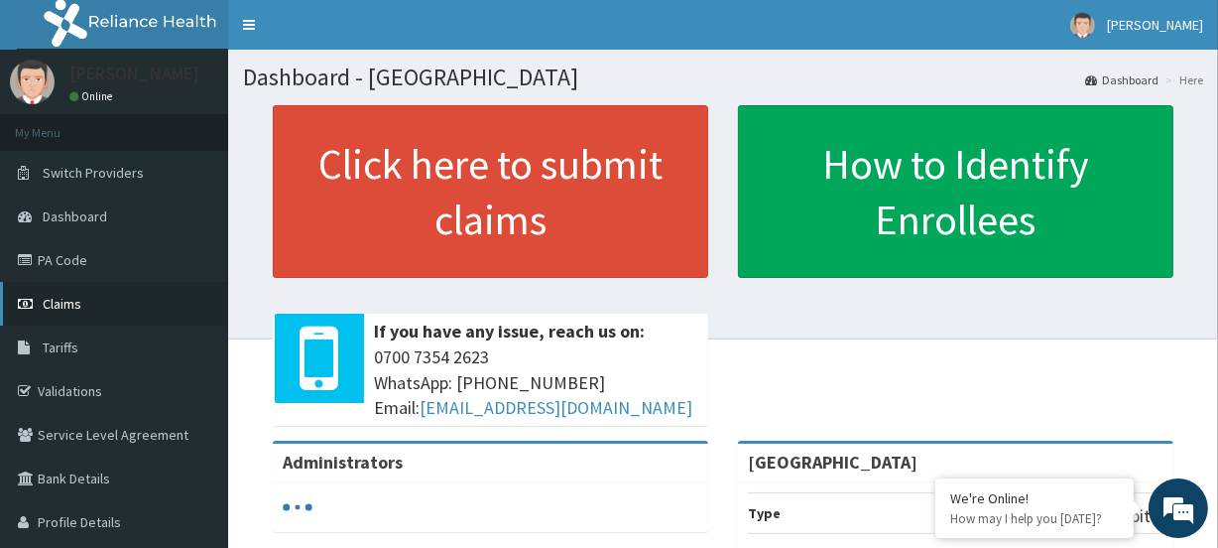
click at [54, 300] on span "Claims" at bounding box center [62, 304] width 39 height 18
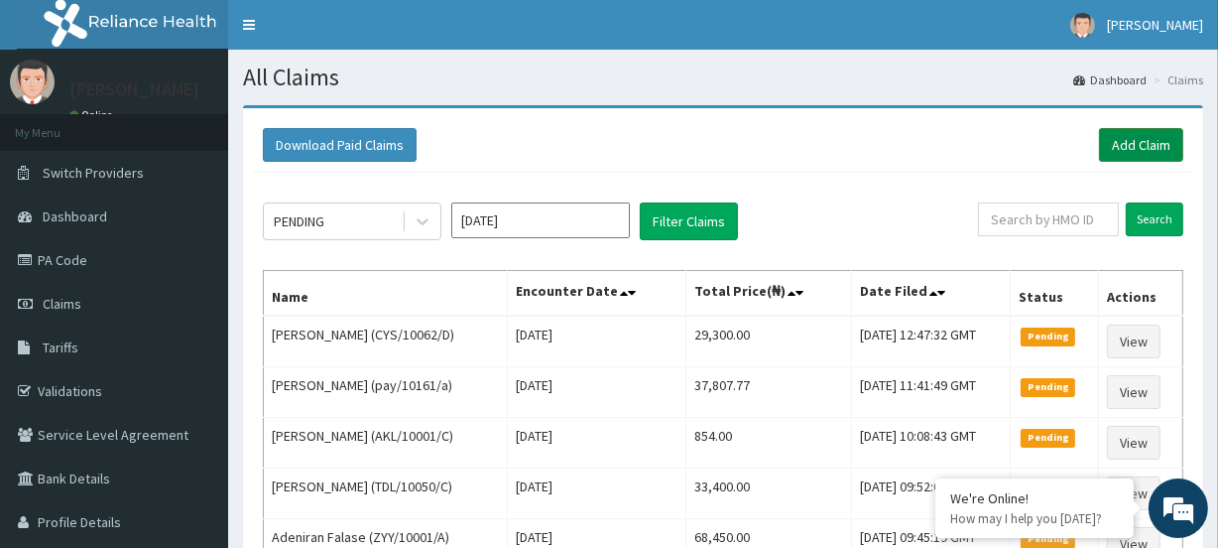
click at [1133, 139] on link "Add Claim" at bounding box center [1141, 145] width 84 height 34
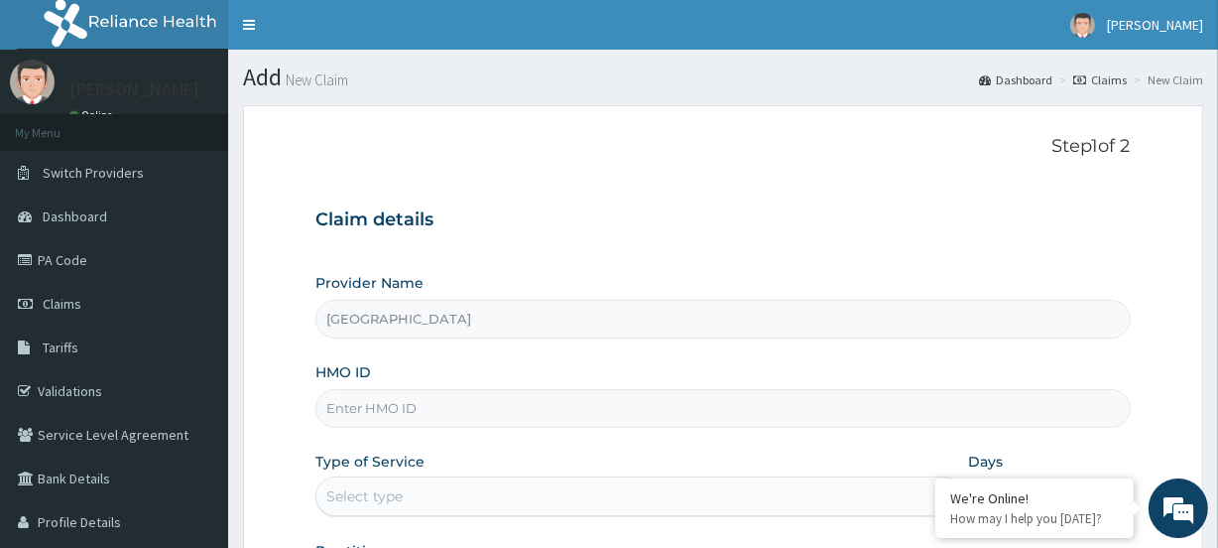
click at [345, 408] on input "HMO ID" at bounding box center [722, 408] width 814 height 39
paste input "LLD/10036/A"
type input "LLD/10036/A"
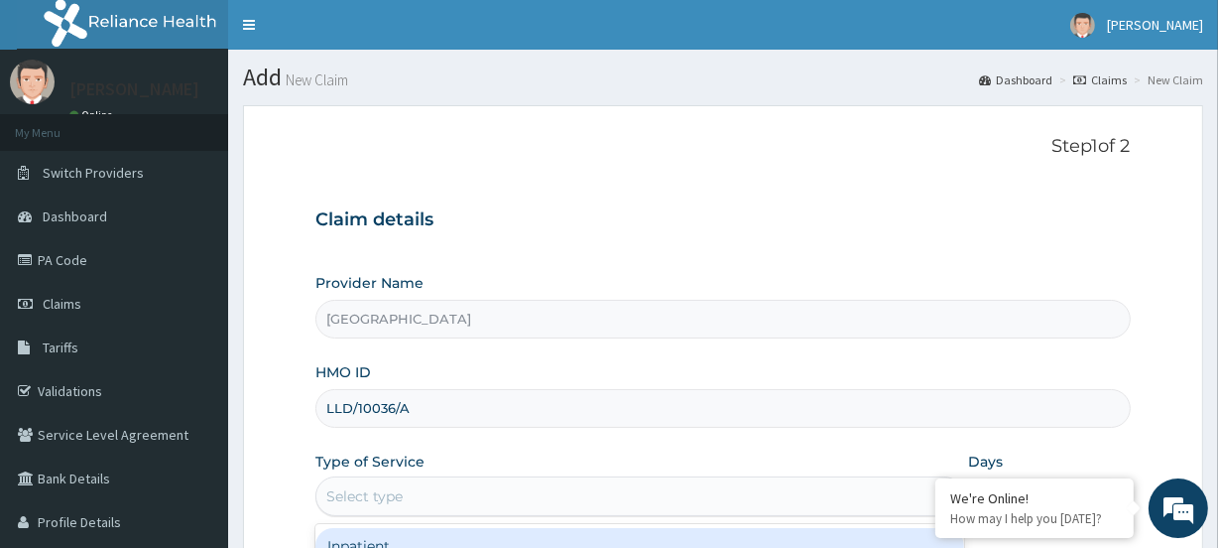
click at [367, 501] on div "Select type" at bounding box center [364, 496] width 76 height 20
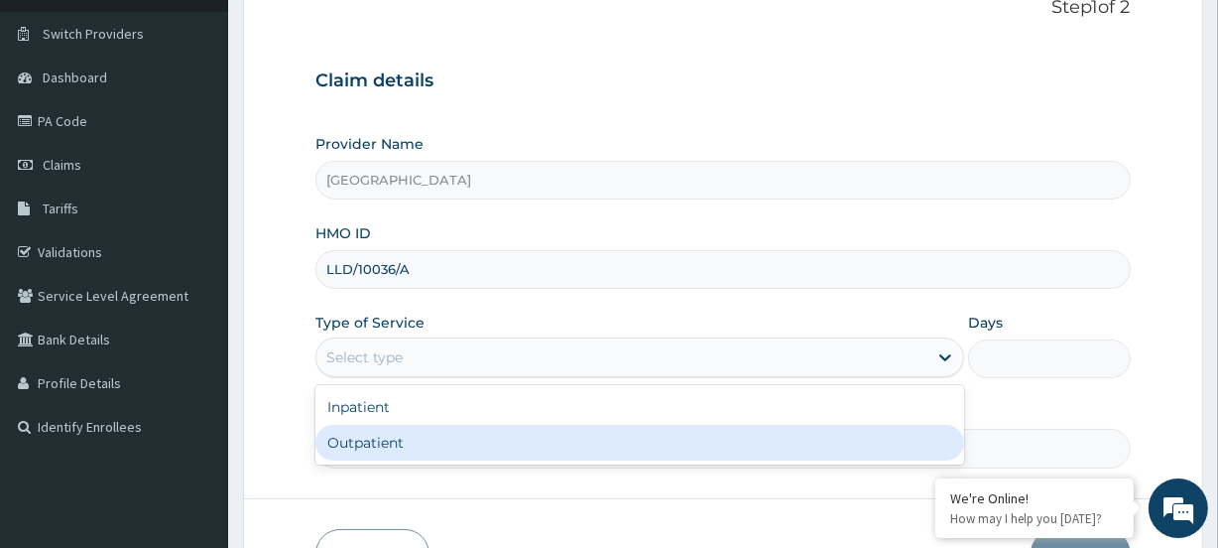
scroll to position [180, 0]
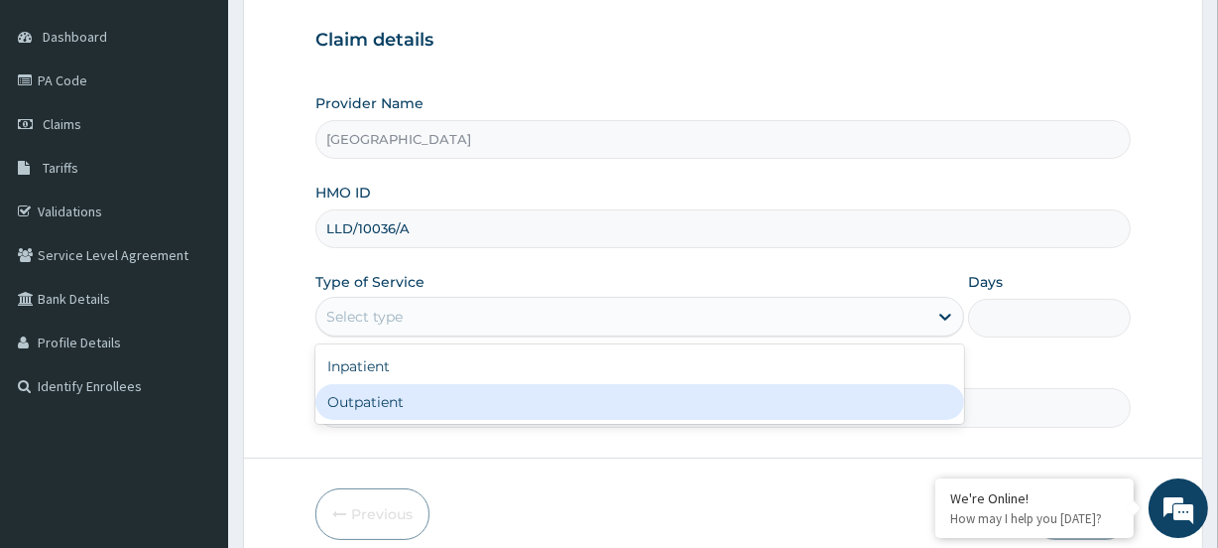
click at [342, 395] on div "Outpatient" at bounding box center [639, 402] width 649 height 36
type input "1"
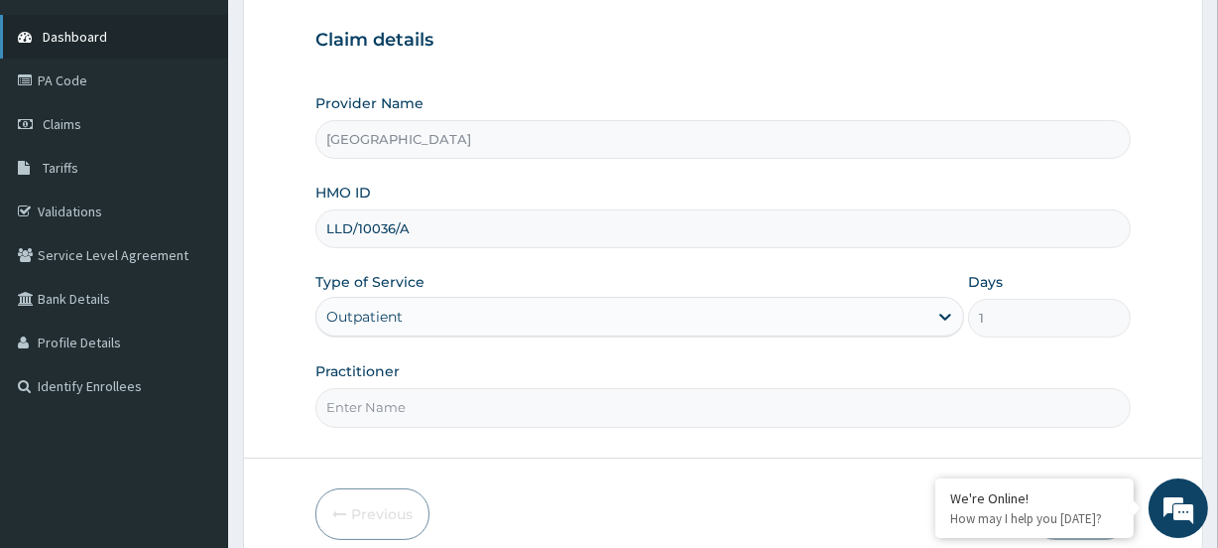
scroll to position [0, 0]
click at [347, 411] on input "Practitioner" at bounding box center [722, 407] width 814 height 39
paste input "[PERSON_NAME] [PERSON_NAME]"
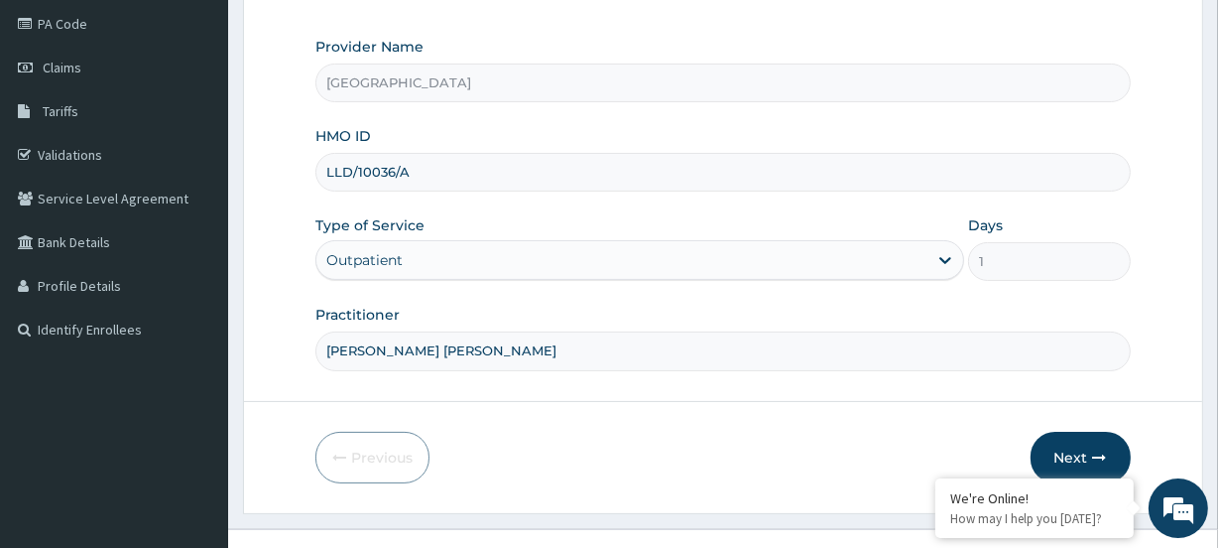
scroll to position [266, 0]
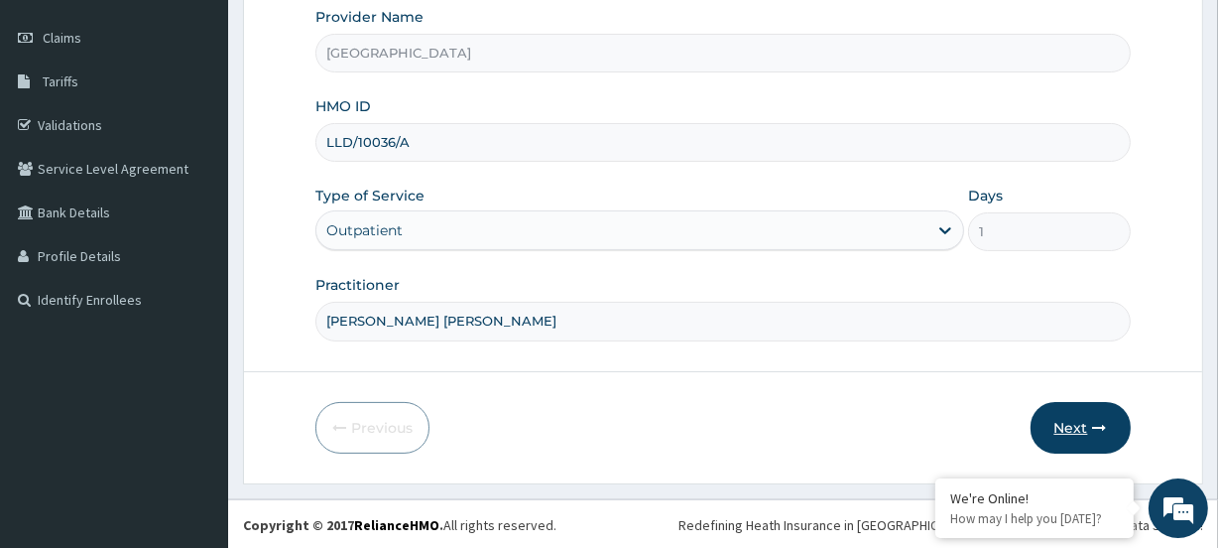
type input "[PERSON_NAME] [PERSON_NAME]"
click at [1057, 427] on button "Next" at bounding box center [1081, 428] width 100 height 52
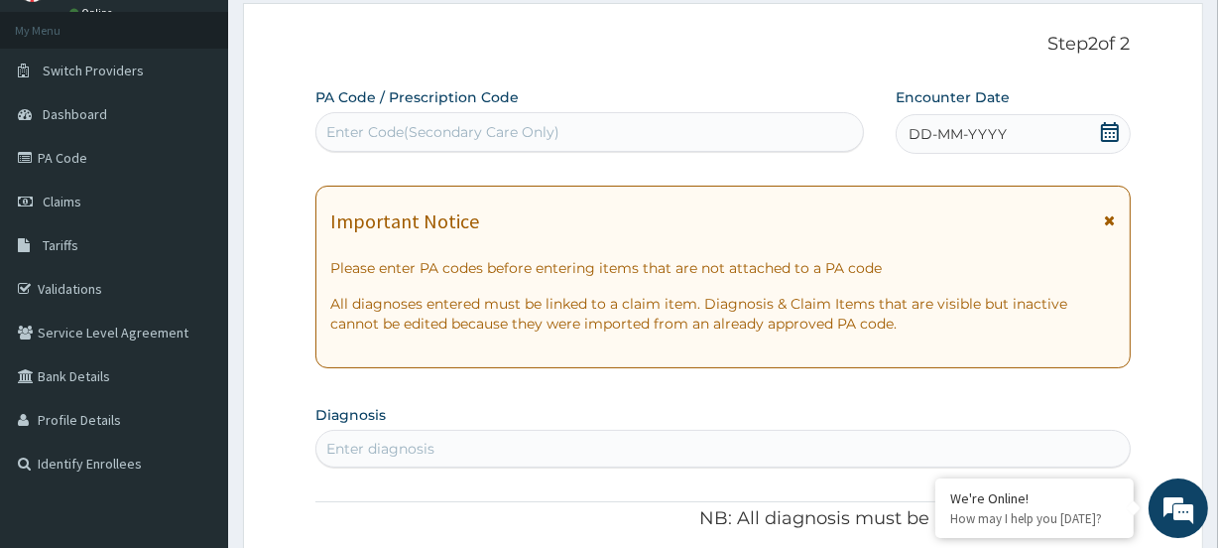
scroll to position [0, 0]
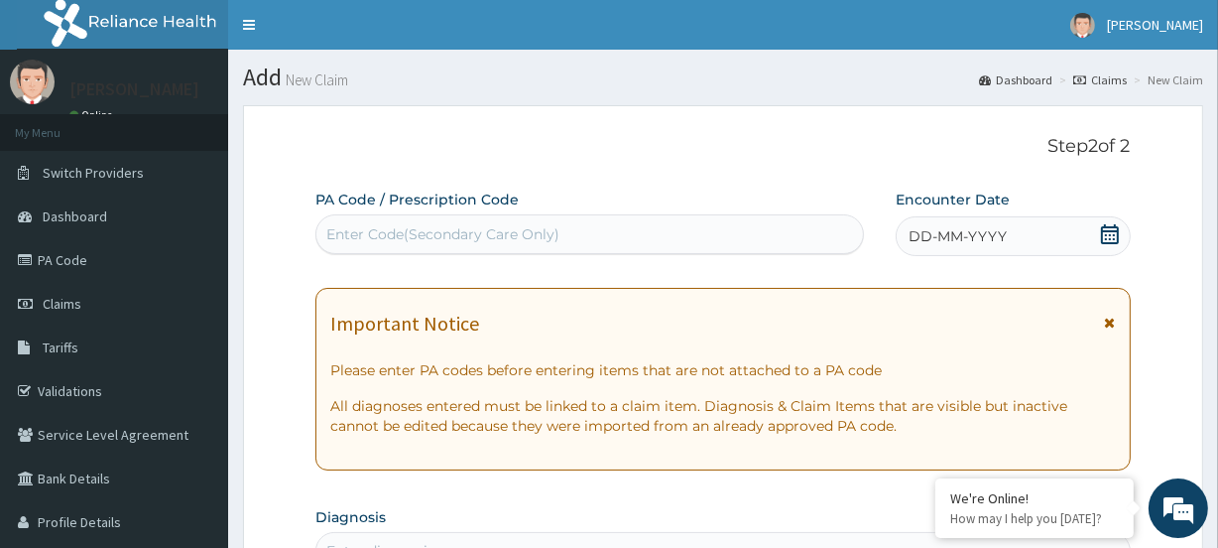
click at [351, 228] on div "Enter Code(Secondary Care Only)" at bounding box center [442, 234] width 233 height 20
paste input "PA/E3715F"
type input "PA/E3715F"
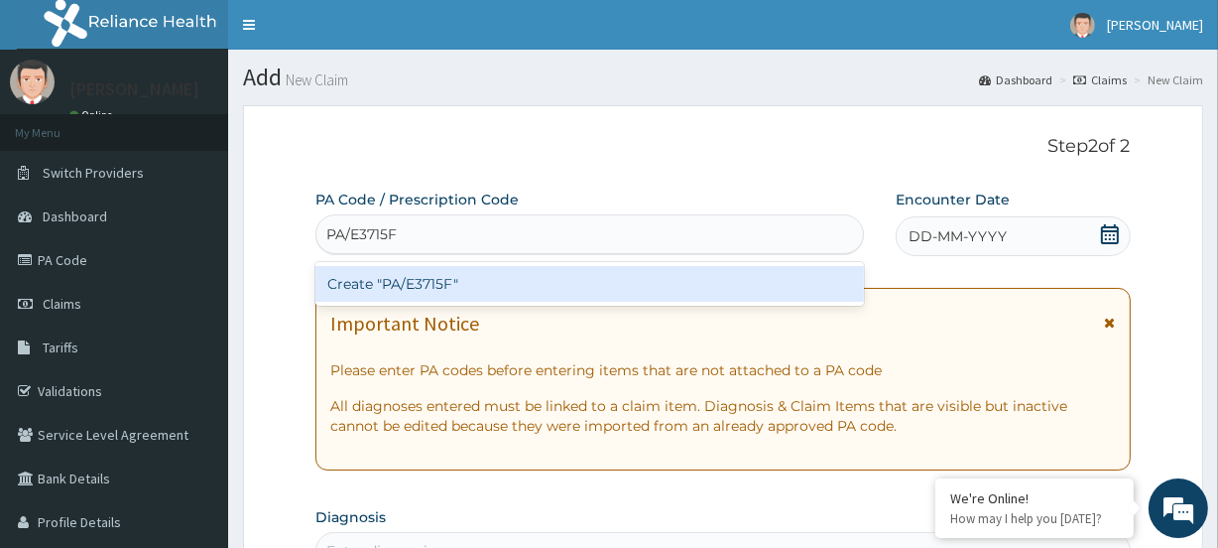
click at [347, 289] on div "Create "PA/E3715F"" at bounding box center [589, 284] width 548 height 36
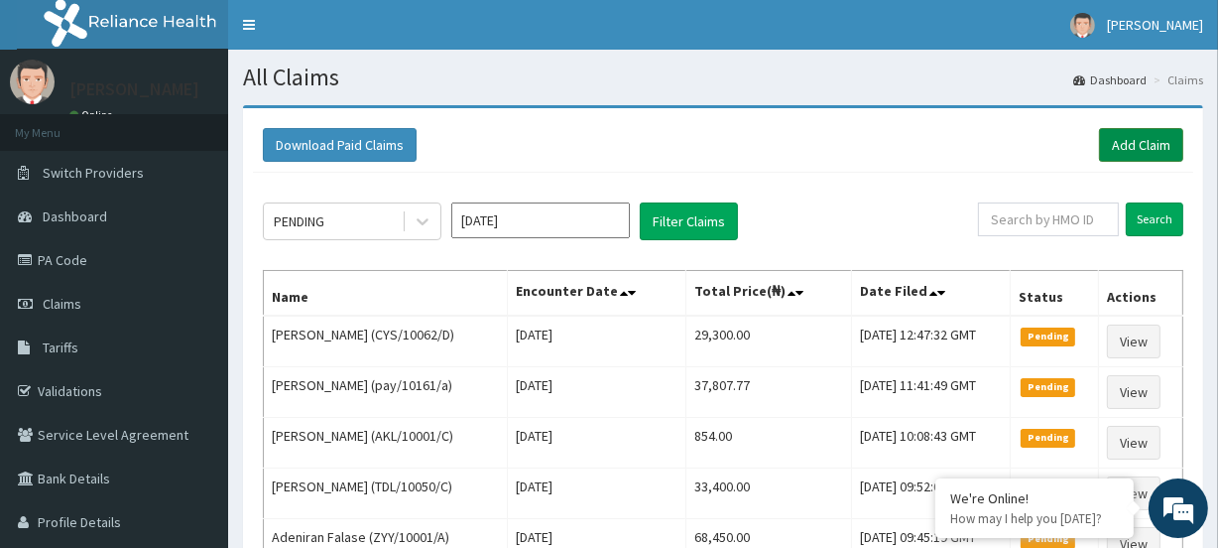
click at [1117, 143] on link "Add Claim" at bounding box center [1141, 145] width 84 height 34
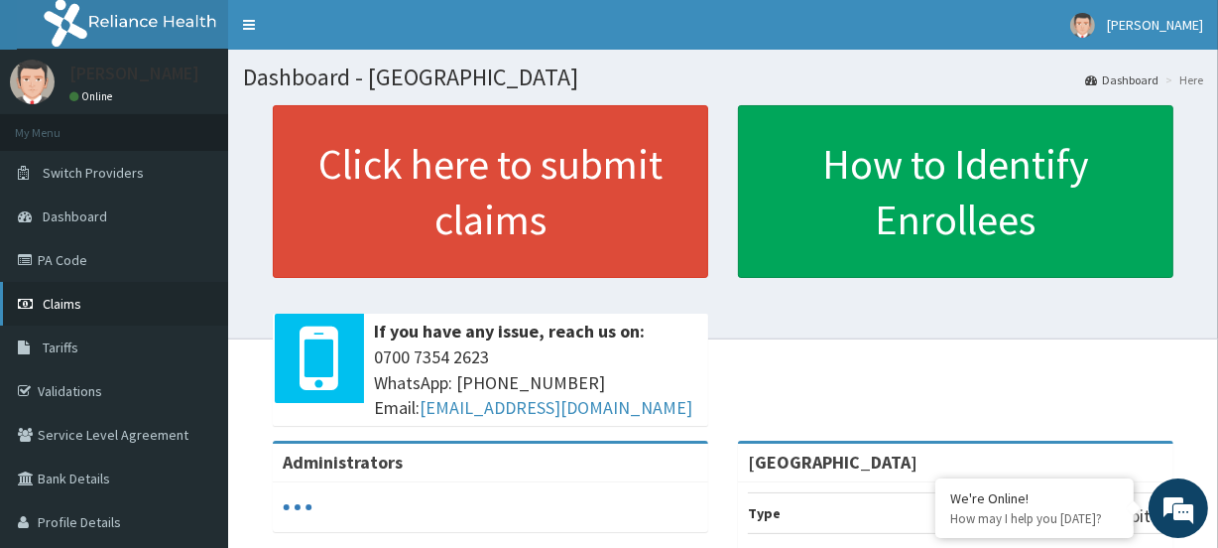
click at [122, 308] on link "Claims" at bounding box center [114, 304] width 228 height 44
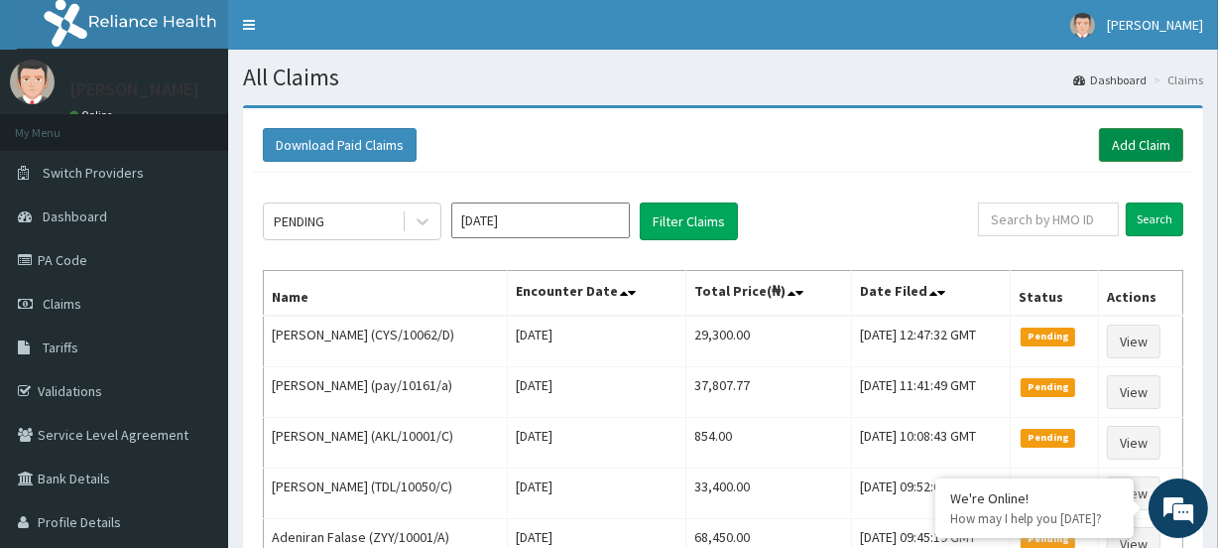
click at [1121, 151] on link "Add Claim" at bounding box center [1141, 145] width 84 height 34
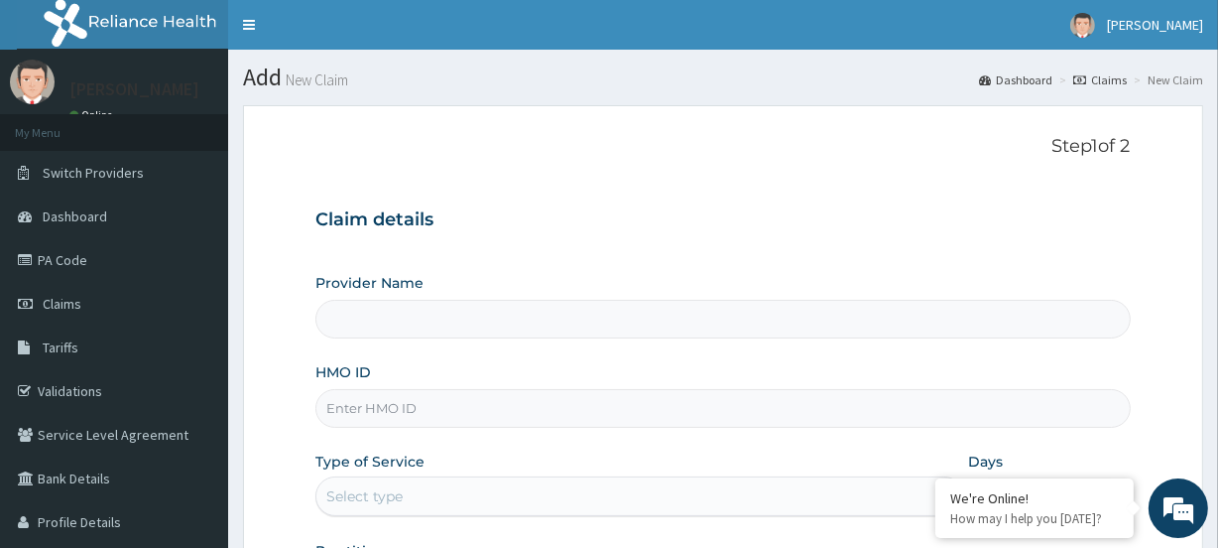
type input "[GEOGRAPHIC_DATA]"
click at [435, 407] on input "HMO ID" at bounding box center [722, 408] width 814 height 39
paste input "LLD/10036/A"
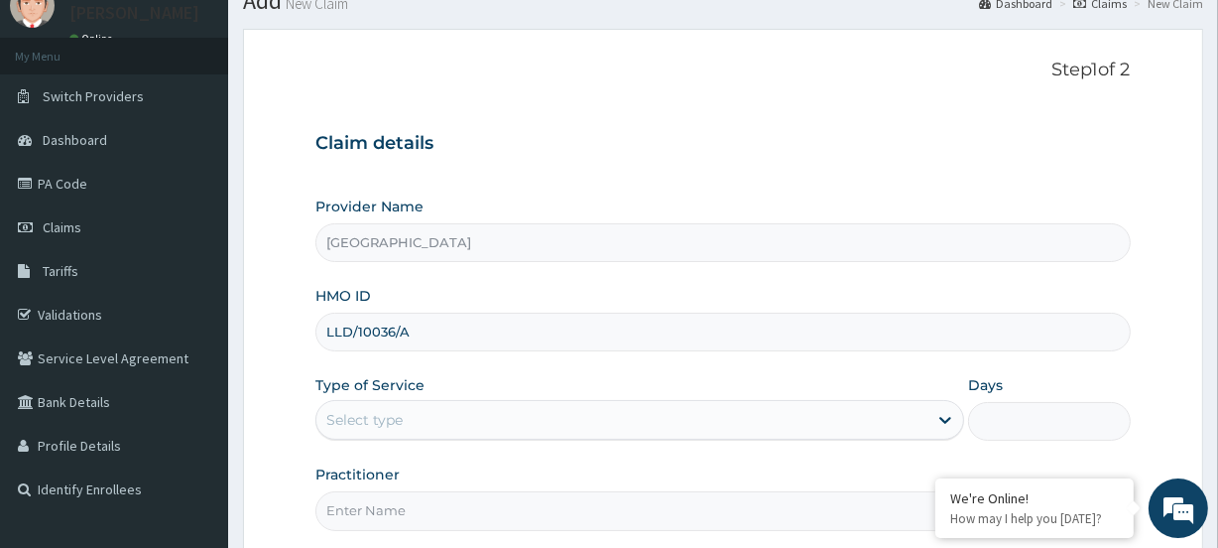
scroll to position [180, 0]
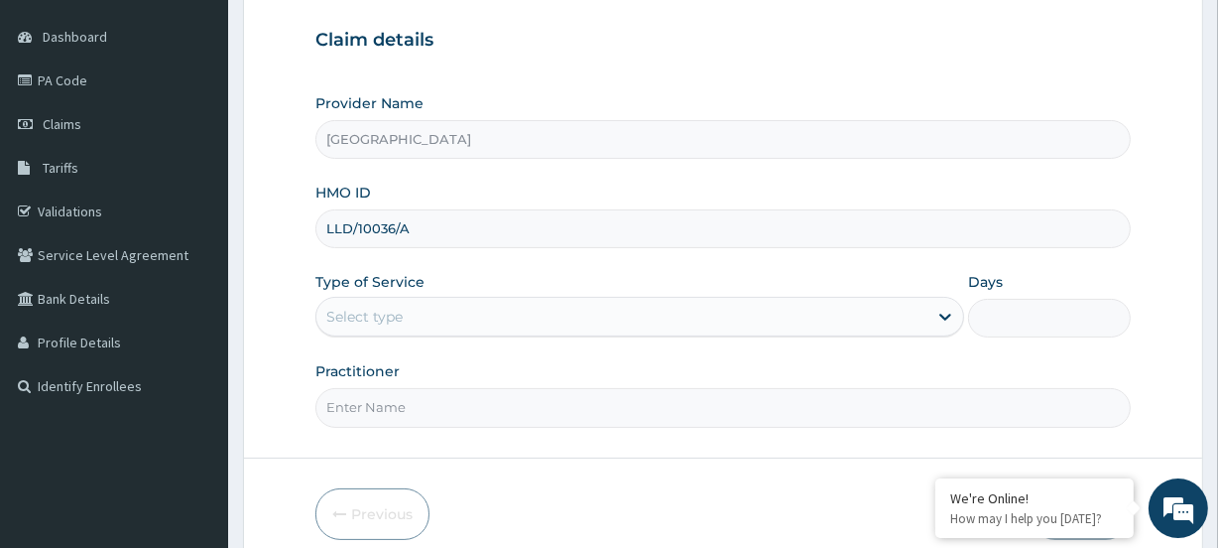
type input "LLD/10036/A"
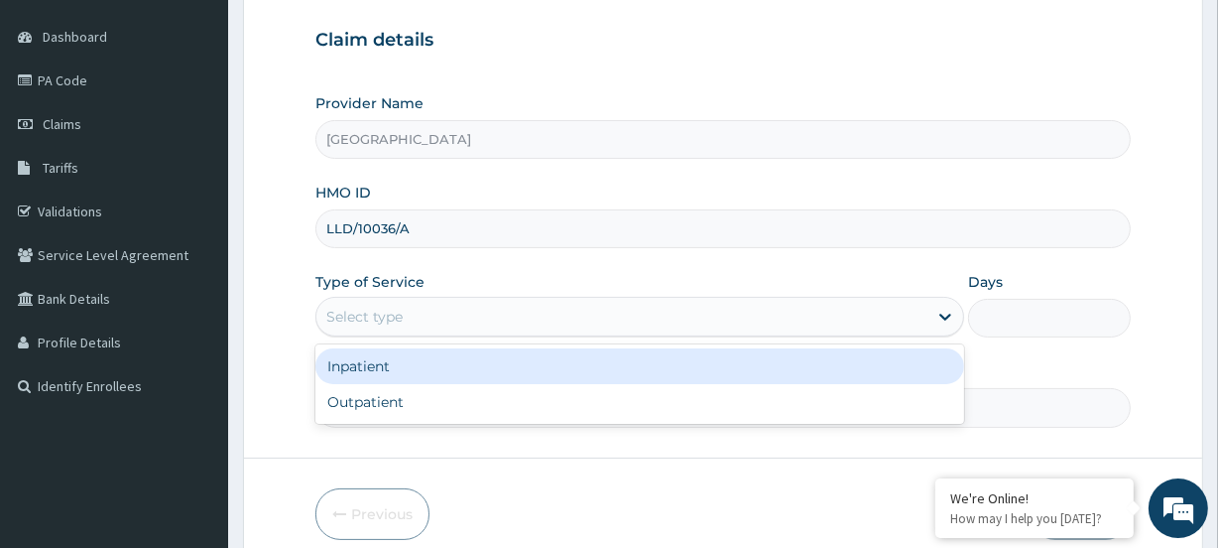
drag, startPoint x: 352, startPoint y: 315, endPoint x: 397, endPoint y: 359, distance: 62.4
click at [362, 327] on div "Select type" at bounding box center [621, 317] width 611 height 32
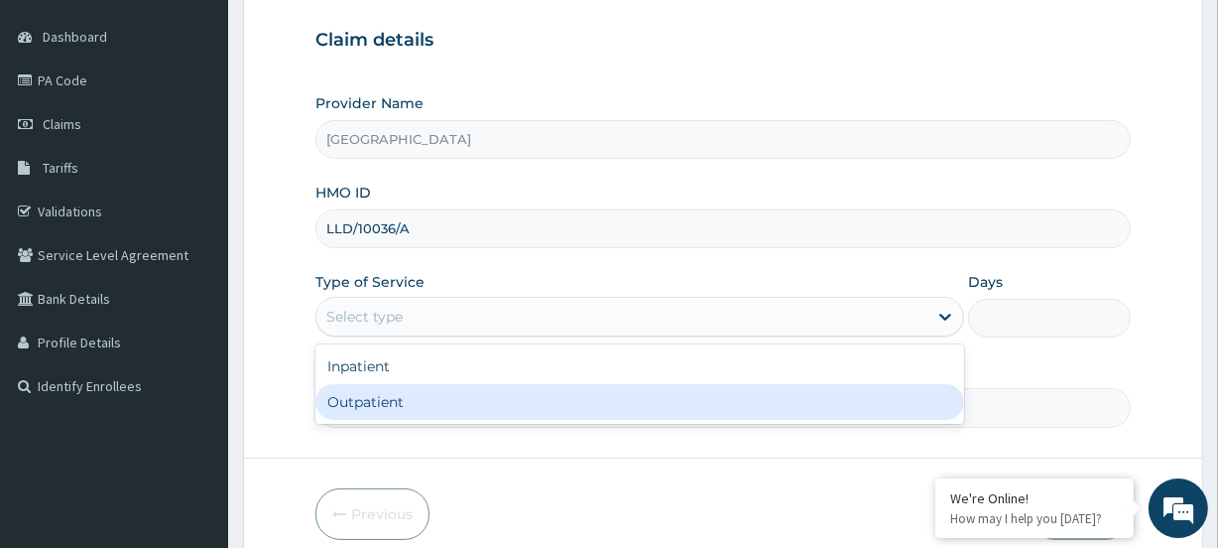
drag, startPoint x: 366, startPoint y: 398, endPoint x: 353, endPoint y: 368, distance: 32.4
click at [361, 389] on div "Outpatient" at bounding box center [639, 402] width 649 height 36
type input "1"
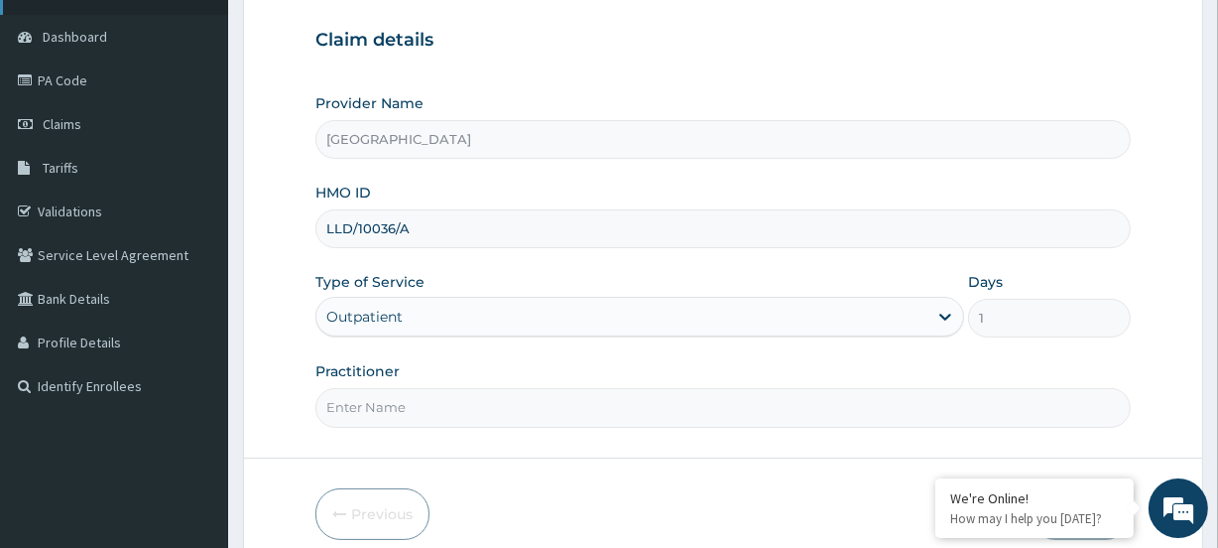
scroll to position [0, 0]
click at [404, 418] on input "Practitioner" at bounding box center [722, 407] width 814 height 39
paste input "Nkiru Jibuaku"
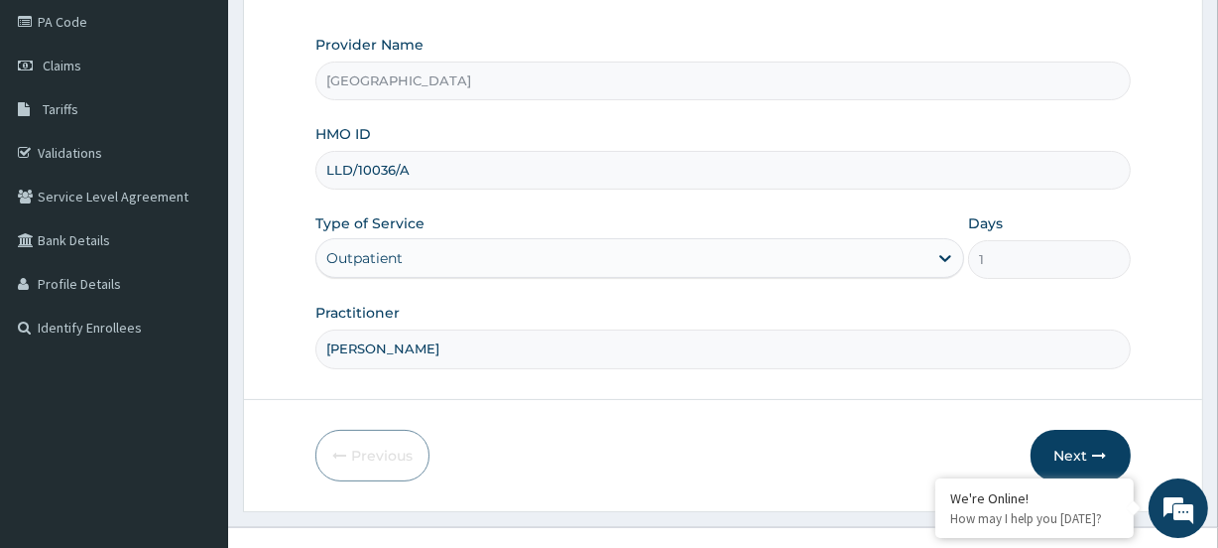
scroll to position [266, 0]
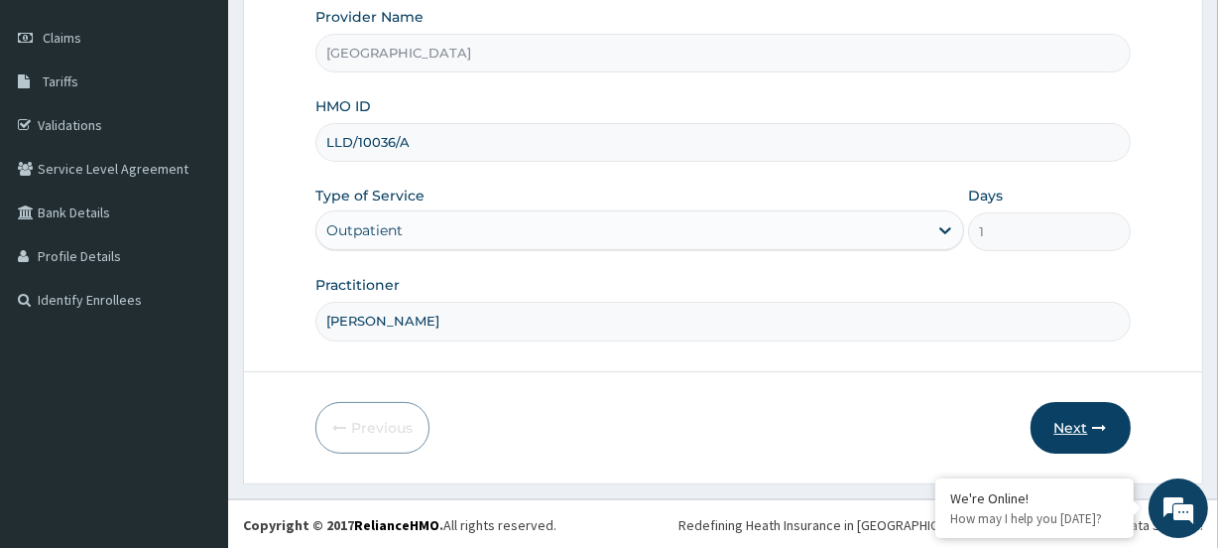
type input "Nkiru Jibuaku"
click at [1073, 434] on button "Next" at bounding box center [1081, 428] width 100 height 52
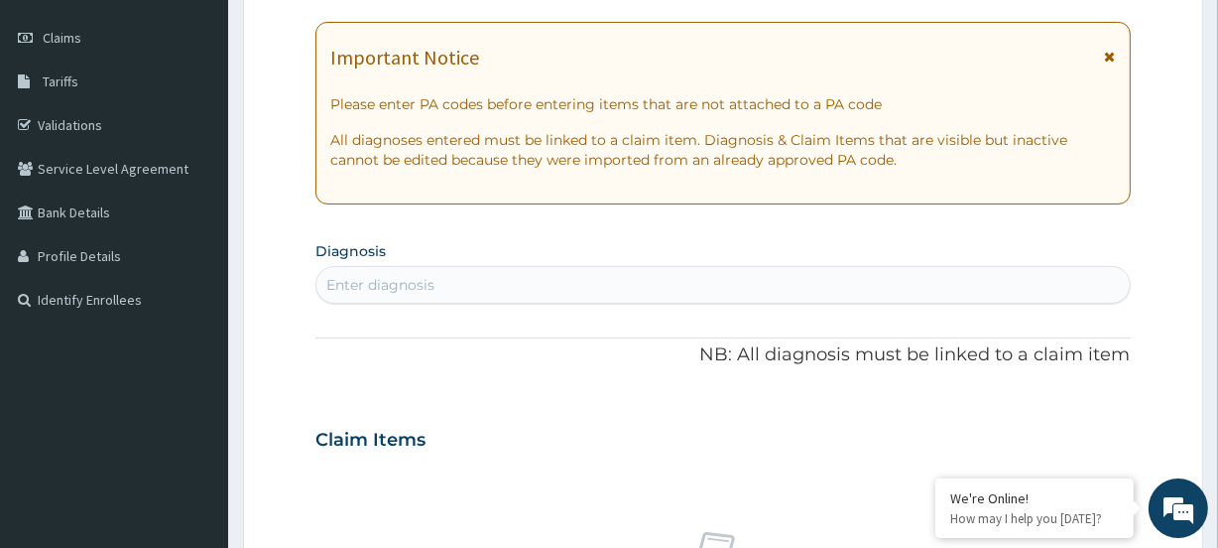
click at [360, 285] on div "Enter diagnosis" at bounding box center [380, 285] width 108 height 20
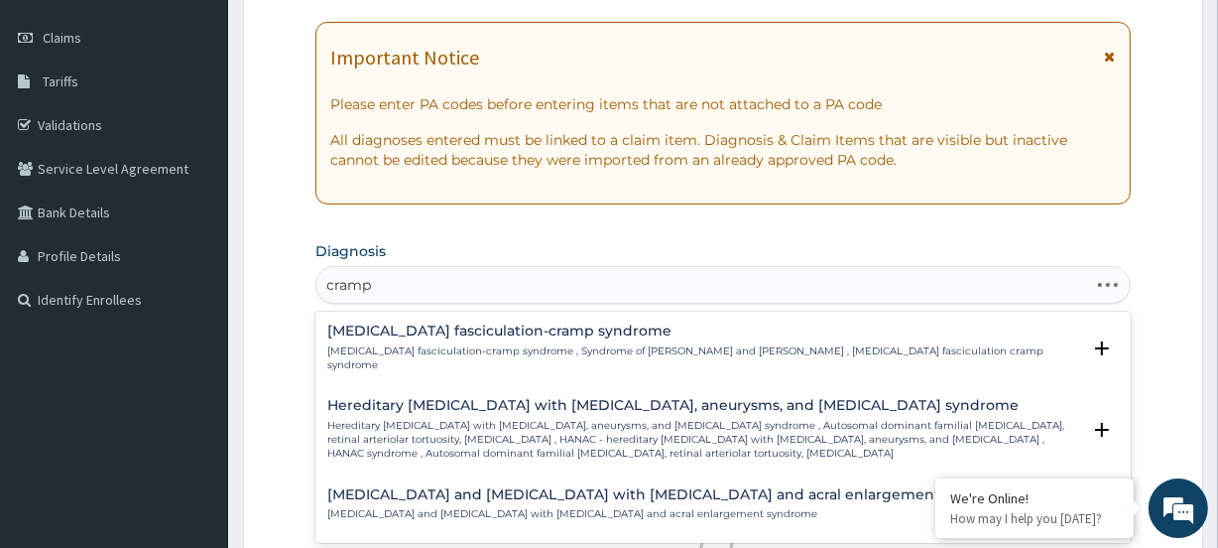
type input "cramp"
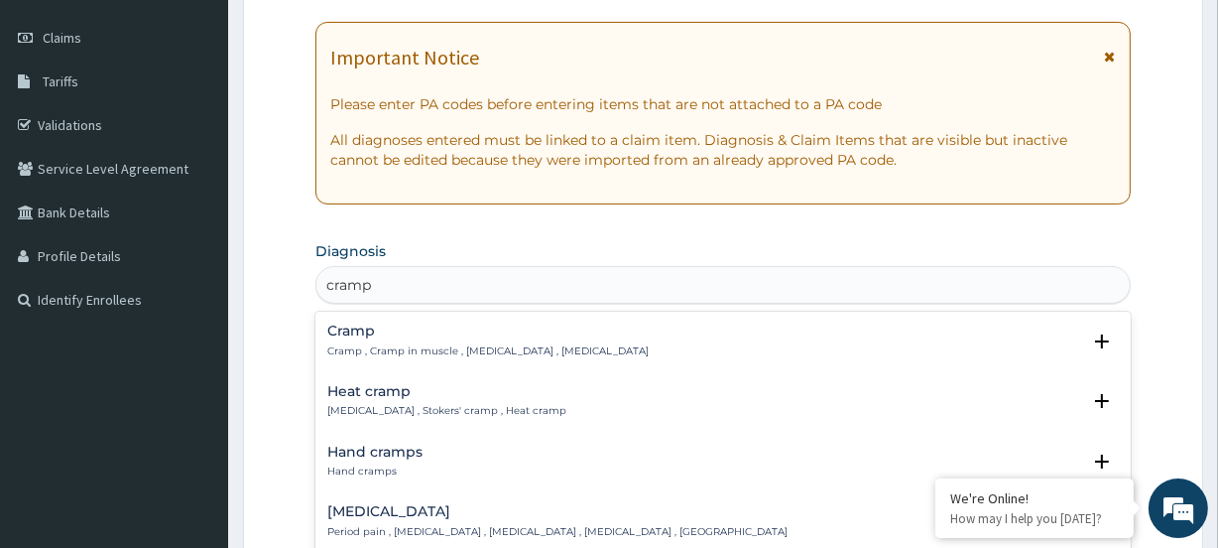
click at [370, 346] on p "Cramp , Cramp in muscle , [MEDICAL_DATA] , [MEDICAL_DATA]" at bounding box center [487, 351] width 321 height 14
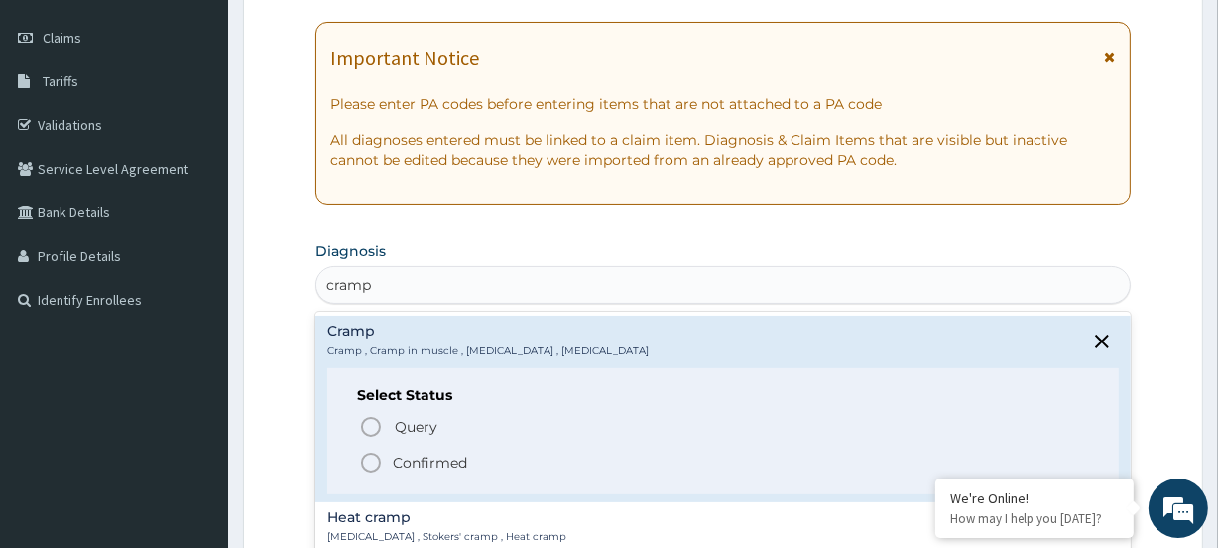
click at [373, 469] on circle "status option filled" at bounding box center [371, 462] width 18 height 18
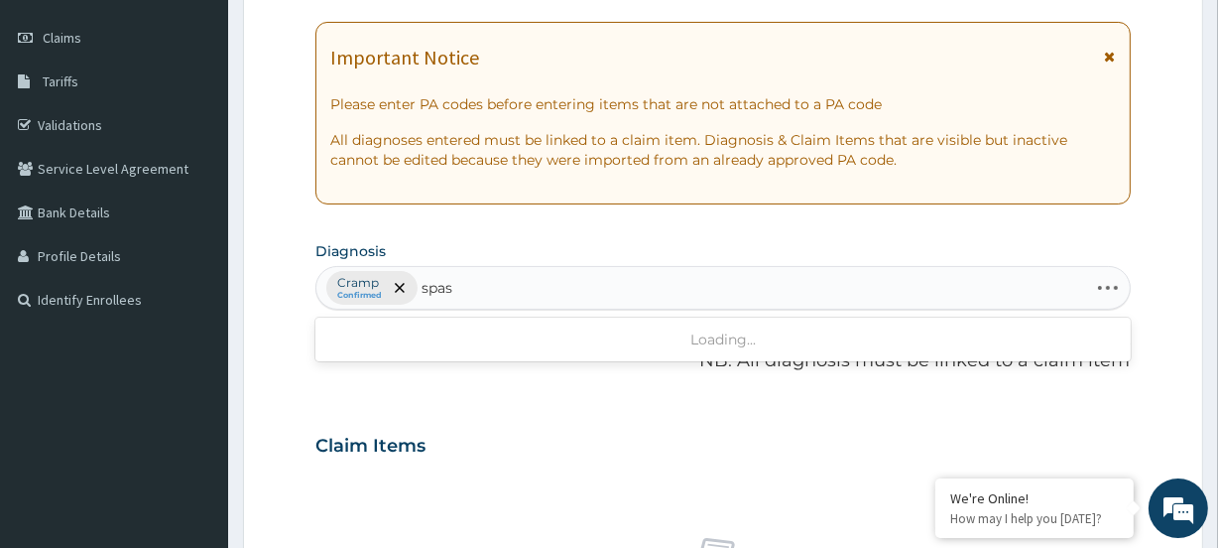
type input "spasm"
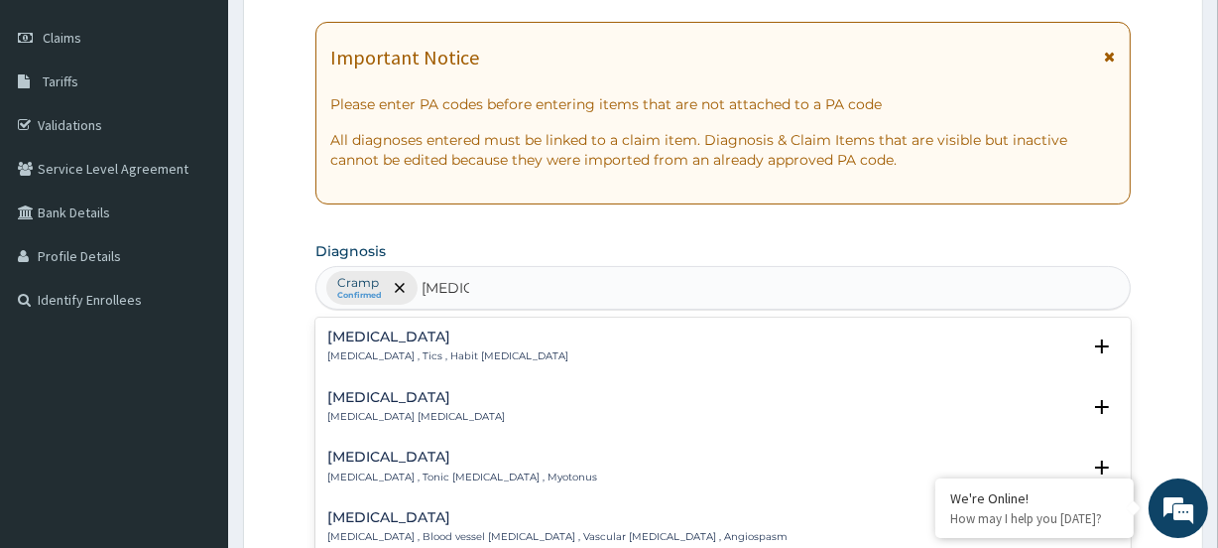
click at [351, 404] on div "Spasm Spasm , Muscle spasm" at bounding box center [416, 407] width 178 height 35
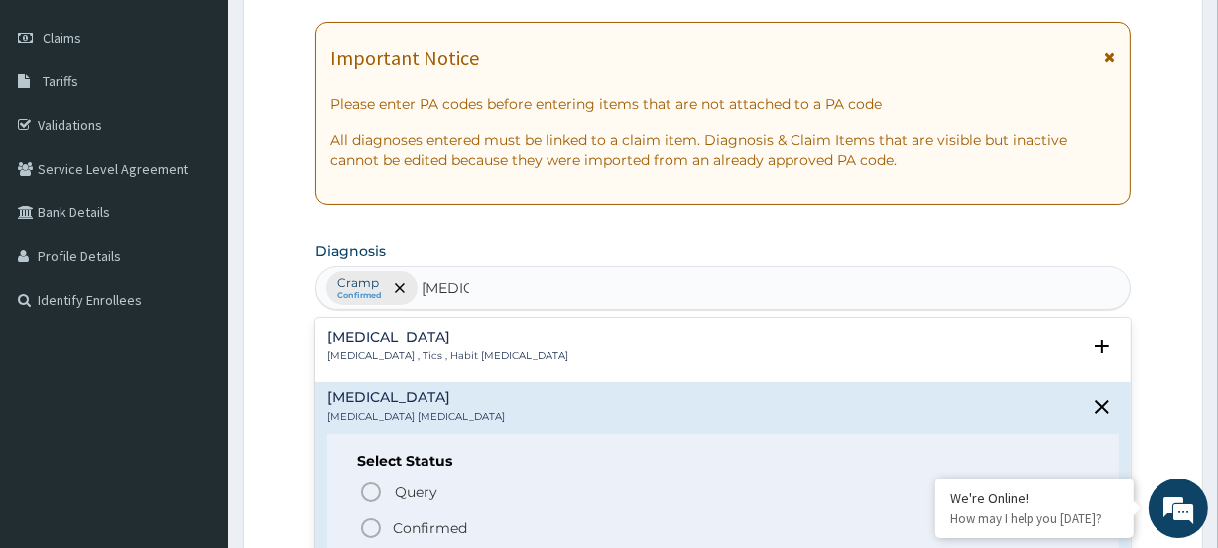
click at [367, 523] on icon "status option filled" at bounding box center [371, 528] width 24 height 24
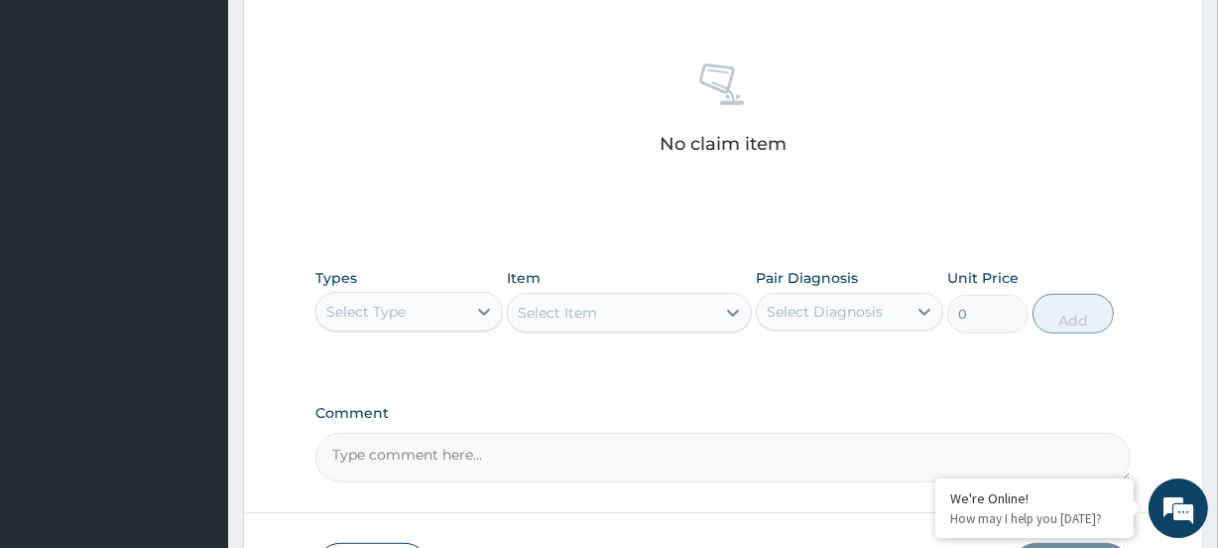
scroll to position [806, 0]
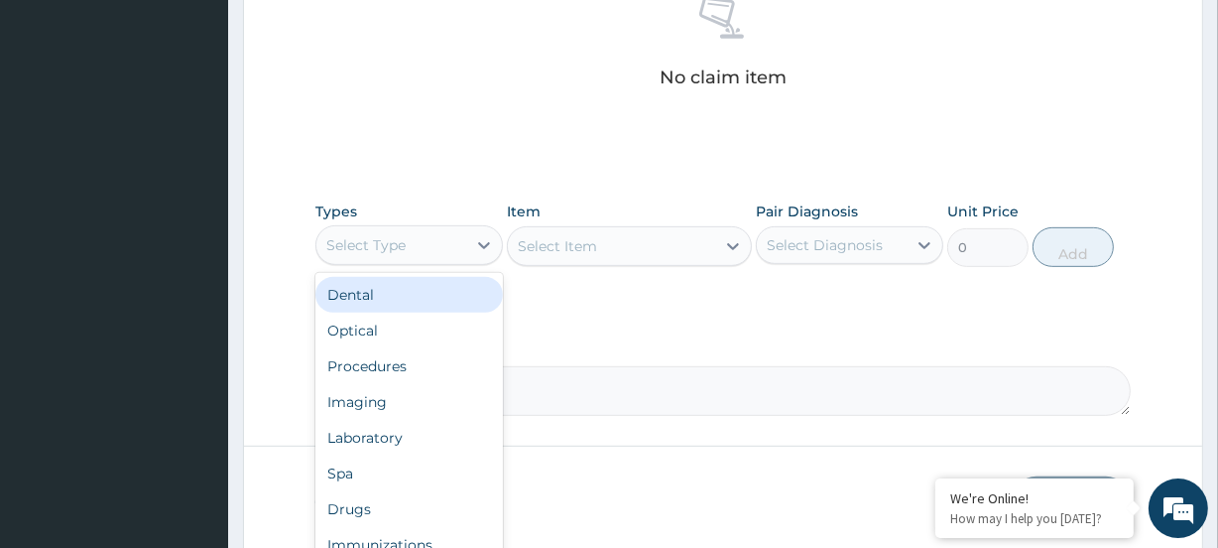
drag, startPoint x: 362, startPoint y: 229, endPoint x: 370, endPoint y: 257, distance: 28.9
click at [362, 231] on div "Select Type" at bounding box center [391, 245] width 150 height 32
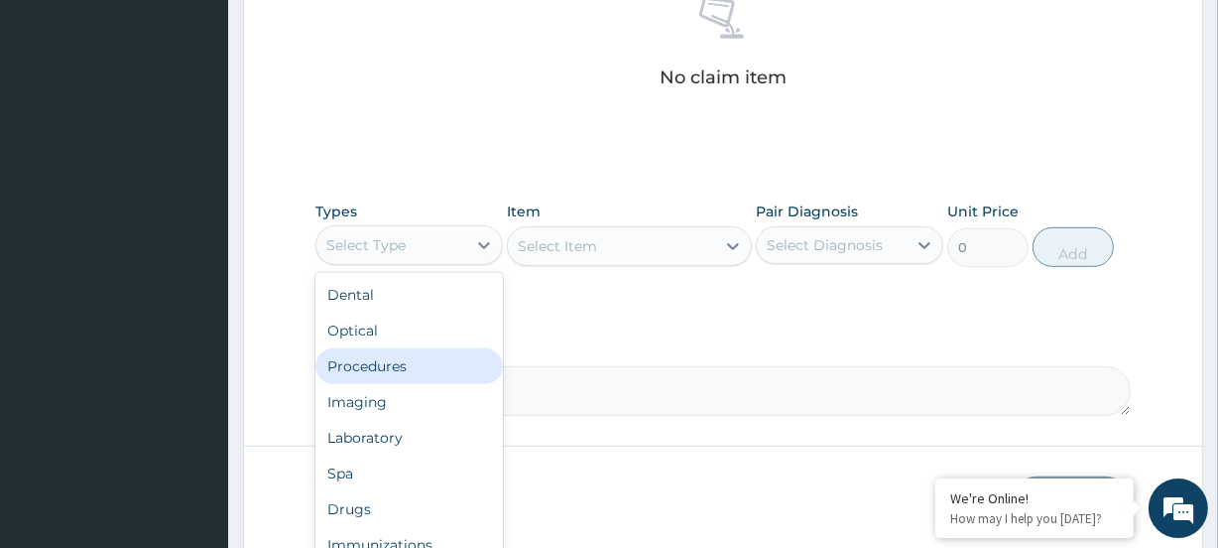
drag, startPoint x: 391, startPoint y: 374, endPoint x: 232, endPoint y: 272, distance: 188.8
click at [389, 372] on div "Procedures" at bounding box center [408, 366] width 187 height 36
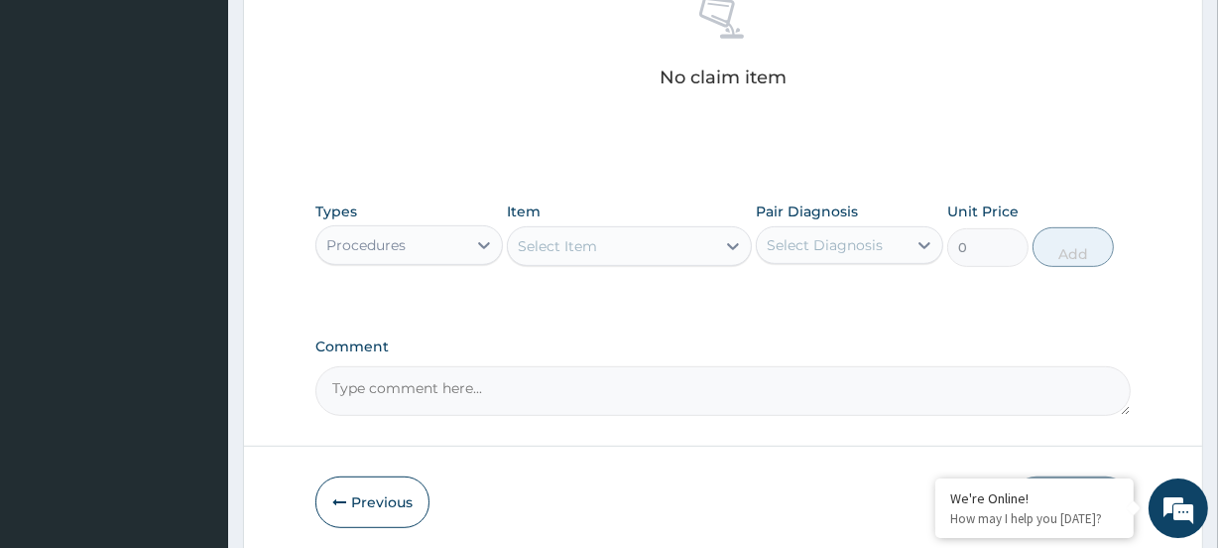
click at [531, 251] on div "Select Item" at bounding box center [557, 246] width 79 height 20
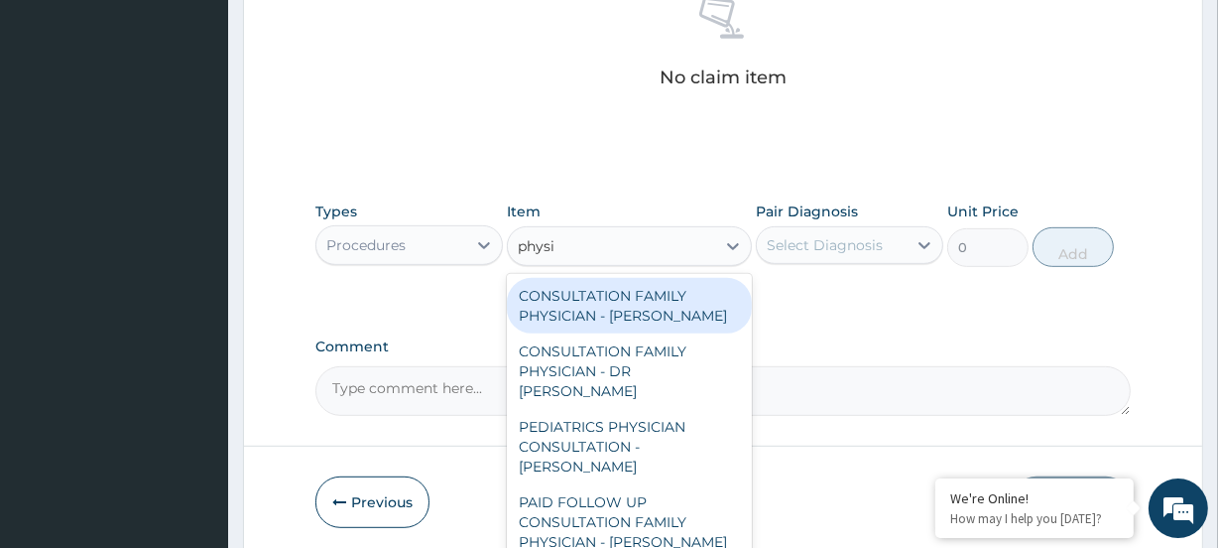
type input "physio"
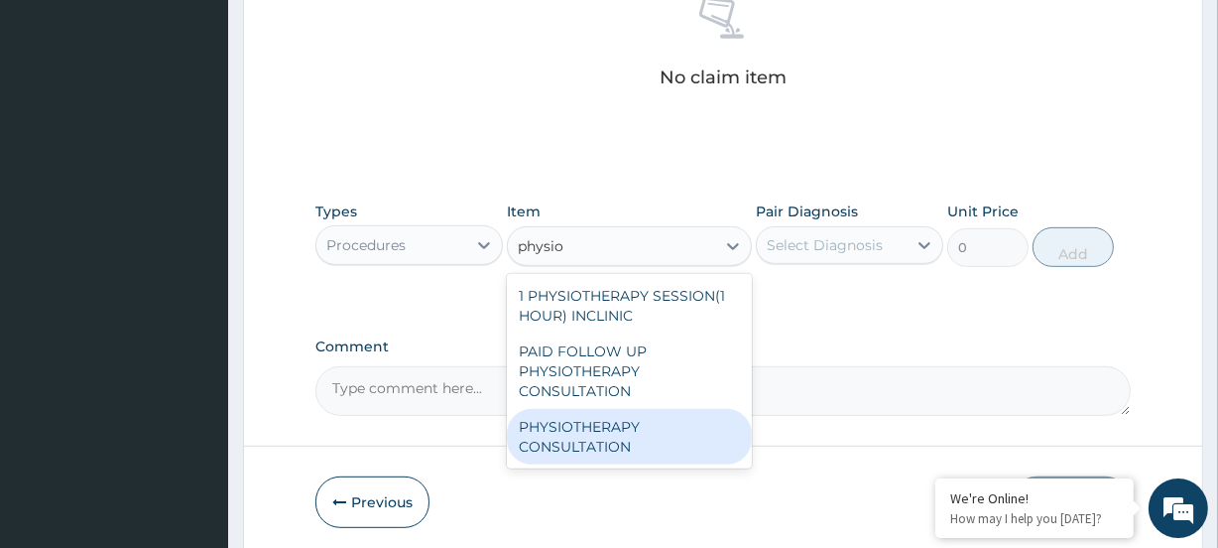
click at [574, 444] on div "PHYSIOTHERAPY CONSULTATION" at bounding box center [629, 437] width 244 height 56
type input "20375"
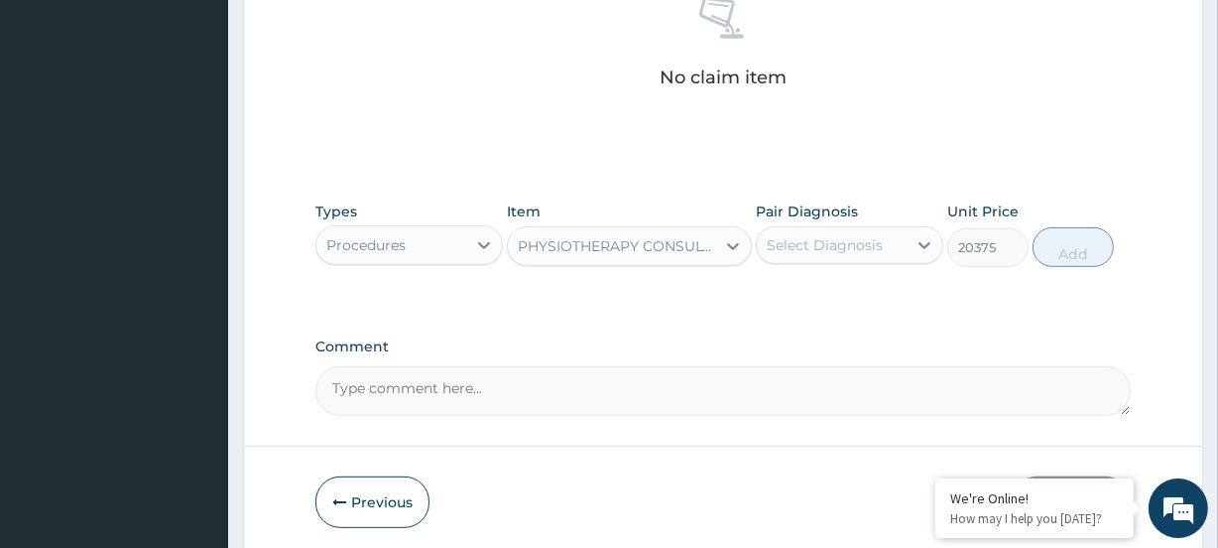
click at [784, 250] on div "Select Diagnosis" at bounding box center [825, 245] width 116 height 20
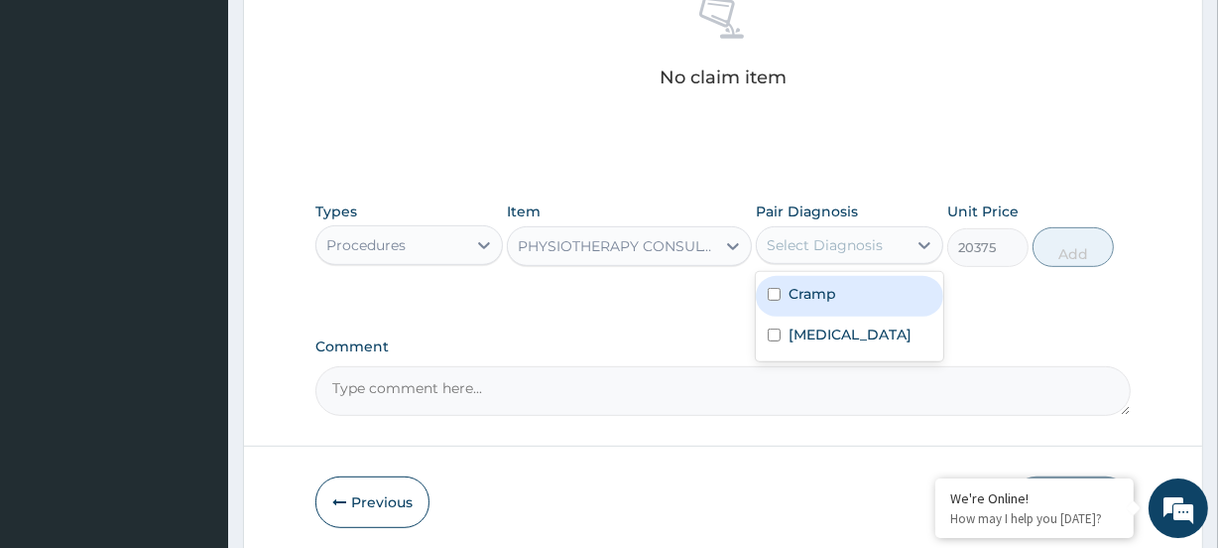
click at [797, 292] on label "Cramp" at bounding box center [813, 294] width 48 height 20
checkbox input "true"
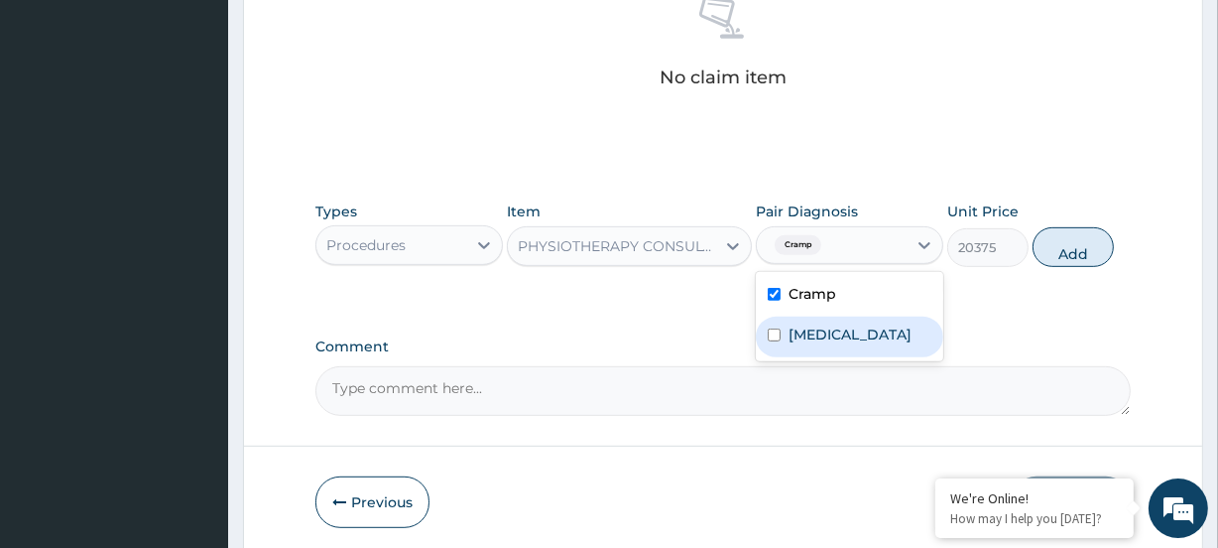
click at [802, 337] on label "Spasm" at bounding box center [850, 334] width 123 height 20
checkbox input "true"
click at [1047, 245] on button "Add" at bounding box center [1073, 247] width 81 height 40
type input "0"
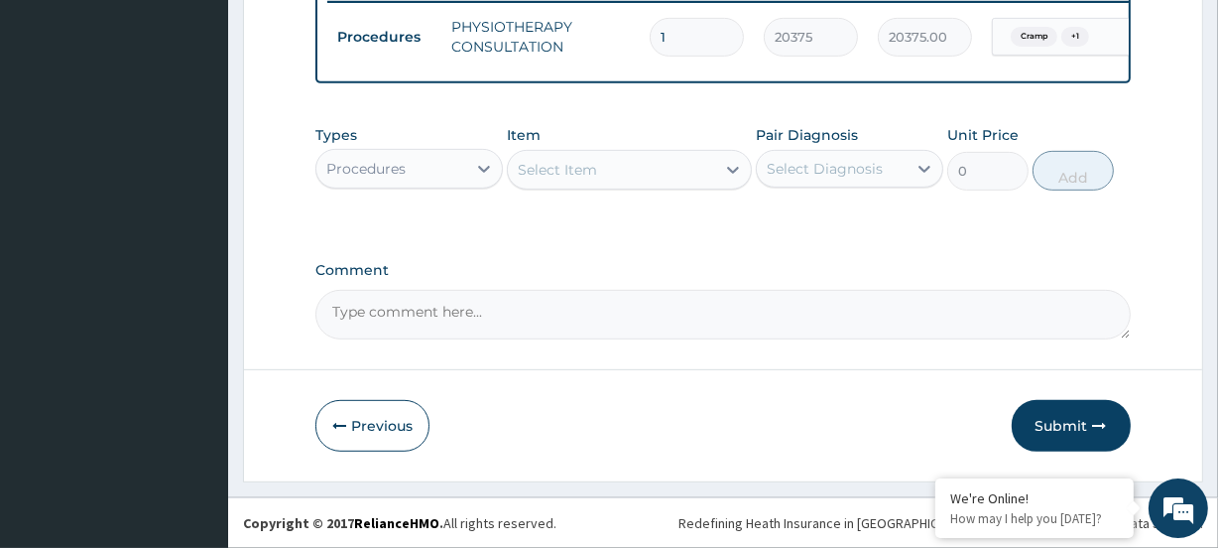
scroll to position [801, 0]
click at [402, 169] on div "Procedures" at bounding box center [365, 169] width 79 height 20
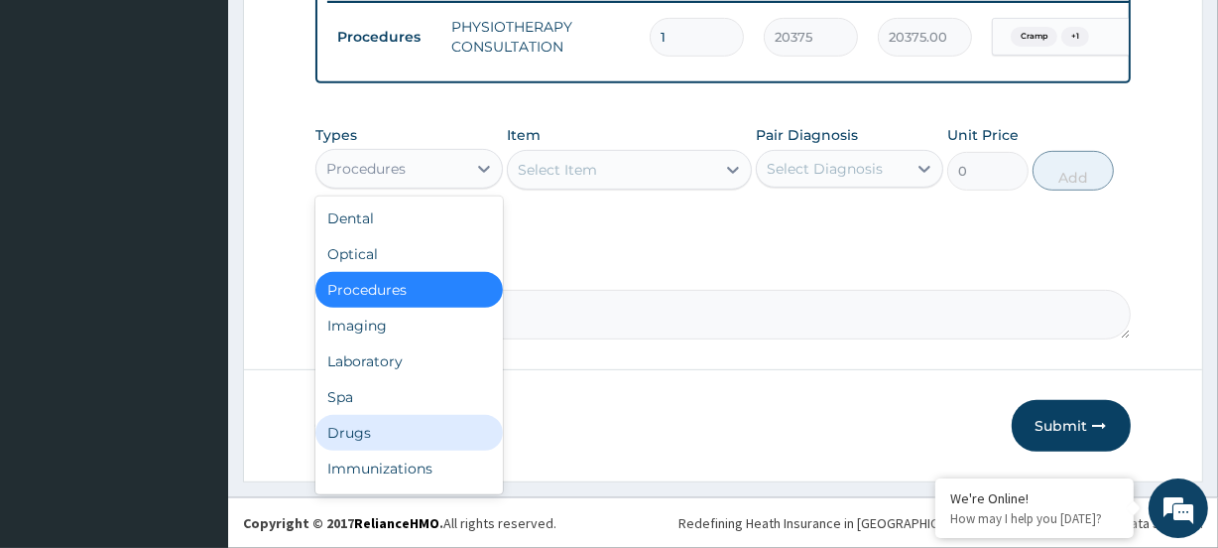
click at [352, 432] on div "Drugs" at bounding box center [408, 433] width 187 height 36
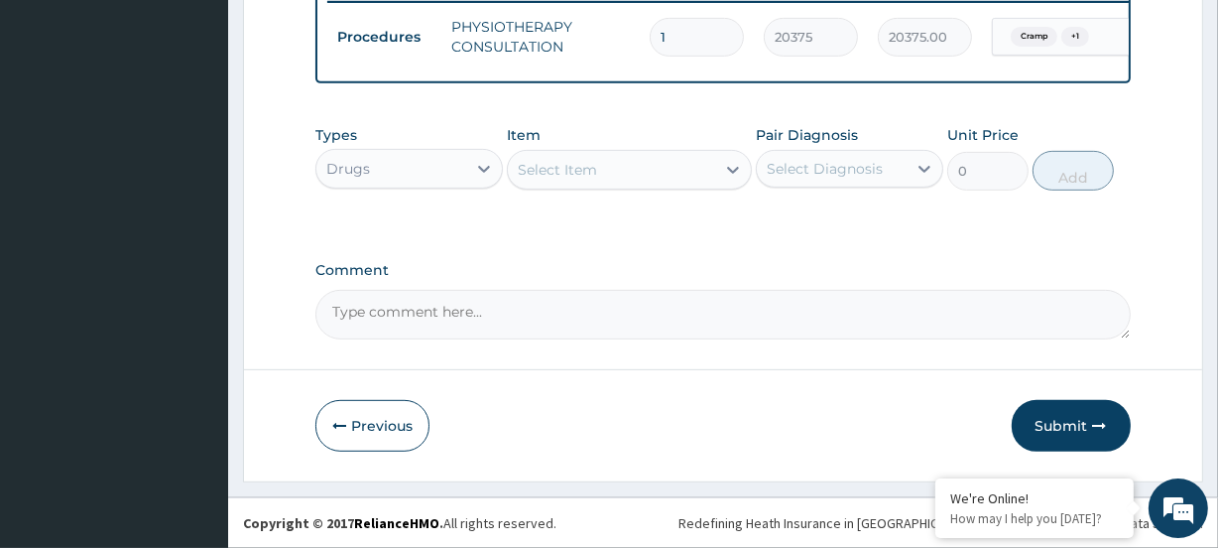
click at [570, 179] on div "Select Item" at bounding box center [557, 170] width 79 height 20
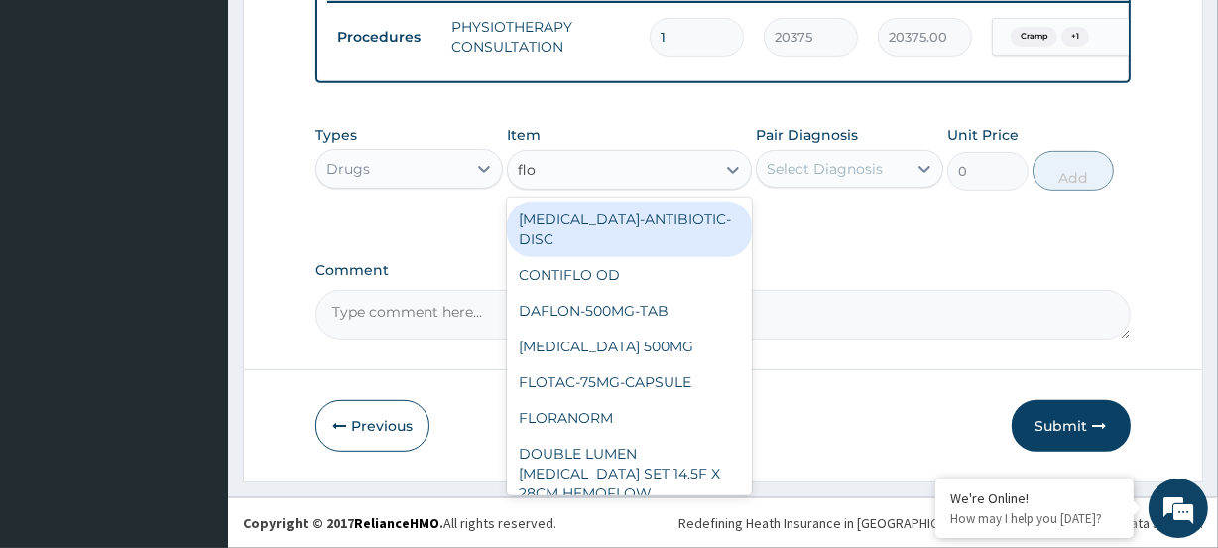
type input "flot"
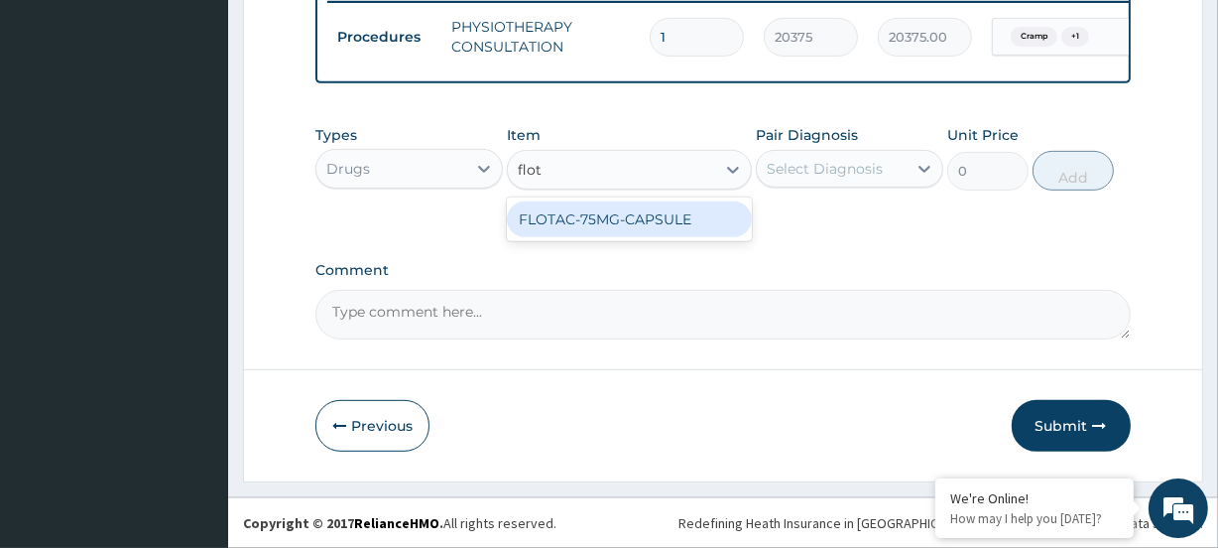
click at [557, 217] on div "FLOTAC-75MG-CAPSULE" at bounding box center [629, 219] width 244 height 36
type input "375.41"
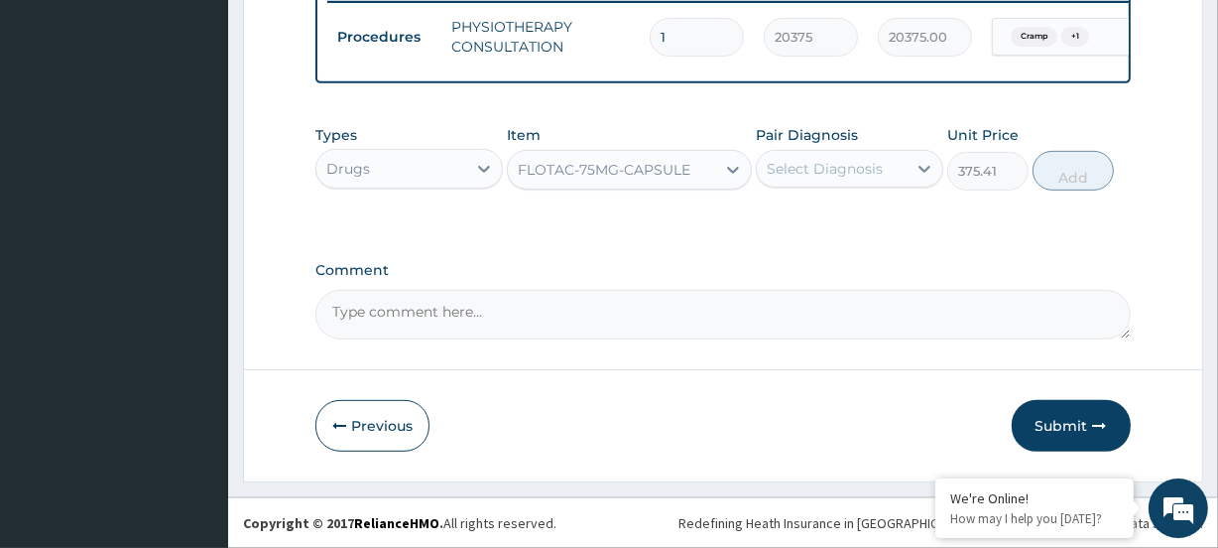
click at [806, 168] on div "Select Diagnosis" at bounding box center [825, 169] width 116 height 20
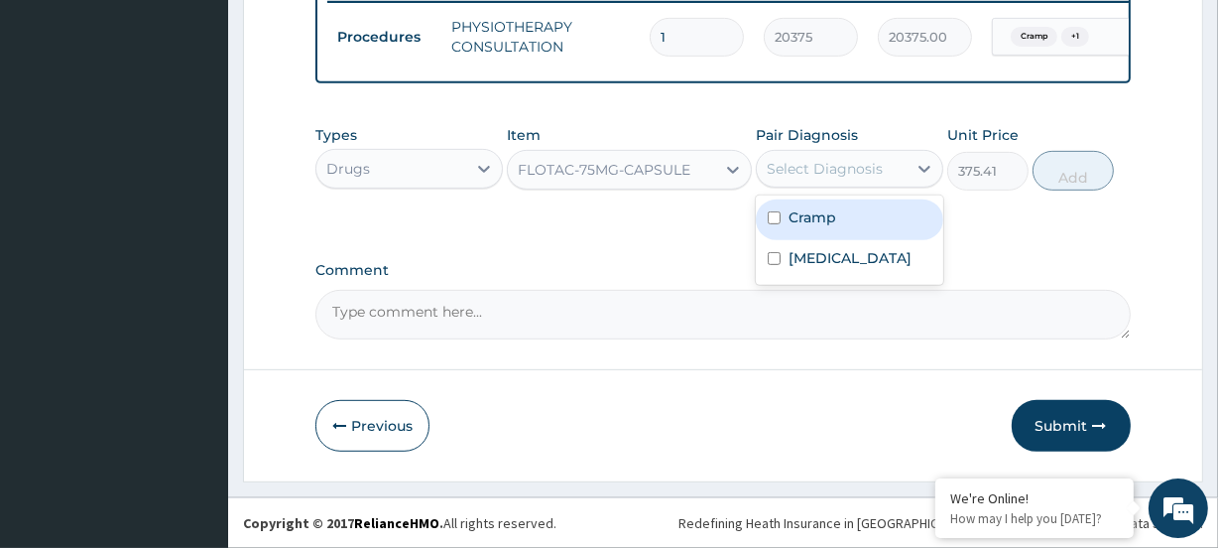
click at [812, 231] on div "Cramp" at bounding box center [849, 219] width 187 height 41
checkbox input "true"
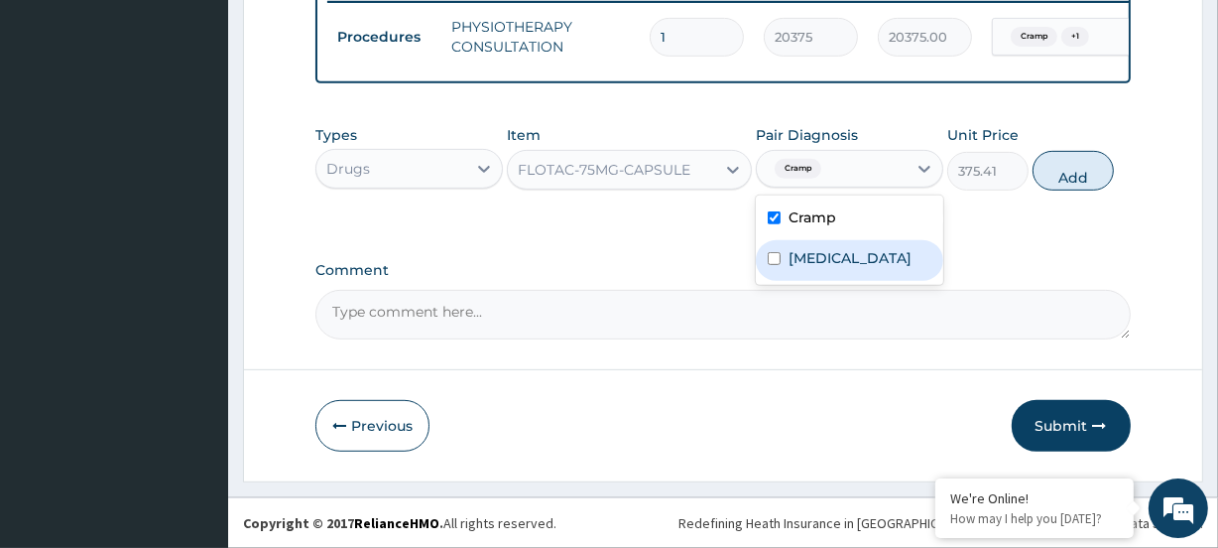
drag, startPoint x: 820, startPoint y: 268, endPoint x: 852, endPoint y: 246, distance: 38.5
click at [823, 264] on label "Spasm" at bounding box center [850, 258] width 123 height 20
checkbox input "true"
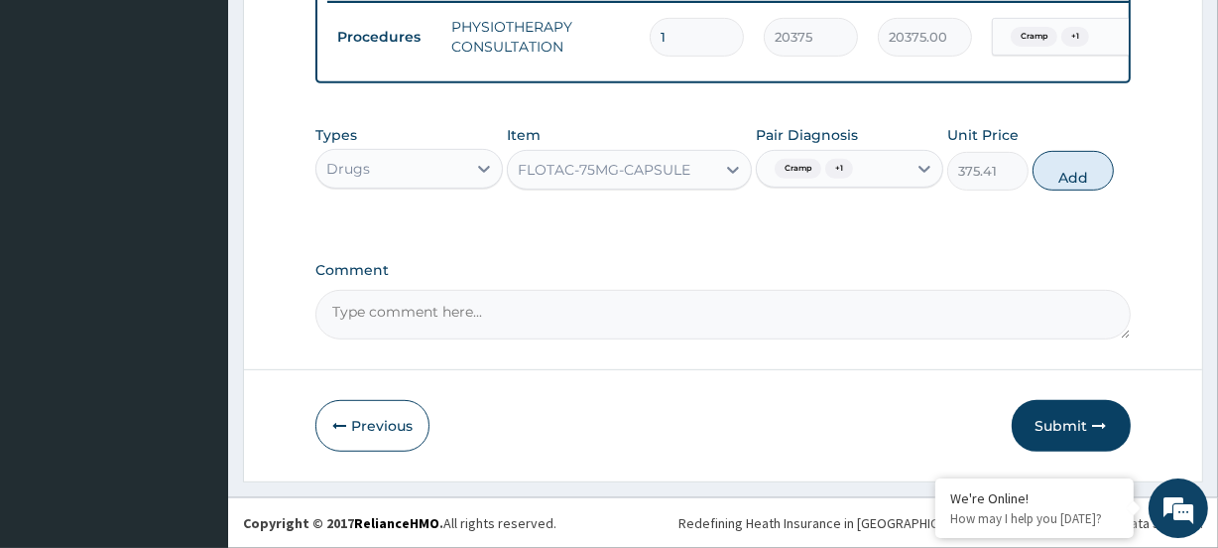
drag, startPoint x: 1070, startPoint y: 173, endPoint x: 872, endPoint y: 129, distance: 203.1
click at [1068, 173] on button "Add" at bounding box center [1073, 171] width 81 height 40
type input "0"
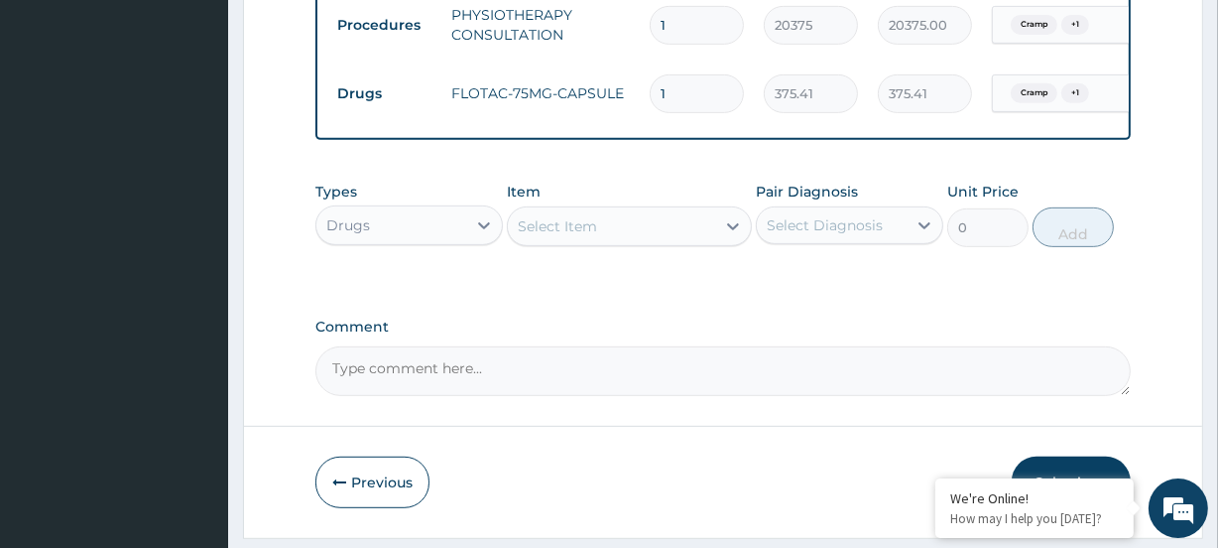
type input "12"
type input "4504.92"
type input "1"
type input "375.41"
type input "14"
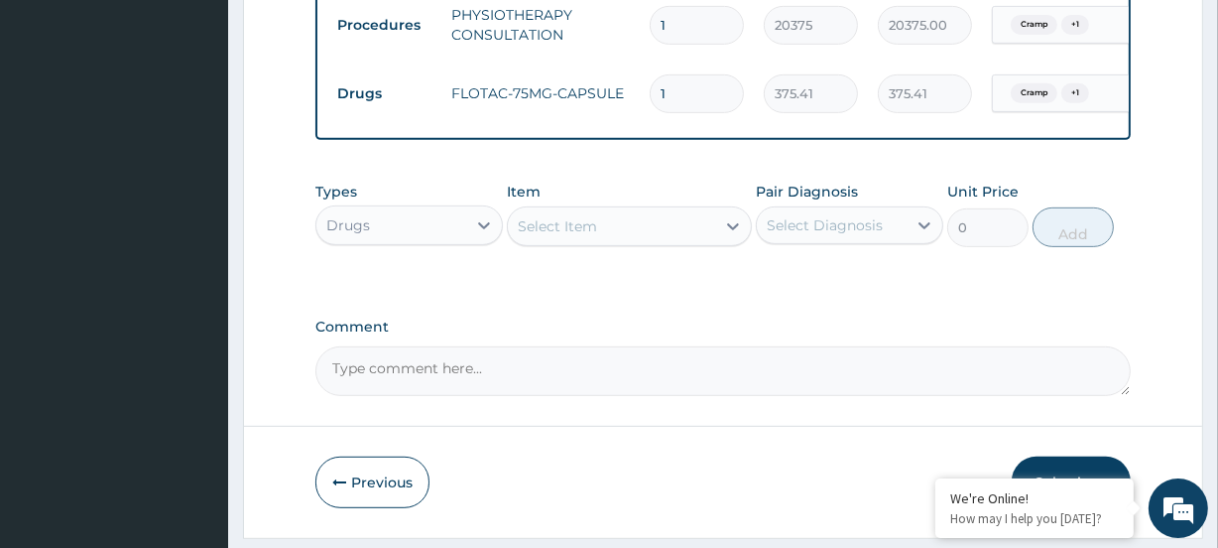
type input "5255.74"
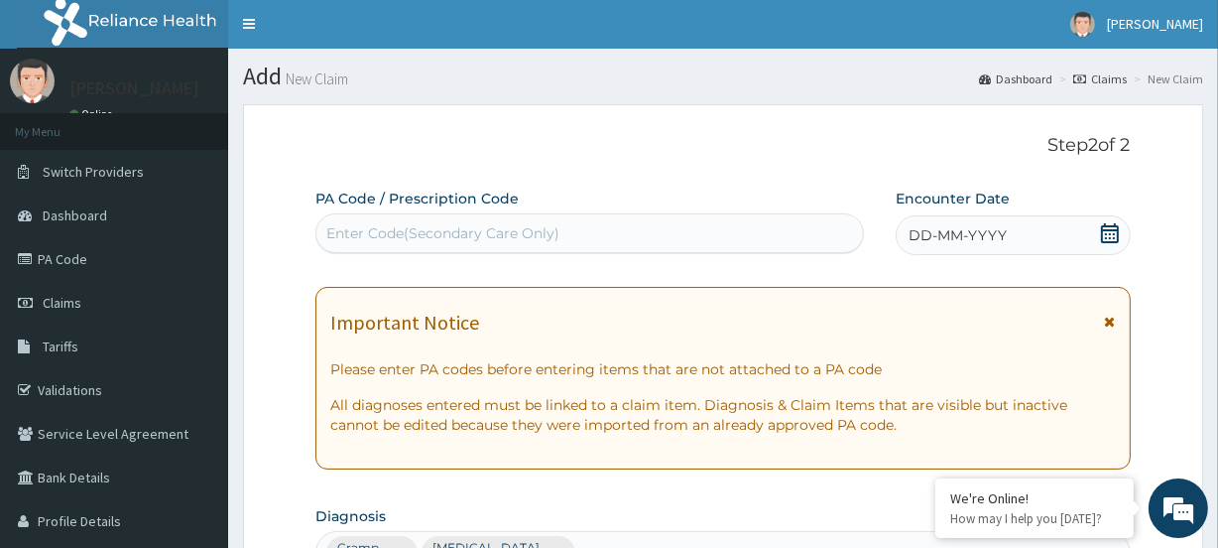
scroll to position [0, 0]
type input "14"
click at [1108, 241] on icon at bounding box center [1110, 234] width 18 height 20
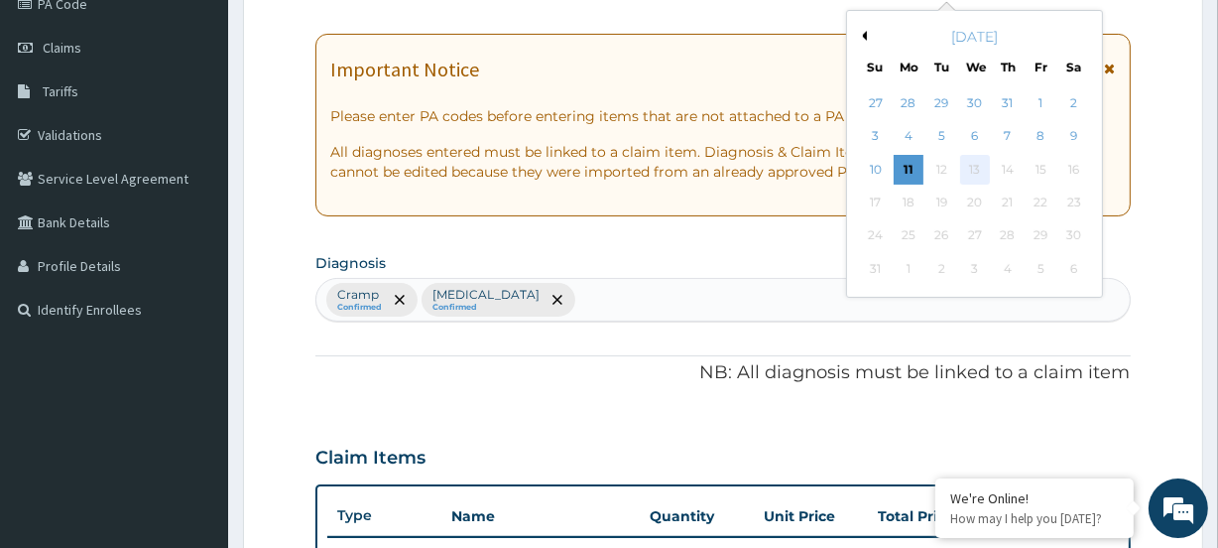
scroll to position [270, 0]
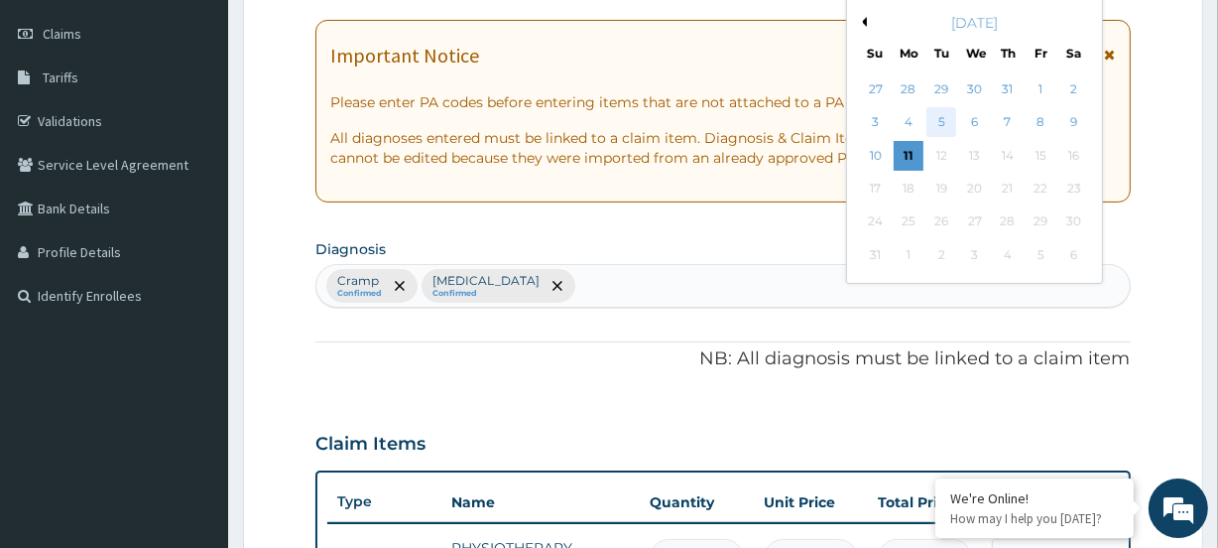
click at [939, 122] on div "5" at bounding box center [942, 123] width 30 height 30
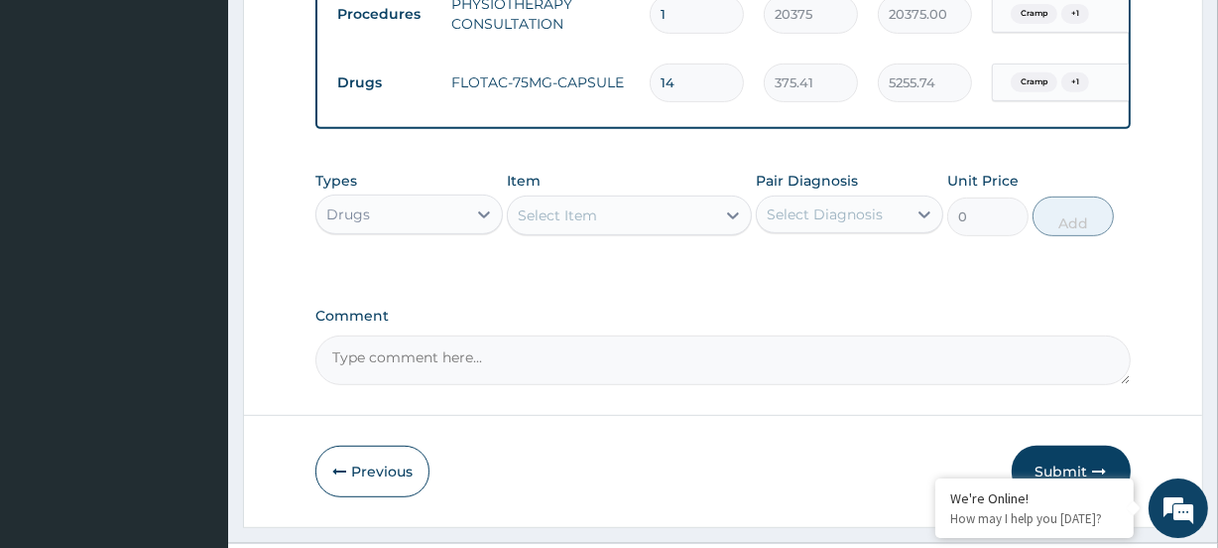
scroll to position [870, 0]
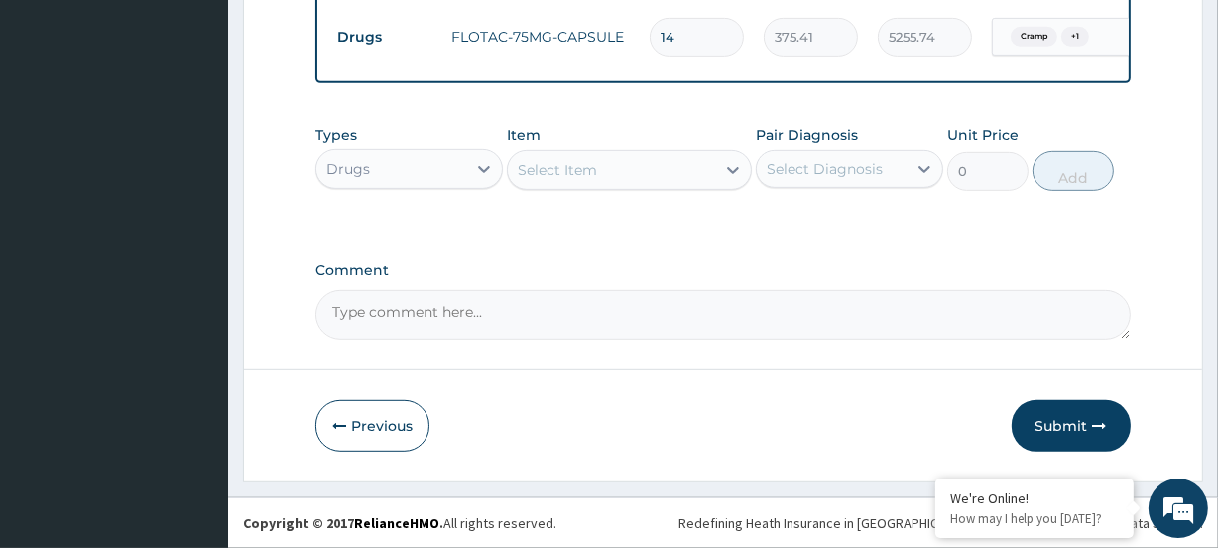
drag, startPoint x: 1061, startPoint y: 423, endPoint x: 664, endPoint y: 174, distance: 469.3
click at [1057, 422] on button "Submit" at bounding box center [1071, 426] width 119 height 52
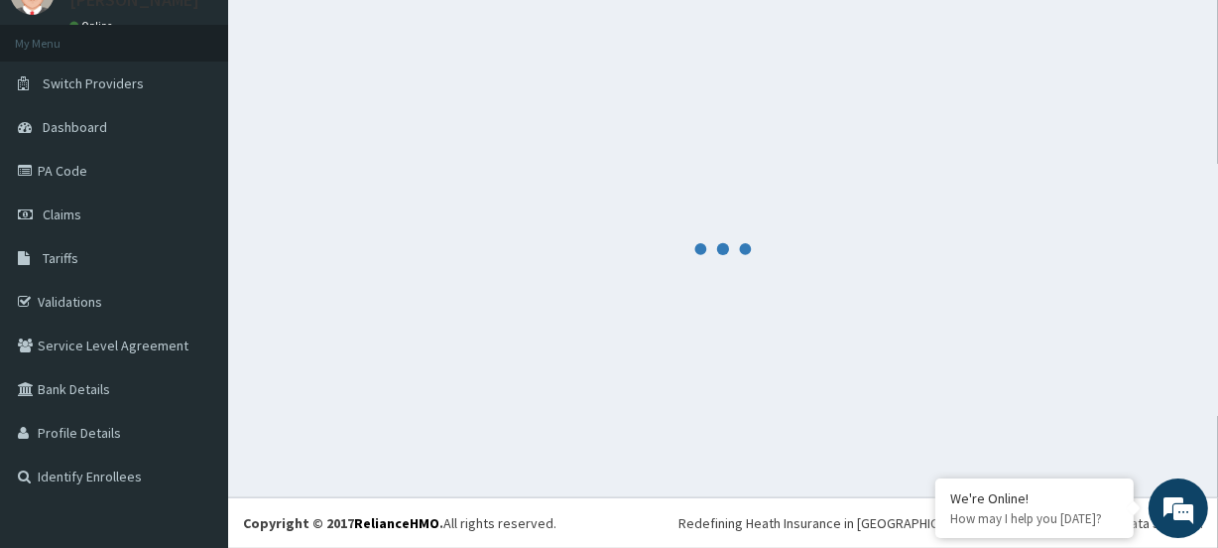
scroll to position [88, 0]
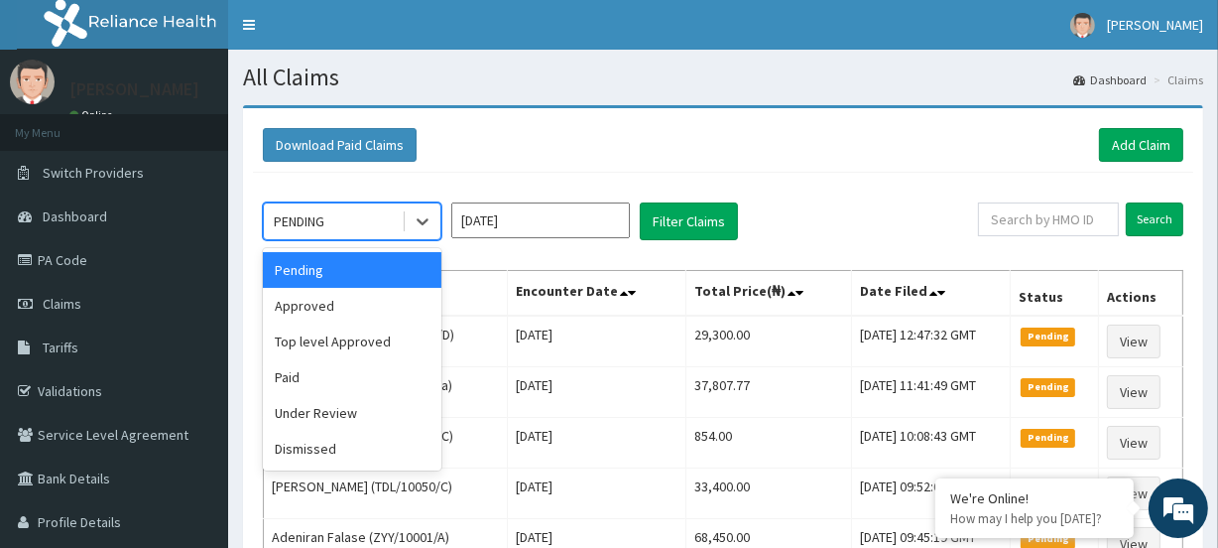
click at [309, 218] on div "PENDING" at bounding box center [299, 221] width 51 height 20
click at [323, 307] on div "Approved" at bounding box center [352, 306] width 179 height 36
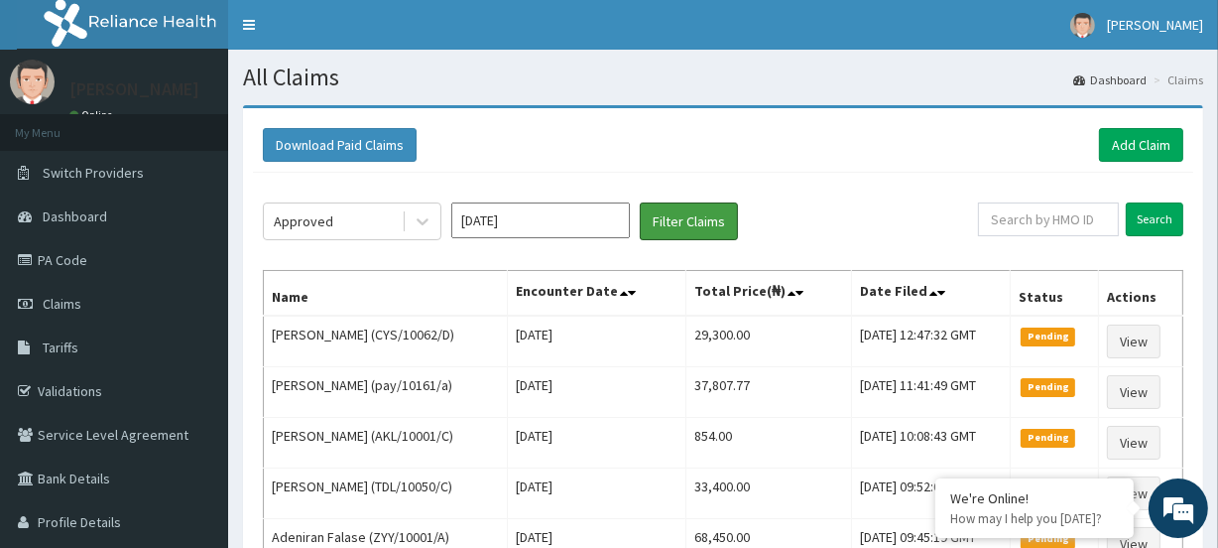
drag, startPoint x: 681, startPoint y: 216, endPoint x: 720, endPoint y: 248, distance: 50.8
click at [680, 219] on button "Filter Claims" at bounding box center [689, 221] width 98 height 38
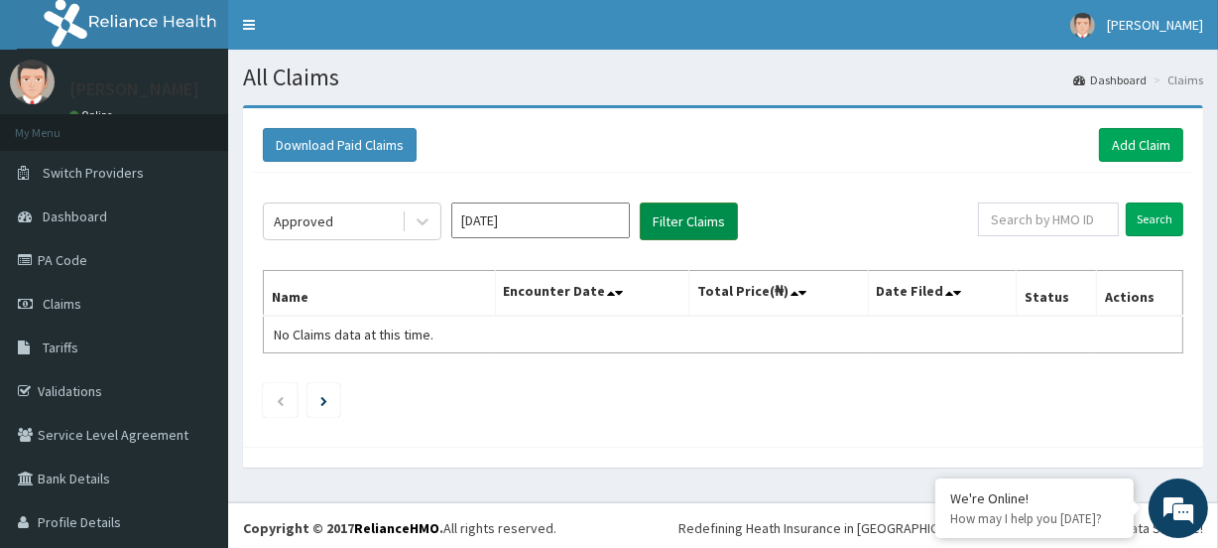
click at [703, 214] on button "Filter Claims" at bounding box center [689, 221] width 98 height 38
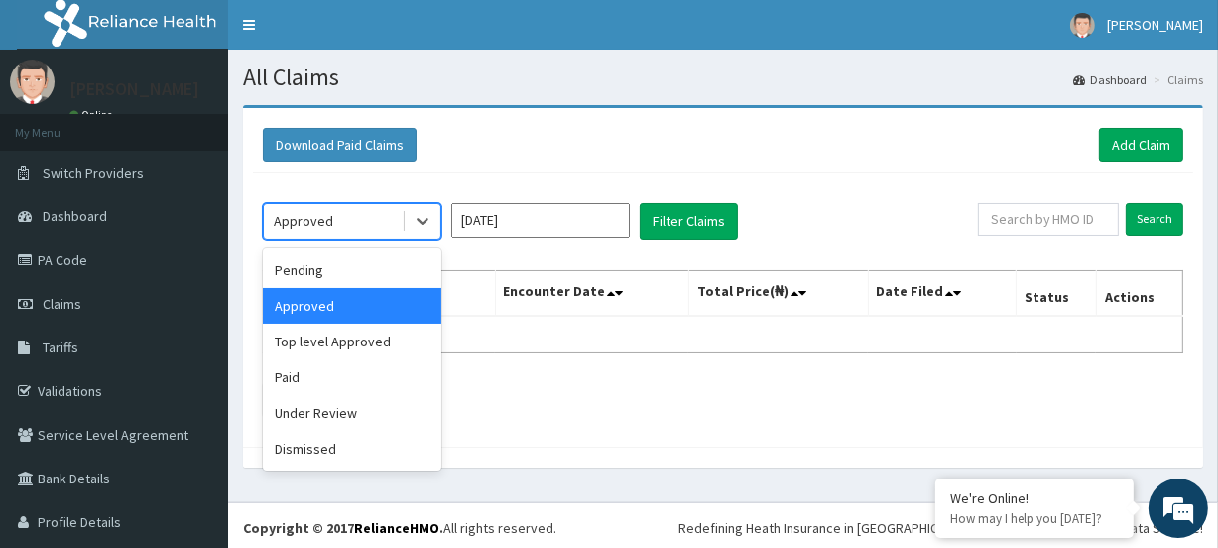
click at [339, 211] on div "Approved" at bounding box center [333, 221] width 138 height 32
click at [324, 415] on div "Under Review" at bounding box center [352, 413] width 179 height 36
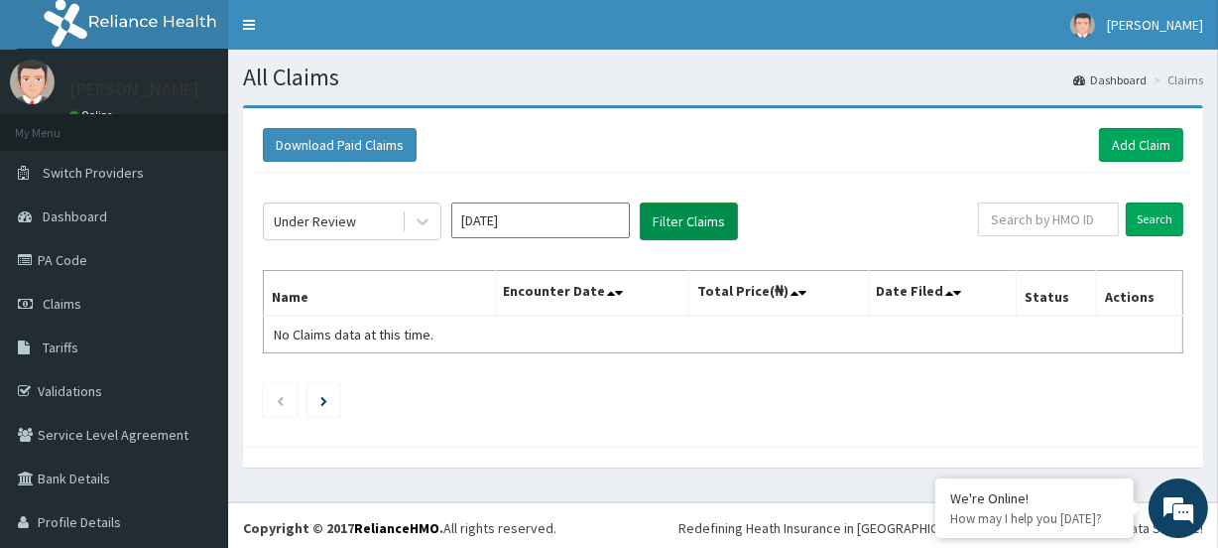
click at [672, 228] on button "Filter Claims" at bounding box center [689, 221] width 98 height 38
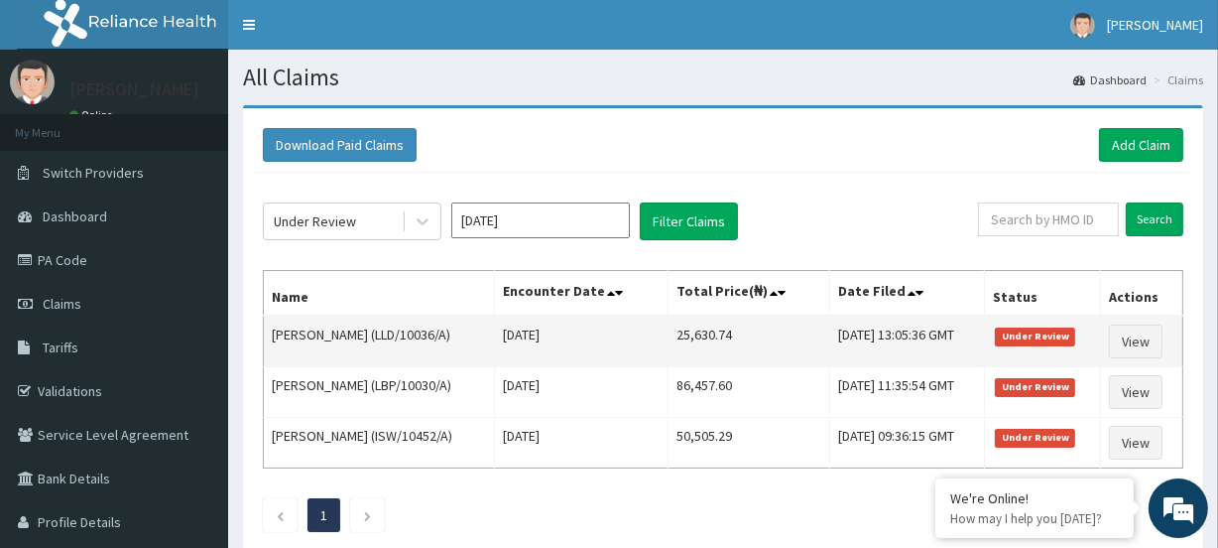
drag, startPoint x: 638, startPoint y: 340, endPoint x: 725, endPoint y: 320, distance: 89.5
click at [727, 320] on tr "[PERSON_NAME] (LLD/10036/A) [DATE] 25,630.74 [DATE] 13:05:36 GMT Under Review V…" at bounding box center [724, 341] width 920 height 52
copy tr "25,630.74"
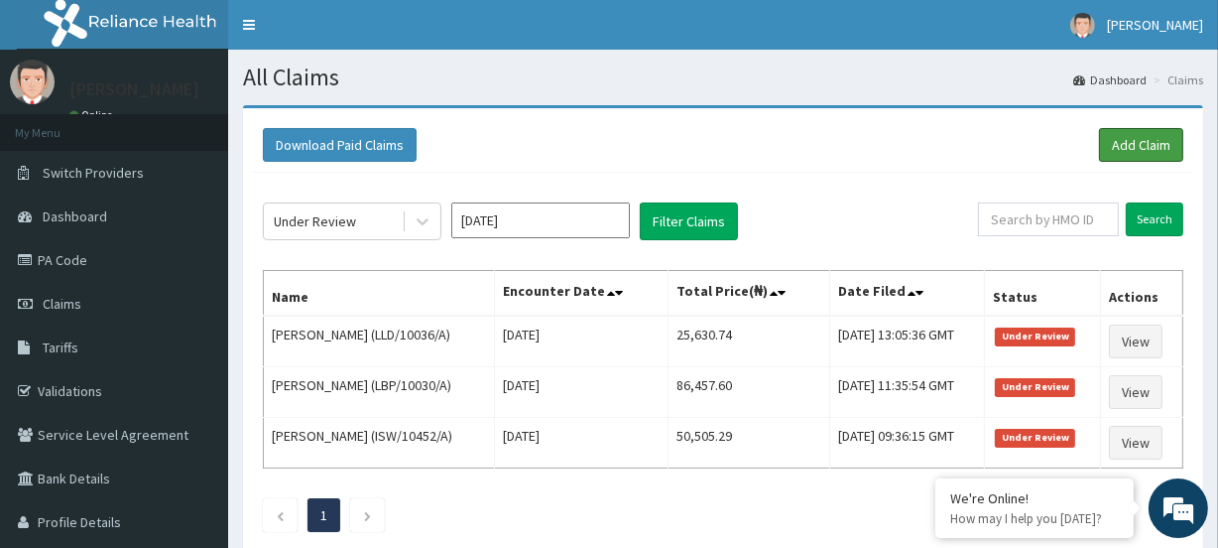
drag, startPoint x: 1158, startPoint y: 143, endPoint x: 719, endPoint y: 13, distance: 457.3
click at [1156, 142] on link "Add Claim" at bounding box center [1141, 145] width 84 height 34
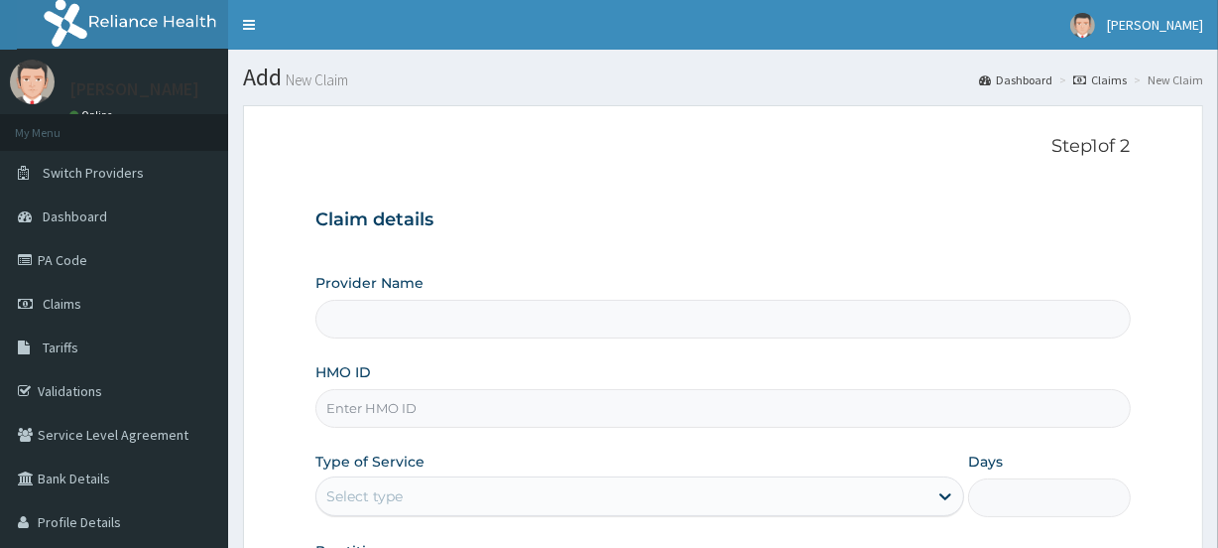
type input "[GEOGRAPHIC_DATA]"
click at [370, 395] on input "HMO ID" at bounding box center [722, 408] width 814 height 39
paste input "LLD/10036/A"
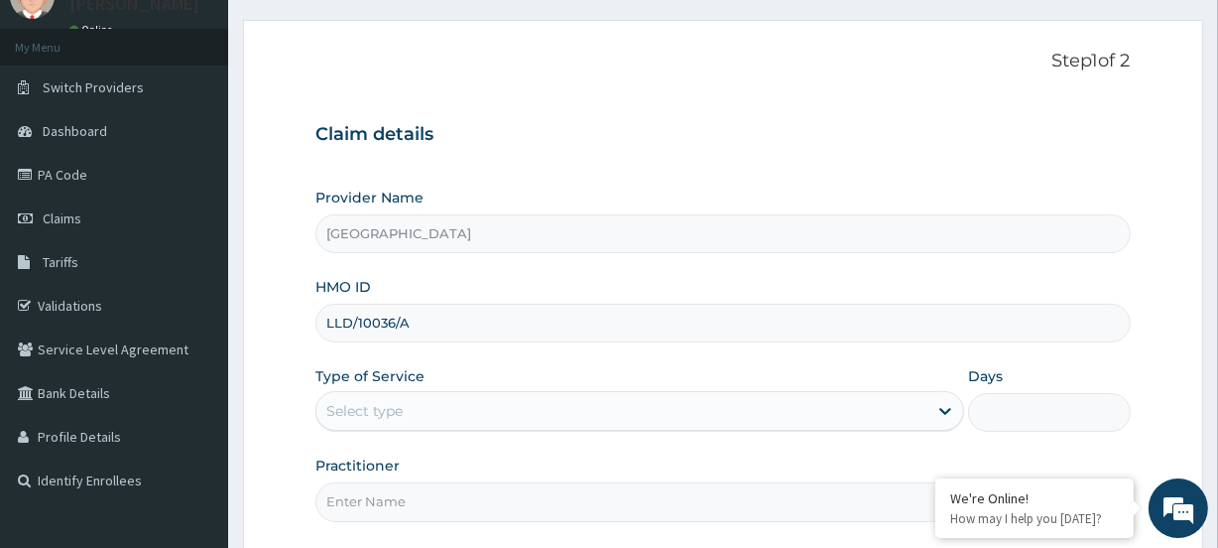
scroll to position [266, 0]
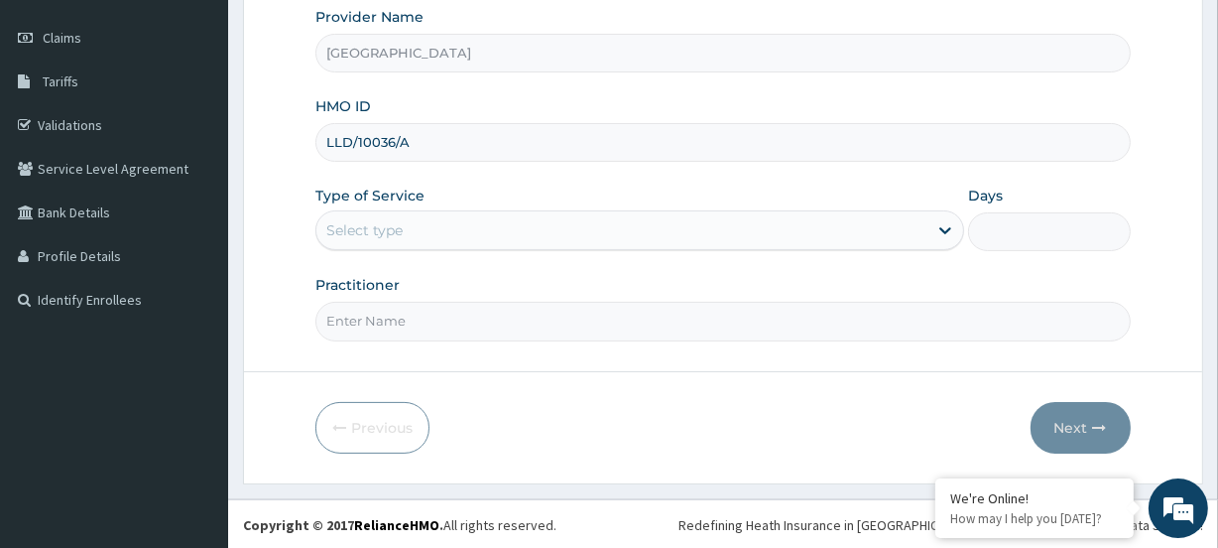
type input "LLD/10036/A"
drag, startPoint x: 353, startPoint y: 228, endPoint x: 357, endPoint y: 246, distance: 18.3
click at [353, 229] on div "Select type" at bounding box center [364, 230] width 76 height 20
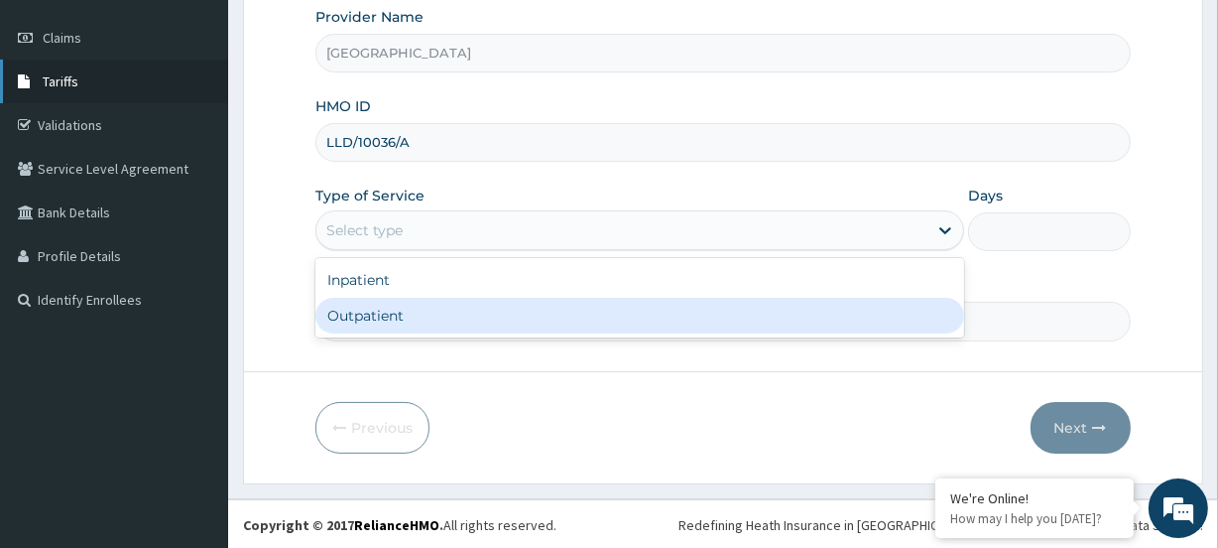
drag, startPoint x: 374, startPoint y: 327, endPoint x: 134, endPoint y: 82, distance: 343.0
click at [373, 327] on div "Outpatient" at bounding box center [639, 316] width 649 height 36
type input "1"
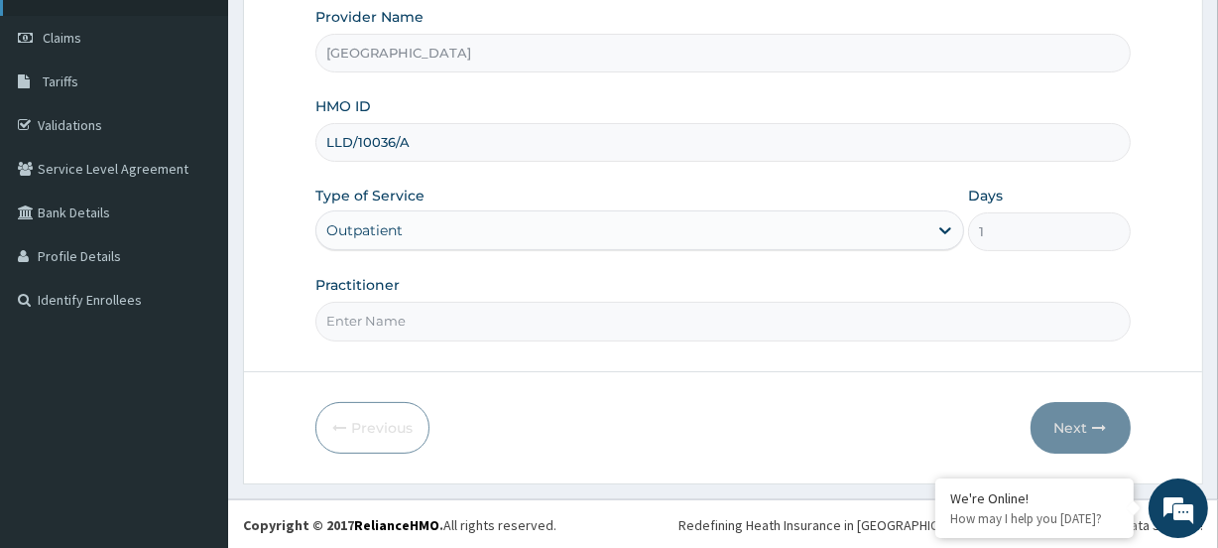
scroll to position [0, 0]
click at [384, 330] on input "Practitioner" at bounding box center [722, 321] width 814 height 39
paste input "[PERSON_NAME]"
type input "[PERSON_NAME]"
click at [1097, 444] on button "Next" at bounding box center [1081, 428] width 100 height 52
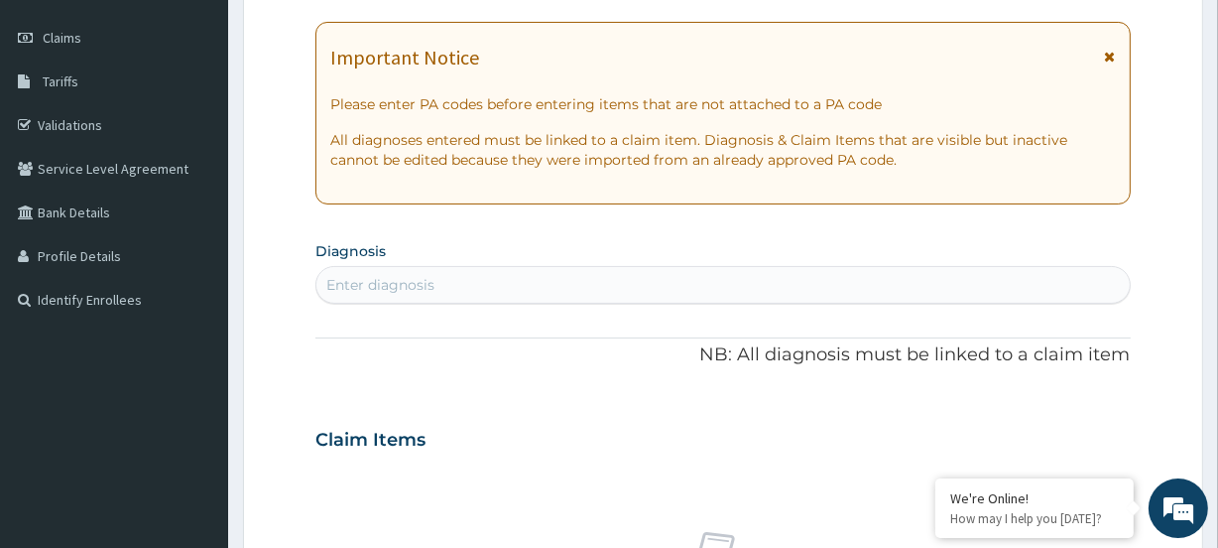
click at [446, 282] on div "Enter diagnosis" at bounding box center [722, 285] width 812 height 32
type input "cramp"
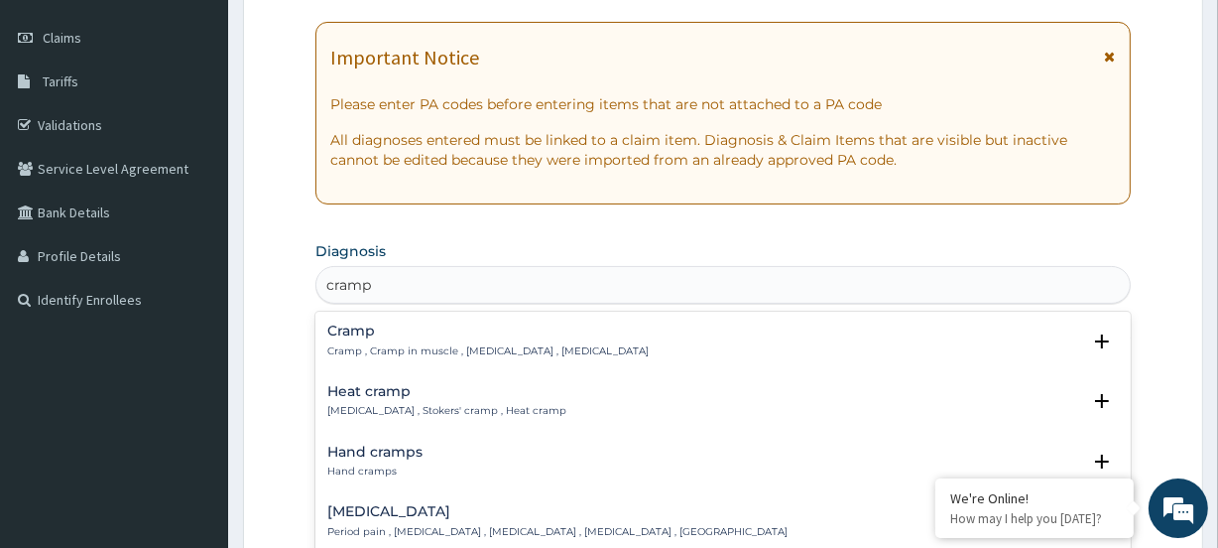
click at [350, 344] on p "Cramp , Cramp in muscle , [MEDICAL_DATA] , [MEDICAL_DATA]" at bounding box center [487, 351] width 321 height 14
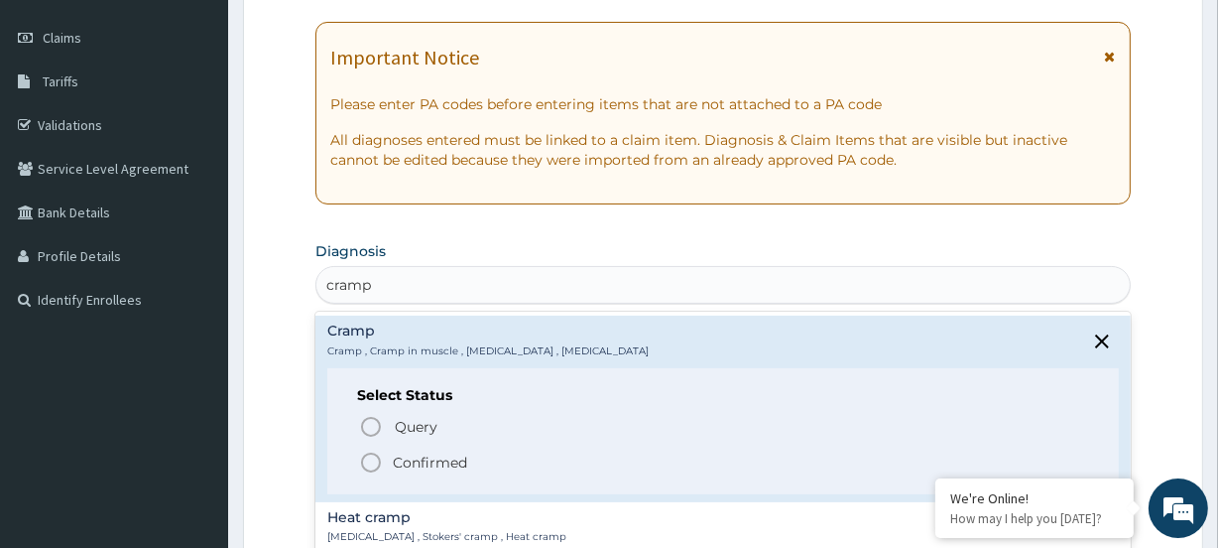
click at [357, 452] on div "Query Query covers suspected (?), Keep in view (kiv), Ruled out (r/o) Confirmed" at bounding box center [722, 443] width 731 height 61
click at [367, 461] on icon "status option filled" at bounding box center [371, 462] width 24 height 24
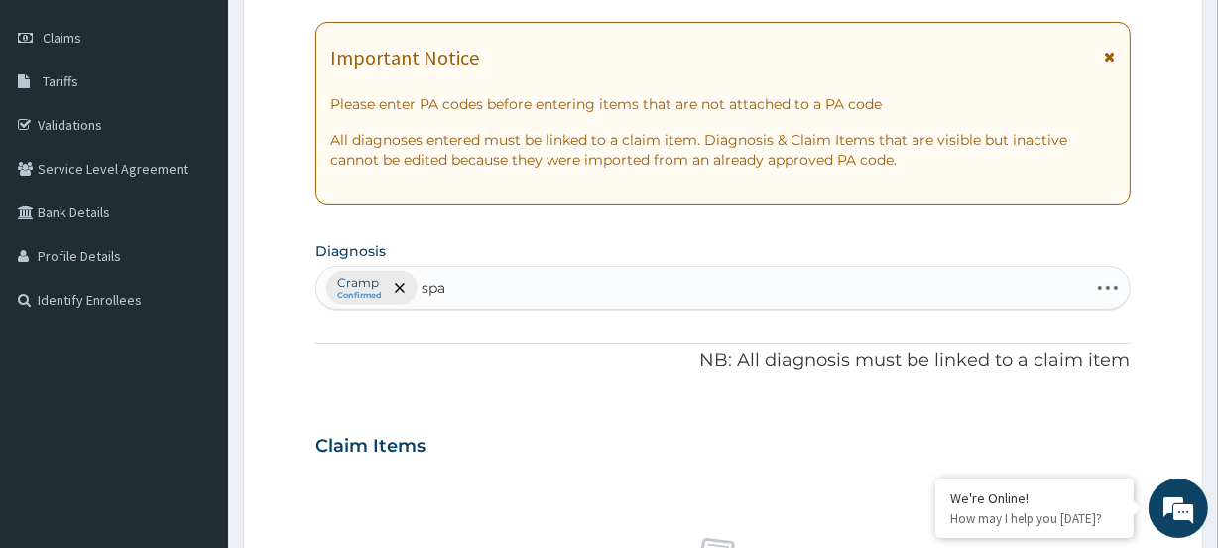
type input "spas"
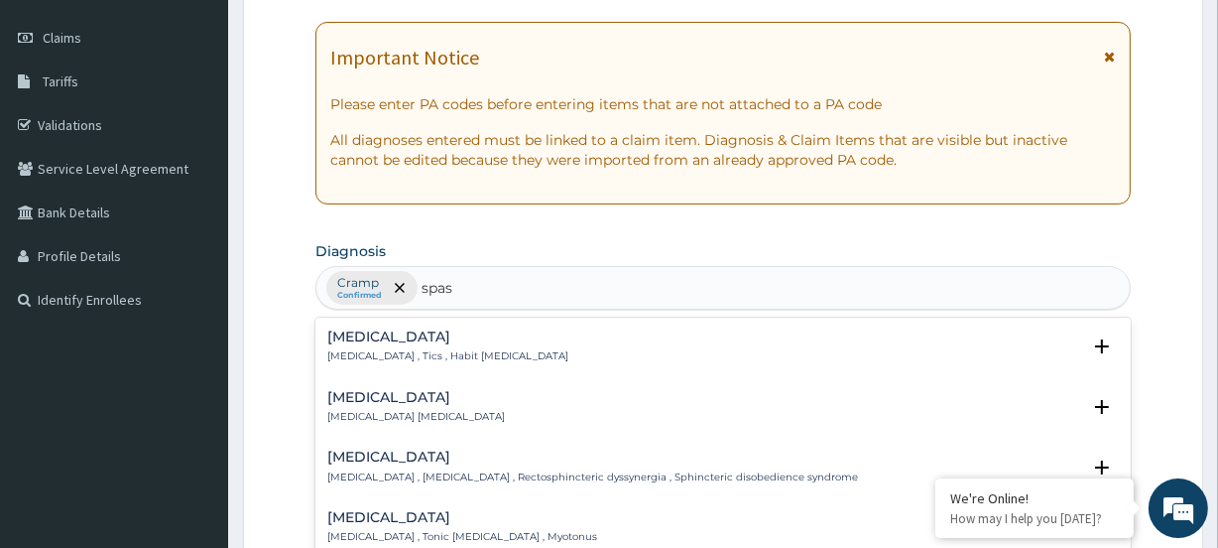
click at [338, 399] on h4 "[MEDICAL_DATA]" at bounding box center [416, 397] width 178 height 15
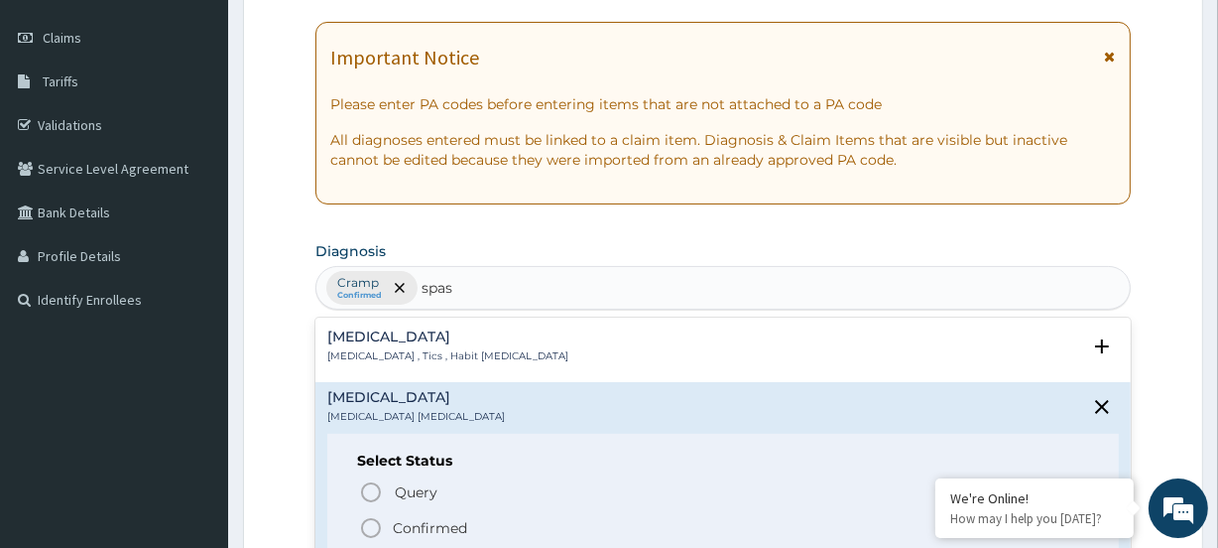
click at [381, 526] on icon "status option filled" at bounding box center [371, 528] width 24 height 24
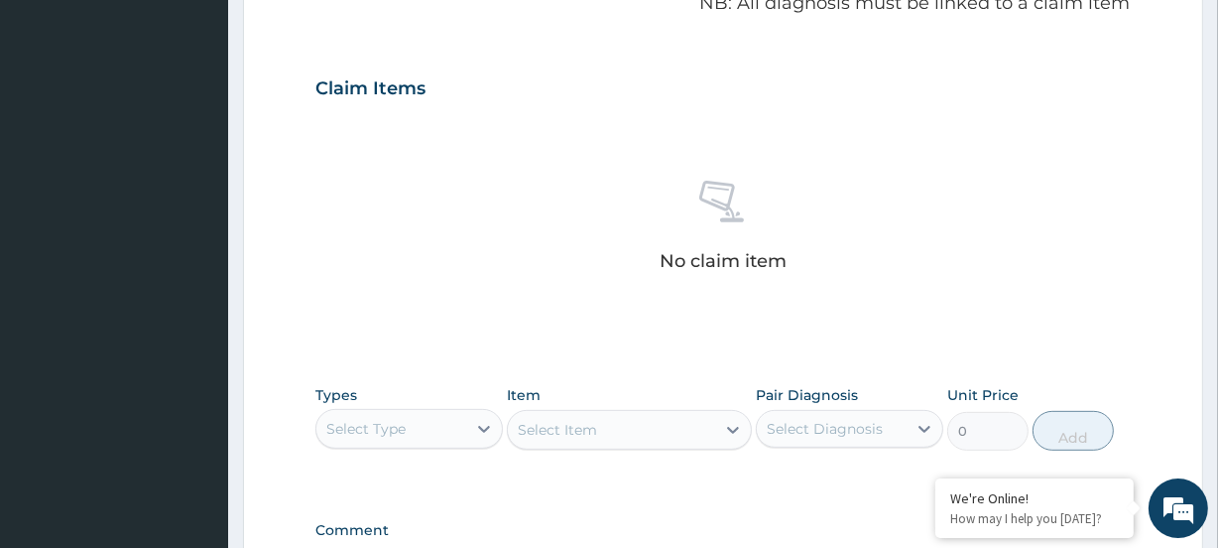
scroll to position [716, 0]
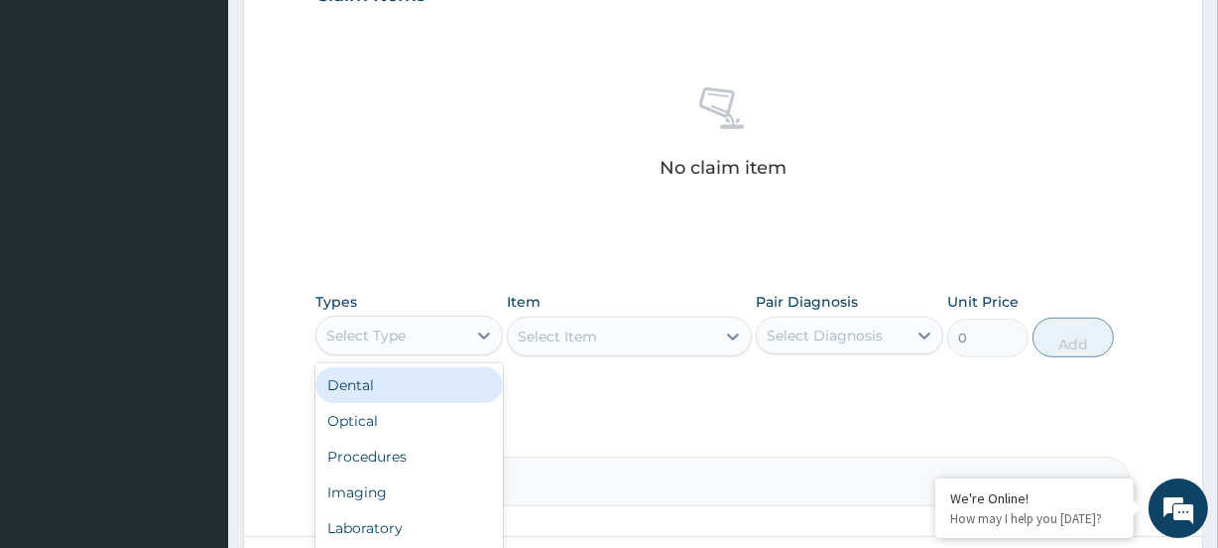
drag, startPoint x: 349, startPoint y: 331, endPoint x: 424, endPoint y: 363, distance: 80.9
click at [356, 334] on div "Select Type" at bounding box center [365, 335] width 79 height 20
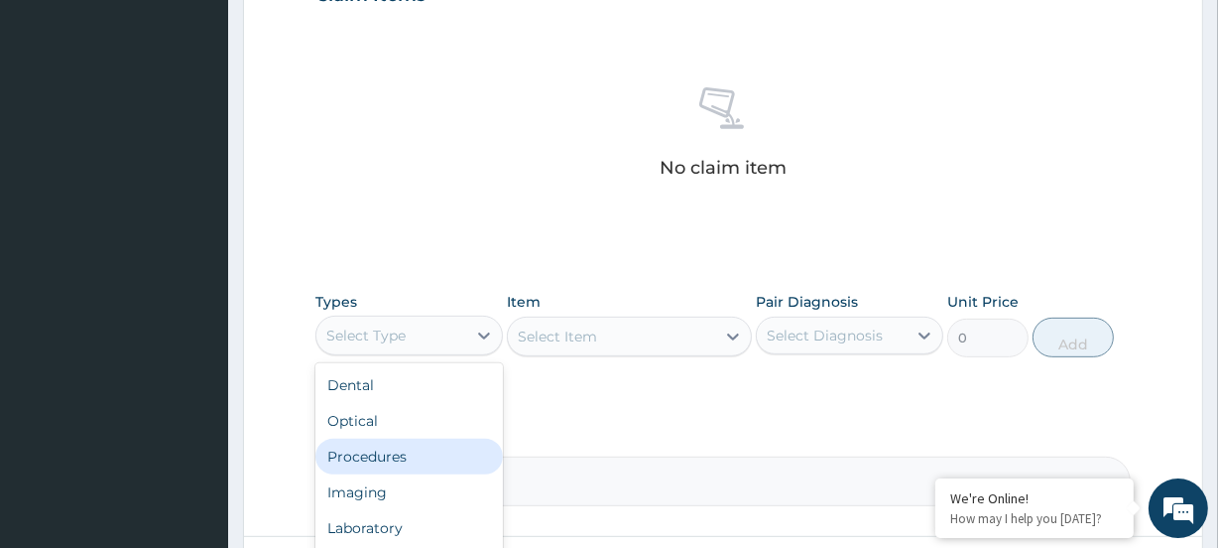
drag, startPoint x: 387, startPoint y: 460, endPoint x: 242, endPoint y: 23, distance: 460.8
click at [387, 458] on div "Procedures" at bounding box center [408, 456] width 187 height 36
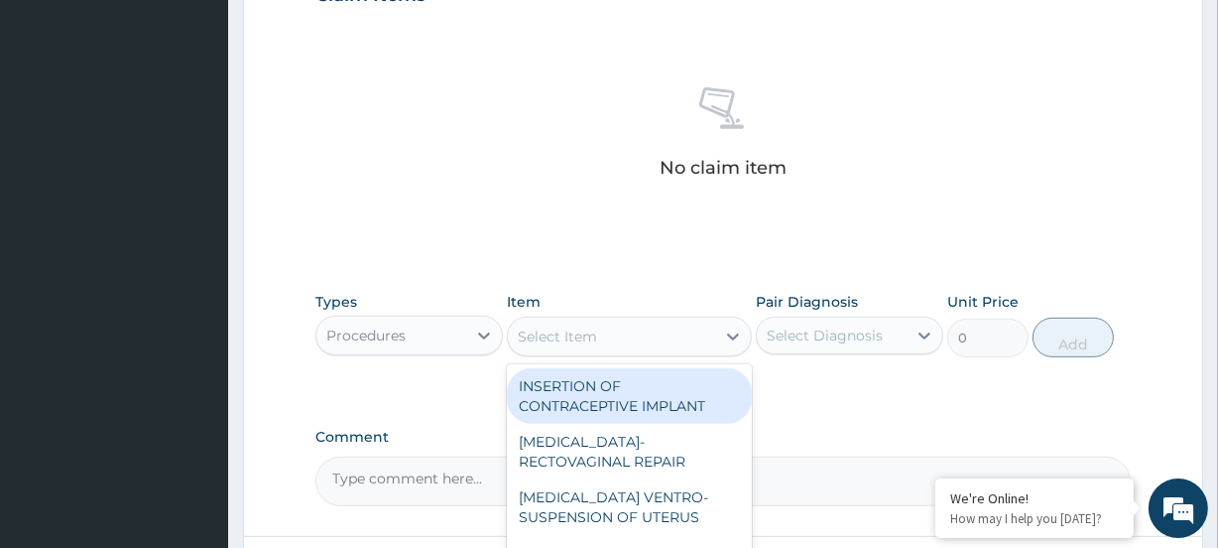
click at [605, 320] on div "Select Item" at bounding box center [611, 336] width 206 height 32
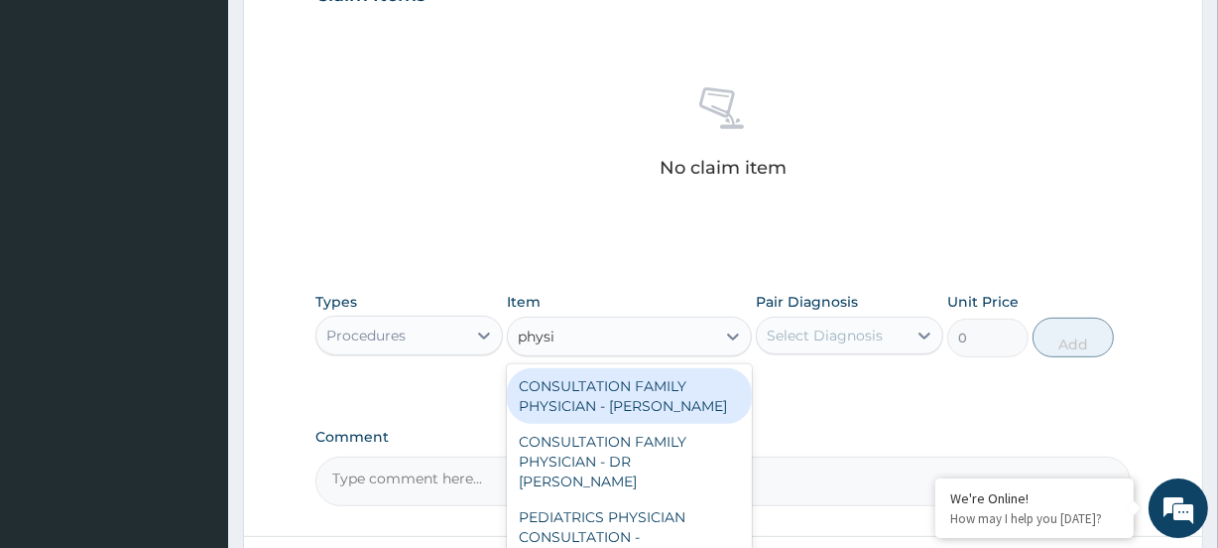
type input "physio"
drag, startPoint x: 594, startPoint y: 398, endPoint x: 630, endPoint y: 389, distance: 36.8
click at [605, 396] on div "1 PHYSIOTHERAPY SESSION(1 HOUR) INCLINIC" at bounding box center [629, 396] width 244 height 56
type input "19000"
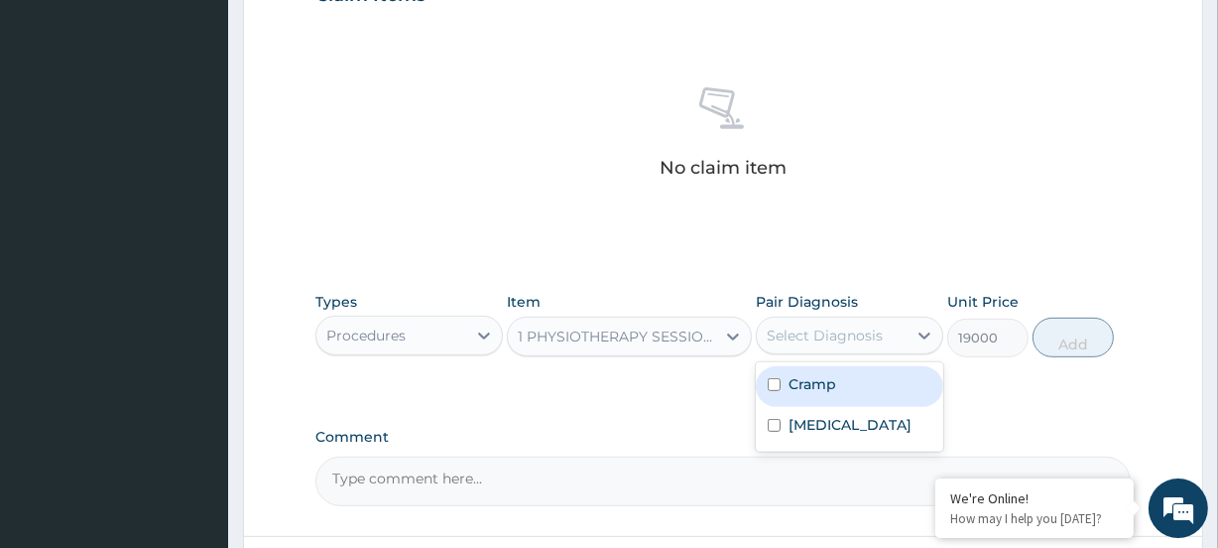
drag, startPoint x: 812, startPoint y: 337, endPoint x: 843, endPoint y: 383, distance: 55.0
click at [813, 342] on div "Select Diagnosis" at bounding box center [825, 335] width 116 height 20
click at [842, 388] on div "Cramp" at bounding box center [849, 386] width 187 height 41
checkbox input "true"
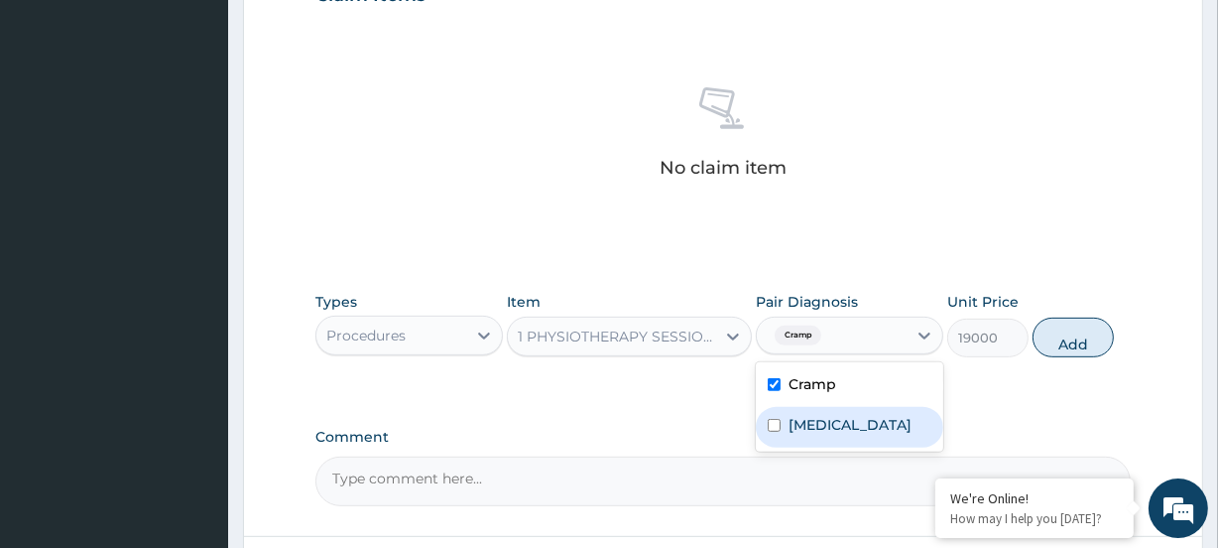
click at [838, 407] on div "[MEDICAL_DATA]" at bounding box center [849, 427] width 187 height 41
checkbox input "true"
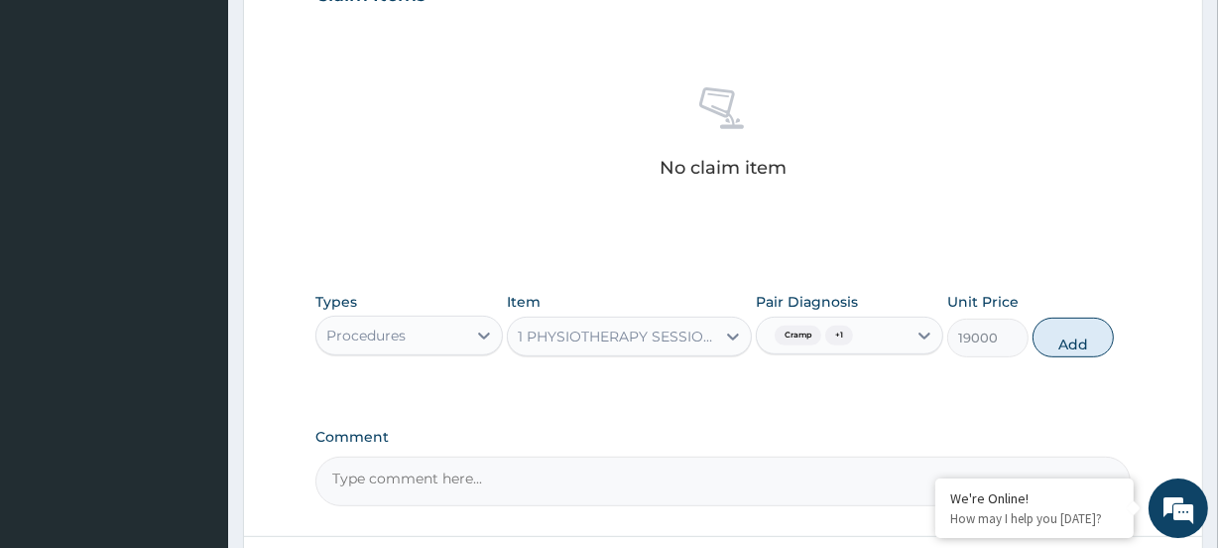
drag, startPoint x: 1048, startPoint y: 333, endPoint x: 665, endPoint y: 17, distance: 496.7
click at [1048, 332] on button "Add" at bounding box center [1073, 337] width 81 height 40
type input "0"
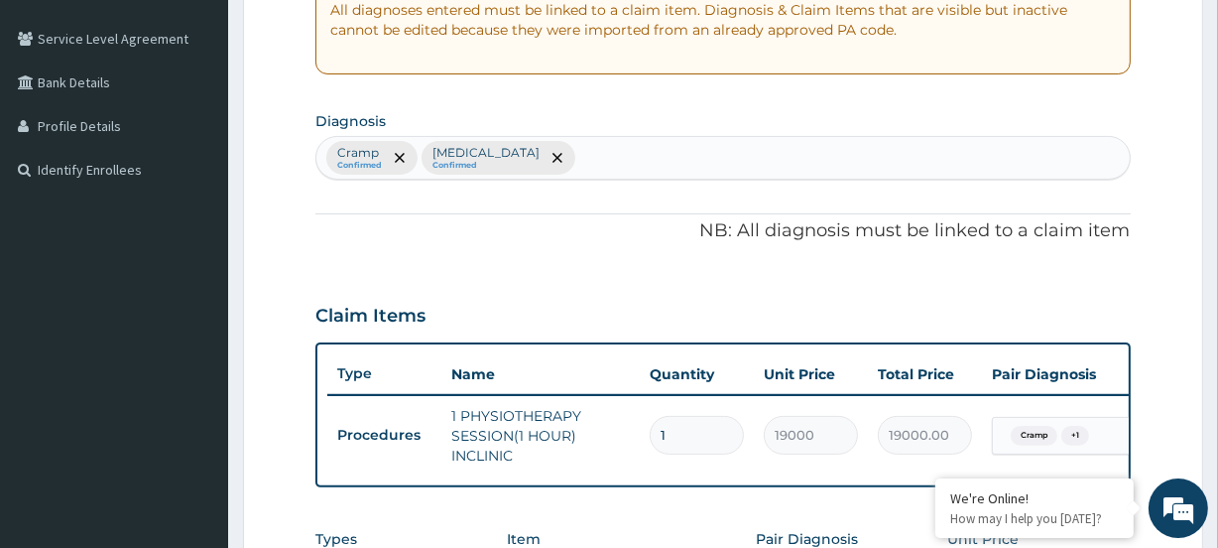
scroll to position [176, 0]
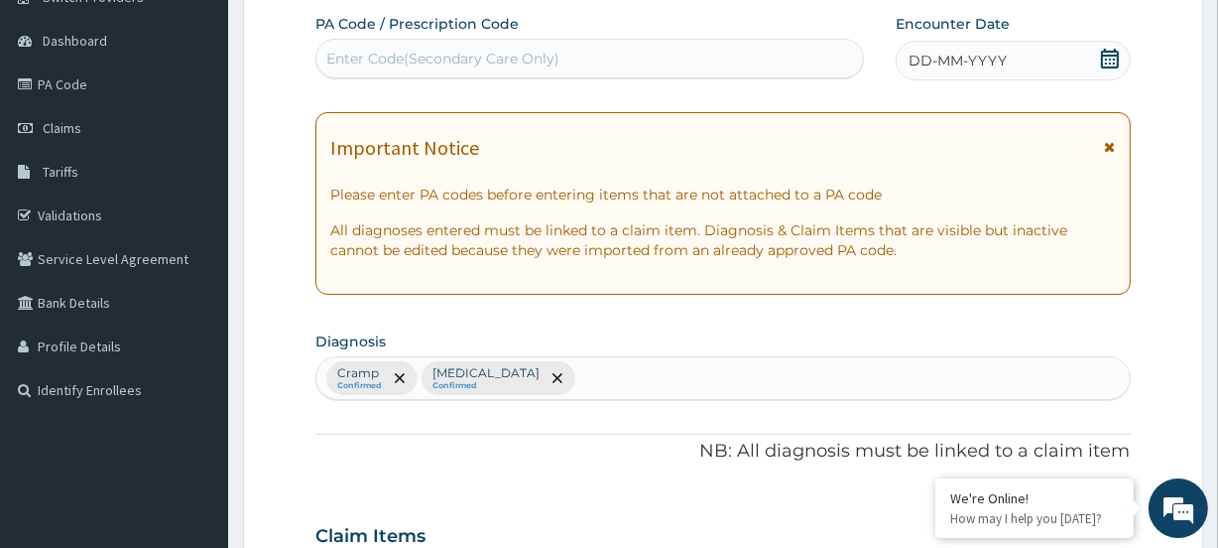
click at [1115, 55] on icon at bounding box center [1110, 59] width 18 height 20
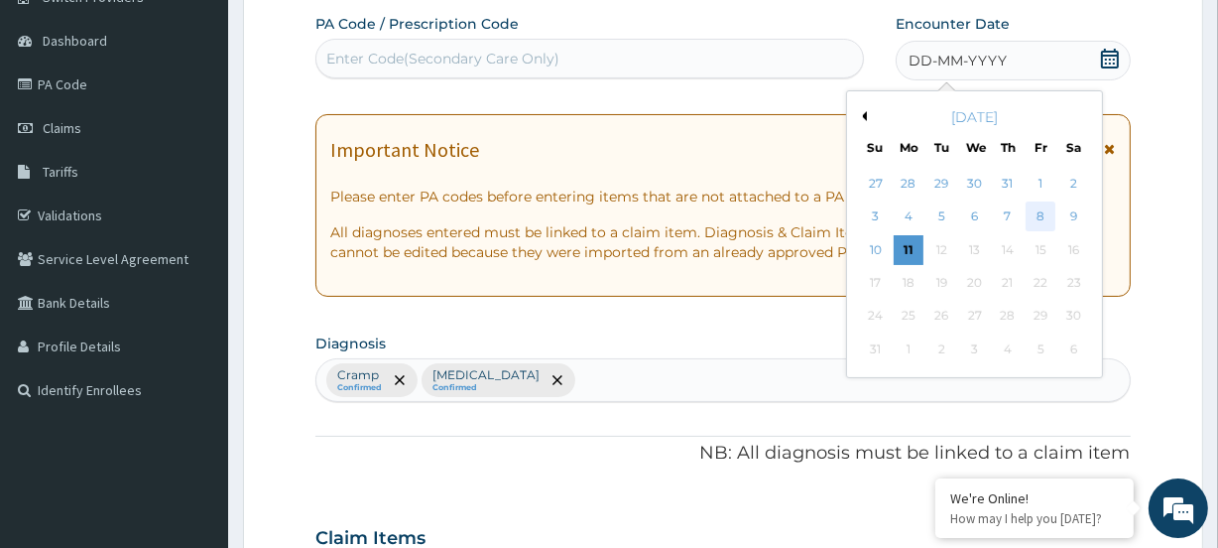
click at [1047, 211] on div "8" at bounding box center [1041, 217] width 30 height 30
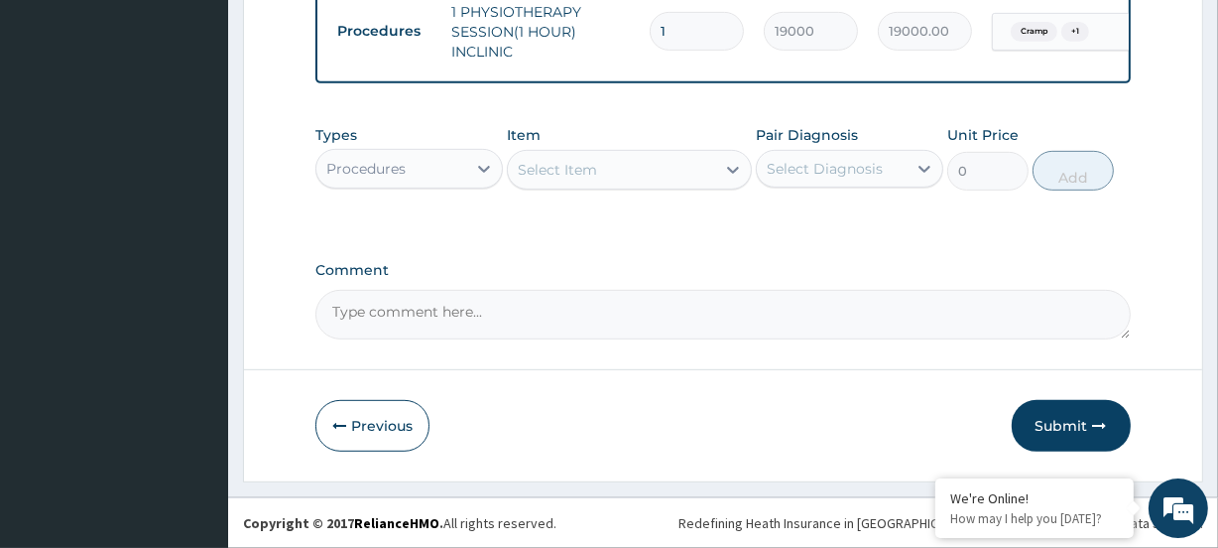
scroll to position [811, 0]
drag, startPoint x: 1042, startPoint y: 442, endPoint x: 819, endPoint y: 237, distance: 302.6
click at [1033, 428] on button "Submit" at bounding box center [1071, 426] width 119 height 52
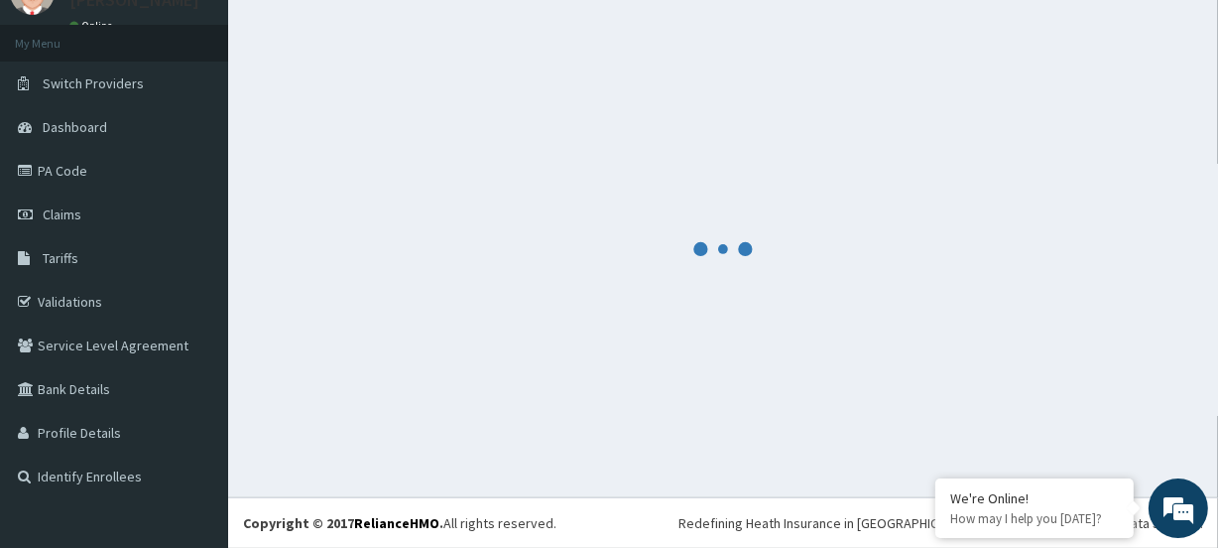
scroll to position [88, 0]
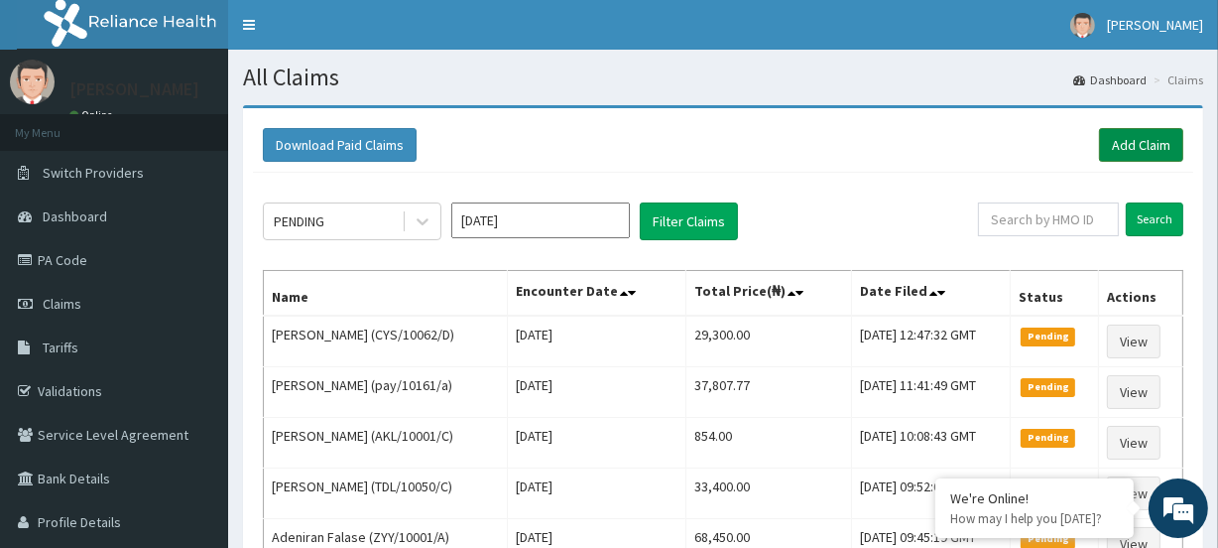
click at [1113, 142] on link "Add Claim" at bounding box center [1141, 145] width 84 height 34
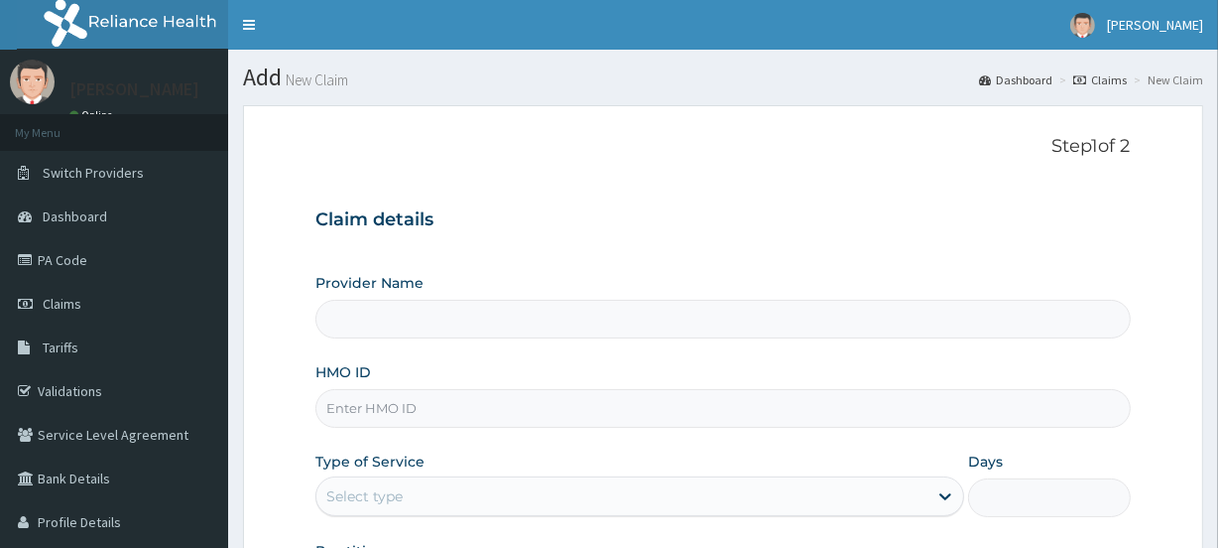
click at [368, 407] on input "HMO ID" at bounding box center [722, 408] width 814 height 39
type input "[GEOGRAPHIC_DATA]"
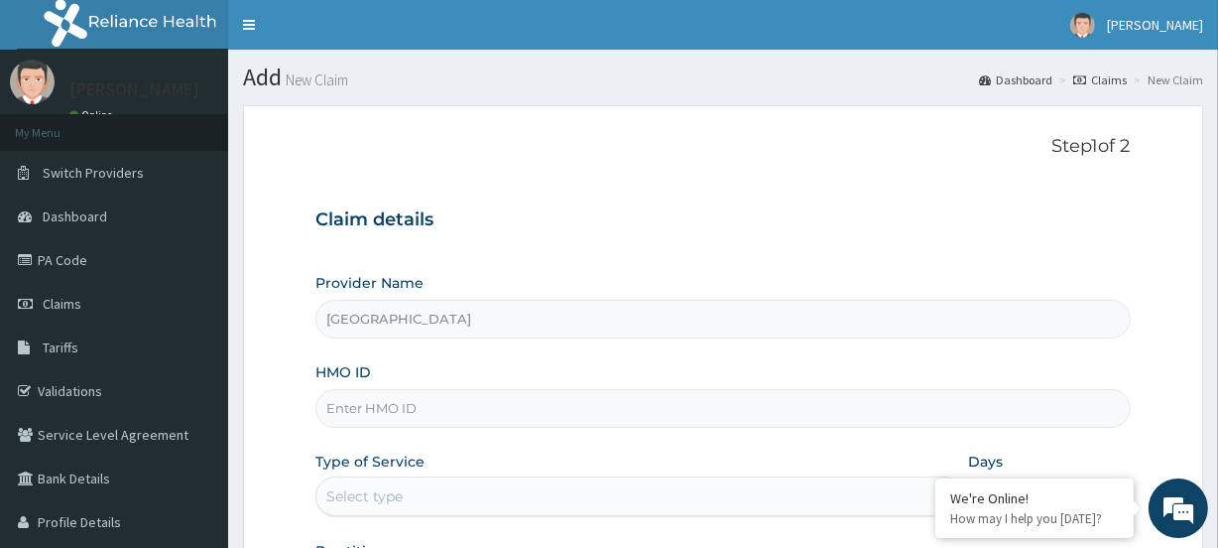
paste input "LBP/10176/B"
type input "LBP/10176/B"
click at [340, 507] on div "Select type" at bounding box center [621, 496] width 611 height 32
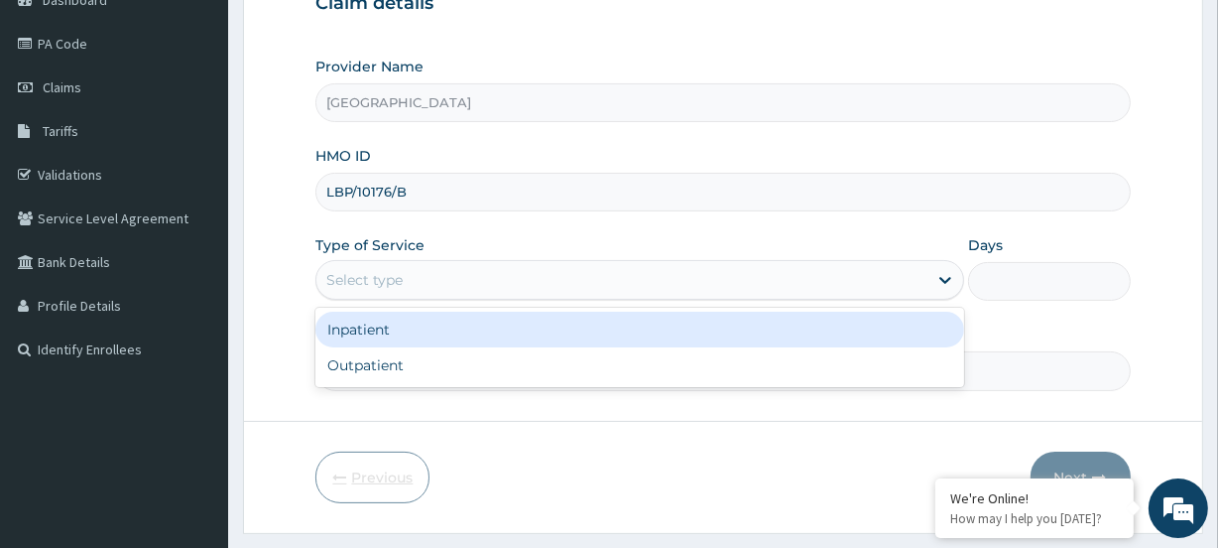
scroll to position [266, 0]
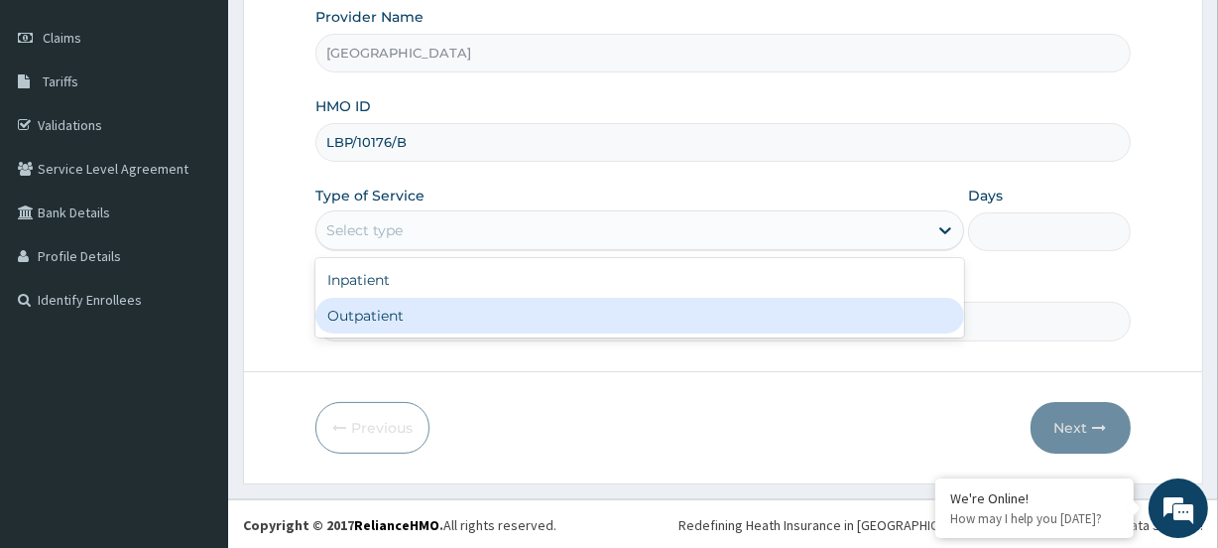
click at [360, 323] on div "Outpatient" at bounding box center [639, 316] width 649 height 36
type input "1"
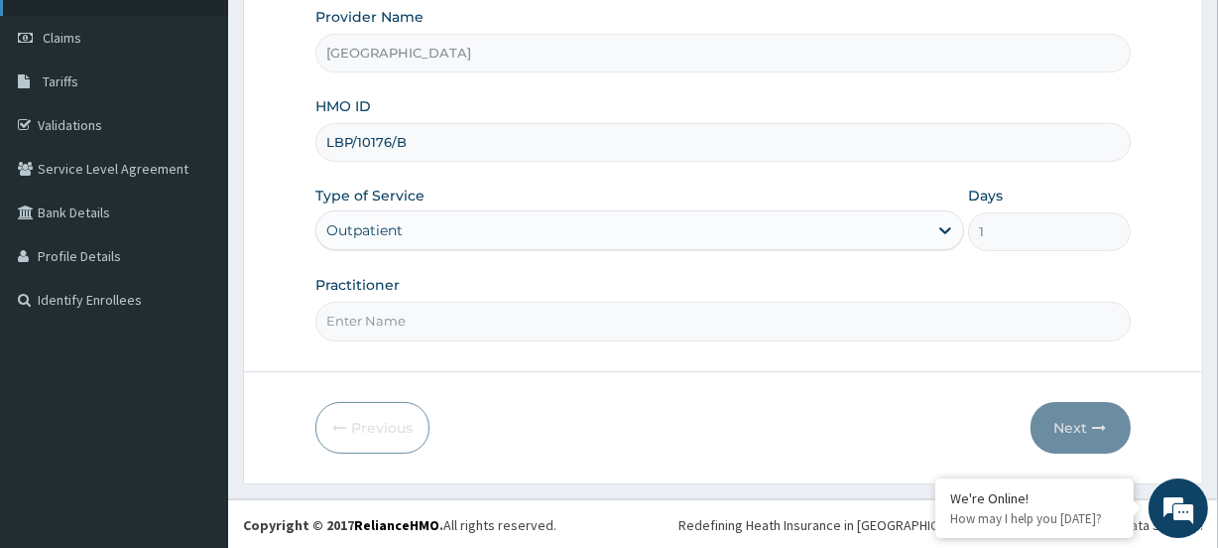
scroll to position [0, 0]
click at [417, 329] on input "Practitioner" at bounding box center [722, 321] width 814 height 39
paste input "Dr. Arinzechukwu Mosanya o"
type input "Dr. Arinzechukwu Mosanya"
click at [1088, 428] on button "Next" at bounding box center [1081, 428] width 100 height 52
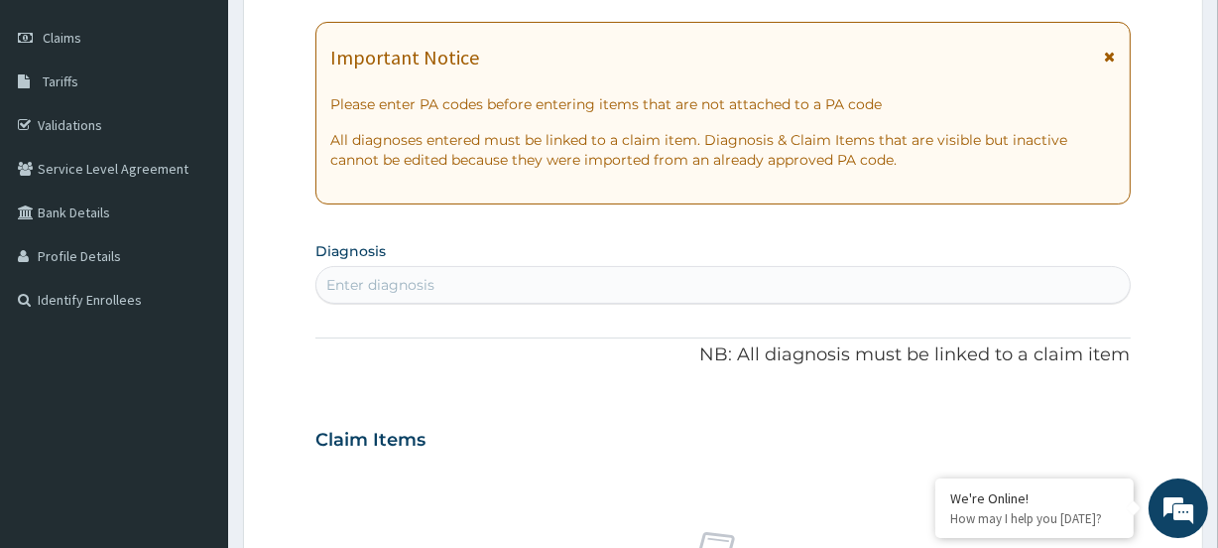
click at [349, 298] on div "Enter diagnosis" at bounding box center [722, 285] width 812 height 32
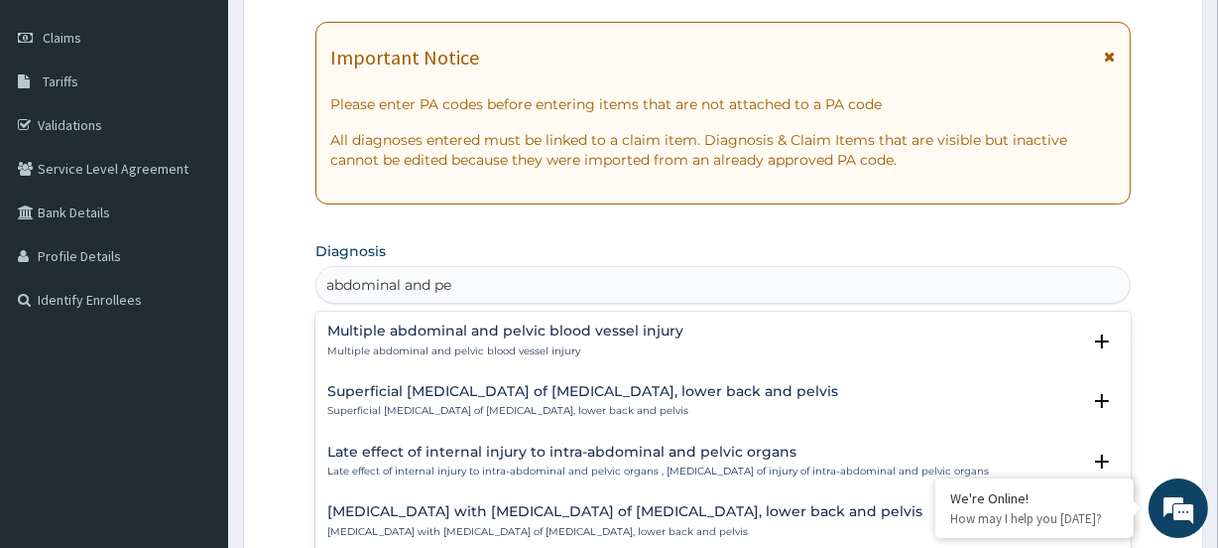
type input "abdominal and pe"
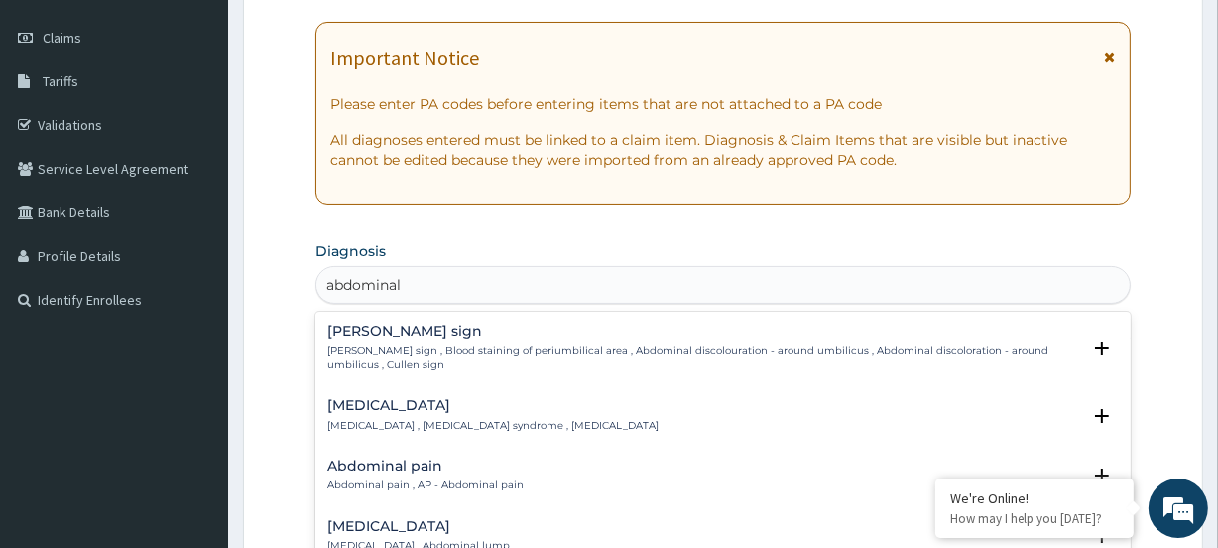
type input "abdominal p"
click at [358, 472] on h4 "Abdominal pain" at bounding box center [425, 465] width 196 height 15
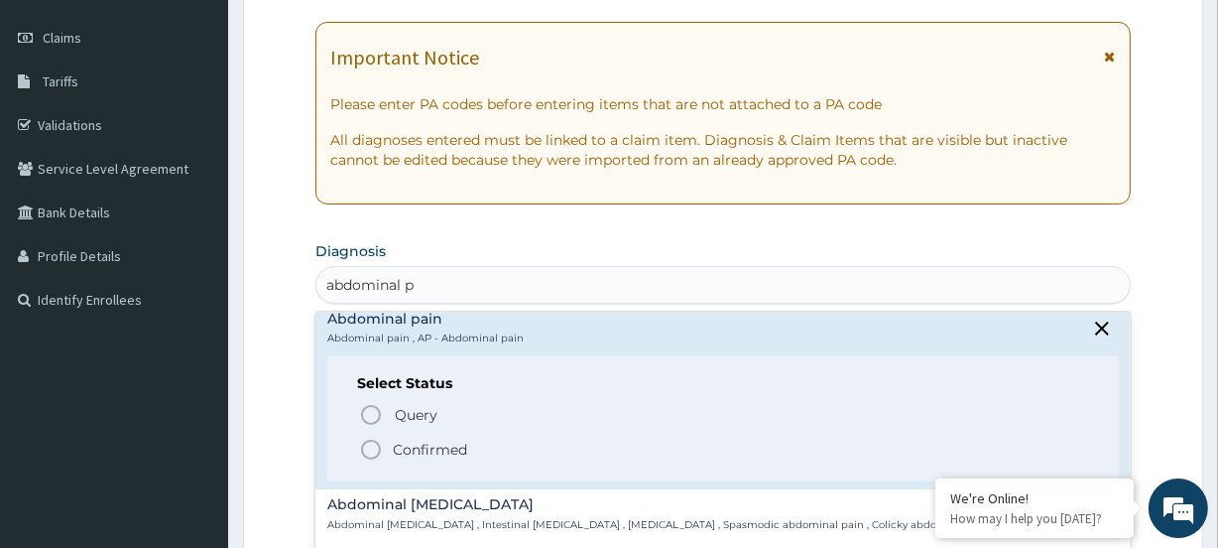
scroll to position [180, 0]
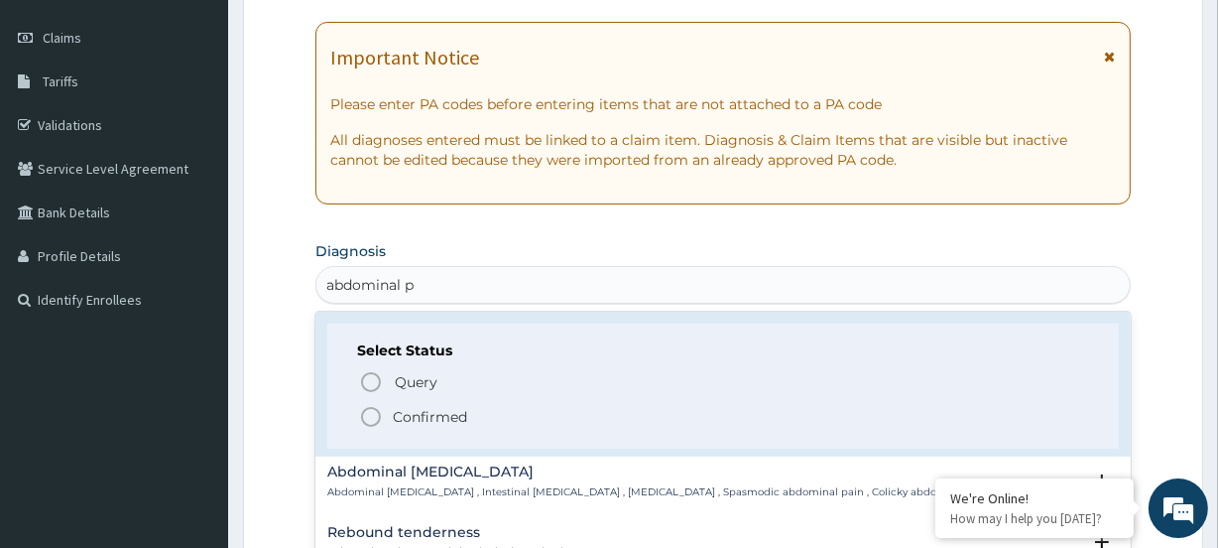
click at [368, 413] on icon "status option filled" at bounding box center [371, 417] width 24 height 24
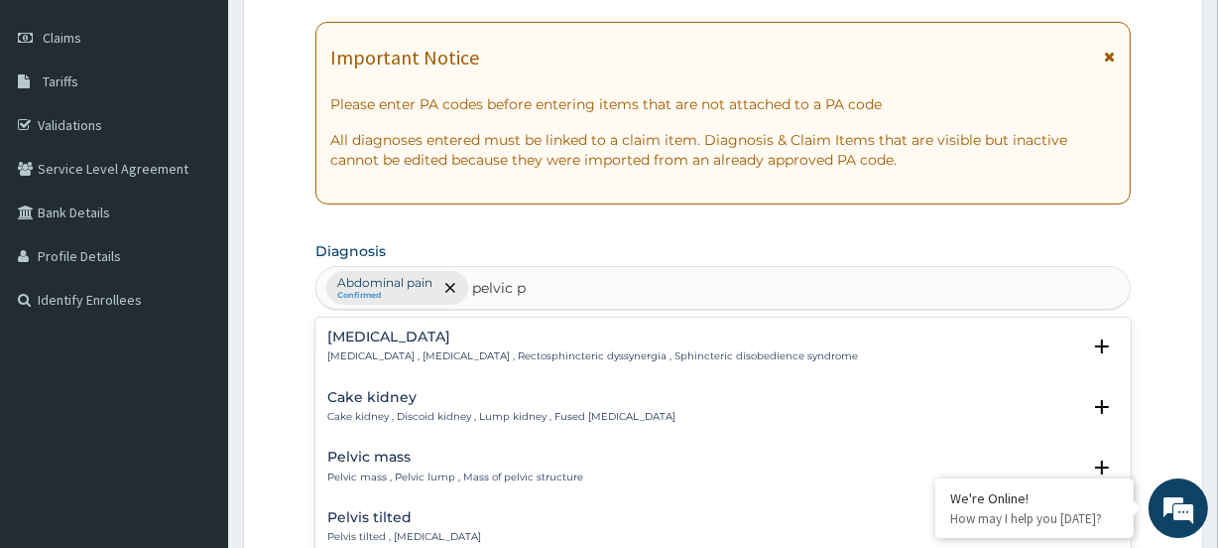
type input "pelvic pa"
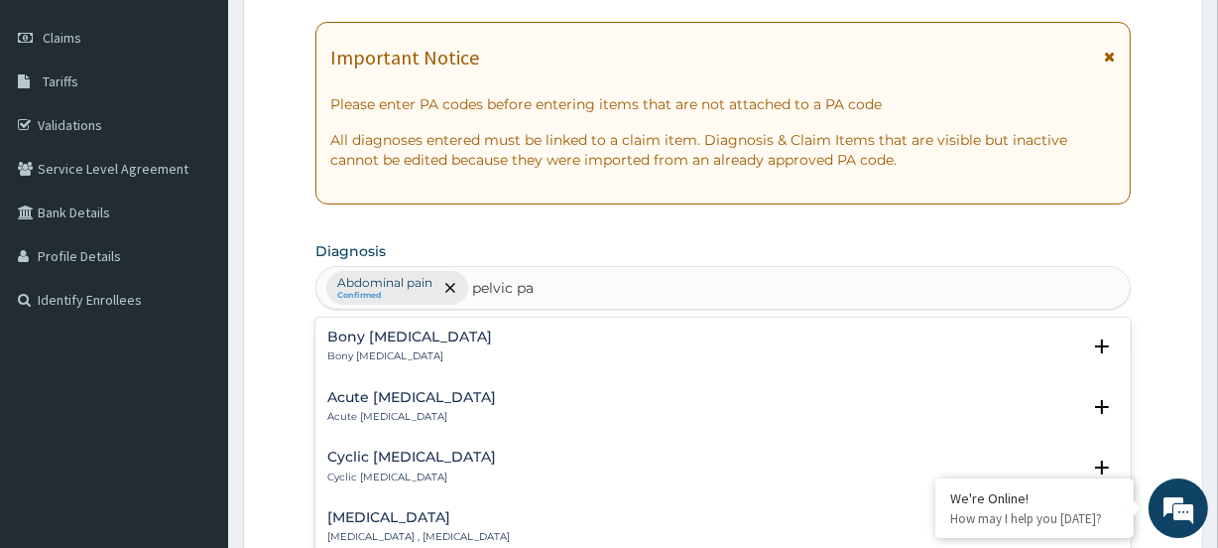
click at [361, 400] on h4 "Acute pelvic pain" at bounding box center [411, 397] width 169 height 15
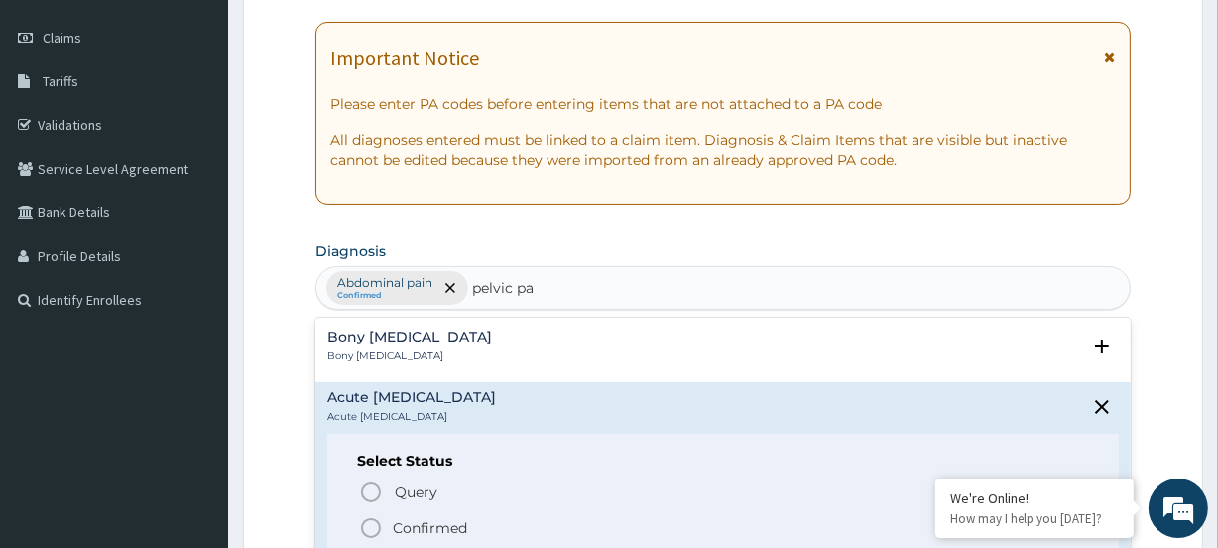
drag, startPoint x: 367, startPoint y: 524, endPoint x: 310, endPoint y: 456, distance: 88.7
click at [361, 516] on icon "status option filled" at bounding box center [371, 528] width 24 height 24
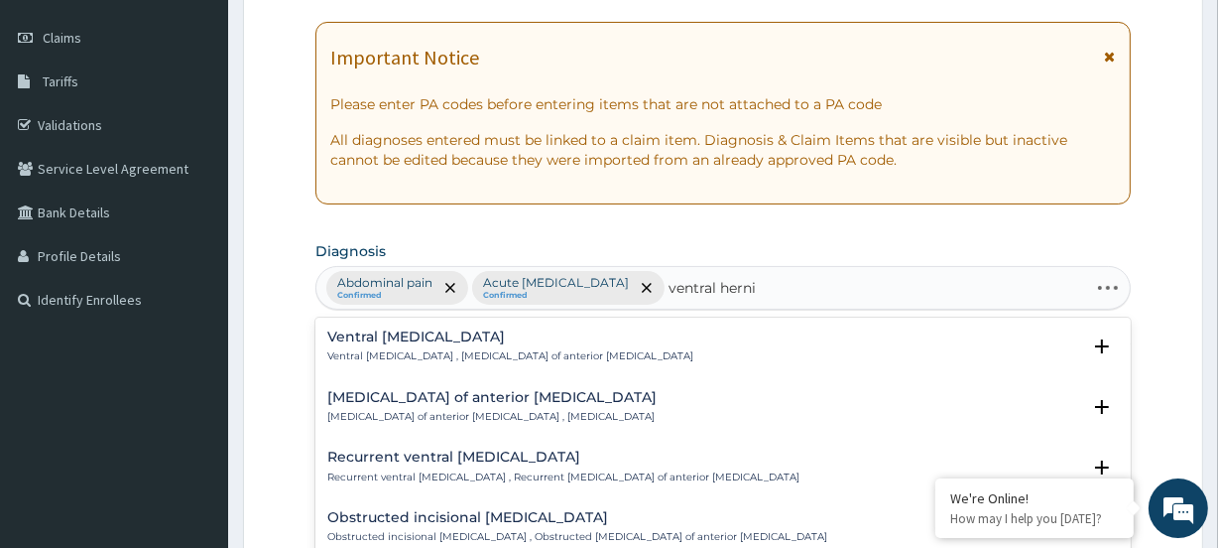
type input "ventral hernia"
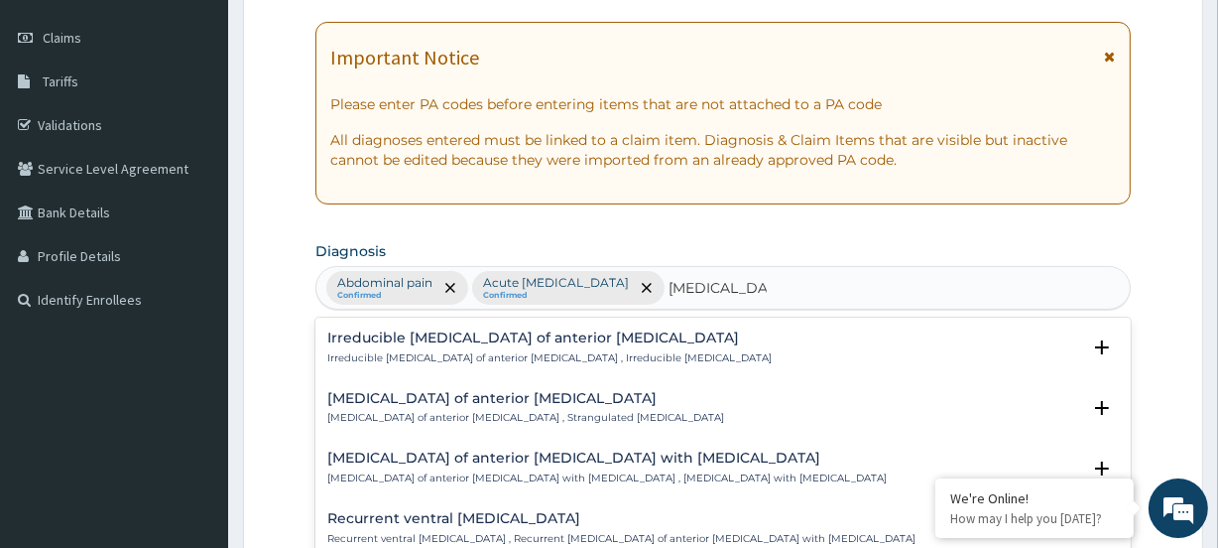
scroll to position [631, 0]
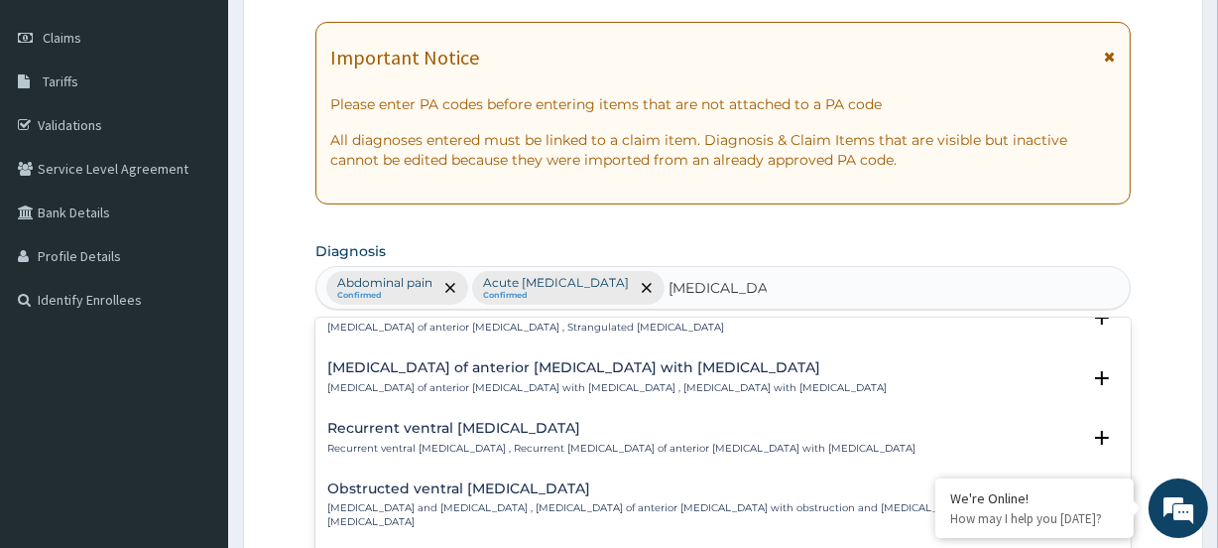
click at [447, 376] on div "Hernia of anterior abdominal wall with gangrene Hernia of anterior abdominal wa…" at bounding box center [606, 377] width 559 height 35
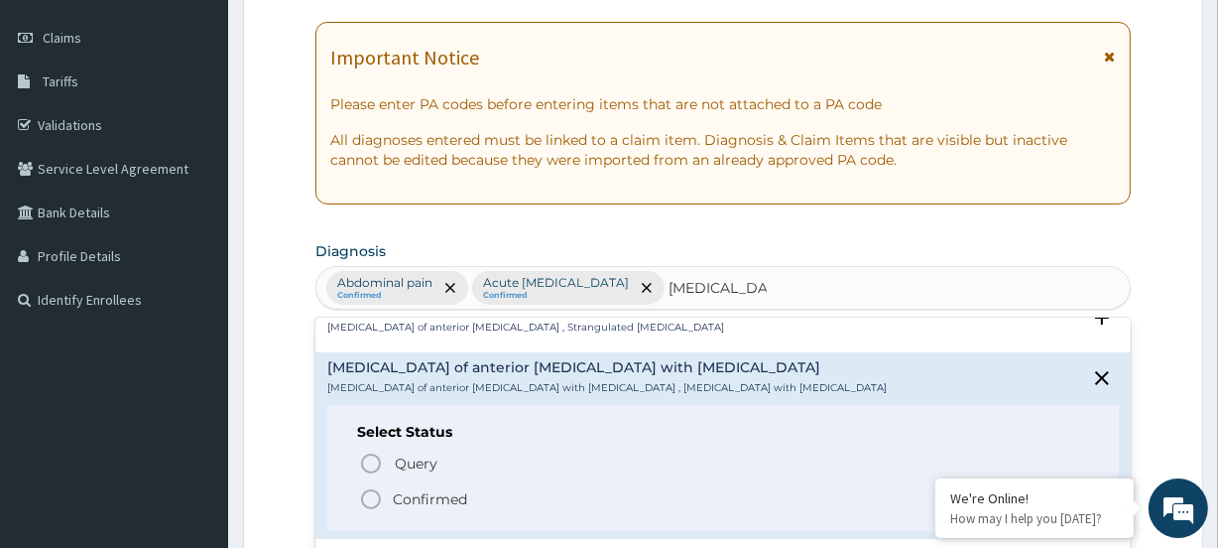
click at [367, 498] on icon "status option filled" at bounding box center [371, 499] width 24 height 24
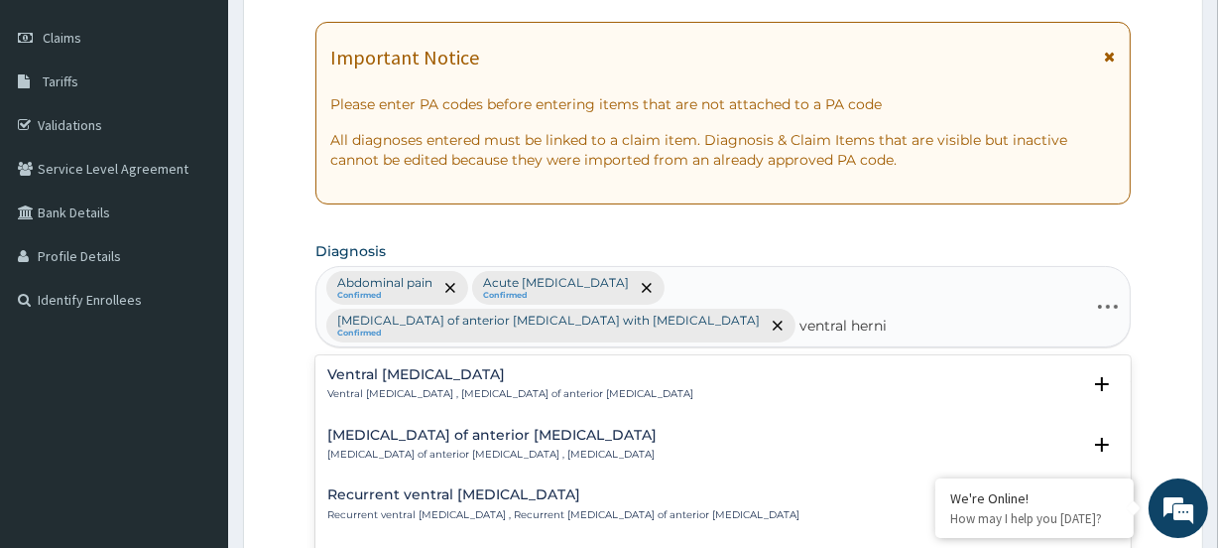
type input "ventral hernia"
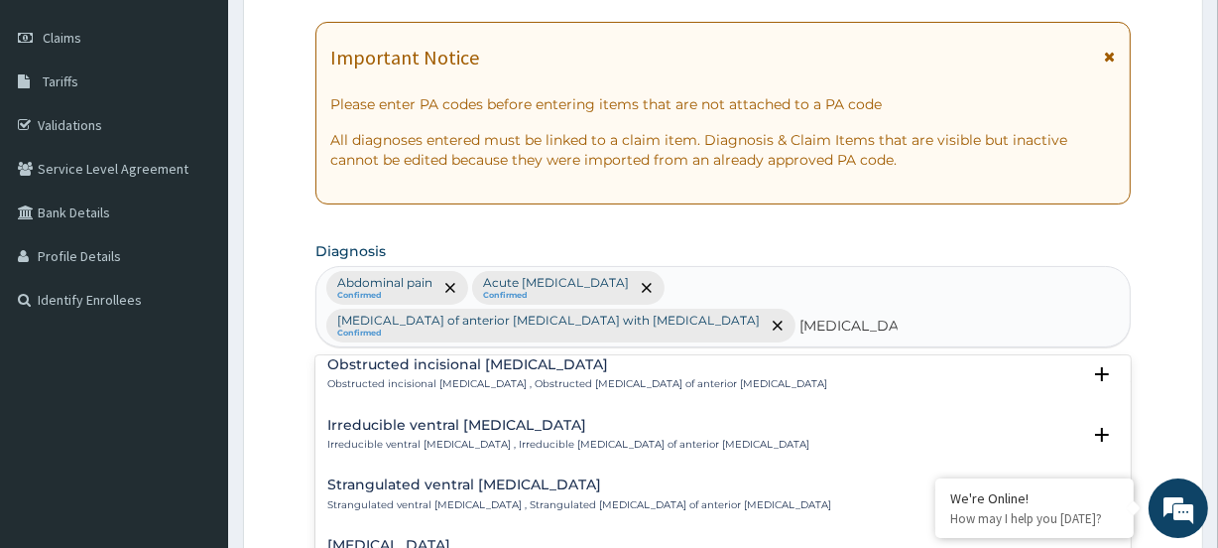
scroll to position [0, 0]
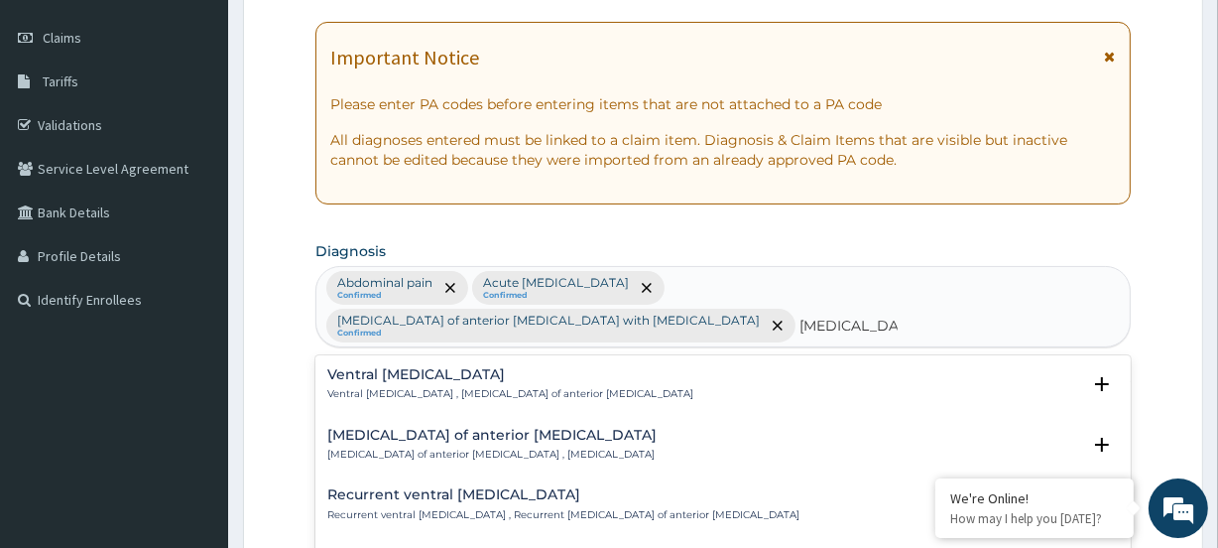
click at [419, 447] on p "Hernia of anterior abdominal wall , Ventral hernia" at bounding box center [491, 454] width 329 height 14
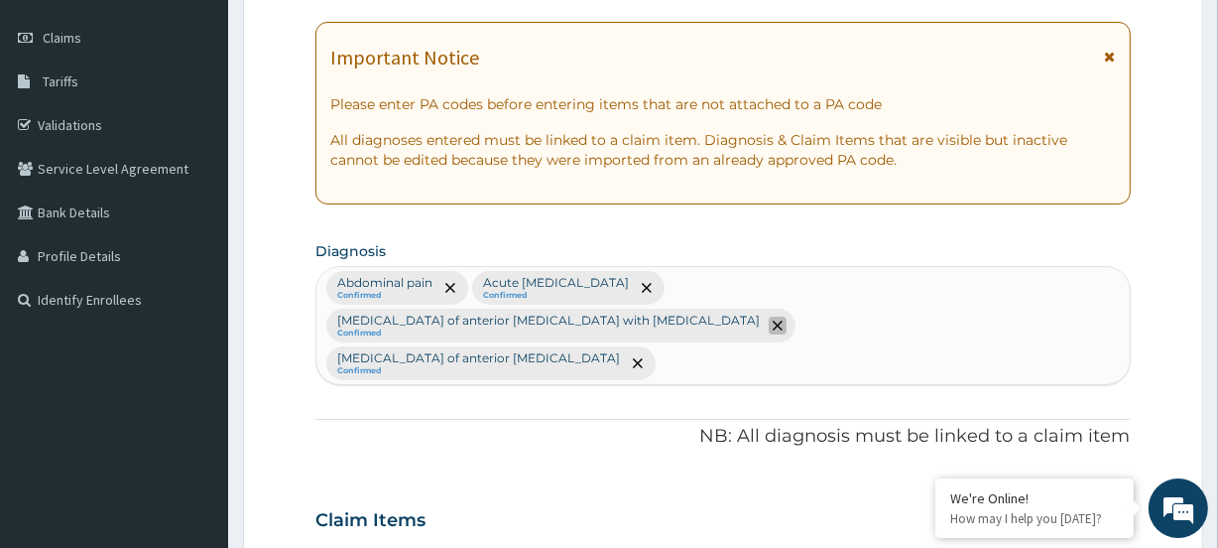
click at [783, 320] on icon "remove selection option" at bounding box center [778, 325] width 10 height 10
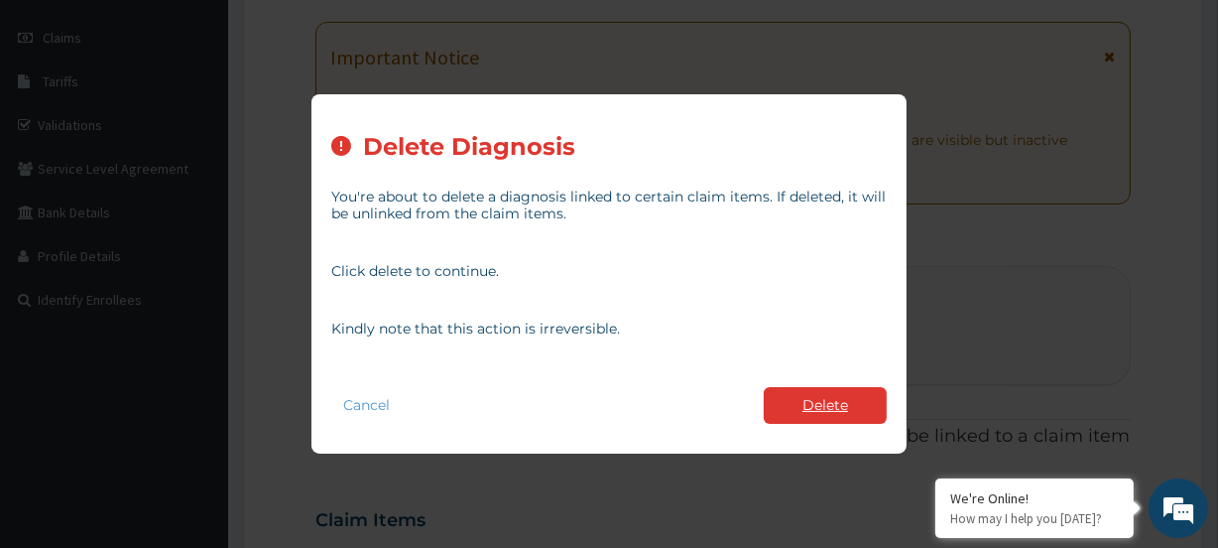
click at [818, 406] on button "Delete" at bounding box center [825, 405] width 123 height 37
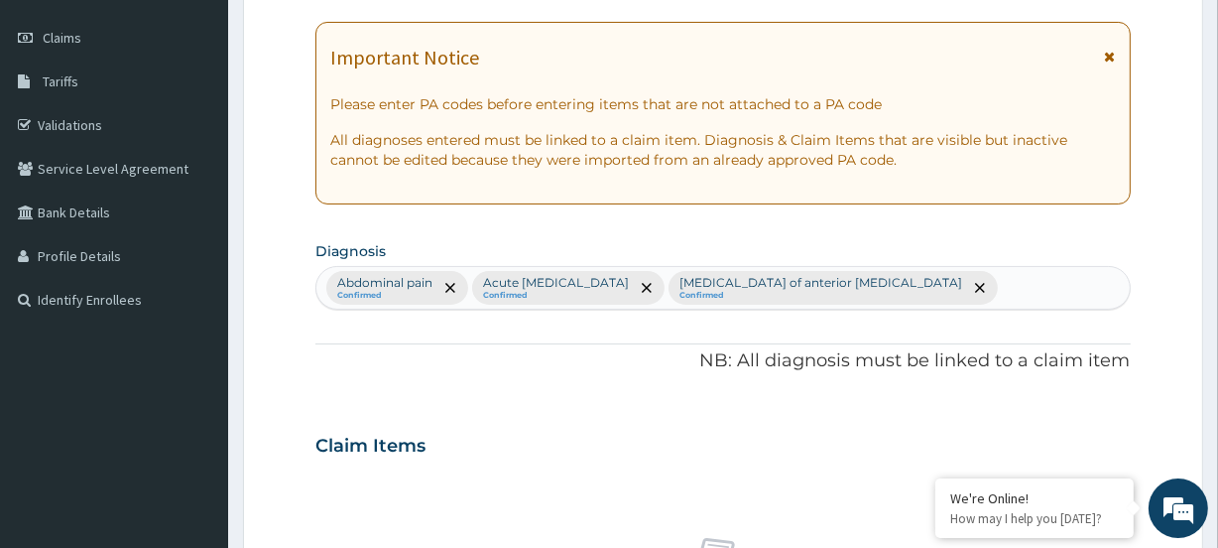
click at [887, 288] on div "Abdominal pain Confirmed Acute pelvic pain Confirmed Hernia of anterior abdomin…" at bounding box center [722, 288] width 812 height 42
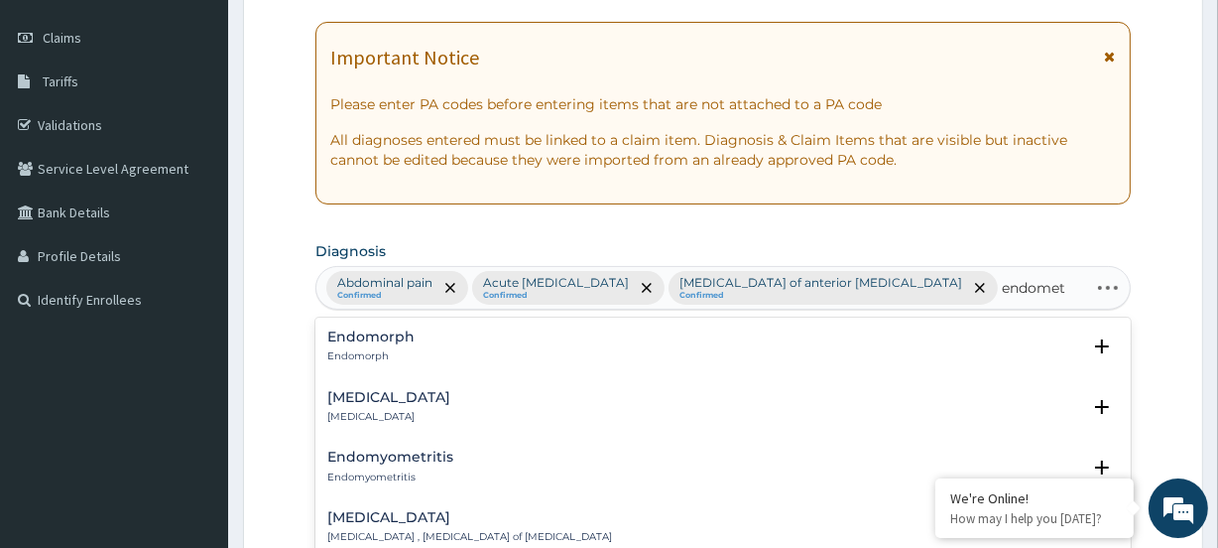
type input "endometr"
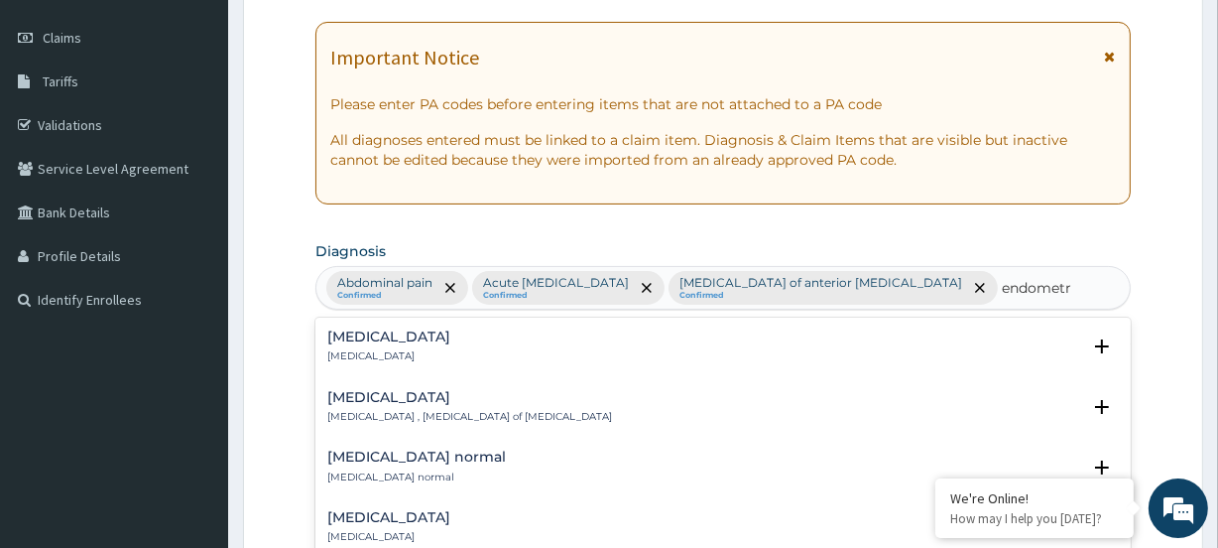
click at [367, 352] on p "Endometritis" at bounding box center [388, 356] width 123 height 14
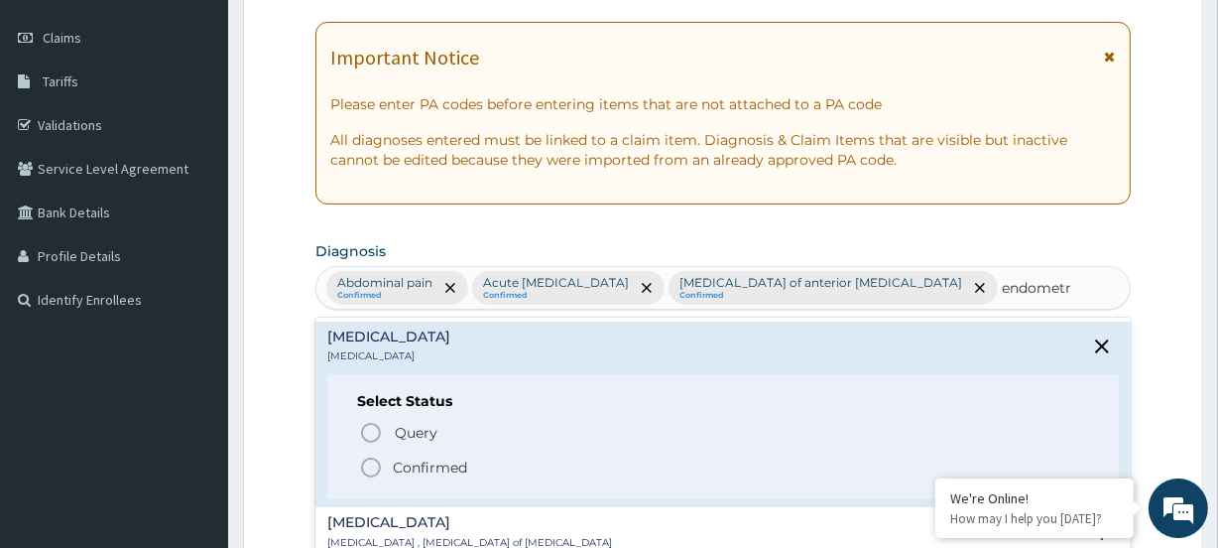
click at [374, 469] on icon "status option filled" at bounding box center [371, 467] width 24 height 24
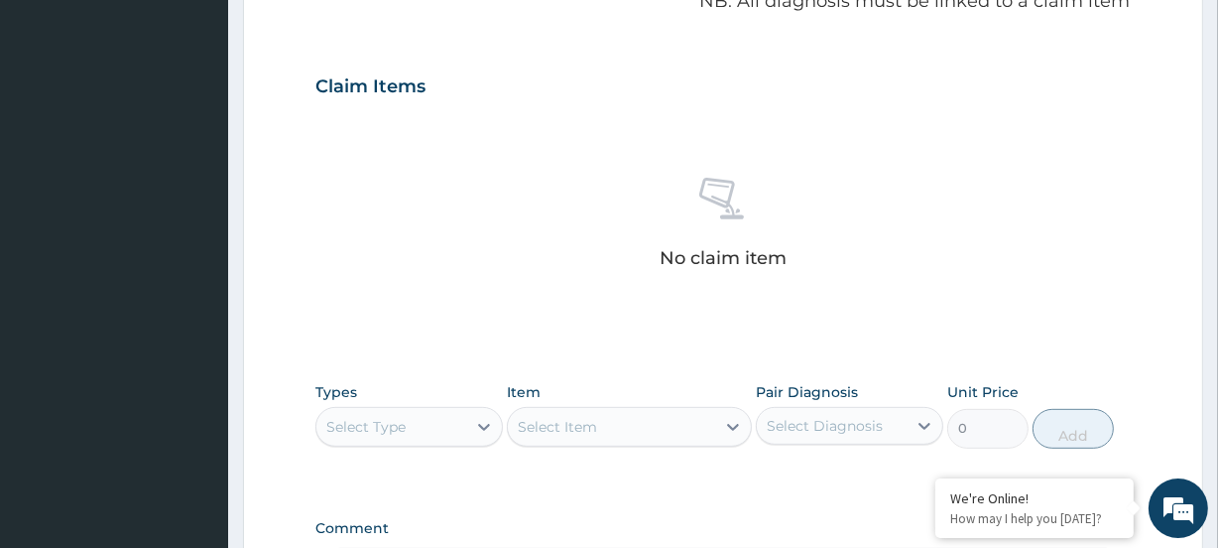
scroll to position [716, 0]
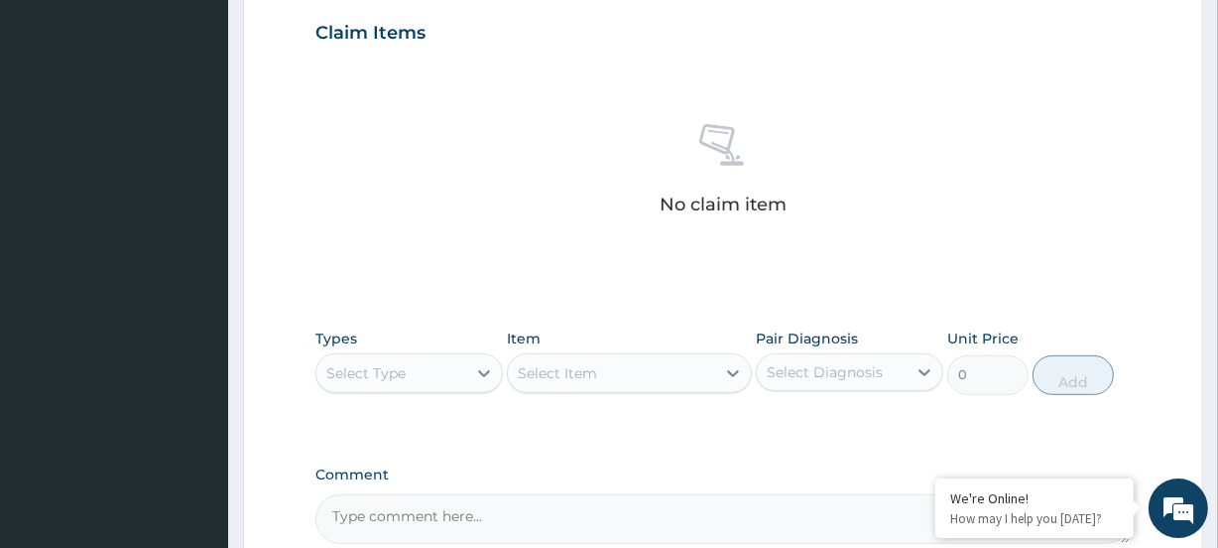
drag, startPoint x: 380, startPoint y: 332, endPoint x: 398, endPoint y: 357, distance: 30.6
click at [379, 363] on div "Select Type" at bounding box center [365, 373] width 79 height 20
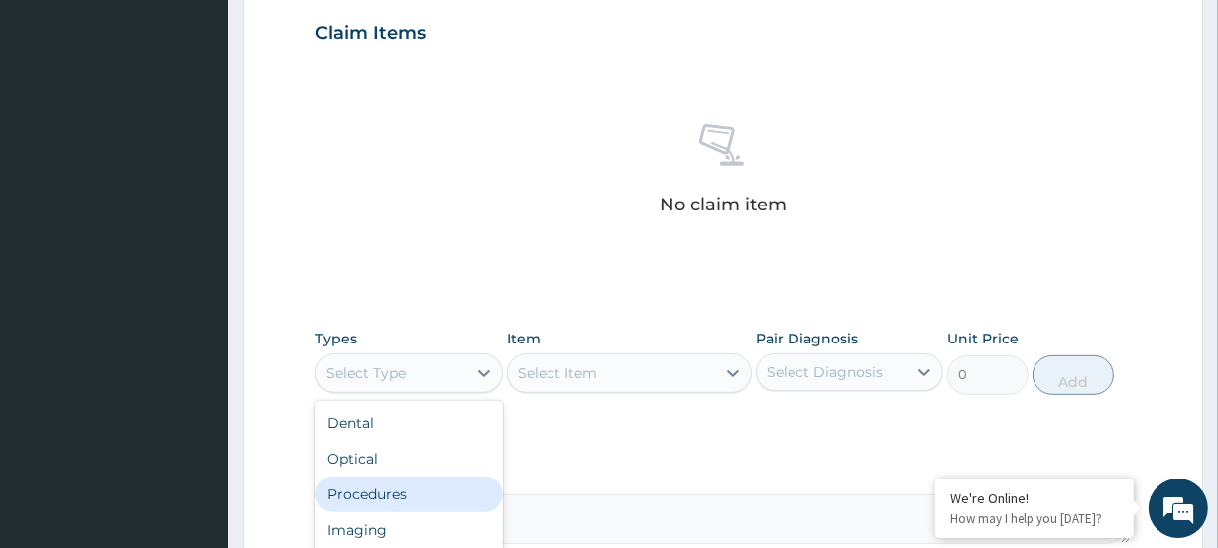
drag, startPoint x: 369, startPoint y: 446, endPoint x: 330, endPoint y: 417, distance: 48.8
click at [359, 476] on div "Procedures" at bounding box center [408, 494] width 187 height 36
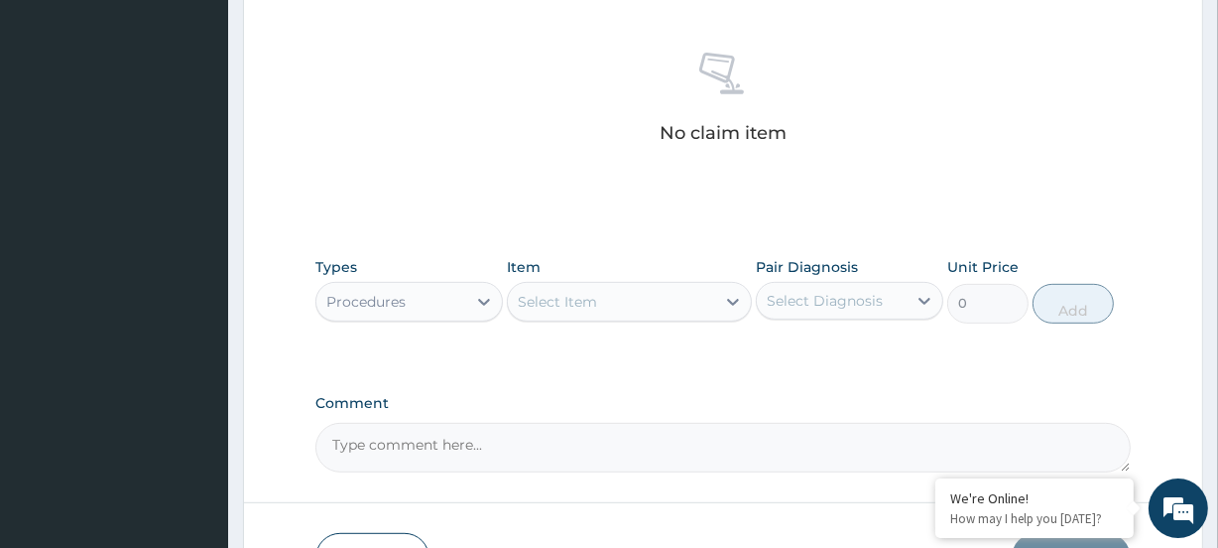
scroll to position [806, 0]
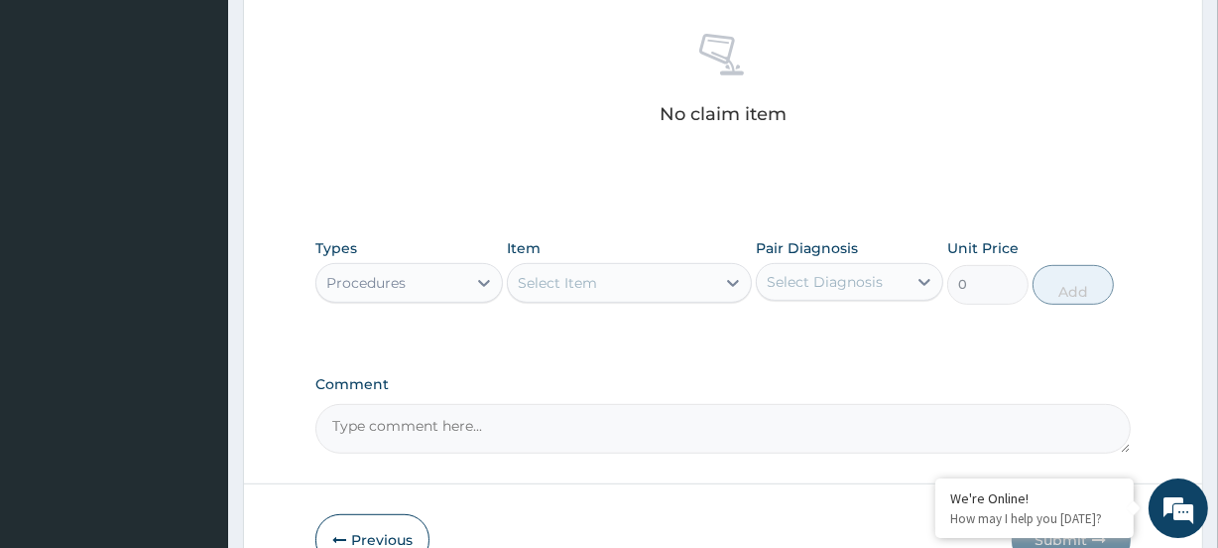
click at [551, 273] on div "Select Item" at bounding box center [557, 283] width 79 height 20
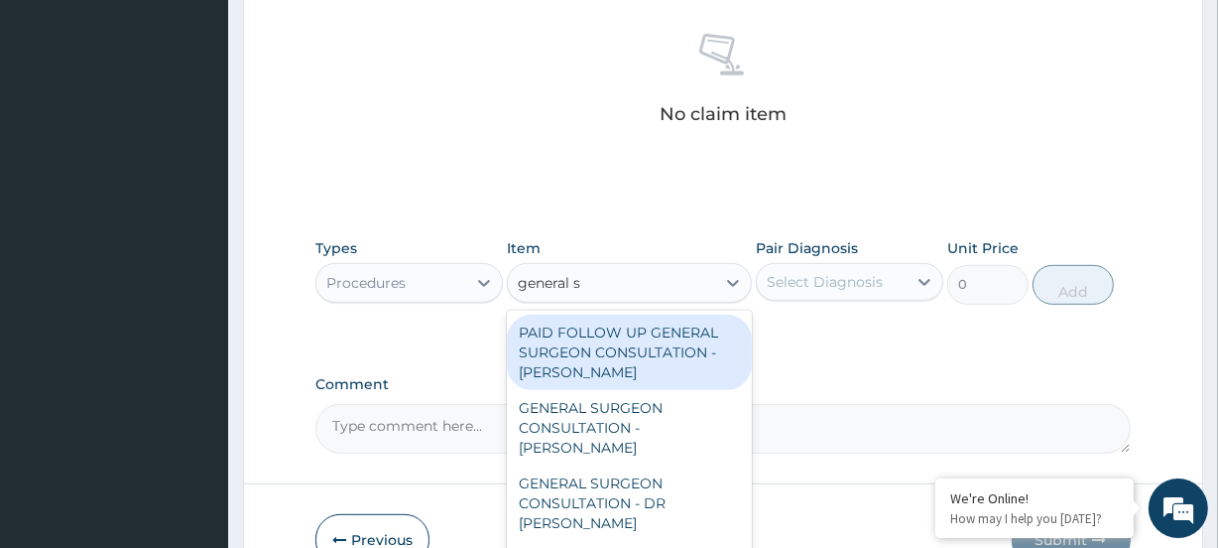
type input "general su"
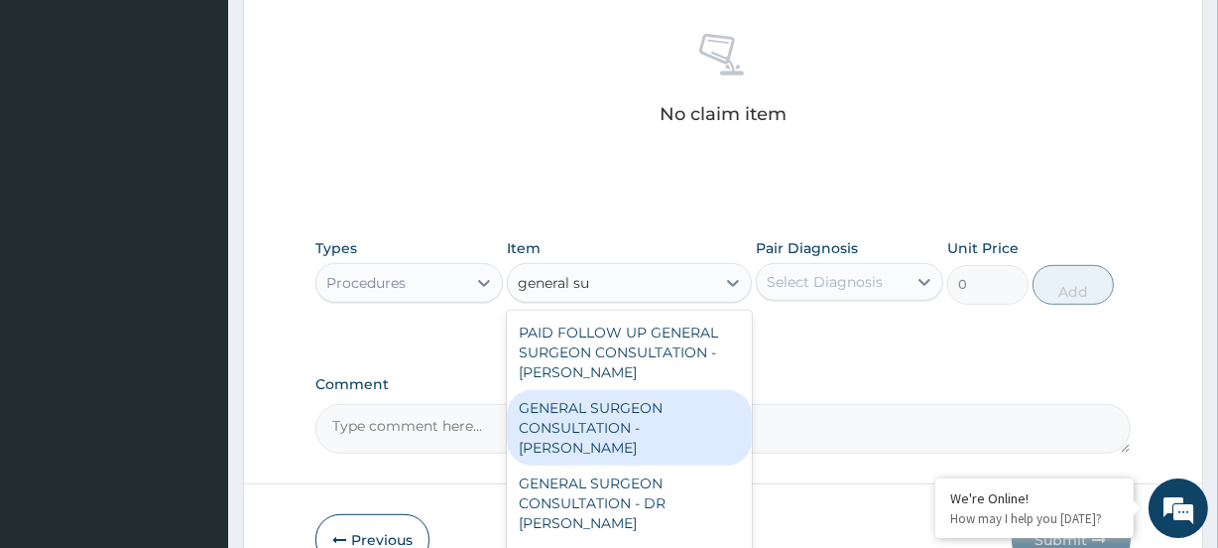
drag, startPoint x: 592, startPoint y: 365, endPoint x: 714, endPoint y: 311, distance: 133.3
click at [603, 390] on div "GENERAL SURGEON CONSULTATION - DR ARINZE" at bounding box center [629, 427] width 244 height 75
type input "27500"
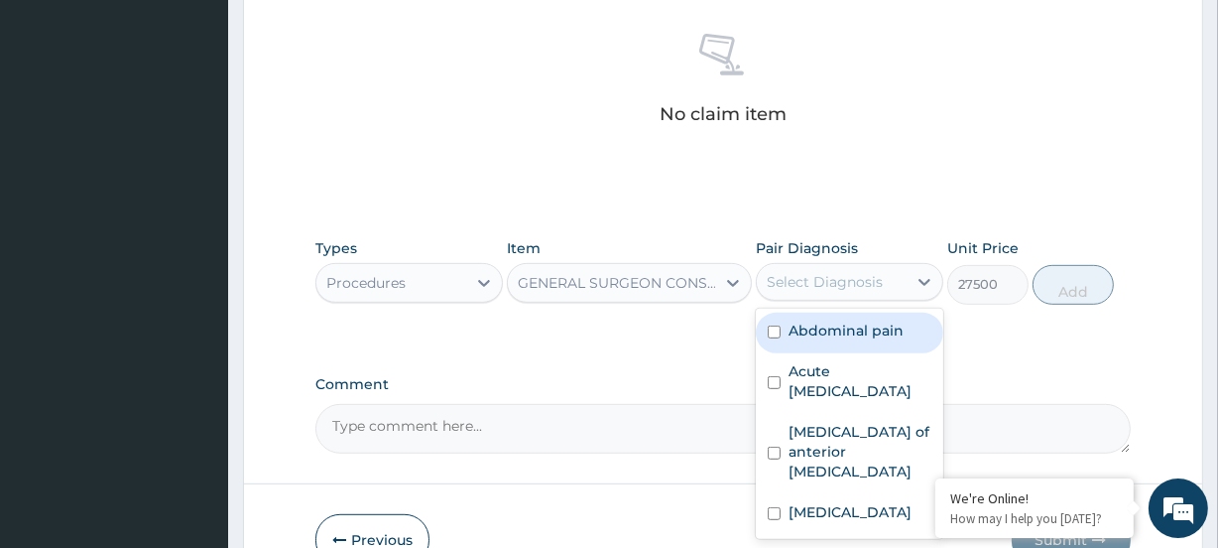
drag, startPoint x: 795, startPoint y: 253, endPoint x: 797, endPoint y: 273, distance: 19.9
click at [794, 263] on div "Select Diagnosis" at bounding box center [849, 282] width 187 height 38
drag, startPoint x: 800, startPoint y: 292, endPoint x: 837, endPoint y: 327, distance: 51.9
click at [815, 312] on div "Abdominal pain" at bounding box center [849, 332] width 187 height 41
checkbox input "true"
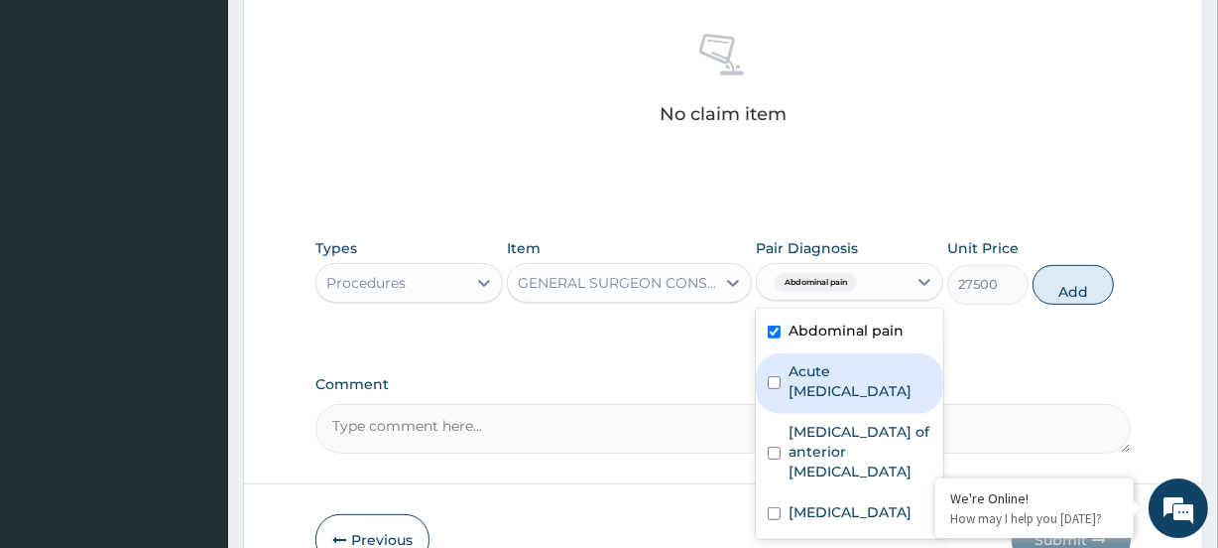
drag, startPoint x: 837, startPoint y: 328, endPoint x: 887, endPoint y: 377, distance: 69.4
click at [873, 363] on div "Abdominal pain Acute pelvic pain Hernia of anterior abdominal wall Endometritis" at bounding box center [849, 424] width 187 height 230
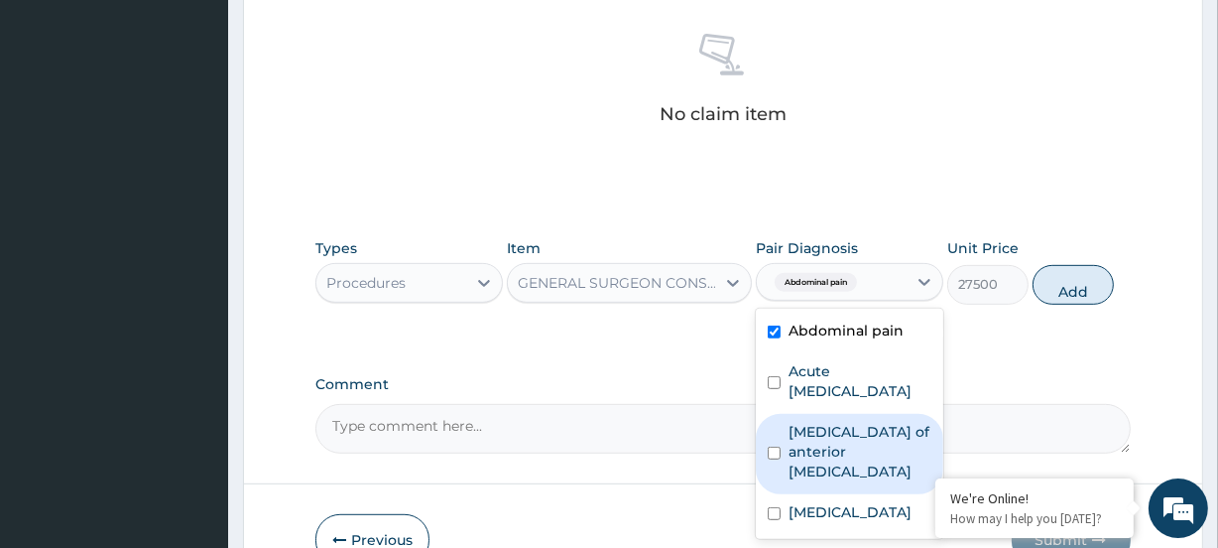
drag, startPoint x: 887, startPoint y: 378, endPoint x: 885, endPoint y: 398, distance: 19.9
click at [890, 422] on label "Hernia of anterior abdominal wall" at bounding box center [860, 452] width 143 height 60
checkbox input "true"
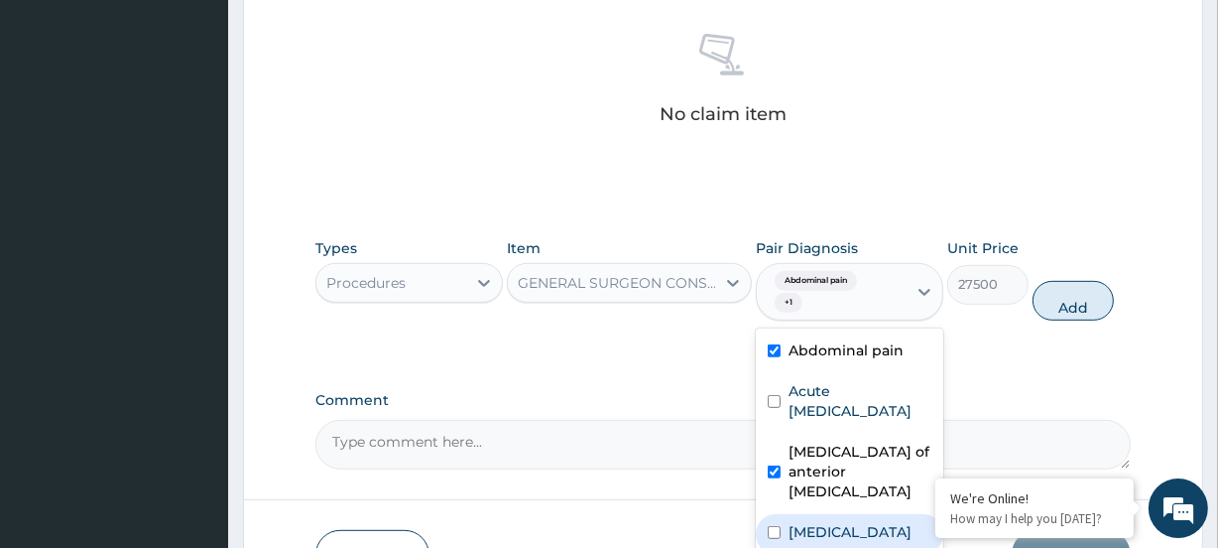
drag, startPoint x: 856, startPoint y: 440, endPoint x: 842, endPoint y: 417, distance: 27.6
click at [856, 514] on div "Endometritis" at bounding box center [849, 534] width 187 height 41
checkbox input "true"
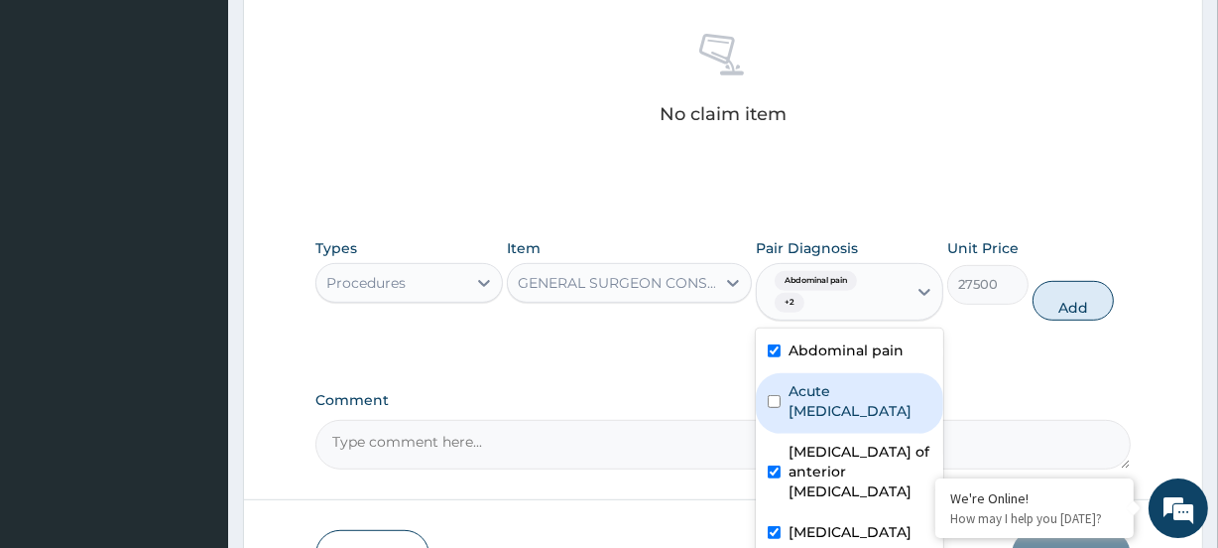
click at [834, 373] on div "Acute pelvic pain" at bounding box center [849, 403] width 187 height 61
checkbox input "true"
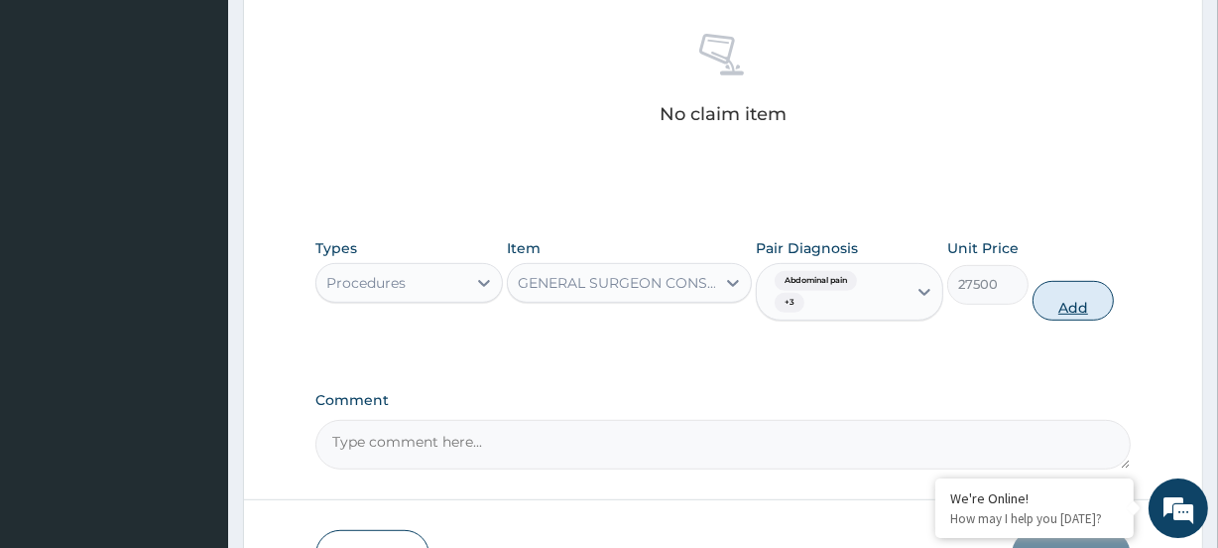
click at [1065, 281] on button "Add" at bounding box center [1073, 301] width 81 height 40
type input "0"
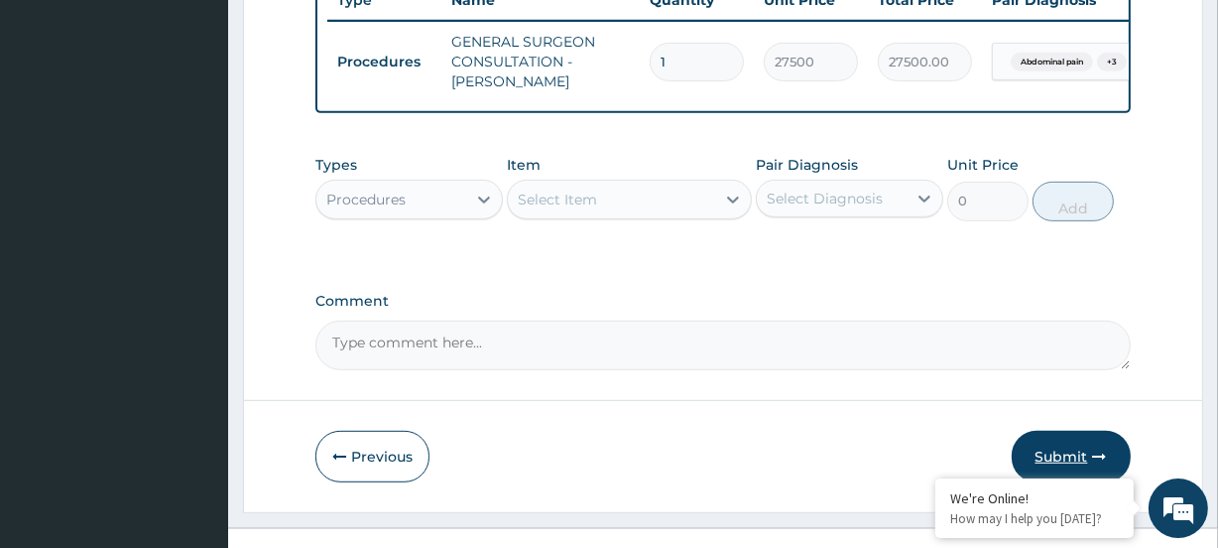
click at [1044, 431] on button "Submit" at bounding box center [1071, 457] width 119 height 52
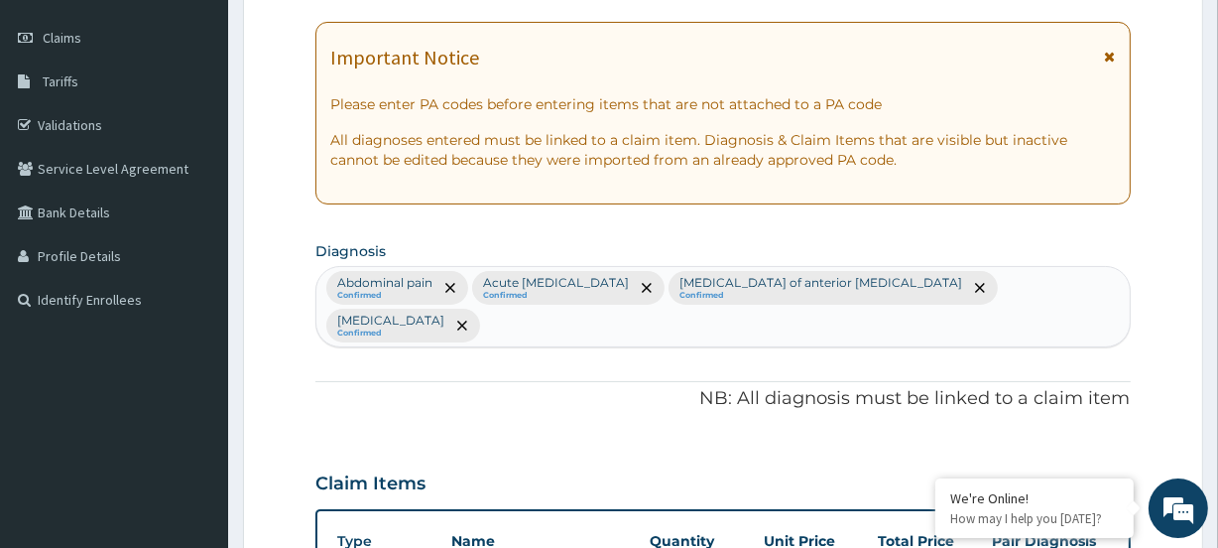
scroll to position [0, 0]
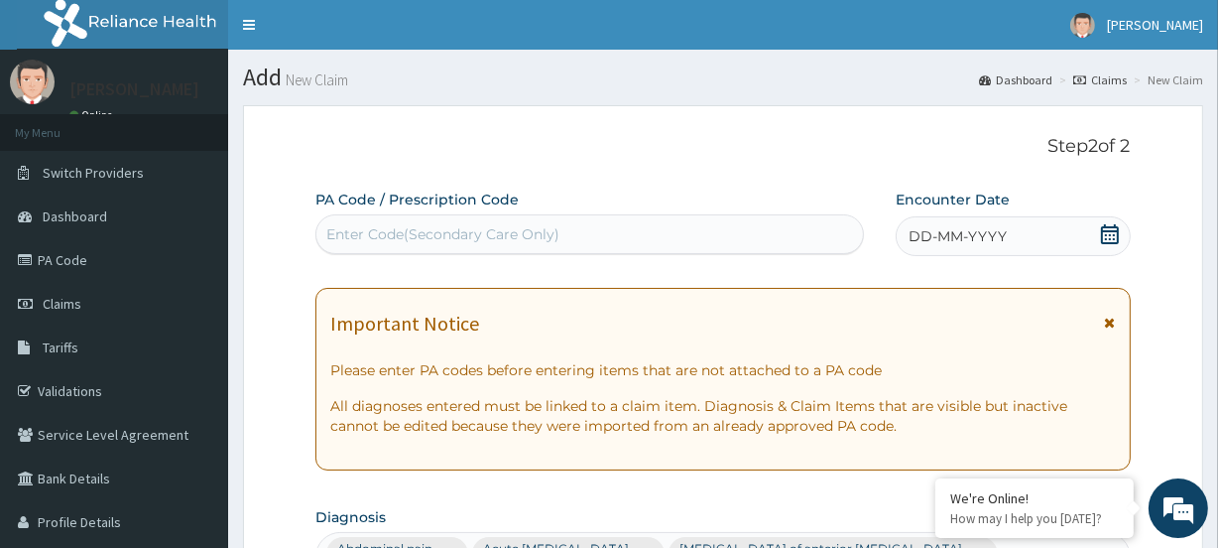
click at [1109, 227] on icon at bounding box center [1110, 234] width 18 height 20
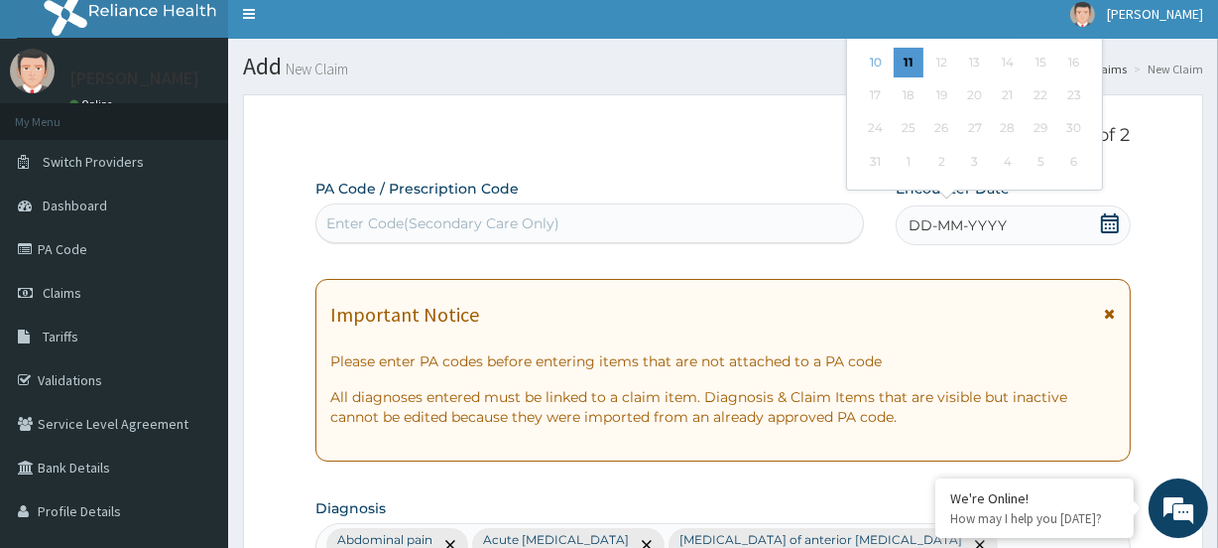
scroll to position [89, 0]
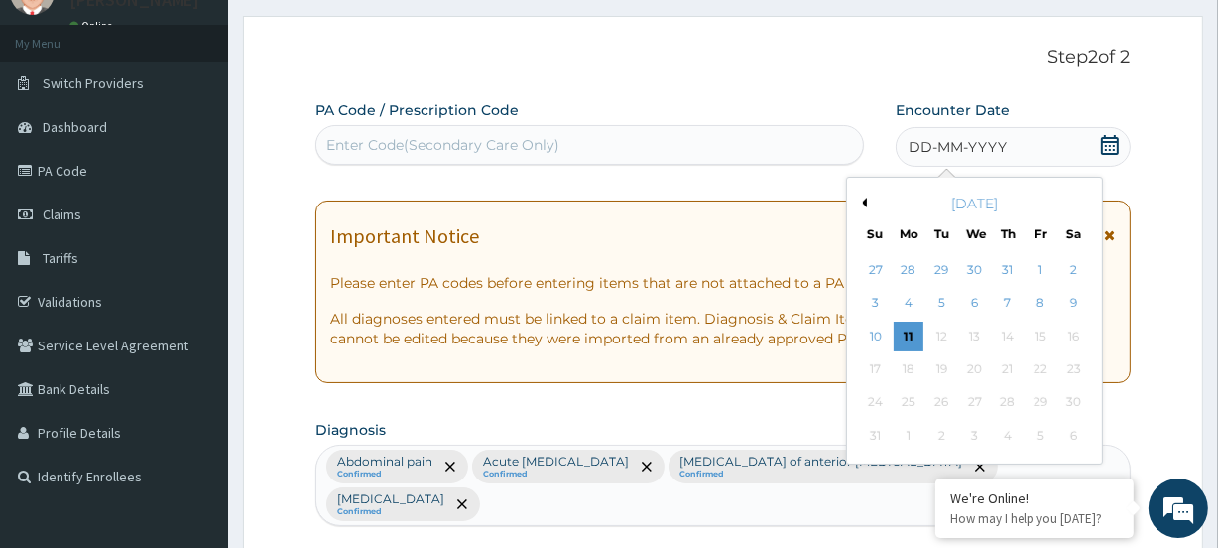
drag, startPoint x: 1042, startPoint y: 272, endPoint x: 795, endPoint y: 100, distance: 300.8
click at [1039, 272] on div "1" at bounding box center [1041, 270] width 30 height 30
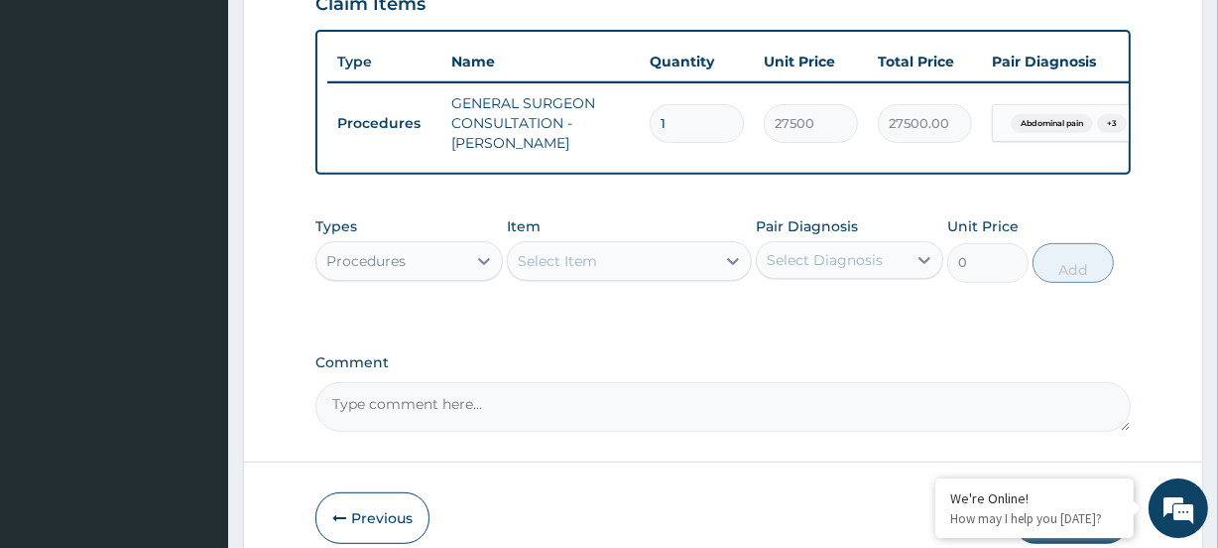
scroll to position [811, 0]
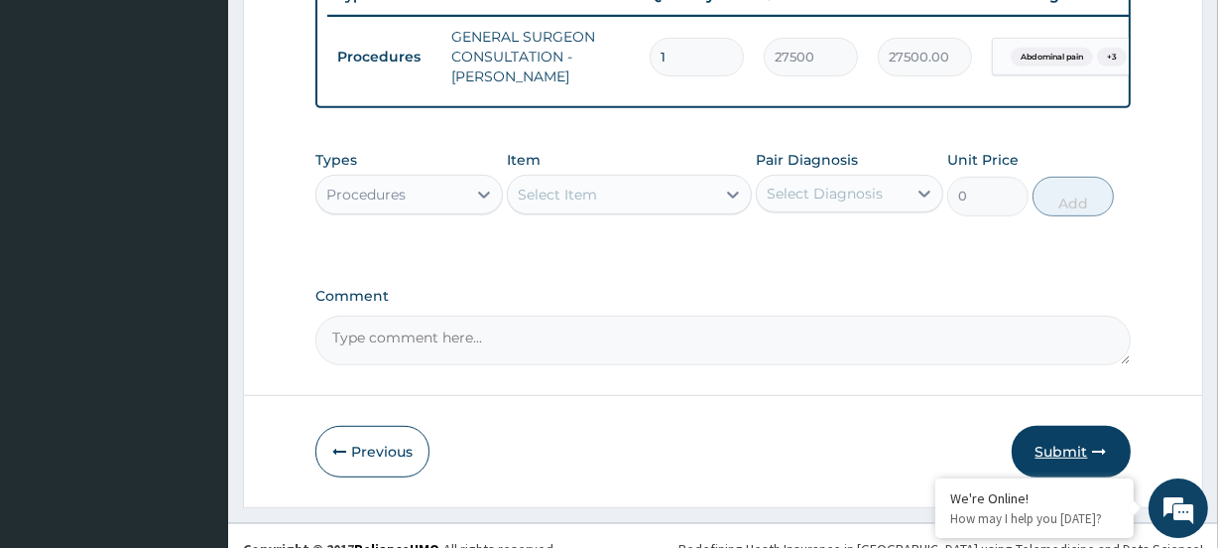
click at [1071, 426] on button "Submit" at bounding box center [1071, 452] width 119 height 52
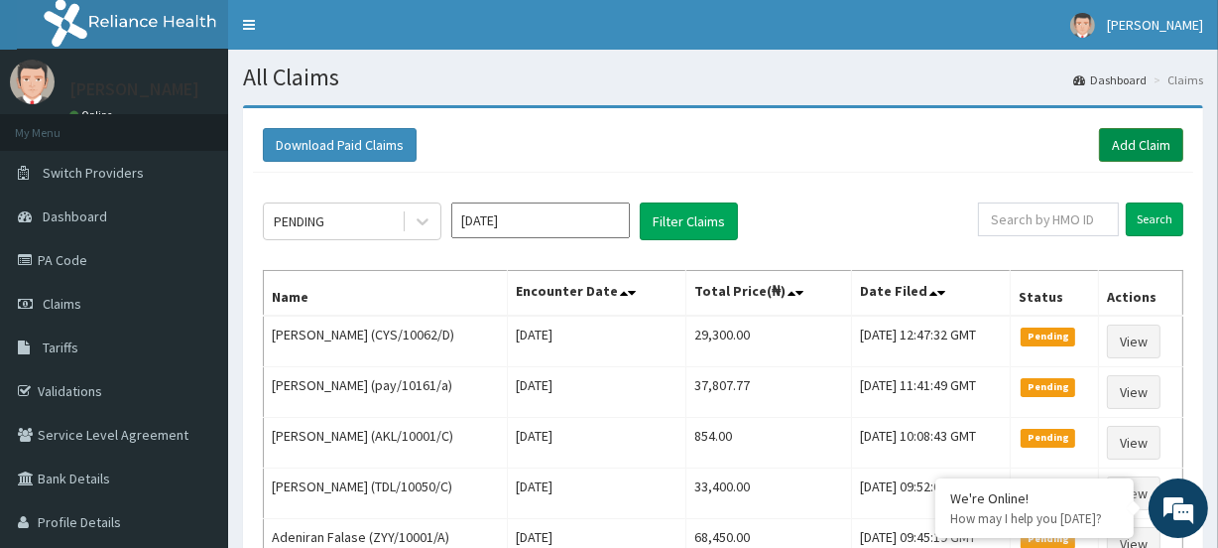
click at [1142, 144] on link "Add Claim" at bounding box center [1141, 145] width 84 height 34
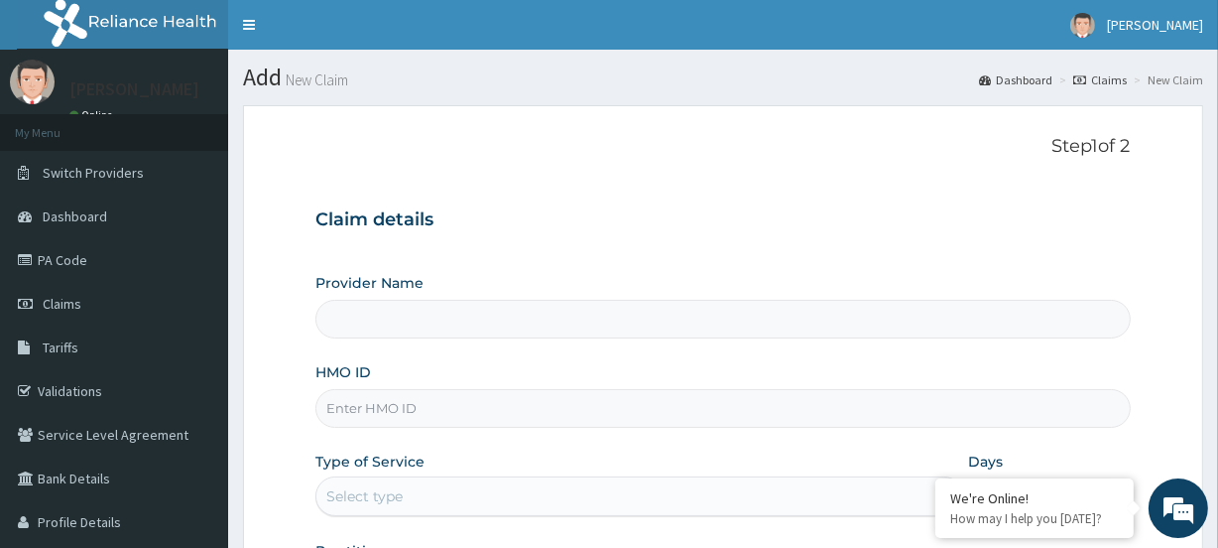
click at [349, 416] on input "HMO ID" at bounding box center [722, 408] width 814 height 39
type input "[GEOGRAPHIC_DATA]"
paste input "LBP/10176/B"
type input "LBP/10176/B"
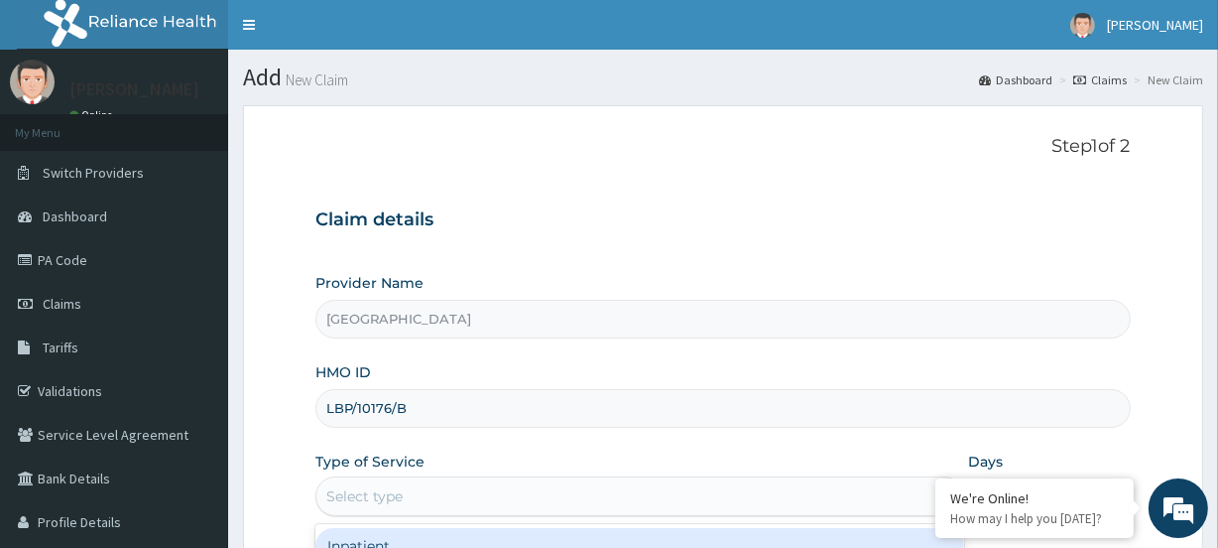
click at [378, 490] on div "Select type" at bounding box center [364, 496] width 76 height 20
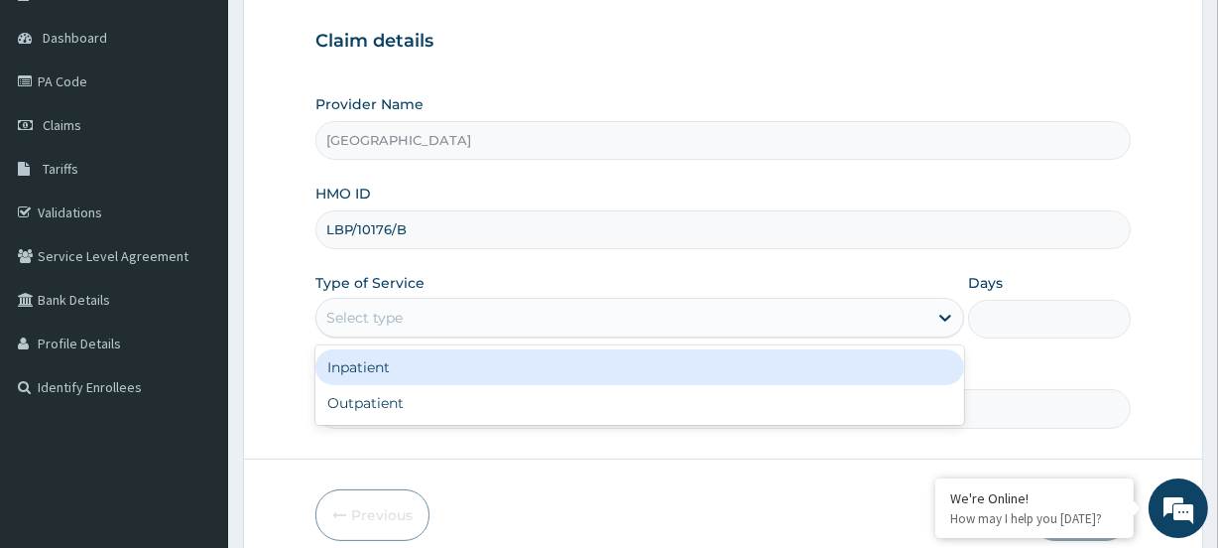
scroll to position [180, 0]
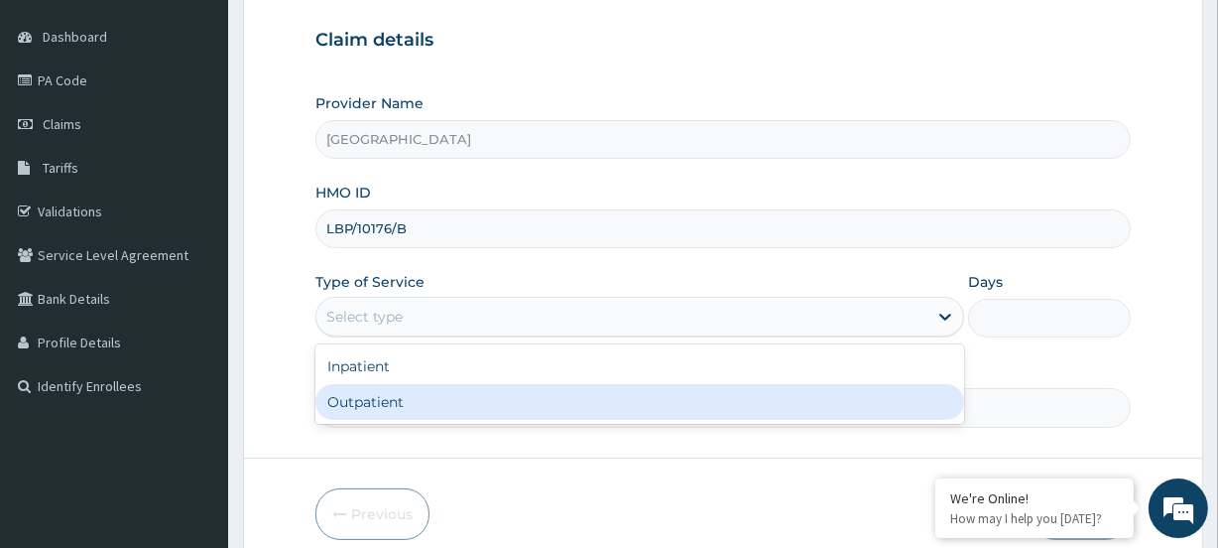
click at [350, 416] on div "Outpatient" at bounding box center [639, 402] width 649 height 36
type input "1"
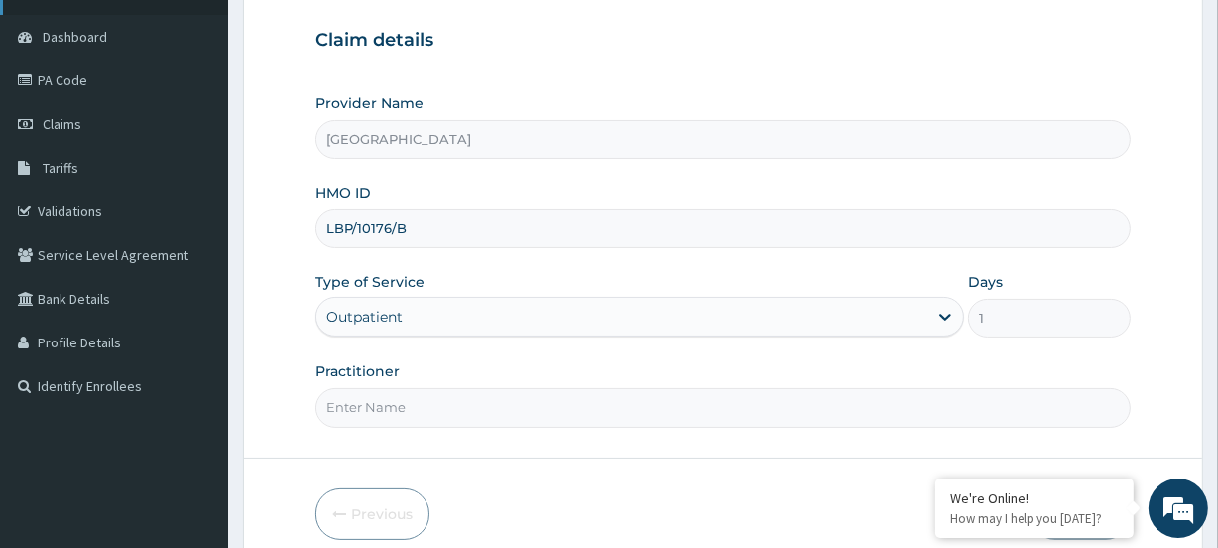
scroll to position [0, 0]
click at [447, 419] on input "Practitioner" at bounding box center [722, 407] width 814 height 39
paste input "[PERSON_NAME] Ikebud"
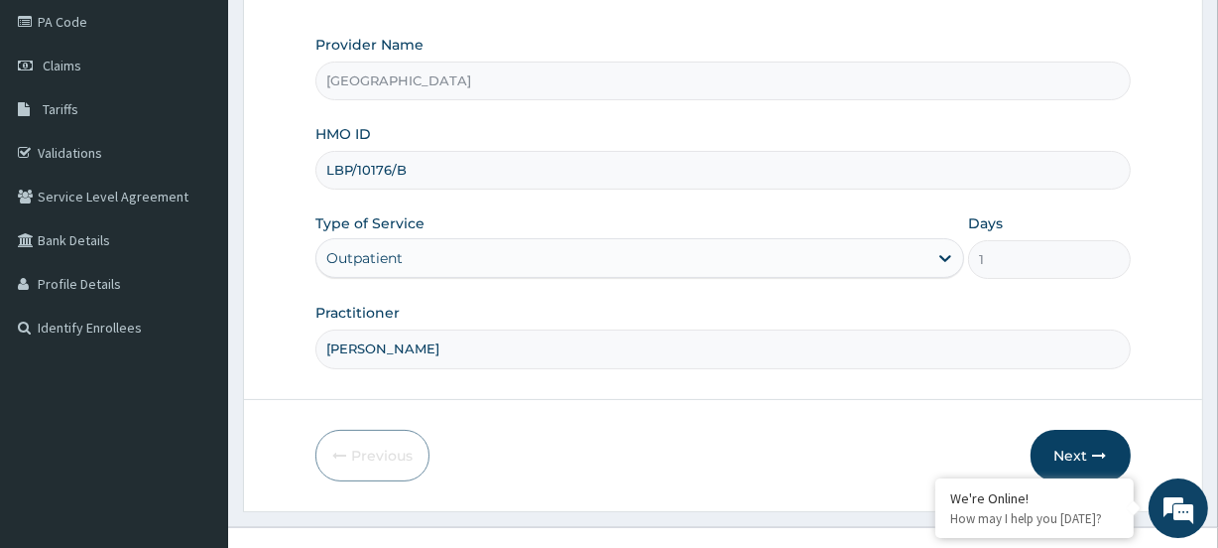
scroll to position [266, 0]
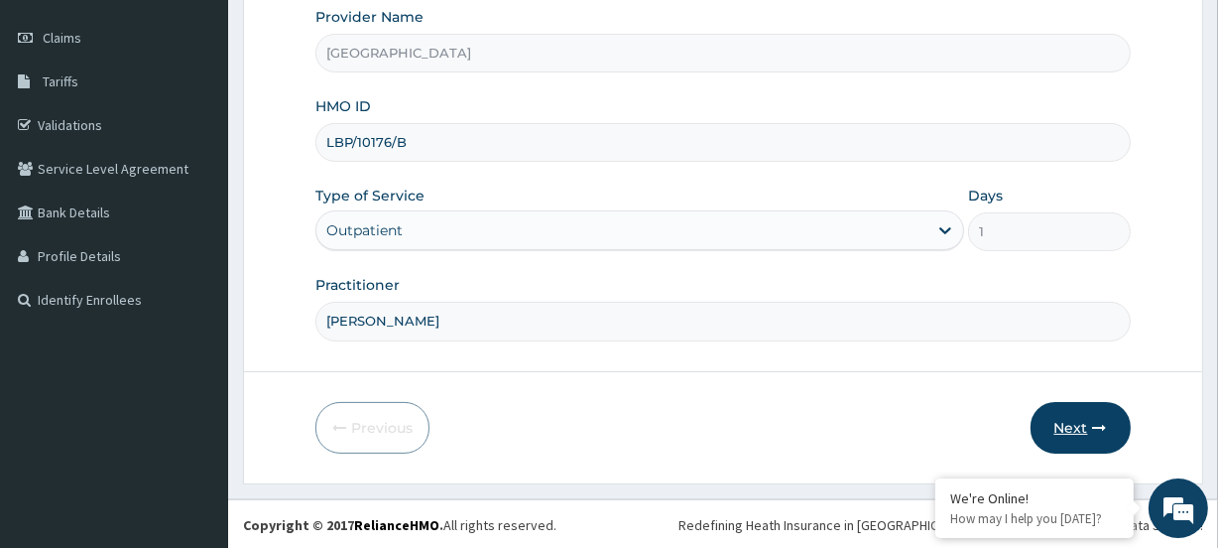
type input "[PERSON_NAME]"
click at [1089, 428] on button "Next" at bounding box center [1081, 428] width 100 height 52
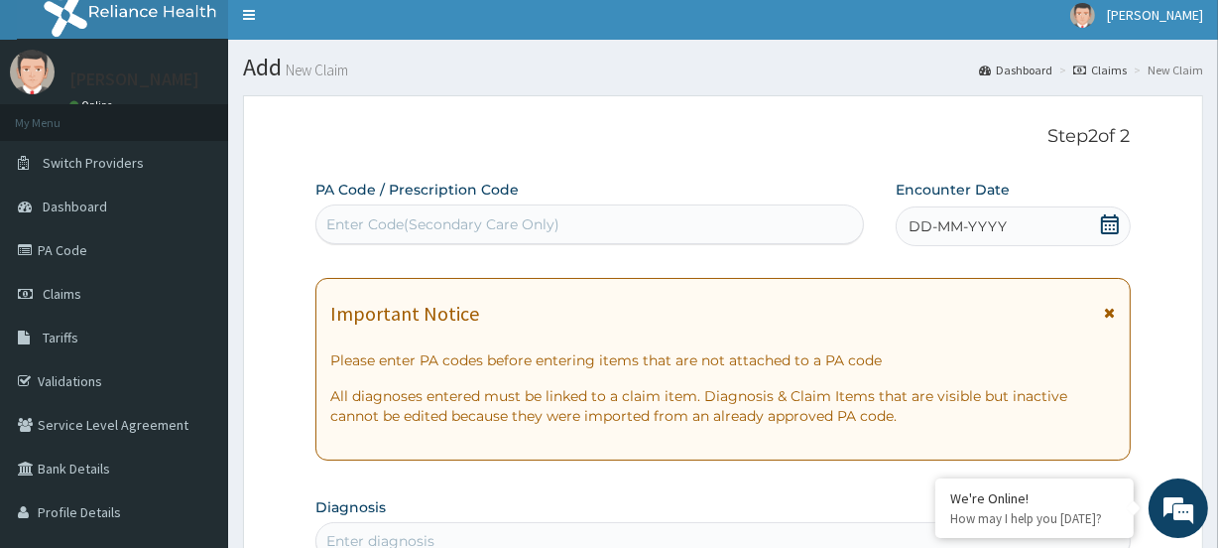
scroll to position [0, 0]
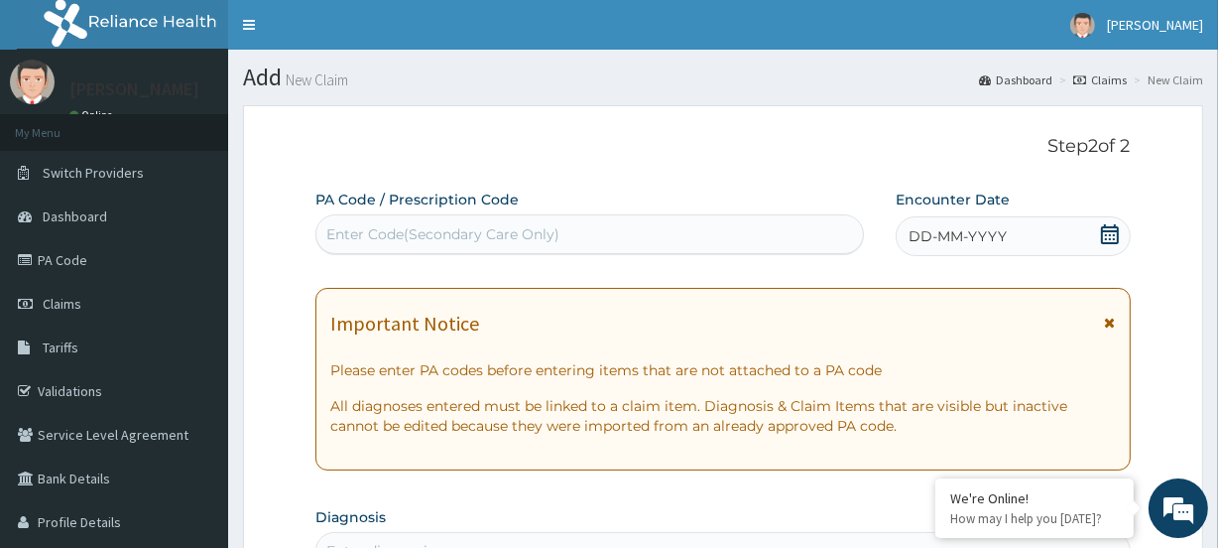
click at [359, 227] on div "Enter Code(Secondary Care Only)" at bounding box center [442, 234] width 233 height 20
paste input "PA/7F3E91"
type input "PA/7F3E91"
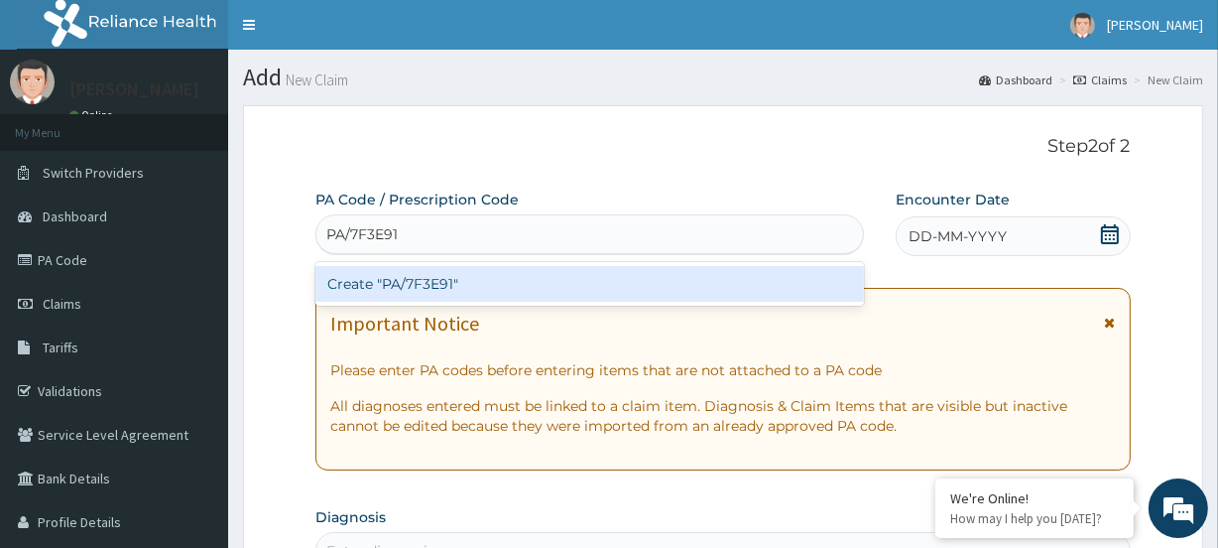
drag, startPoint x: 353, startPoint y: 283, endPoint x: 446, endPoint y: 139, distance: 171.4
click at [355, 282] on div "Create "PA/7F3E91"" at bounding box center [589, 284] width 548 height 36
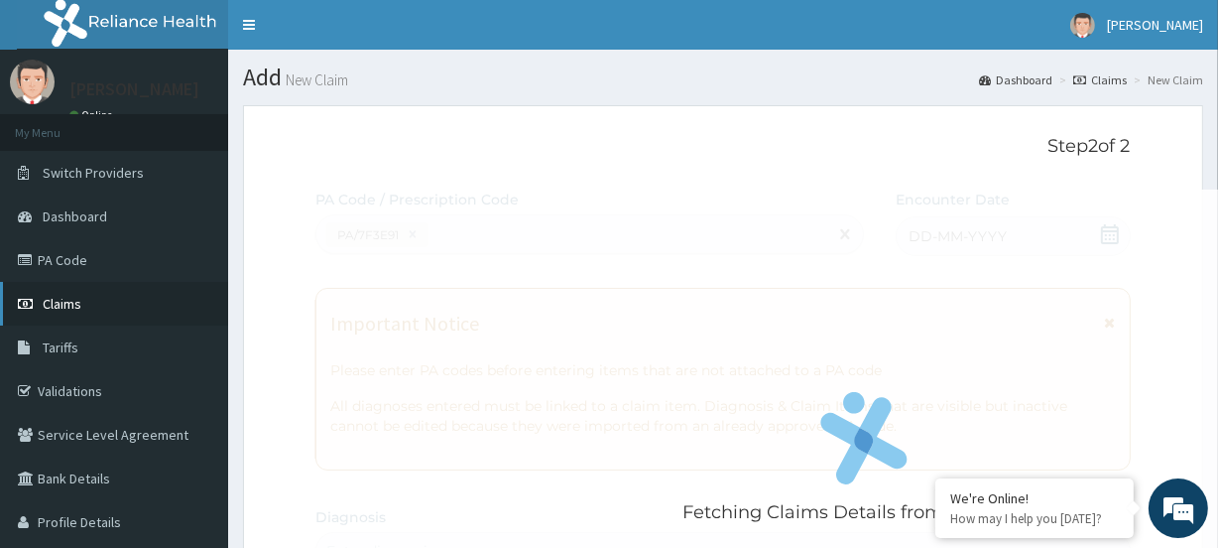
click at [43, 300] on span "Claims" at bounding box center [62, 304] width 39 height 18
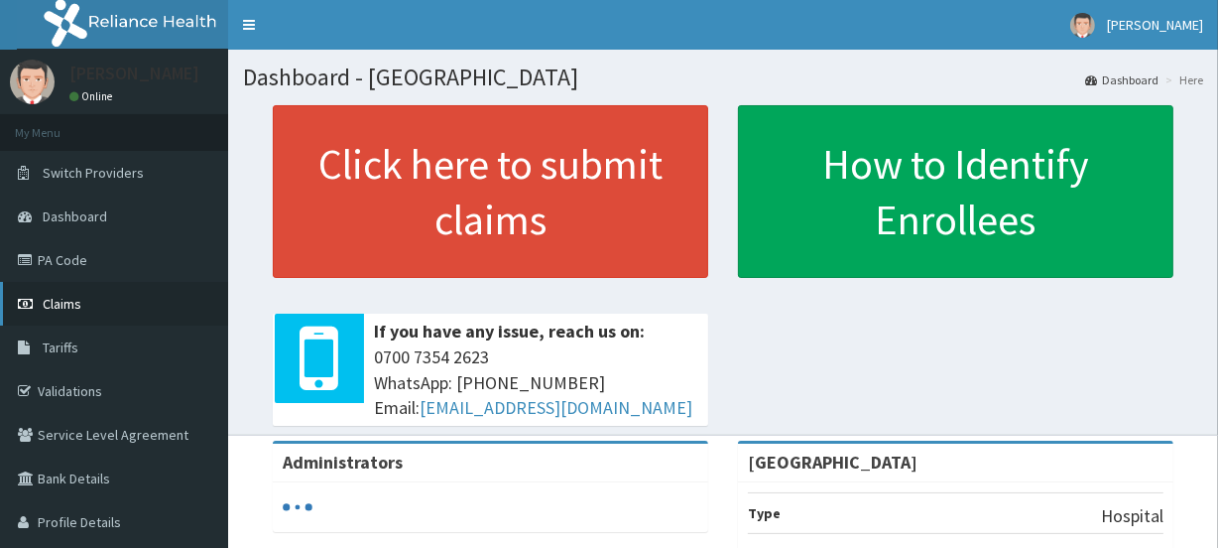
click at [43, 305] on span "Claims" at bounding box center [62, 304] width 39 height 18
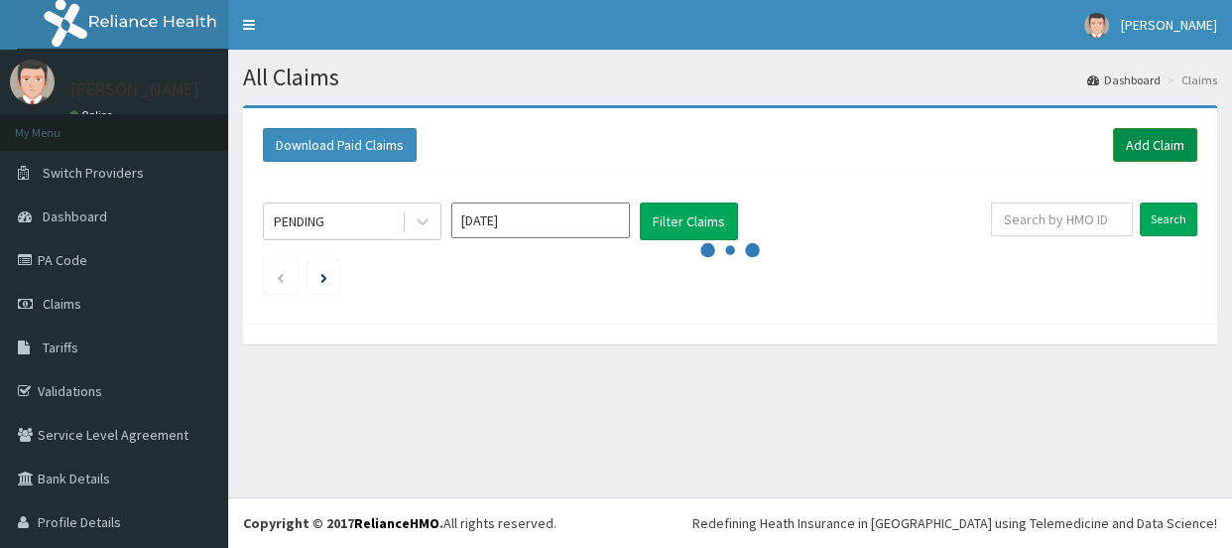
click at [1113, 146] on link "Add Claim" at bounding box center [1155, 145] width 84 height 34
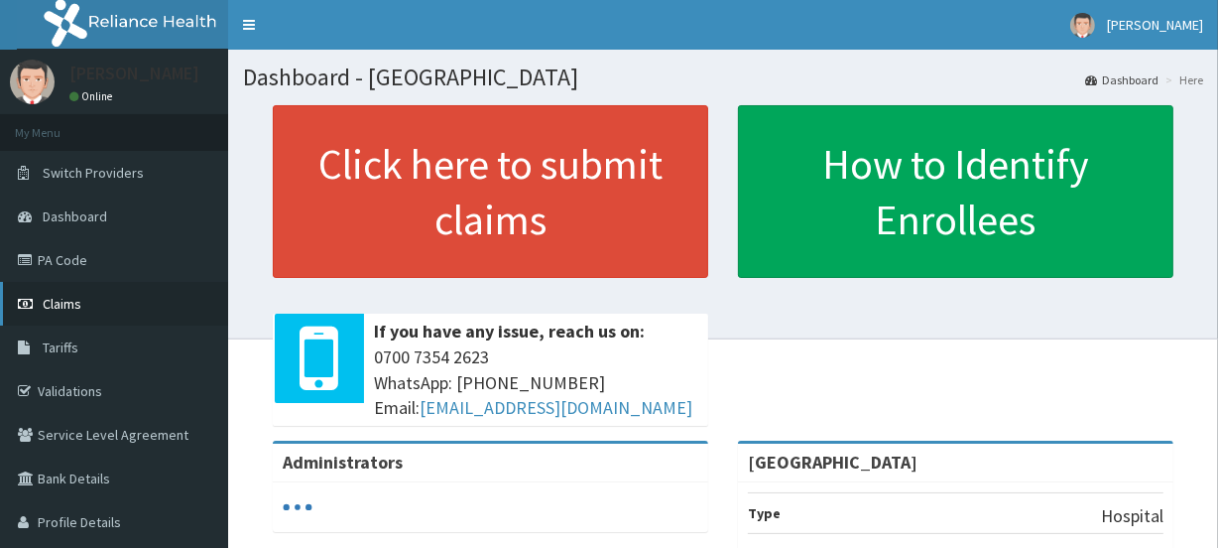
click at [39, 292] on link "Claims" at bounding box center [114, 304] width 228 height 44
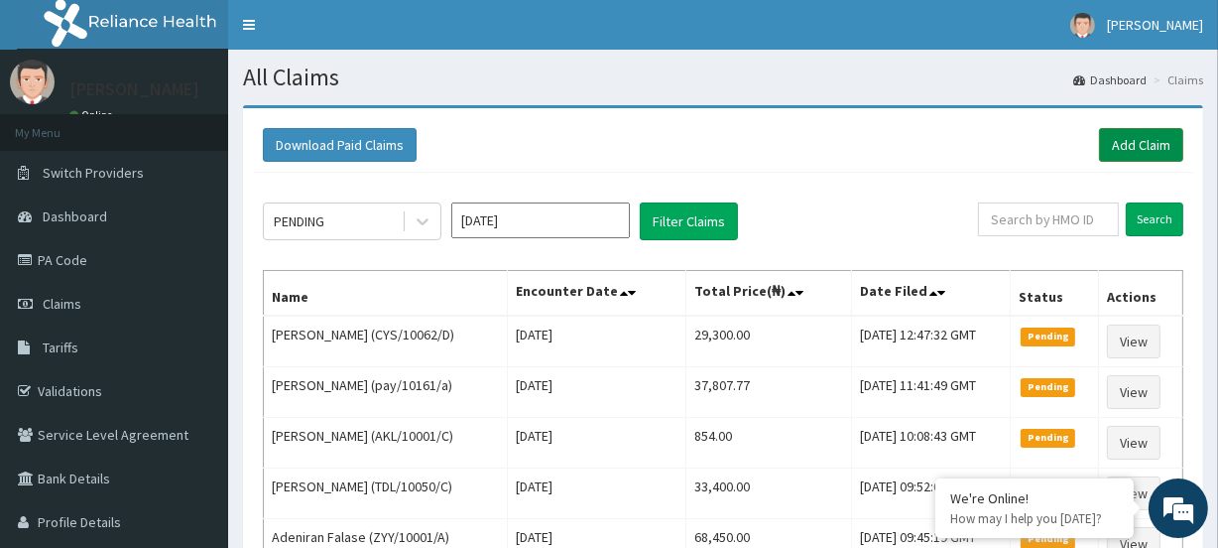
click at [1124, 154] on link "Add Claim" at bounding box center [1141, 145] width 84 height 34
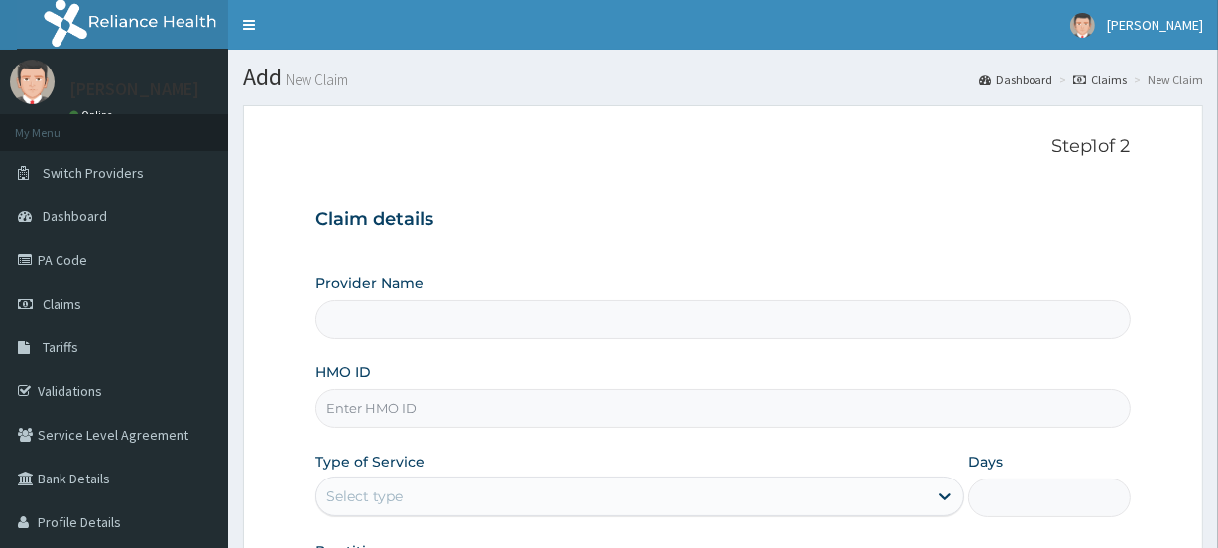
click at [384, 412] on input "HMO ID" at bounding box center [722, 408] width 814 height 39
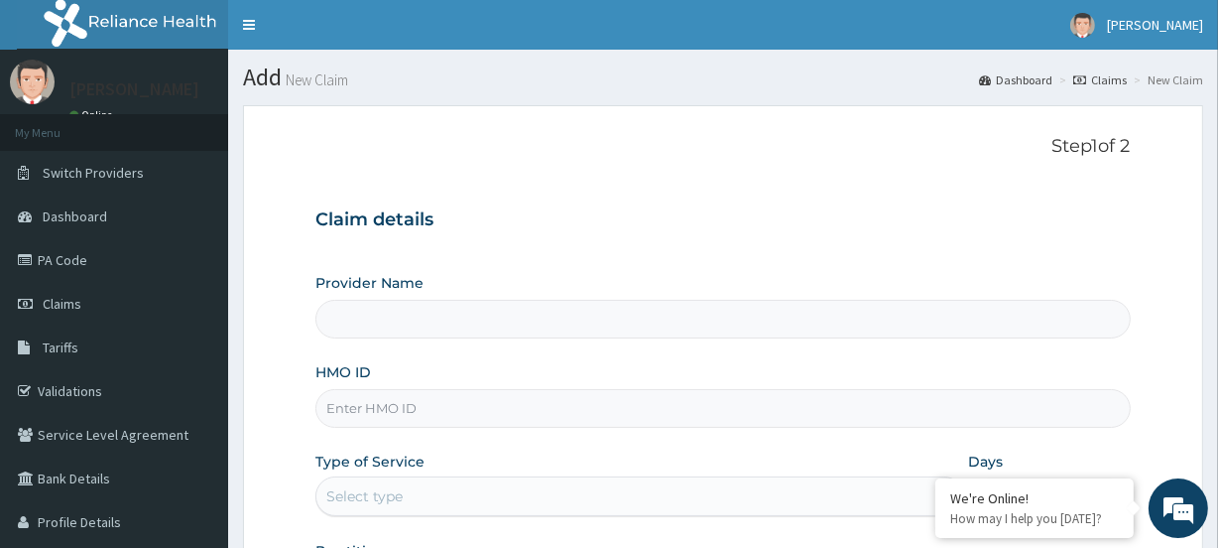
paste input "PA/D12EB9"
type input "PA/D12EB9"
type input "[GEOGRAPHIC_DATA]"
drag, startPoint x: 417, startPoint y: 415, endPoint x: 225, endPoint y: 463, distance: 197.5
click at [225, 463] on div "R EL Toggle navigation [PERSON_NAME] [PERSON_NAME] - [PERSON_NAME][EMAIL_ADDRES…" at bounding box center [609, 407] width 1218 height 815
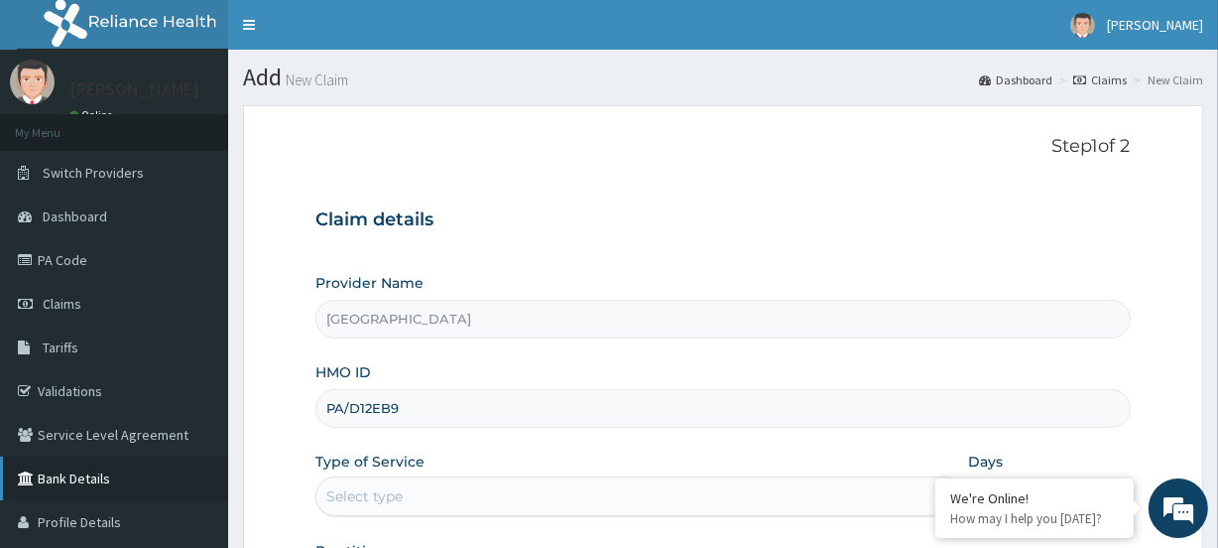
paste input "LBP/10176/B"
type input "LBP/10176/B"
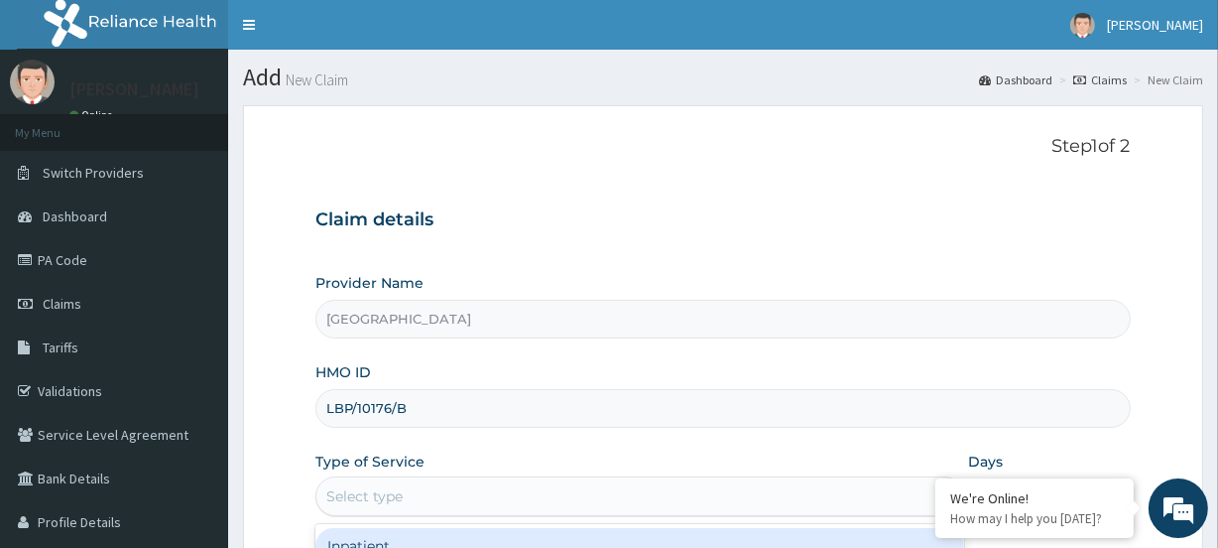
click at [364, 491] on div "Select type" at bounding box center [364, 496] width 76 height 20
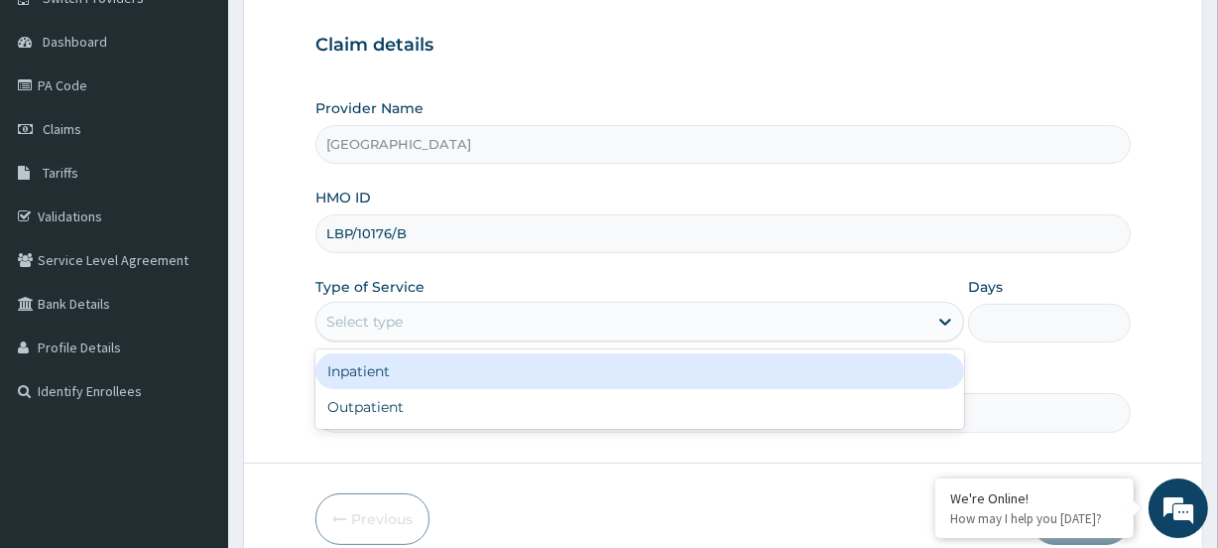
scroll to position [180, 0]
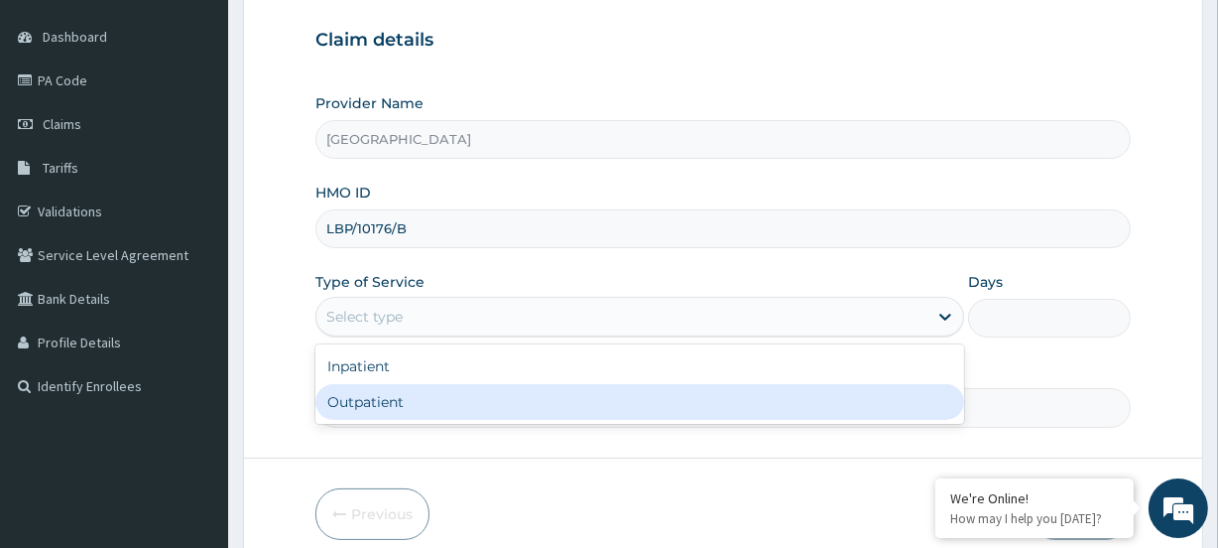
click at [349, 395] on div "Outpatient" at bounding box center [639, 402] width 649 height 36
type input "1"
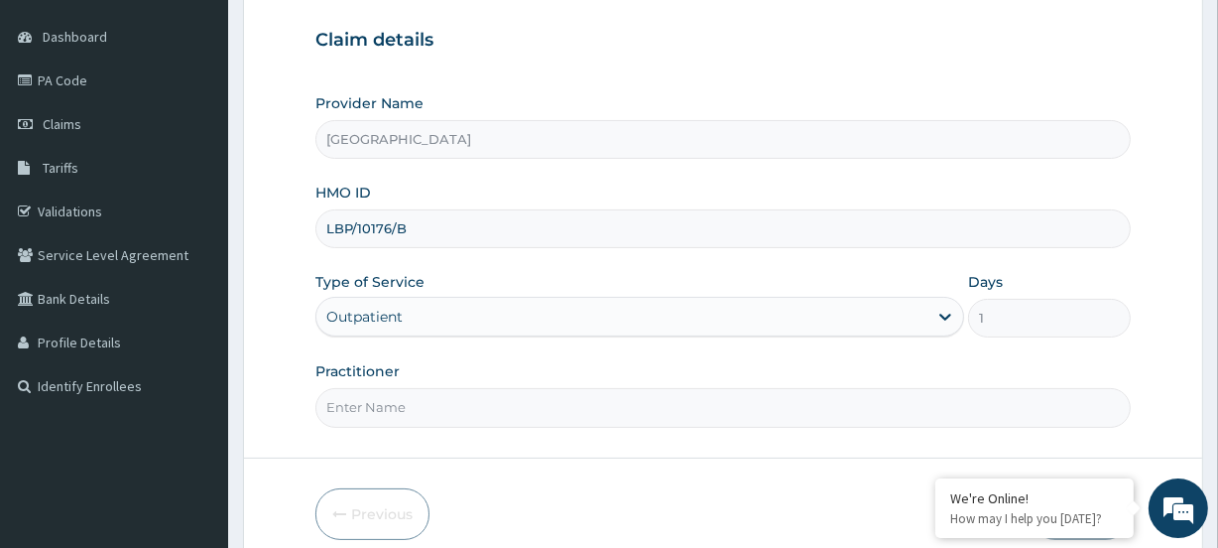
click at [411, 416] on input "Practitioner" at bounding box center [722, 407] width 814 height 39
paste input "[PERSON_NAME] Ikebud"
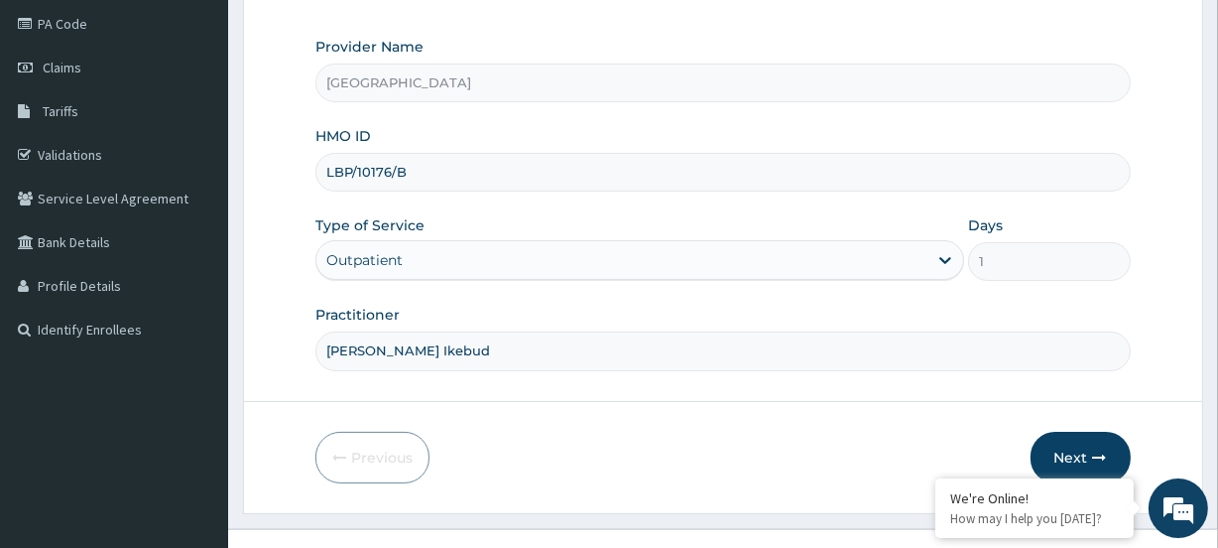
scroll to position [266, 0]
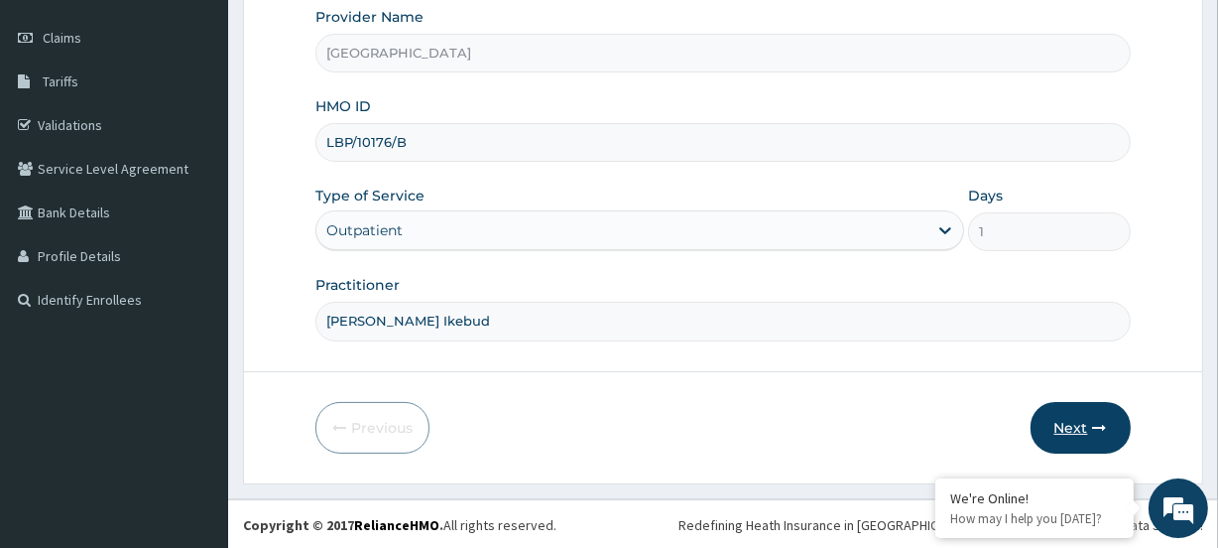
type input "[PERSON_NAME] Ikebud"
click at [1054, 425] on button "Next" at bounding box center [1081, 428] width 100 height 52
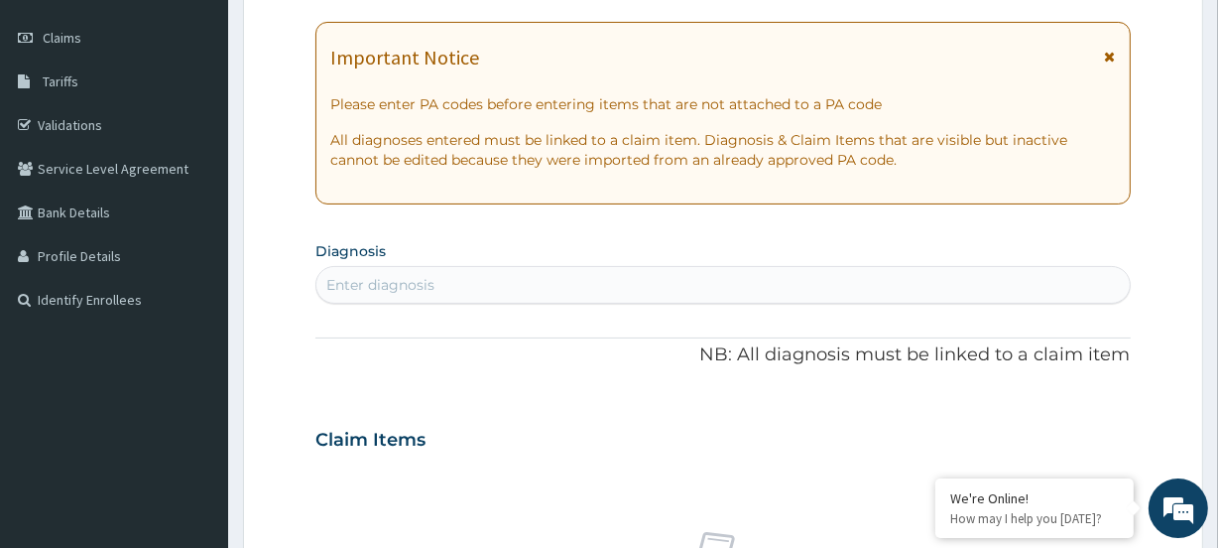
click at [373, 276] on div "Enter diagnosis" at bounding box center [380, 285] width 108 height 20
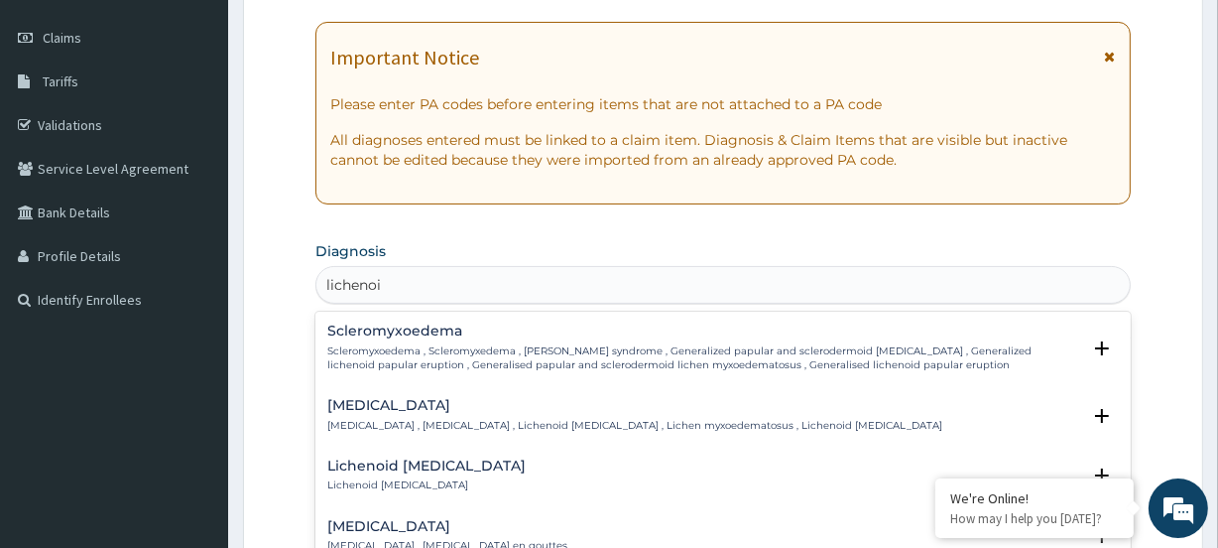
type input "lichenoid"
click at [387, 478] on p "Lichenoid [MEDICAL_DATA]" at bounding box center [426, 485] width 198 height 14
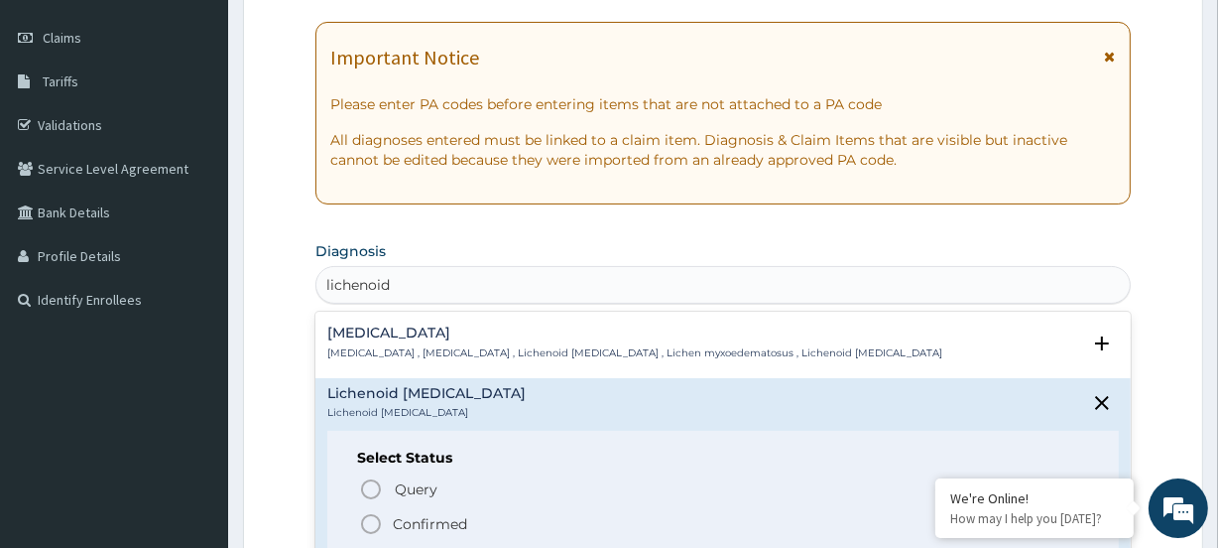
scroll to position [89, 0]
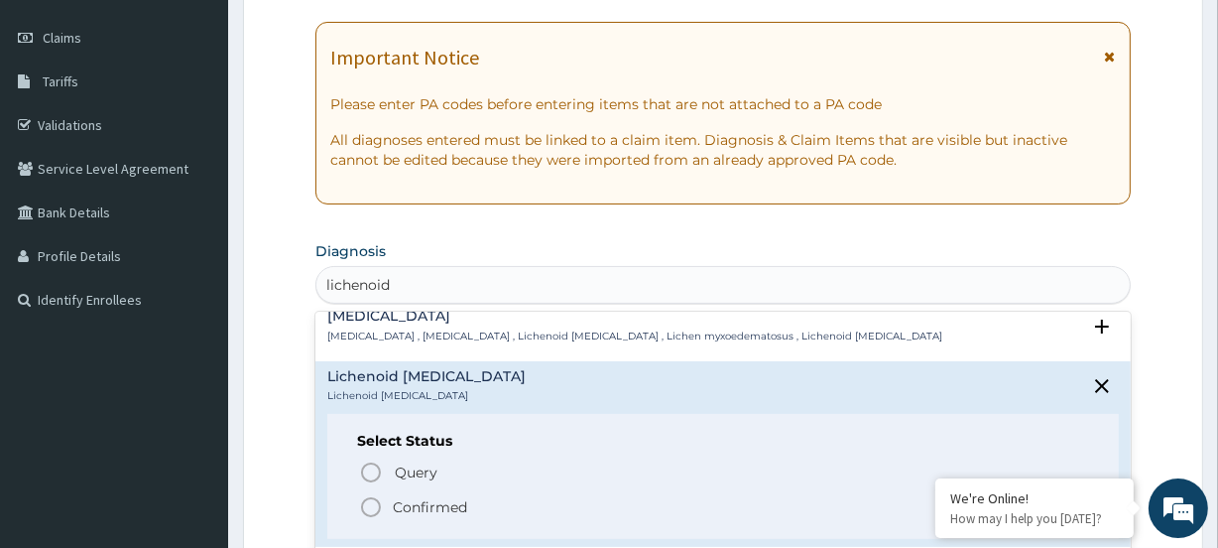
click at [372, 513] on icon "status option filled" at bounding box center [371, 507] width 24 height 24
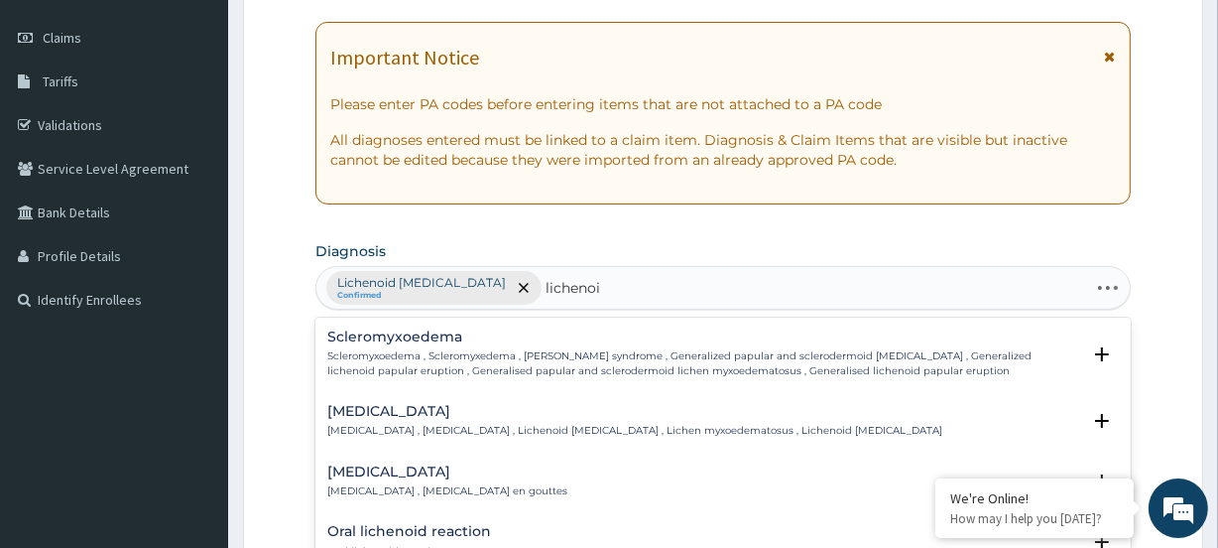
type input "lichenoid"
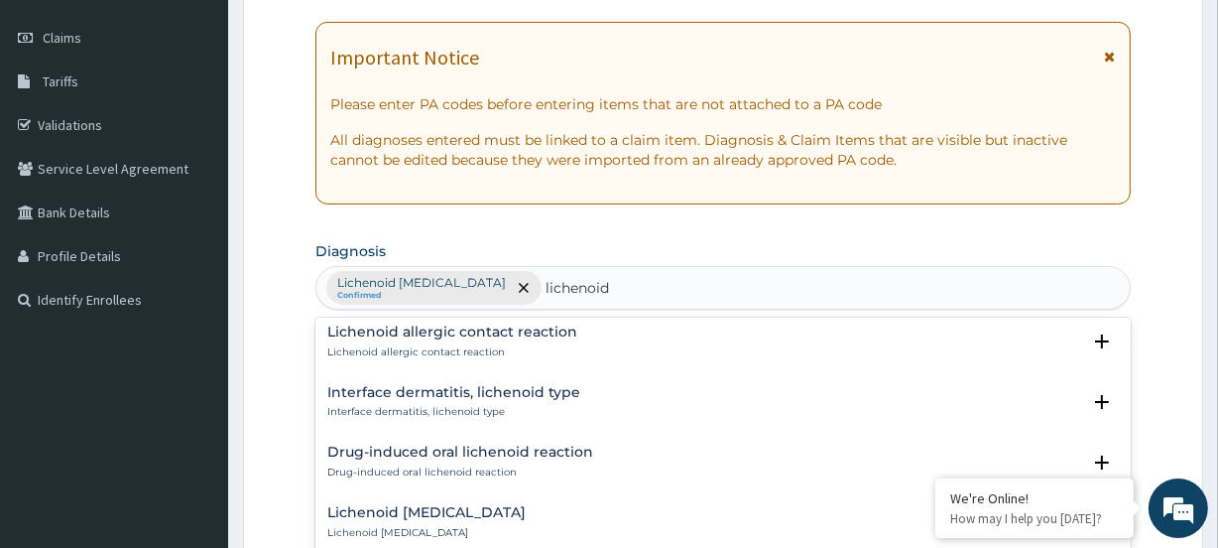
scroll to position [1262, 0]
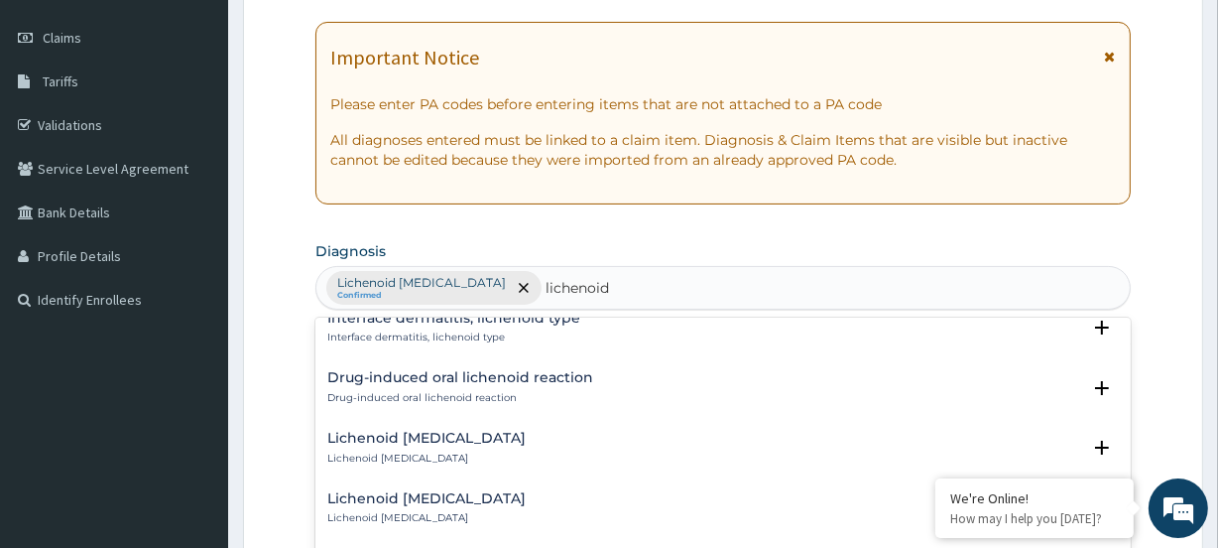
click at [411, 391] on p "Drug-induced oral lichenoid reaction" at bounding box center [460, 398] width 266 height 14
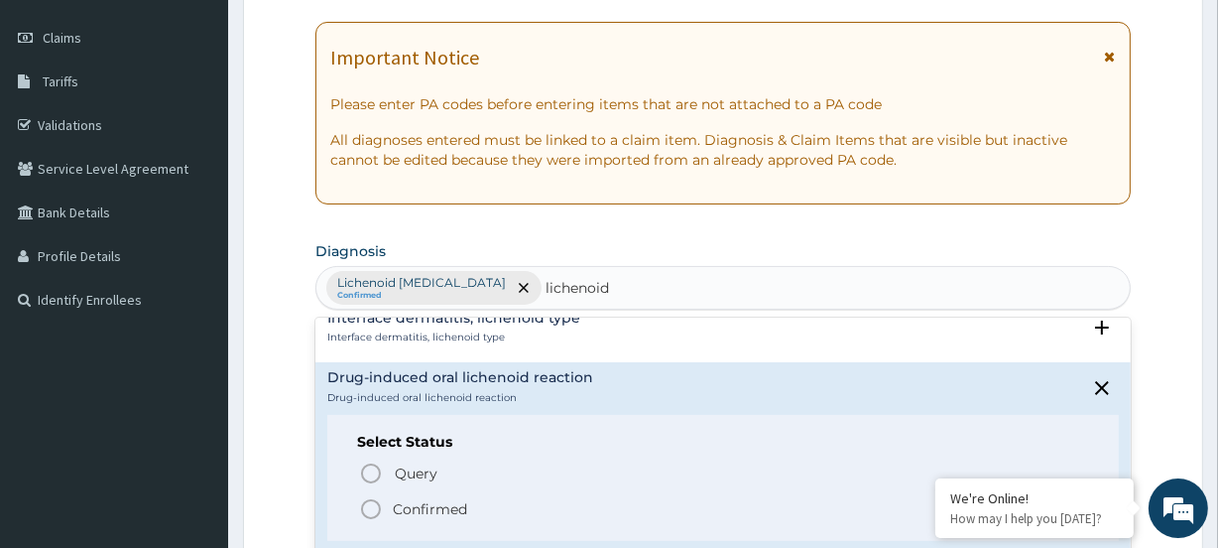
click at [373, 507] on icon "status option filled" at bounding box center [371, 509] width 24 height 24
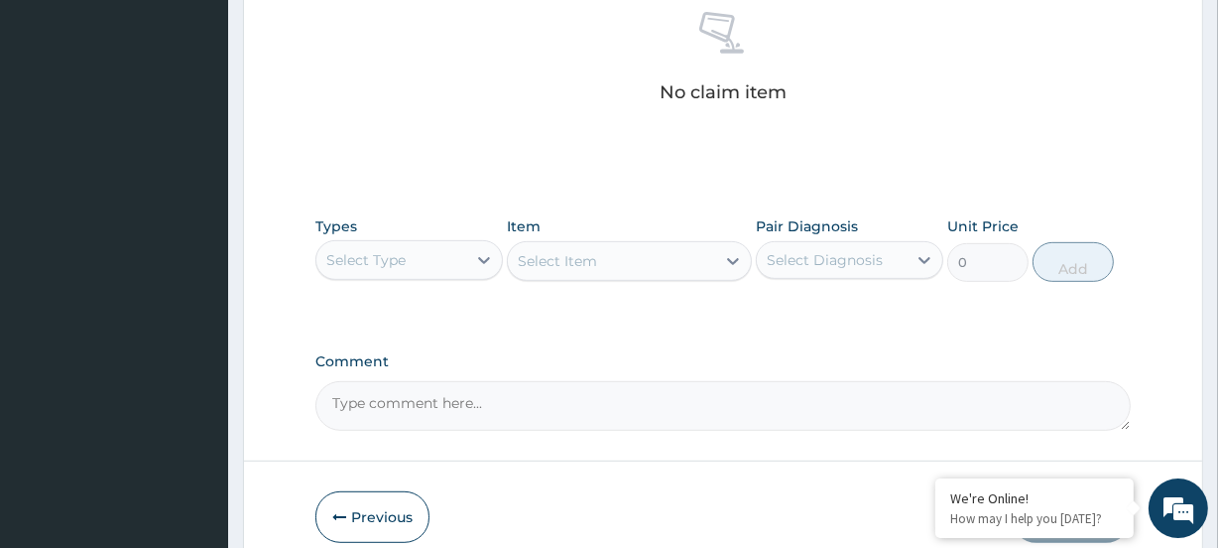
scroll to position [882, 0]
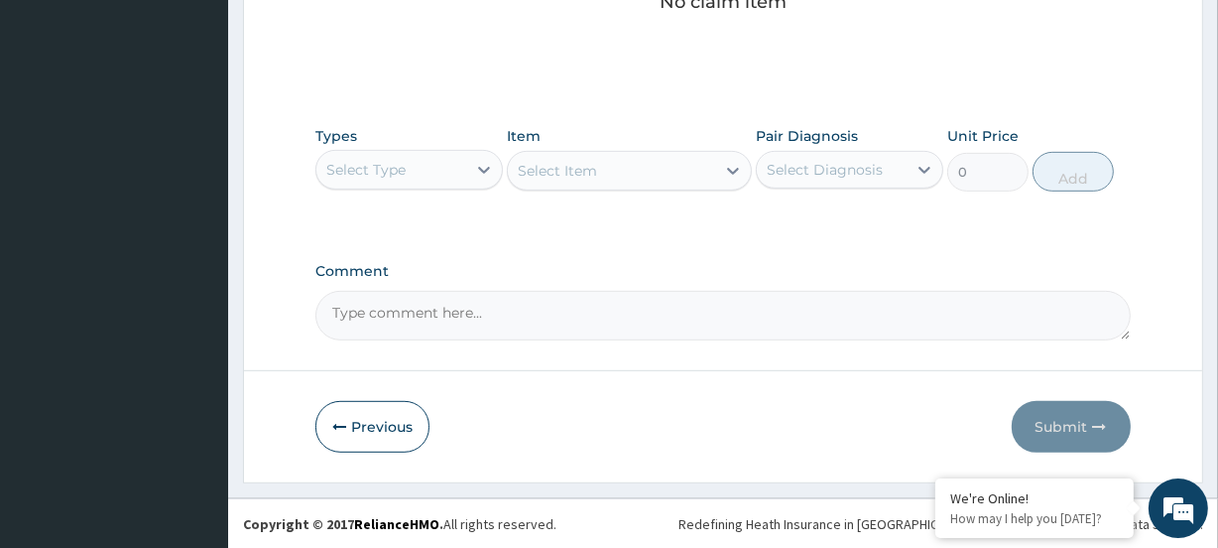
click at [378, 179] on div "Select Type" at bounding box center [391, 170] width 150 height 32
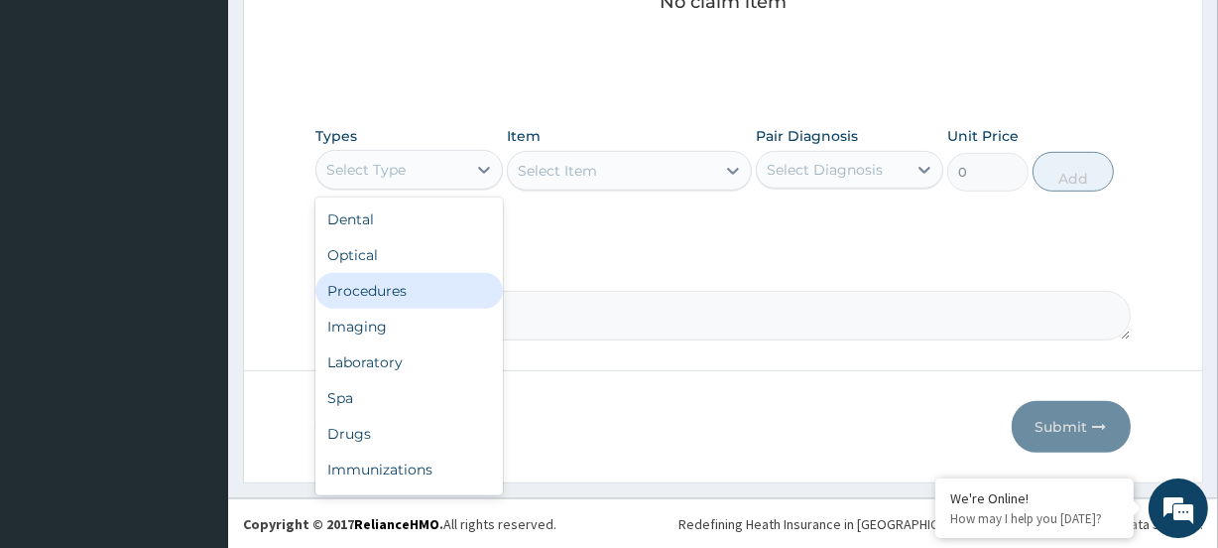
click at [406, 288] on div "Procedures" at bounding box center [408, 291] width 187 height 36
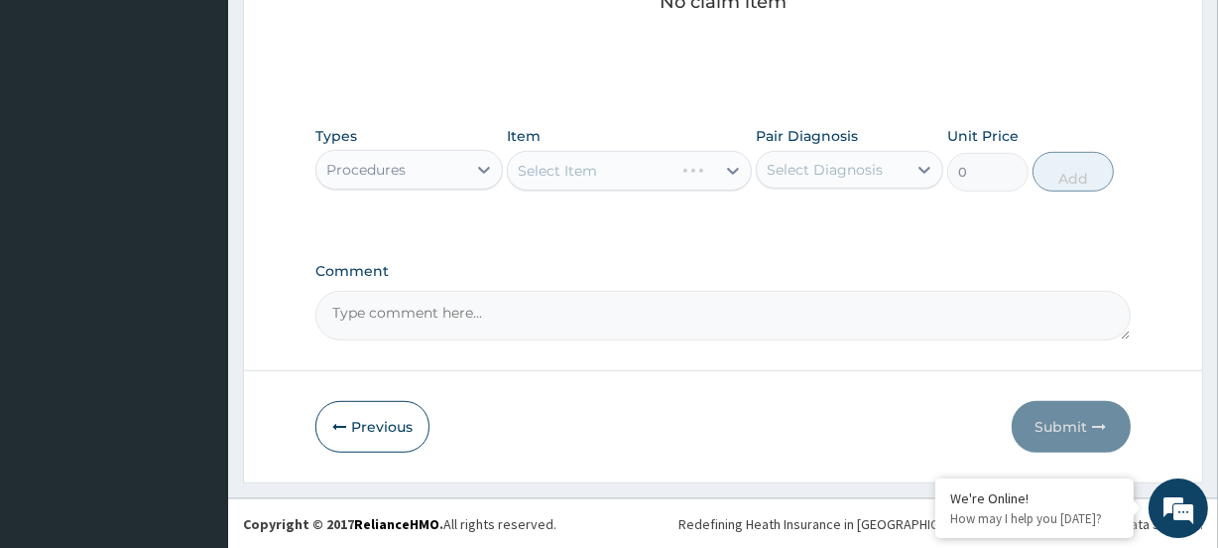
click at [558, 165] on div "Select Item" at bounding box center [629, 171] width 244 height 40
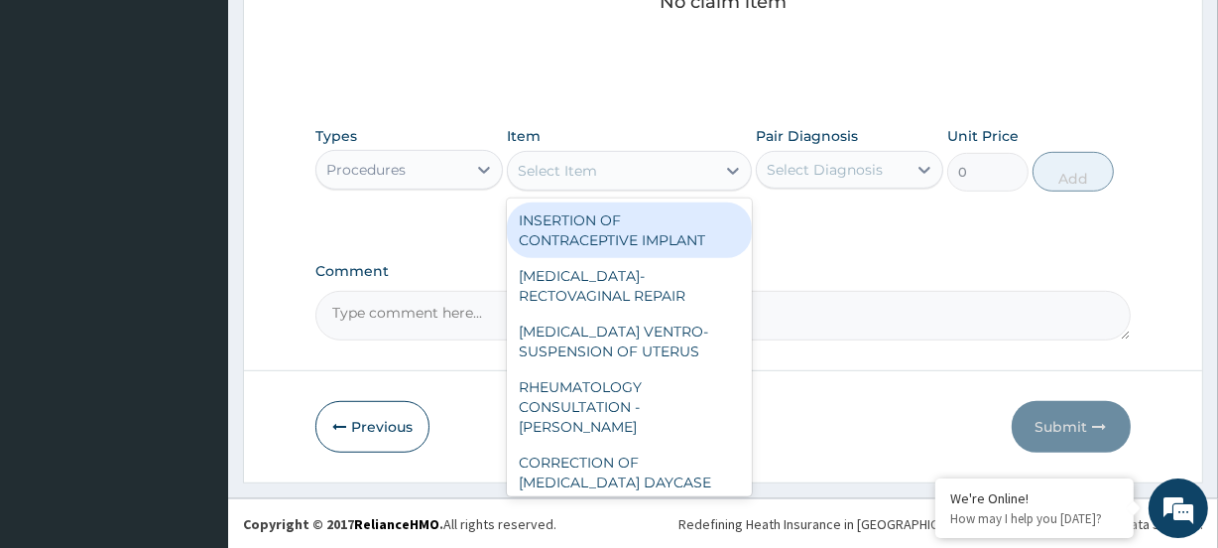
click at [547, 165] on div "Select Item" at bounding box center [557, 171] width 79 height 20
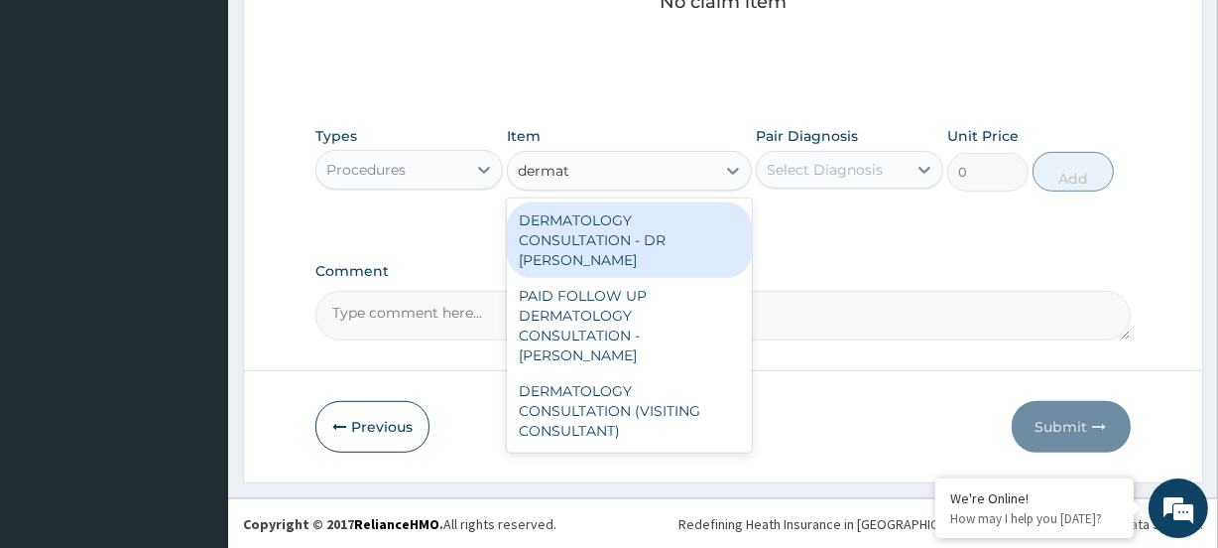
type input "dermato"
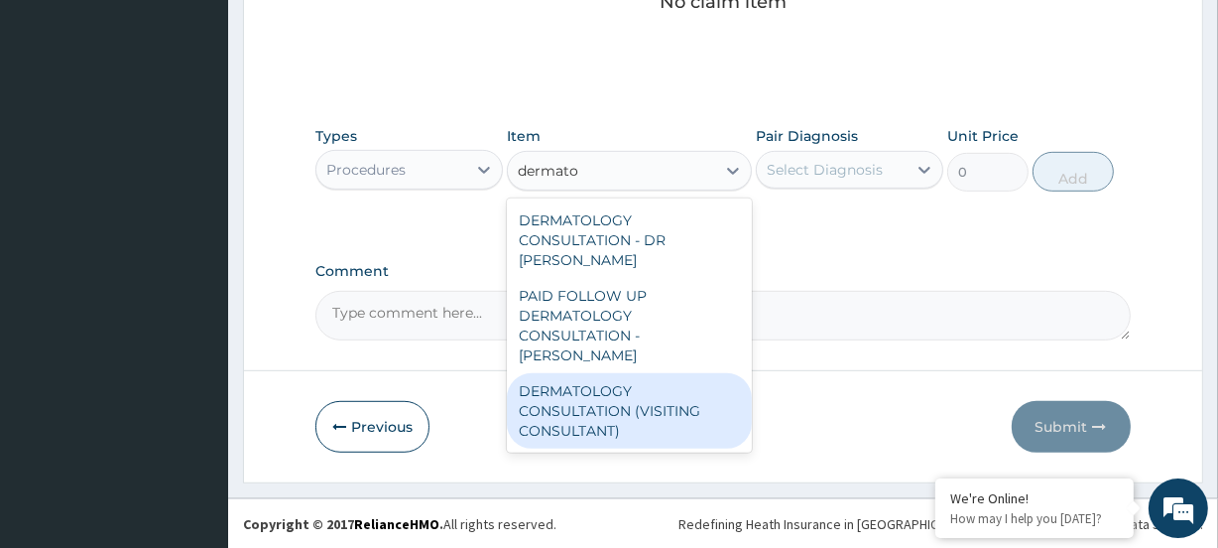
click at [614, 373] on div "DERMATOLOGY CONSULTATION (VISITING CONSULTANT)" at bounding box center [629, 410] width 244 height 75
type input "55000"
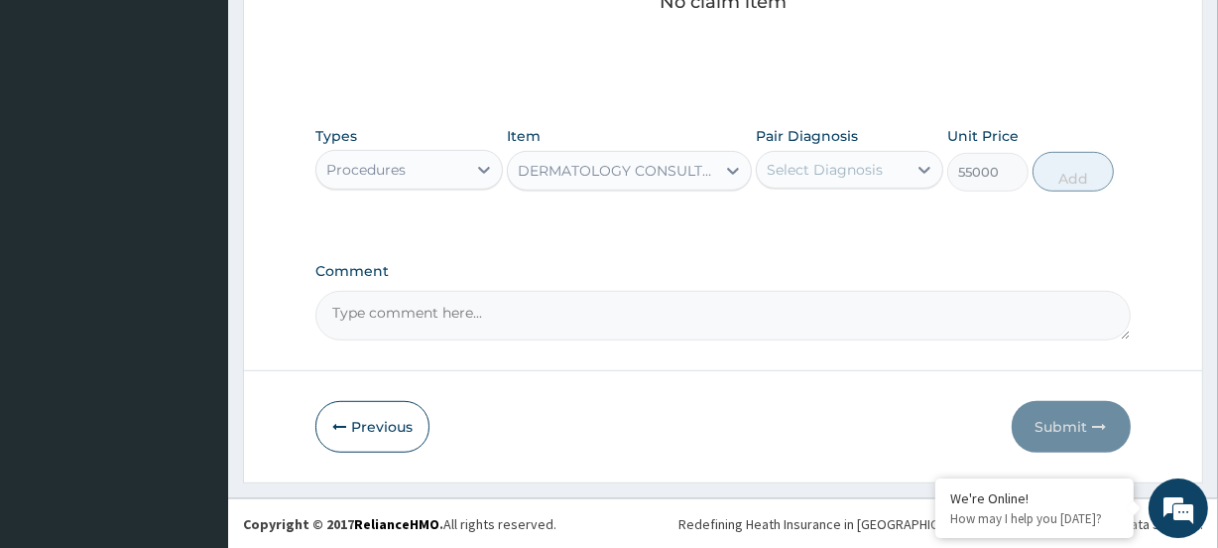
click at [827, 169] on div "Select Diagnosis" at bounding box center [825, 170] width 116 height 20
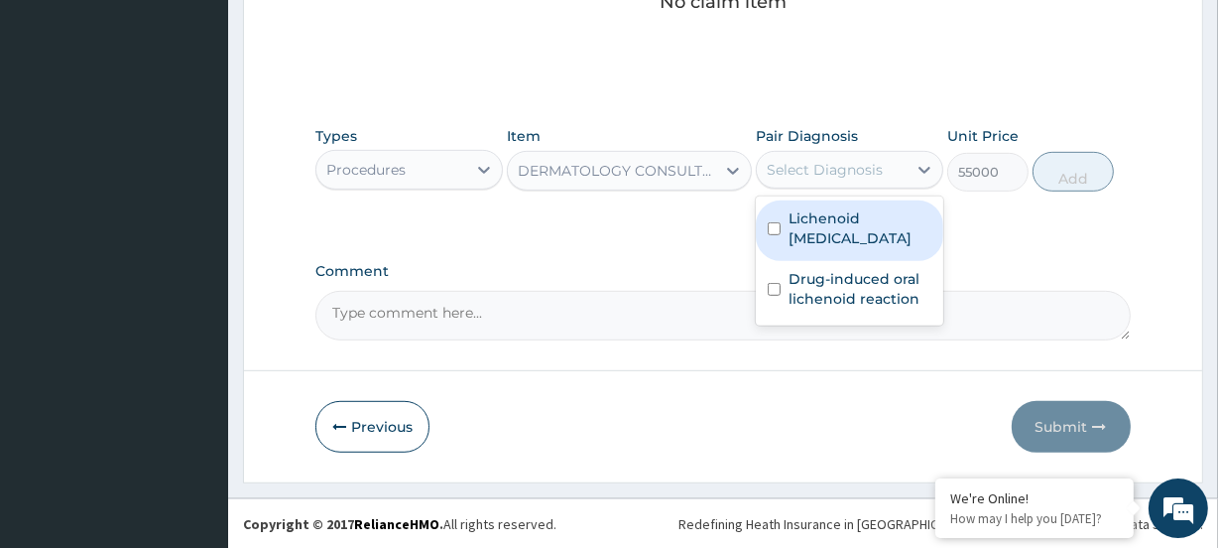
click at [817, 212] on label "Lichenoid [MEDICAL_DATA]" at bounding box center [860, 228] width 143 height 40
checkbox input "true"
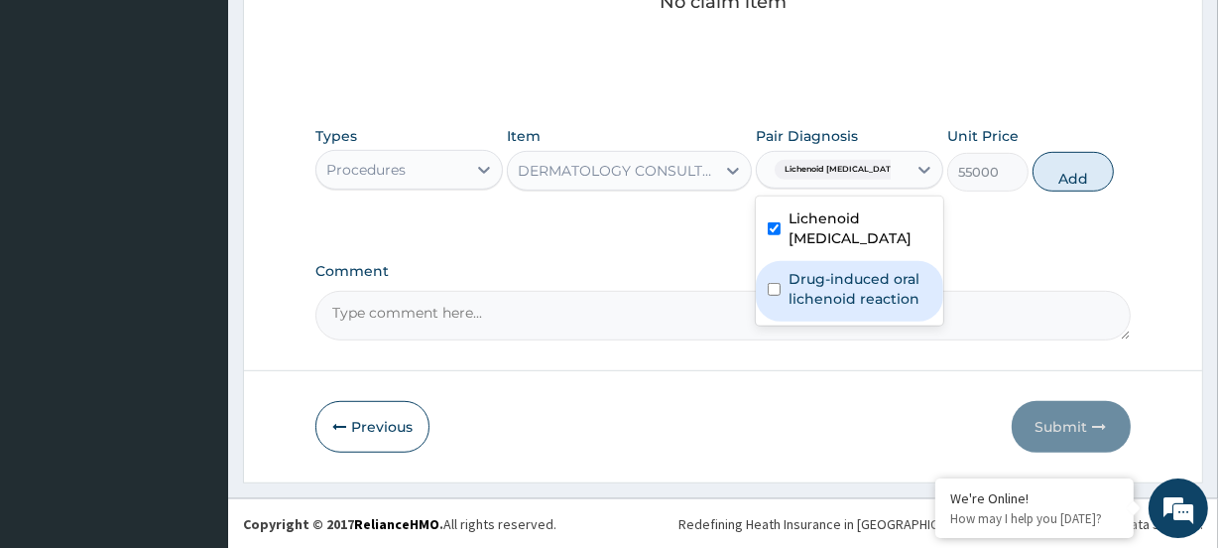
click at [834, 269] on label "Drug-induced oral lichenoid reaction" at bounding box center [860, 289] width 143 height 40
checkbox input "true"
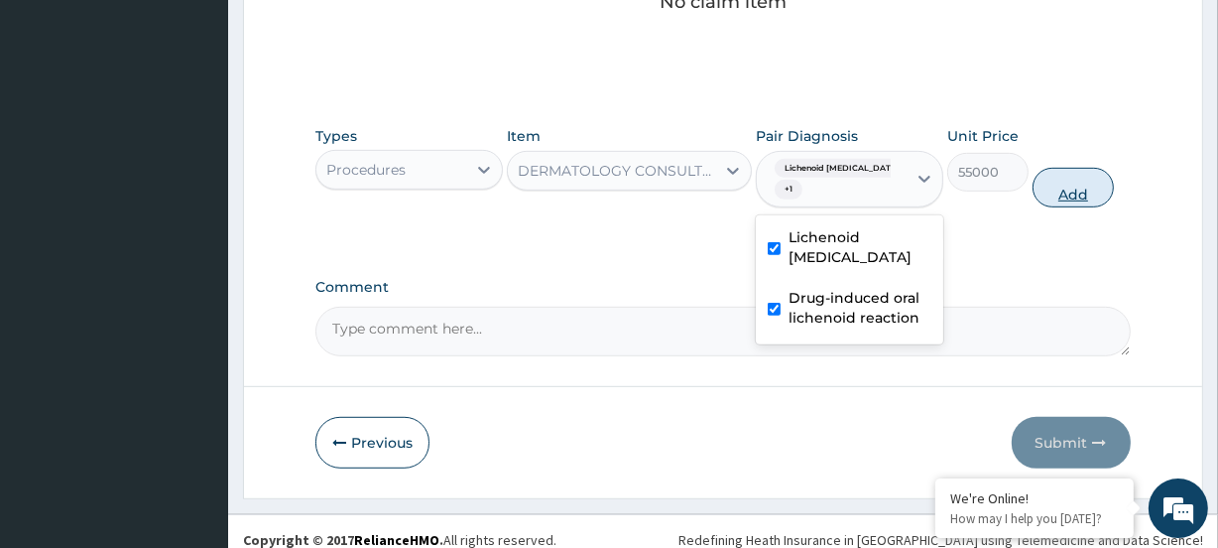
click at [1052, 180] on button "Add" at bounding box center [1073, 188] width 81 height 40
type input "0"
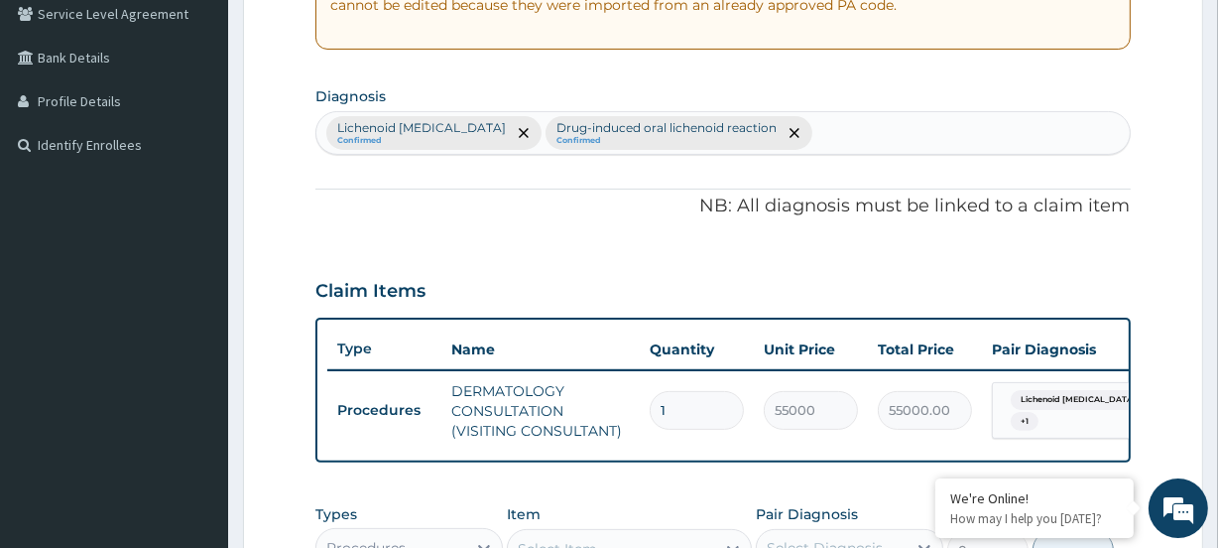
scroll to position [359, 0]
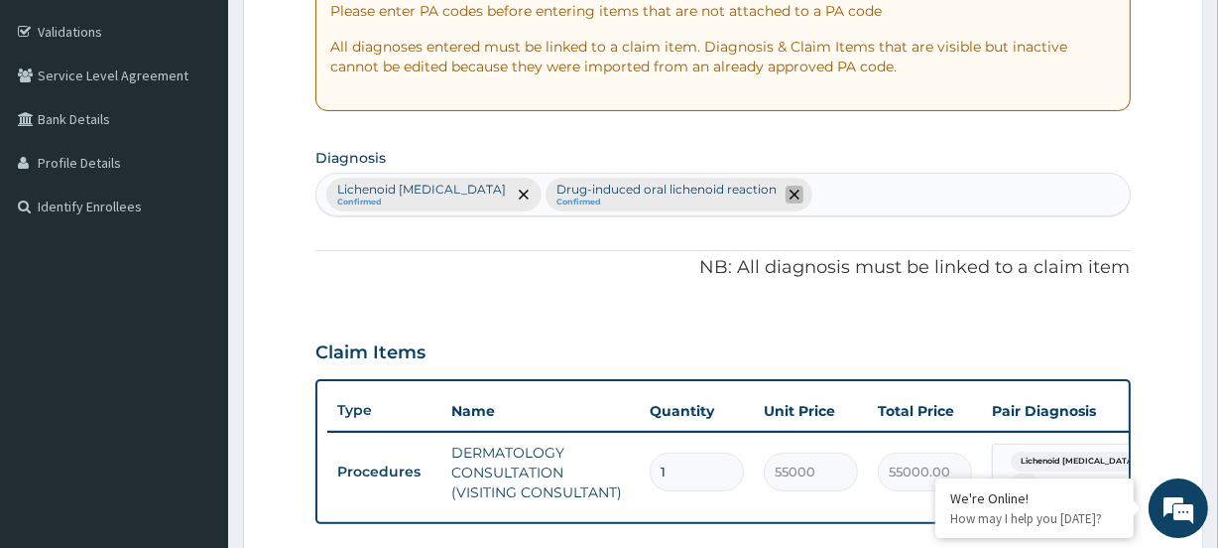
click at [790, 192] on icon "remove selection option" at bounding box center [795, 194] width 10 height 10
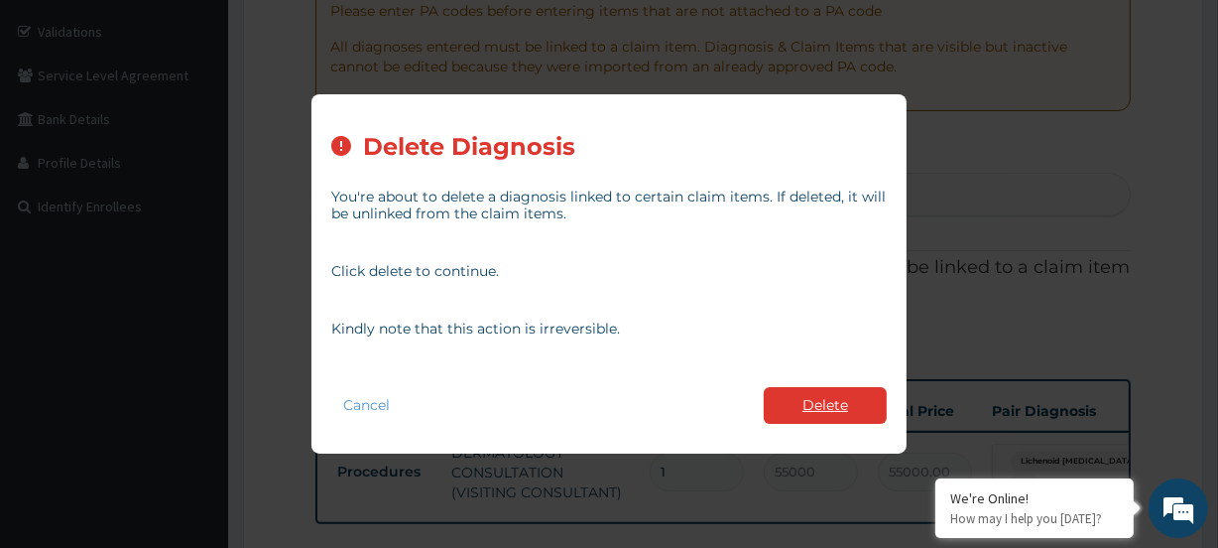
click at [778, 400] on button "Delete" at bounding box center [825, 405] width 123 height 37
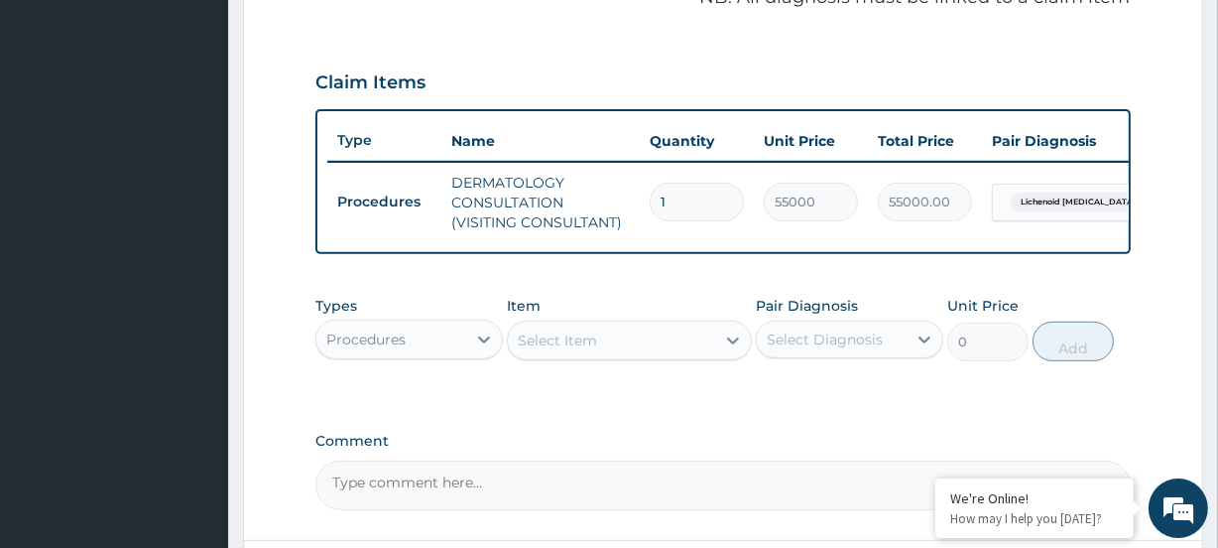
scroll to position [630, 0]
click at [401, 344] on div "Procedures" at bounding box center [365, 338] width 79 height 20
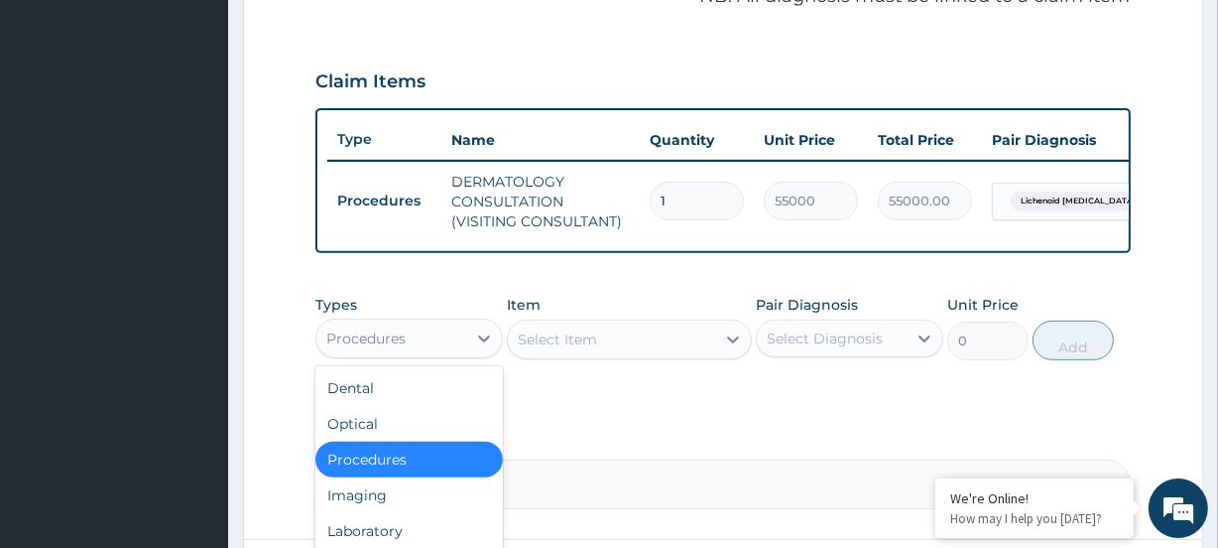
scroll to position [67, 0]
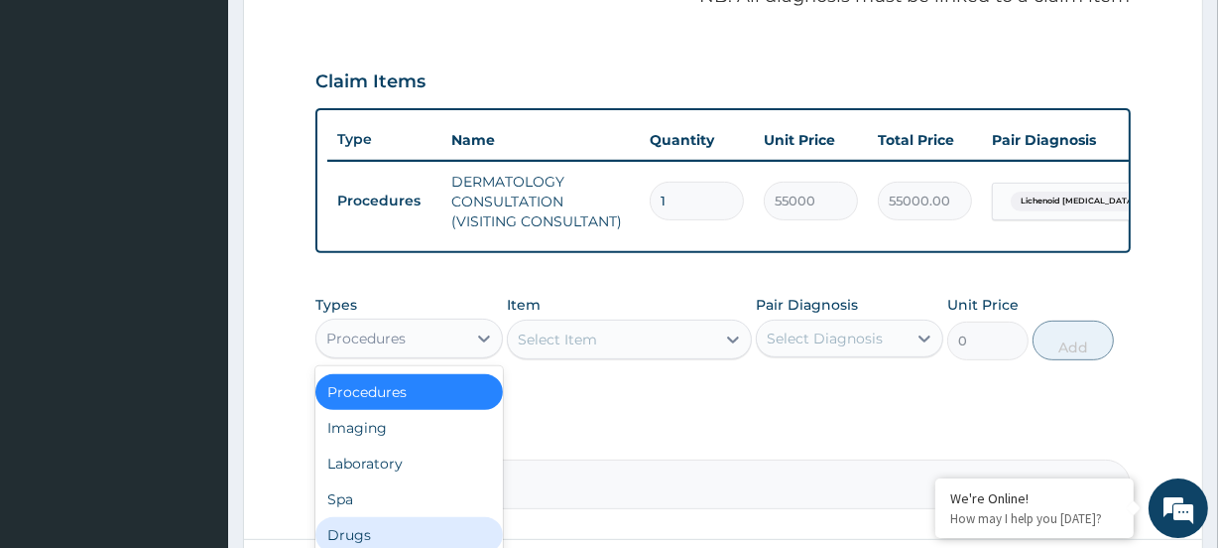
click at [371, 546] on div "Drugs" at bounding box center [408, 535] width 187 height 36
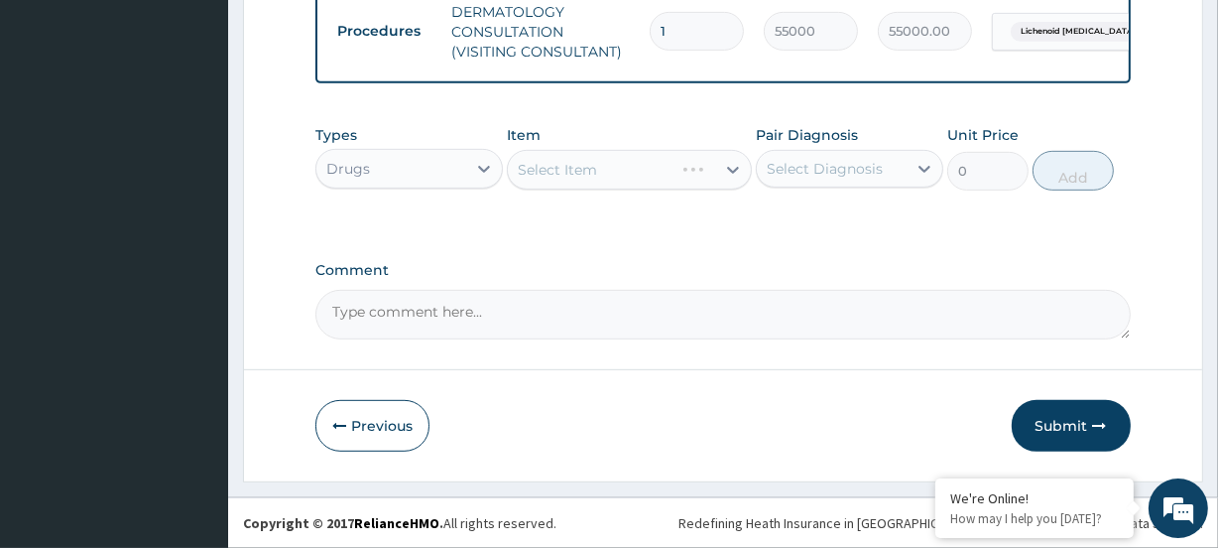
scroll to position [810, 0]
click at [560, 172] on div "Select Item" at bounding box center [629, 170] width 244 height 40
click at [561, 168] on div "Select Item" at bounding box center [557, 170] width 79 height 20
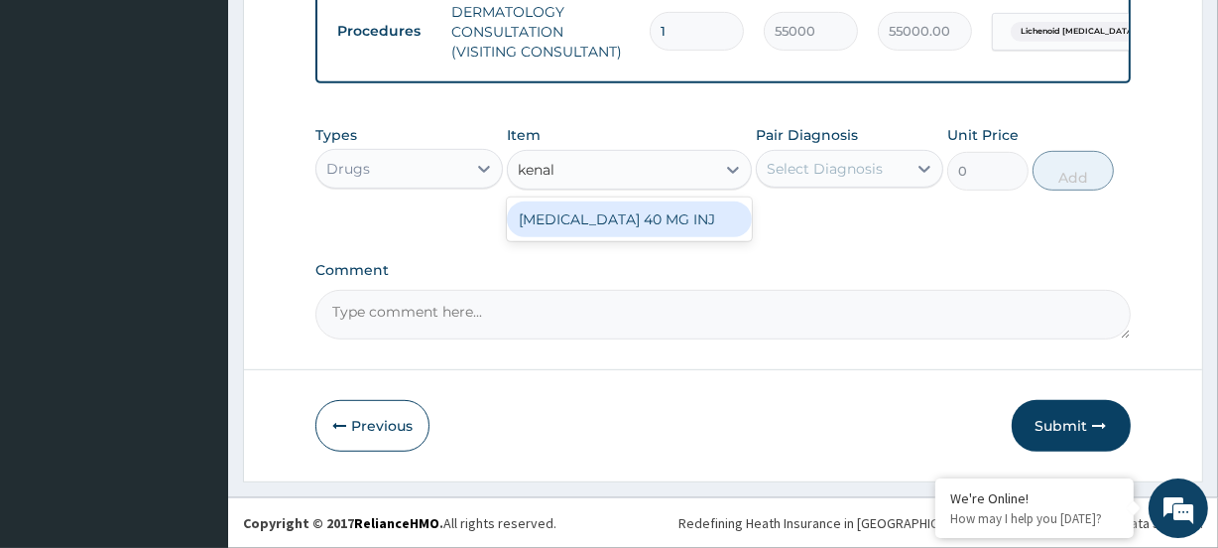
type input "kenalo"
click at [585, 221] on div "[MEDICAL_DATA] 40 MG INJ" at bounding box center [629, 219] width 244 height 36
type input "11411"
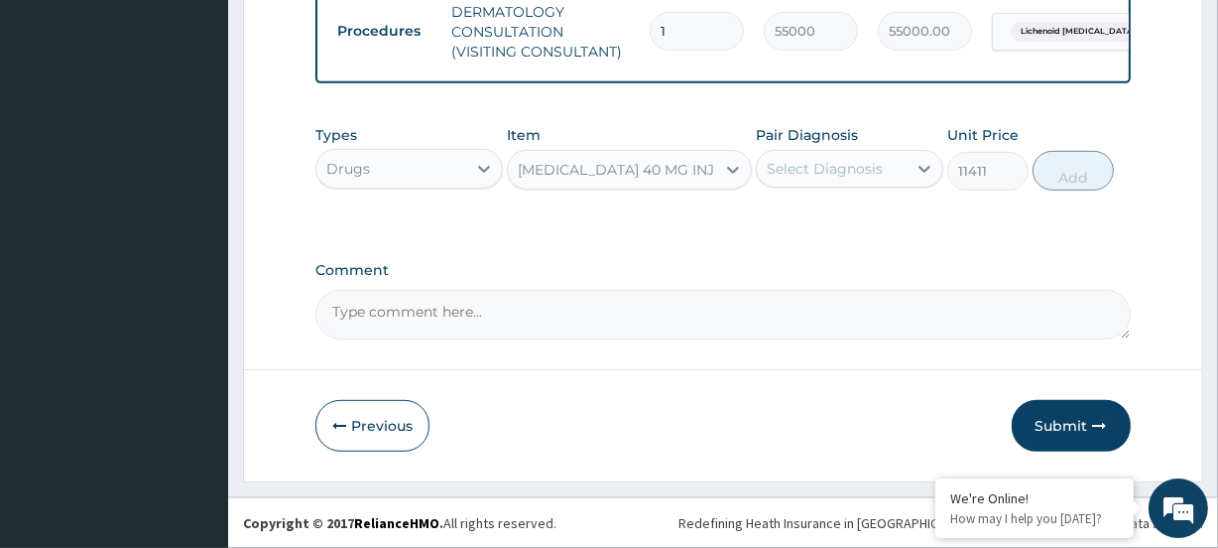
drag, startPoint x: 798, startPoint y: 169, endPoint x: 845, endPoint y: 191, distance: 52.8
click at [800, 169] on div "Select Diagnosis" at bounding box center [825, 169] width 116 height 20
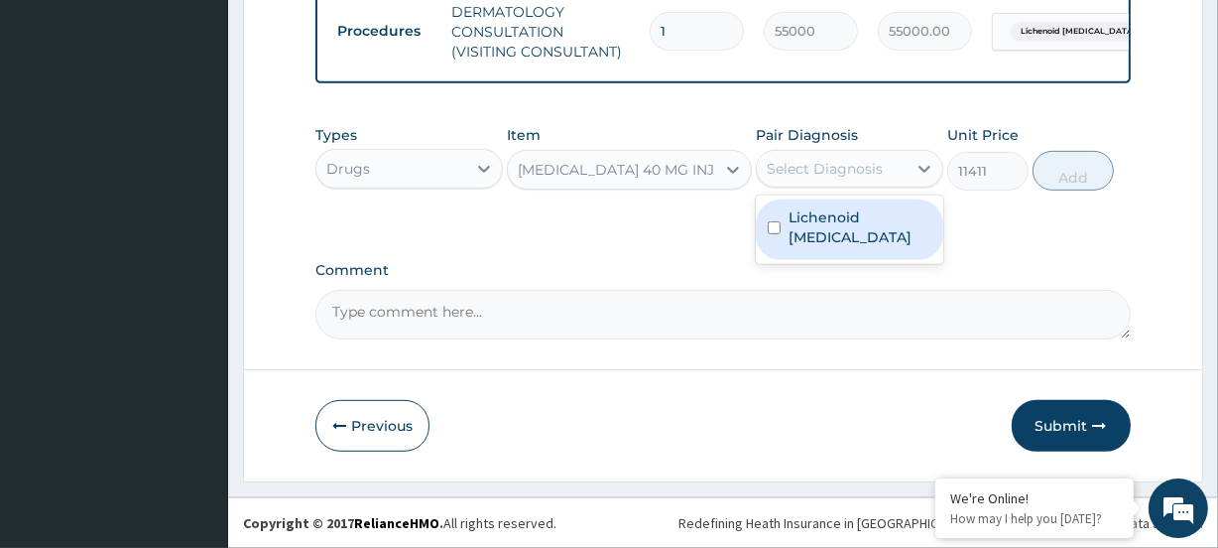
drag, startPoint x: 835, startPoint y: 223, endPoint x: 886, endPoint y: 208, distance: 52.7
click at [844, 221] on label "Lichenoid [MEDICAL_DATA]" at bounding box center [860, 227] width 143 height 40
checkbox input "true"
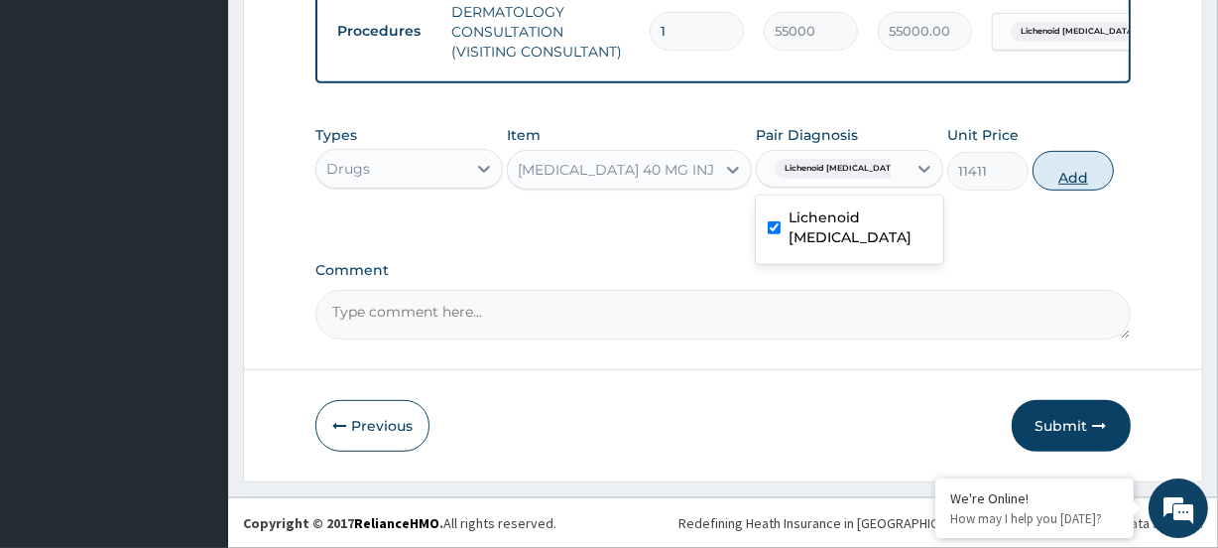
click at [1091, 184] on button "Add" at bounding box center [1073, 171] width 81 height 40
type input "0"
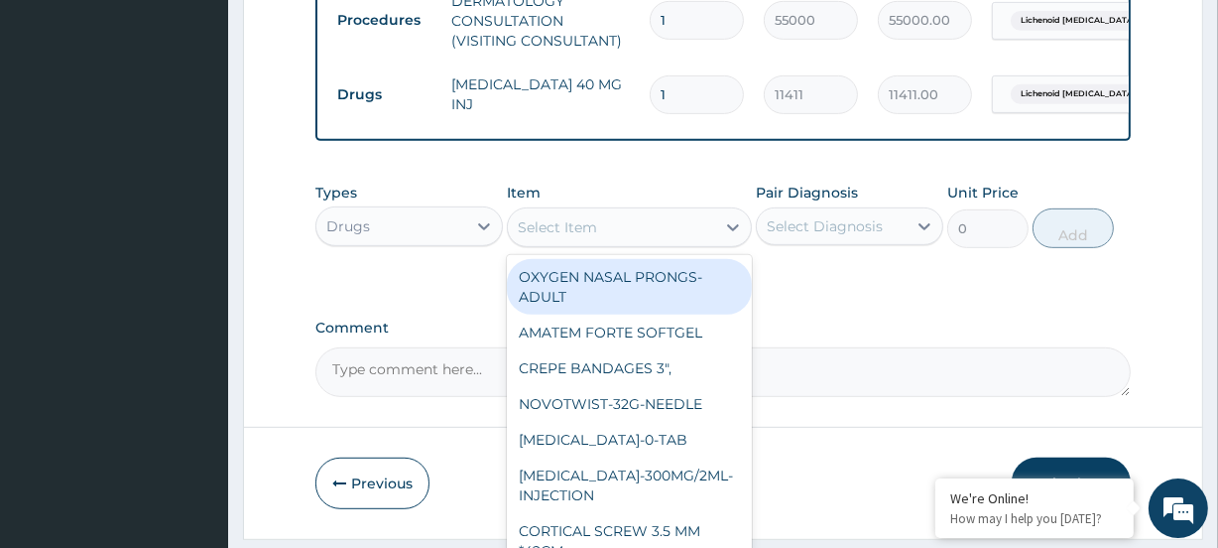
click at [558, 237] on div "Select Item" at bounding box center [557, 227] width 79 height 20
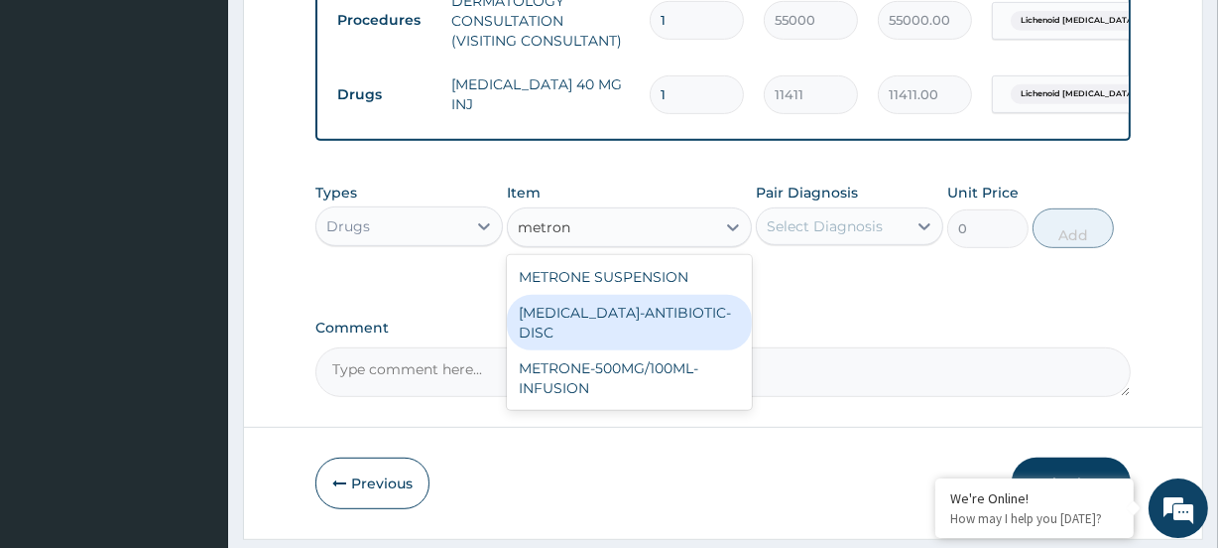
type input "metron"
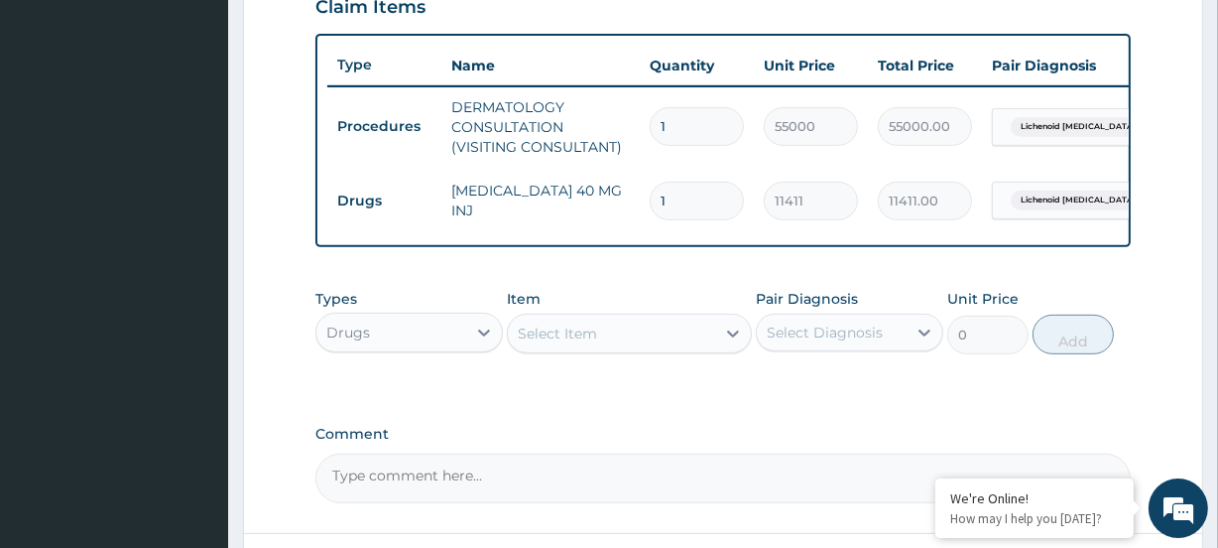
scroll to position [609, 0]
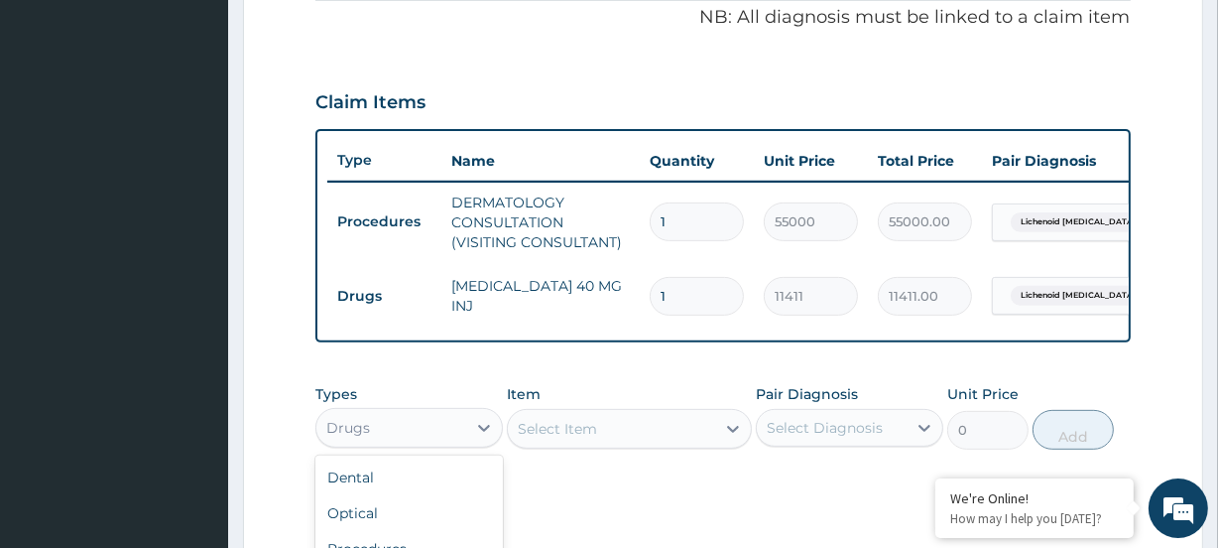
click at [396, 443] on div "Drugs" at bounding box center [391, 428] width 150 height 32
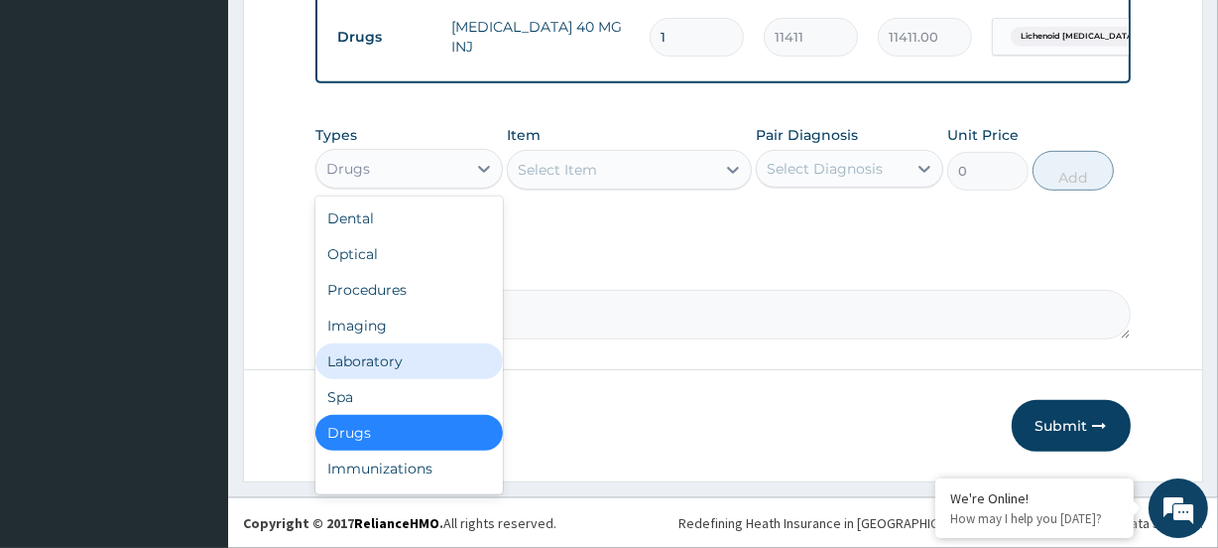
scroll to position [67, 0]
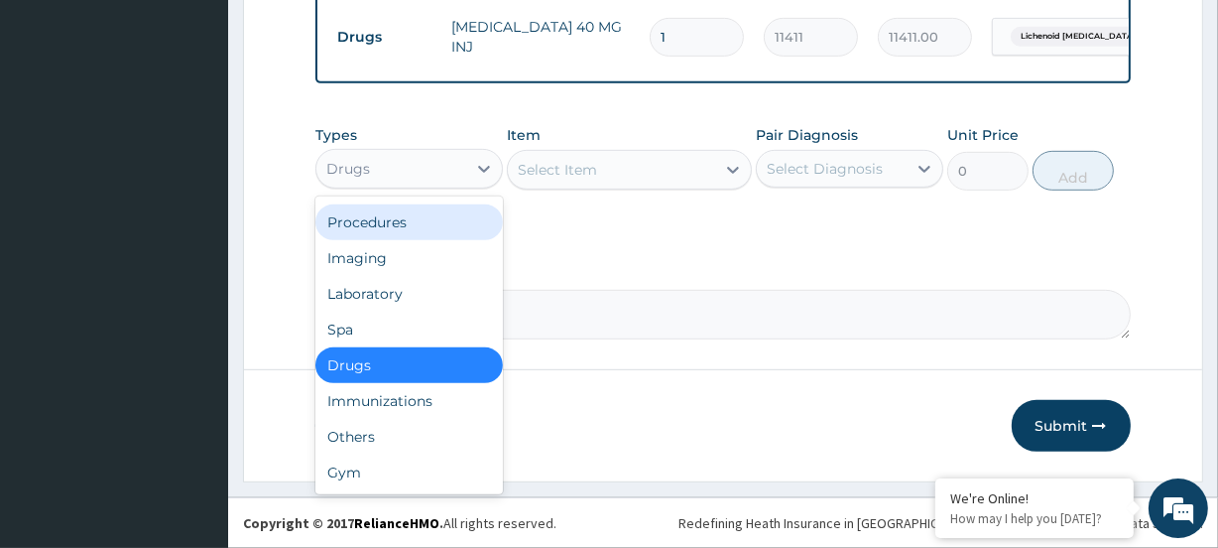
click at [422, 223] on div "Procedures" at bounding box center [408, 222] width 187 height 36
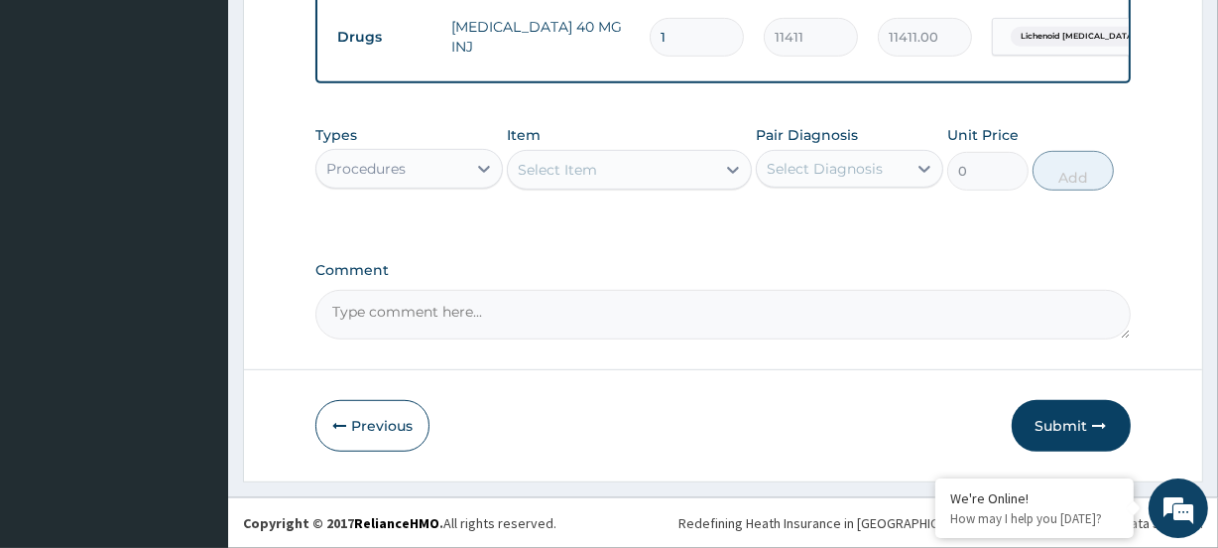
click at [594, 178] on div "Select Item" at bounding box center [557, 170] width 79 height 20
type input "obs"
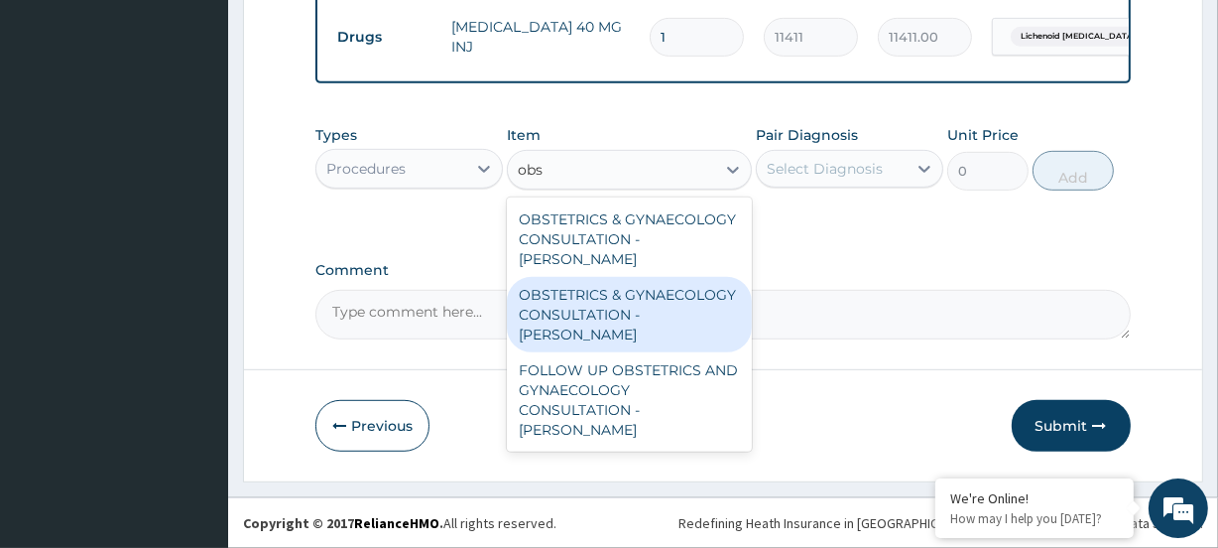
click at [572, 319] on div "OBSTETRICS & GYNAECOLOGY CONSULTATION - [PERSON_NAME]" at bounding box center [629, 314] width 244 height 75
type input "30000"
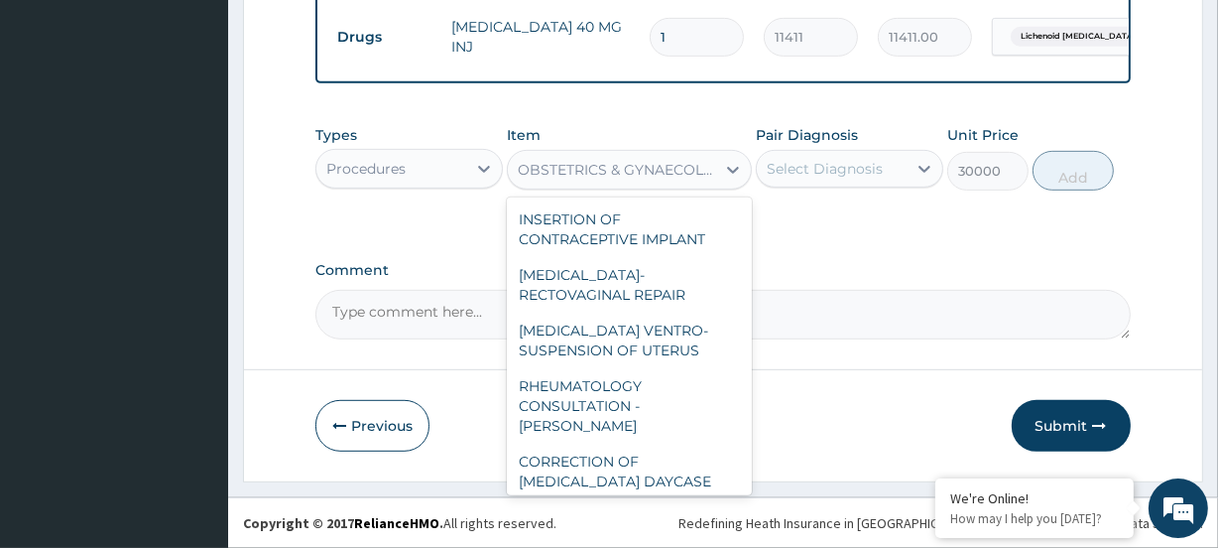
scroll to position [7082, 0]
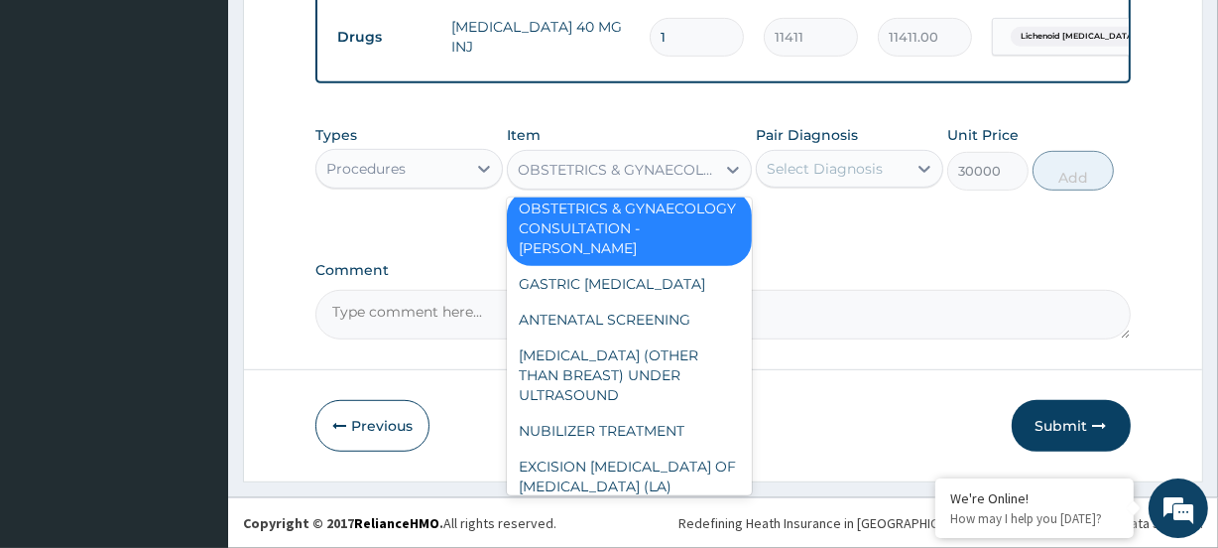
click at [661, 179] on div "OBSTETRICS & GYNAECOLOGY CONSULTATION - [PERSON_NAME]" at bounding box center [617, 170] width 198 height 20
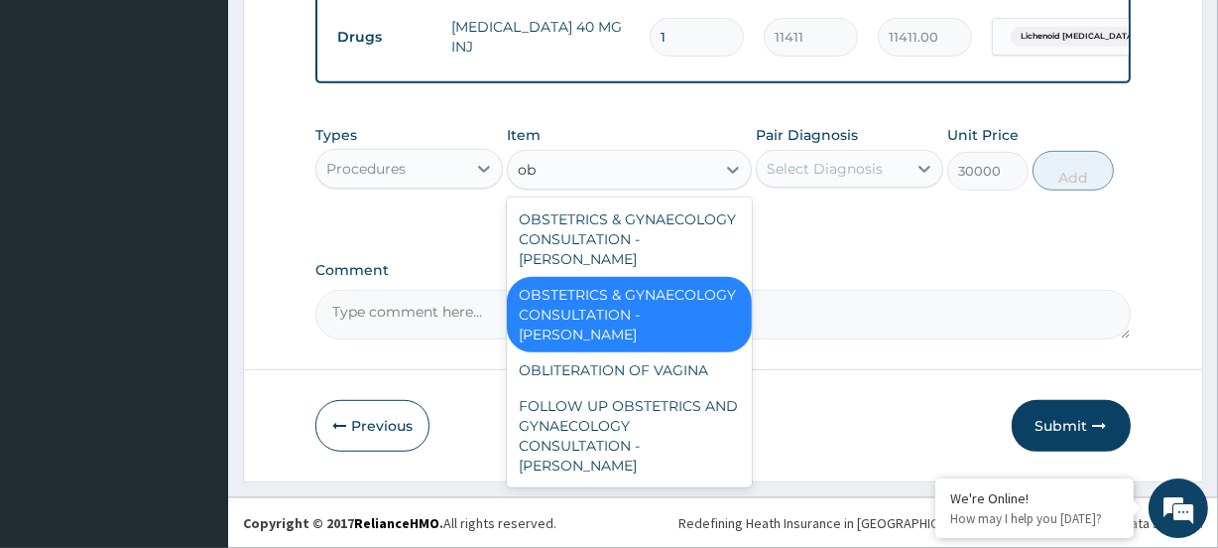
scroll to position [0, 0]
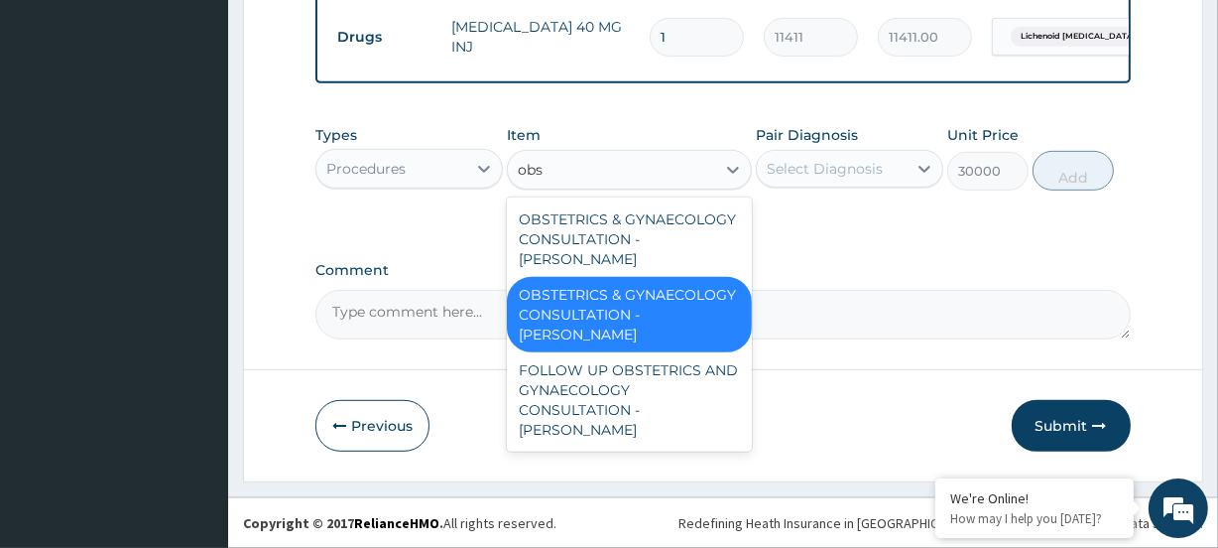
type input "obst"
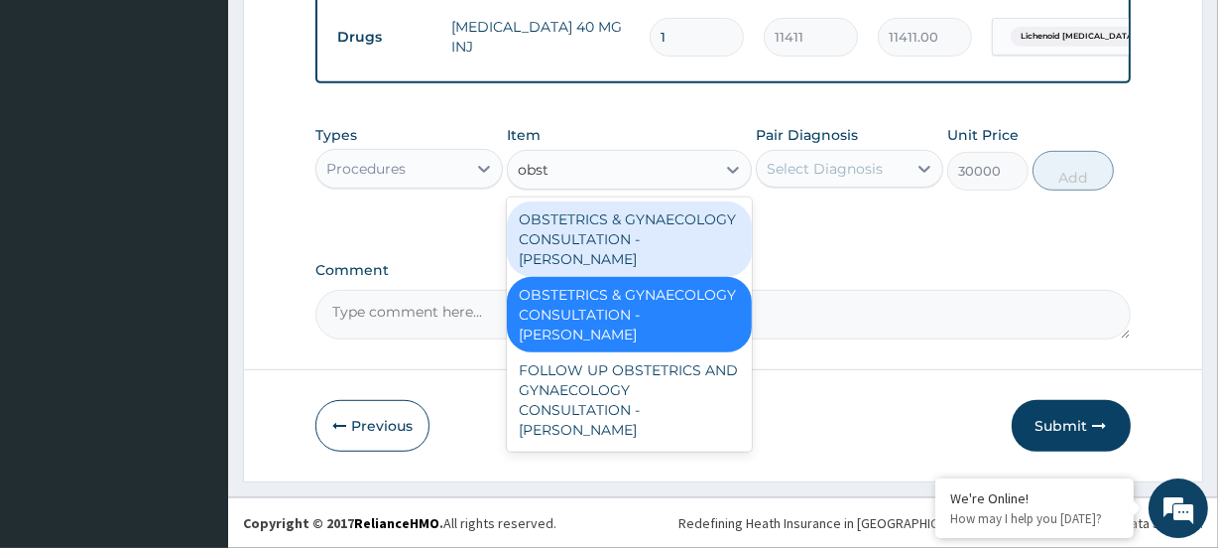
click at [629, 248] on div "OBSTETRICS & GYNAECOLOGY CONSULTATION - [PERSON_NAME]" at bounding box center [629, 238] width 244 height 75
type input "22000"
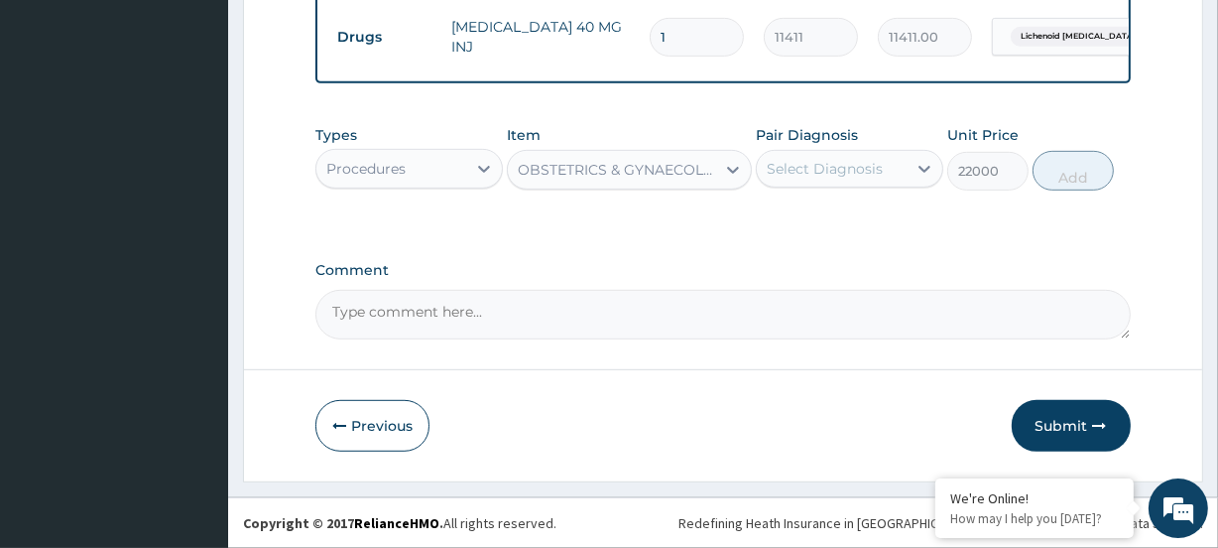
drag, startPoint x: 843, startPoint y: 177, endPoint x: 813, endPoint y: 188, distance: 32.1
click at [830, 183] on div "Select Diagnosis" at bounding box center [832, 169] width 150 height 32
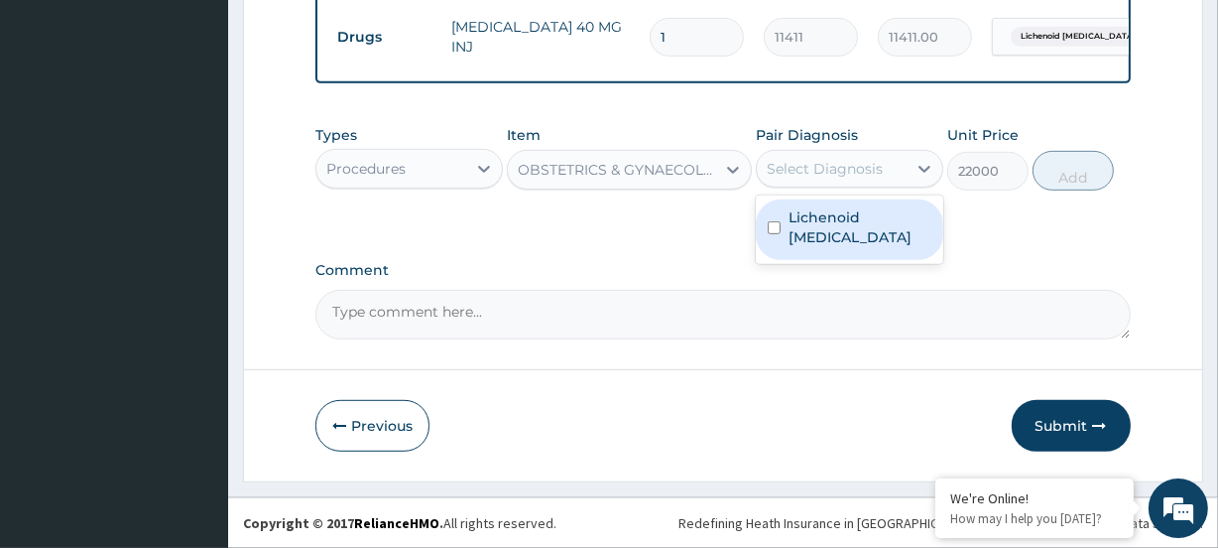
drag, startPoint x: 794, startPoint y: 236, endPoint x: 1119, endPoint y: 198, distance: 327.6
click at [804, 227] on label "Lichenoid [MEDICAL_DATA]" at bounding box center [860, 227] width 143 height 40
checkbox input "true"
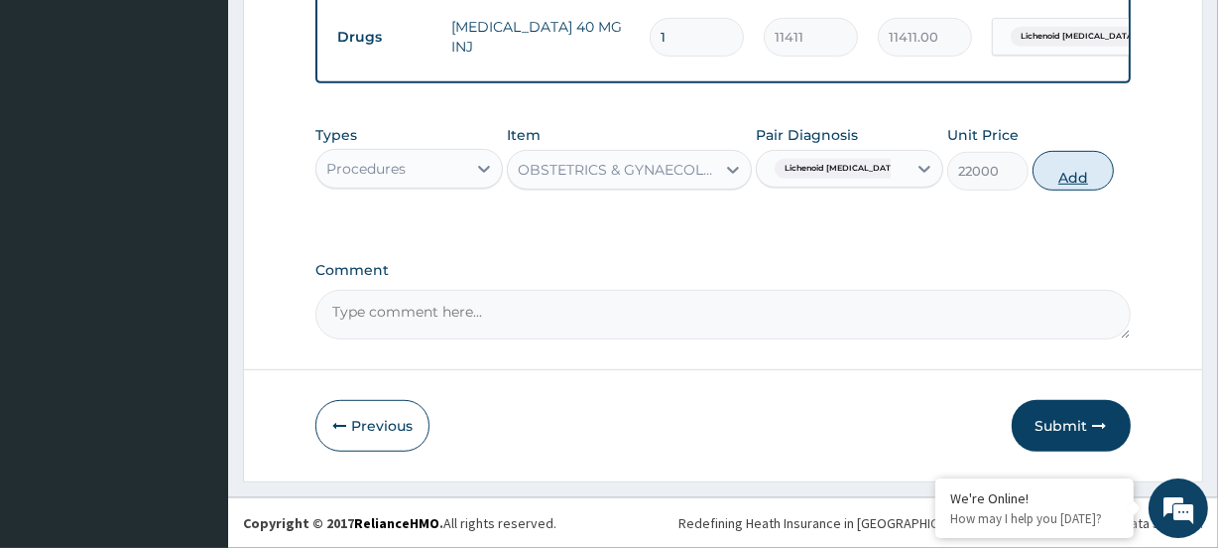
click at [1072, 174] on button "Add" at bounding box center [1073, 171] width 81 height 40
type input "0"
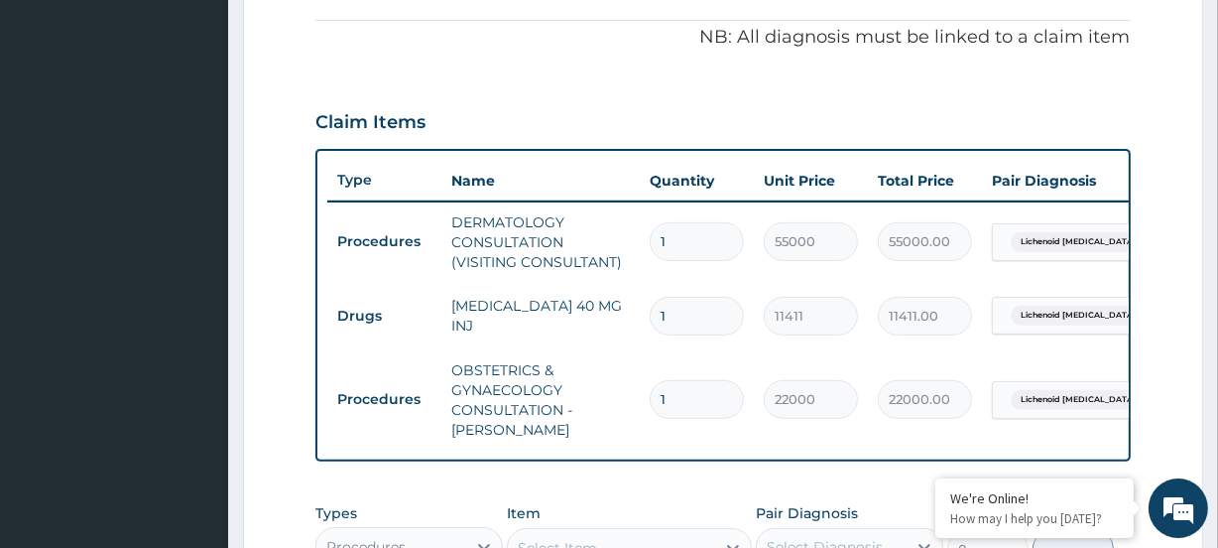
scroll to position [519, 0]
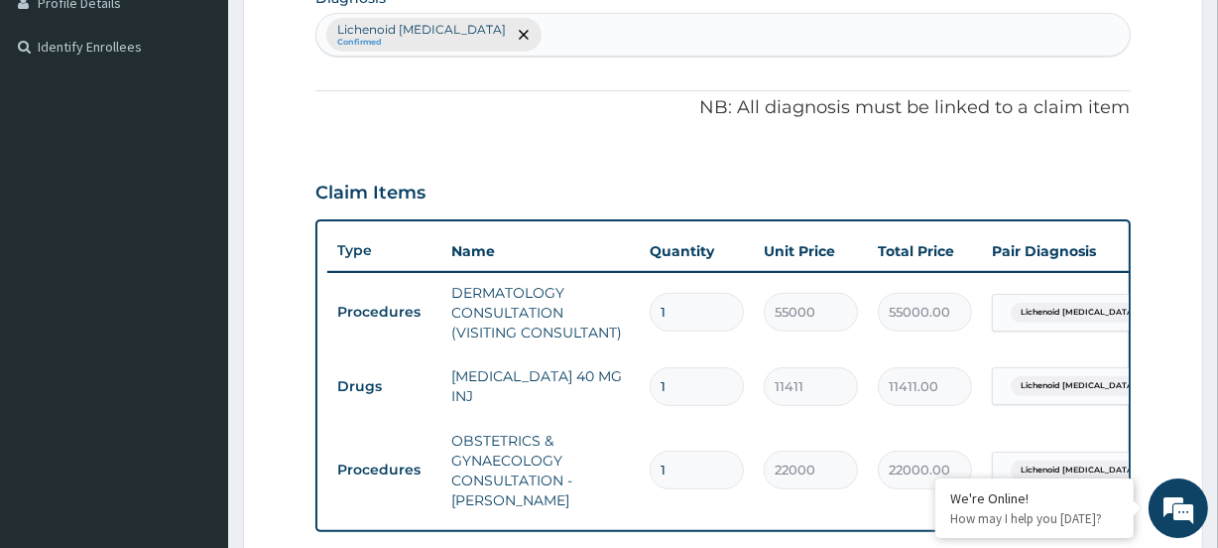
click at [581, 33] on div "Lichenoid [MEDICAL_DATA] Confirmed" at bounding box center [722, 35] width 812 height 42
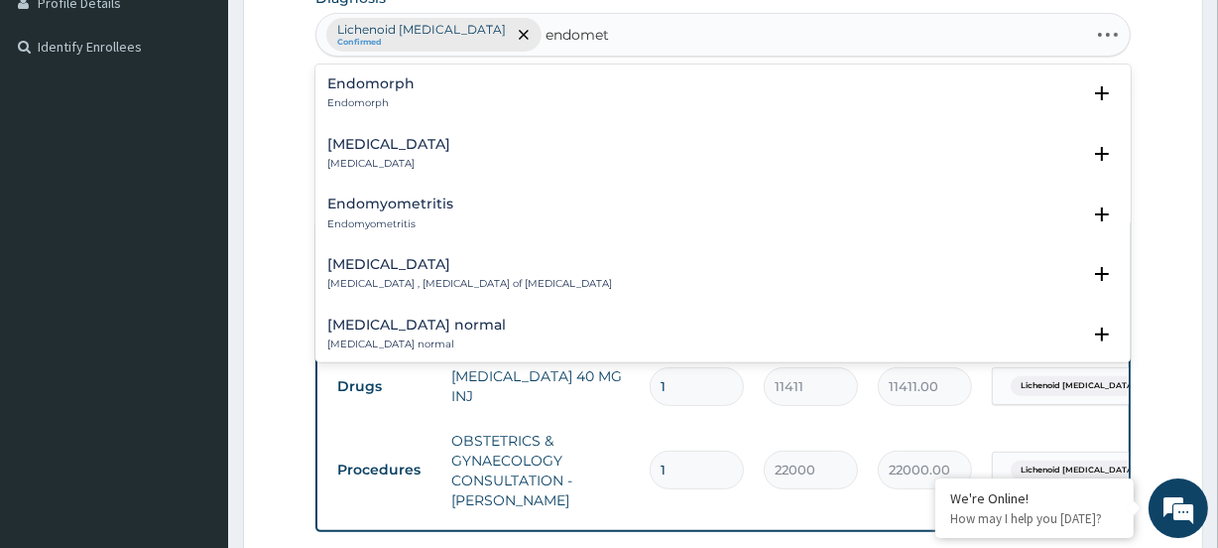
type input "endometr"
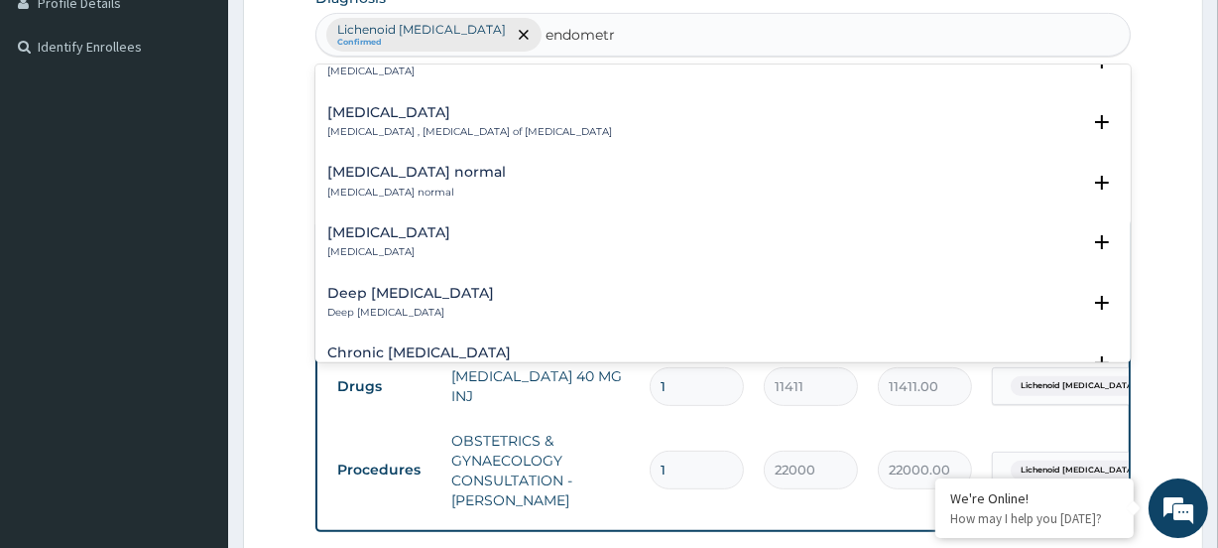
scroll to position [0, 0]
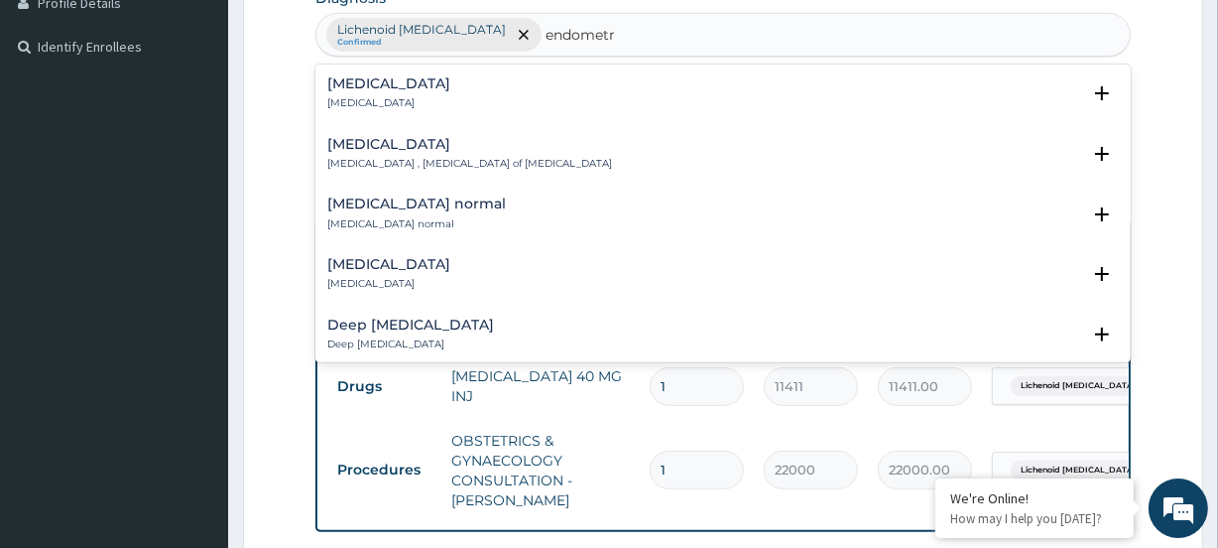
click at [381, 101] on p "[MEDICAL_DATA]" at bounding box center [388, 103] width 123 height 14
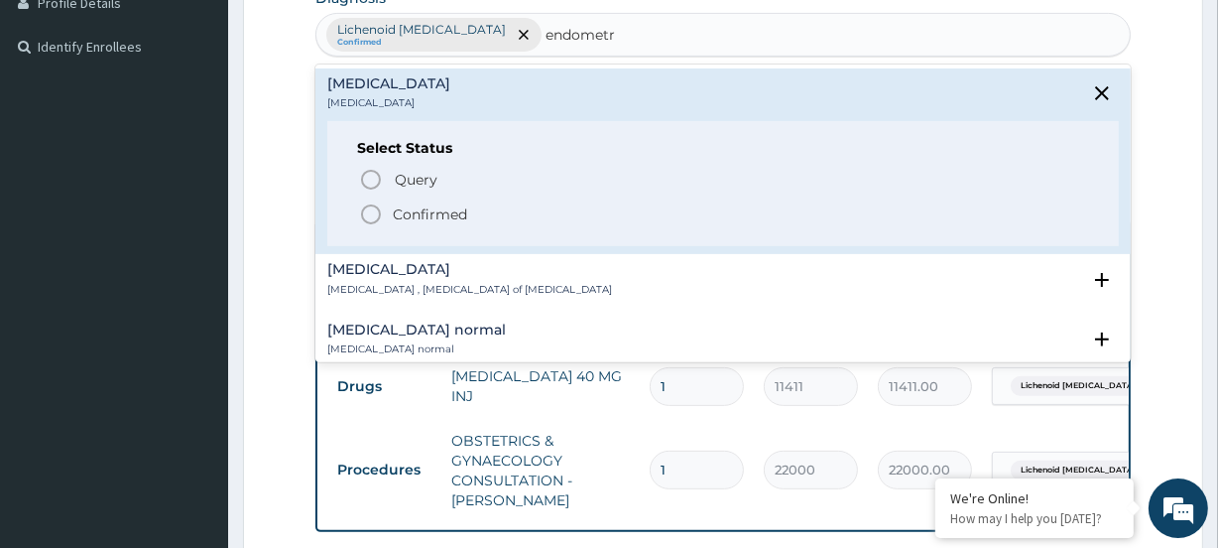
click at [380, 217] on icon "status option filled" at bounding box center [371, 214] width 24 height 24
